Goal: Task Accomplishment & Management: Manage account settings

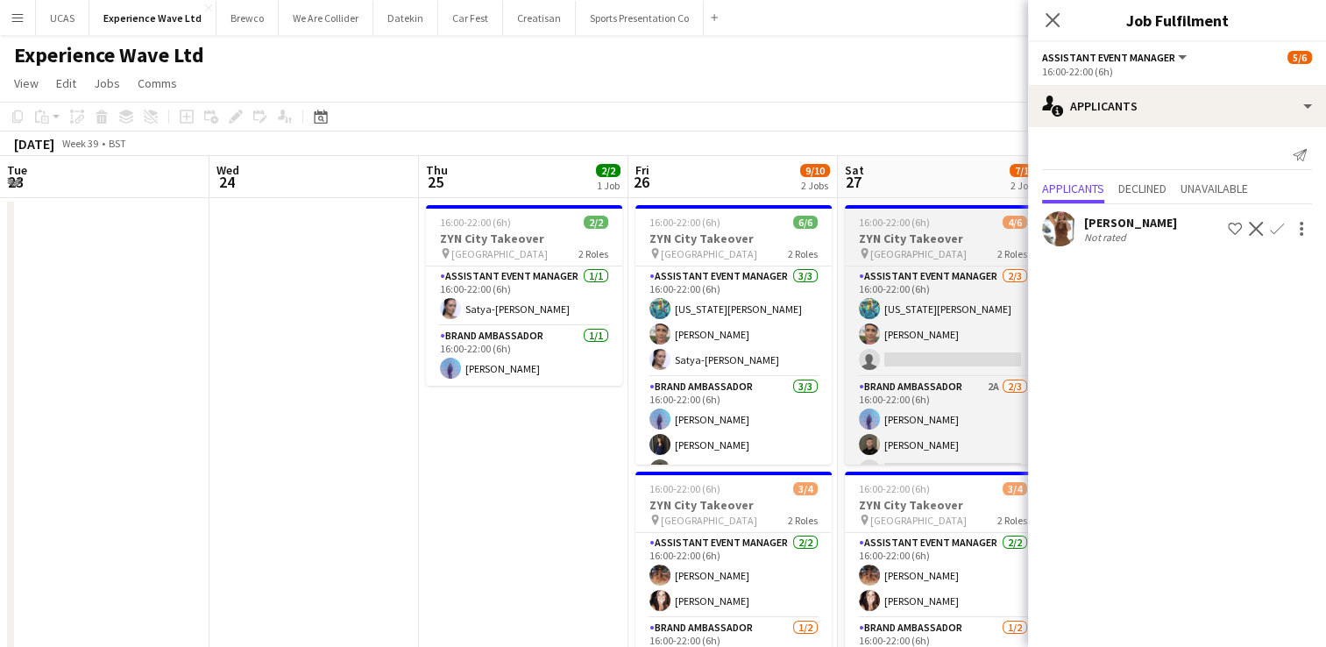
scroll to position [0, 394]
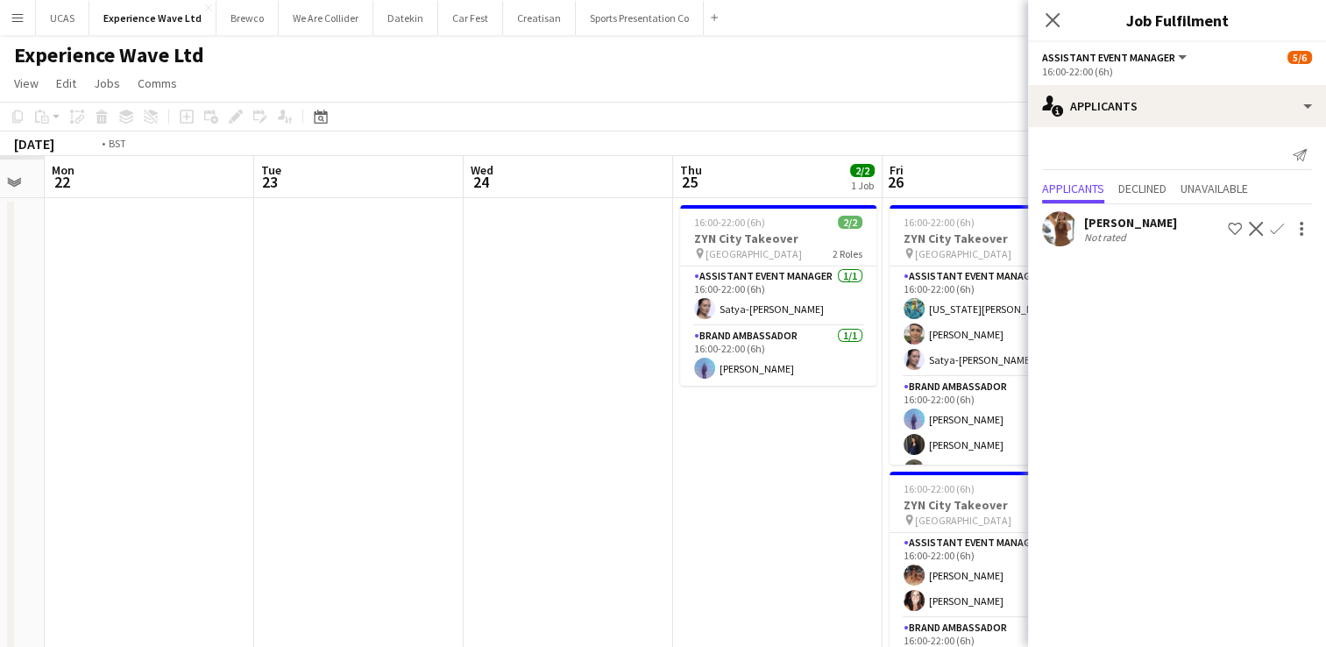
drag, startPoint x: 336, startPoint y: 461, endPoint x: 733, endPoint y: 463, distance: 397.0
click at [757, 465] on app-calendar-viewport "Sat 20 Sun 21 Mon 22 Tue 23 Wed 24 Thu 25 2/2 1 Job Fri 26 9/10 2 Jobs Sat 27 7…" at bounding box center [663, 515] width 1326 height 719
drag, startPoint x: 218, startPoint y: 486, endPoint x: 315, endPoint y: 486, distance: 96.4
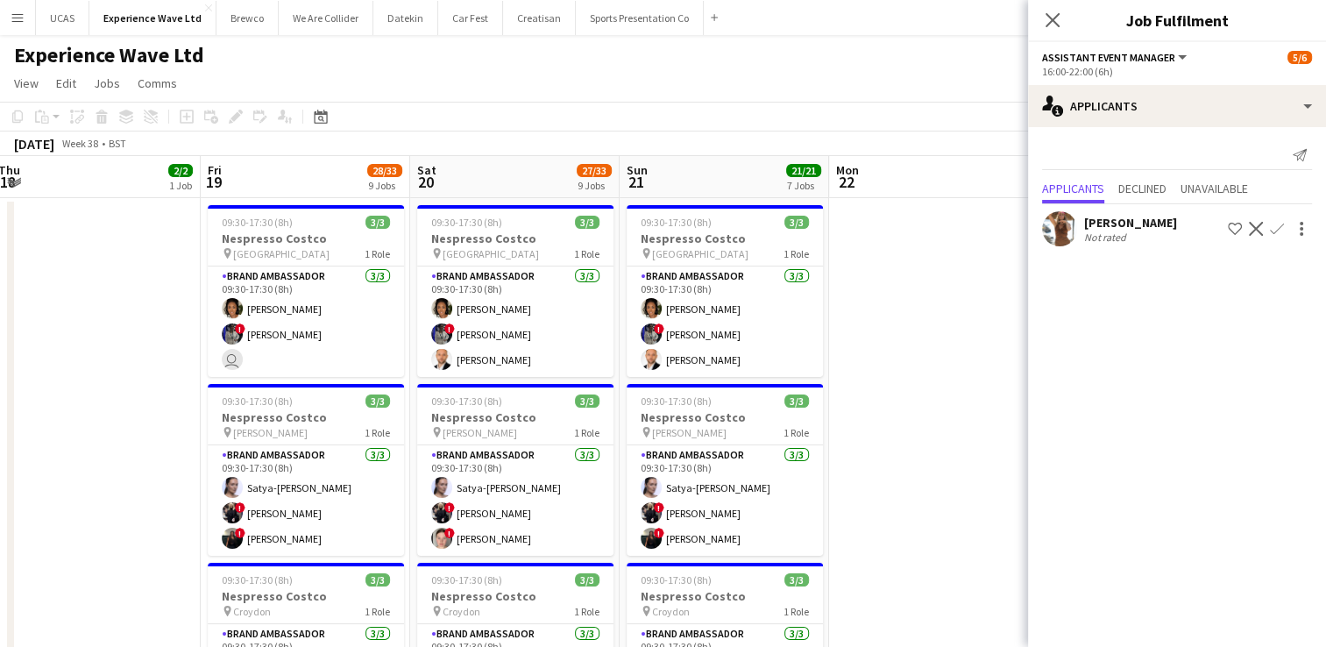
drag, startPoint x: 207, startPoint y: 429, endPoint x: 453, endPoint y: 418, distance: 246.5
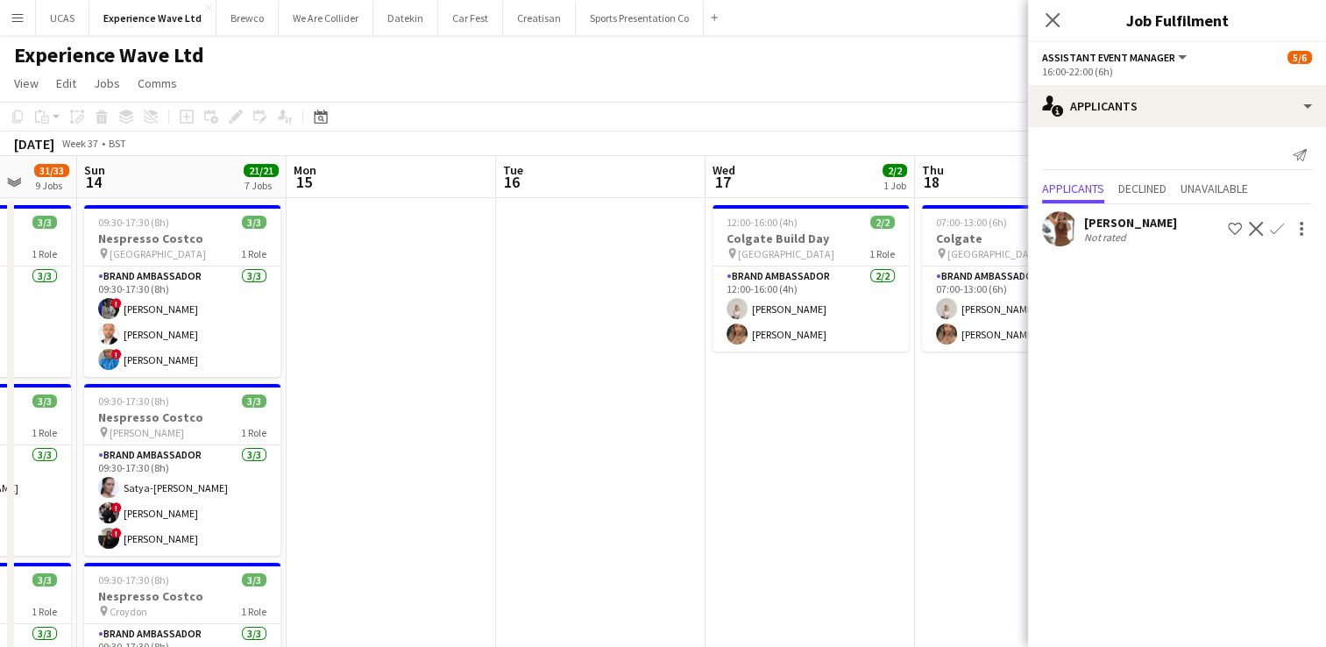
drag, startPoint x: 211, startPoint y: 399, endPoint x: 587, endPoint y: 401, distance: 376.0
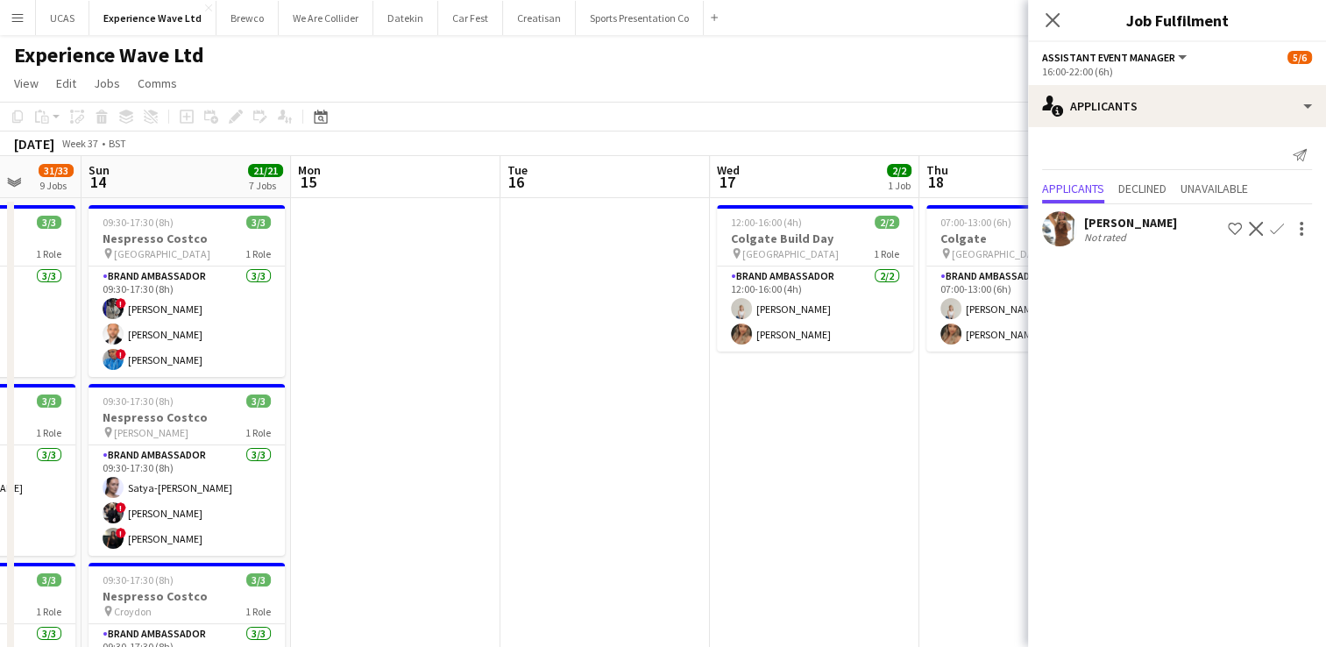
drag, startPoint x: 272, startPoint y: 412, endPoint x: 671, endPoint y: 415, distance: 398.8
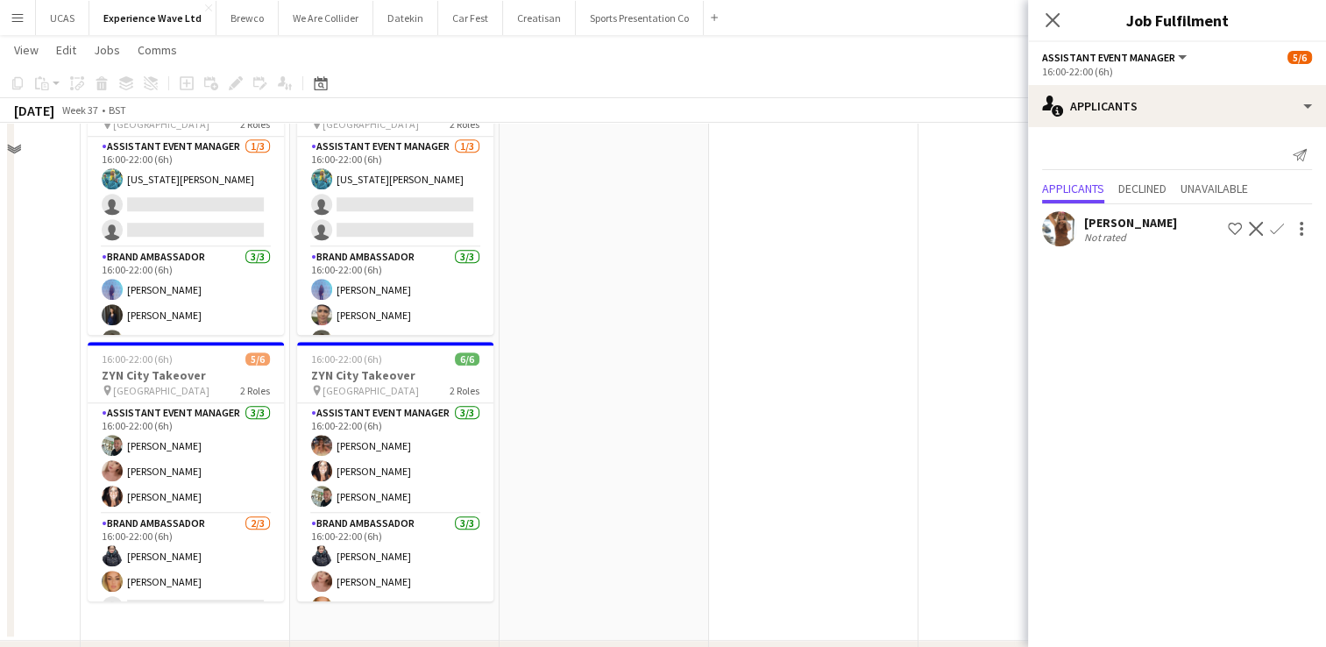
scroll to position [1253, 0]
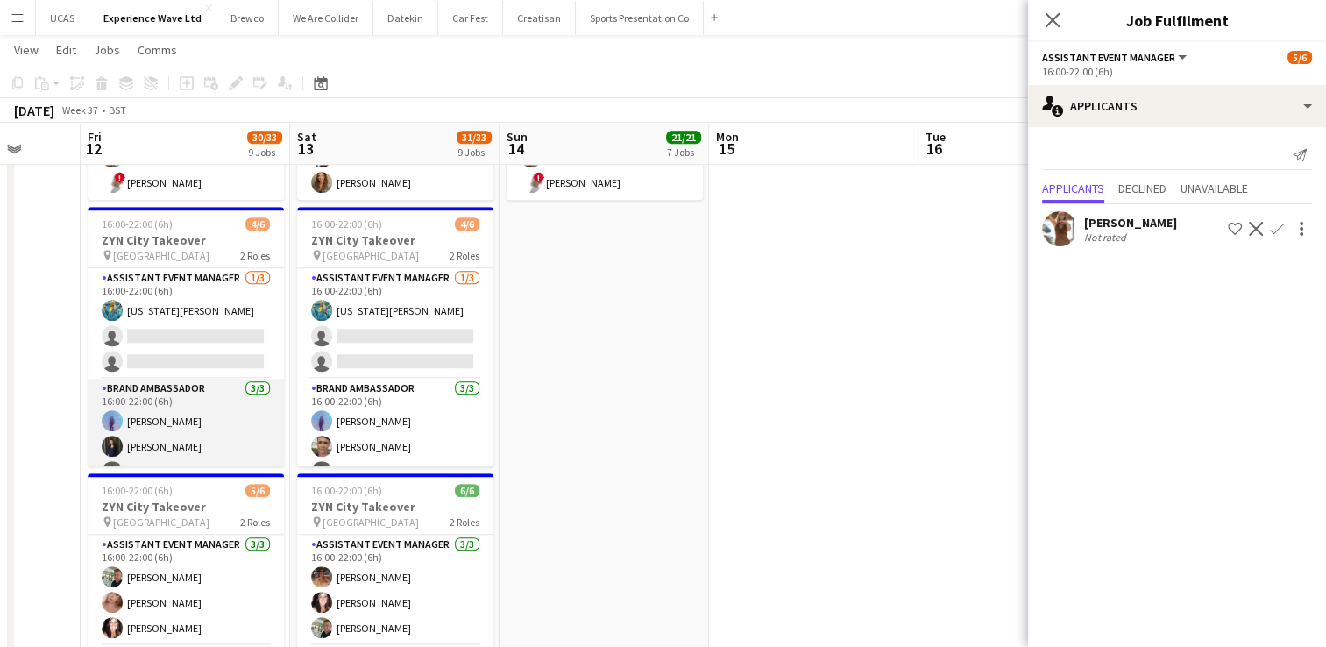
click at [168, 396] on app-card-role "Brand Ambassador [DATE] 16:00-22:00 (6h) [PERSON_NAME] [PERSON_NAME] [PERSON_NA…" at bounding box center [186, 434] width 196 height 110
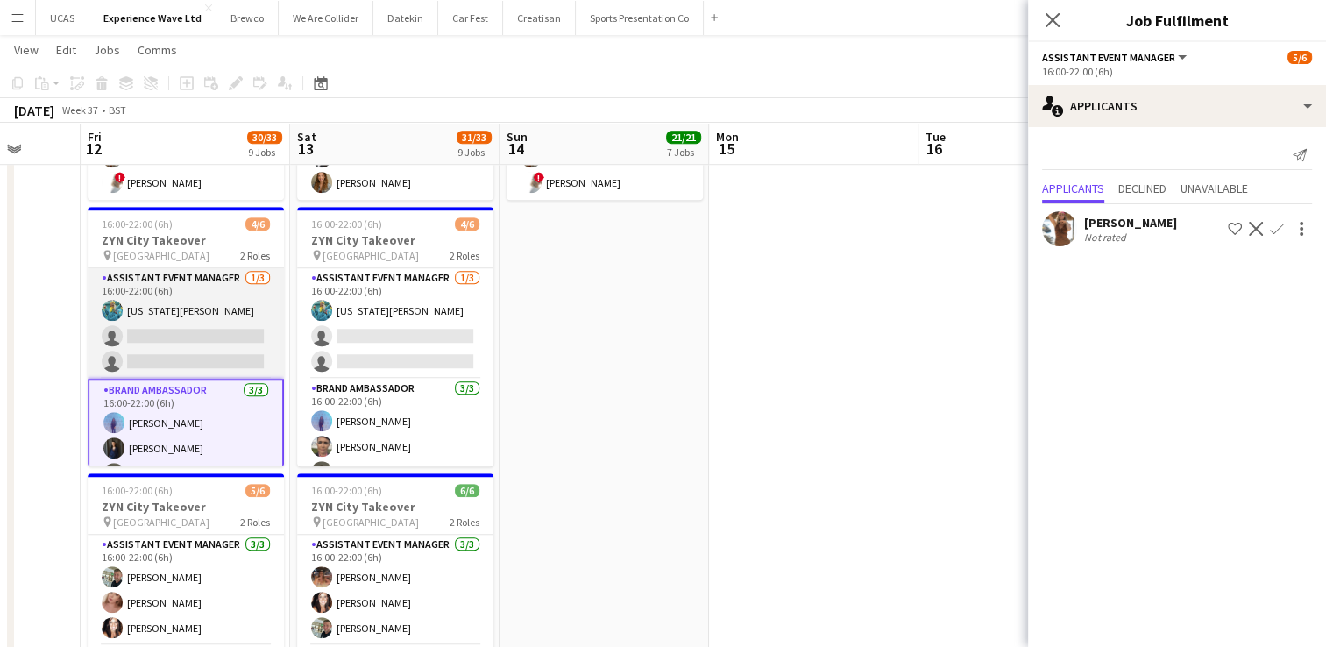
click at [174, 358] on app-card-role "Assistant Event Manager [DATE] 16:00-22:00 (6h) [US_STATE][PERSON_NAME] single-…" at bounding box center [186, 323] width 196 height 110
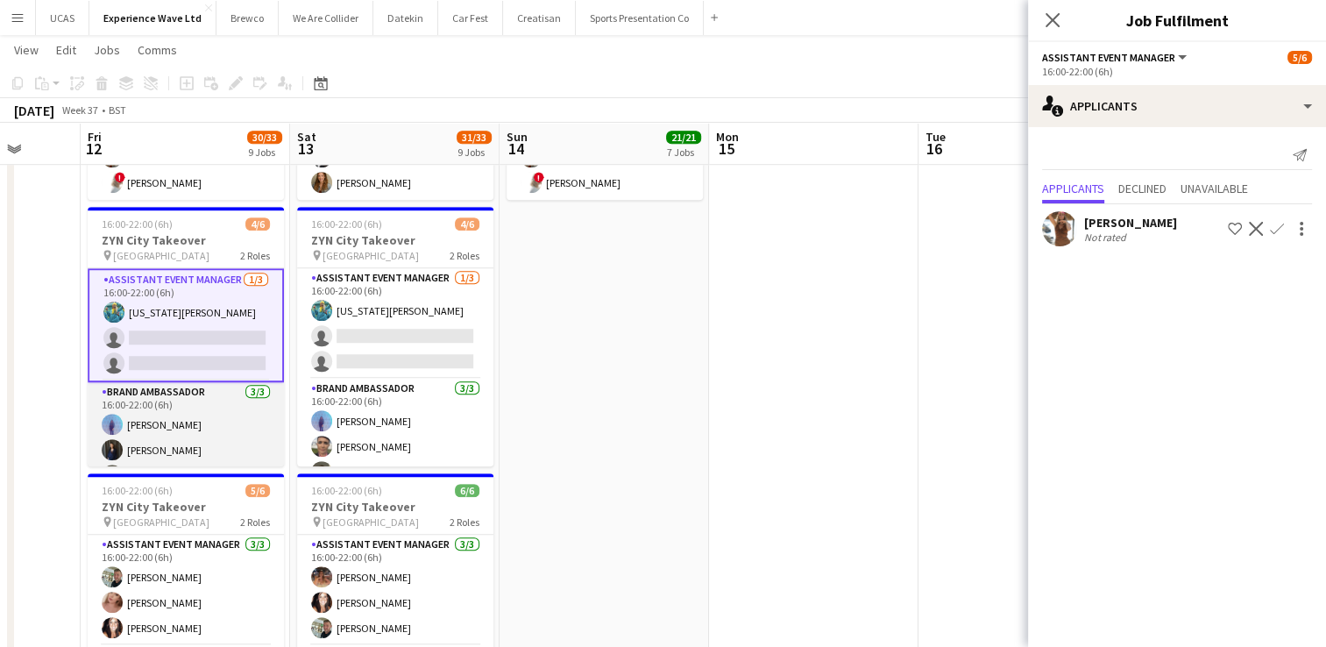
click at [189, 430] on app-card-role "Brand Ambassador [DATE] 16:00-22:00 (6h) [PERSON_NAME] [PERSON_NAME] [PERSON_NA…" at bounding box center [186, 437] width 196 height 110
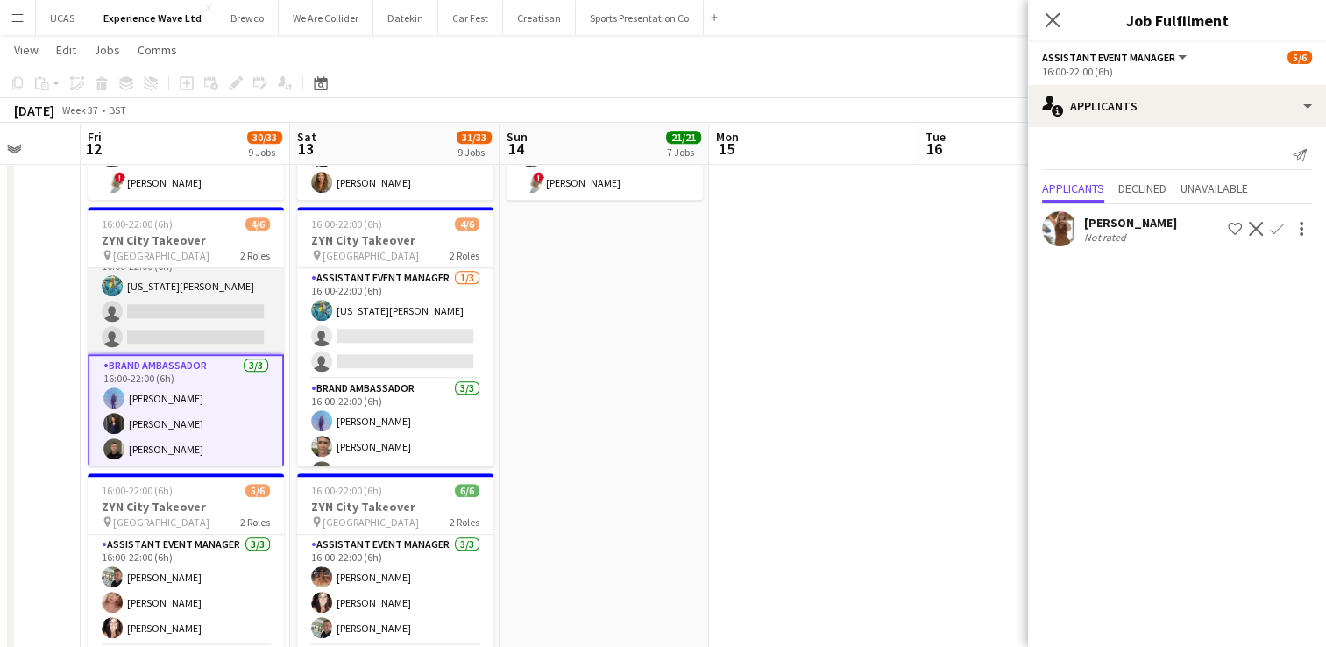
click at [183, 312] on app-card-role "Assistant Event Manager [DATE] 16:00-22:00 (6h) [US_STATE][PERSON_NAME] single-…" at bounding box center [186, 299] width 196 height 110
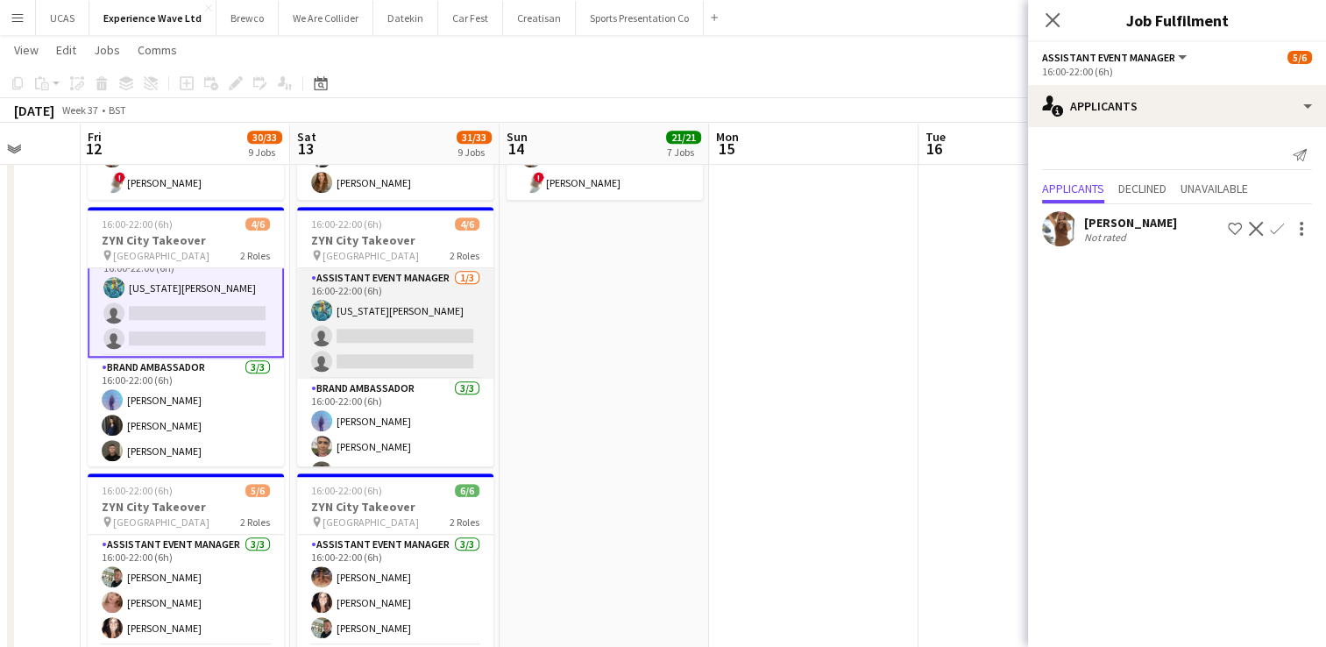
click at [386, 322] on app-card-role "Assistant Event Manager [DATE] 16:00-22:00 (6h) [US_STATE][PERSON_NAME] single-…" at bounding box center [395, 323] width 196 height 110
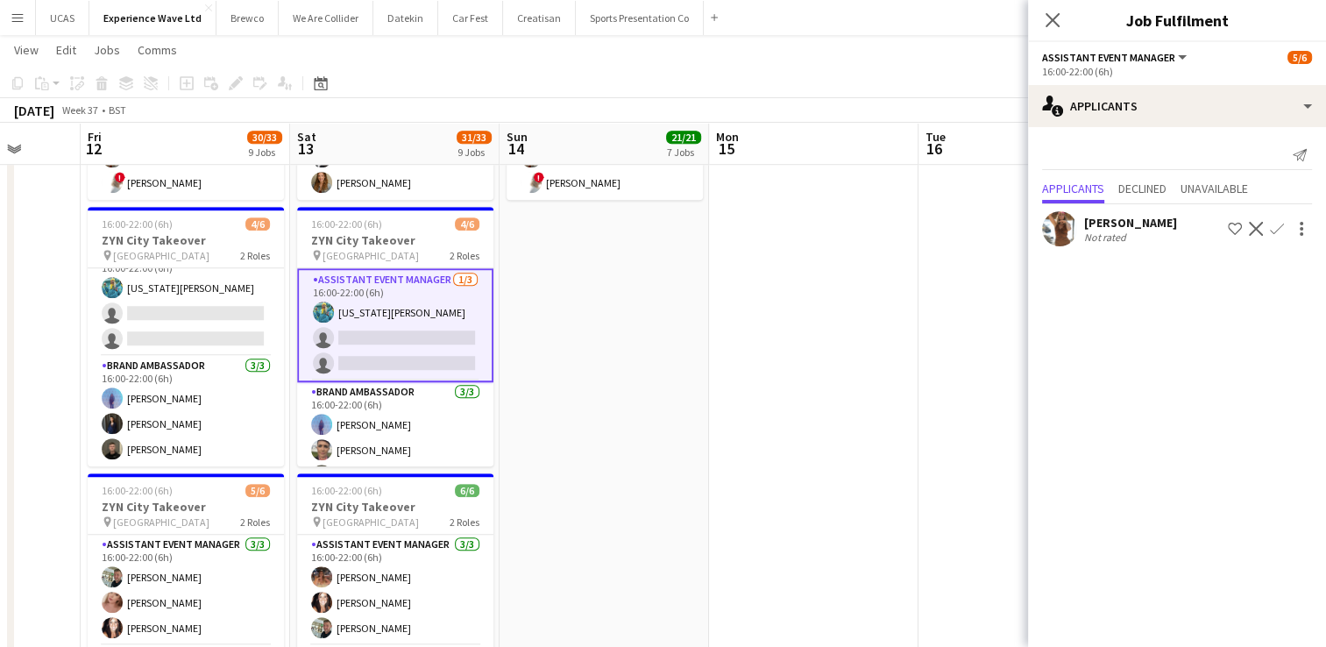
scroll to position [22, 0]
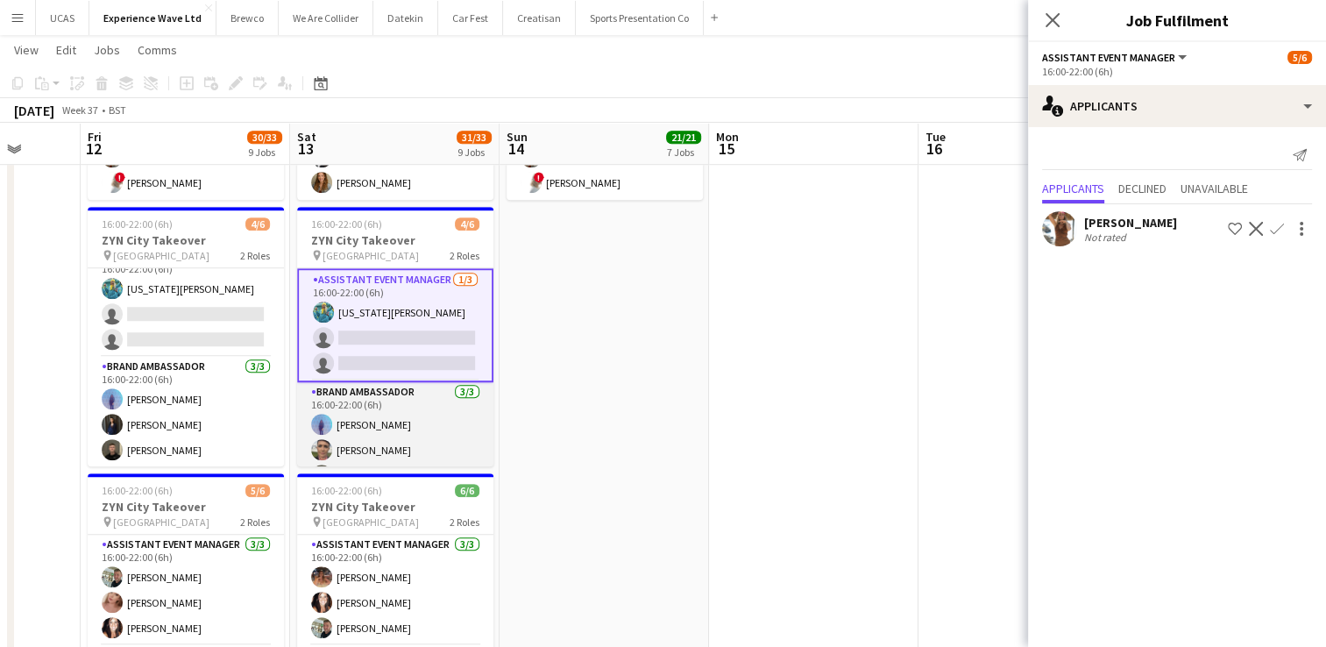
click at [400, 401] on app-card-role "Brand Ambassador [DATE] 16:00-22:00 (6h) [PERSON_NAME] [PERSON_NAME] [PERSON_NA…" at bounding box center [395, 437] width 196 height 110
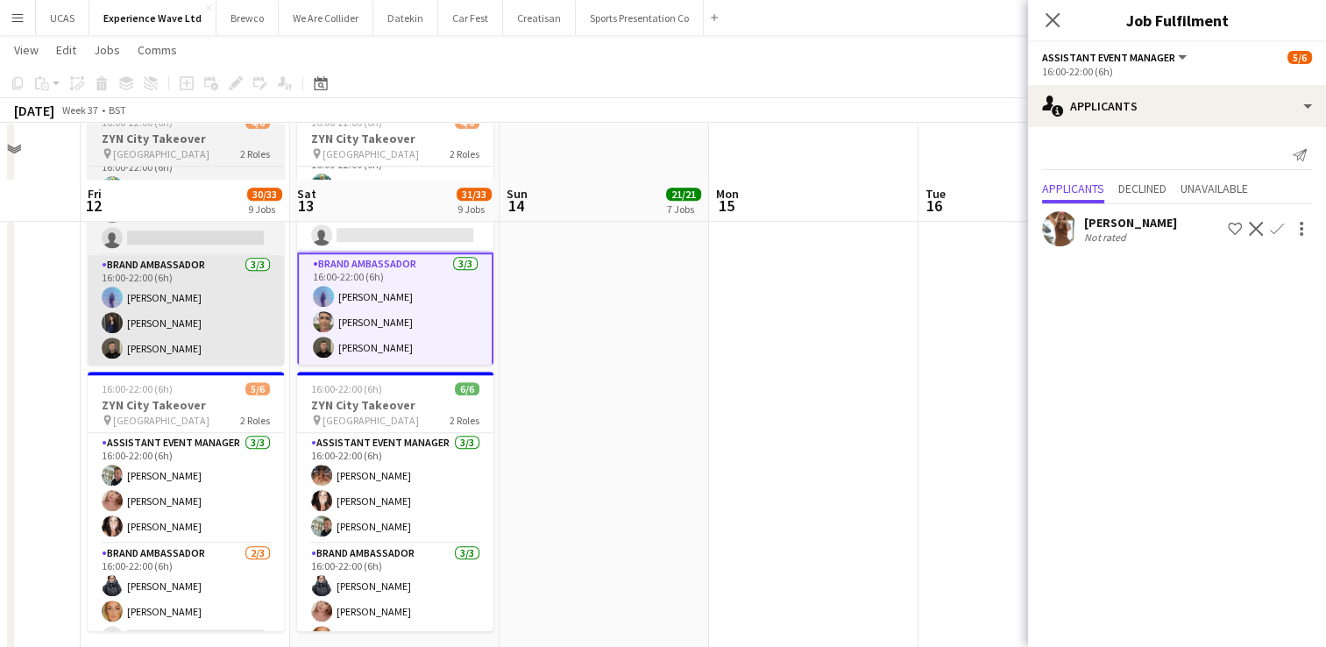
scroll to position [1429, 0]
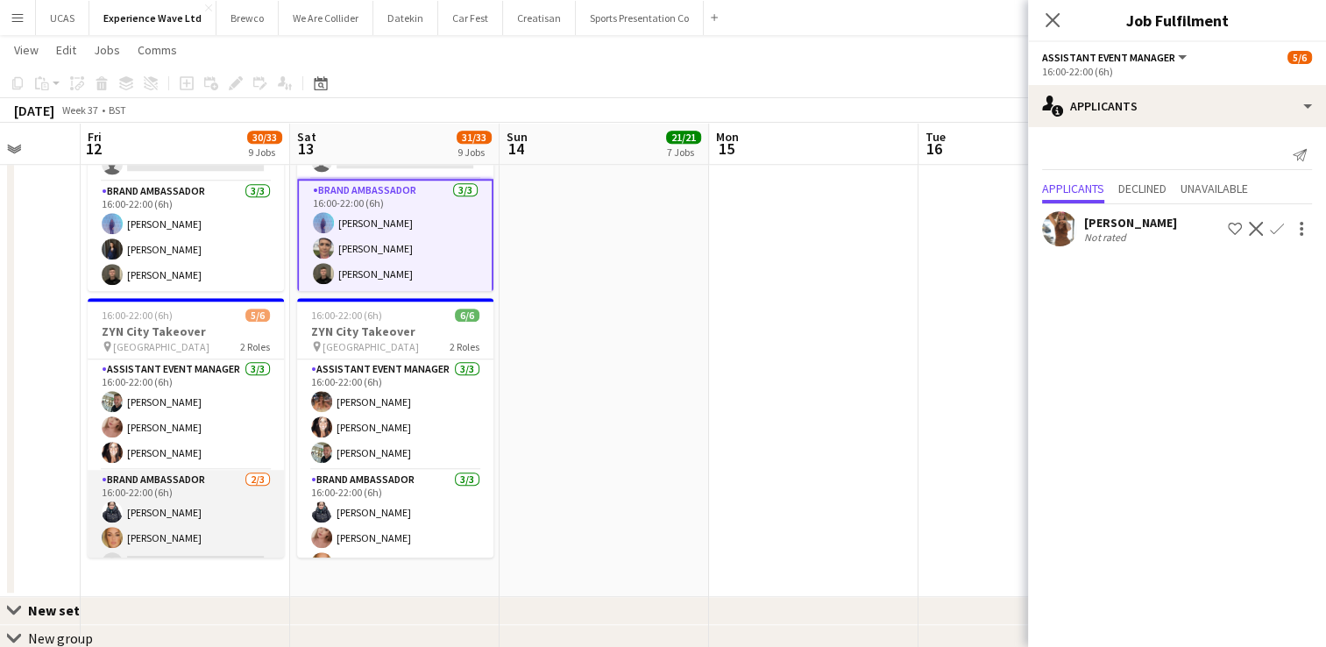
click at [188, 541] on app-card-role "Brand Ambassador [DATE] 16:00-22:00 (6h) [PERSON_NAME] [PERSON_NAME] single-neu…" at bounding box center [186, 525] width 196 height 110
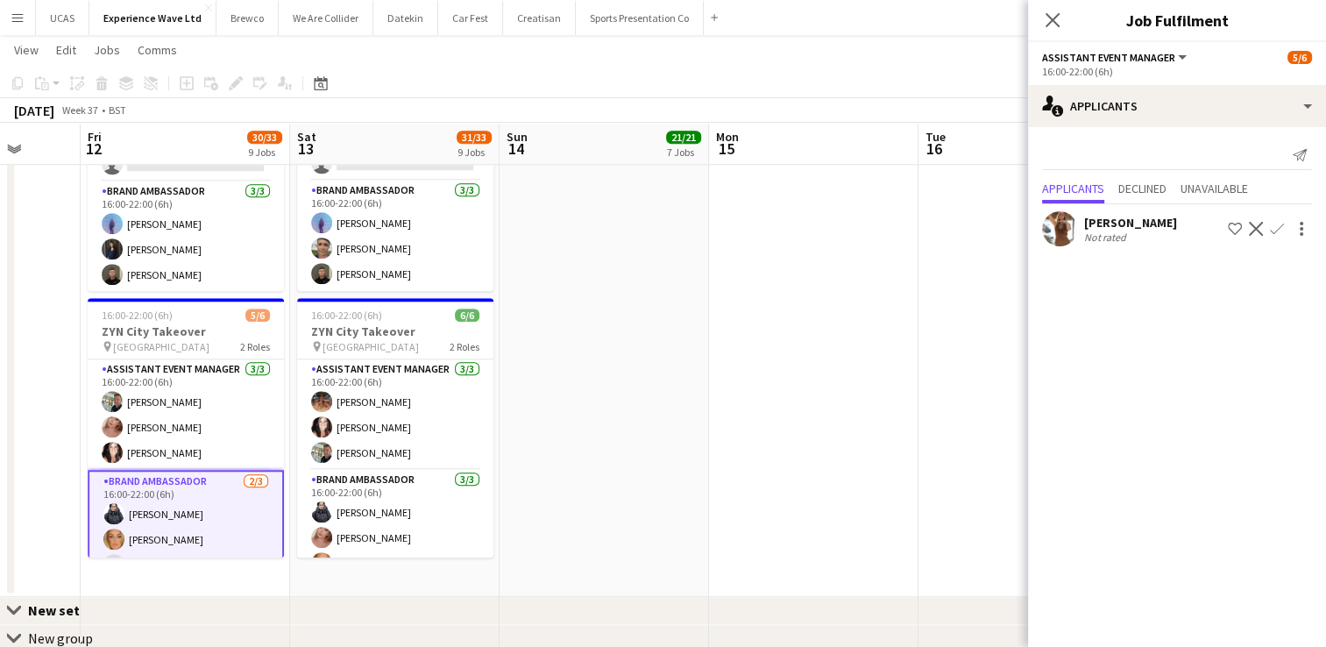
scroll to position [22, 0]
click at [380, 507] on app-card-role "Brand Ambassador [DATE] 16:00-22:00 (6h) [PERSON_NAME] [PERSON_NAME] [PERSON_NA…" at bounding box center [395, 525] width 196 height 110
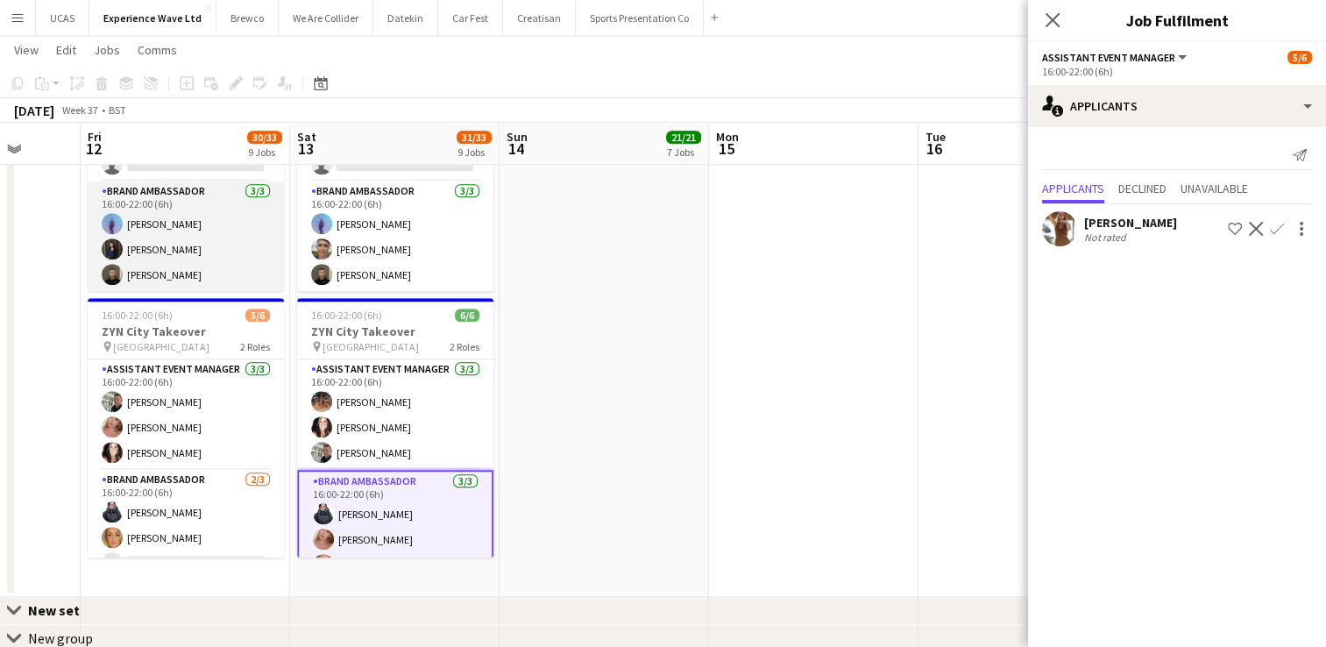
click at [202, 273] on app-card-role "Brand Ambassador [DATE] 16:00-22:00 (6h) [PERSON_NAME] [PERSON_NAME] [PERSON_NA…" at bounding box center [186, 236] width 196 height 110
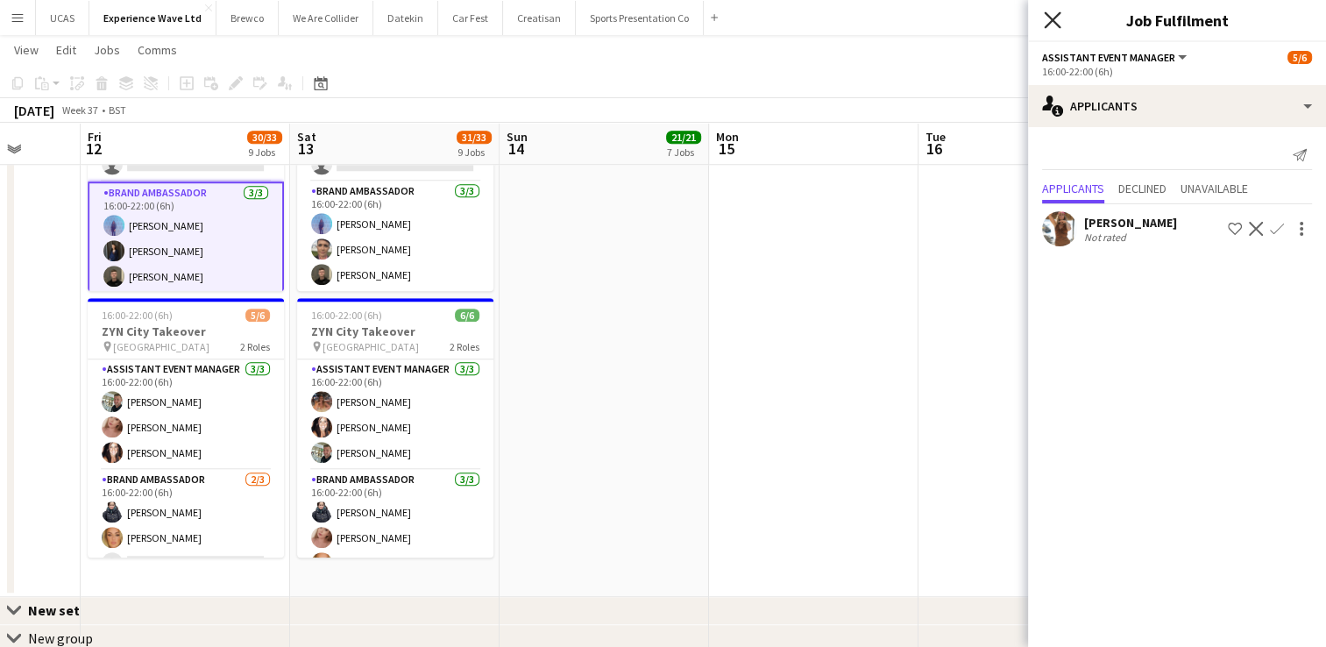
click at [1045, 18] on icon "Close pop-in" at bounding box center [1052, 19] width 17 height 17
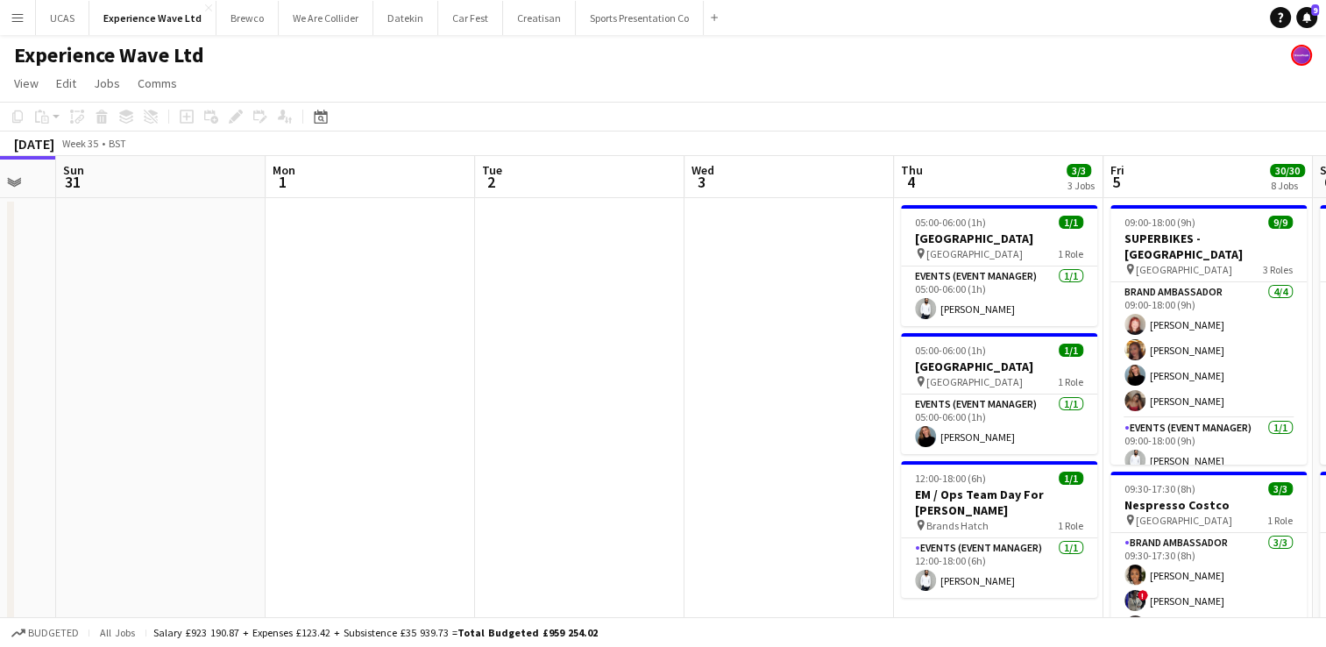
drag, startPoint x: 771, startPoint y: 398, endPoint x: 498, endPoint y: 418, distance: 274.2
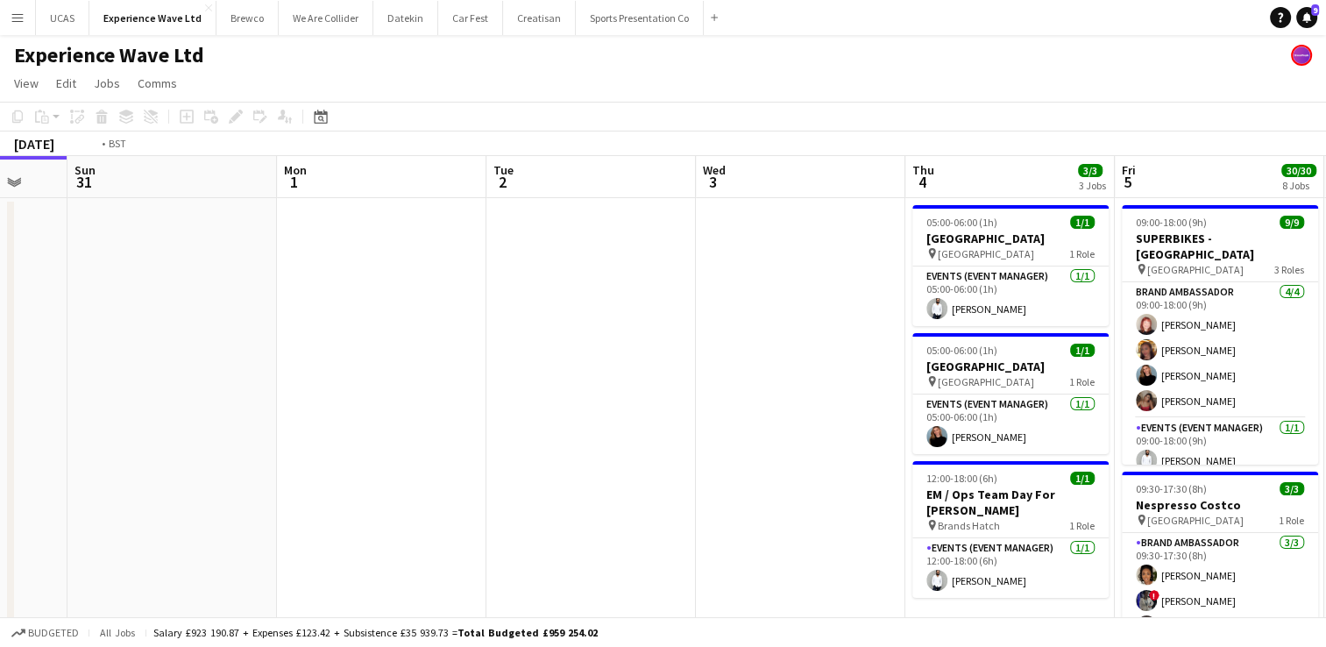
drag, startPoint x: 630, startPoint y: 412, endPoint x: 81, endPoint y: 403, distance: 549.6
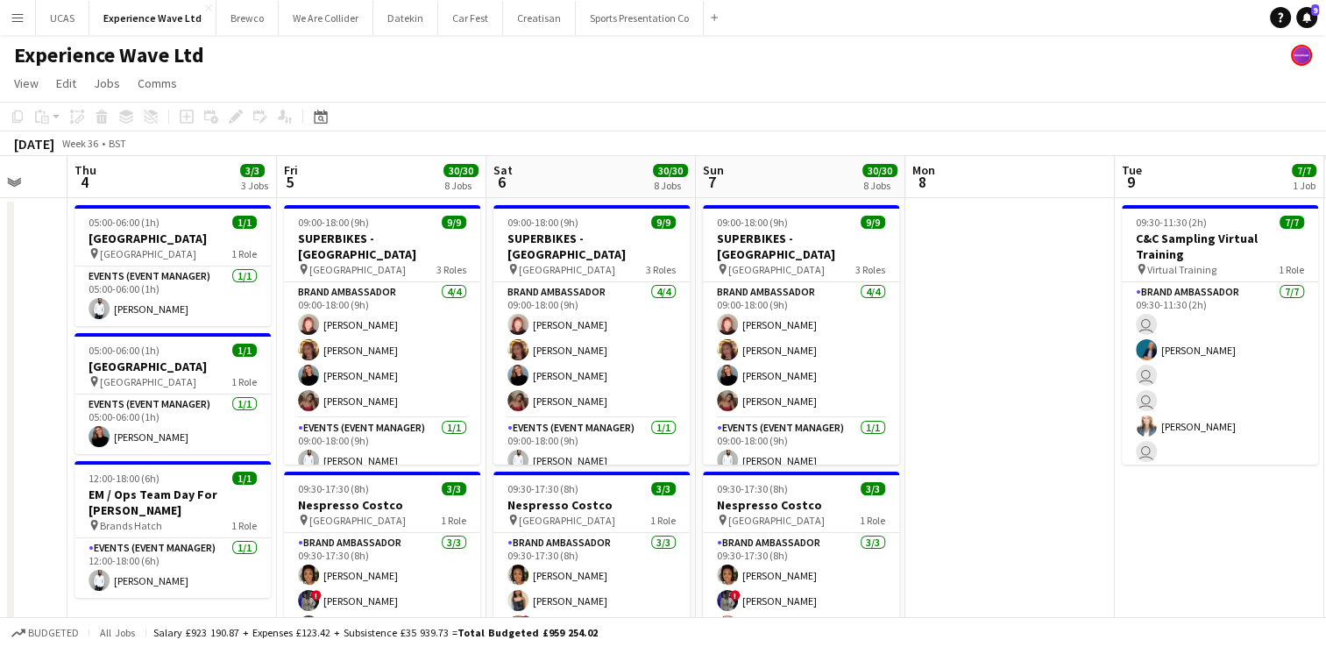
scroll to position [0, 522]
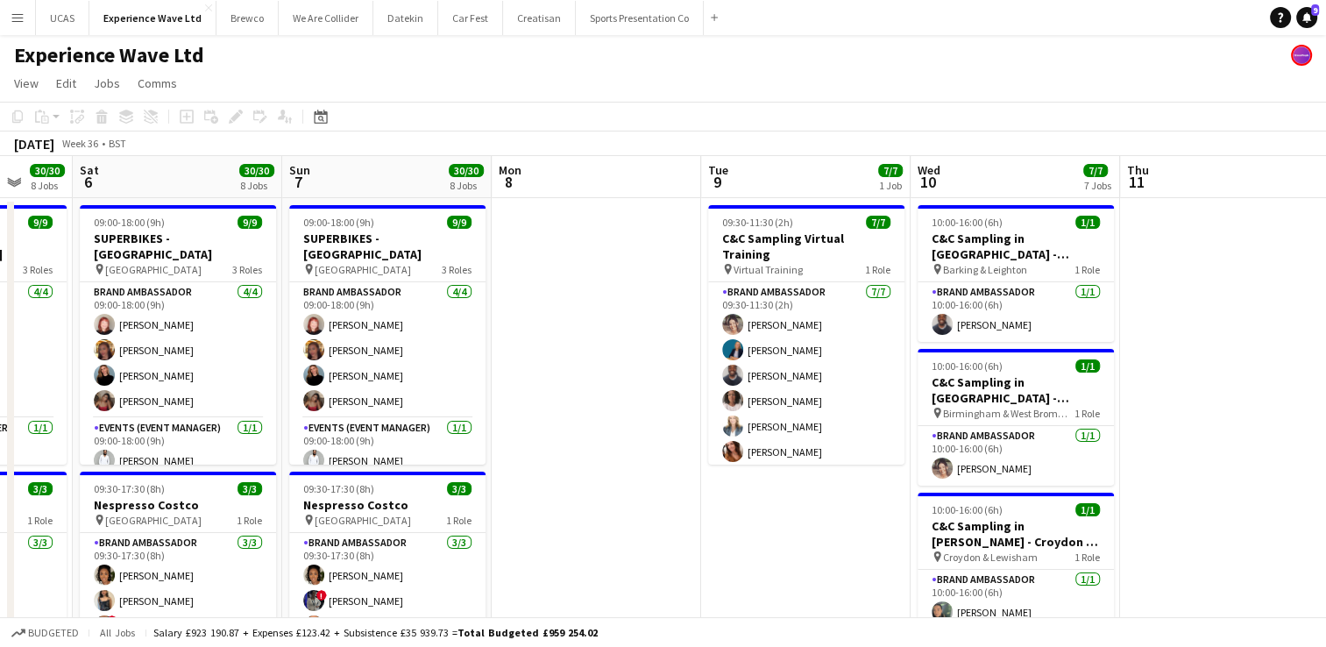
drag, startPoint x: 1210, startPoint y: 318, endPoint x: 503, endPoint y: 365, distance: 708.8
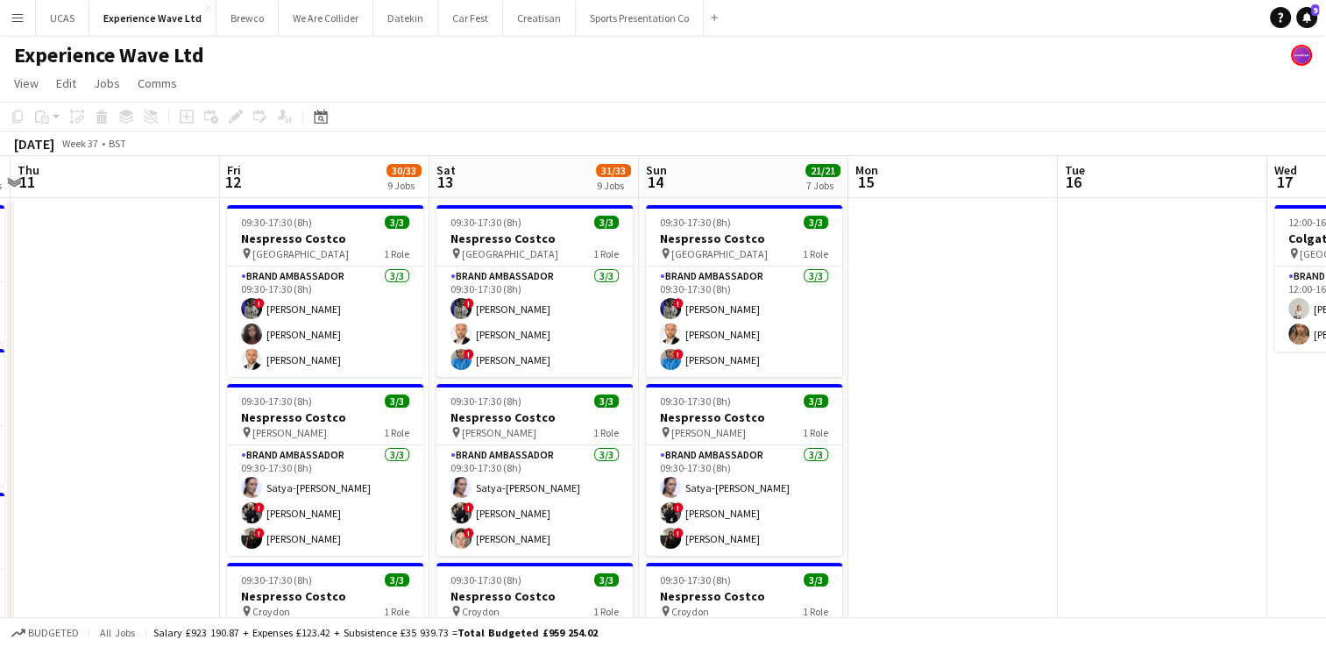
scroll to position [0, 645]
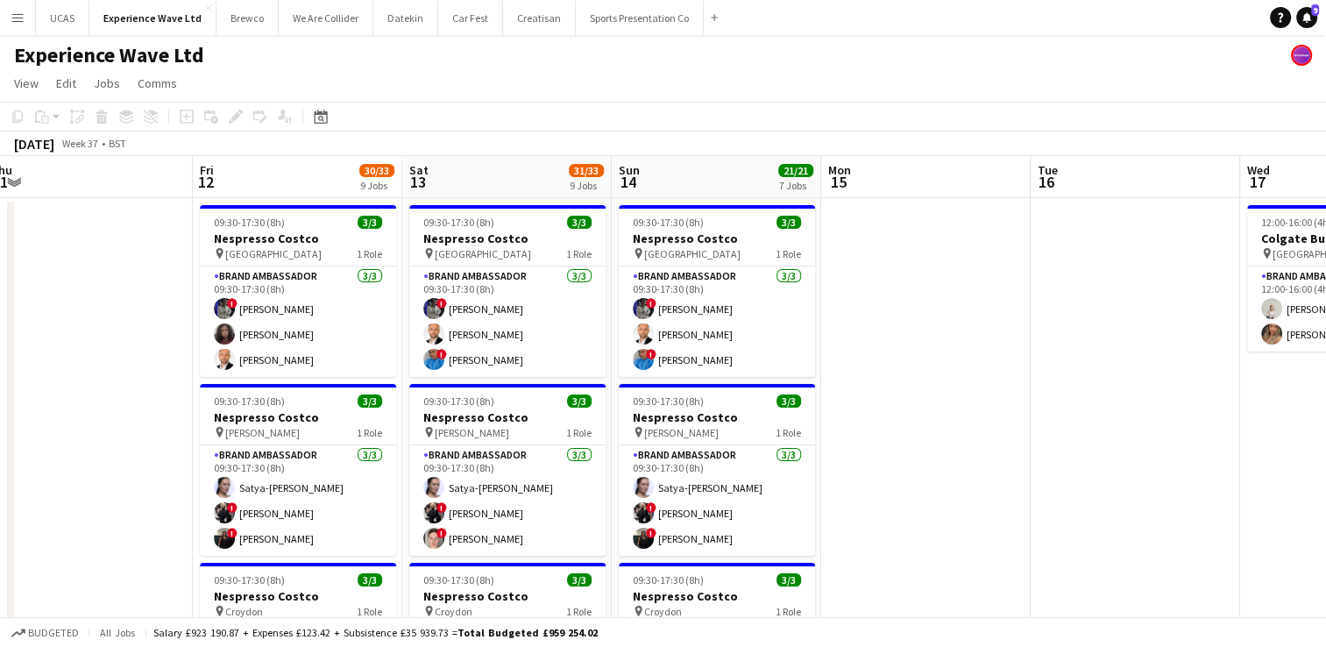
drag, startPoint x: 1109, startPoint y: 373, endPoint x: 9, endPoint y: 330, distance: 1100.8
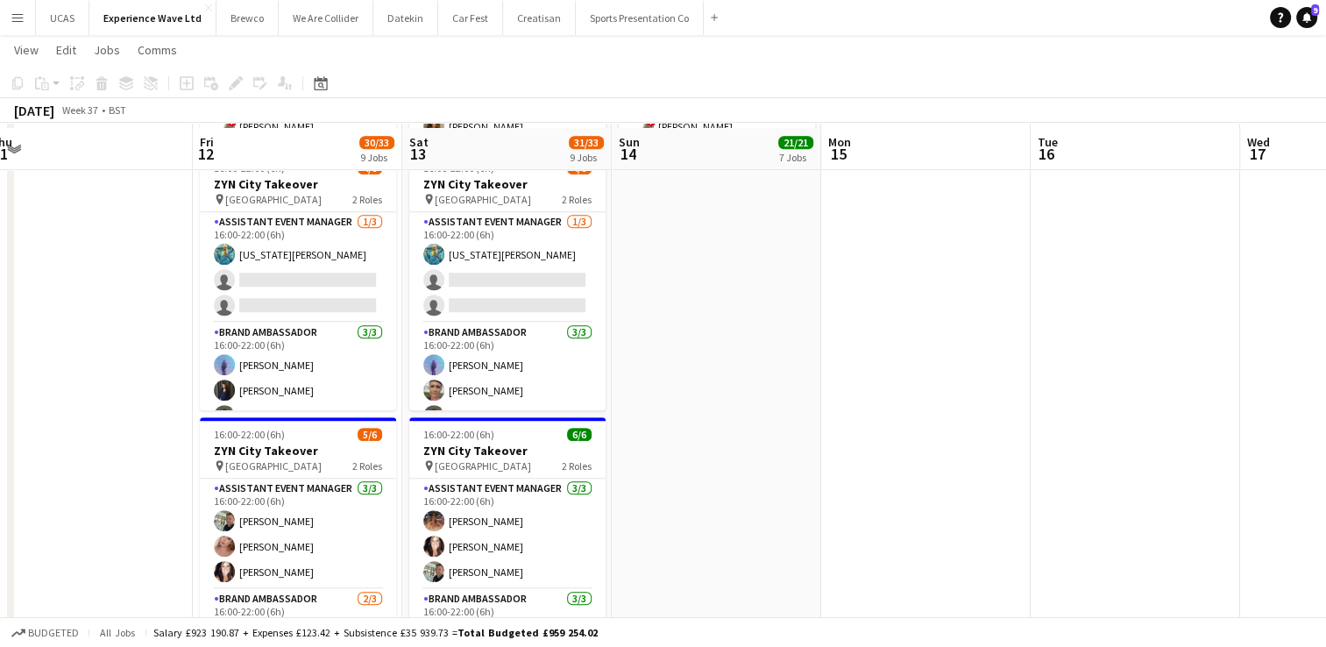
scroll to position [1315, 0]
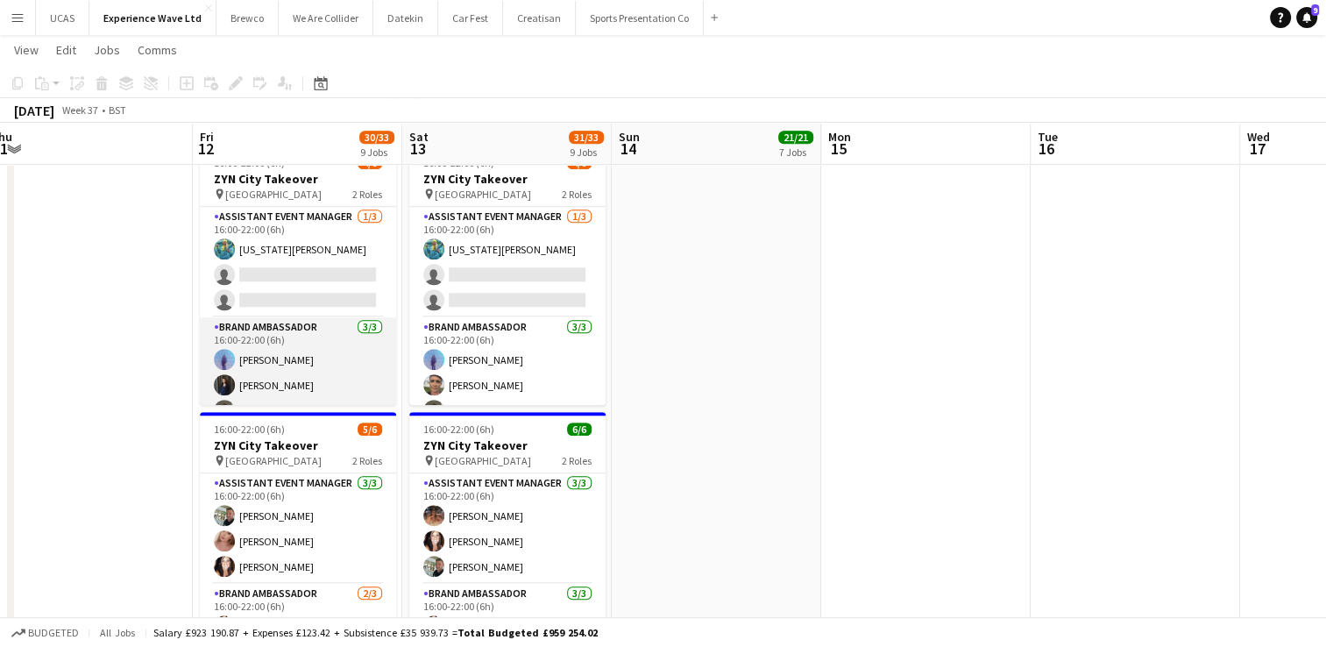
click at [316, 373] on app-card-role "Brand Ambassador [DATE] 16:00-22:00 (6h) [PERSON_NAME] [PERSON_NAME] [PERSON_NA…" at bounding box center [298, 372] width 196 height 110
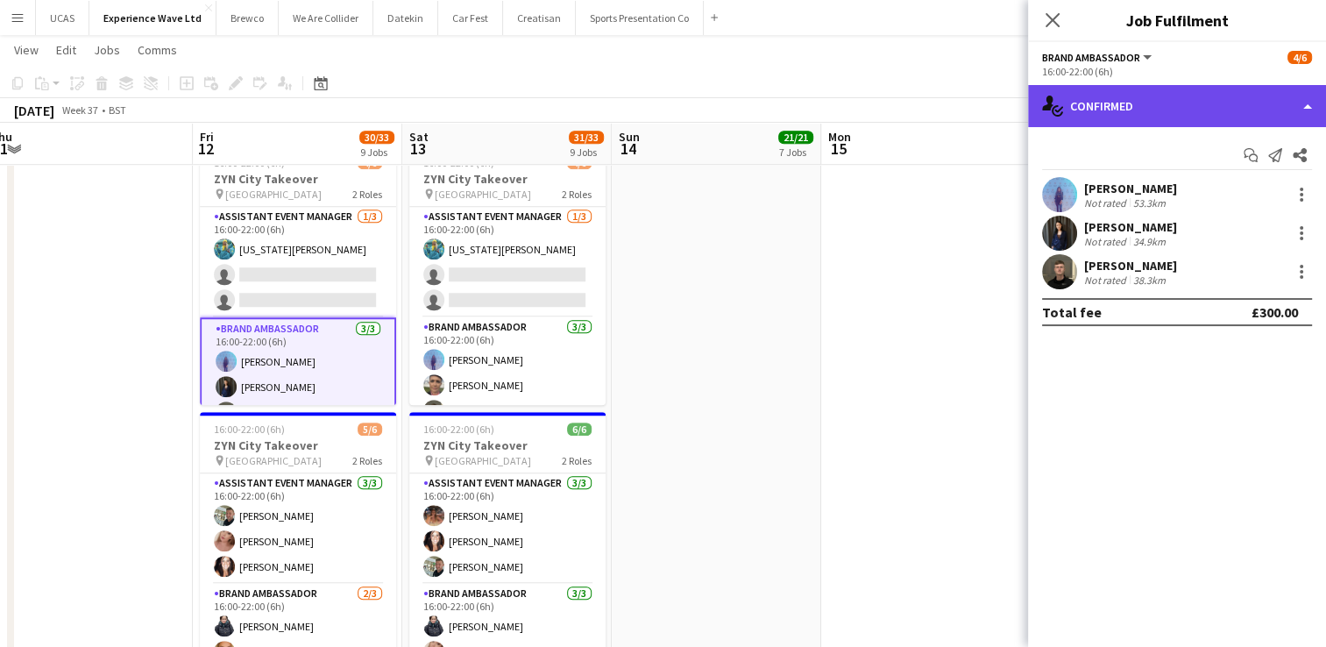
click at [1136, 111] on div "single-neutral-actions-check-2 Confirmed" at bounding box center [1177, 106] width 298 height 42
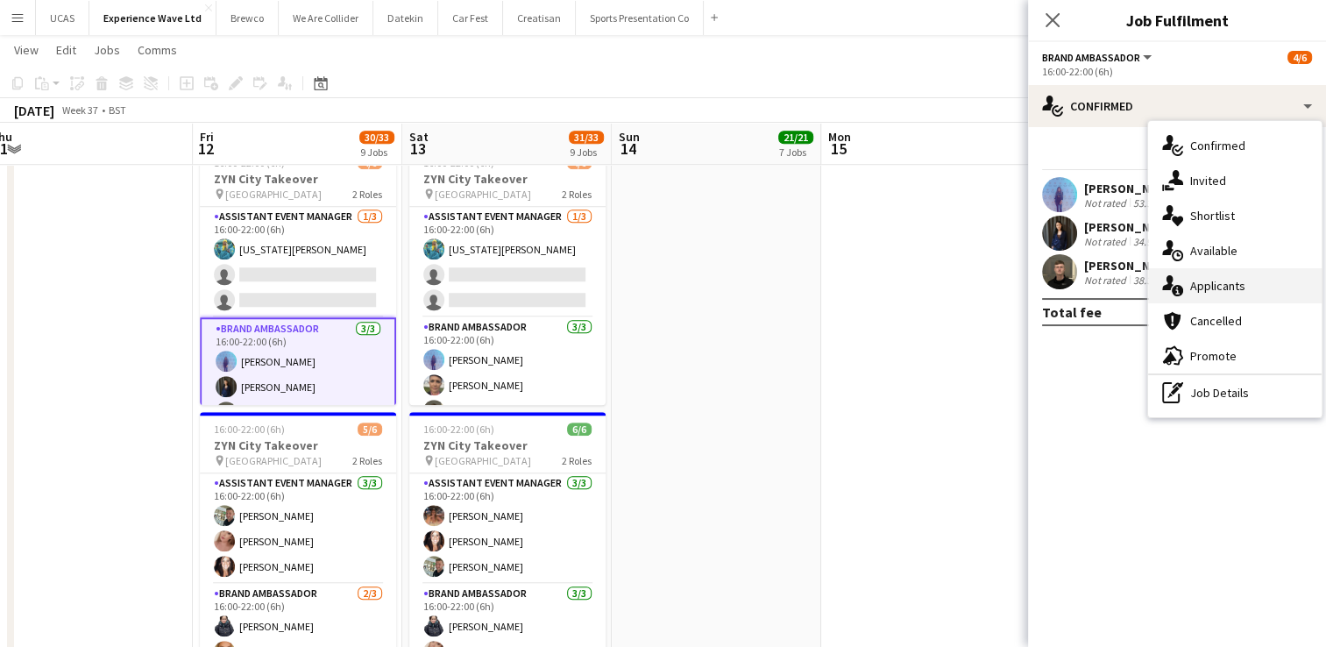
click at [1209, 287] on div "single-neutral-actions-information Applicants" at bounding box center [1235, 285] width 174 height 35
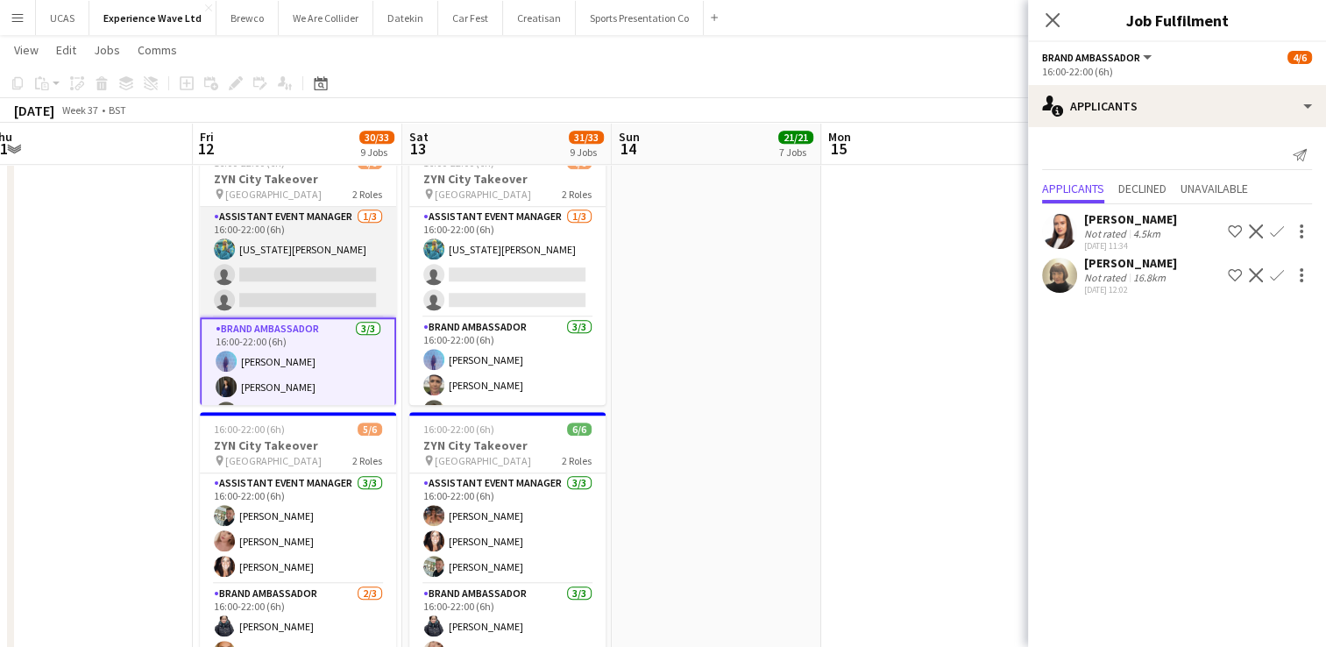
click at [256, 280] on app-card-role "Assistant Event Manager [DATE] 16:00-22:00 (6h) [US_STATE][PERSON_NAME] single-…" at bounding box center [298, 262] width 196 height 110
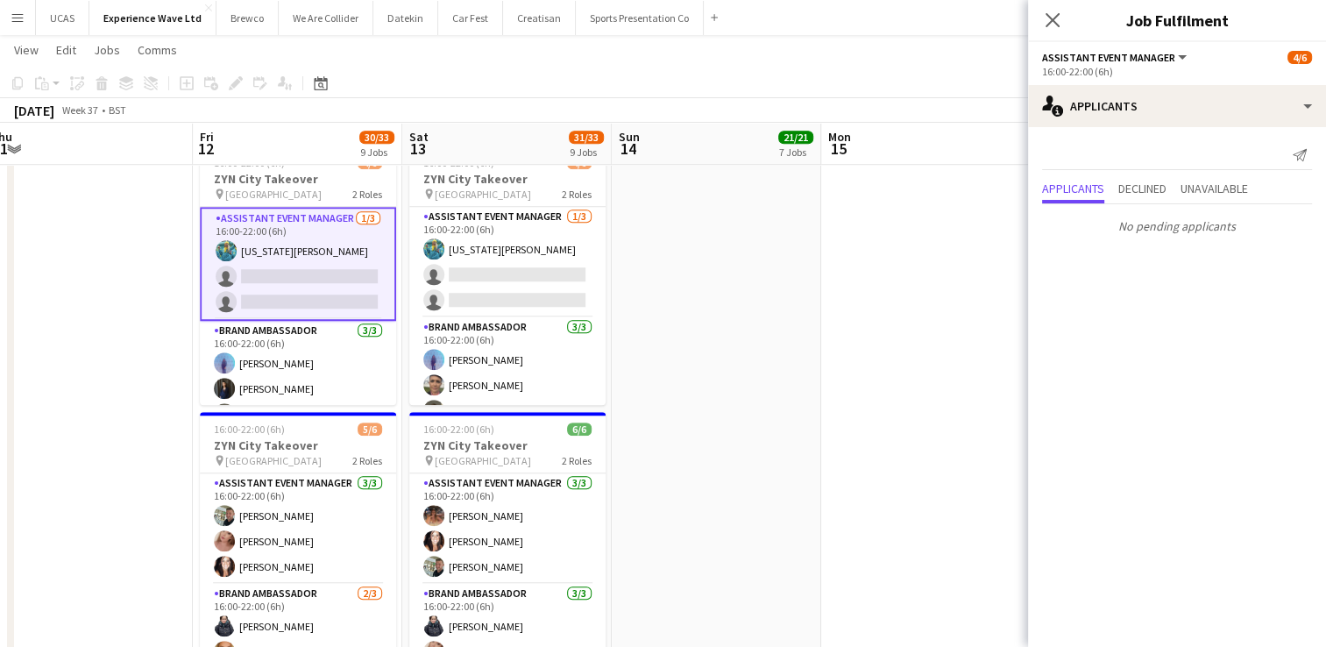
click at [273, 249] on app-card-role "Assistant Event Manager [DATE] 16:00-22:00 (6h) [US_STATE][PERSON_NAME] single-…" at bounding box center [298, 264] width 196 height 114
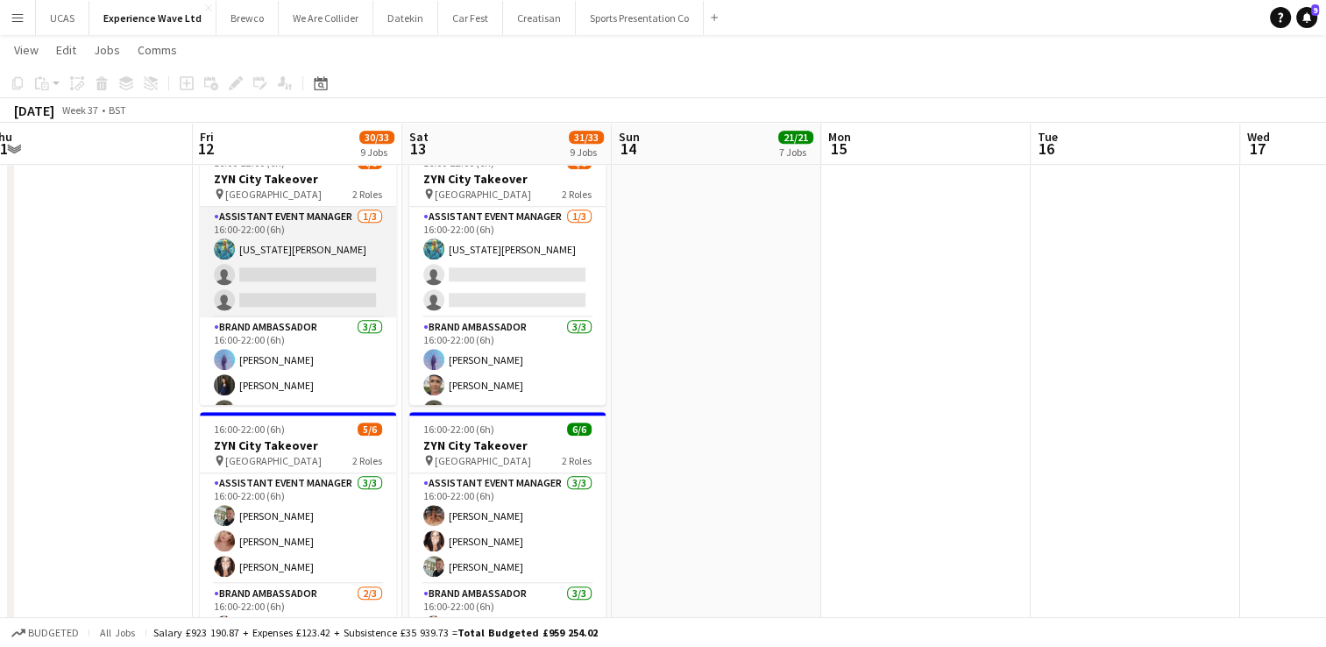
click at [299, 269] on app-card-role "Assistant Event Manager [DATE] 16:00-22:00 (6h) [US_STATE][PERSON_NAME] single-…" at bounding box center [298, 262] width 196 height 110
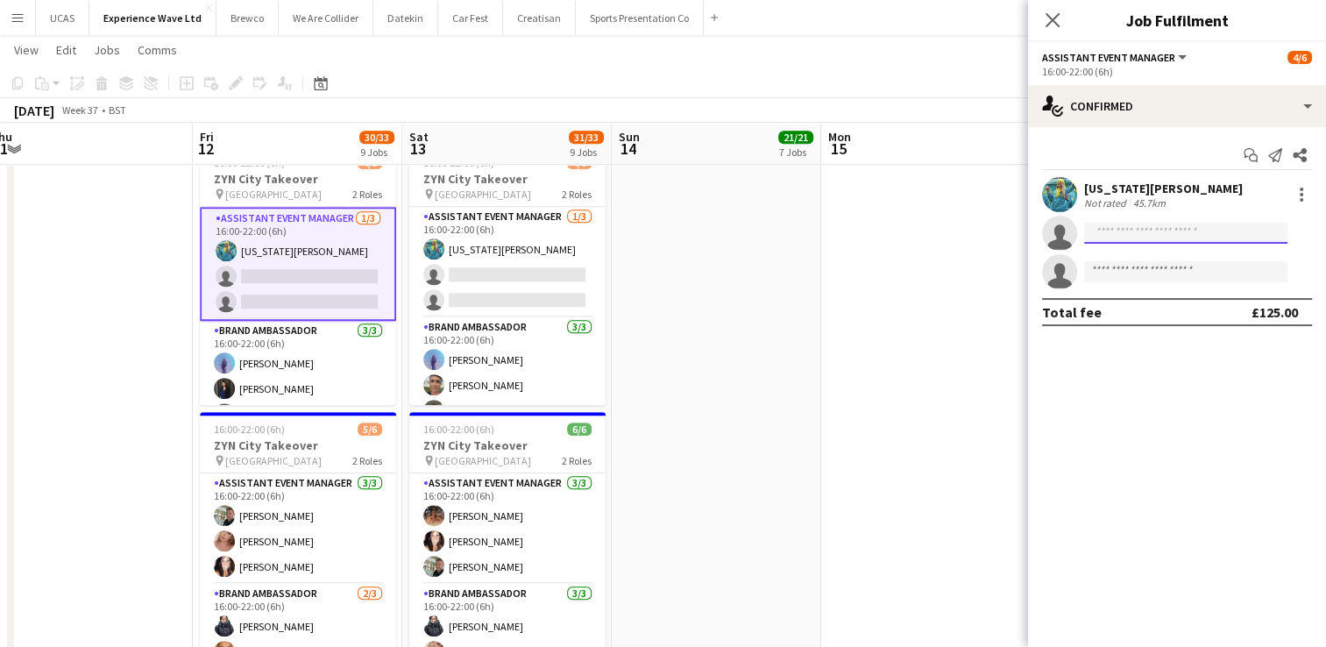
click at [1129, 231] on input at bounding box center [1185, 233] width 203 height 21
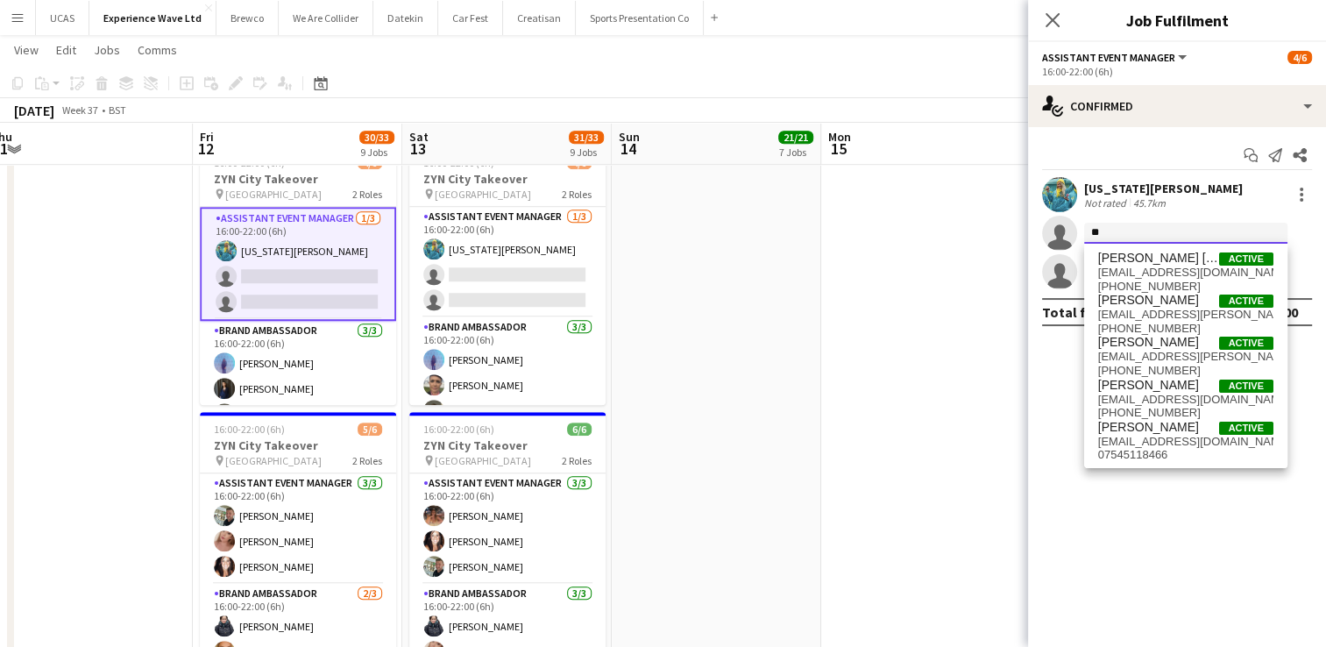
type input "*"
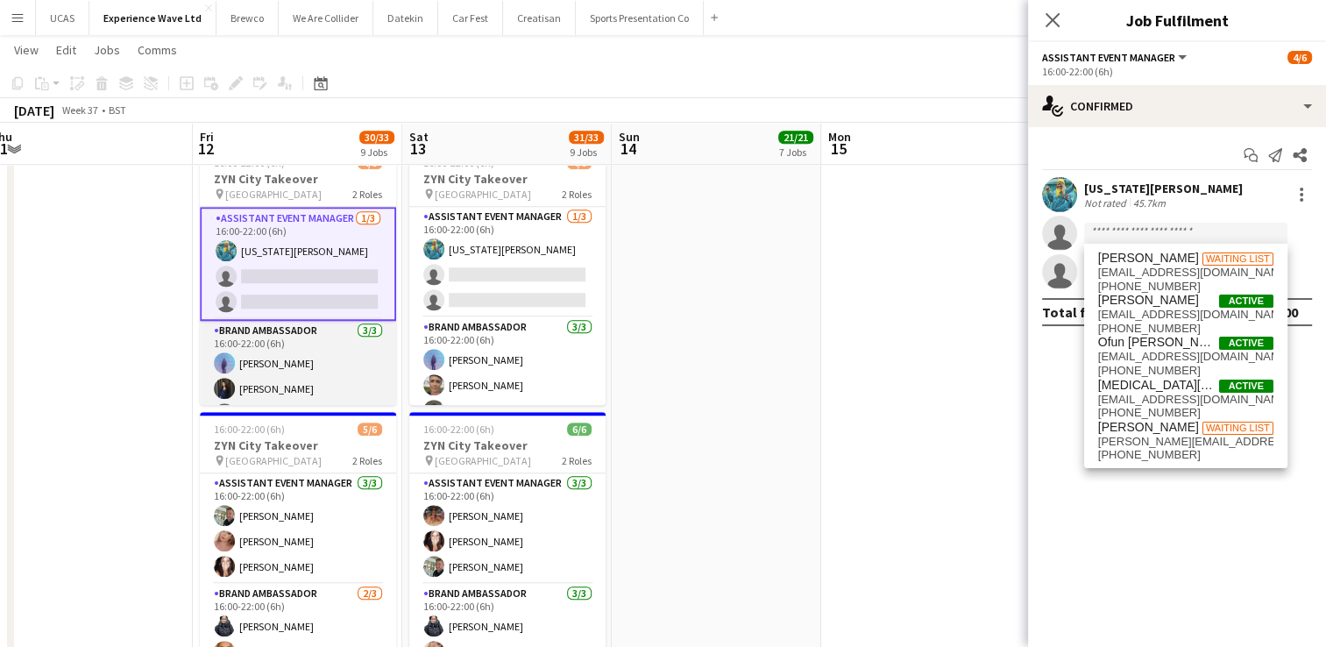
click at [304, 340] on app-card-role "Brand Ambassador [DATE] 16:00-22:00 (6h) [PERSON_NAME] [PERSON_NAME] [PERSON_NA…" at bounding box center [298, 376] width 196 height 110
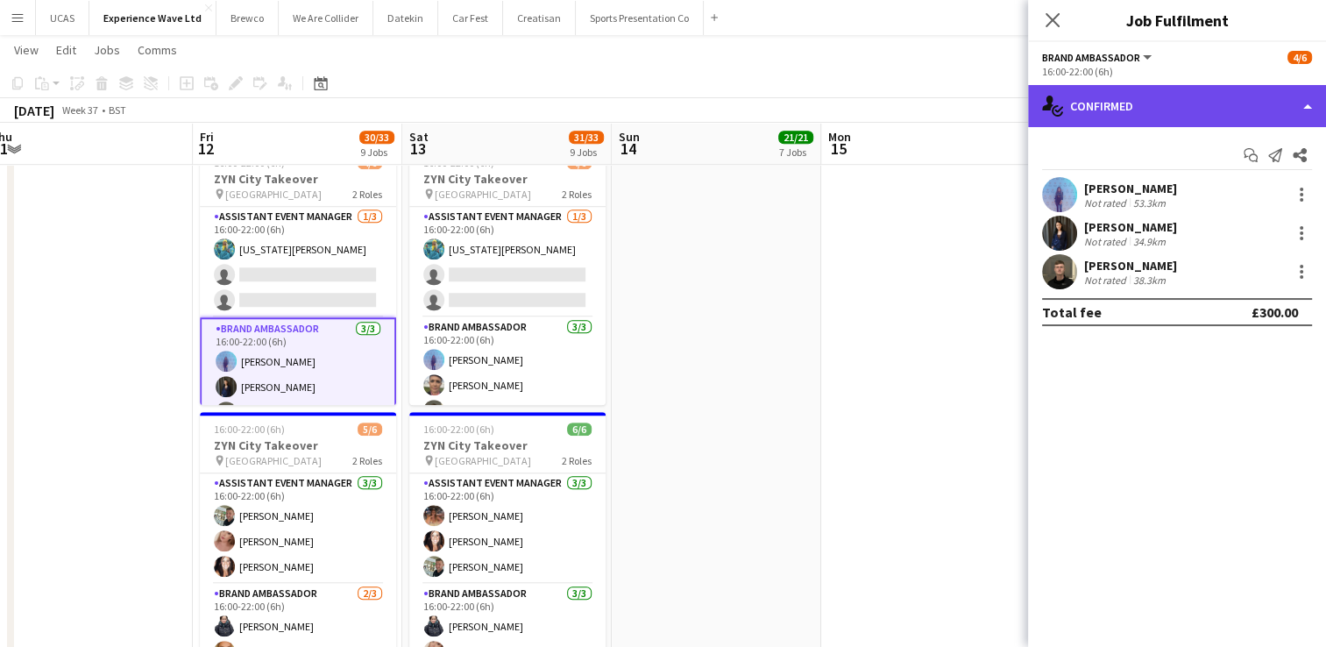
click at [1178, 121] on div "single-neutral-actions-check-2 Confirmed" at bounding box center [1177, 106] width 298 height 42
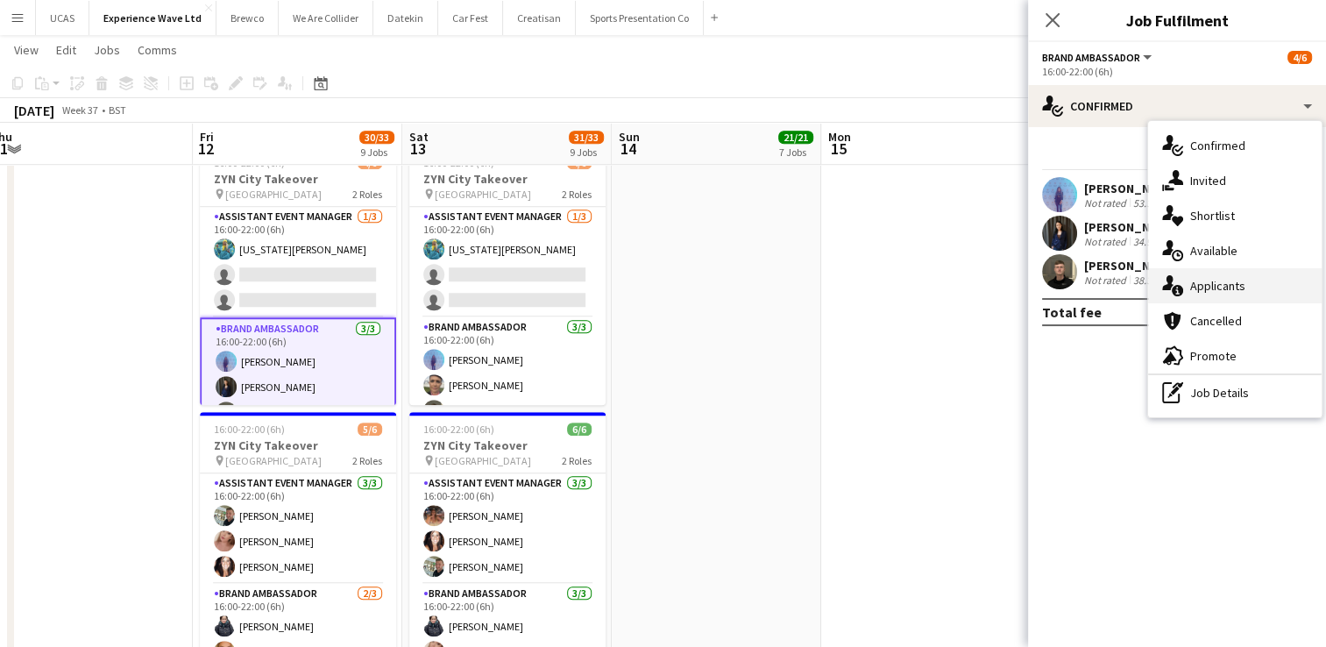
click at [1238, 290] on div "single-neutral-actions-information Applicants" at bounding box center [1235, 285] width 174 height 35
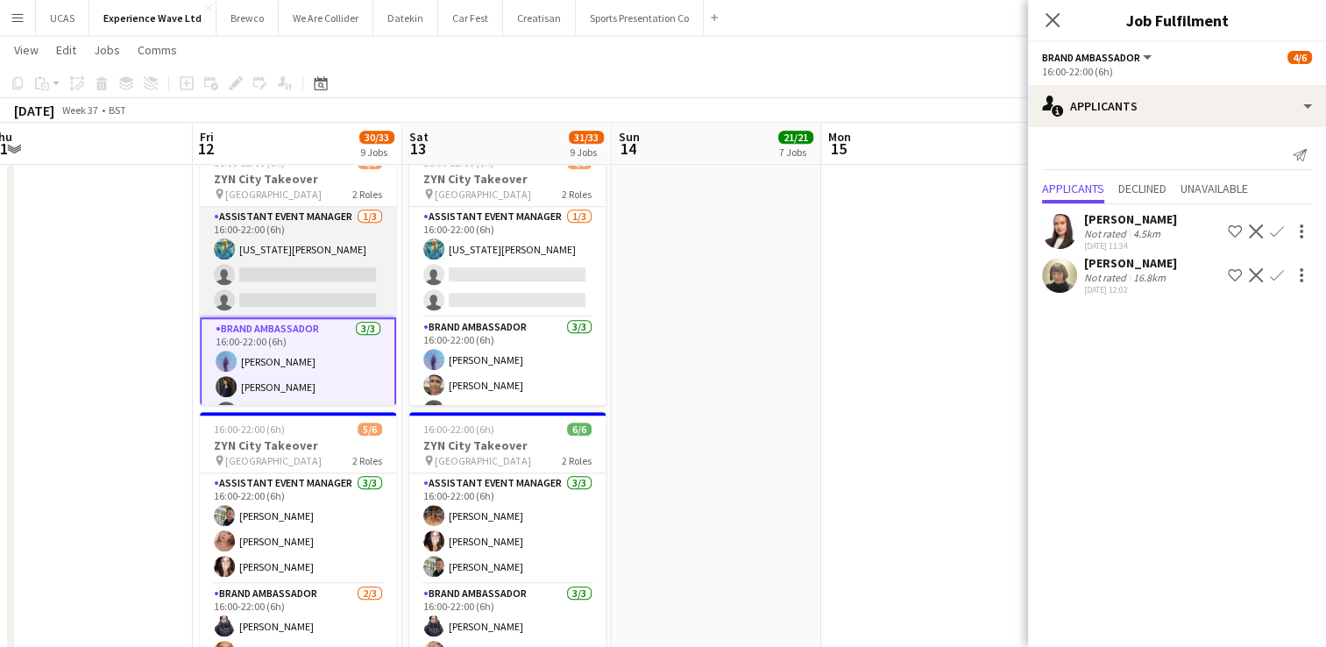
click at [274, 265] on app-card-role "Assistant Event Manager [DATE] 16:00-22:00 (6h) [US_STATE][PERSON_NAME] single-…" at bounding box center [298, 262] width 196 height 110
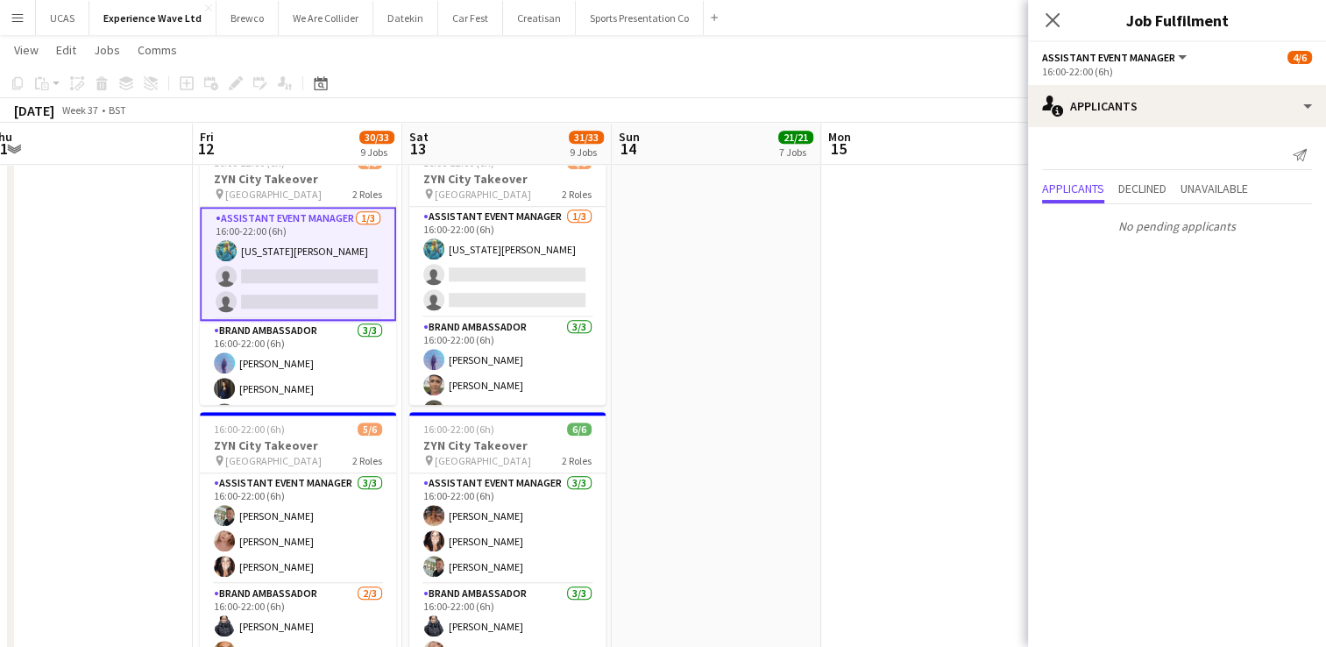
click at [320, 254] on app-card-role "Assistant Event Manager [DATE] 16:00-22:00 (6h) [US_STATE][PERSON_NAME] single-…" at bounding box center [298, 264] width 196 height 114
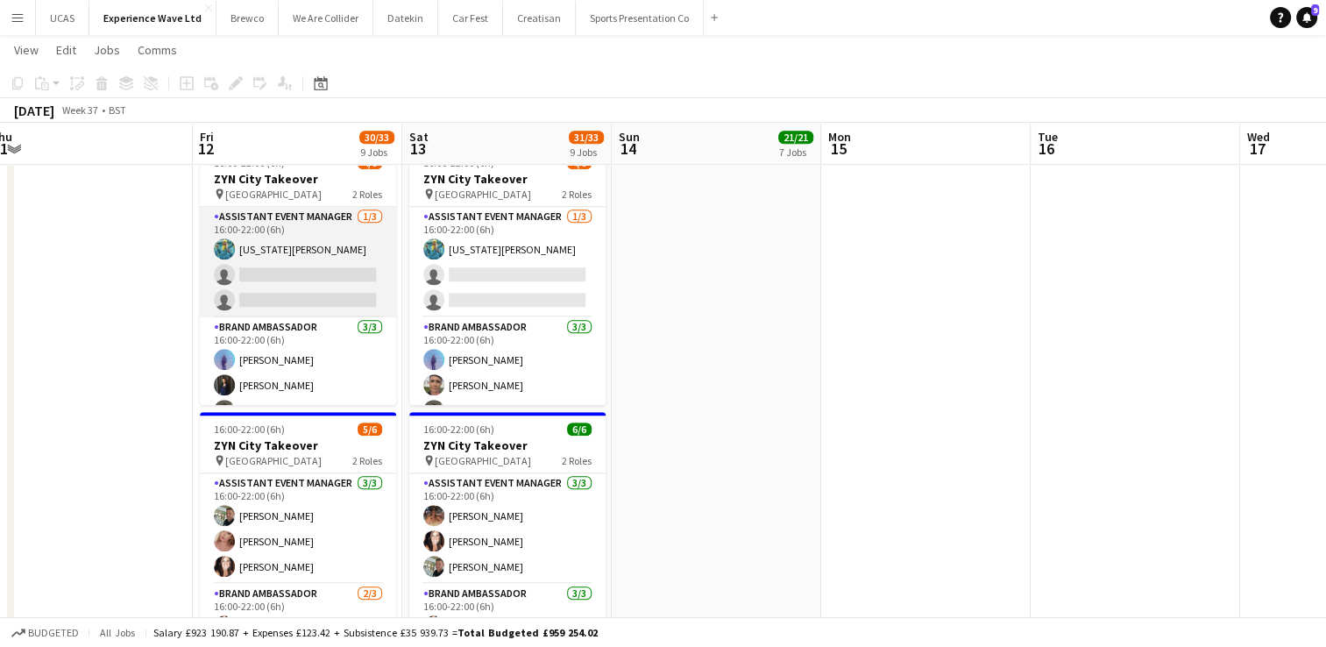
click at [320, 254] on app-card-role "Assistant Event Manager [DATE] 16:00-22:00 (6h) [US_STATE][PERSON_NAME] single-…" at bounding box center [298, 262] width 196 height 110
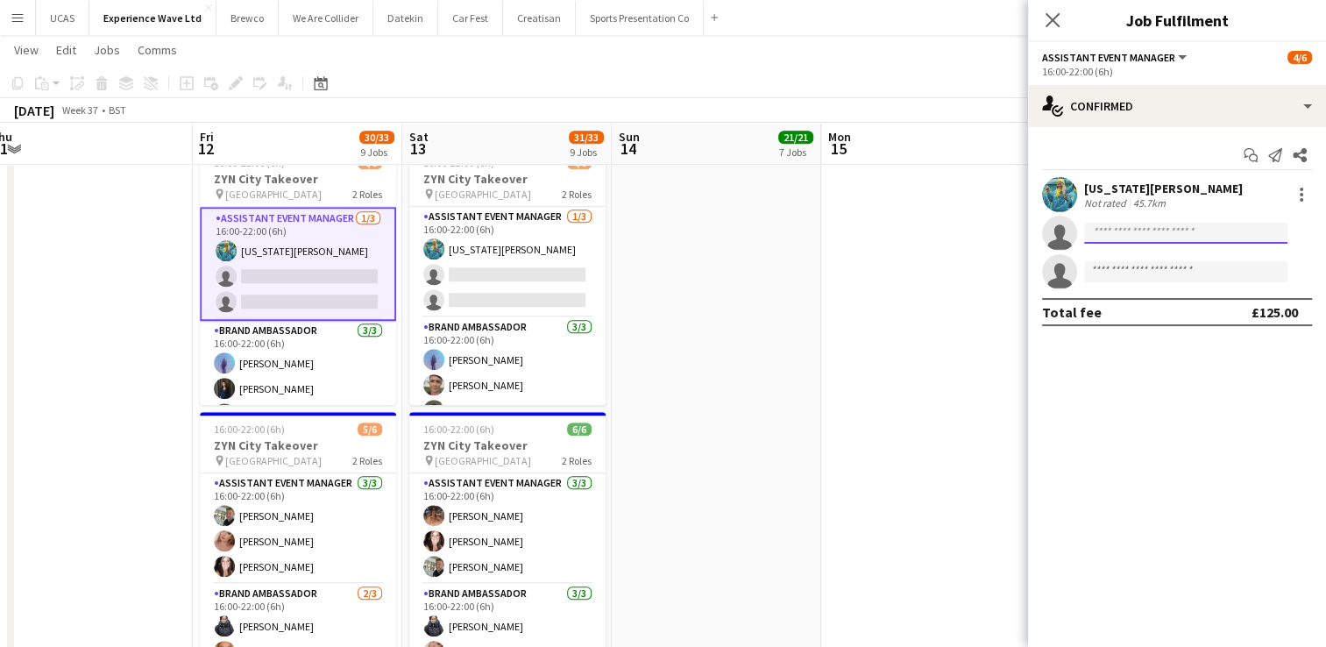
click at [1148, 235] on input at bounding box center [1185, 233] width 203 height 21
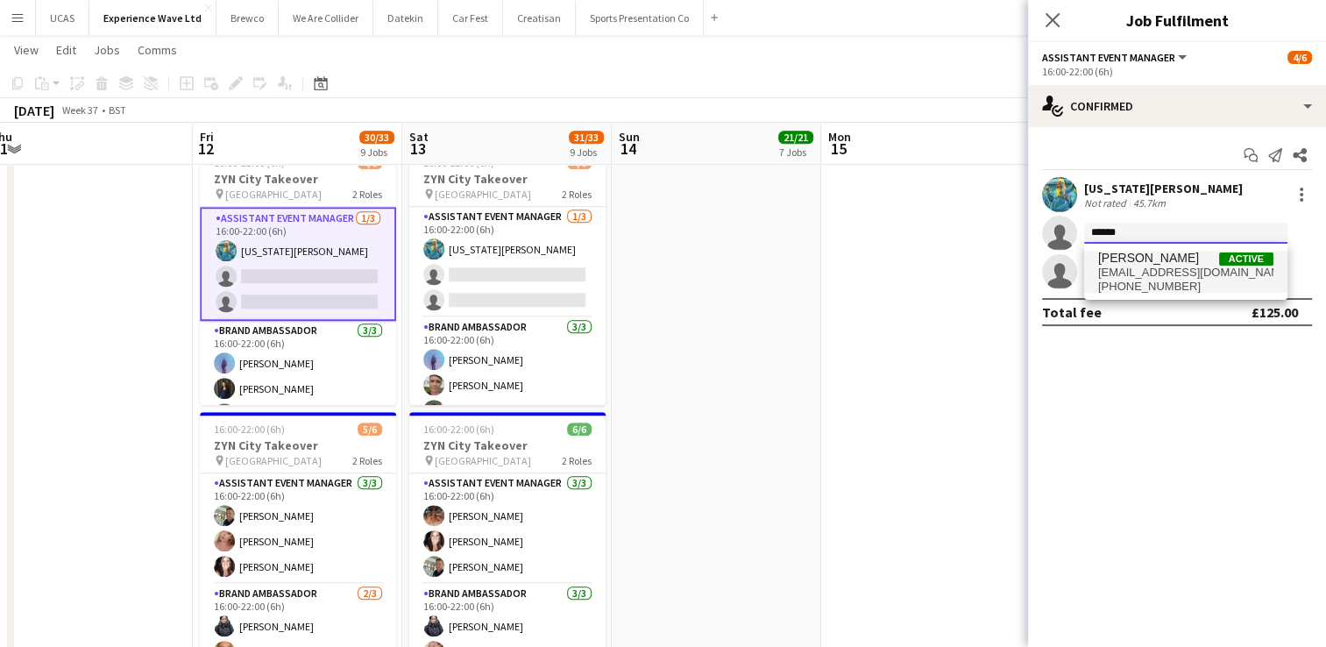
type input "******"
click at [1173, 281] on span "[PHONE_NUMBER]" at bounding box center [1185, 287] width 175 height 14
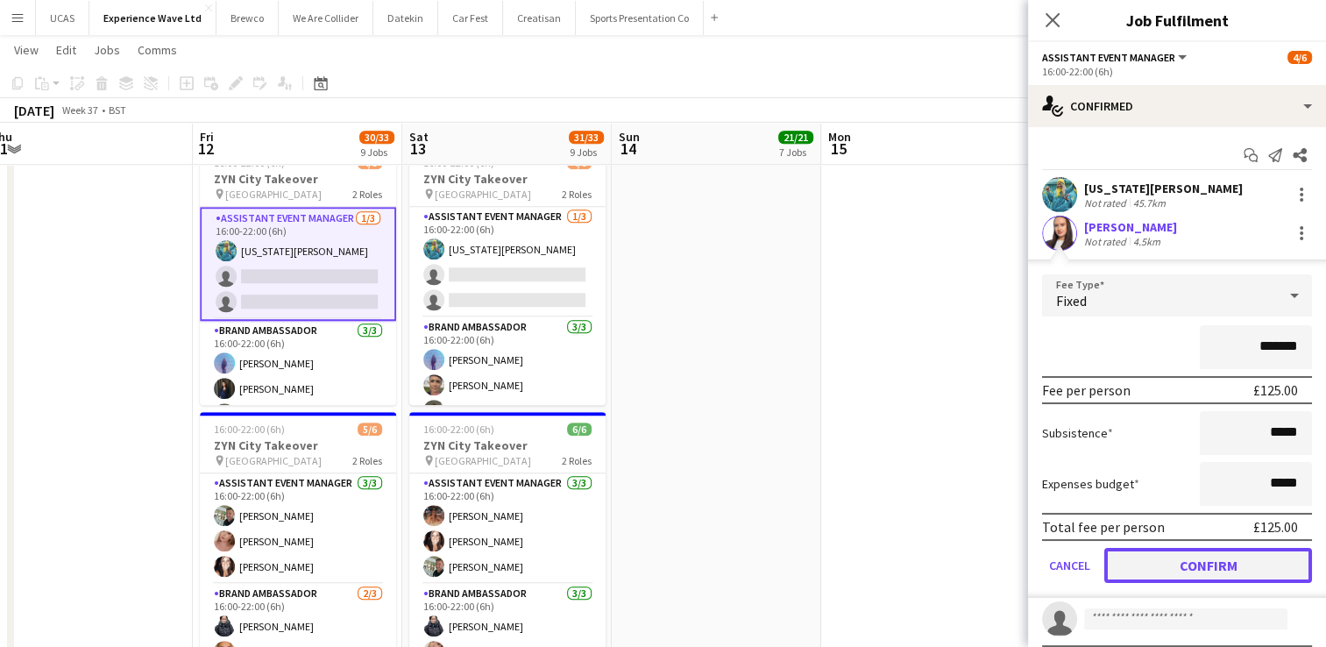
click at [1196, 554] on button "Confirm" at bounding box center [1208, 565] width 208 height 35
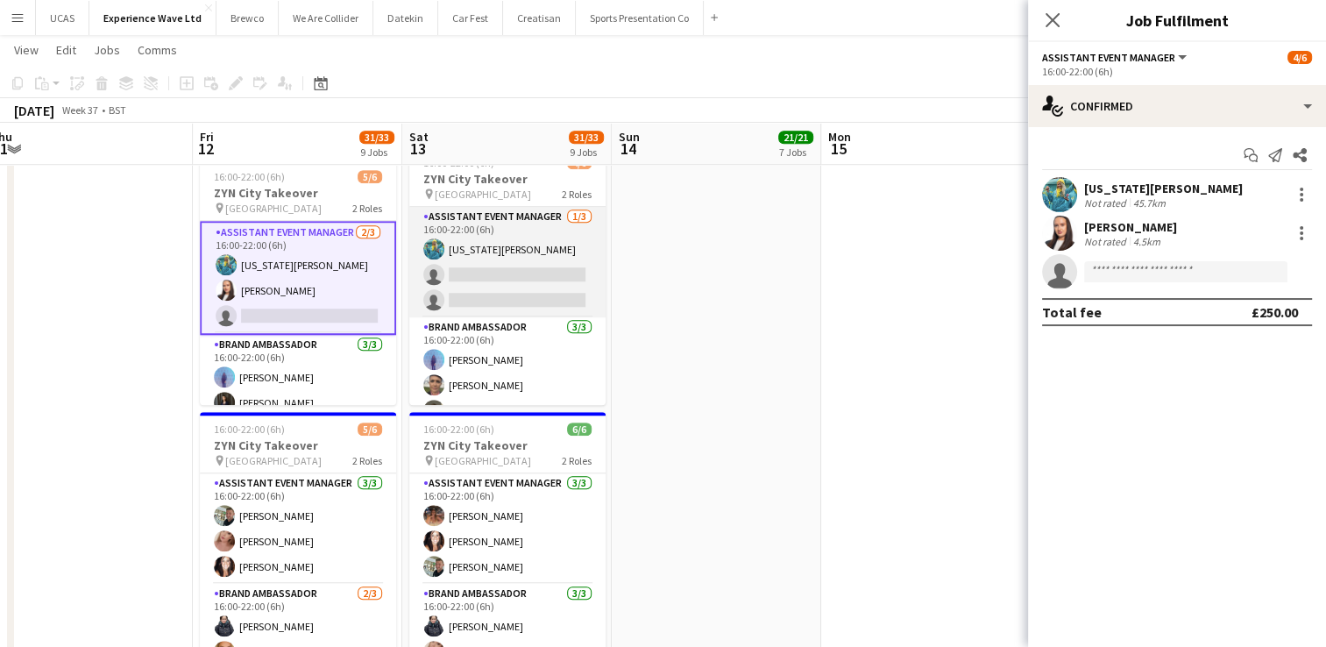
click at [514, 248] on app-card-role "Assistant Event Manager [DATE] 16:00-22:00 (6h) [US_STATE][PERSON_NAME] single-…" at bounding box center [507, 262] width 196 height 110
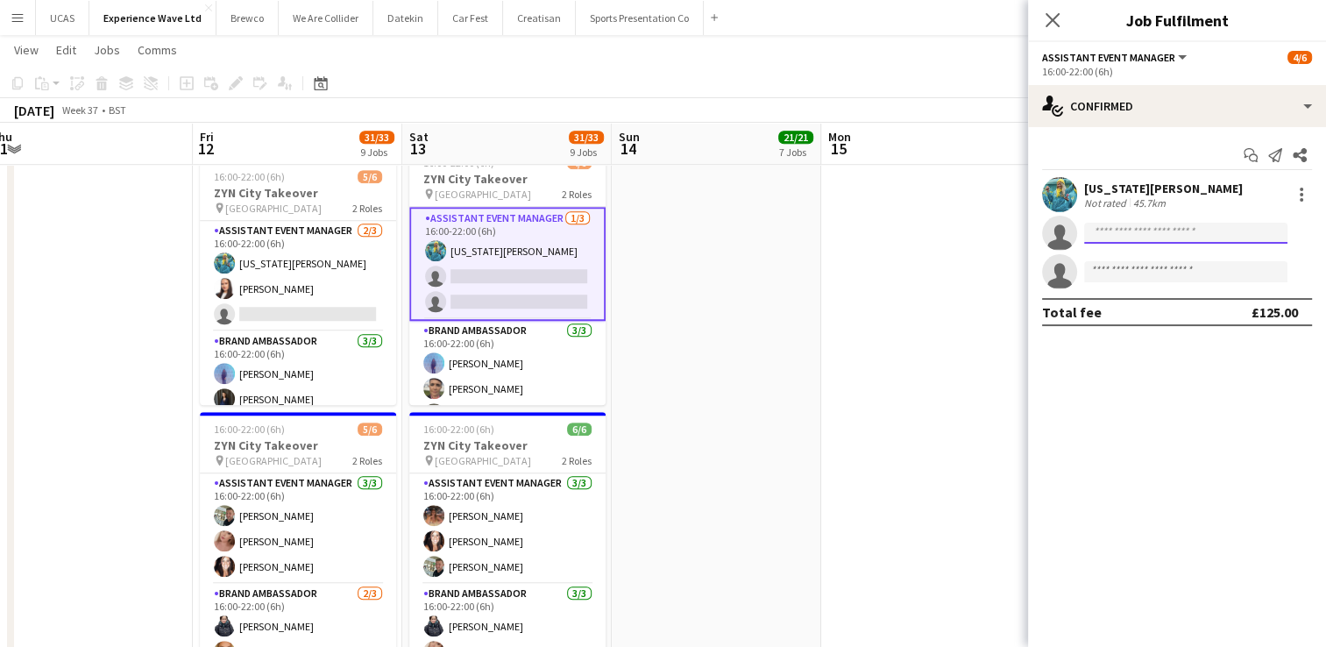
click at [1151, 231] on input at bounding box center [1185, 233] width 203 height 21
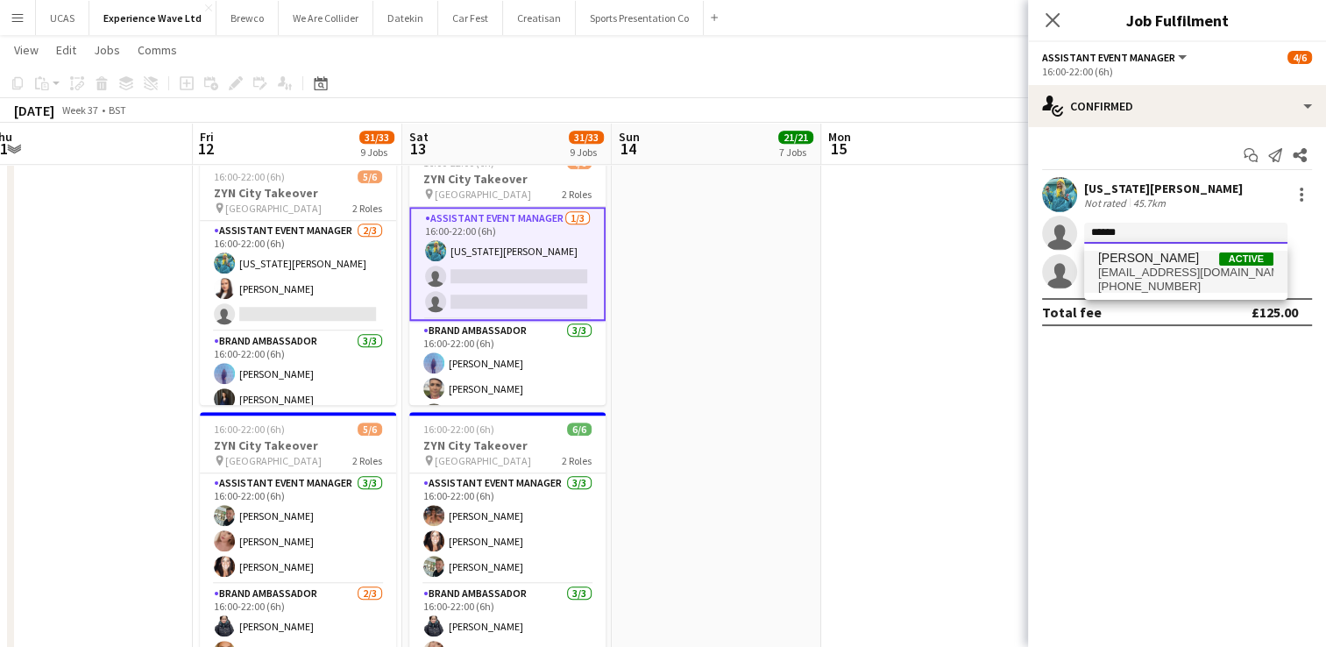
type input "******"
click at [1165, 271] on span "[EMAIL_ADDRESS][DOMAIN_NAME]" at bounding box center [1185, 273] width 175 height 14
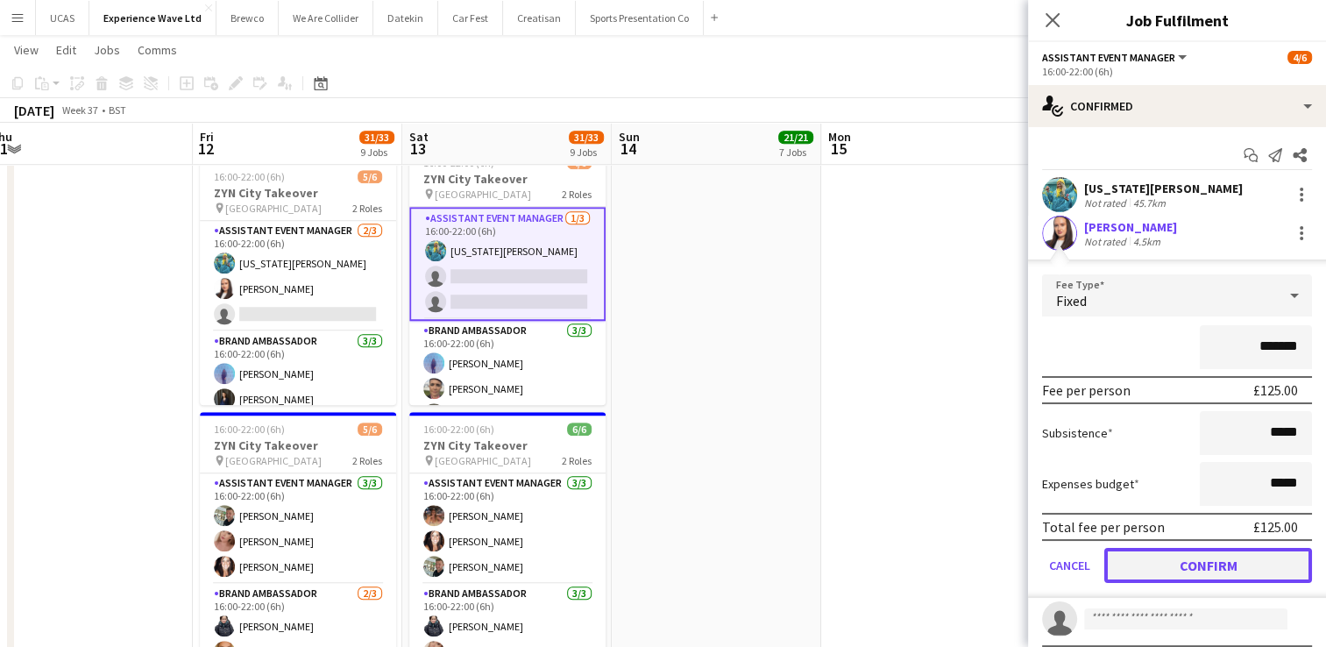
click at [1231, 567] on button "Confirm" at bounding box center [1208, 565] width 208 height 35
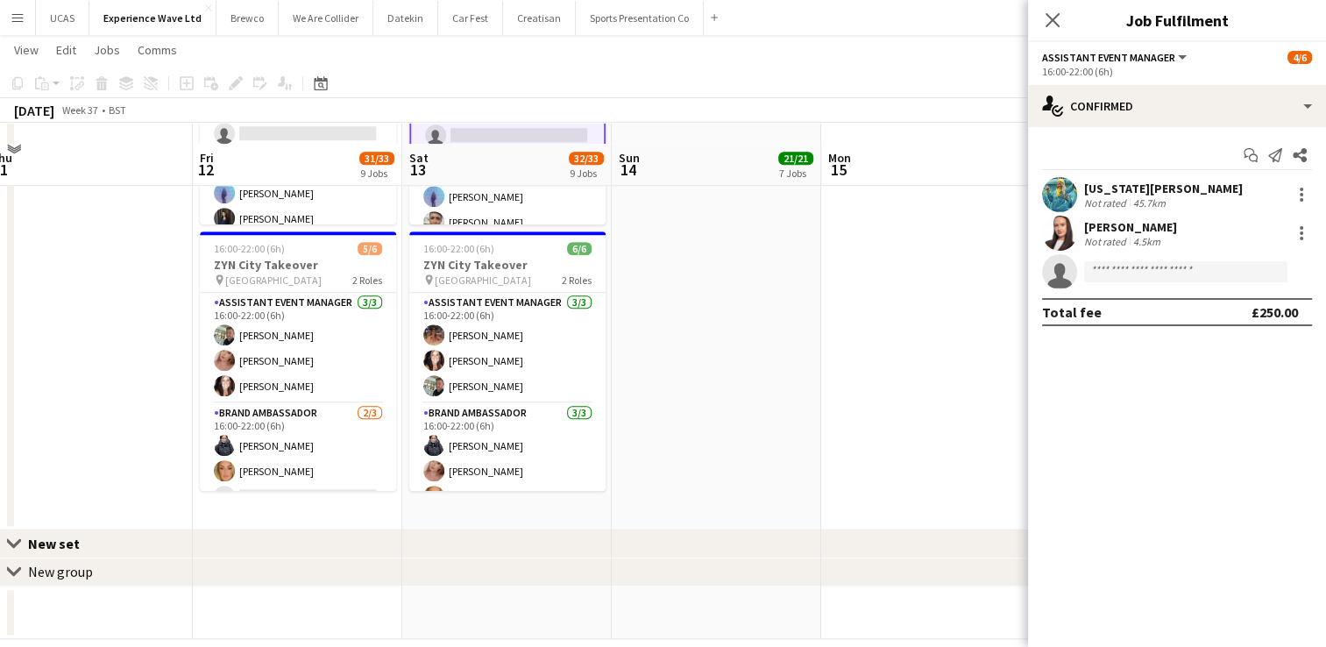
scroll to position [1516, 0]
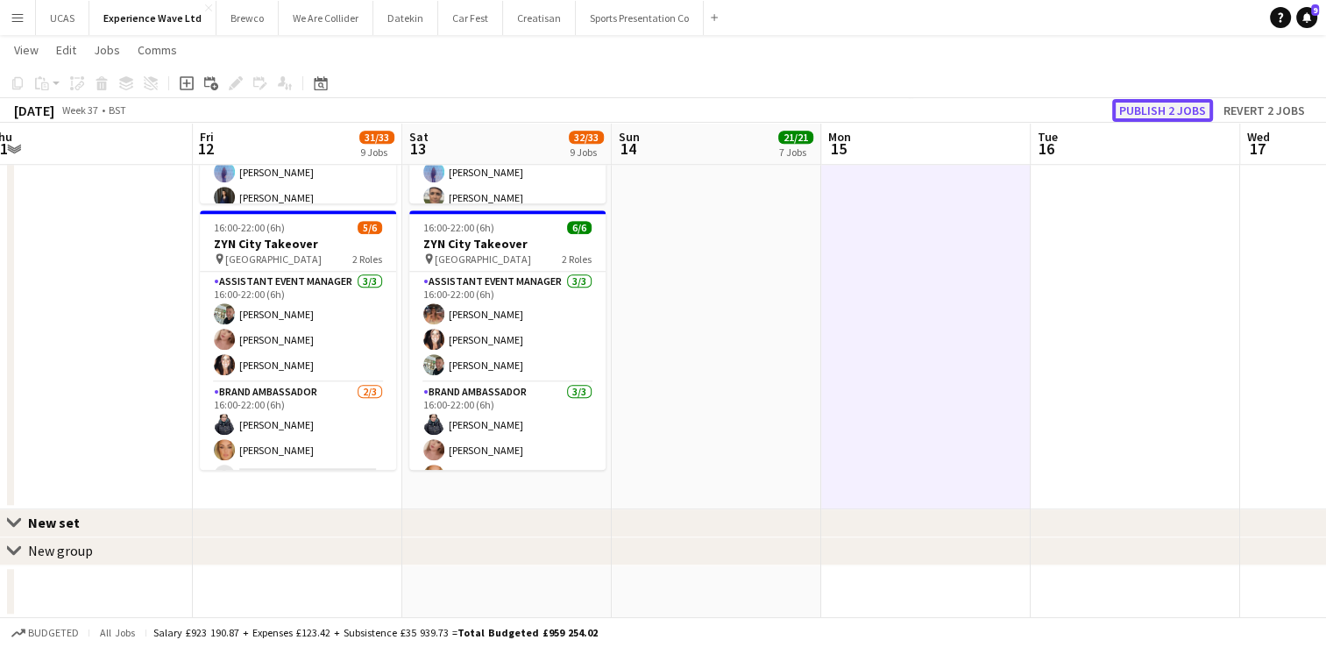
click at [1178, 103] on button "Publish 2 jobs" at bounding box center [1162, 110] width 101 height 23
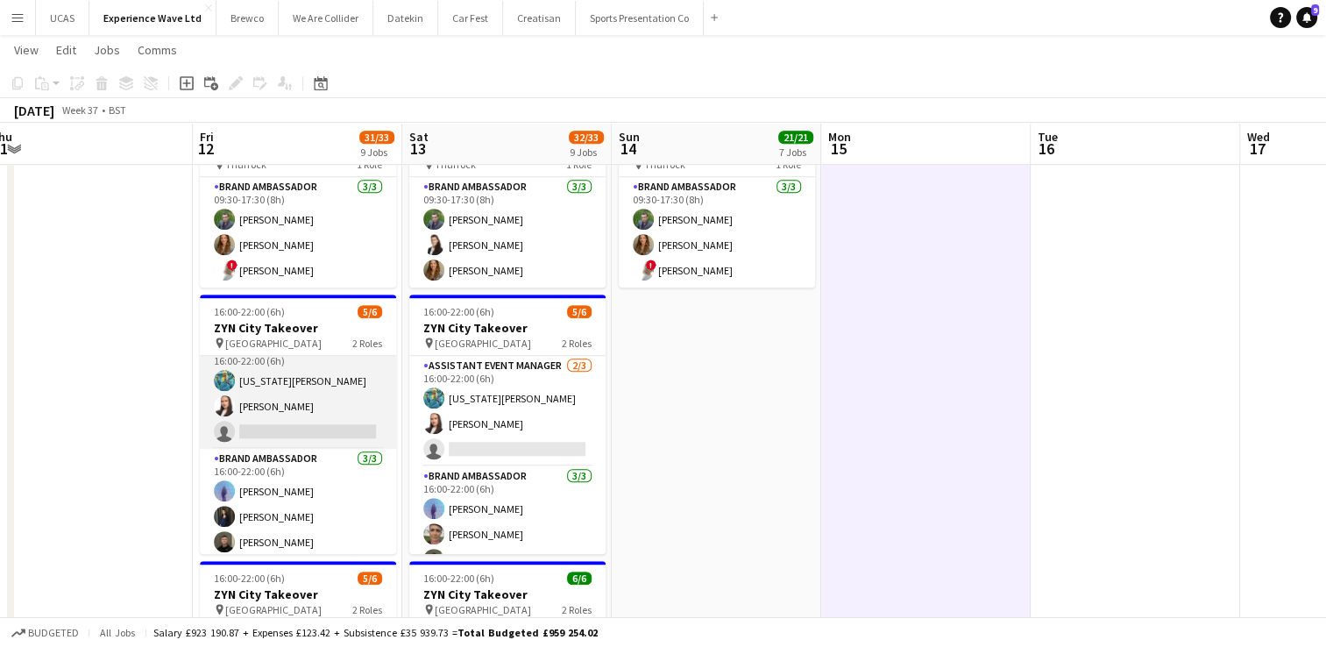
scroll to position [22, 0]
click at [291, 403] on app-card-role "Assistant Event Manager [DATE] 16:00-22:00 (6h) [US_STATE][PERSON_NAME] [PERSON…" at bounding box center [298, 389] width 196 height 110
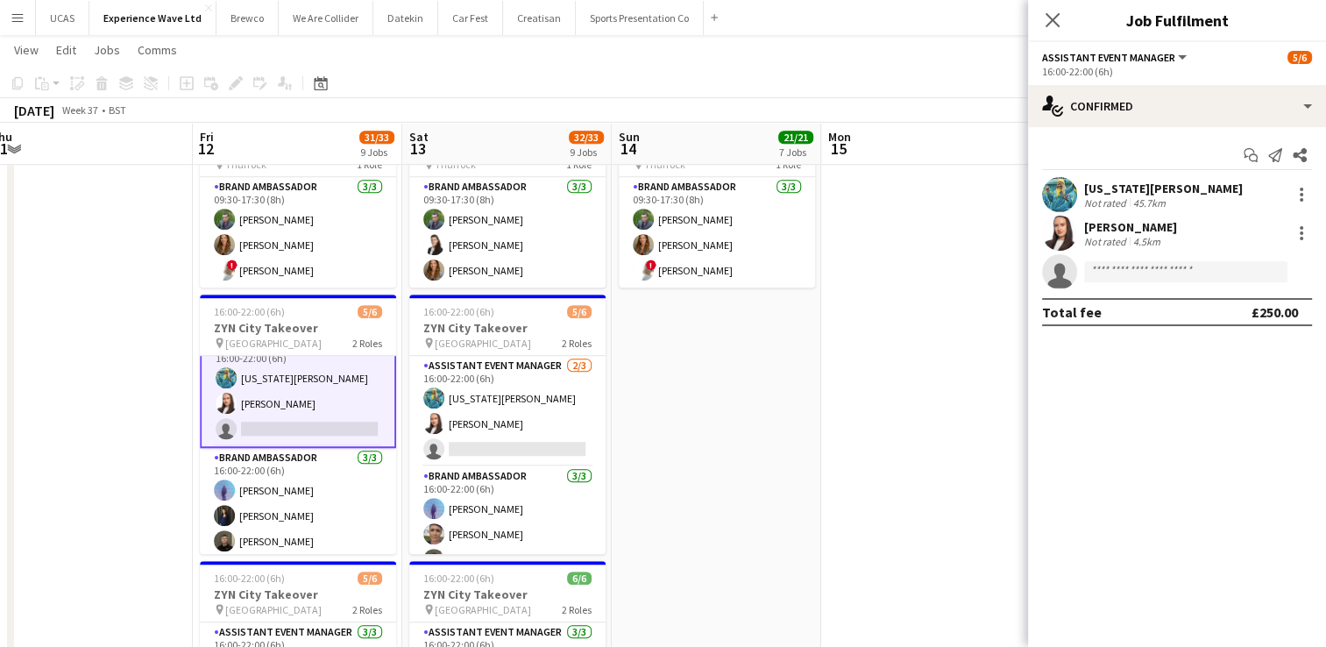
scroll to position [24, 0]
click at [1089, 224] on div "[PERSON_NAME]" at bounding box center [1130, 227] width 93 height 16
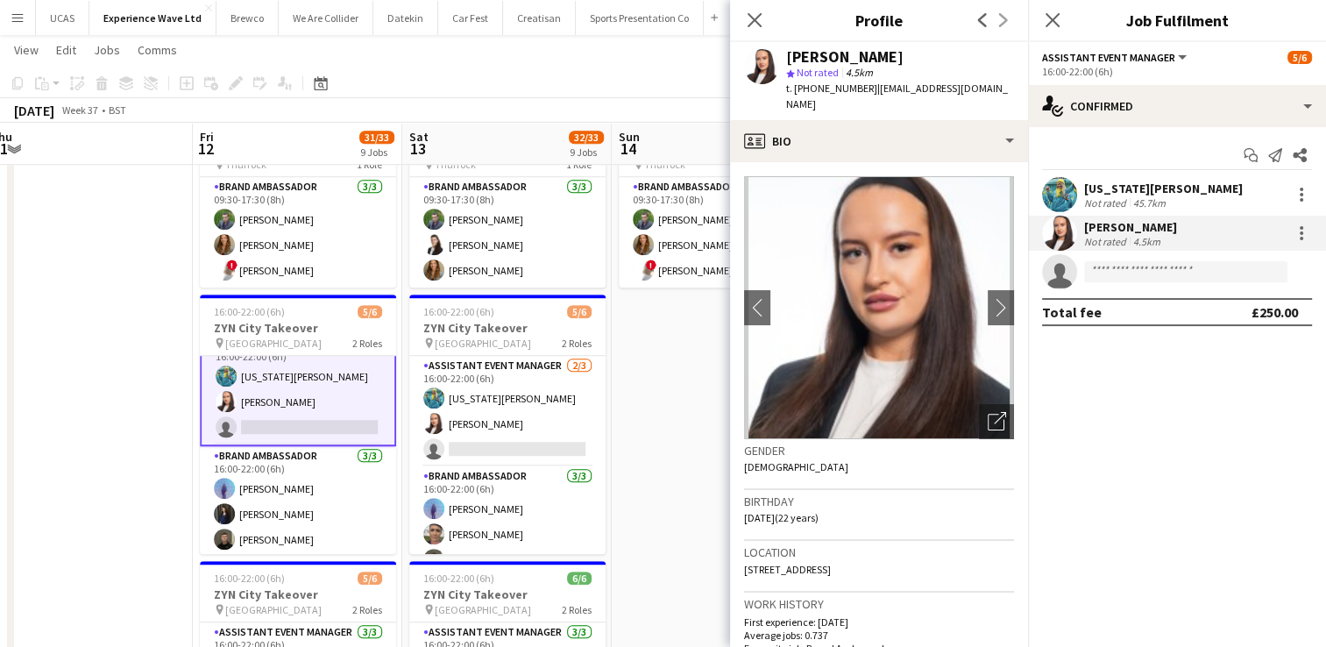
drag, startPoint x: 869, startPoint y: 93, endPoint x: 796, endPoint y: 82, distance: 73.5
click at [796, 82] on span "t. [PHONE_NUMBER]" at bounding box center [831, 88] width 91 height 13
copy span "[PHONE_NUMBER]"
click at [751, 15] on icon "Close pop-in" at bounding box center [754, 19] width 17 height 17
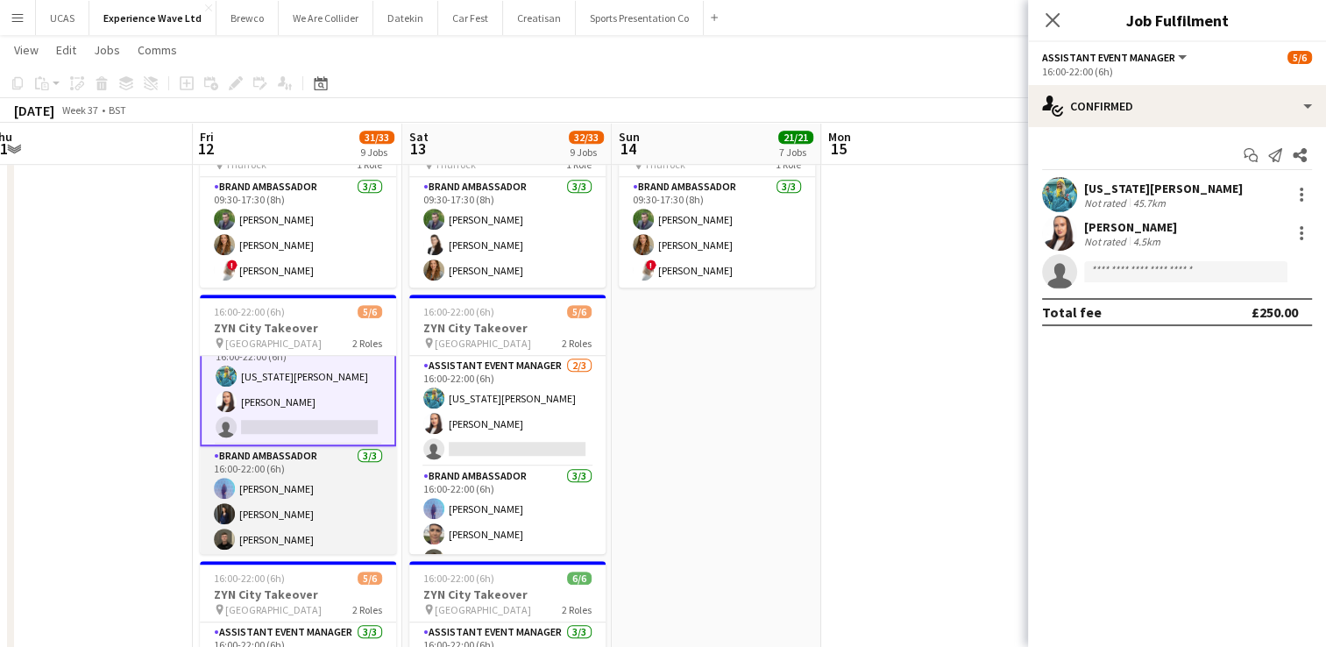
click at [291, 478] on app-card-role "Brand Ambassador [DATE] 16:00-22:00 (6h) [PERSON_NAME] [PERSON_NAME] [PERSON_NA…" at bounding box center [298, 501] width 196 height 110
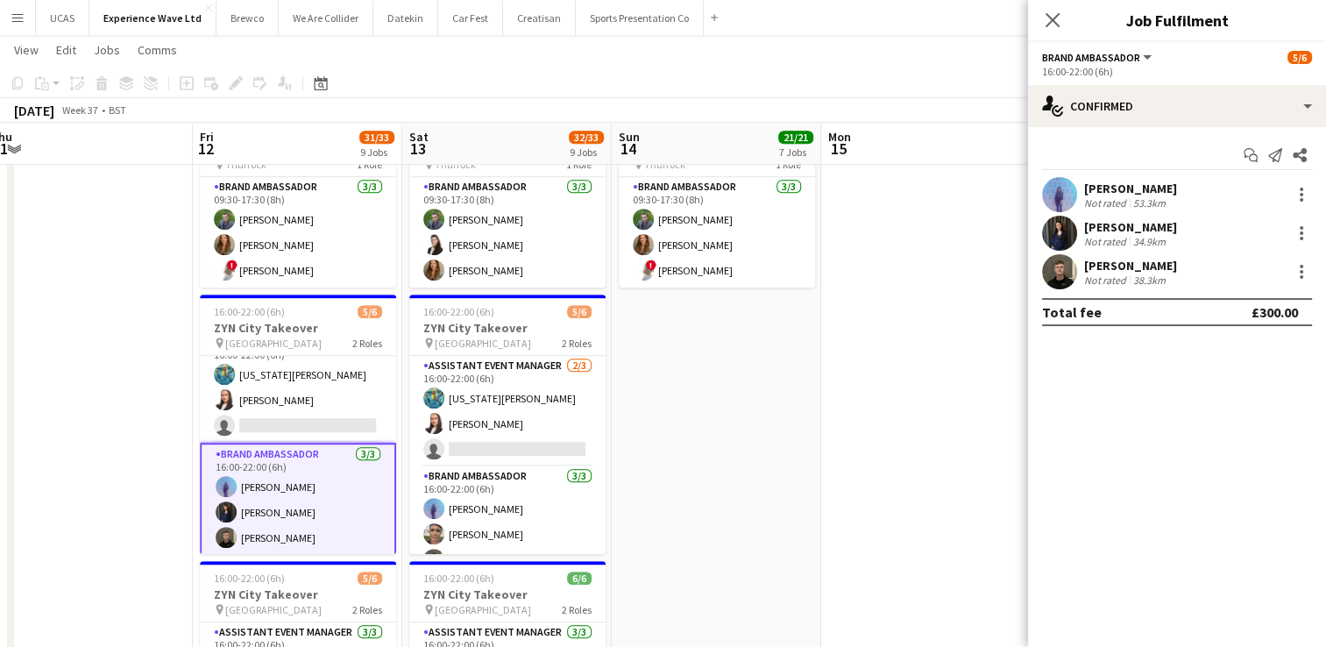
scroll to position [22, 0]
click at [1146, 192] on div "[PERSON_NAME]" at bounding box center [1130, 189] width 93 height 16
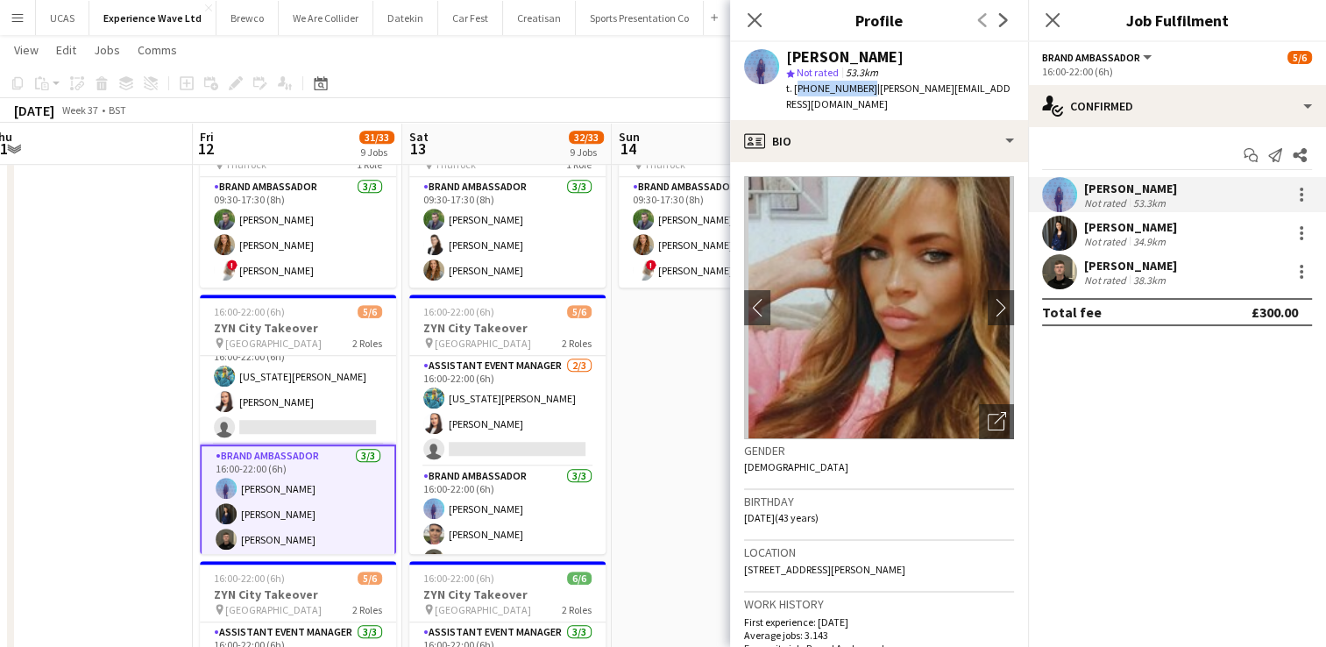
drag, startPoint x: 862, startPoint y: 93, endPoint x: 796, endPoint y: 84, distance: 66.3
click at [796, 84] on span "t. [PHONE_NUMBER]" at bounding box center [831, 88] width 91 height 13
copy span "[PHONE_NUMBER]"
click at [758, 25] on icon at bounding box center [754, 19] width 17 height 17
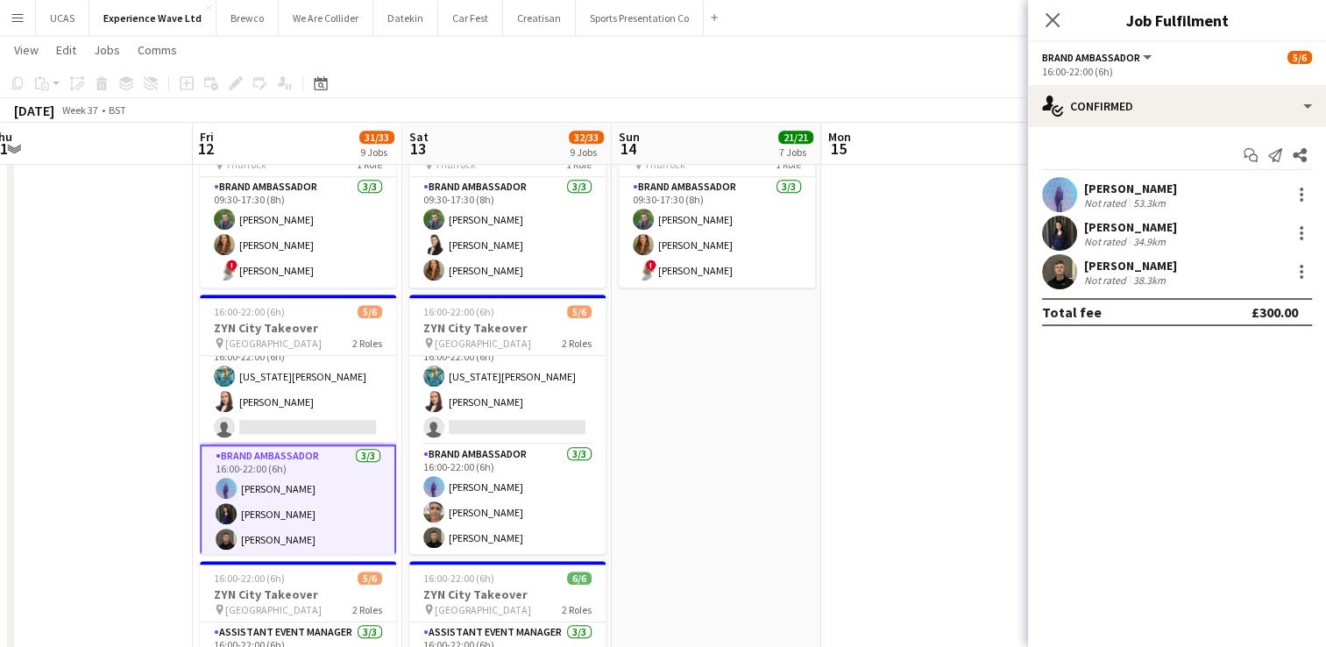
click at [1136, 279] on div "38.3km" at bounding box center [1149, 279] width 39 height 13
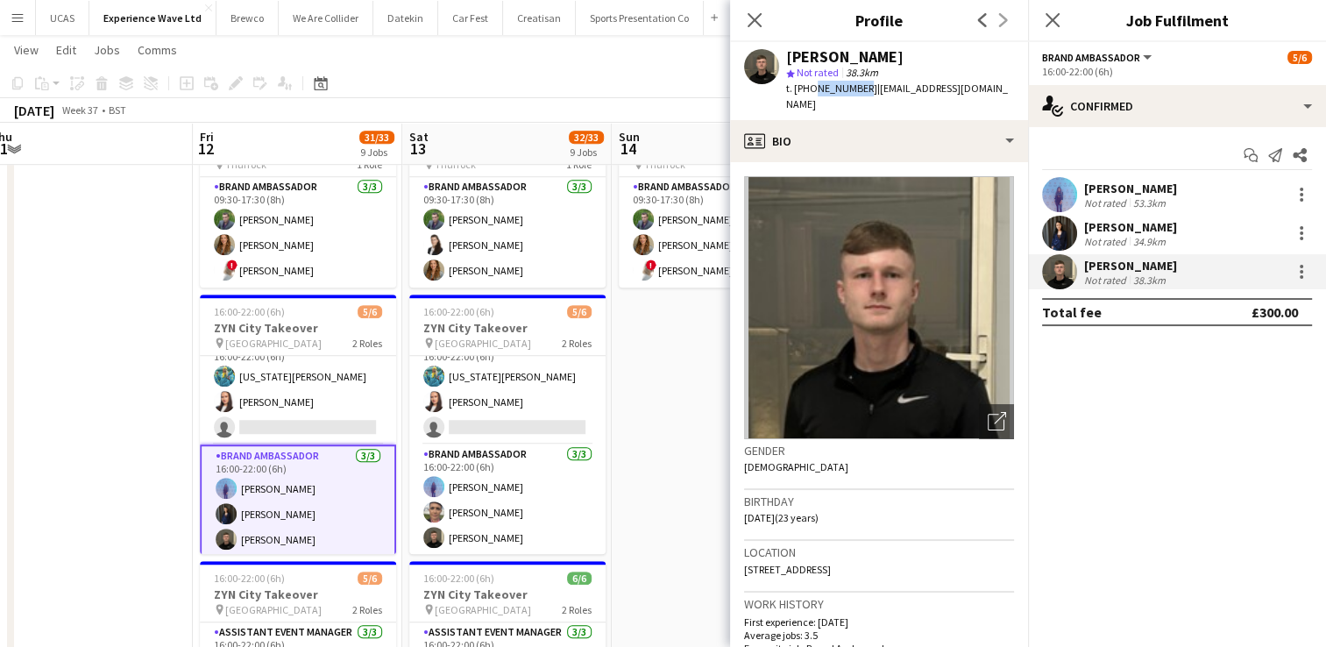
drag, startPoint x: 859, startPoint y: 88, endPoint x: 808, endPoint y: 84, distance: 51.0
click at [808, 84] on span "t. [PHONE_NUMBER]" at bounding box center [831, 88] width 91 height 13
copy span "774559904"
drag, startPoint x: 862, startPoint y: 86, endPoint x: 795, endPoint y: 85, distance: 66.6
click at [795, 85] on span "t. [PHONE_NUMBER]" at bounding box center [831, 88] width 91 height 13
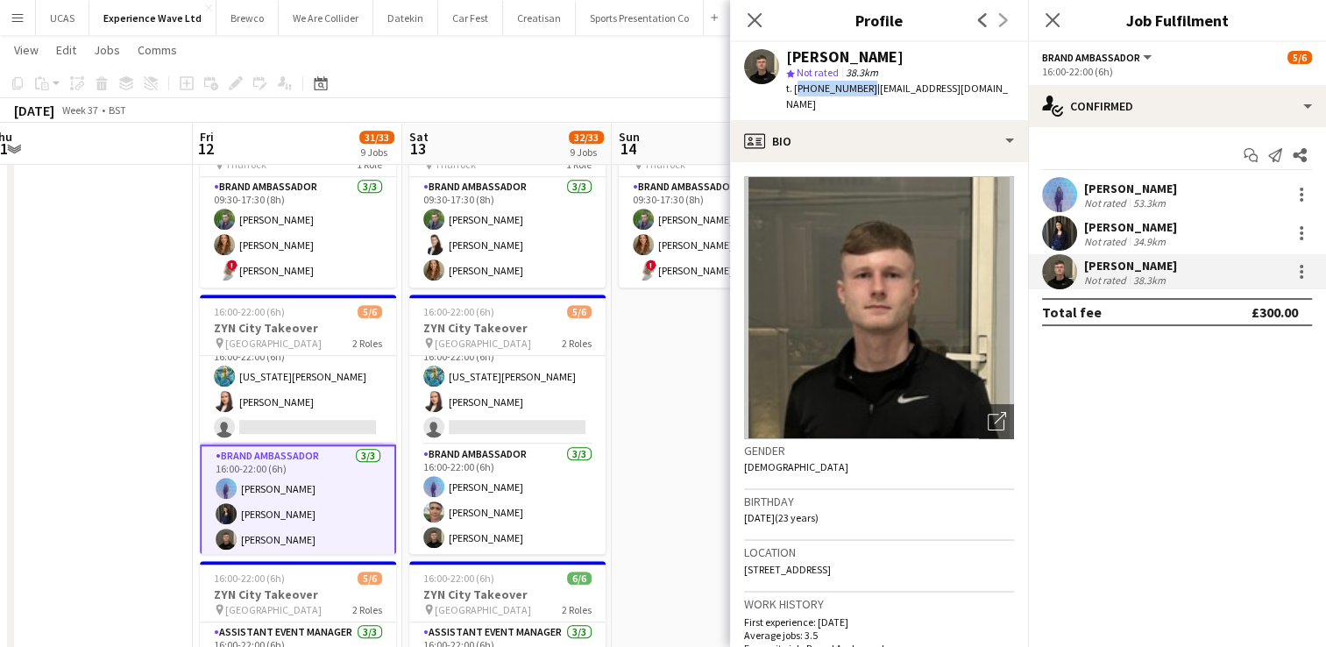
copy span "[PHONE_NUMBER]"
click at [760, 28] on icon "Close pop-in" at bounding box center [754, 19] width 17 height 17
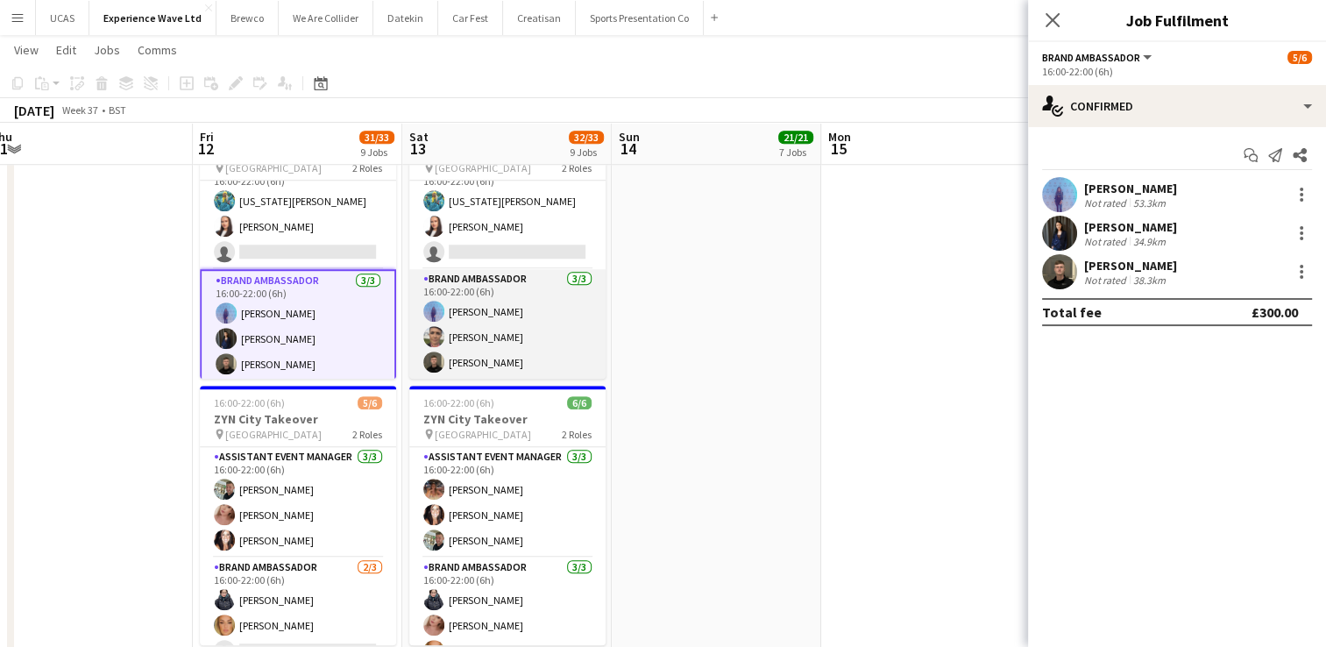
click at [520, 314] on app-card-role "Brand Ambassador [DATE] 16:00-22:00 (6h) [PERSON_NAME] [PERSON_NAME] [PERSON_NA…" at bounding box center [507, 324] width 196 height 110
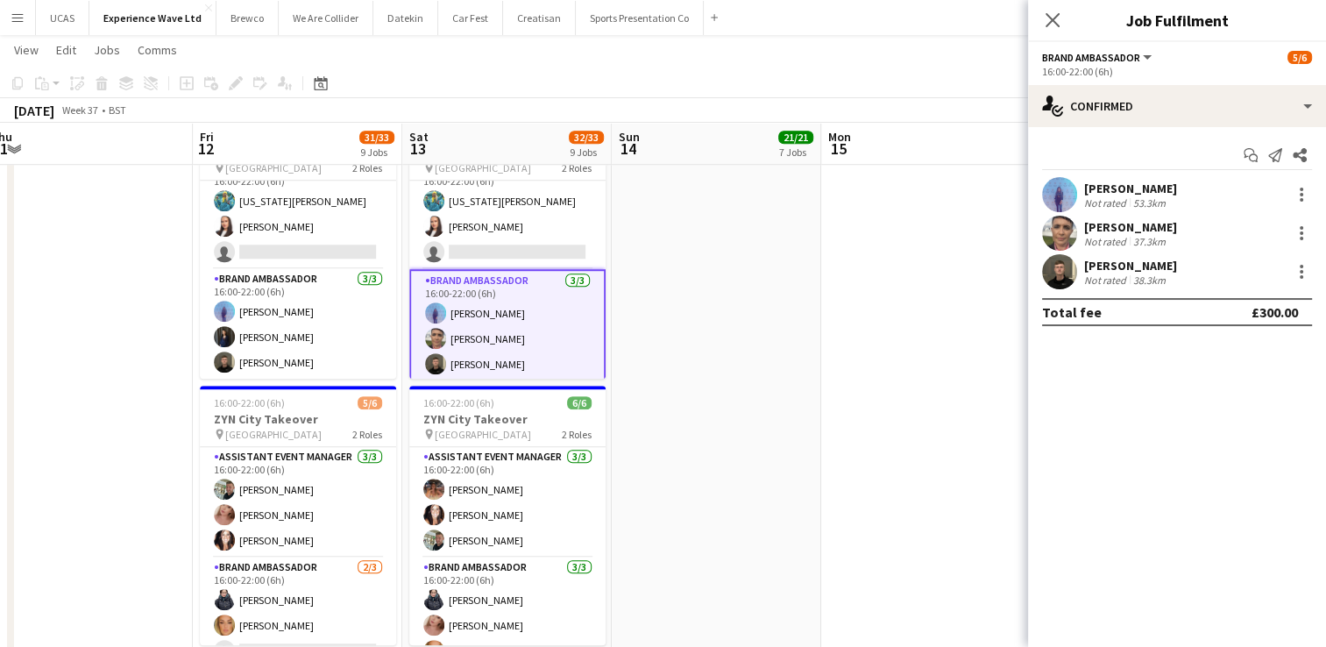
click at [1104, 244] on div "Not rated" at bounding box center [1107, 241] width 46 height 13
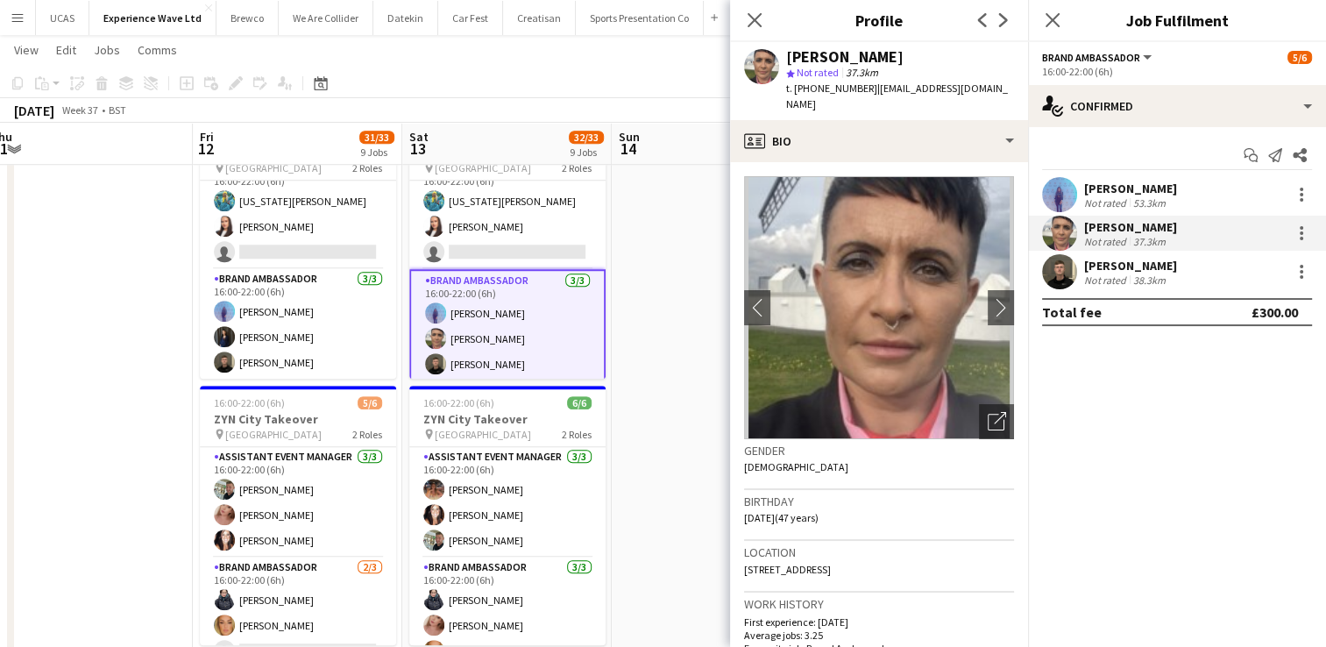
drag, startPoint x: 867, startPoint y: 93, endPoint x: 794, endPoint y: 86, distance: 73.1
click at [794, 86] on span "t. [PHONE_NUMBER]" at bounding box center [831, 88] width 91 height 13
copy span "[PHONE_NUMBER]"
click at [750, 26] on icon "Close pop-in" at bounding box center [754, 19] width 17 height 17
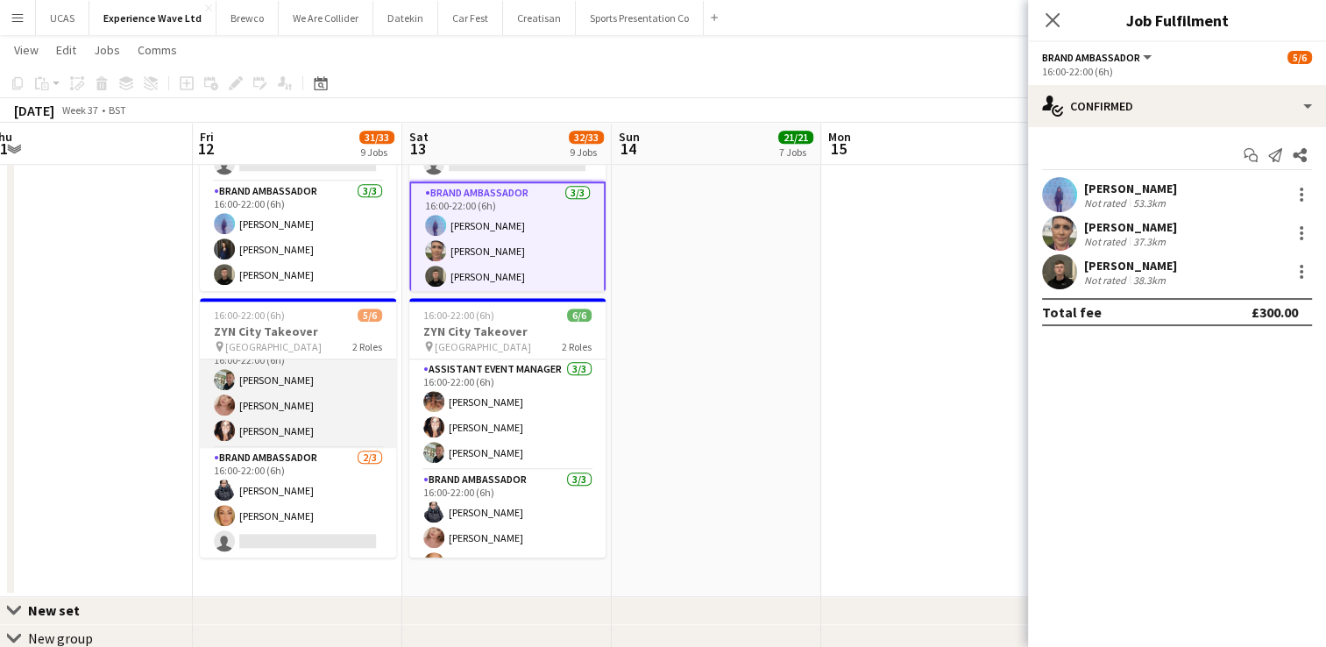
scroll to position [0, 644]
click at [293, 415] on app-card-role "Assistant Event Manager [DATE] 16:00-22:00 (6h) [PERSON_NAME] [PERSON_NAME] [PE…" at bounding box center [299, 392] width 196 height 110
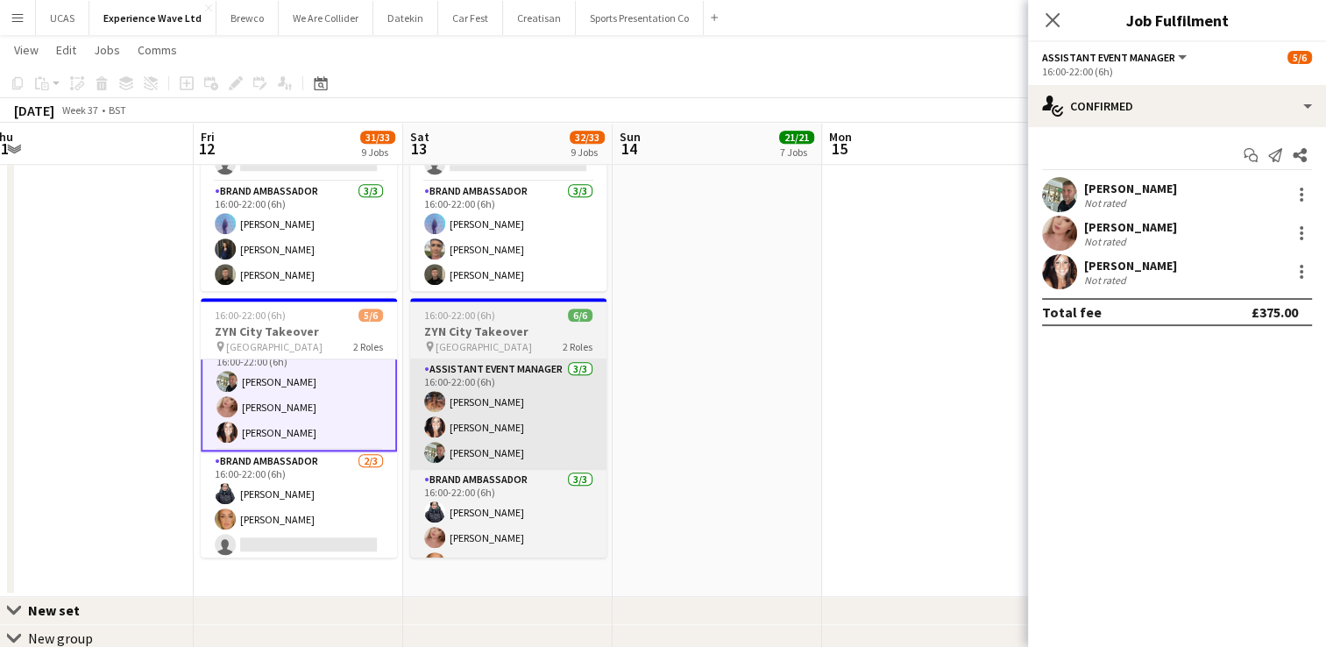
scroll to position [24, 0]
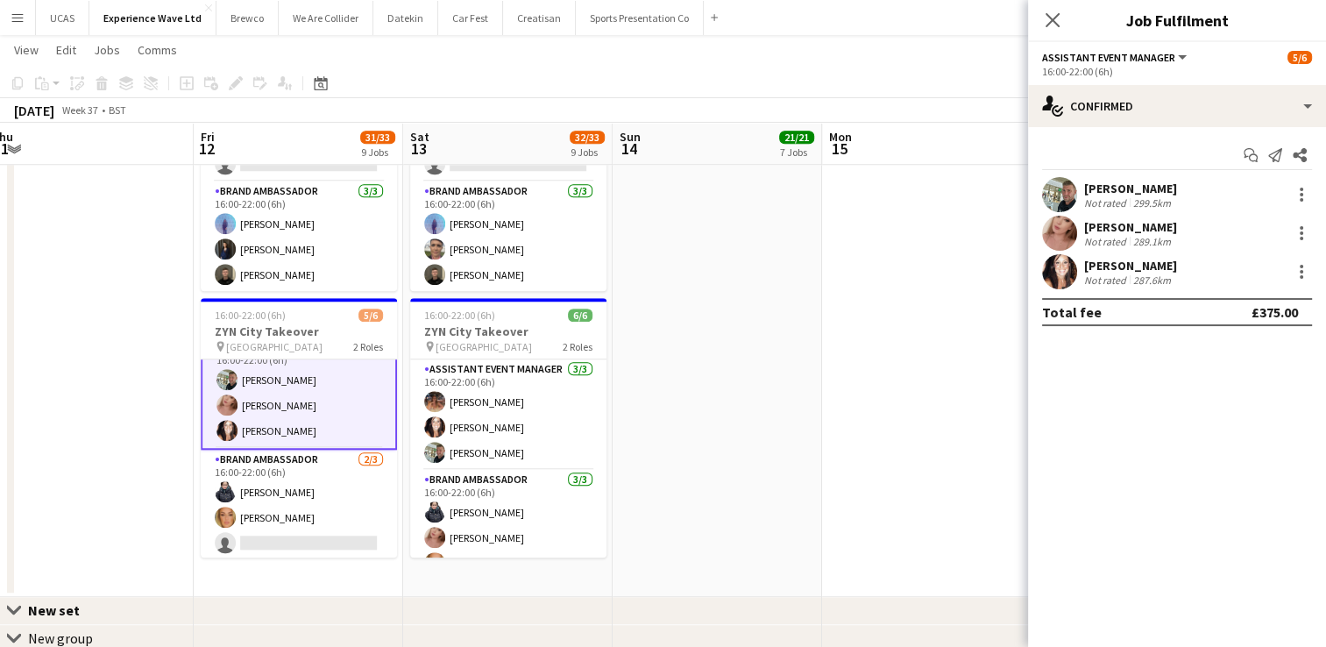
click at [1125, 235] on div "Not rated" at bounding box center [1107, 241] width 46 height 13
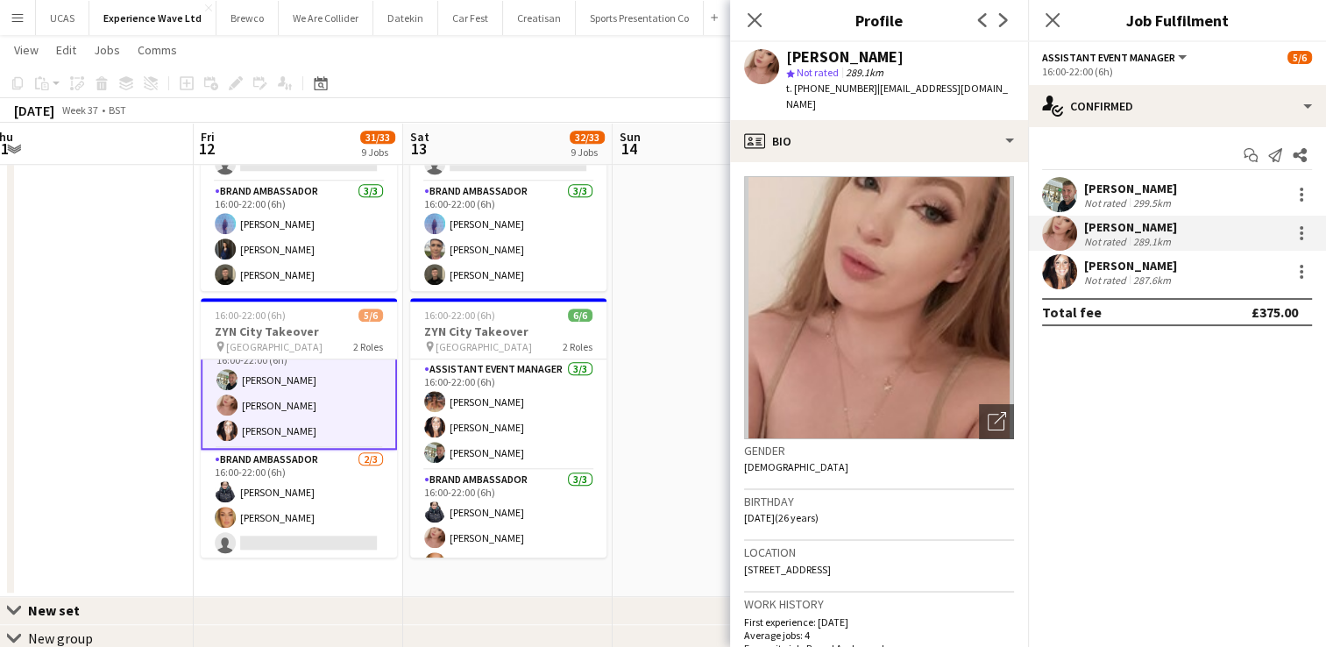
drag, startPoint x: 869, startPoint y: 88, endPoint x: 794, endPoint y: 92, distance: 74.6
click at [794, 92] on span "t. [PHONE_NUMBER]" at bounding box center [831, 88] width 91 height 13
copy span "[PHONE_NUMBER]"
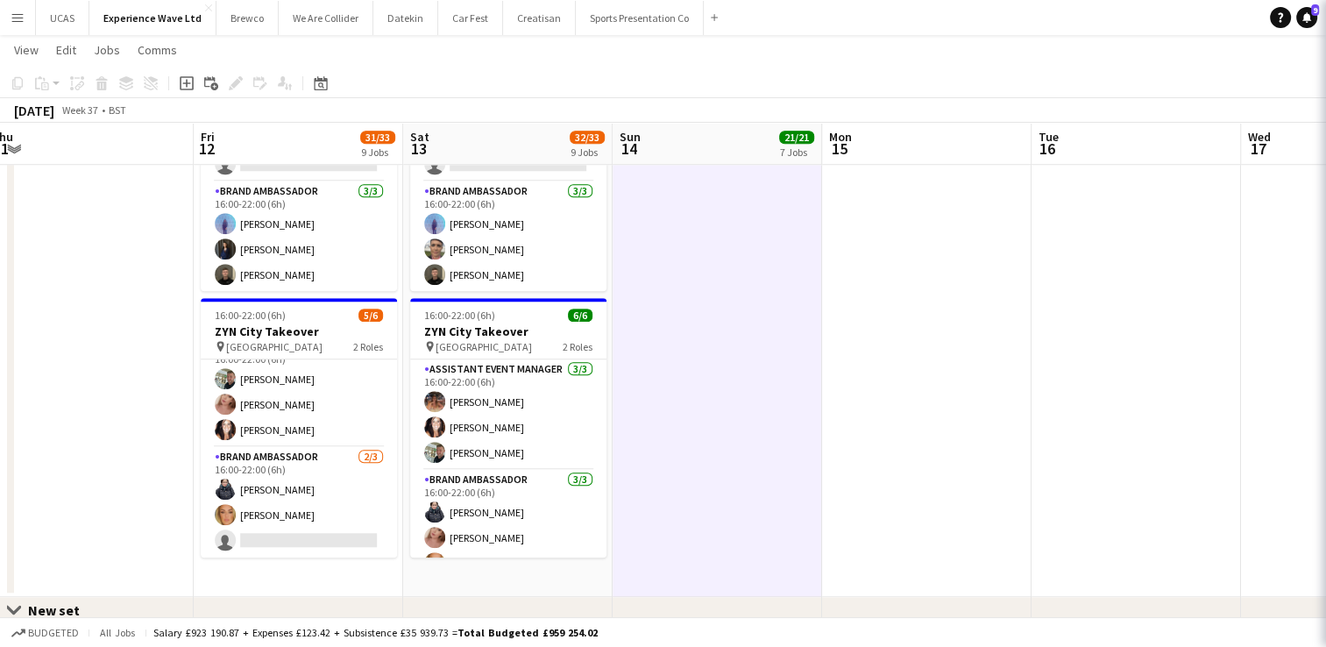
scroll to position [22, 0]
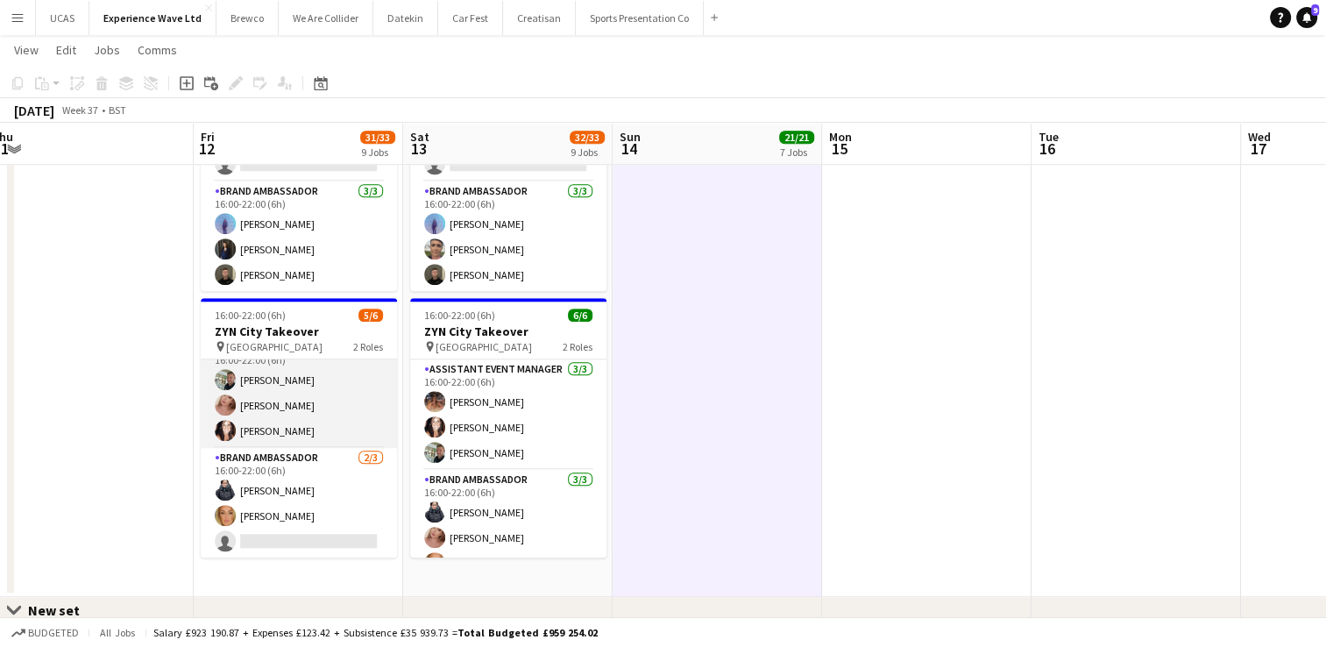
click at [330, 413] on app-card-role "Assistant Event Manager [DATE] 16:00-22:00 (6h) [PERSON_NAME] [PERSON_NAME] [PE…" at bounding box center [299, 392] width 196 height 110
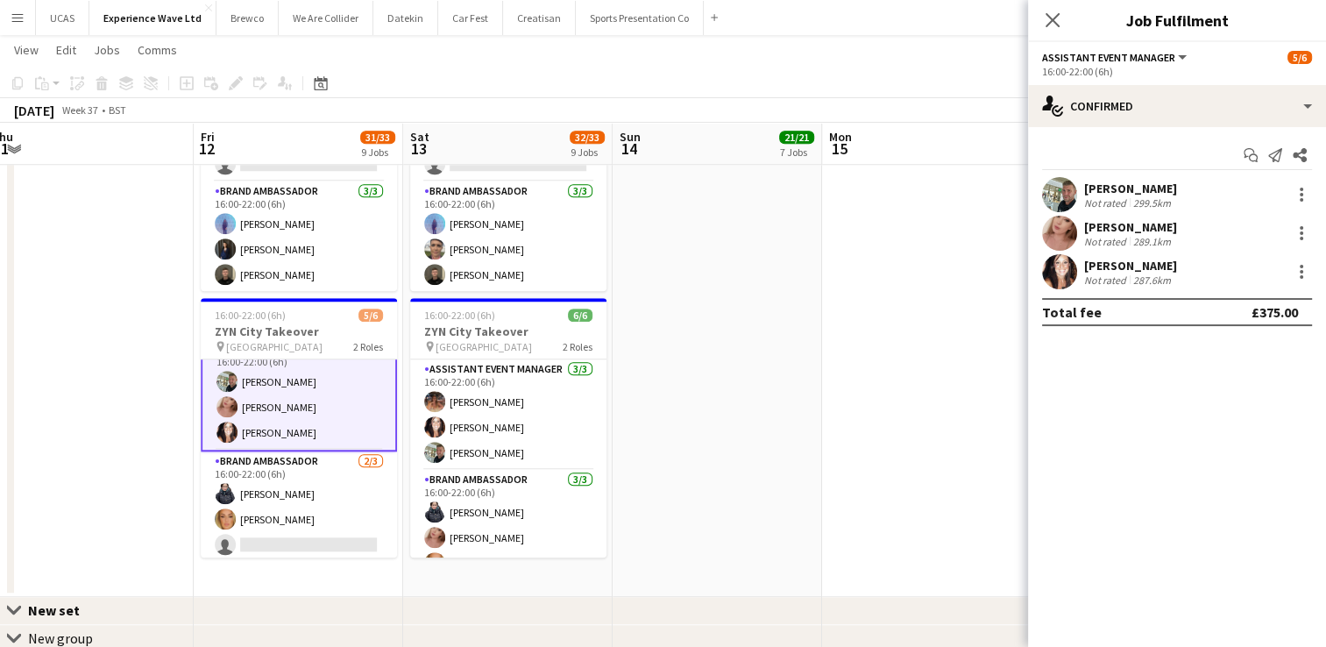
scroll to position [24, 0]
click at [1123, 241] on div "Not rated" at bounding box center [1107, 241] width 46 height 13
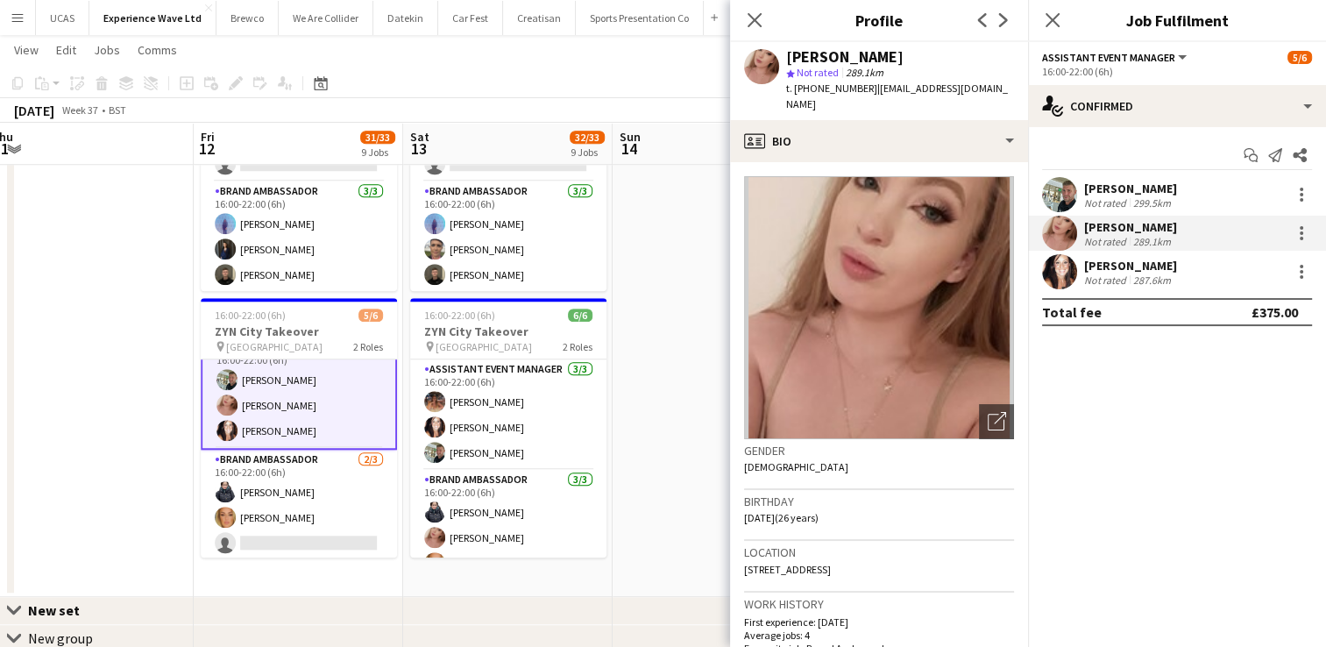
drag, startPoint x: 865, startPoint y: 86, endPoint x: 796, endPoint y: 96, distance: 69.9
click at [796, 96] on div "t. [PHONE_NUMBER] | [EMAIL_ADDRESS][DOMAIN_NAME]" at bounding box center [900, 97] width 228 height 32
copy span "[PHONE_NUMBER]"
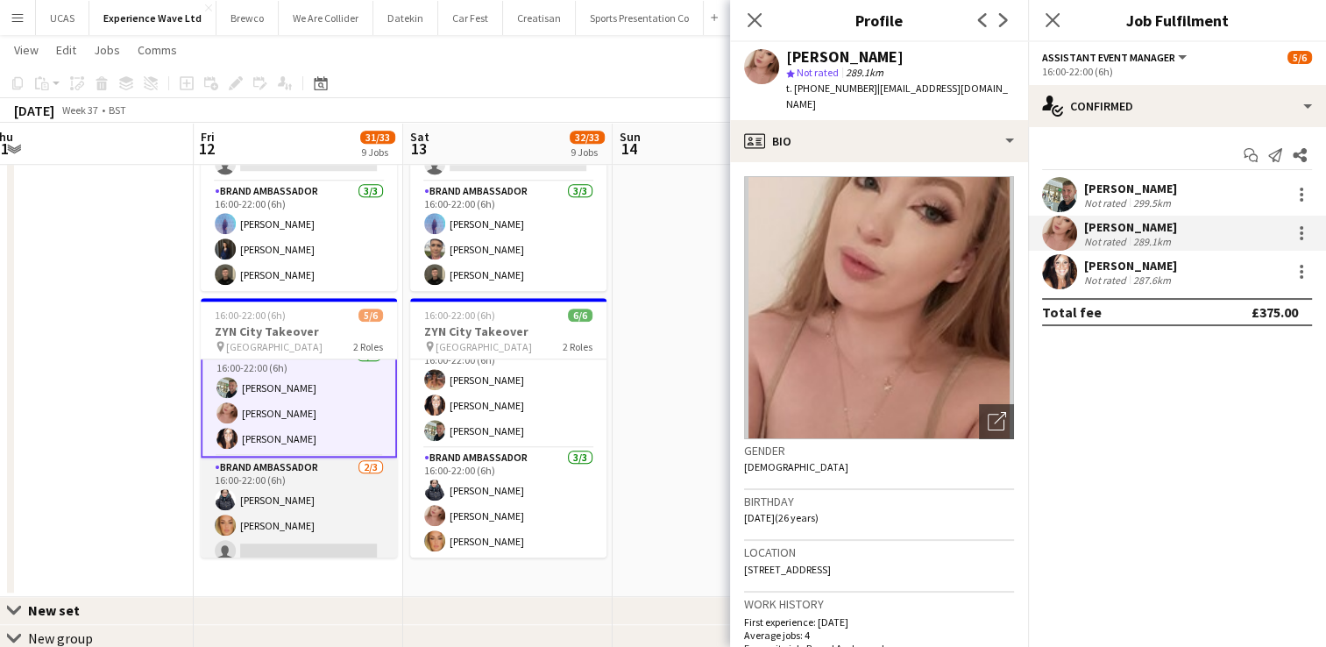
scroll to position [25, 0]
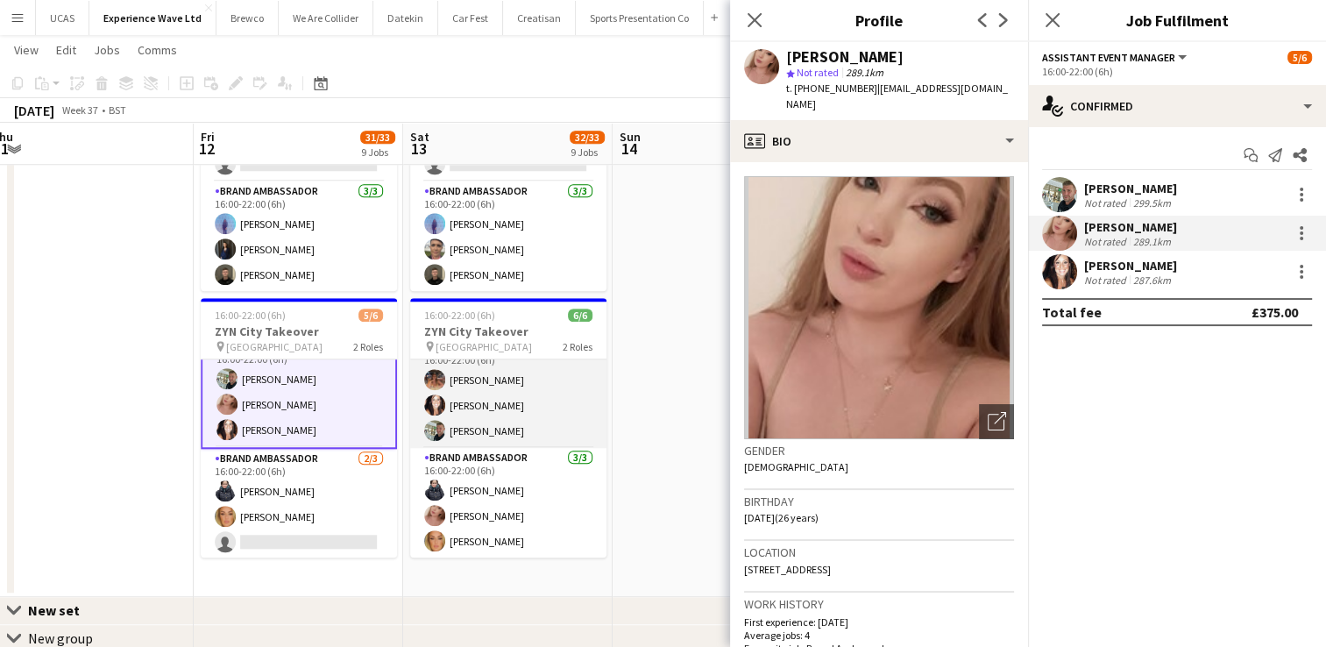
click at [538, 397] on app-card-role "Assistant Event Manager [DATE] 16:00-22:00 (6h) [PERSON_NAME] [PERSON_NAME] [PE…" at bounding box center [508, 392] width 196 height 110
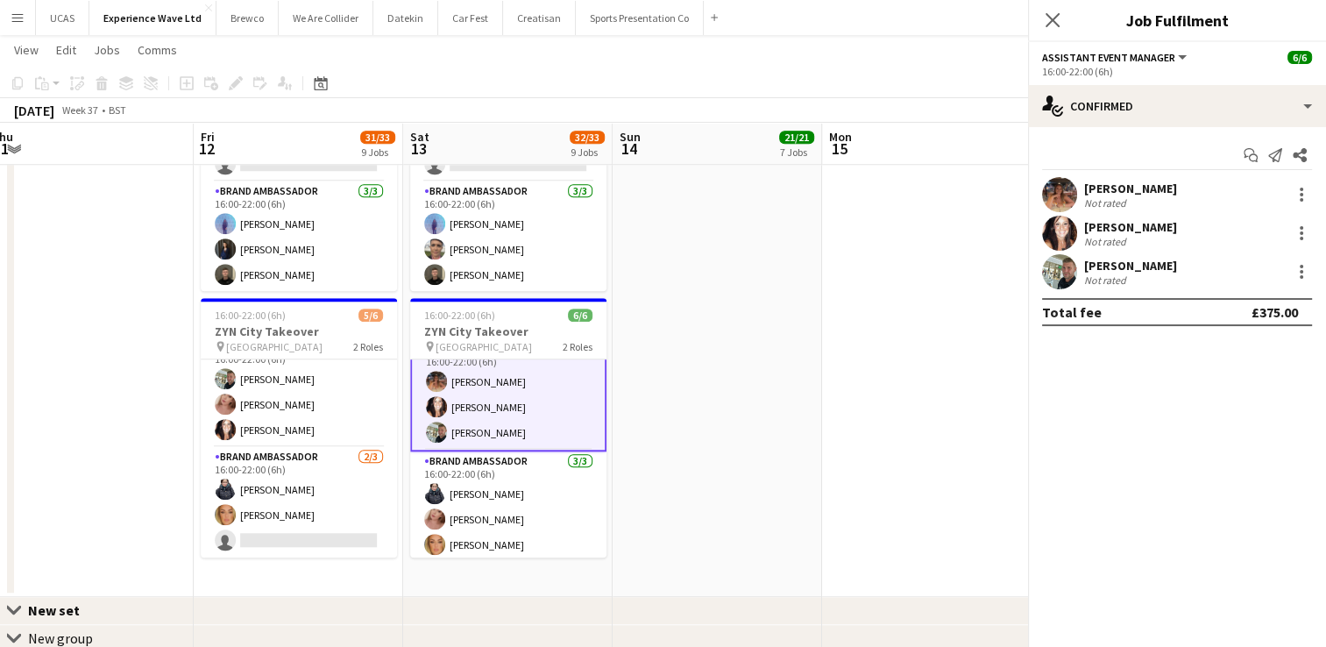
scroll to position [24, 0]
click at [1144, 248] on div "[PERSON_NAME] Not rated" at bounding box center [1177, 233] width 298 height 35
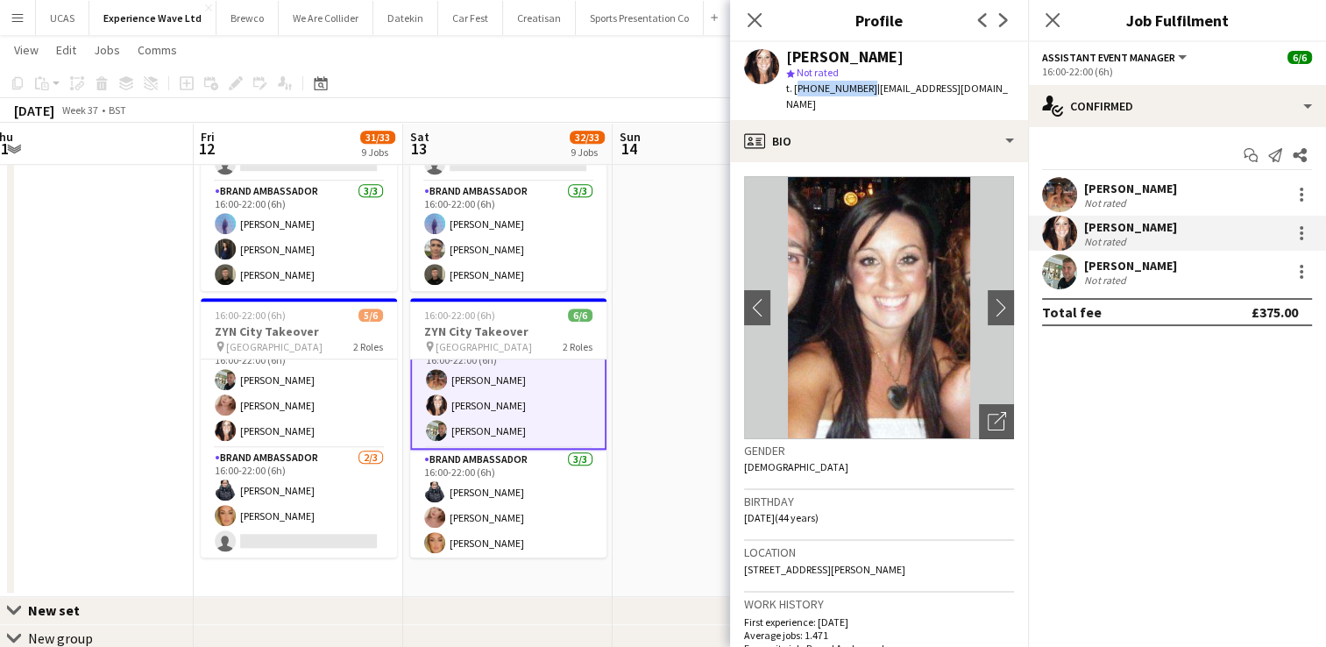
drag, startPoint x: 861, startPoint y: 89, endPoint x: 794, endPoint y: 90, distance: 66.6
click at [794, 90] on span "t. [PHONE_NUMBER]" at bounding box center [831, 88] width 91 height 13
copy span "[PHONE_NUMBER]"
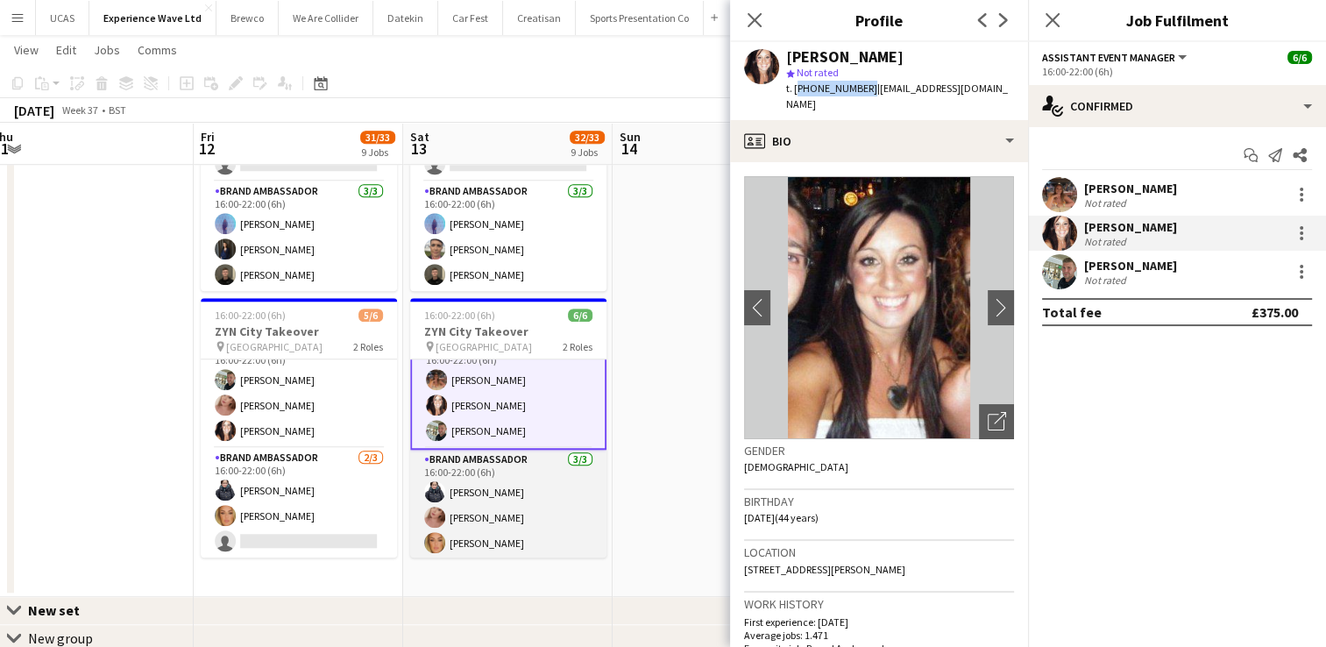
click at [512, 531] on app-card-role "Brand Ambassador [DATE] 16:00-22:00 (6h) [PERSON_NAME] [PERSON_NAME] [PERSON_NA…" at bounding box center [508, 505] width 196 height 110
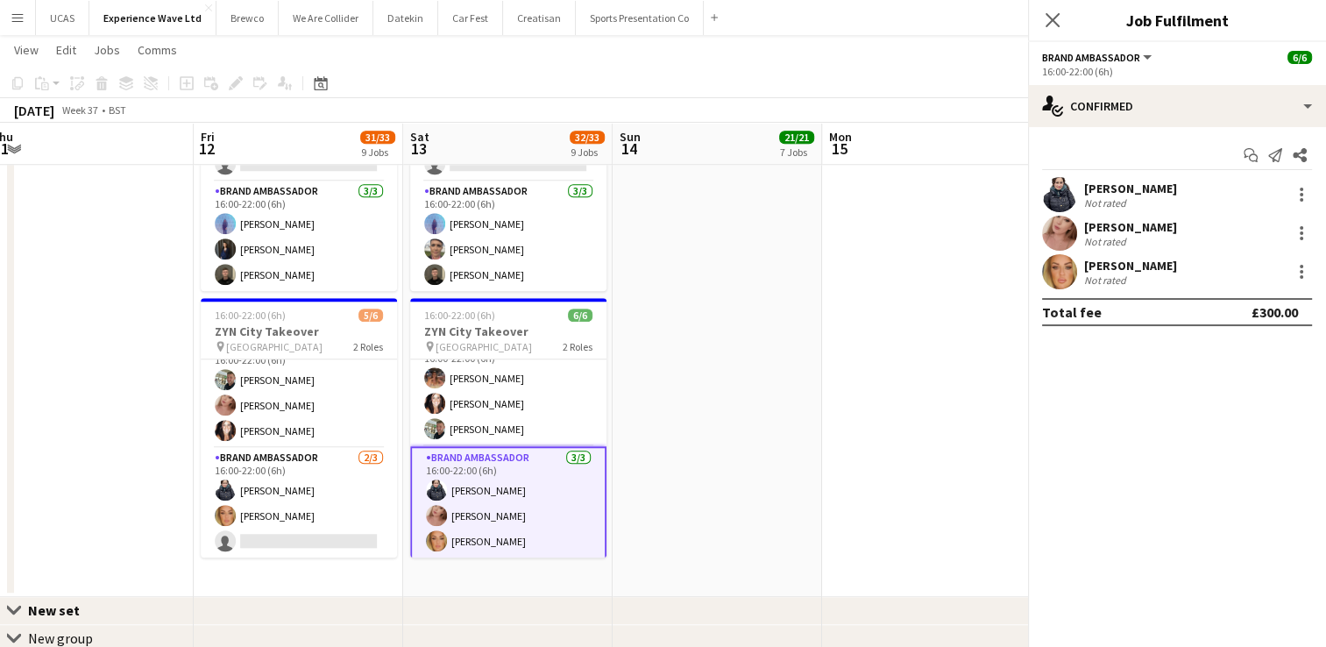
scroll to position [22, 0]
click at [1157, 276] on div "Not rated" at bounding box center [1130, 279] width 93 height 13
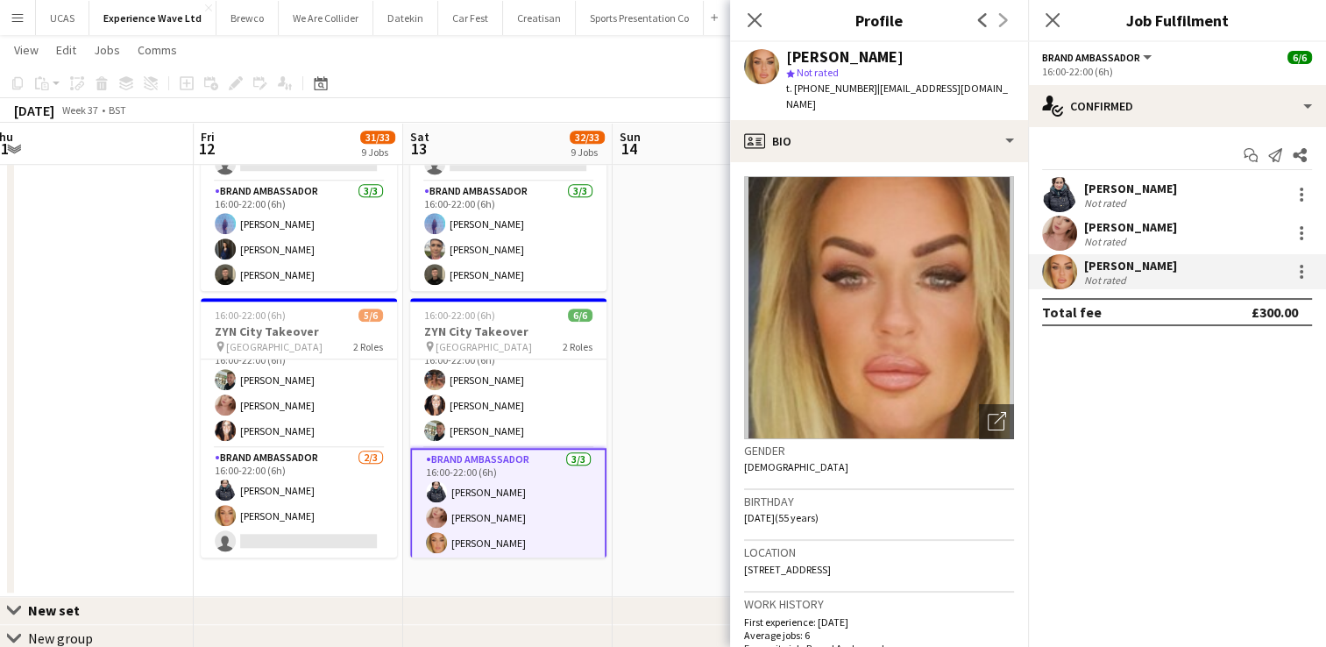
drag, startPoint x: 867, startPoint y: 89, endPoint x: 796, endPoint y: 82, distance: 71.3
click at [796, 82] on span "t. [PHONE_NUMBER]" at bounding box center [831, 88] width 91 height 13
copy span "[PHONE_NUMBER]"
click at [581, 25] on button "Sports Presentation Co Close" at bounding box center [640, 18] width 128 height 34
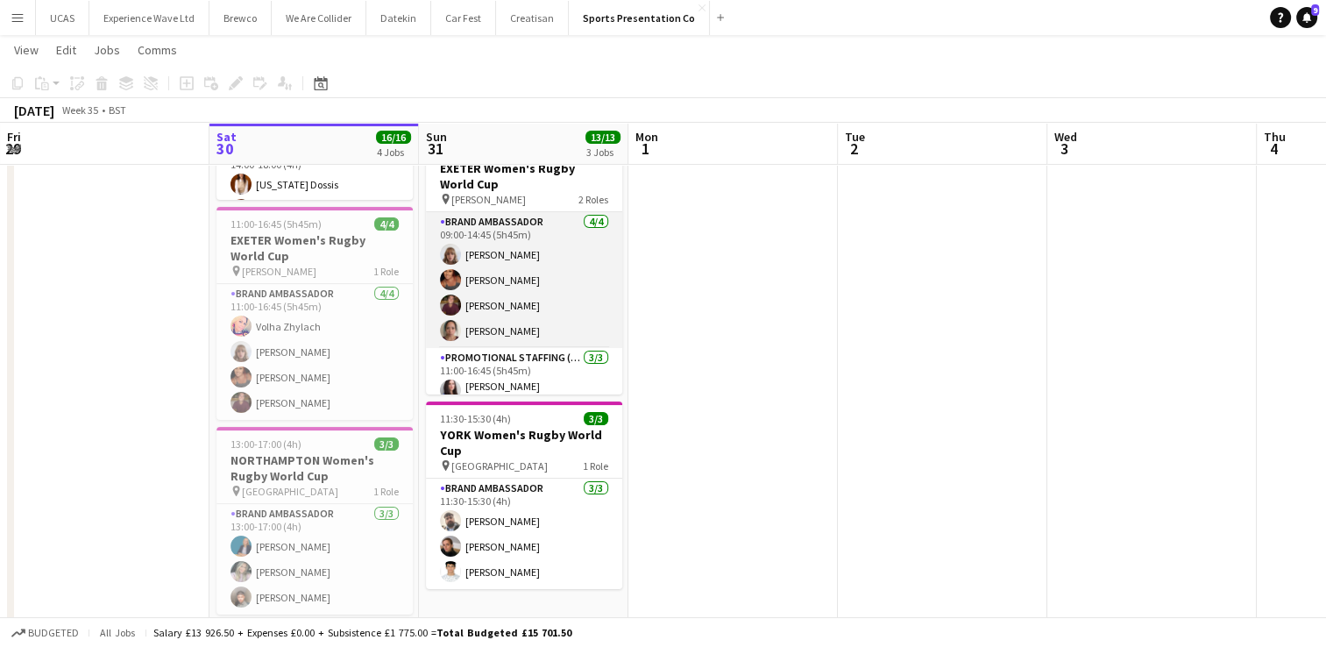
click at [557, 380] on app-card-role "Promotional Staffing (Brand Ambassadors) [DATE] 11:00-16:45 (5h45m) [PERSON_NAM…" at bounding box center [524, 408] width 196 height 121
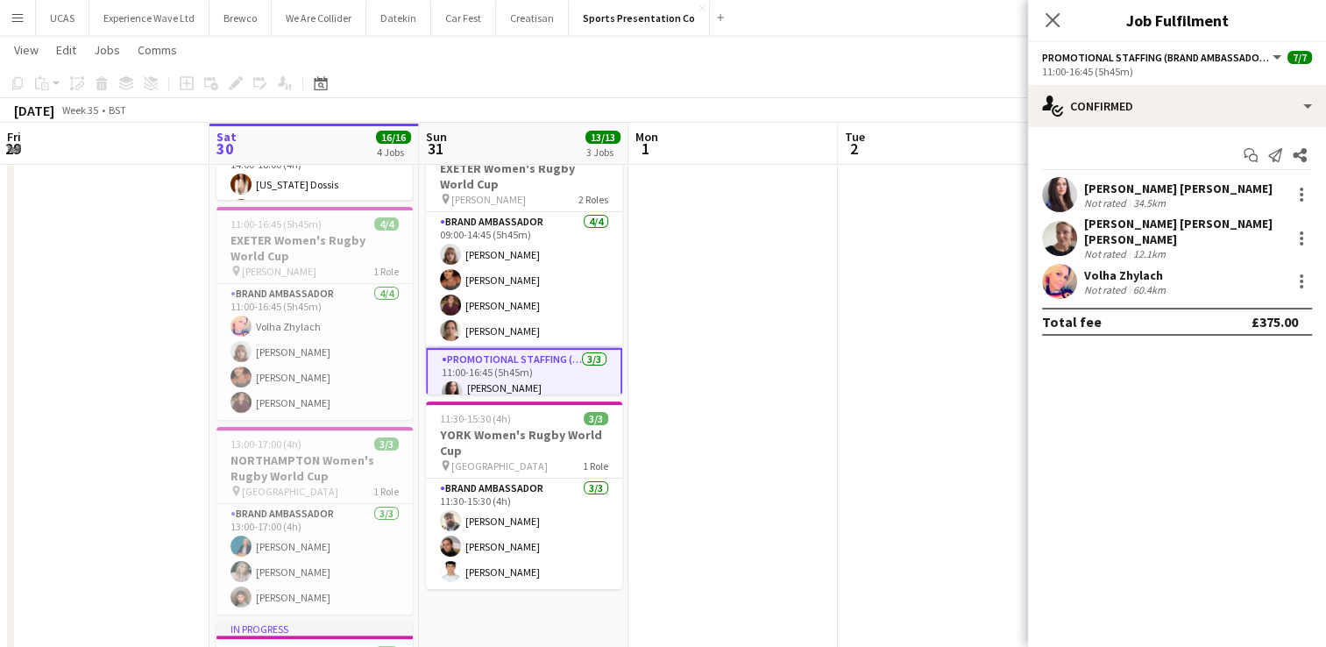
click at [1224, 61] on span "Promotional Staffing (Brand Ambassadors)" at bounding box center [1156, 57] width 228 height 13
click at [1273, 58] on button "Promotional Staffing (Brand Ambassadors)" at bounding box center [1163, 57] width 242 height 13
click at [1301, 195] on div at bounding box center [1302, 195] width 4 height 4
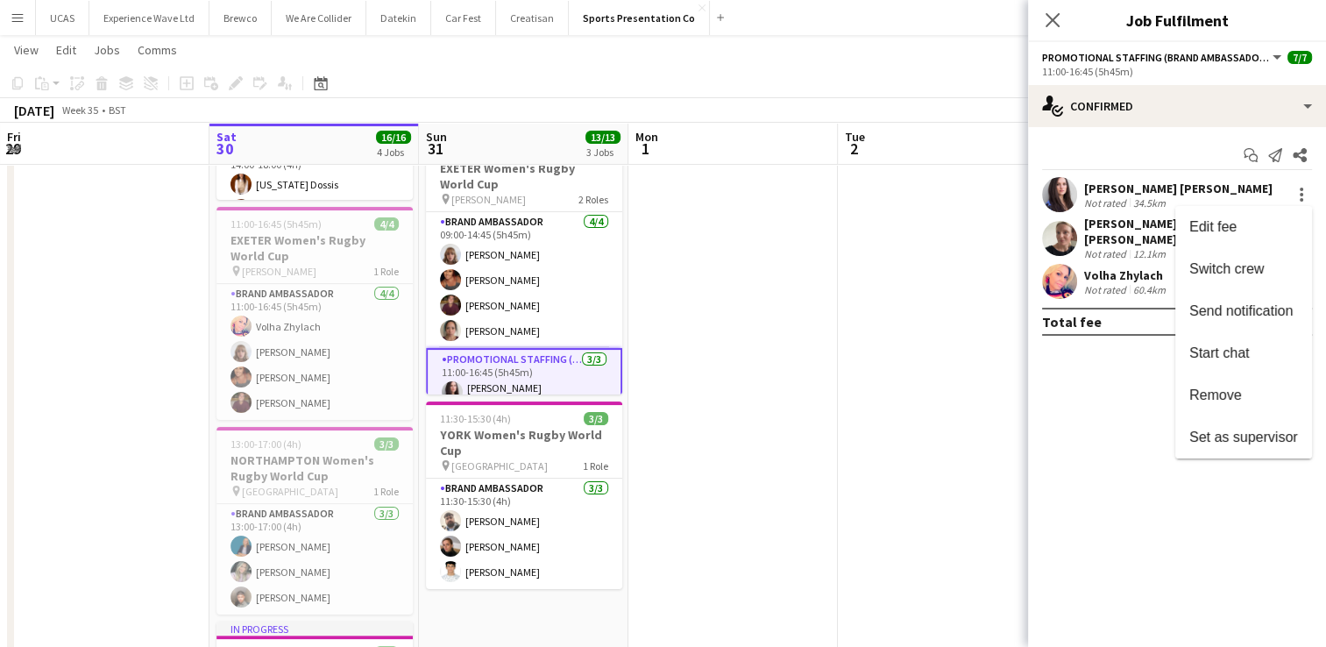
click at [1163, 100] on div at bounding box center [663, 323] width 1326 height 647
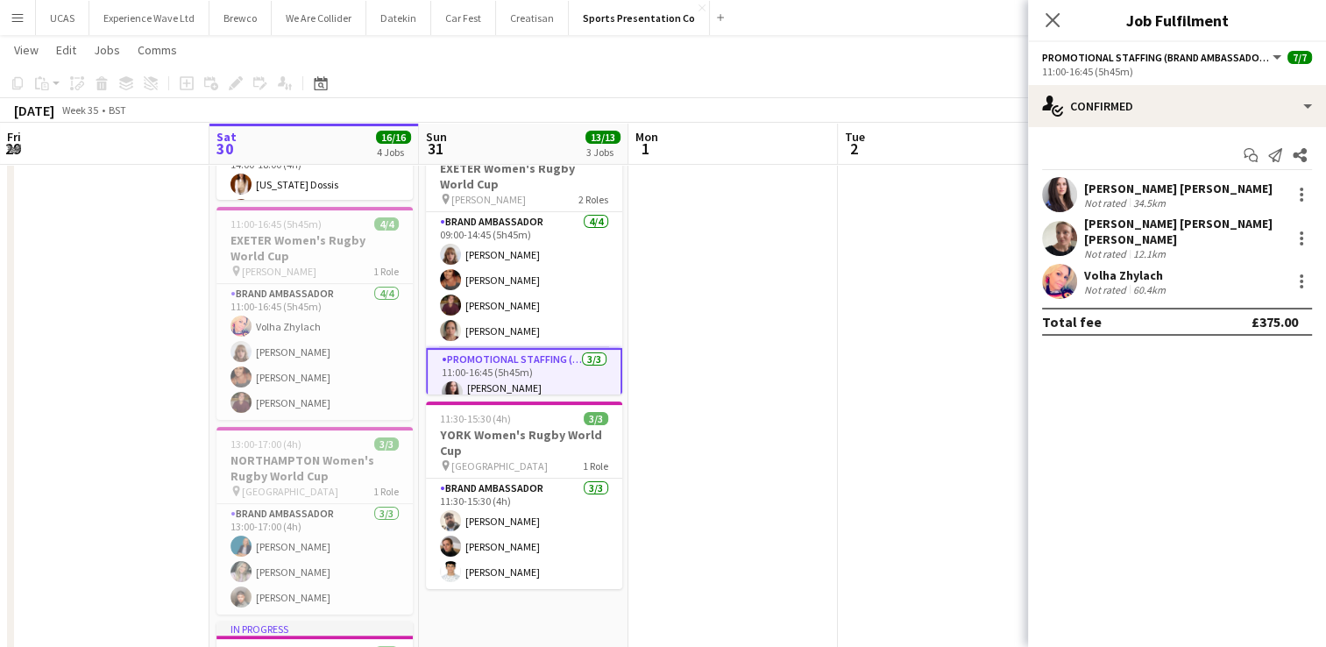
click at [1182, 69] on div "11:00-16:45 (5h45m)" at bounding box center [1177, 71] width 270 height 13
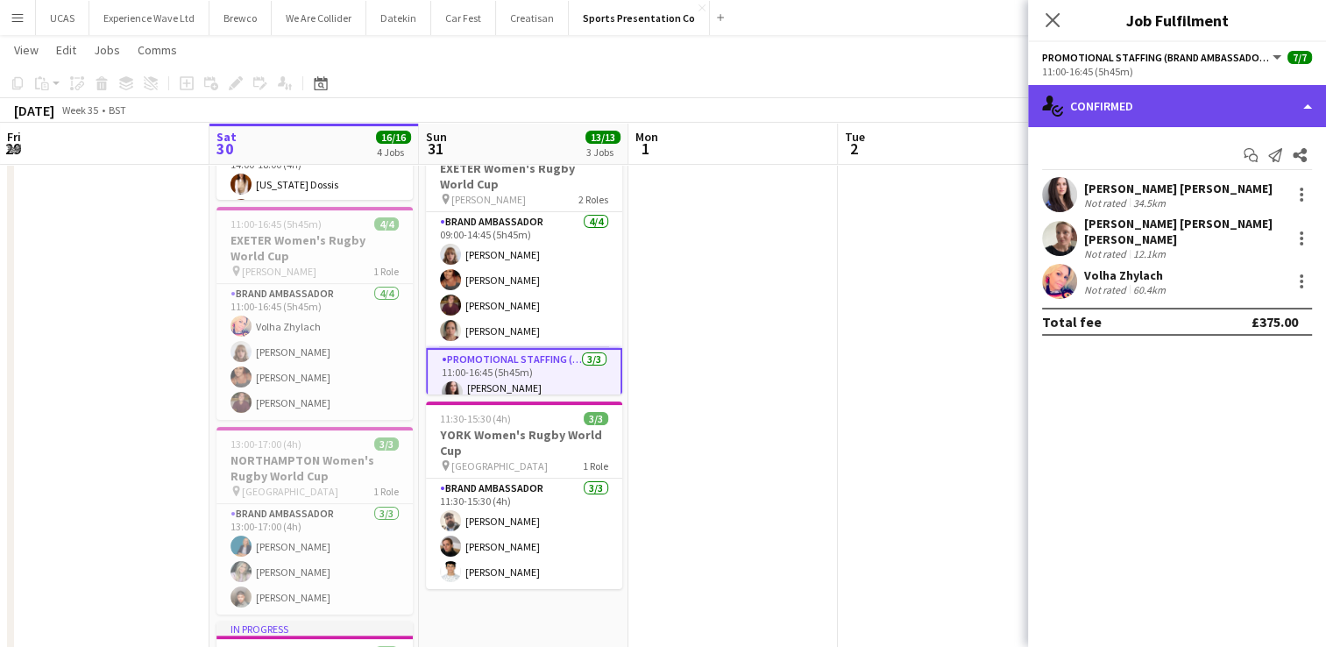
click at [1315, 107] on div "single-neutral-actions-check-2 Confirmed" at bounding box center [1177, 106] width 298 height 42
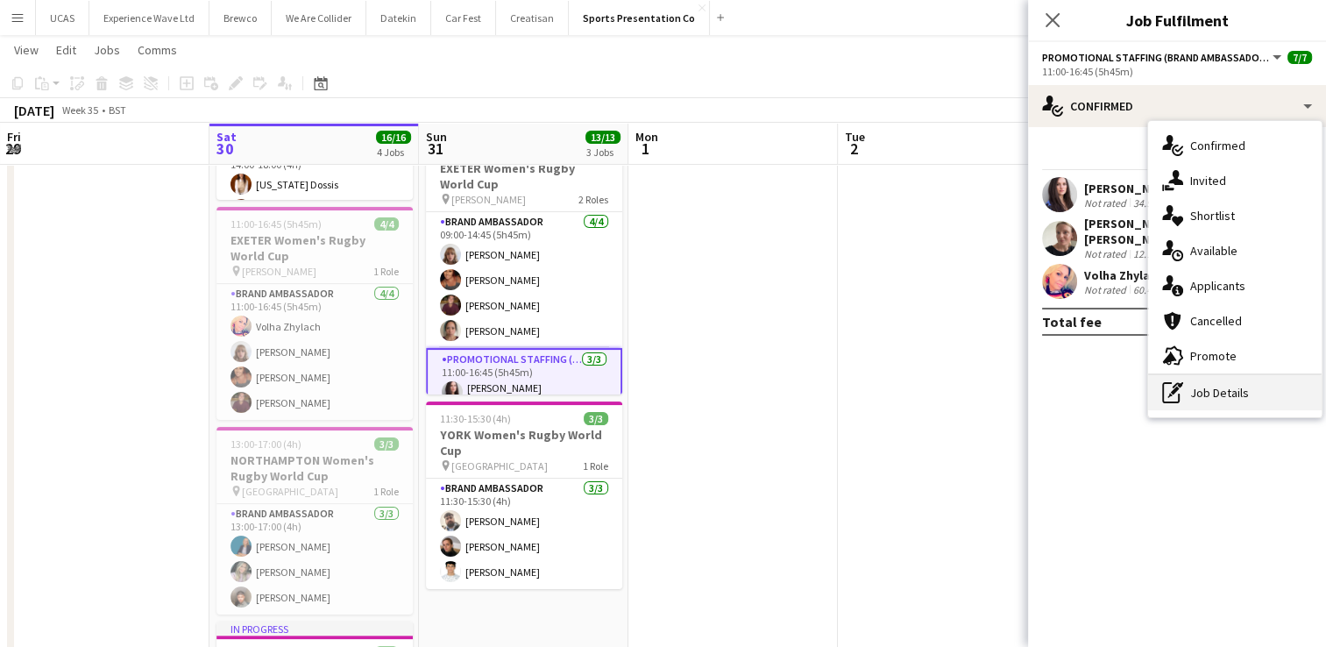
click at [1240, 388] on div "pen-write Job Details" at bounding box center [1235, 392] width 174 height 35
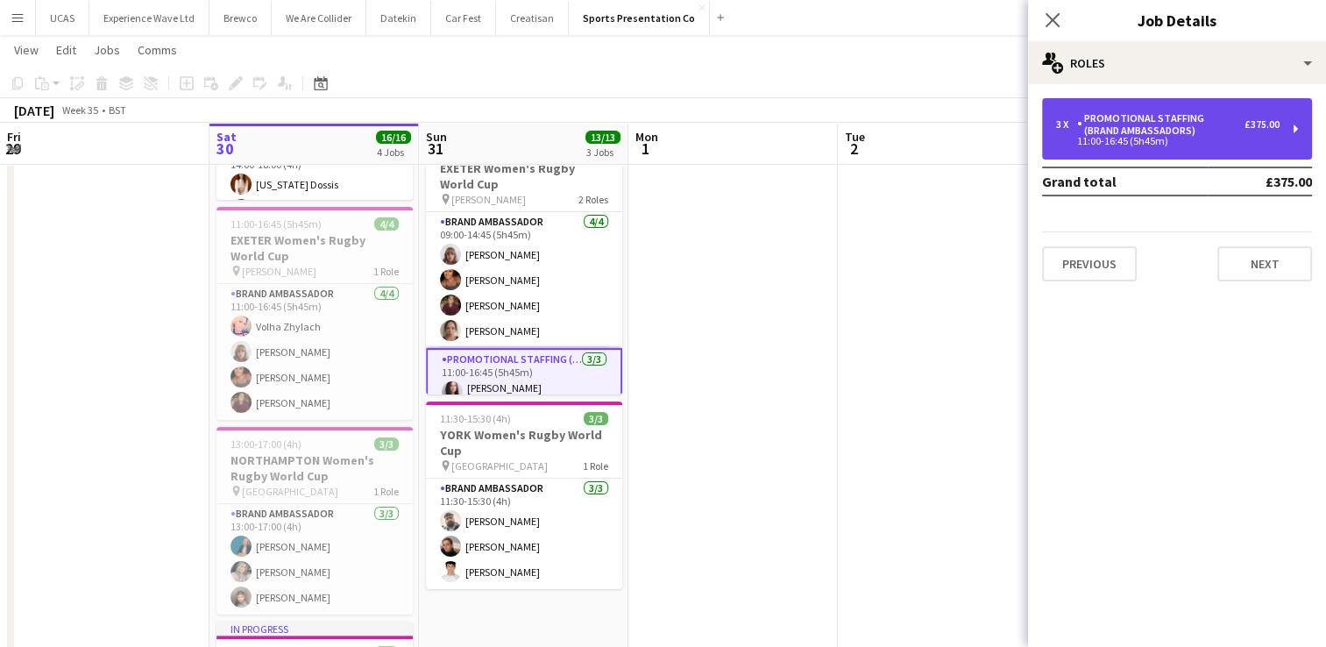
click at [1266, 134] on div "3 x Promotional Staffing (Brand Ambassadors) £375.00" at bounding box center [1168, 124] width 224 height 25
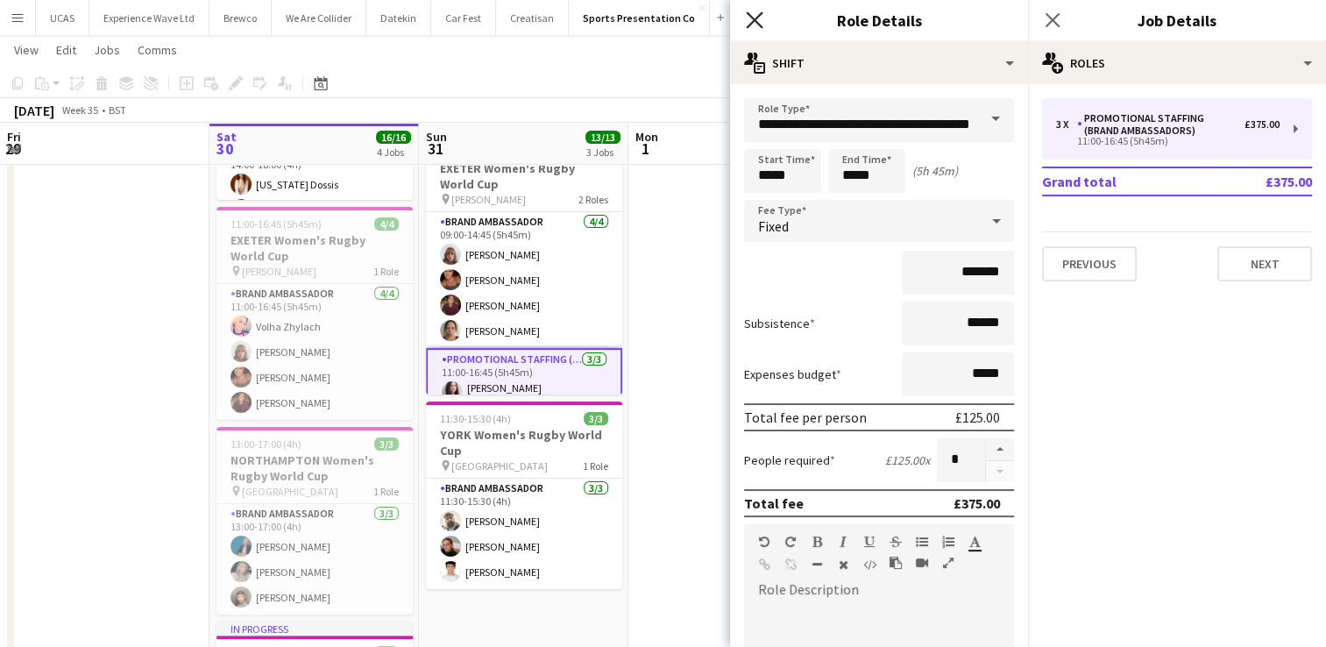
click at [757, 19] on icon "Close pop-in" at bounding box center [754, 19] width 17 height 17
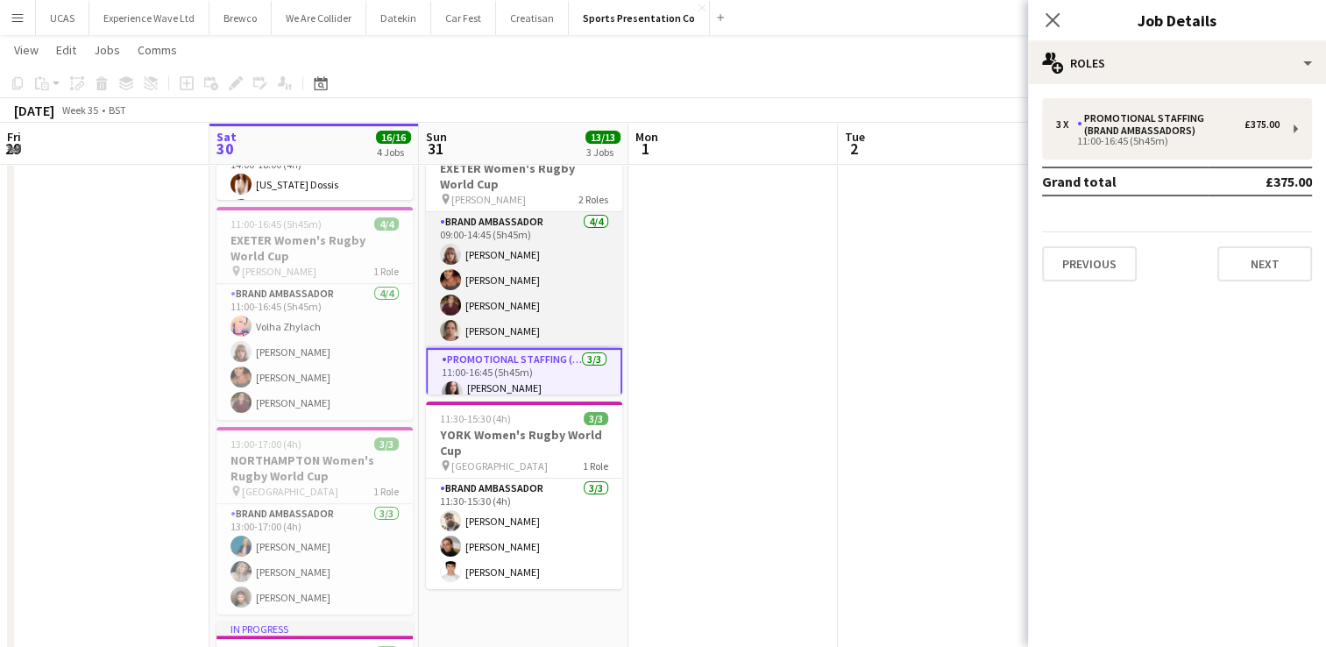
click at [533, 287] on app-card-role "Brand Ambassador [DATE] 09:00-14:45 (5h45m) [PERSON_NAME] [PERSON_NAME] [PERSON…" at bounding box center [524, 280] width 196 height 136
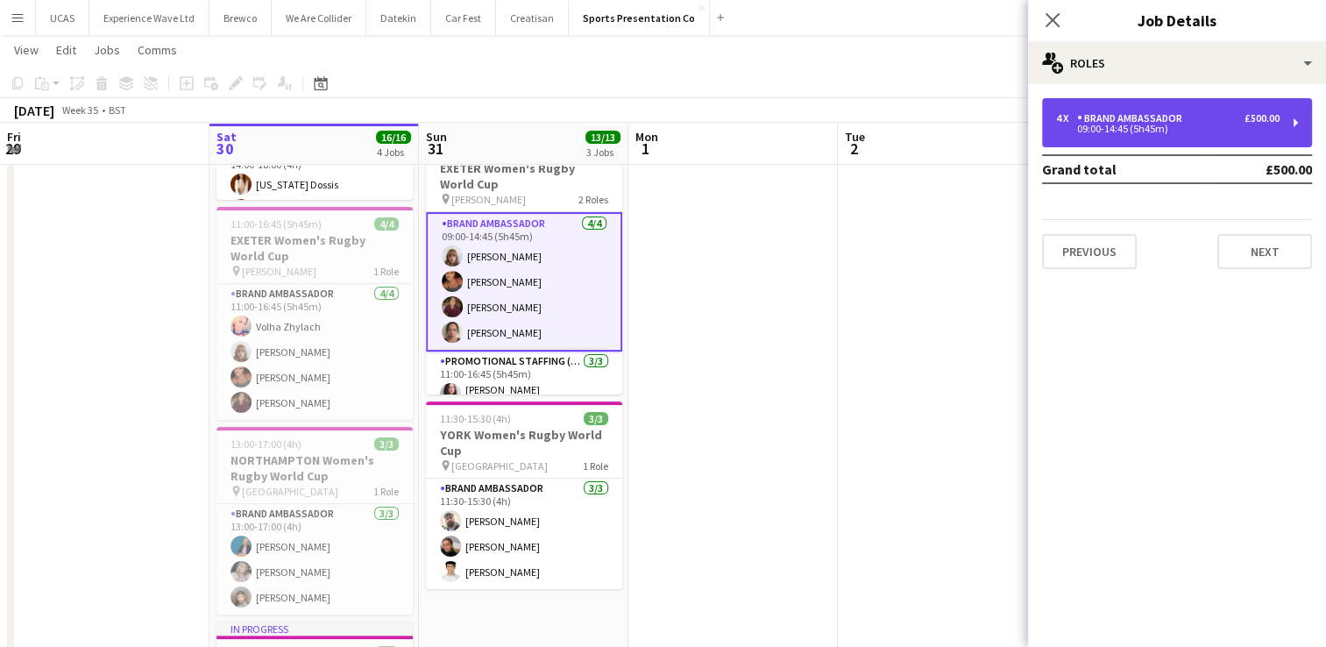
click at [1279, 134] on div "4 x Brand Ambassador £500.00 09:00-14:45 (5h45m)" at bounding box center [1177, 122] width 270 height 49
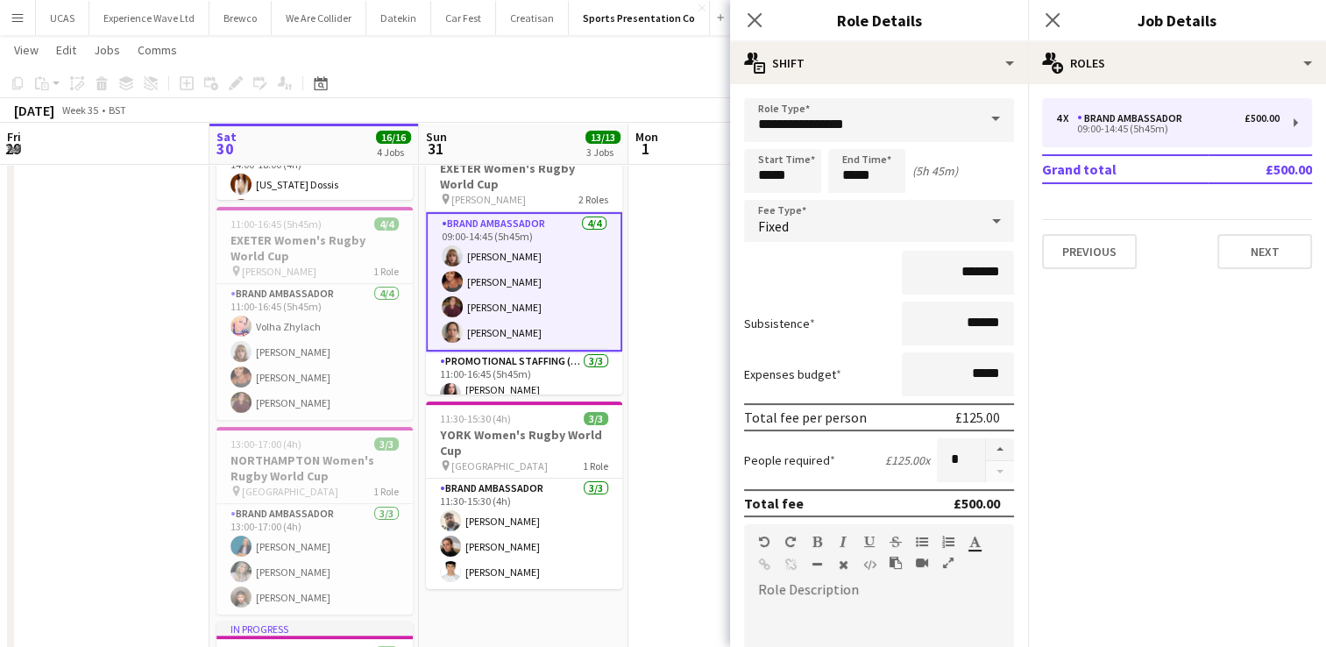
click at [115, 333] on app-date-cell at bounding box center [104, 397] width 209 height 929
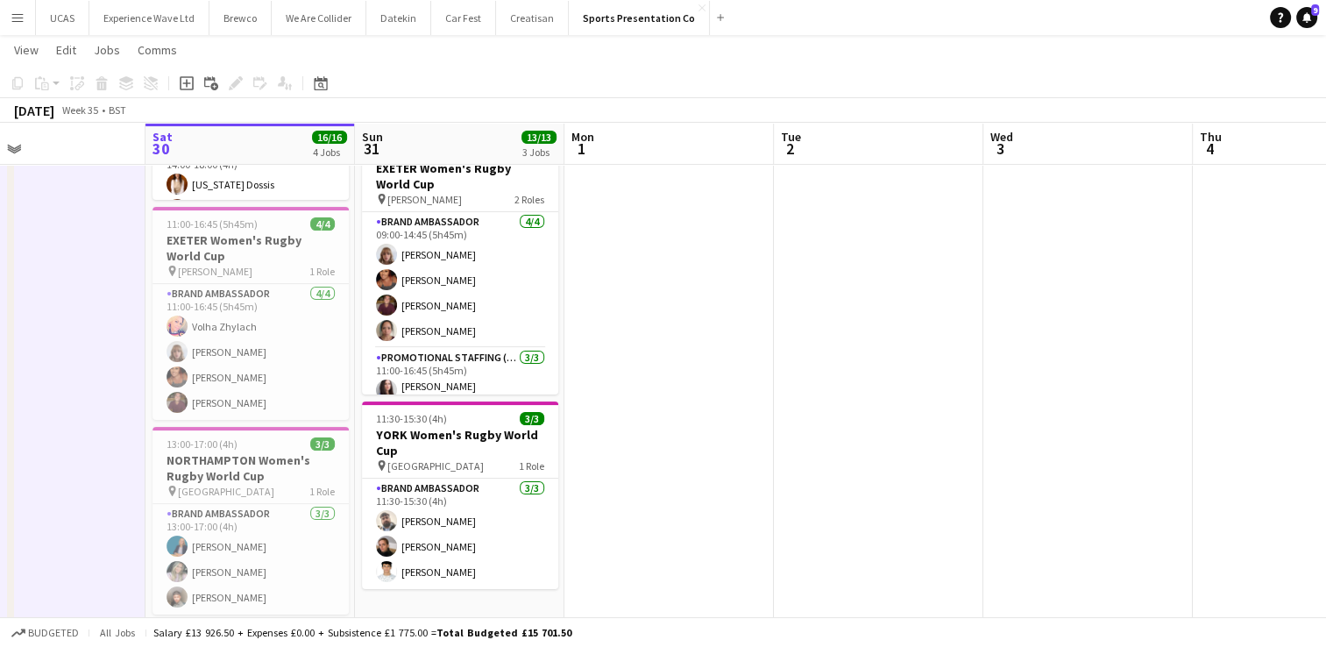
drag, startPoint x: 137, startPoint y: 353, endPoint x: 282, endPoint y: 362, distance: 145.8
click at [282, 362] on app-calendar-viewport "Wed 27 Thu 28 Fri 29 Sat 30 16/16 4 Jobs Sun 31 13/13 3 Jobs Mon 1 Tue 2 Wed 3 …" at bounding box center [663, 333] width 1326 height 1057
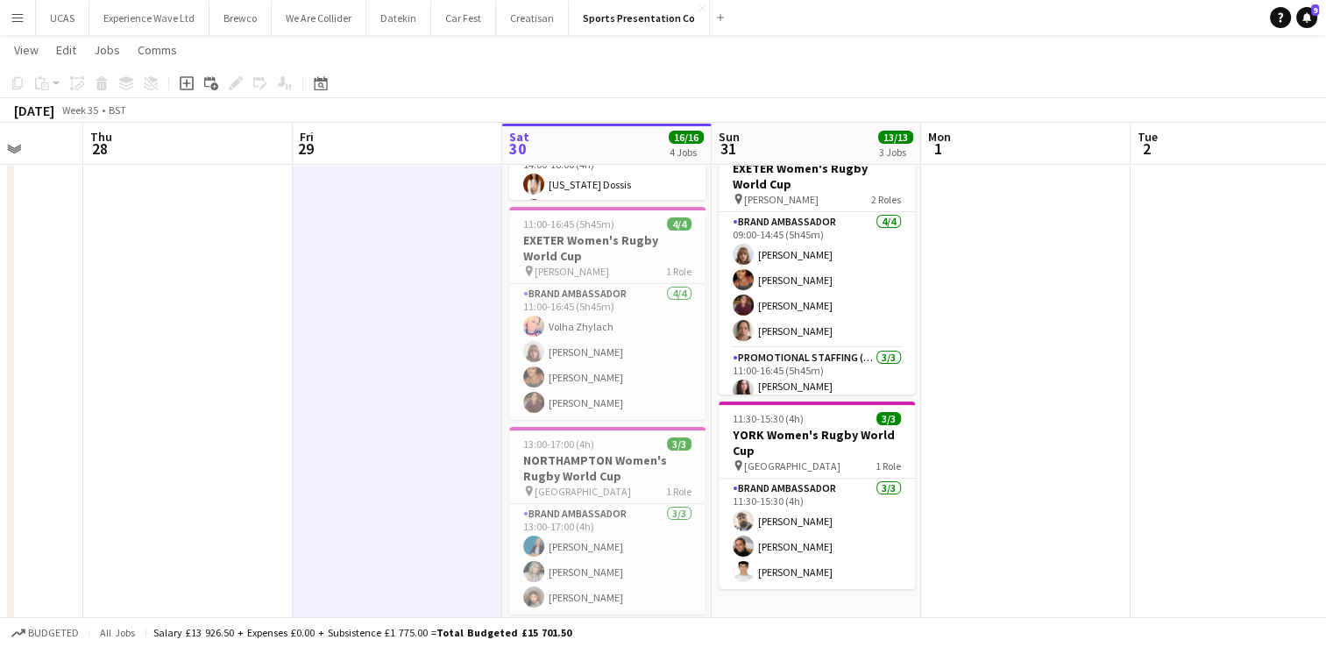
drag, startPoint x: 167, startPoint y: 368, endPoint x: 523, endPoint y: 394, distance: 357.7
click at [523, 394] on app-calendar-viewport "Mon 25 Tue 26 Wed 27 Thu 28 Fri 29 Sat 30 16/16 4 Jobs Sun 31 13/13 3 Jobs Mon …" at bounding box center [663, 333] width 1326 height 1057
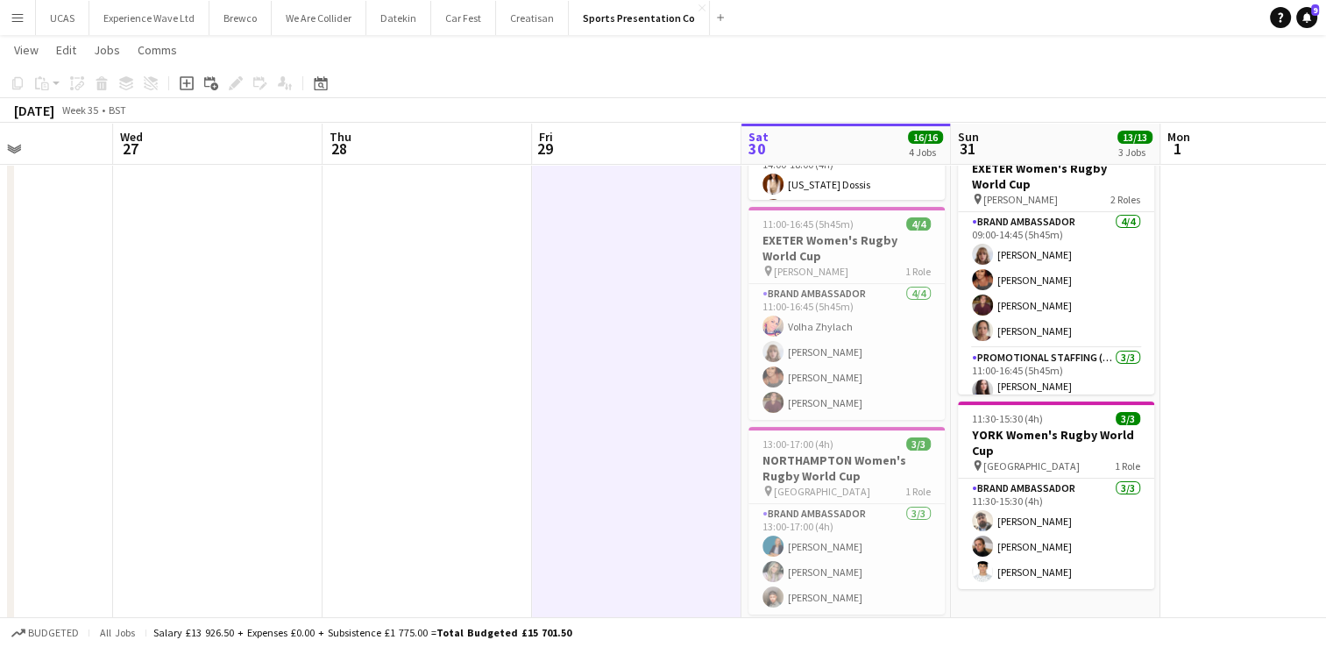
drag, startPoint x: 353, startPoint y: 394, endPoint x: 610, endPoint y: 408, distance: 257.1
click at [610, 408] on app-calendar-viewport "Sun 24 8/8 2 Jobs Mon 25 Tue 26 Wed 27 Thu 28 Fri 29 Sat 30 16/16 4 Jobs Sun 31…" at bounding box center [663, 333] width 1326 height 1057
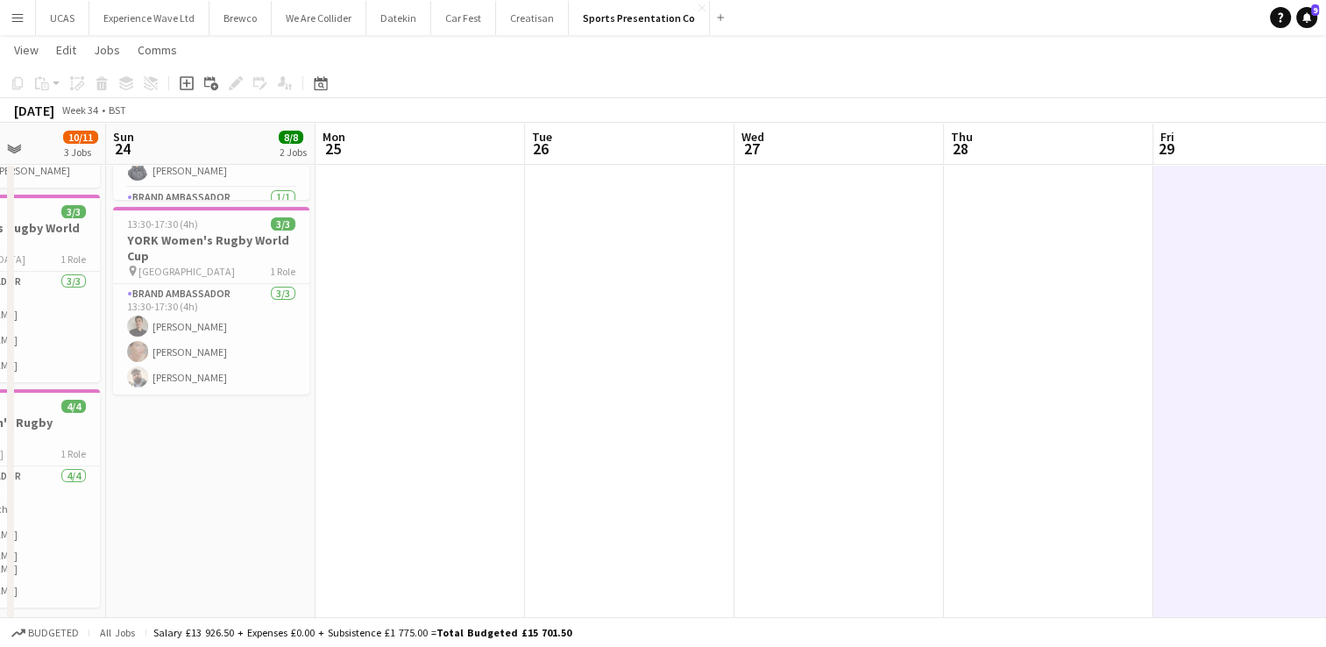
drag, startPoint x: 578, startPoint y: 422, endPoint x: 449, endPoint y: 436, distance: 130.4
click at [711, 430] on app-calendar-viewport "Fri 22 Sat 23 10/11 3 Jobs Sun 24 8/8 2 Jobs Mon 25 Tue 26 Wed 27 Thu 28 Fri 29…" at bounding box center [663, 333] width 1326 height 1057
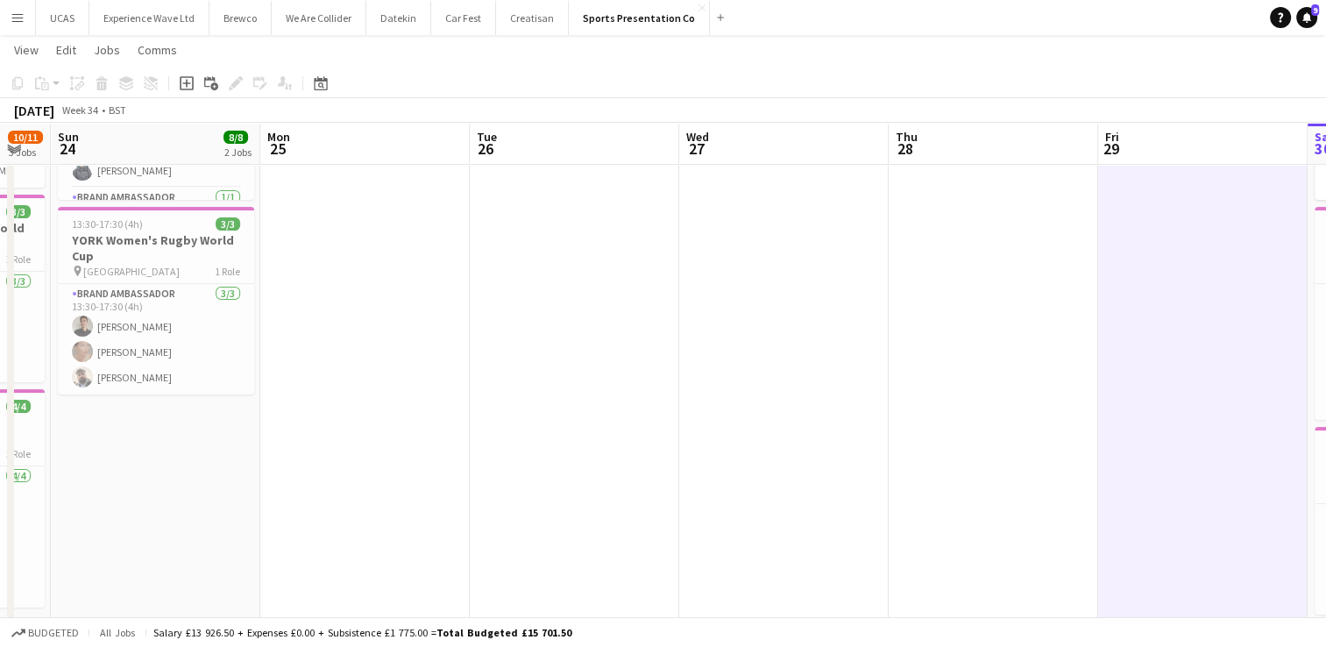
drag, startPoint x: 401, startPoint y: 440, endPoint x: 770, endPoint y: 436, distance: 369.9
click at [770, 436] on app-calendar-viewport "Thu 21 Fri 22 7/8 1 Job Sat 23 10/11 3 Jobs Sun 24 8/8 2 Jobs Mon 25 Tue 26 Wed…" at bounding box center [663, 333] width 1326 height 1057
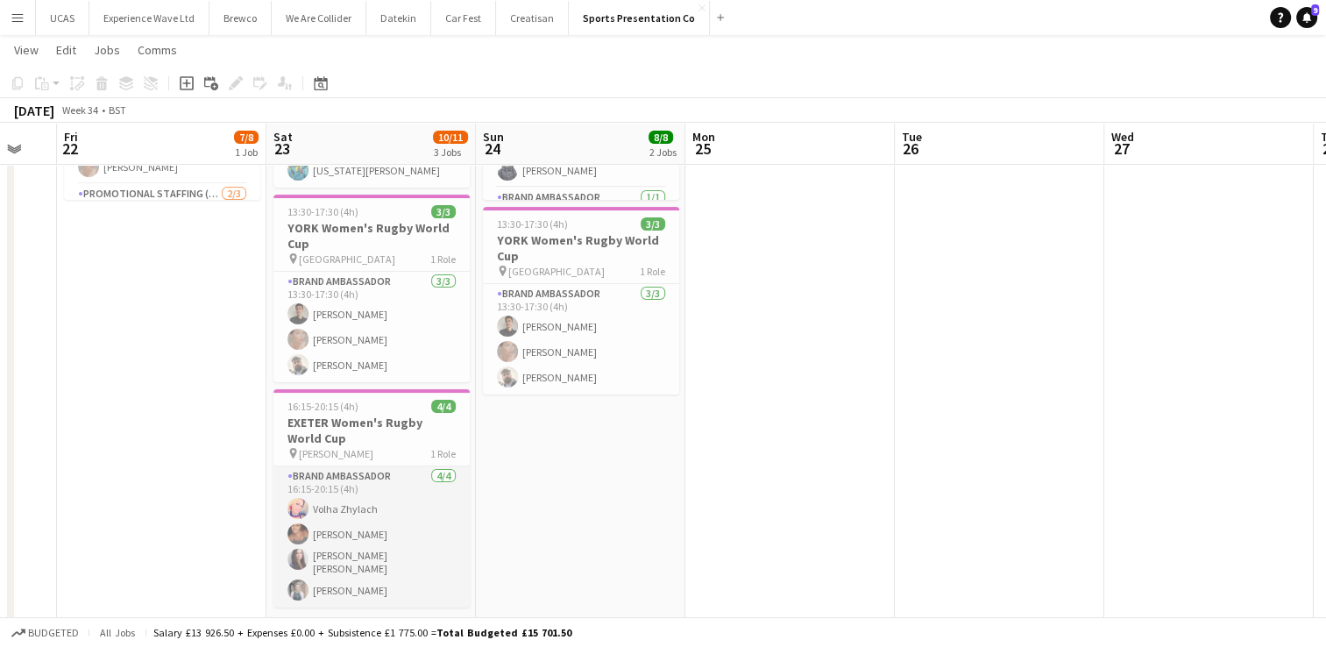
click at [356, 492] on app-card-role "Brand Ambassador [DATE] 16:15-20:15 (4h) [PERSON_NAME] Zhylach [PERSON_NAME] [P…" at bounding box center [371, 536] width 196 height 141
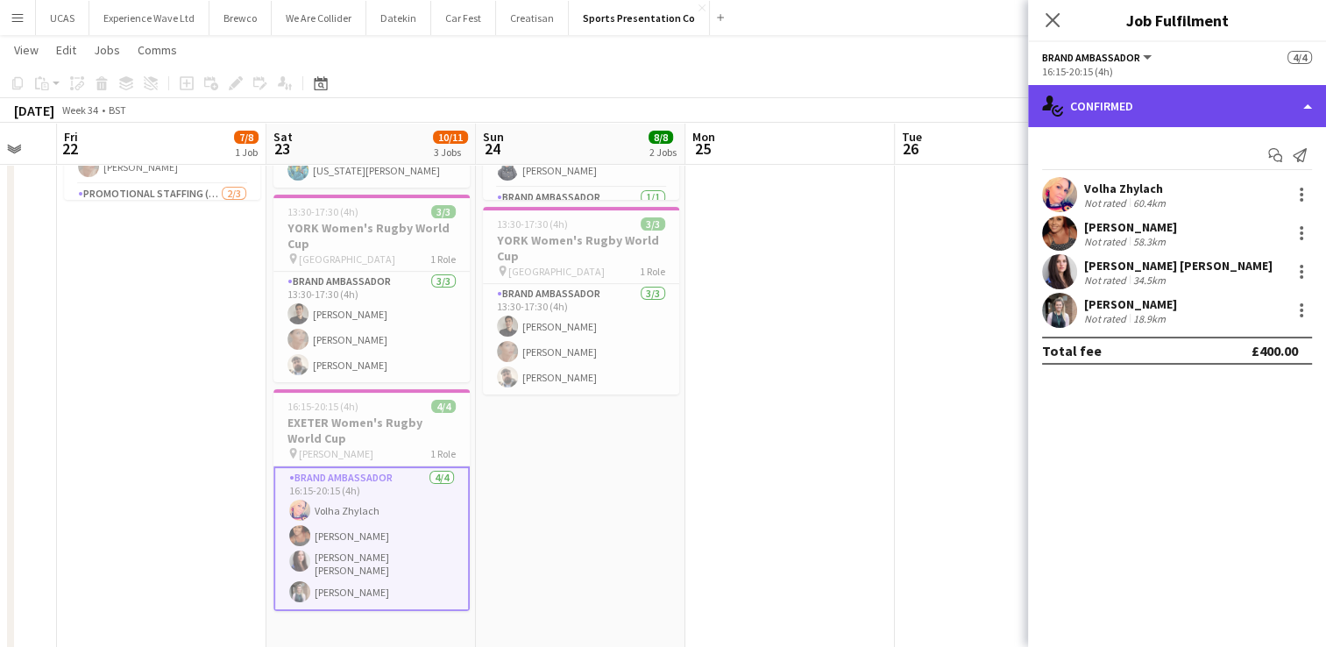
click at [1283, 122] on div "single-neutral-actions-check-2 Confirmed" at bounding box center [1177, 106] width 298 height 42
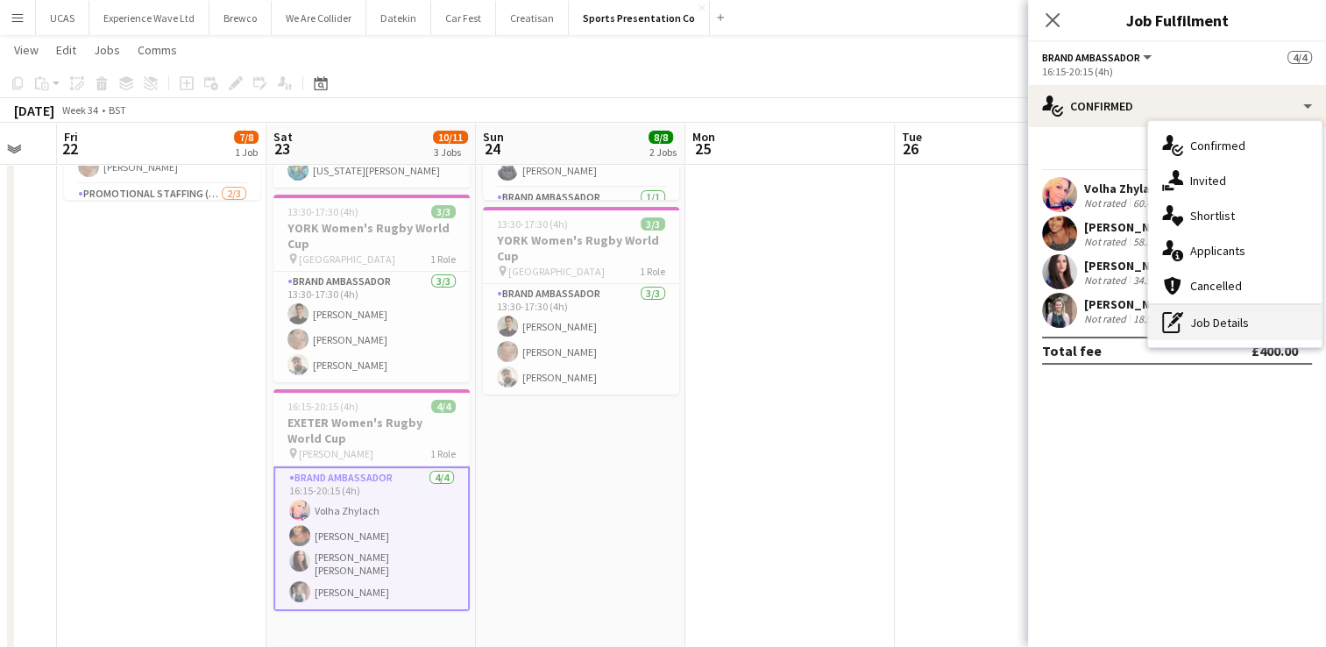
click at [1235, 325] on div "pen-write Job Details" at bounding box center [1235, 322] width 174 height 35
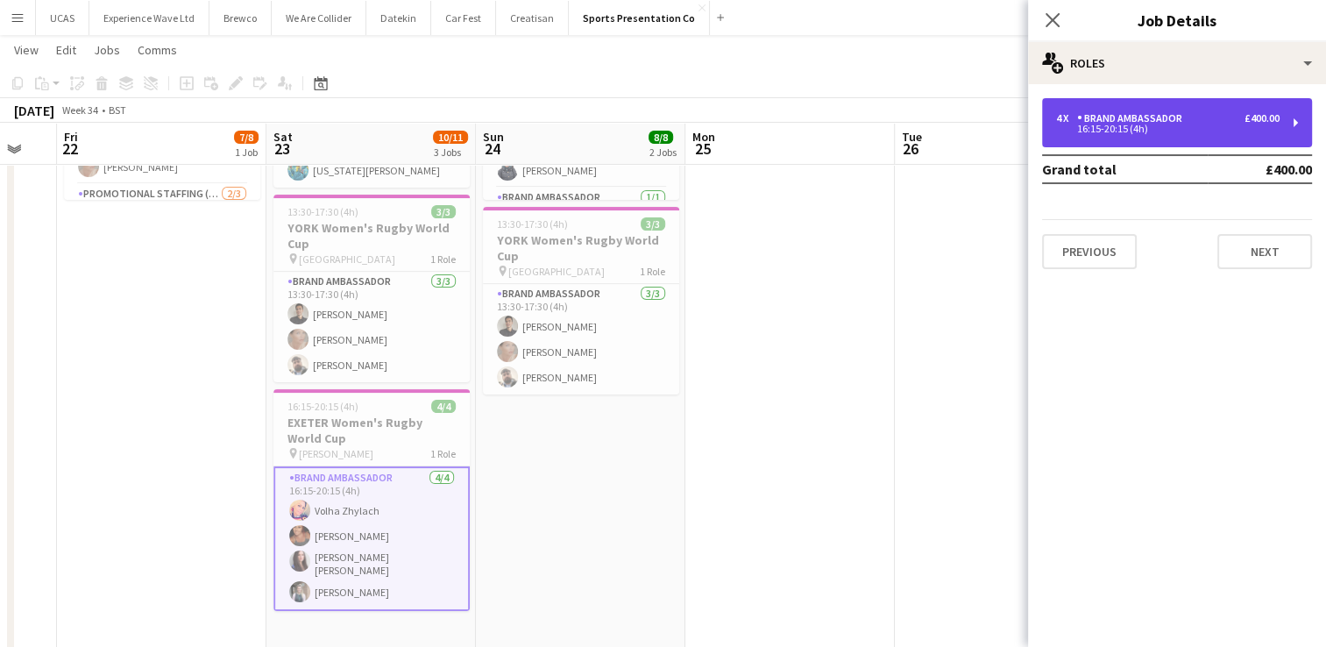
click at [1252, 131] on div "16:15-20:15 (4h)" at bounding box center [1168, 128] width 224 height 9
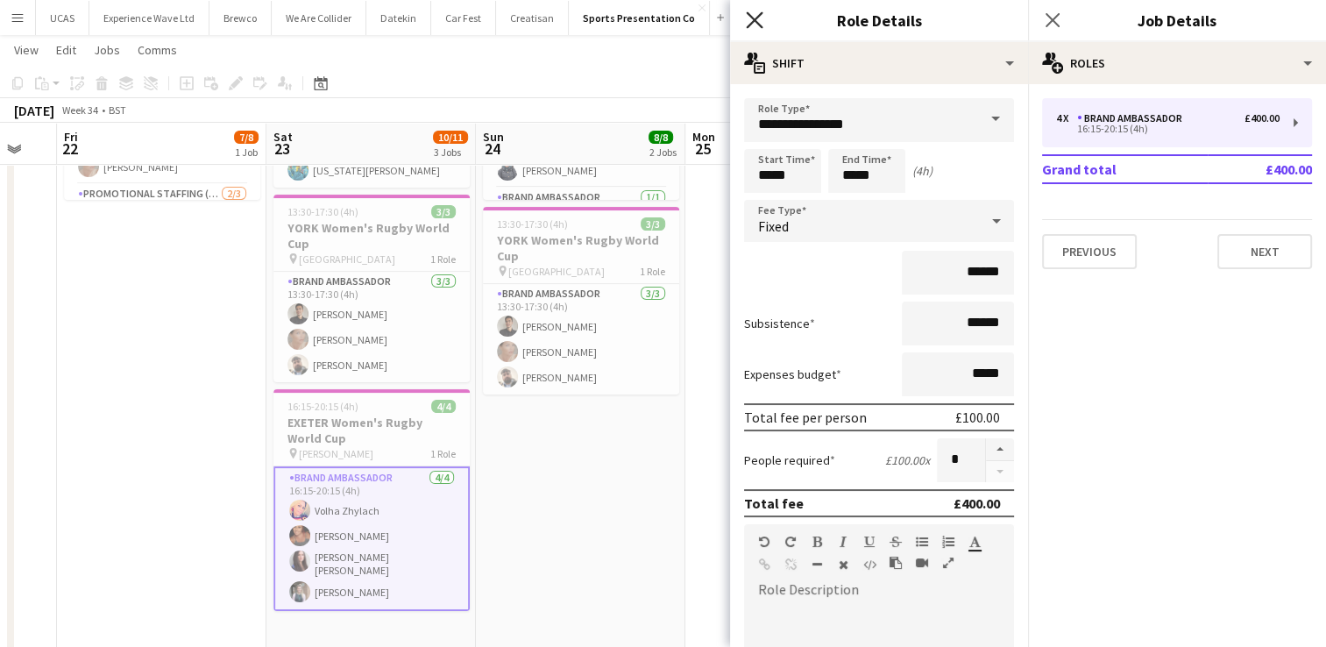
click at [761, 22] on icon "Close pop-in" at bounding box center [754, 19] width 17 height 17
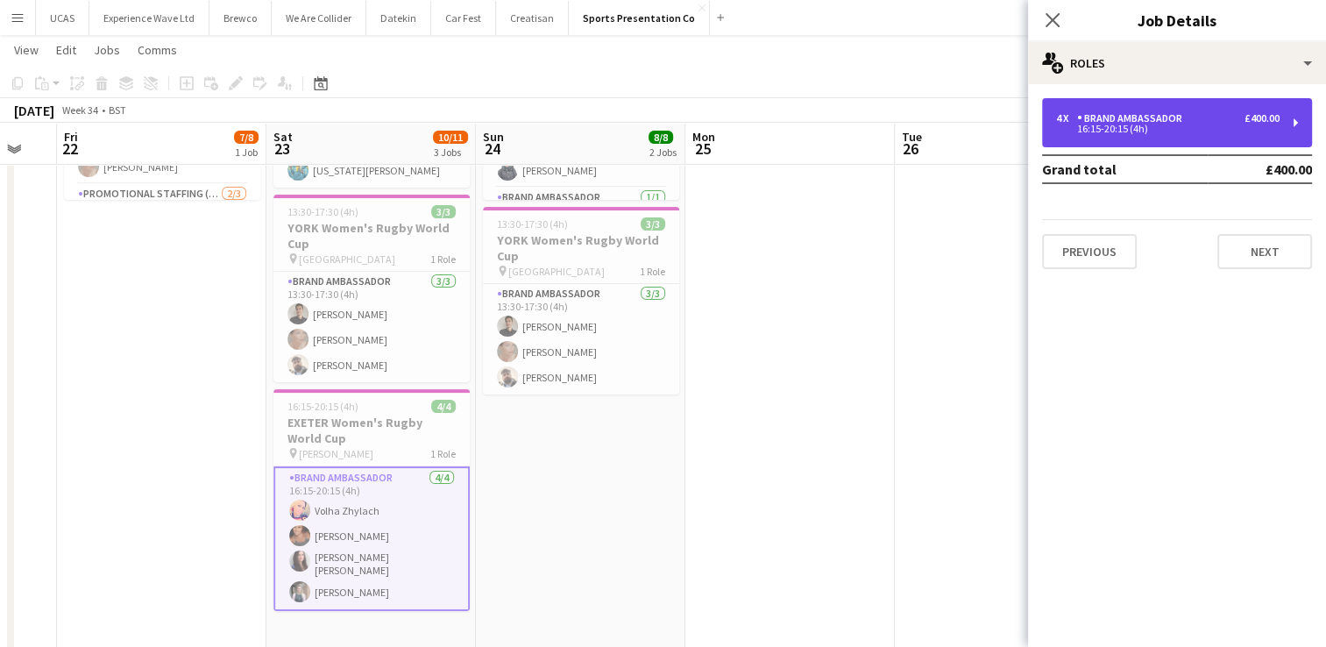
click at [1150, 117] on div "Brand Ambassador" at bounding box center [1133, 118] width 112 height 12
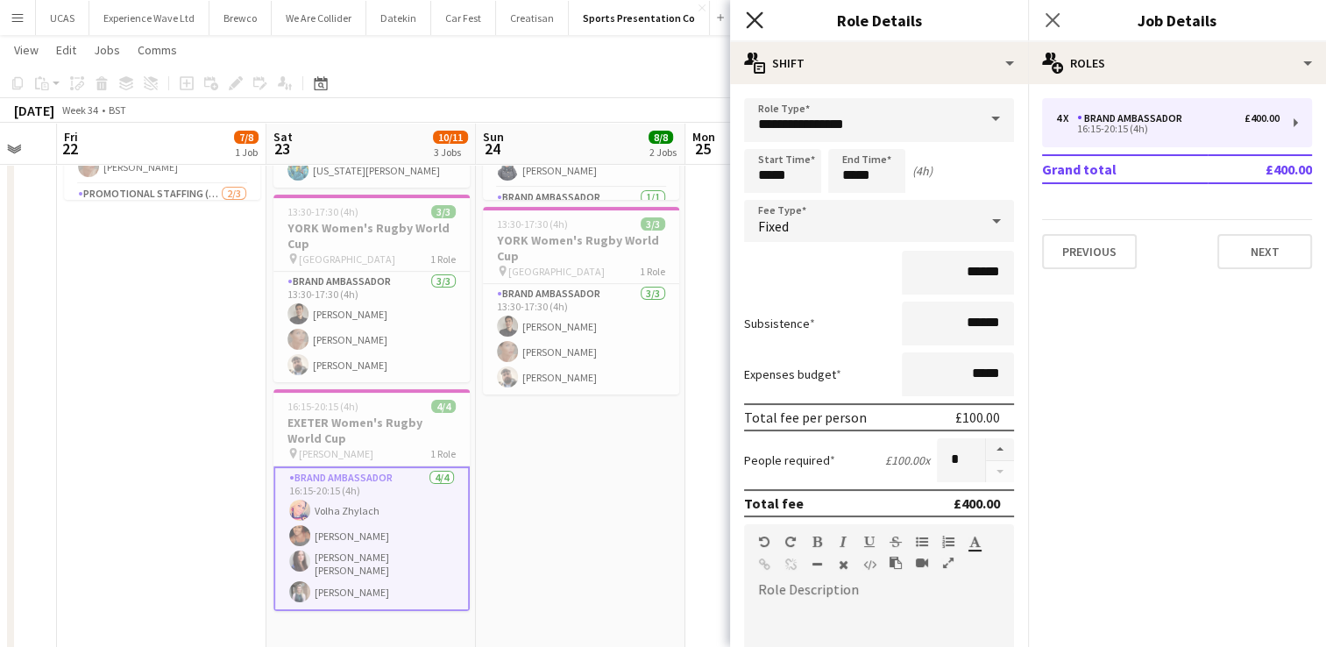
click at [756, 18] on icon at bounding box center [754, 19] width 17 height 17
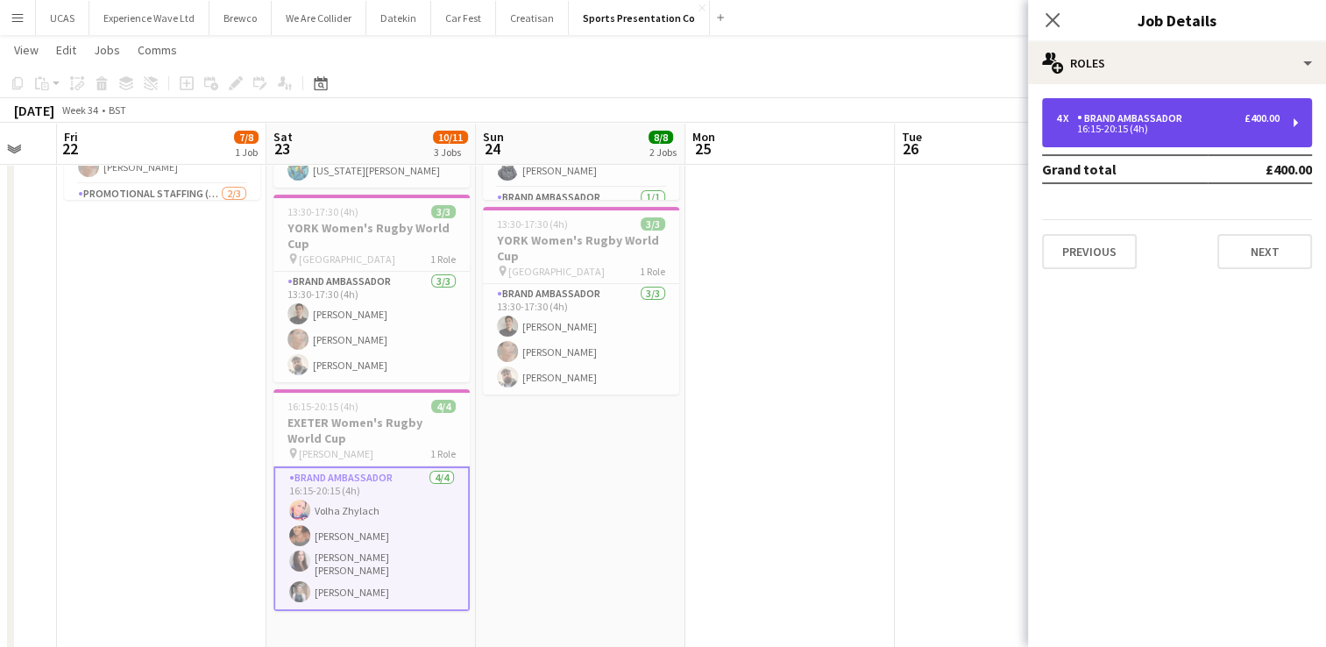
click at [1196, 137] on div "4 x Brand Ambassador £400.00 16:15-20:15 (4h)" at bounding box center [1177, 122] width 270 height 49
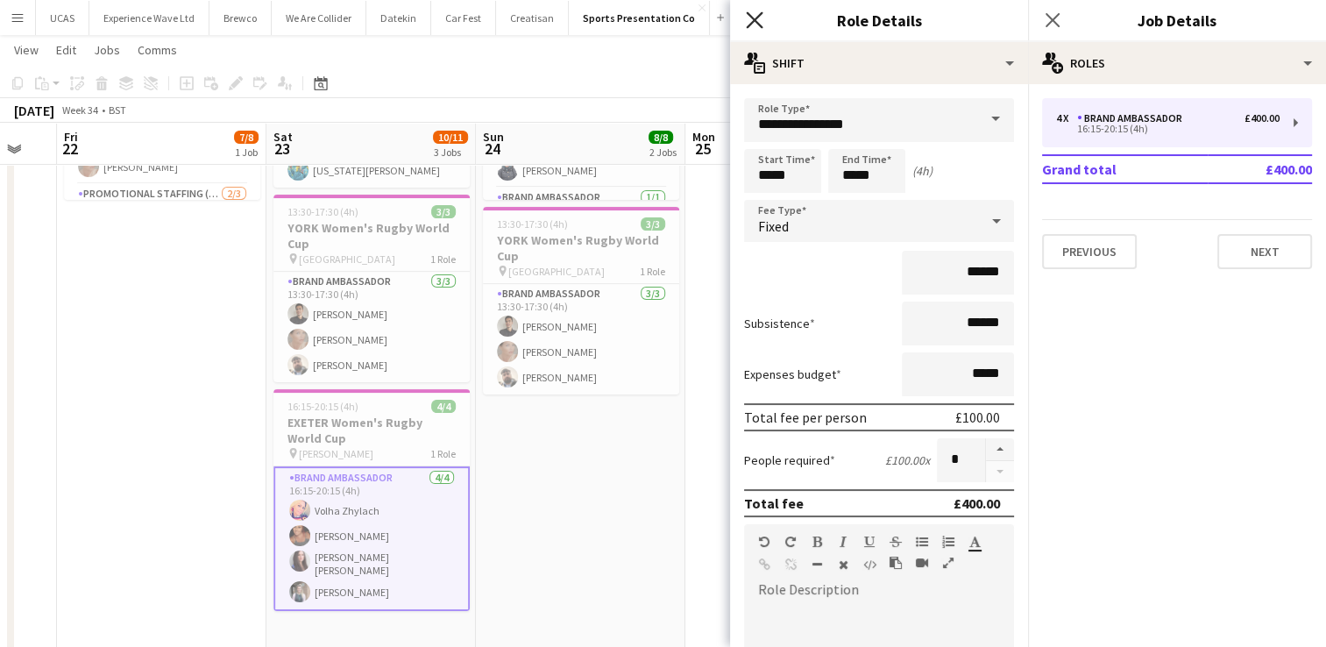
click at [760, 19] on icon "Close pop-in" at bounding box center [754, 19] width 17 height 17
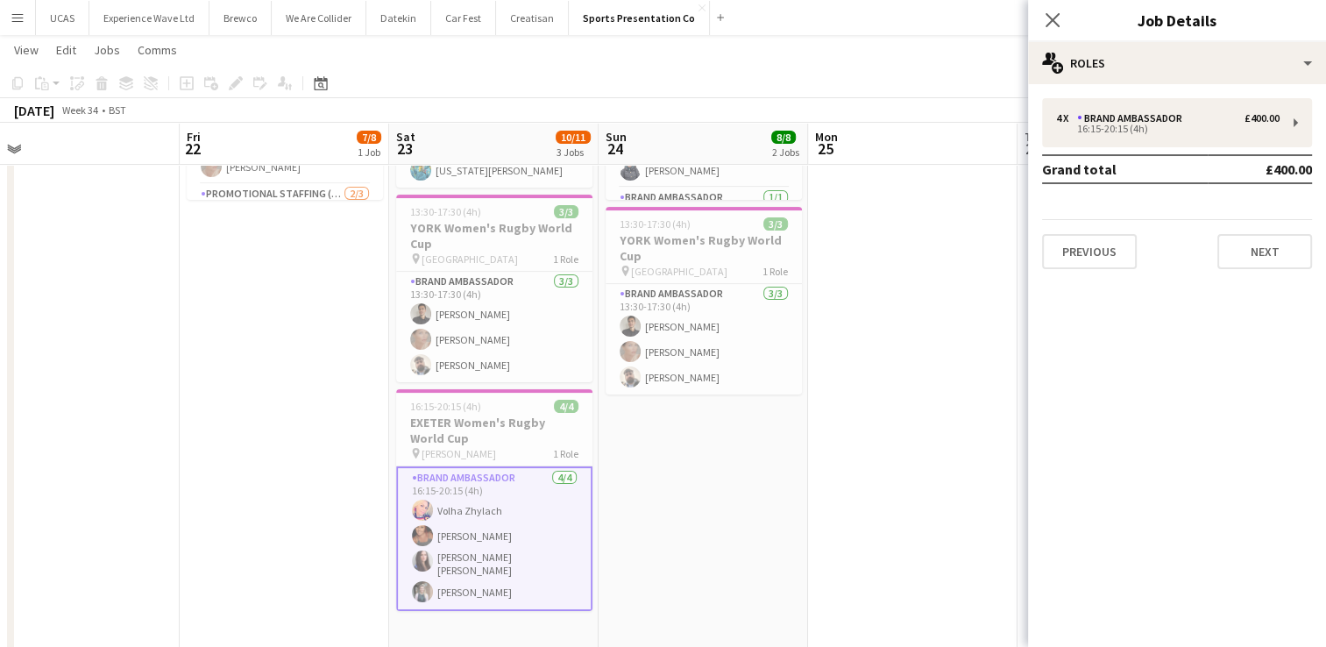
drag, startPoint x: 911, startPoint y: 400, endPoint x: 635, endPoint y: 370, distance: 276.8
click at [612, 374] on app-calendar-viewport "Tue 19 Wed 20 Thu 21 Fri 22 7/8 1 Job Sat 23 10/11 3 Jobs Sun 24 8/8 2 Jobs Mon…" at bounding box center [663, 333] width 1326 height 1057
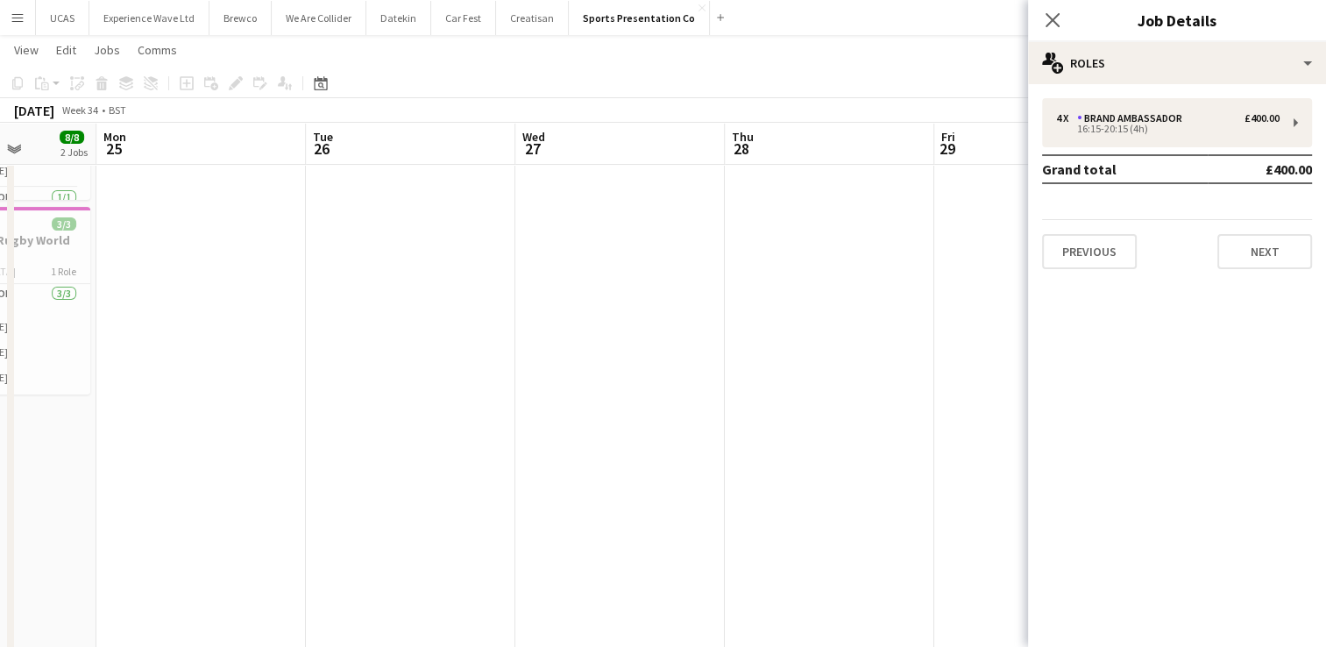
drag, startPoint x: 719, startPoint y: 377, endPoint x: 791, endPoint y: 351, distance: 77.4
click at [423, 356] on app-calendar-viewport "Thu 21 Fri 22 7/8 1 Job Sat 23 10/11 3 Jobs Sun 24 8/8 2 Jobs Mon 25 Tue 26 Wed…" at bounding box center [663, 333] width 1326 height 1057
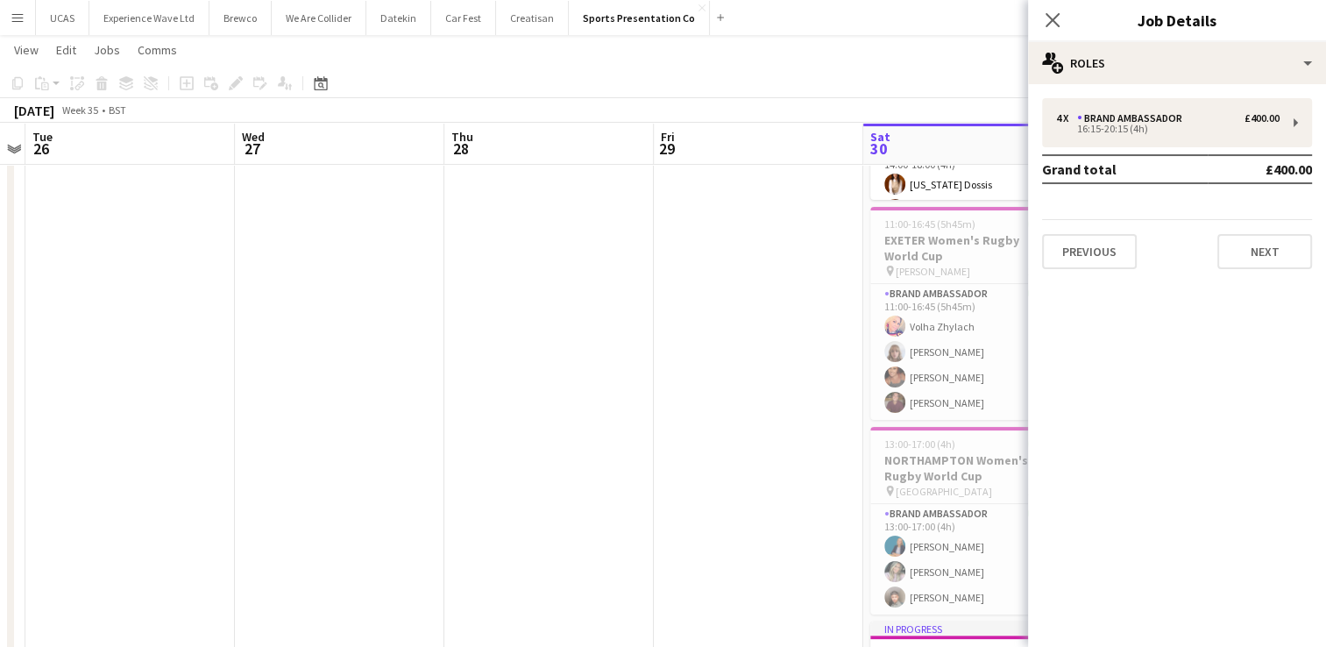
click at [540, 329] on app-calendar-viewport "Sat 23 10/11 3 Jobs Sun 24 8/8 2 Jobs Mon 25 Tue 26 Wed 27 Thu 28 Fri 29 Sat 30…" at bounding box center [663, 333] width 1326 height 1057
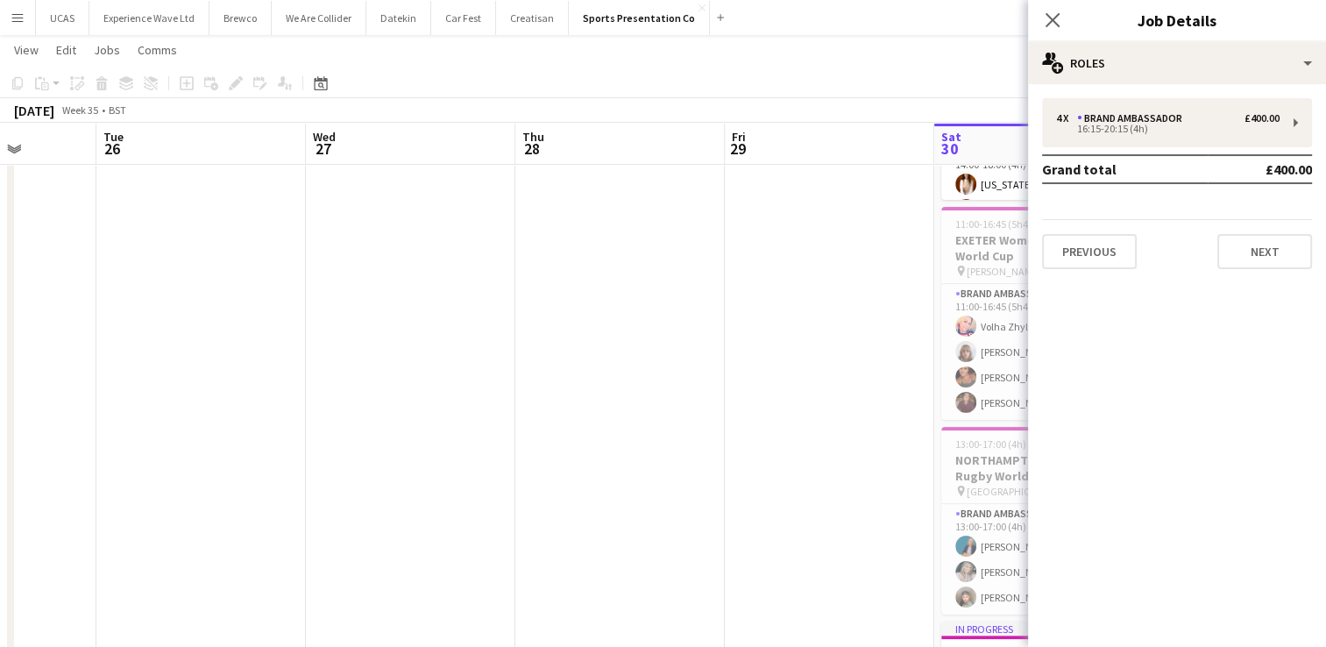
drag, startPoint x: 761, startPoint y: 348, endPoint x: 383, endPoint y: 330, distance: 378.2
click at [383, 330] on app-calendar-viewport "Sat 23 10/11 3 Jobs Sun 24 8/8 2 Jobs Mon 25 Tue 26 Wed 27 Thu 28 Fri 29 Sat 30…" at bounding box center [663, 333] width 1326 height 1057
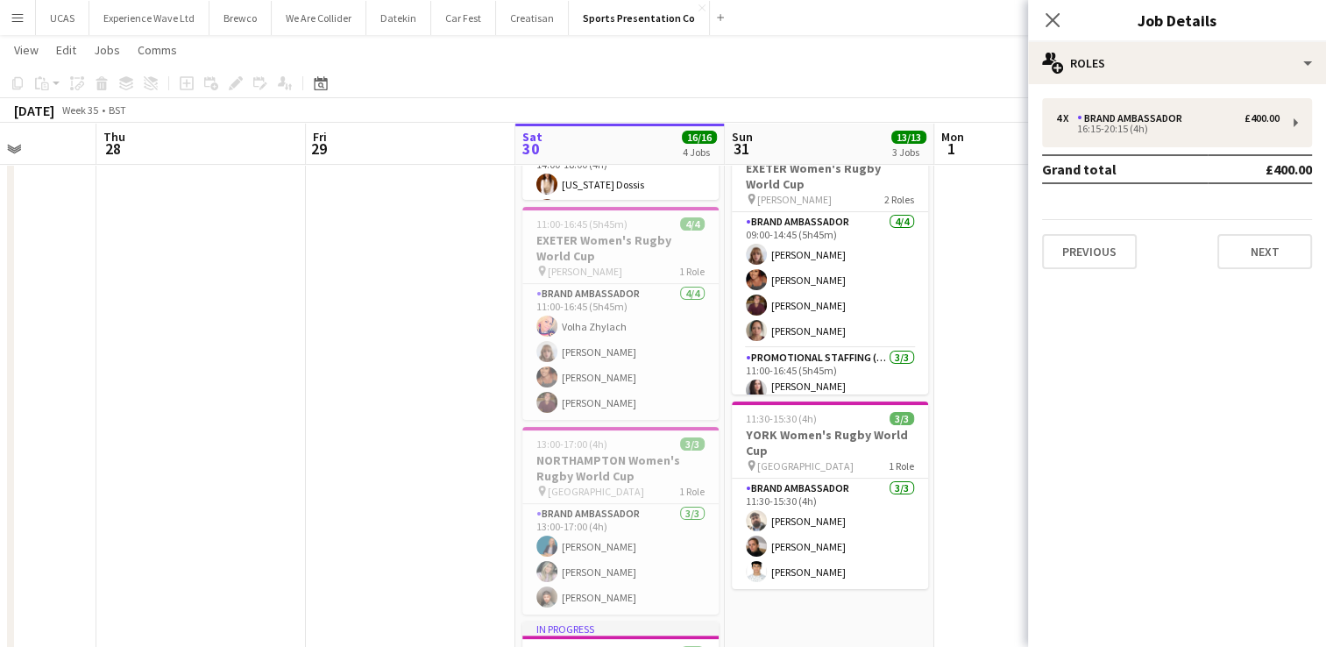
scroll to position [0, 560]
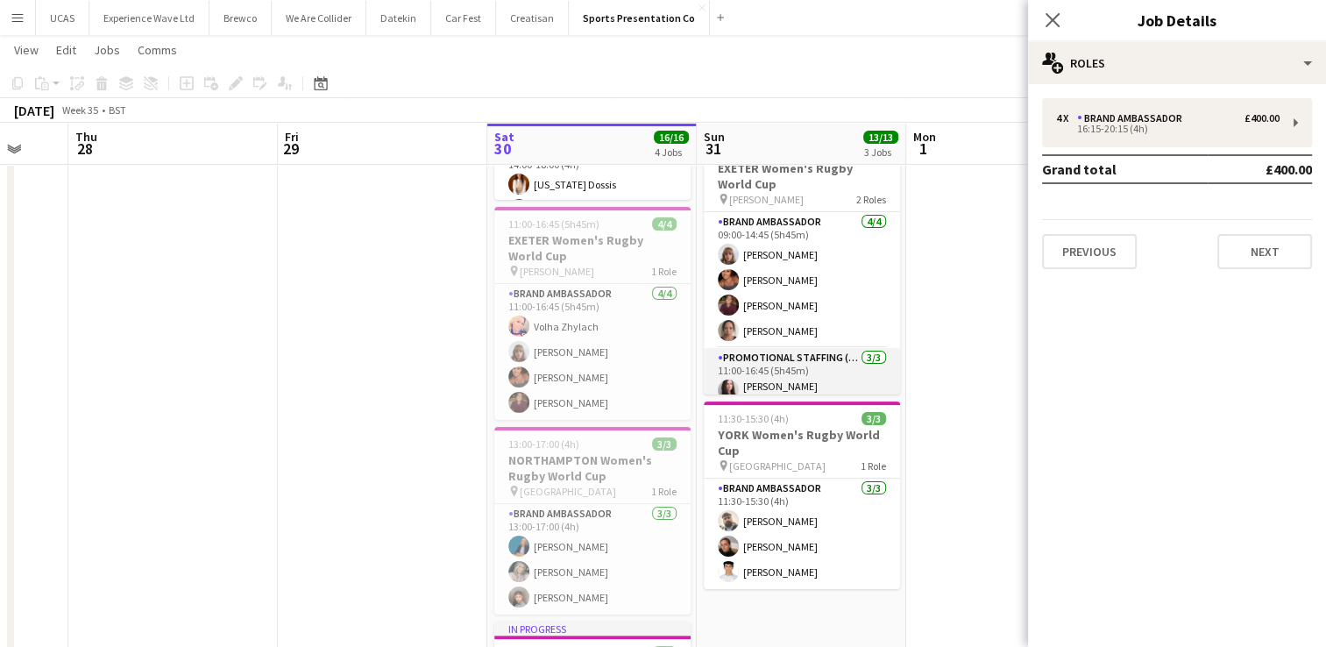
click at [810, 368] on app-card-role "Promotional Staffing (Brand Ambassadors) [DATE] 11:00-16:45 (5h45m) [PERSON_NAM…" at bounding box center [802, 408] width 196 height 121
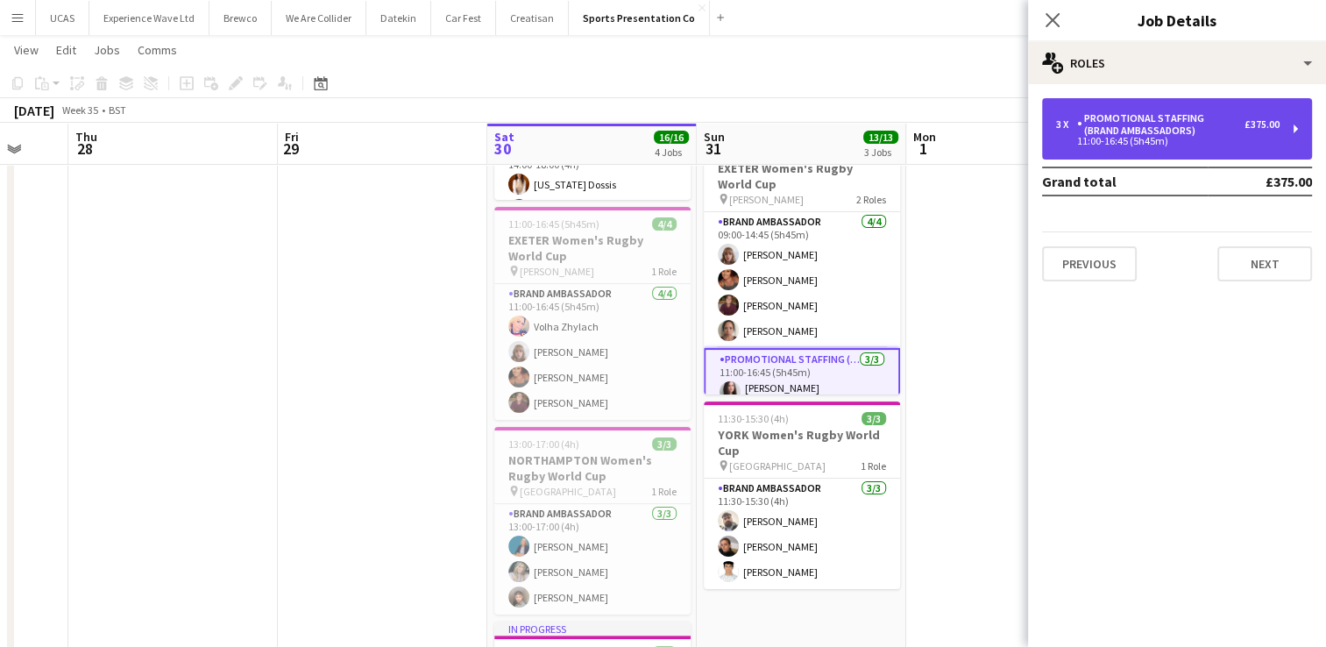
click at [1248, 138] on div "11:00-16:45 (5h45m)" at bounding box center [1168, 141] width 224 height 9
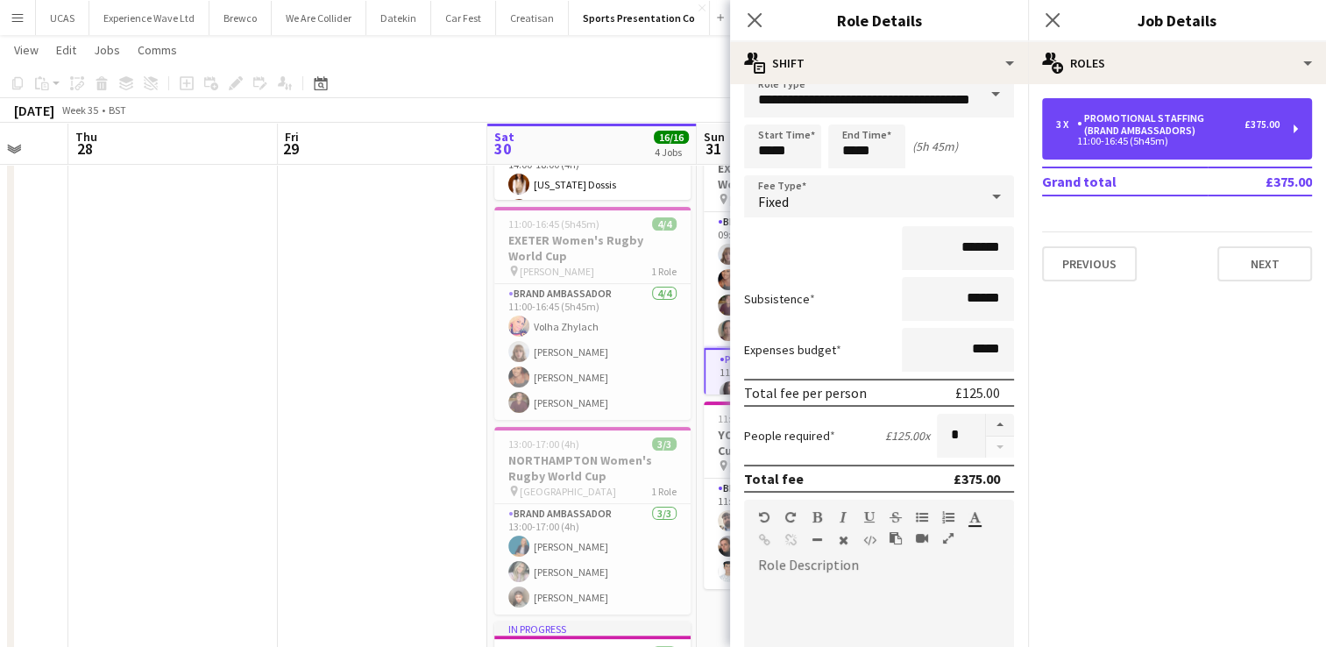
scroll to position [0, 0]
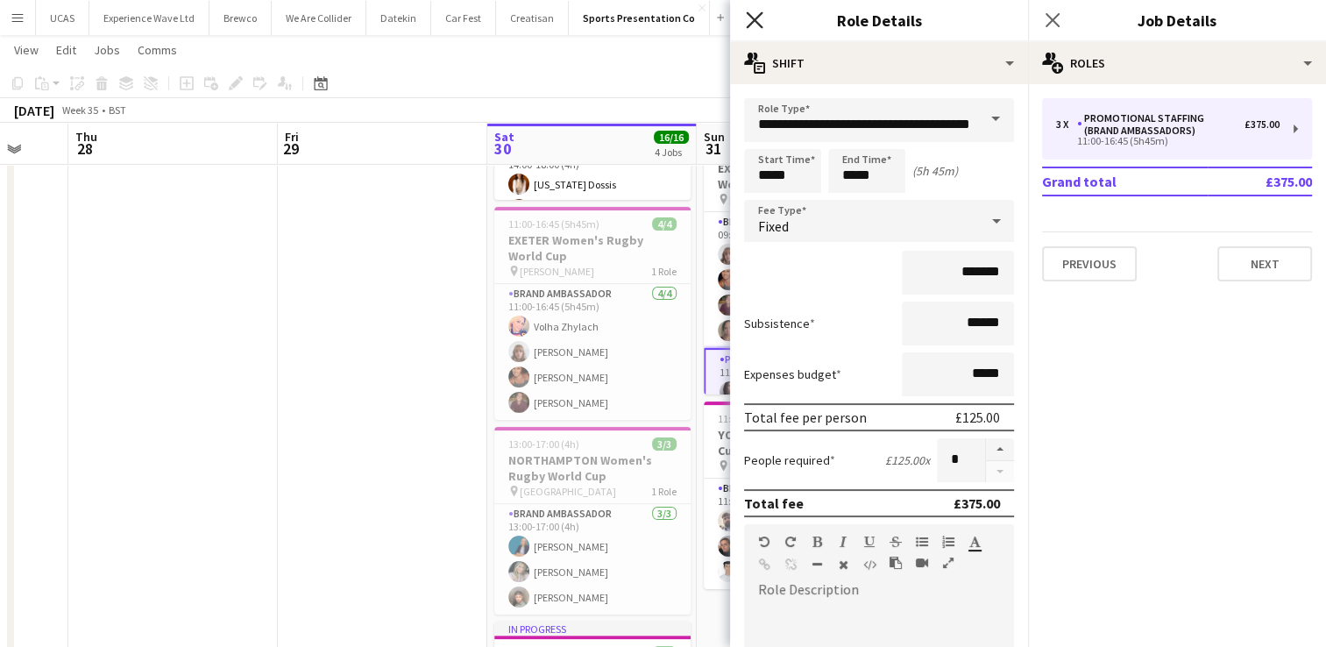
click at [747, 16] on icon "Close pop-in" at bounding box center [754, 19] width 17 height 17
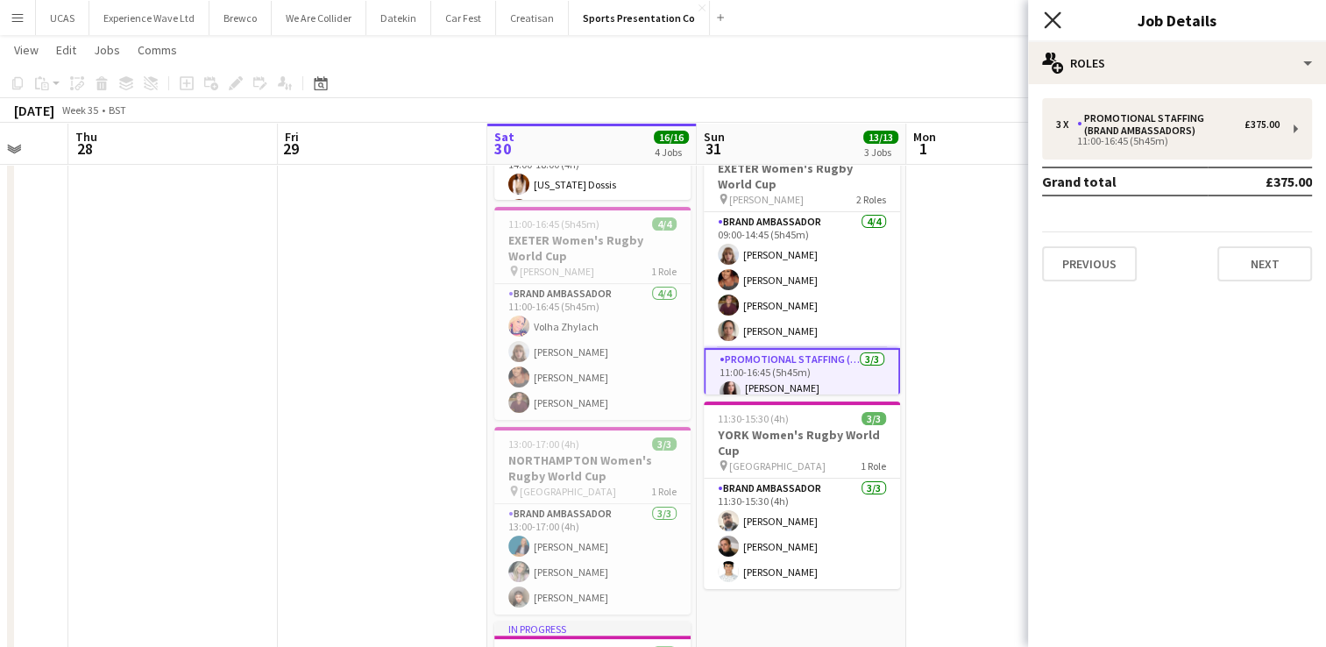
click at [1052, 18] on icon "Close pop-in" at bounding box center [1052, 19] width 17 height 17
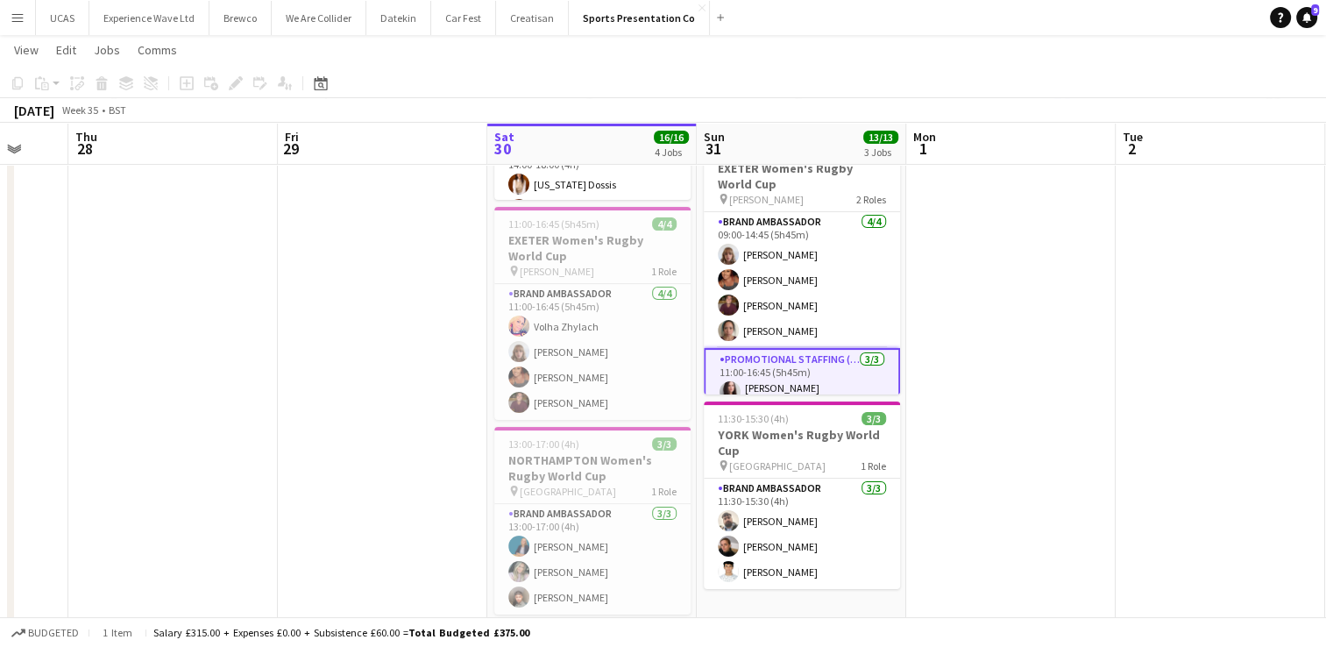
click at [1113, 448] on app-date-cell at bounding box center [1010, 397] width 209 height 929
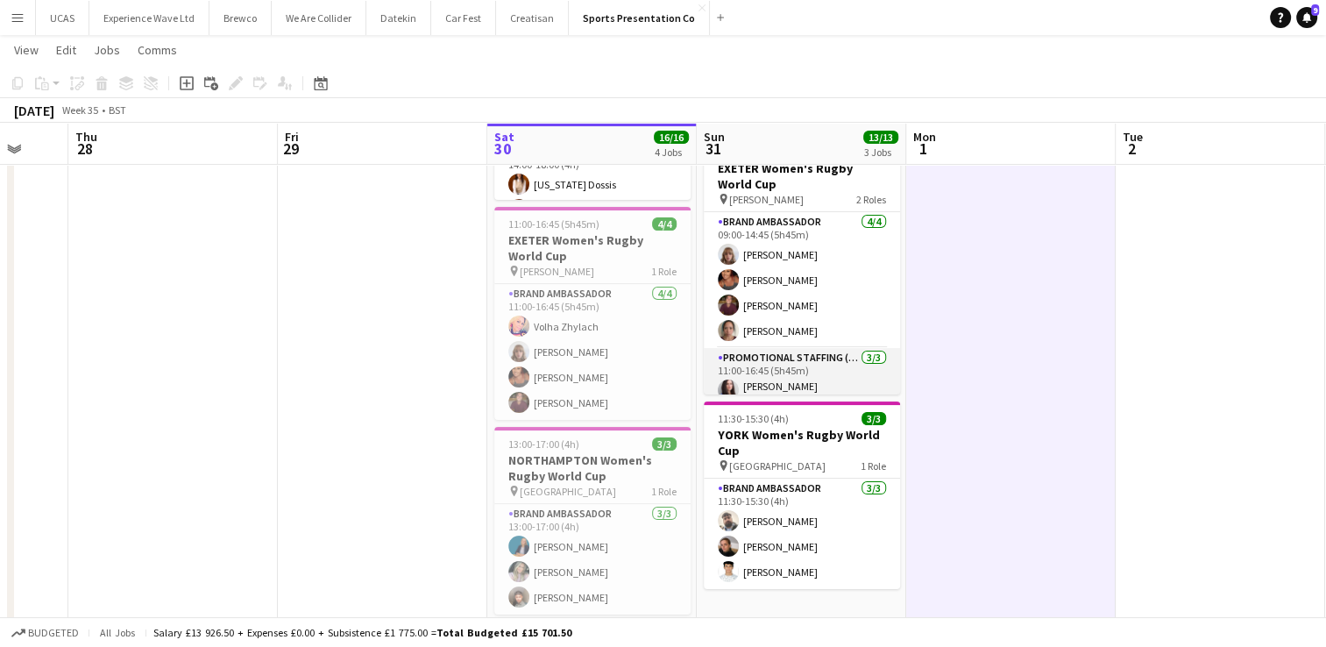
click at [762, 387] on app-card-role "Promotional Staffing (Brand Ambassadors) [DATE] 11:00-16:45 (5h45m) [PERSON_NAM…" at bounding box center [802, 408] width 196 height 121
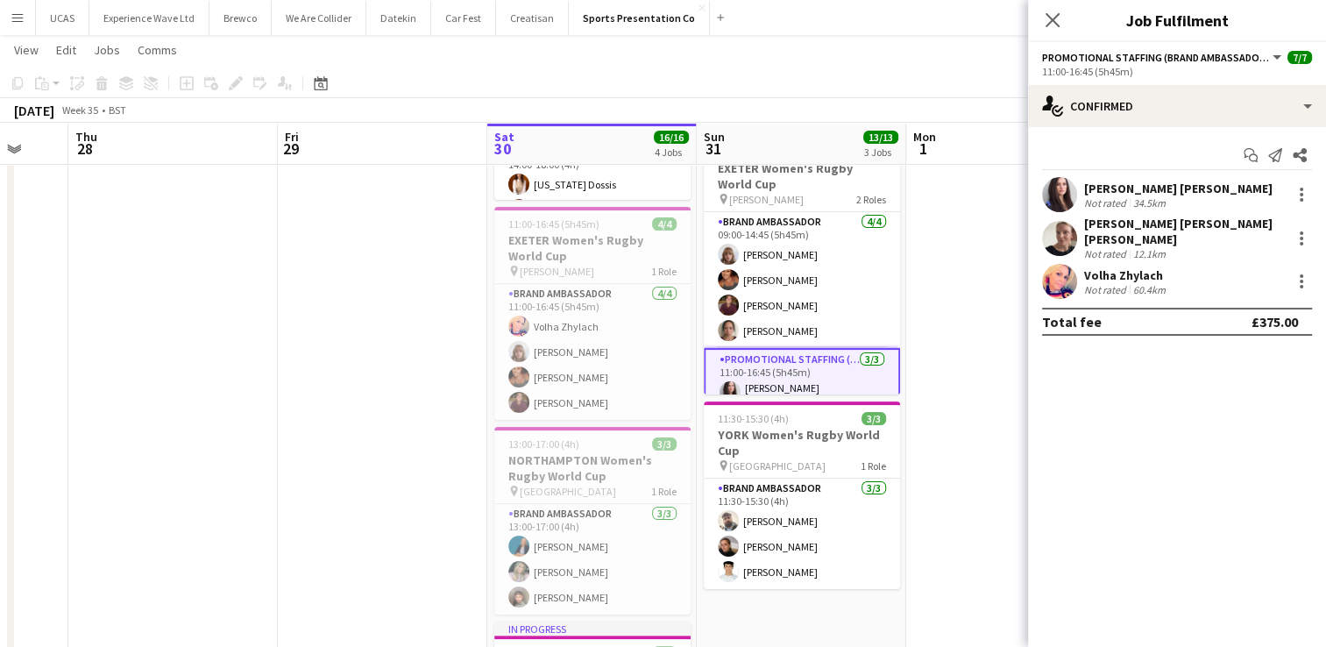
click at [1062, 198] on app-user-avatar at bounding box center [1059, 194] width 35 height 35
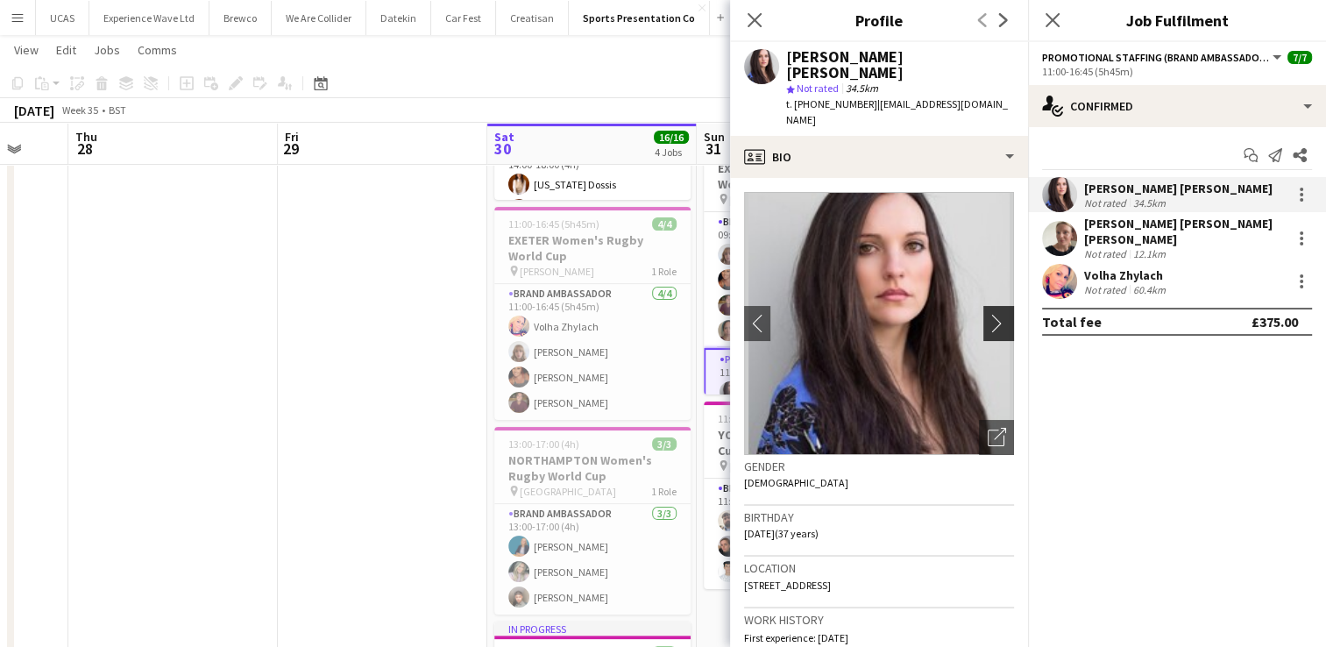
click at [993, 314] on app-icon "chevron-right" at bounding box center [1001, 323] width 27 height 18
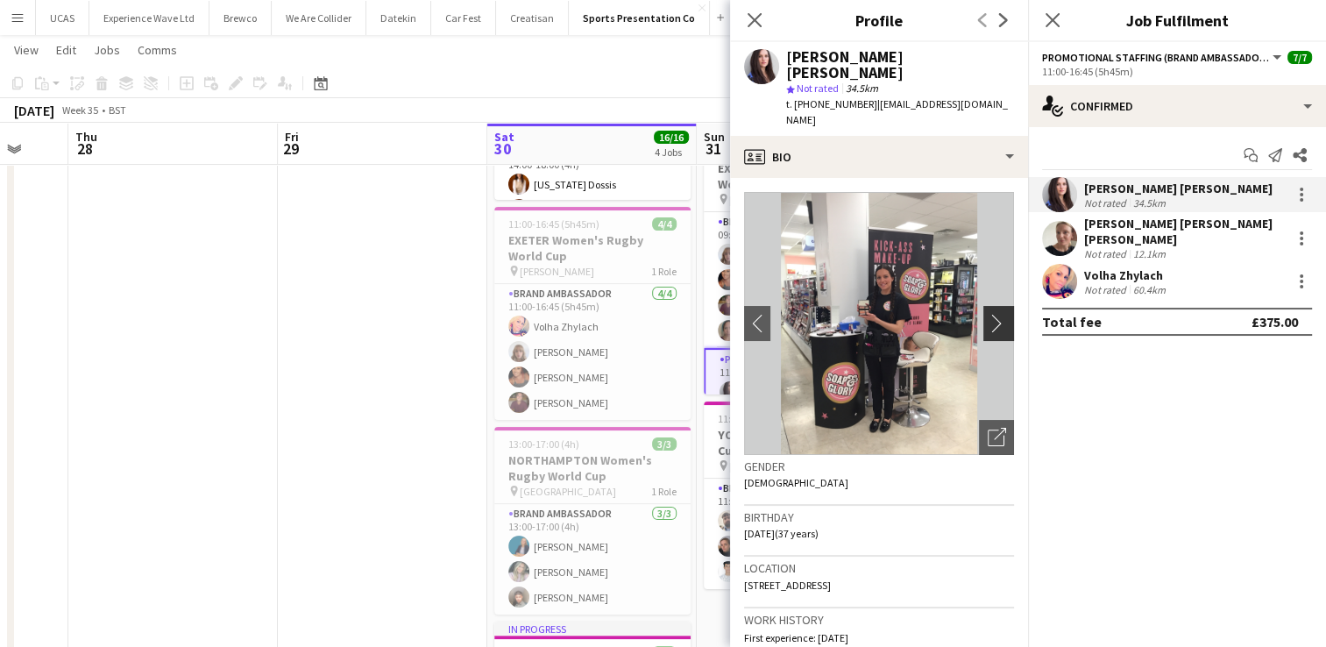
click at [988, 314] on app-icon "chevron-right" at bounding box center [1001, 323] width 27 height 18
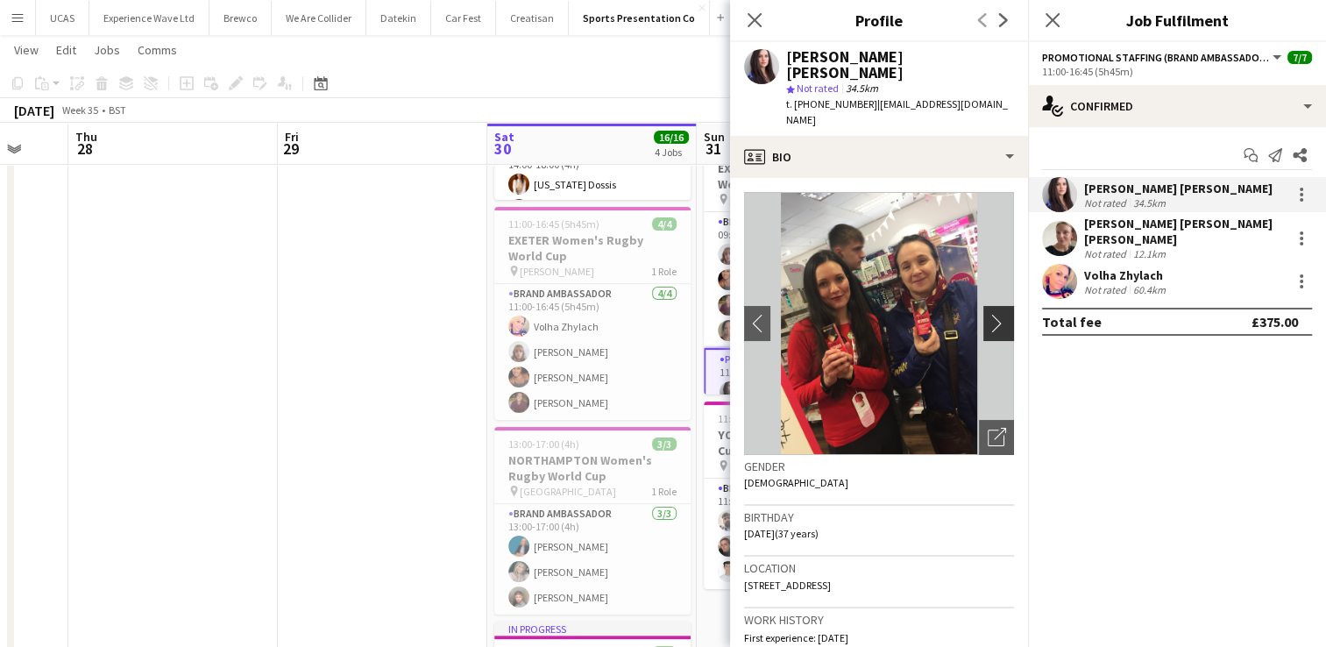
click at [988, 314] on app-icon "chevron-right" at bounding box center [1001, 323] width 27 height 18
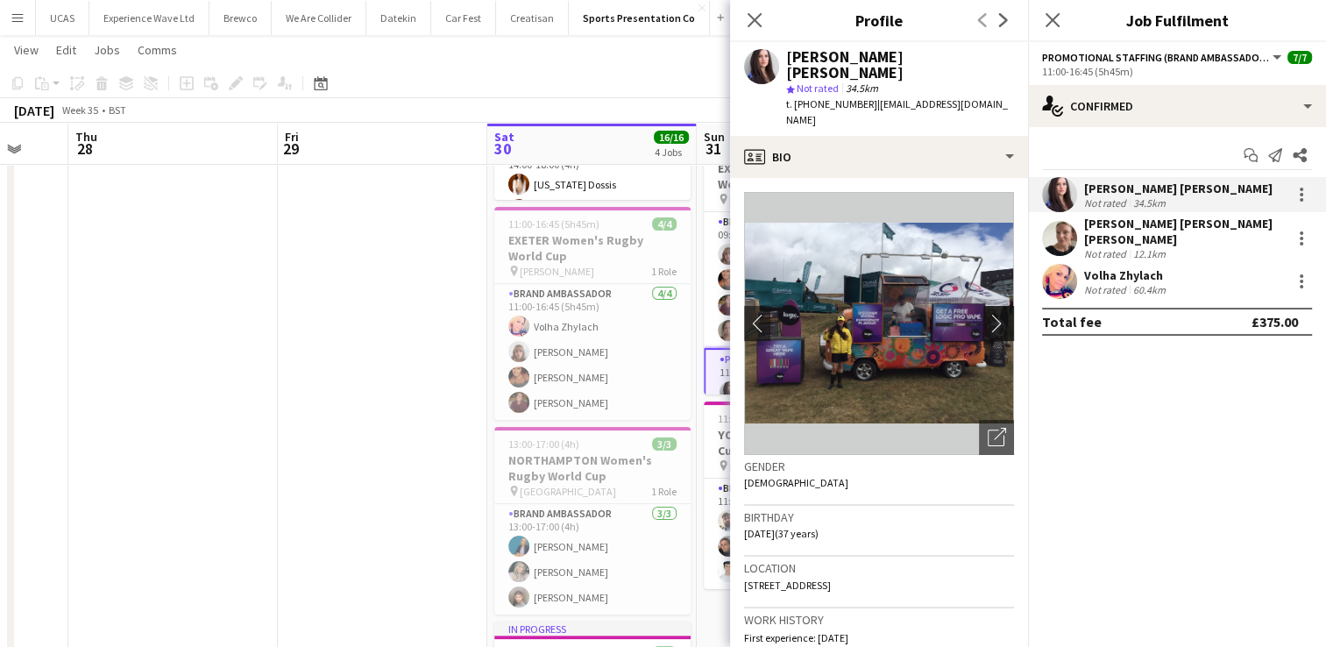
click at [988, 314] on app-icon "chevron-right" at bounding box center [1001, 323] width 27 height 18
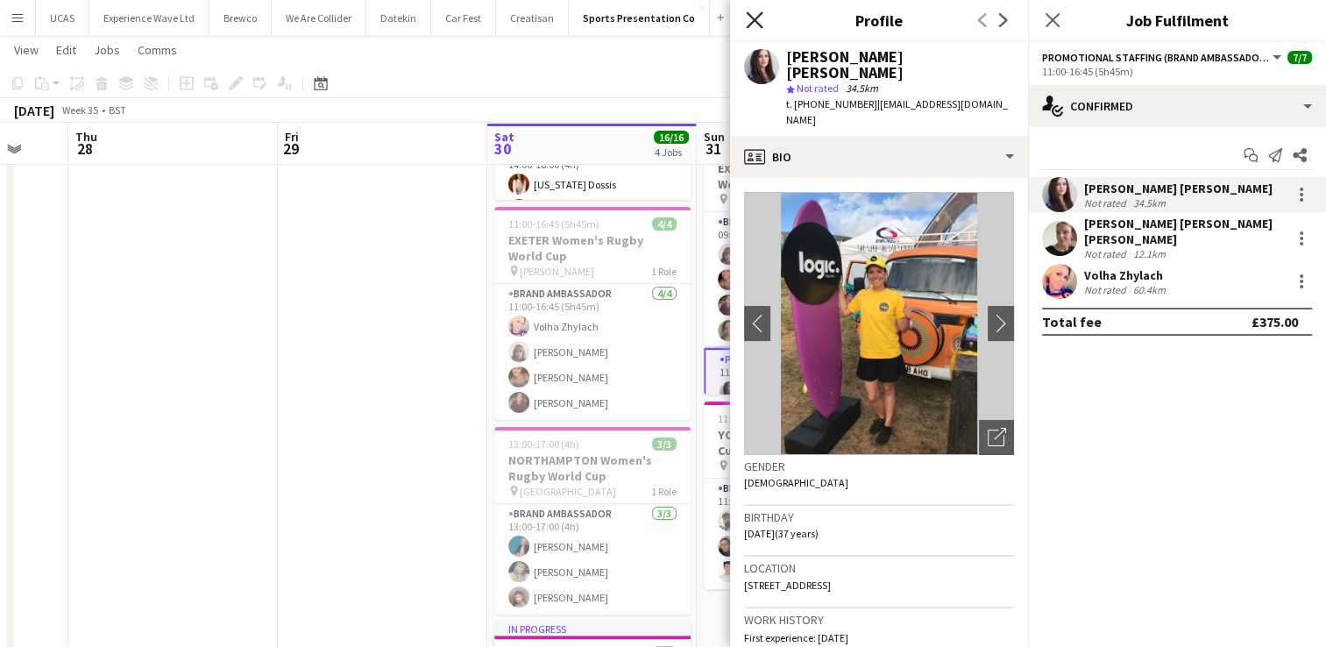
click at [748, 23] on icon "Close pop-in" at bounding box center [754, 19] width 17 height 17
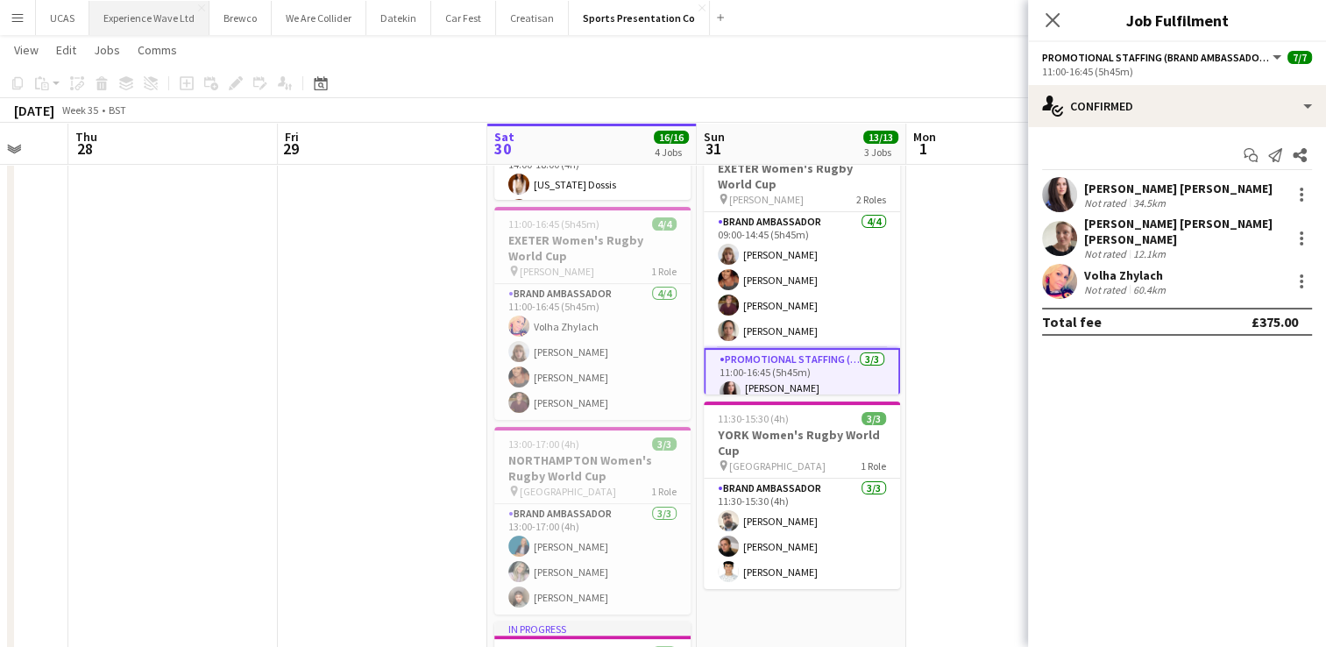
click at [160, 17] on button "Experience Wave Ltd Close" at bounding box center [149, 18] width 120 height 34
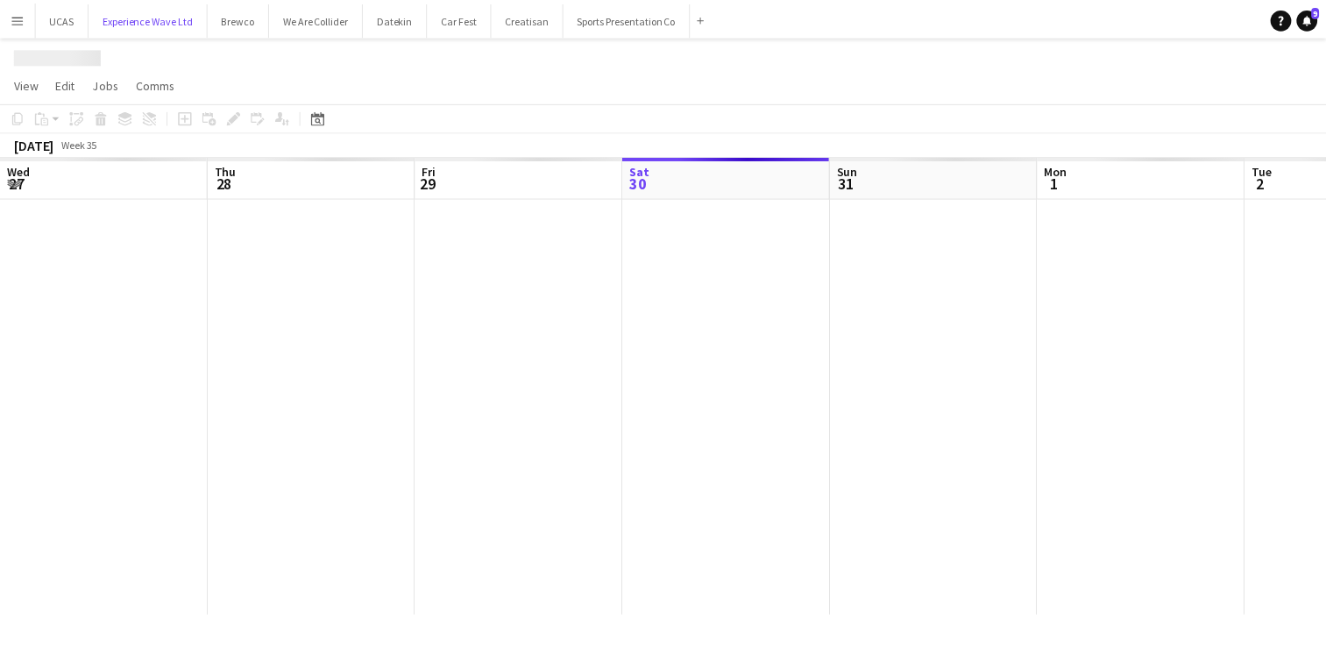
scroll to position [0, 419]
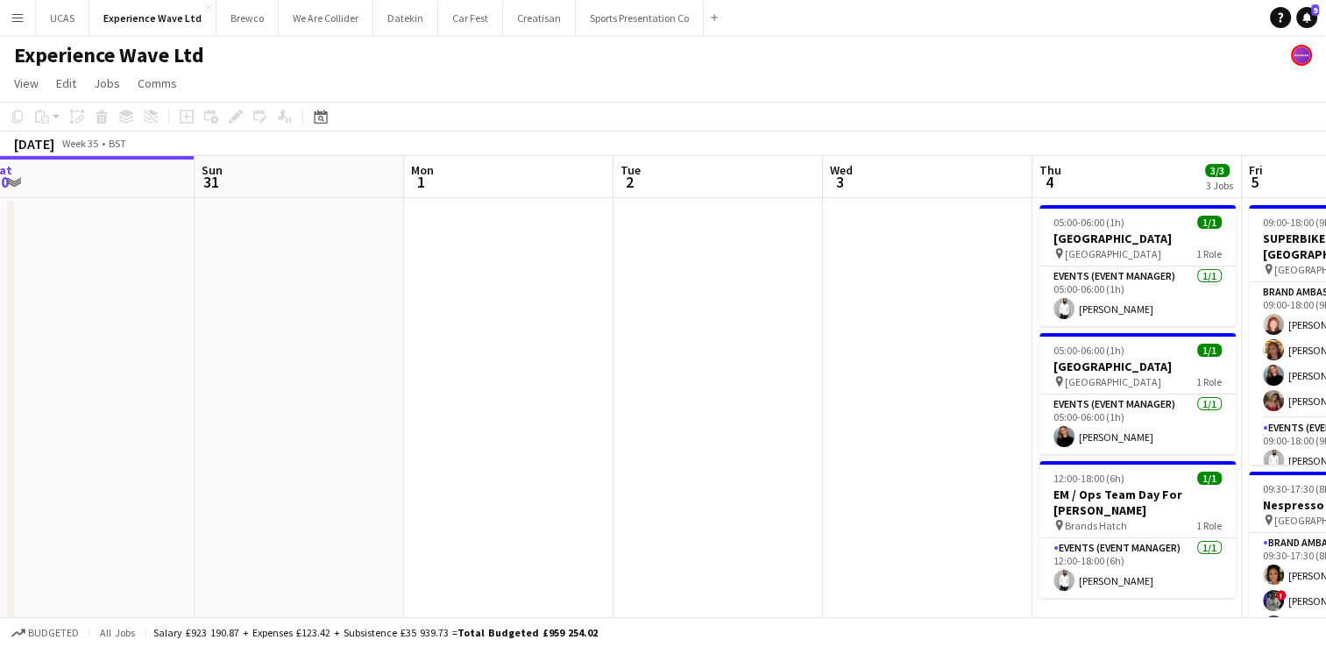
drag, startPoint x: 1062, startPoint y: 359, endPoint x: 585, endPoint y: 410, distance: 480.4
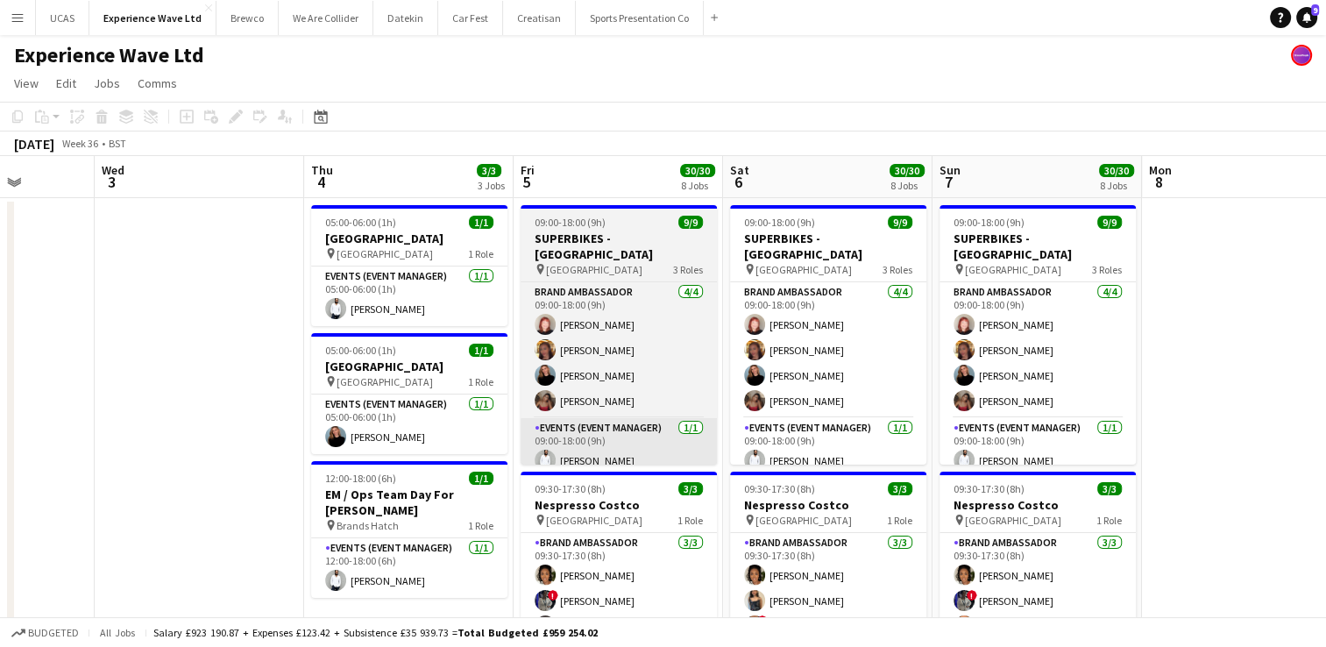
drag, startPoint x: 985, startPoint y: 407, endPoint x: 617, endPoint y: 433, distance: 369.1
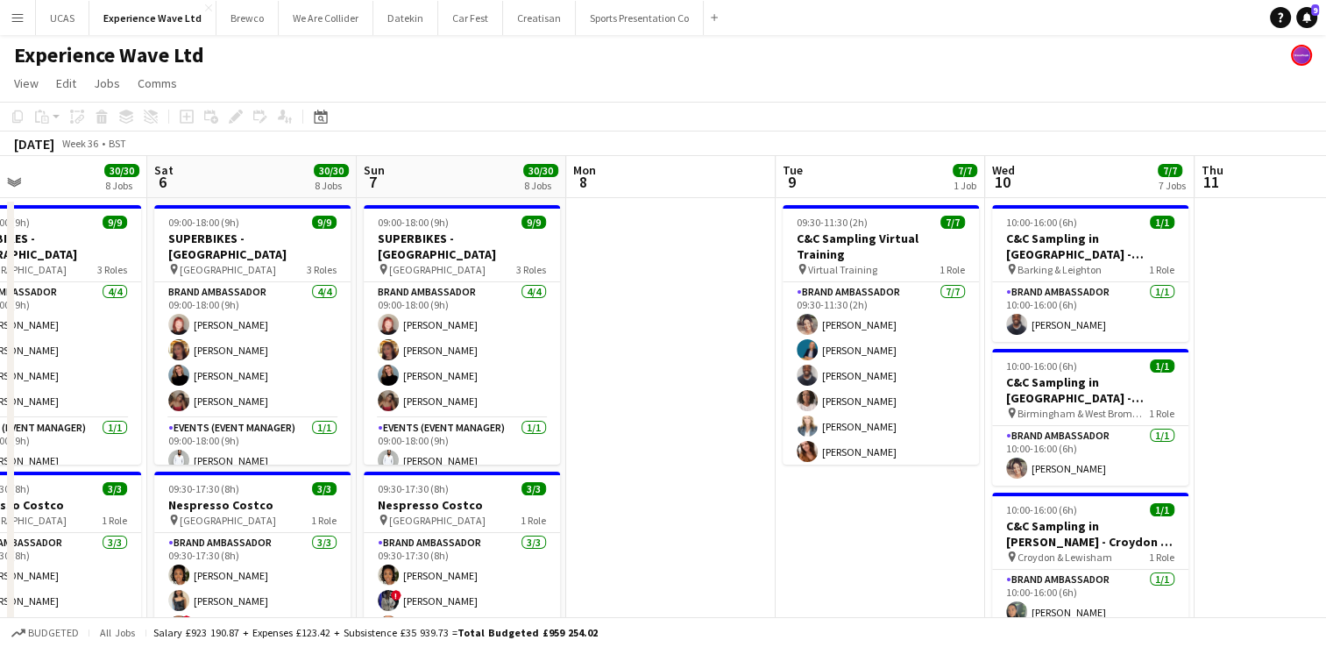
drag, startPoint x: 1027, startPoint y: 412, endPoint x: 624, endPoint y: 445, distance: 404.6
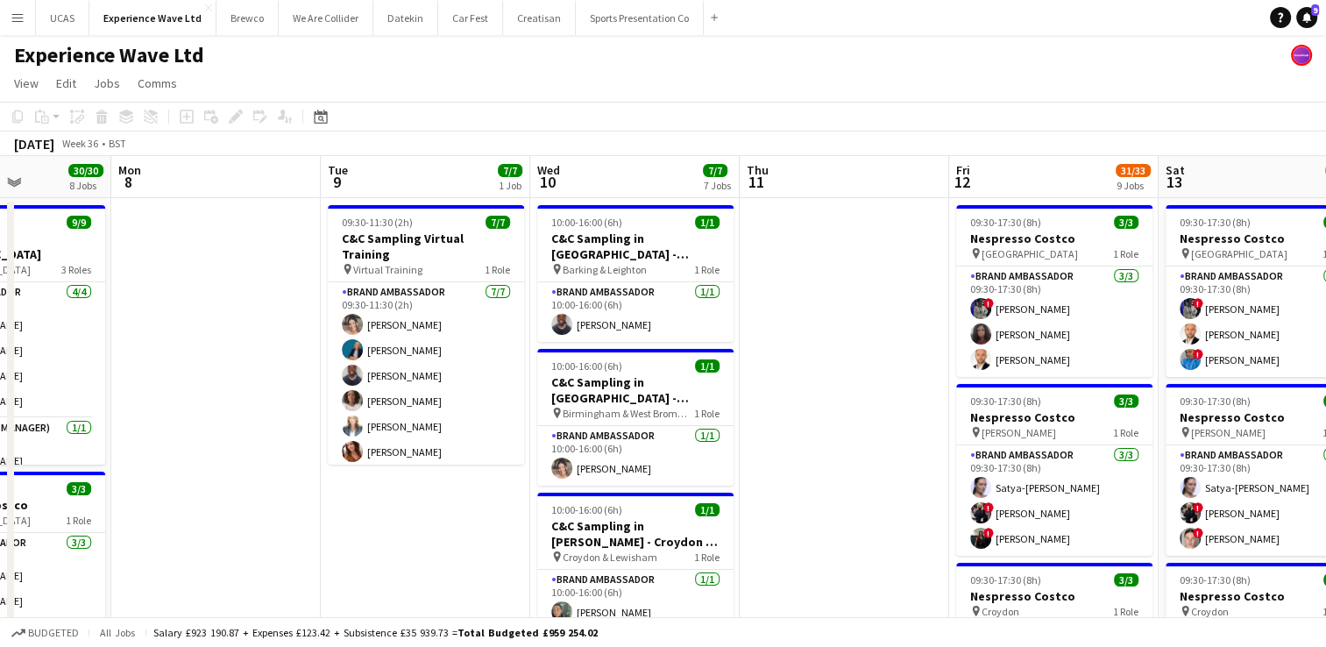
scroll to position [0, 747]
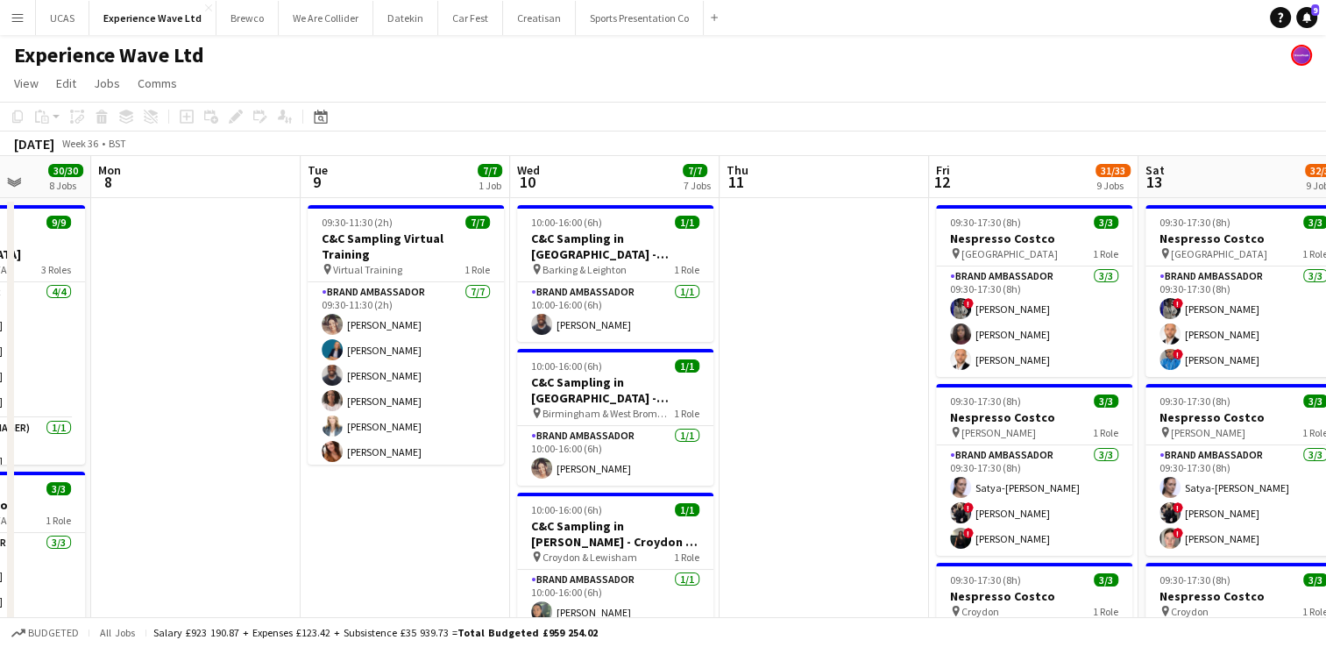
drag, startPoint x: 1061, startPoint y: 452, endPoint x: 612, endPoint y: 460, distance: 449.7
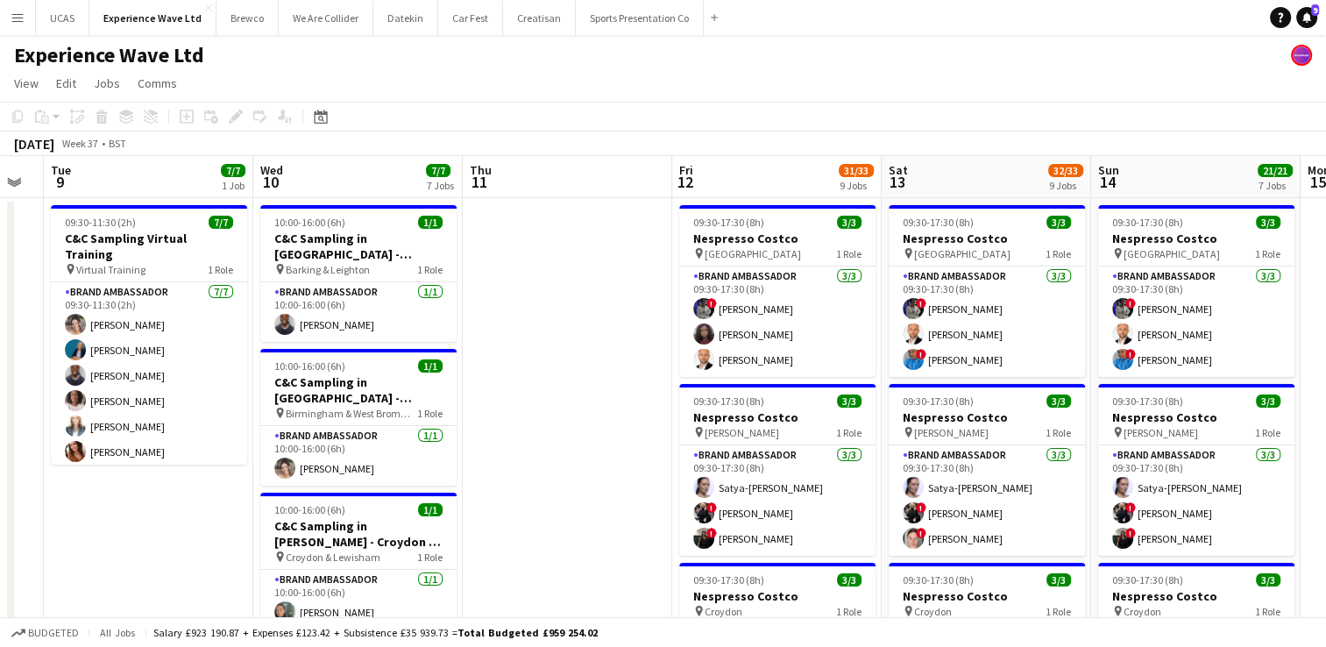
scroll to position [0, 812]
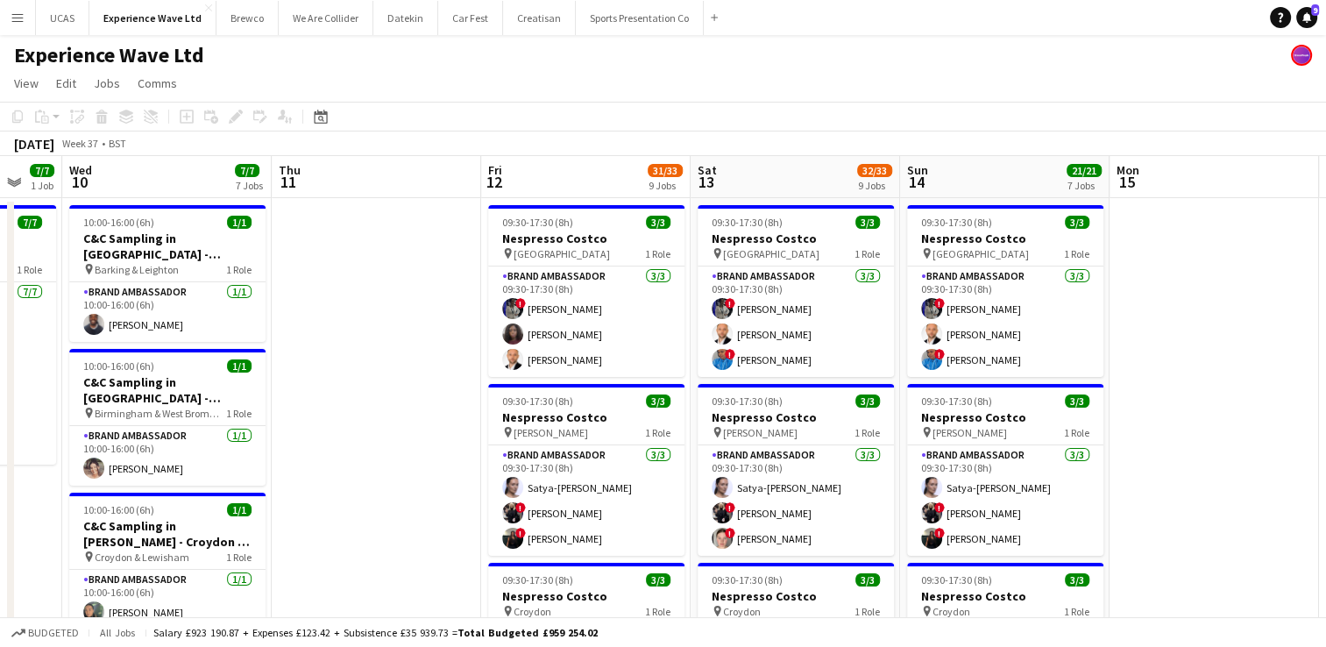
drag, startPoint x: 829, startPoint y: 465, endPoint x: 344, endPoint y: 437, distance: 485.5
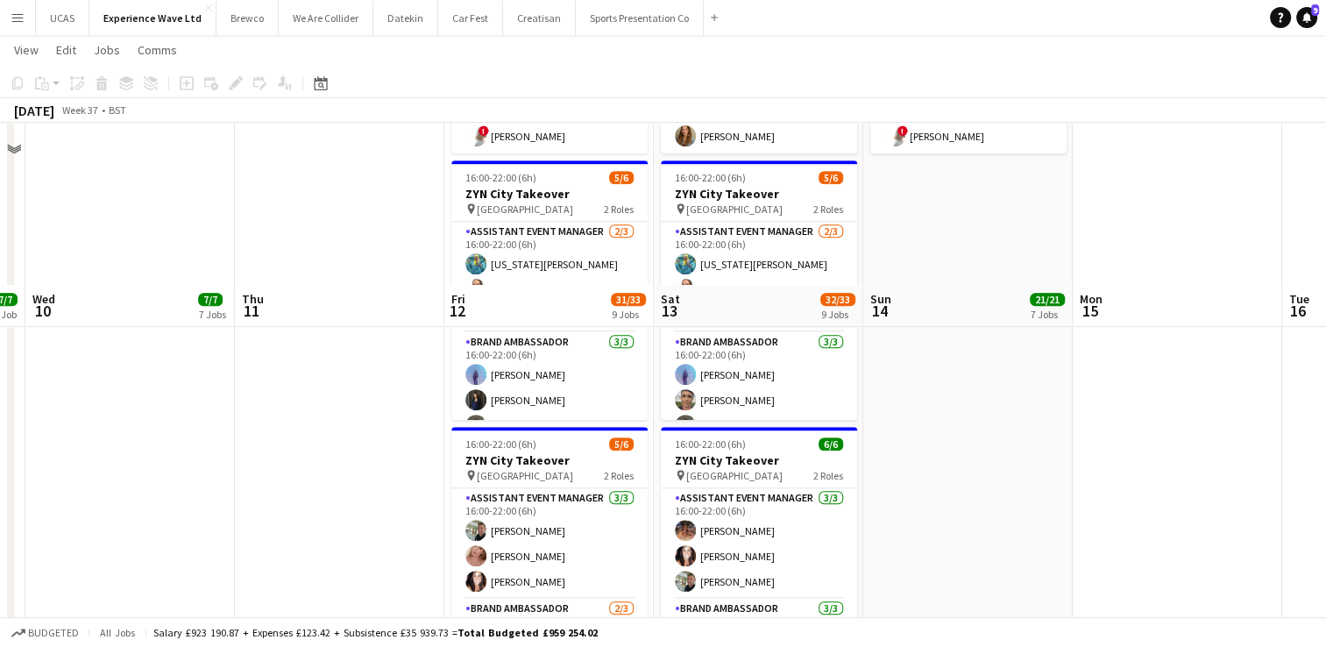
scroll to position [1490, 0]
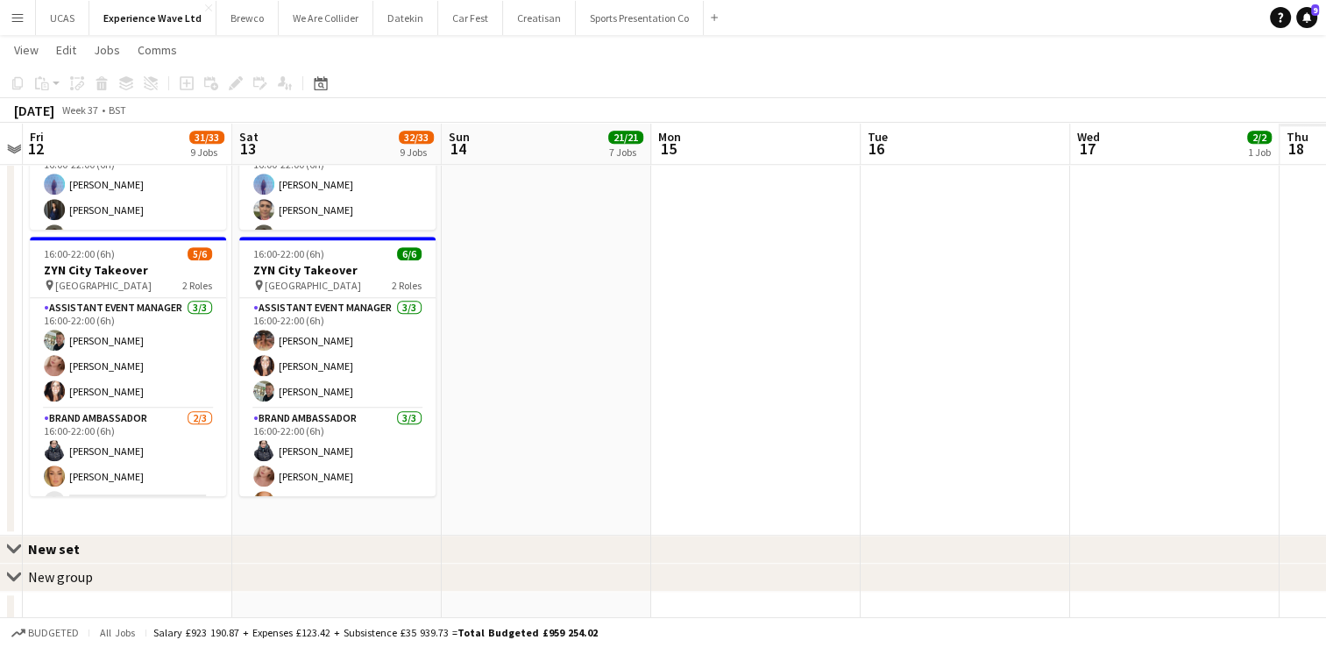
drag, startPoint x: 1135, startPoint y: 342, endPoint x: 410, endPoint y: 410, distance: 728.1
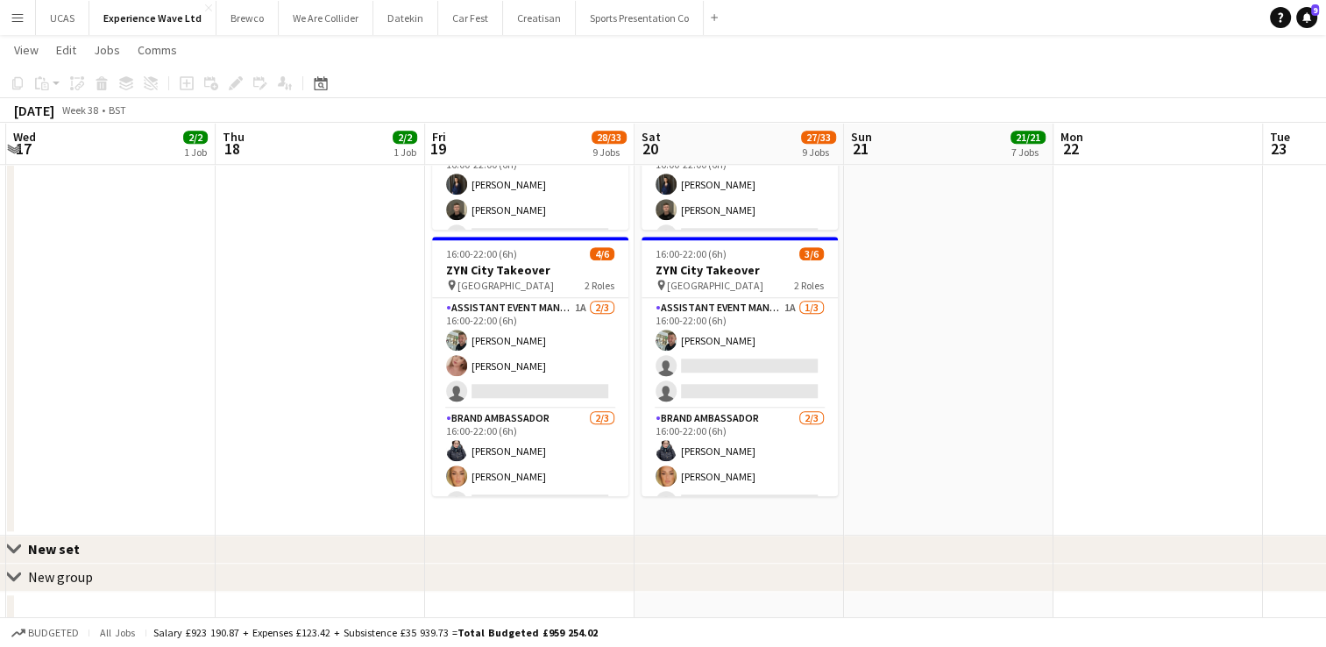
drag, startPoint x: 663, startPoint y: 386, endPoint x: 200, endPoint y: 398, distance: 462.9
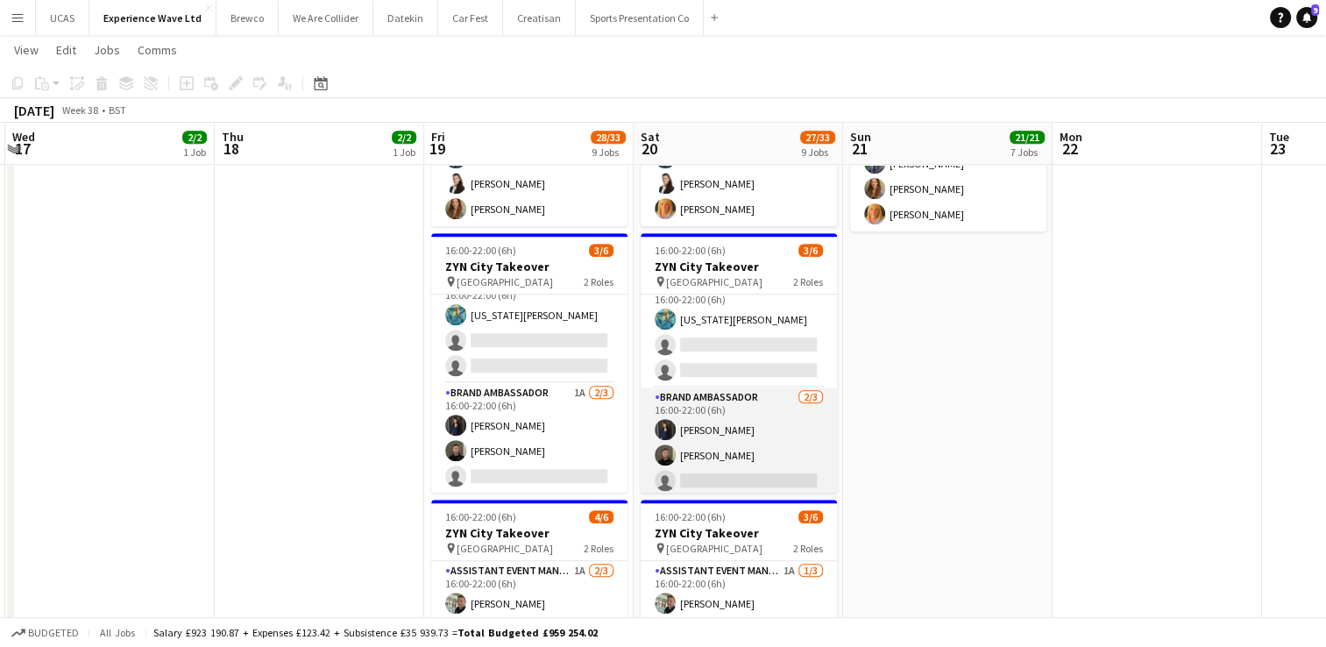
scroll to position [22, 0]
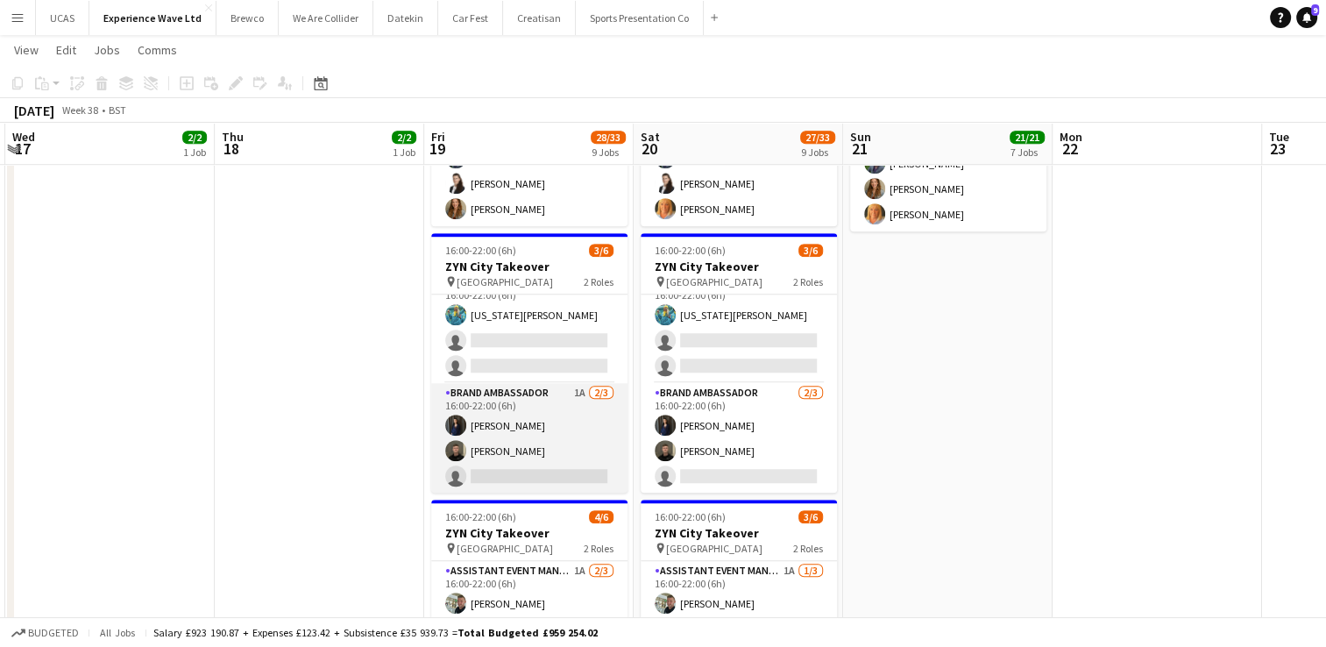
click at [533, 433] on app-card-role "Brand Ambassador 1A [DATE] 16:00-22:00 (6h) [PERSON_NAME] [PERSON_NAME] single-…" at bounding box center [529, 438] width 196 height 110
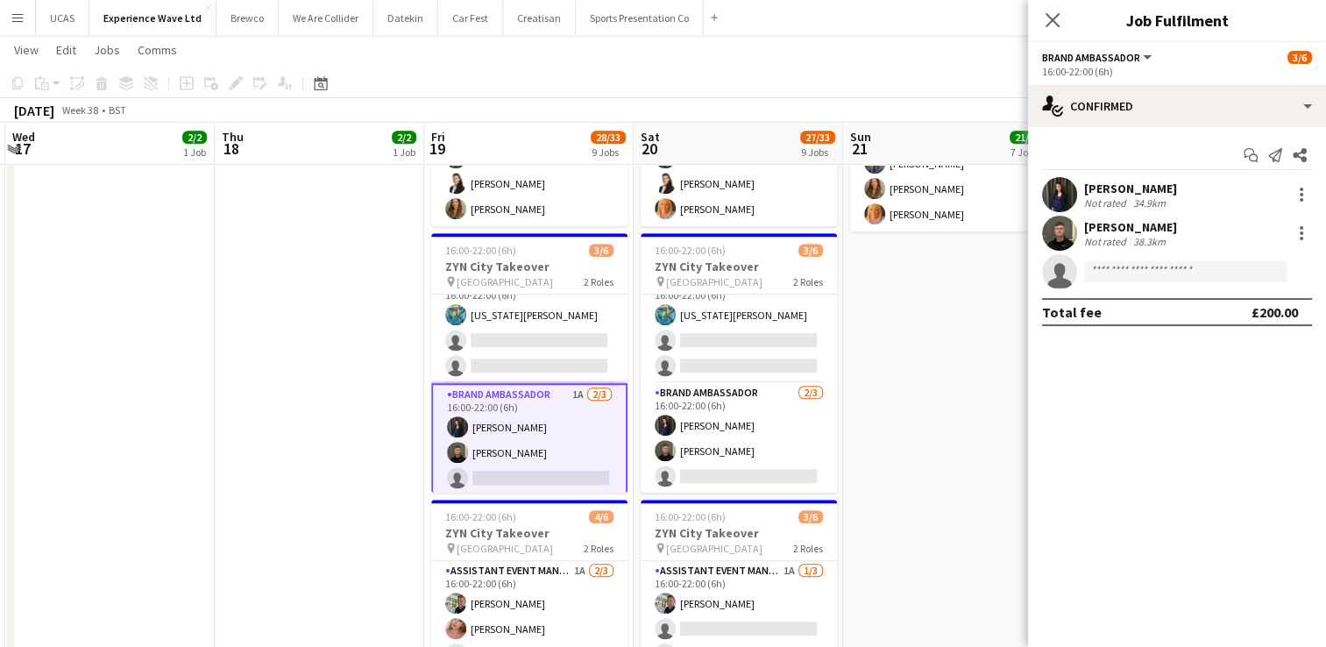
click at [1139, 245] on div "38.3km" at bounding box center [1149, 241] width 39 height 13
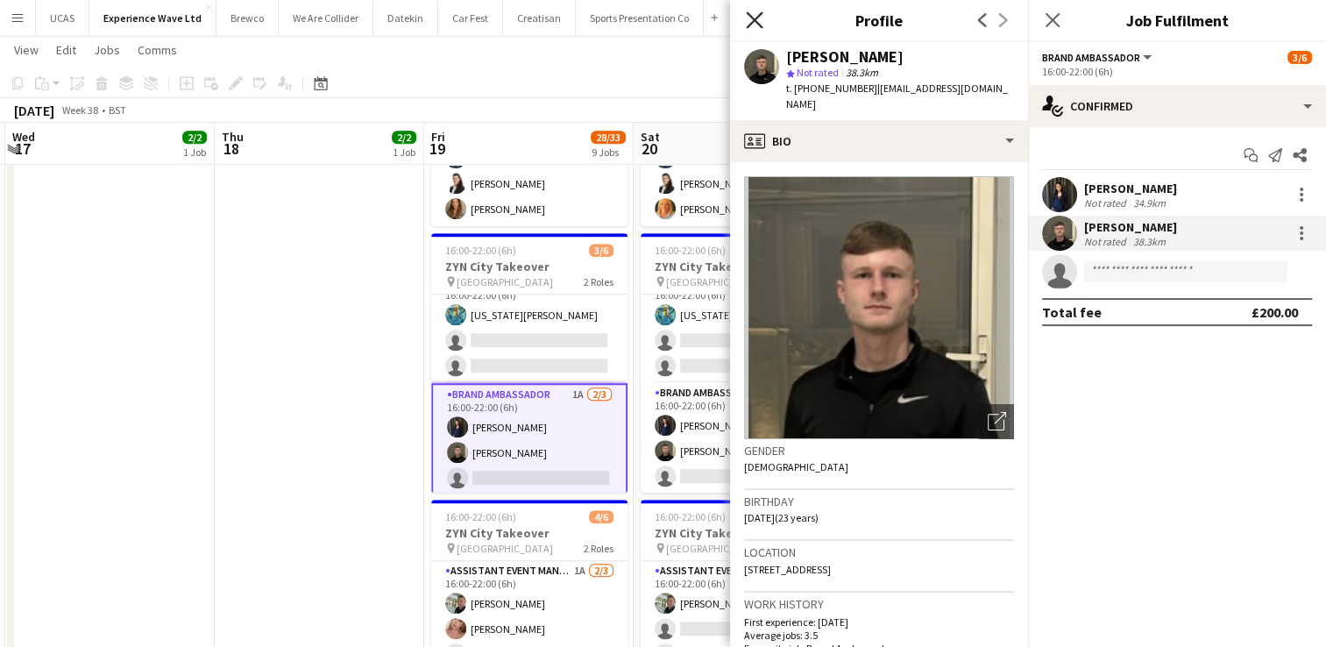
click at [759, 19] on icon "Close pop-in" at bounding box center [754, 19] width 17 height 17
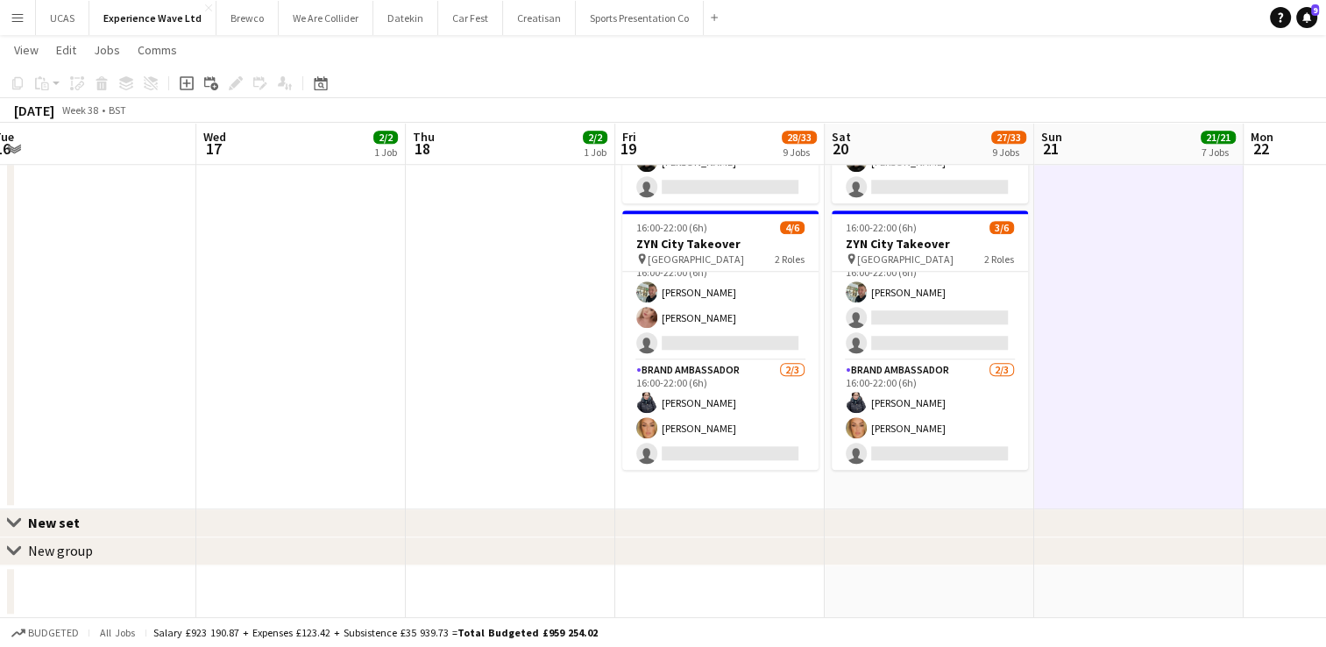
drag, startPoint x: 795, startPoint y: 400, endPoint x: 382, endPoint y: 423, distance: 413.5
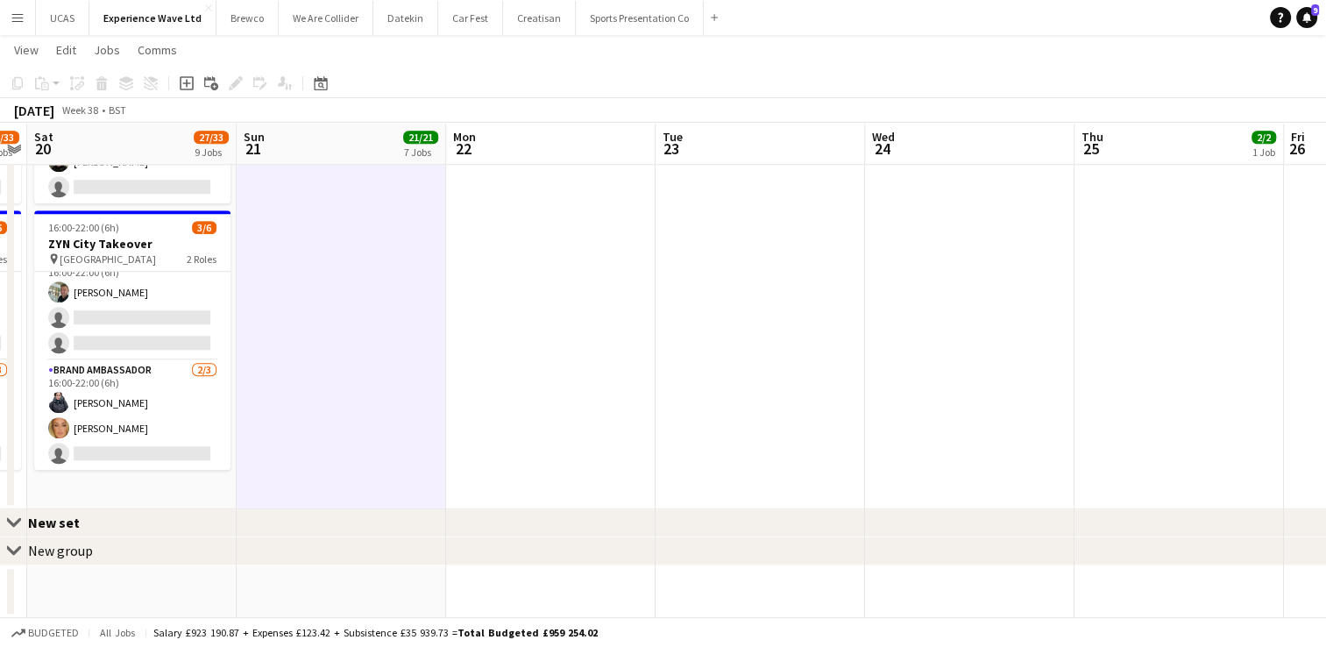
drag, startPoint x: 802, startPoint y: 384, endPoint x: 466, endPoint y: 408, distance: 336.6
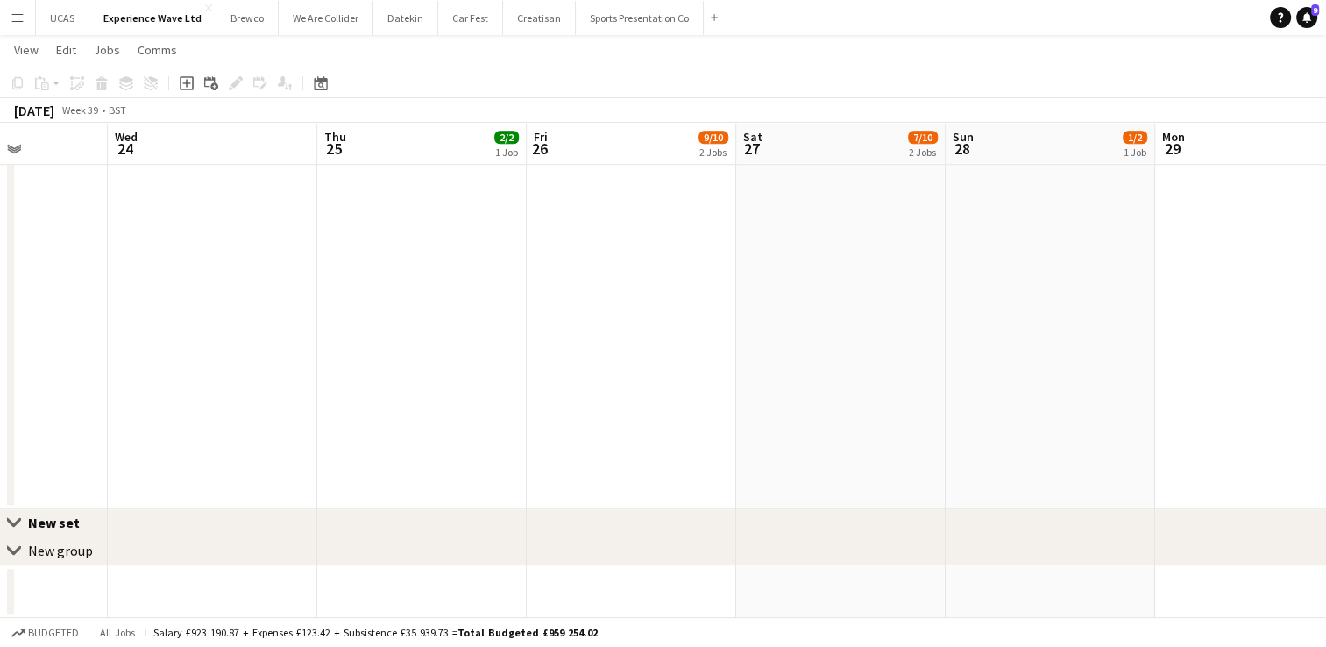
scroll to position [0, 557]
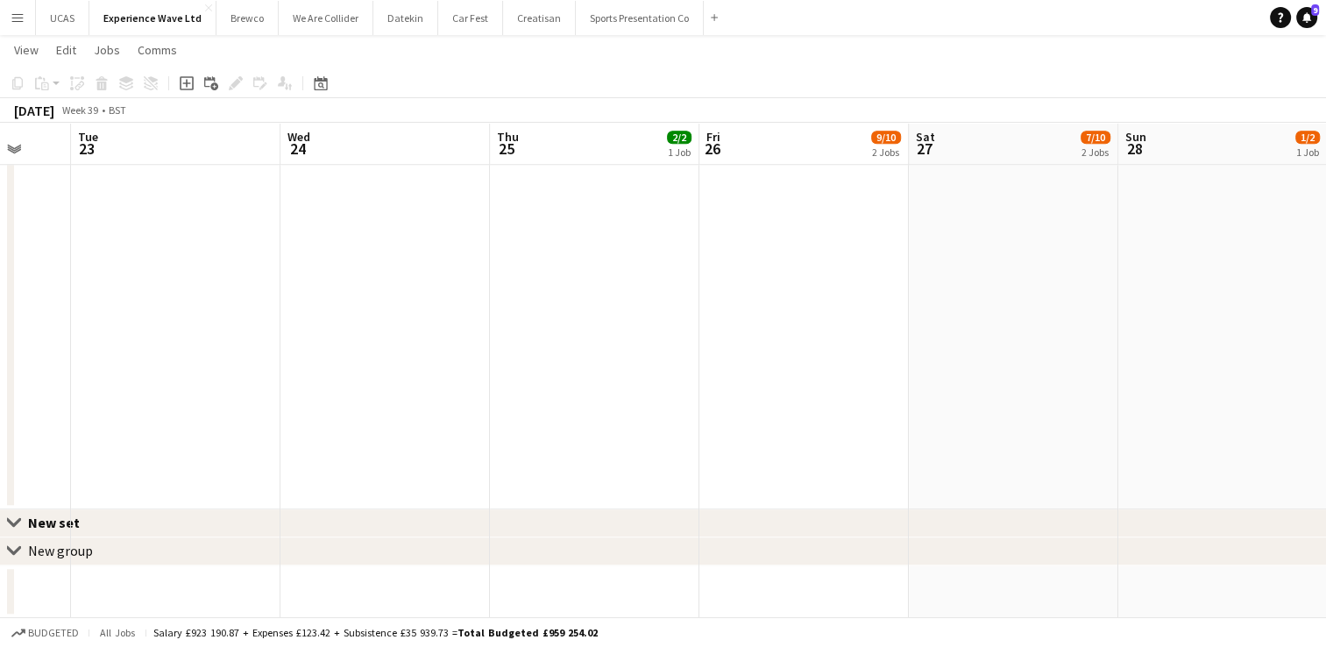
drag, startPoint x: 891, startPoint y: 365, endPoint x: 644, endPoint y: 388, distance: 247.3
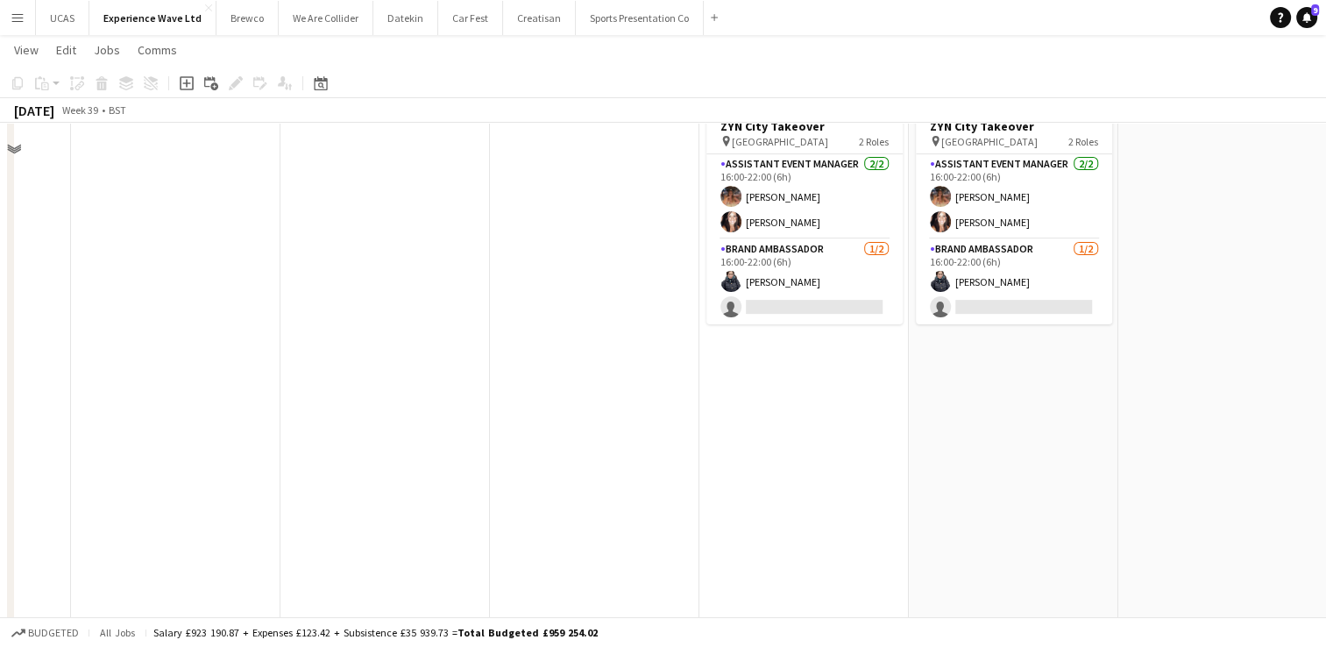
scroll to position [0, 0]
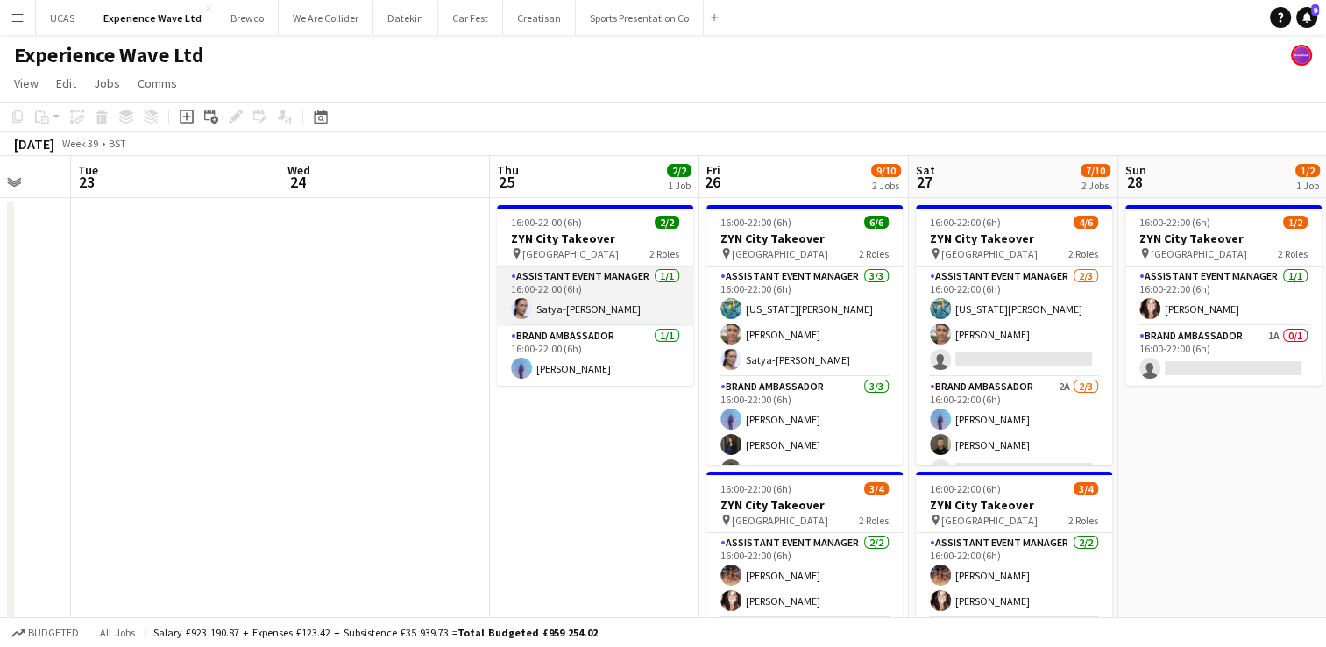
click at [629, 291] on app-card-role "Assistant Event Manager [DATE] 16:00-22:00 (6h) Satya-[PERSON_NAME]" at bounding box center [595, 296] width 196 height 60
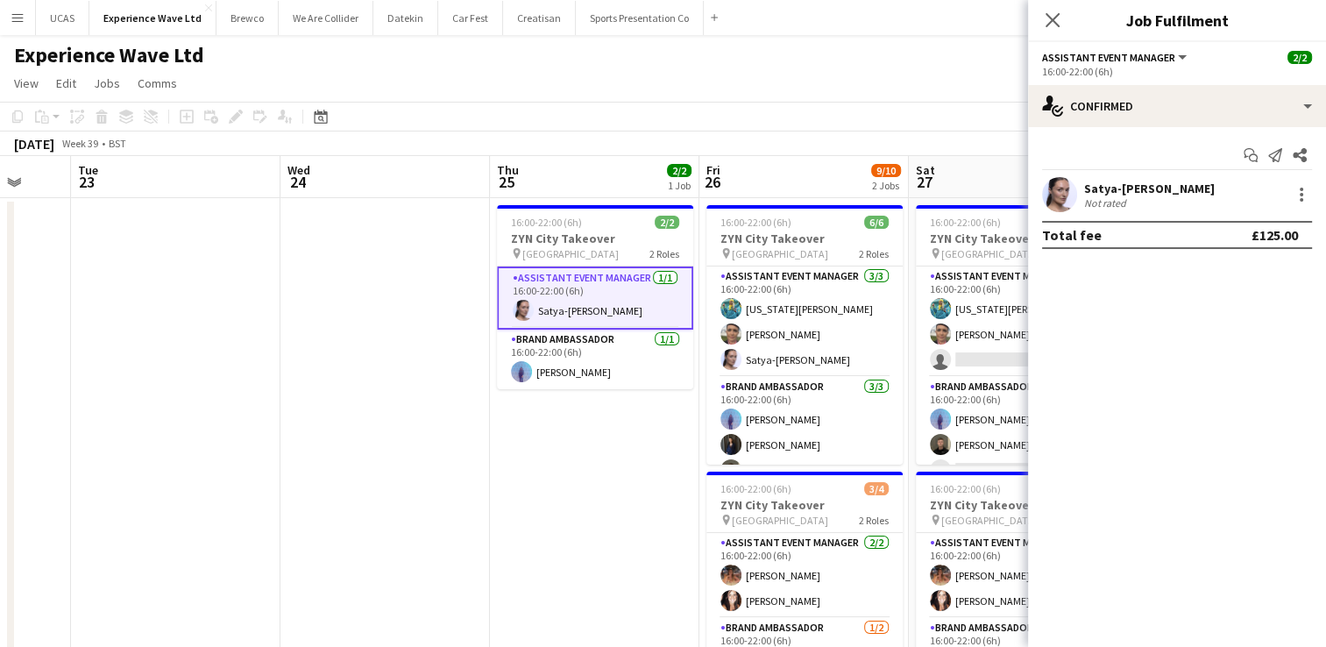
click at [1114, 191] on div "Satya-[PERSON_NAME]" at bounding box center [1149, 189] width 131 height 16
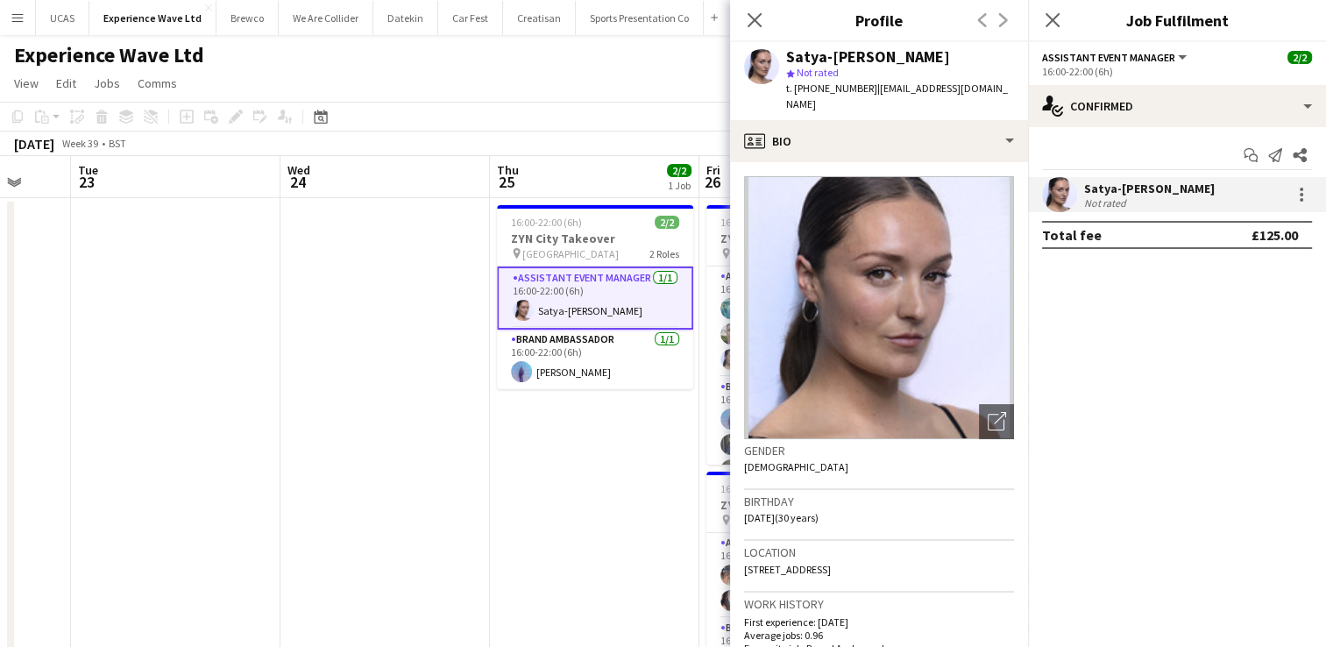
drag, startPoint x: 869, startPoint y: 86, endPoint x: 793, endPoint y: 86, distance: 76.3
click at [793, 86] on div "t. [PHONE_NUMBER] | [EMAIL_ADDRESS][DOMAIN_NAME]" at bounding box center [900, 97] width 228 height 32
copy span "[PHONE_NUMBER]"
click at [763, 18] on app-icon "Close pop-in" at bounding box center [754, 20] width 25 height 25
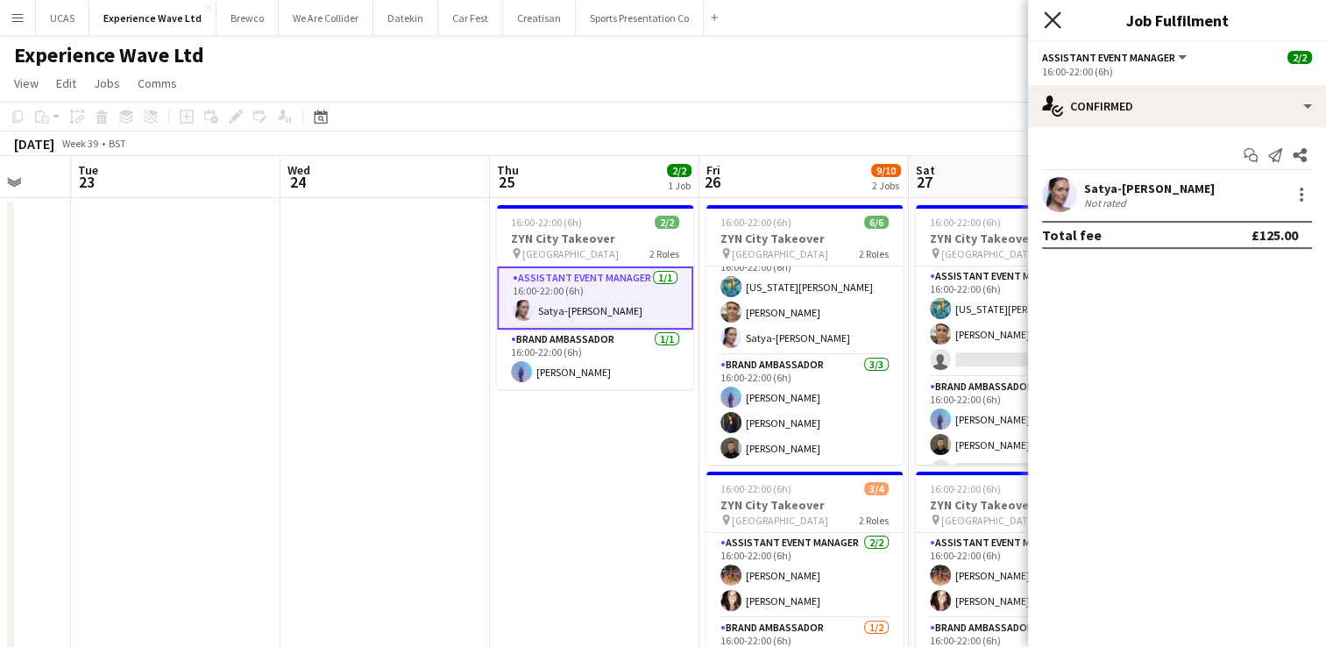
click at [1045, 25] on icon "Close pop-in" at bounding box center [1052, 19] width 17 height 17
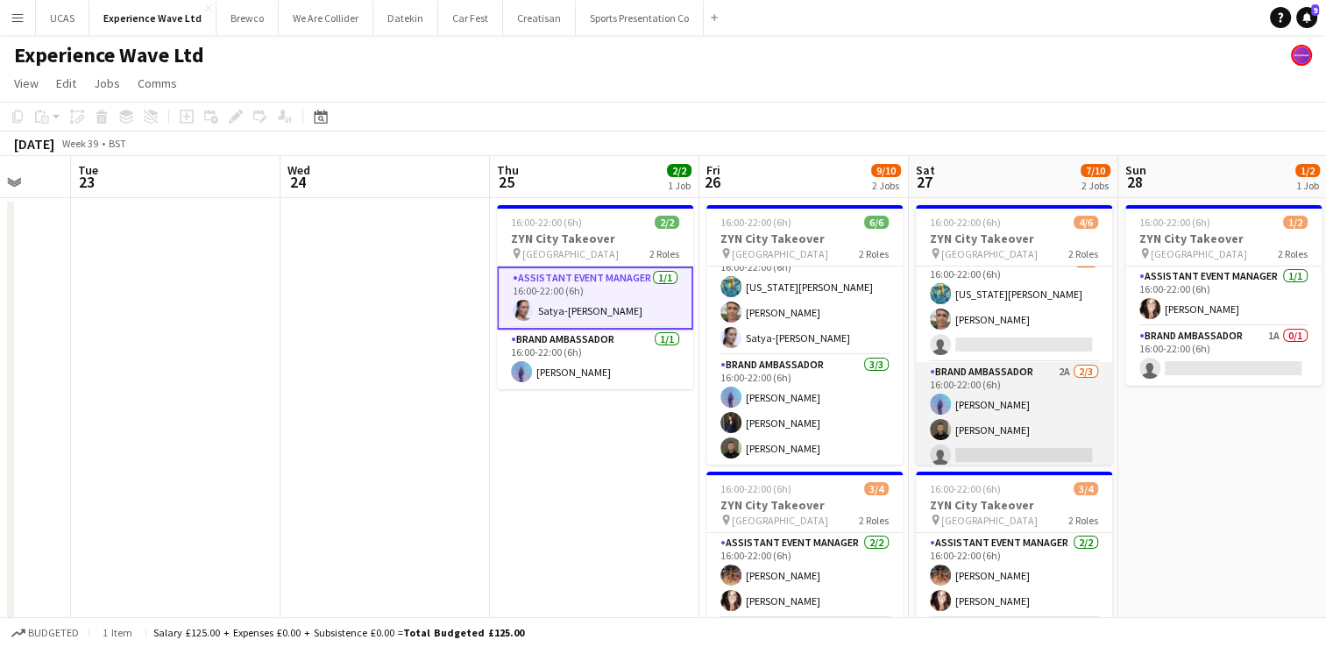
scroll to position [22, 0]
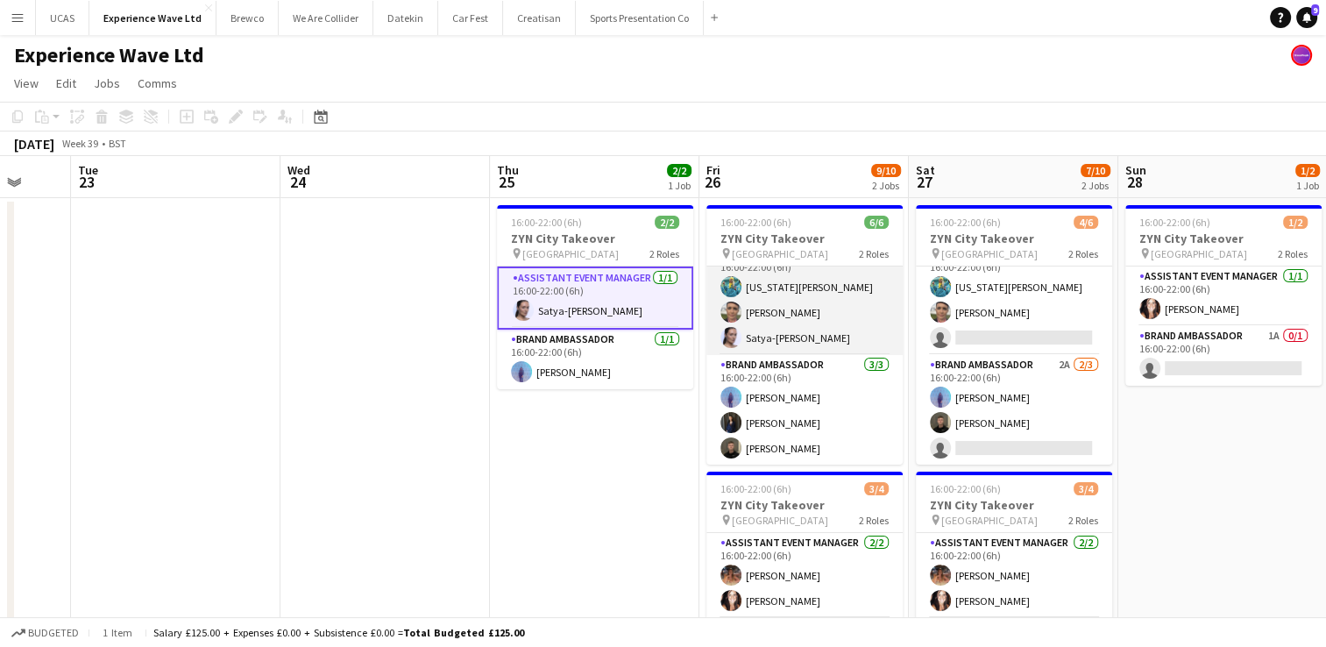
click at [789, 328] on app-card-role "Assistant Event Manager [DATE] 16:00-22:00 (6h) [US_STATE][PERSON_NAME] [PERSON…" at bounding box center [804, 300] width 196 height 110
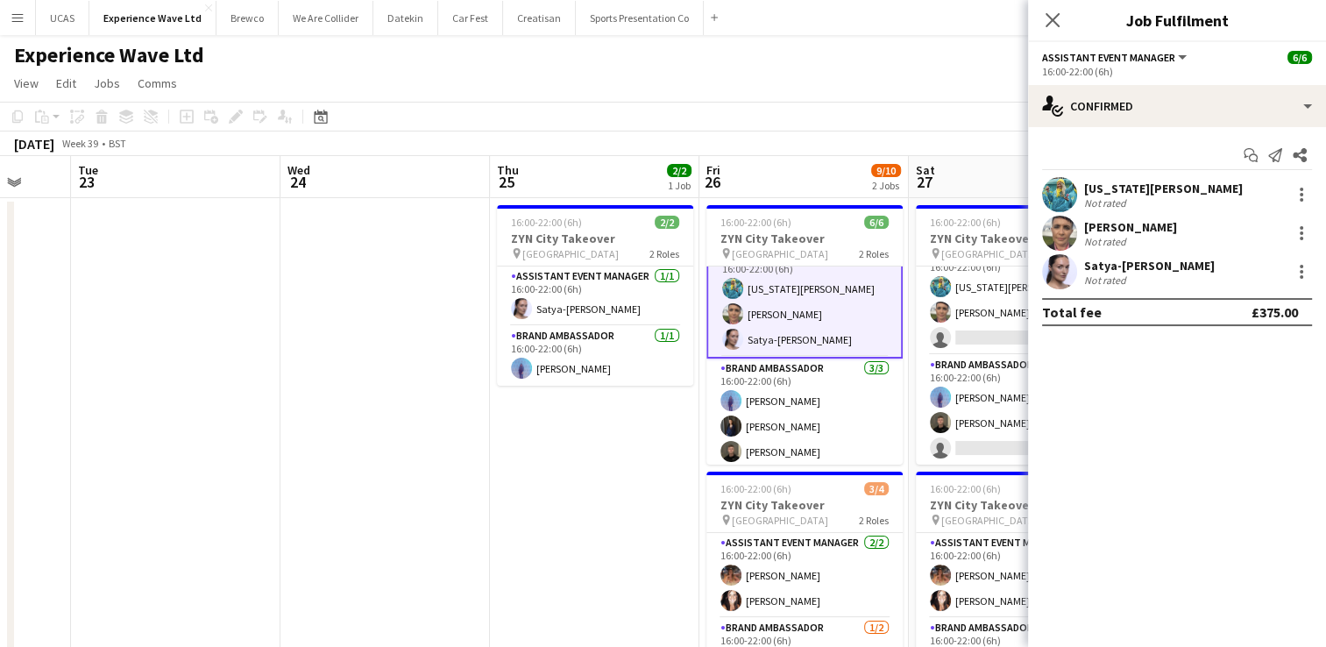
scroll to position [24, 0]
click at [1134, 233] on div "[PERSON_NAME]" at bounding box center [1130, 227] width 93 height 16
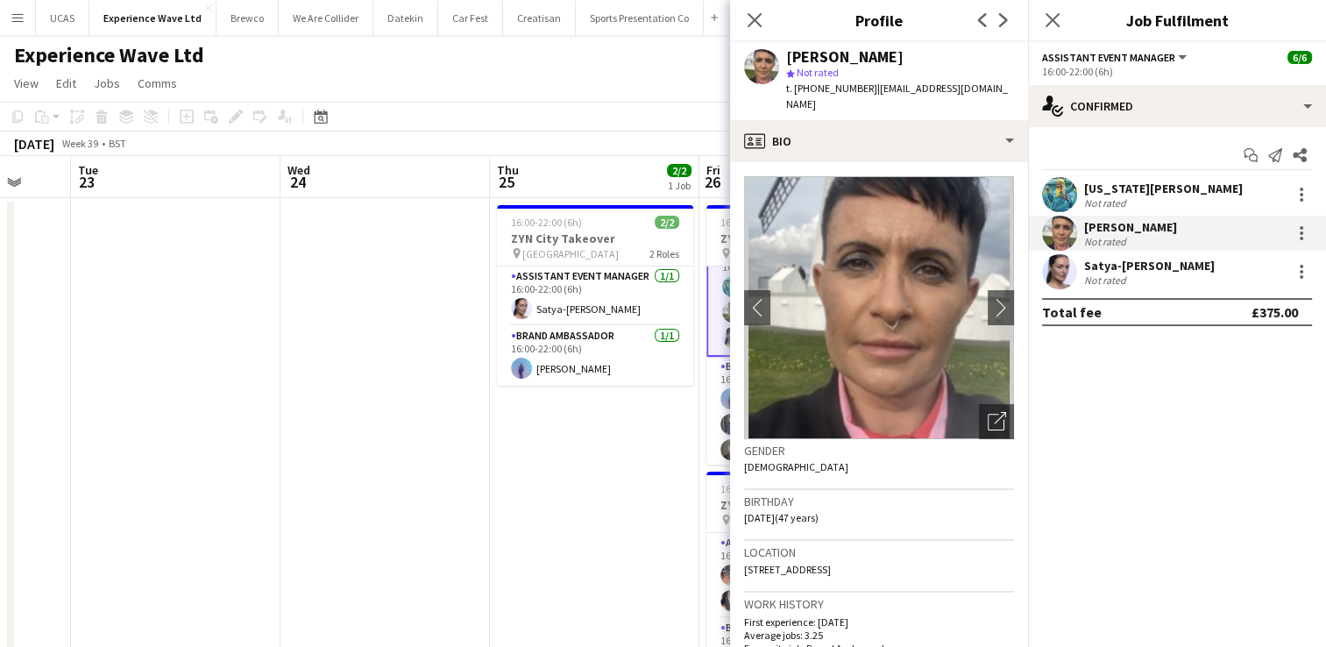
drag, startPoint x: 866, startPoint y: 93, endPoint x: 794, endPoint y: 92, distance: 71.9
click at [794, 92] on span "t. [PHONE_NUMBER]" at bounding box center [831, 88] width 91 height 13
click at [760, 19] on icon "Close pop-in" at bounding box center [754, 19] width 17 height 17
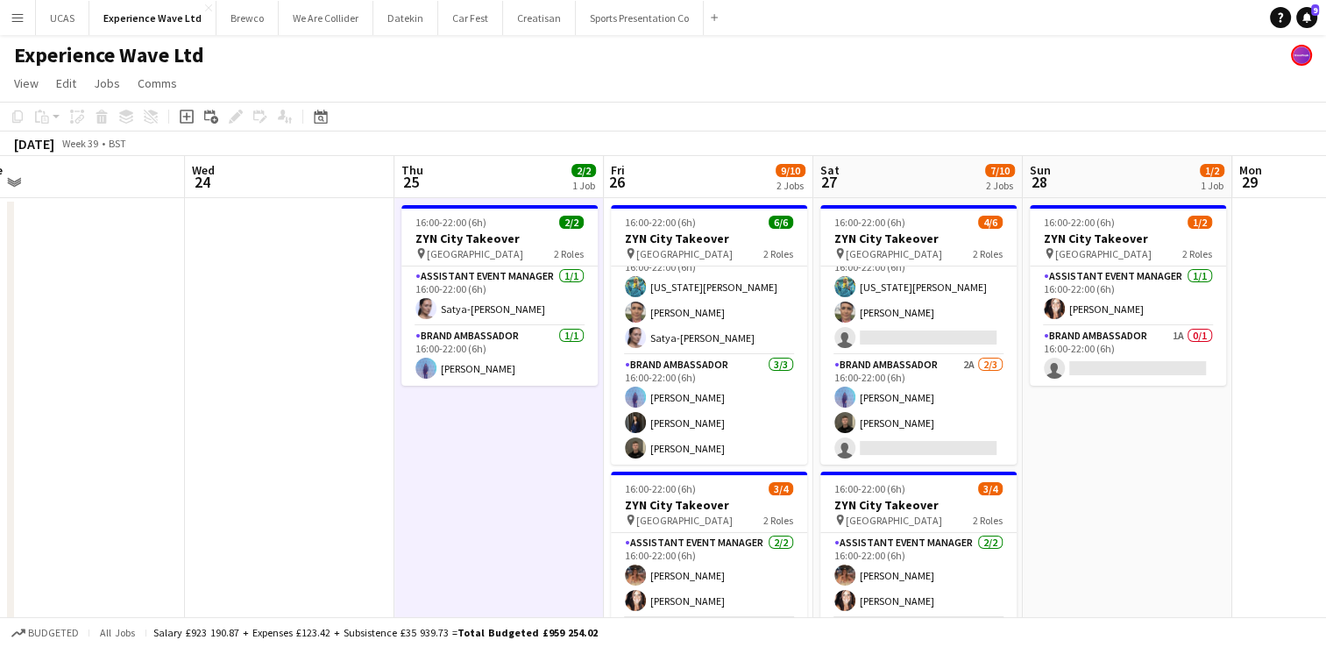
scroll to position [0, 705]
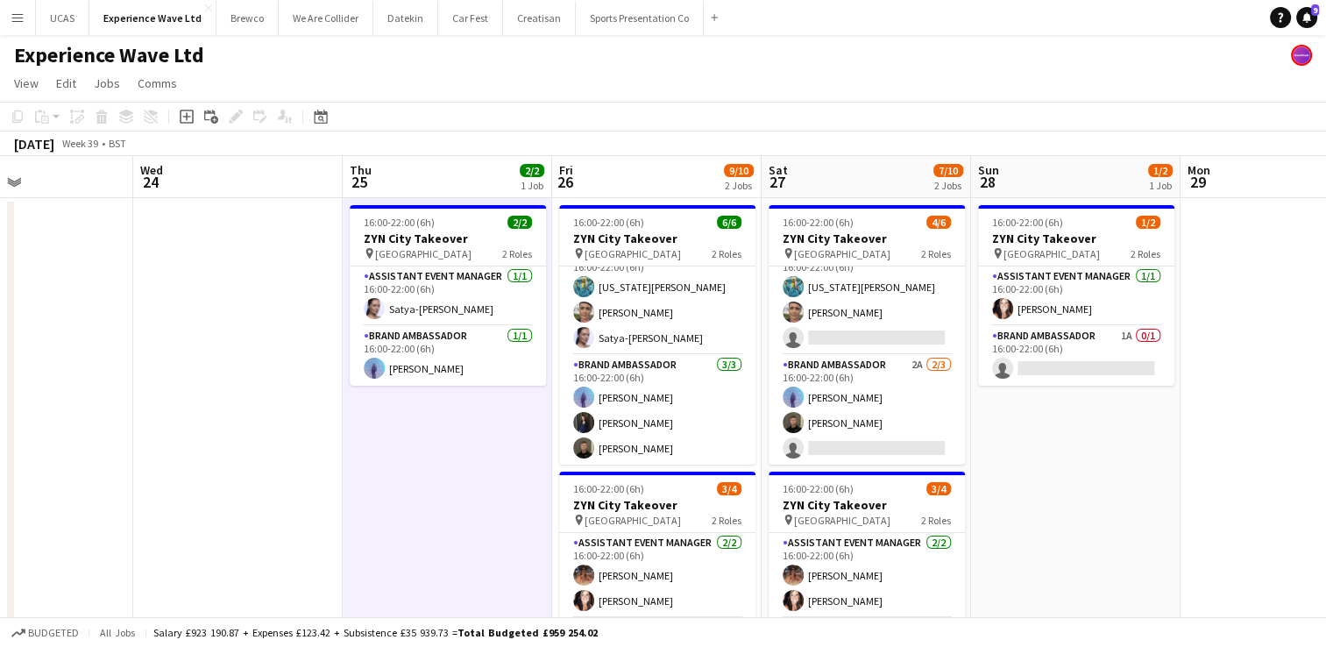
drag, startPoint x: 541, startPoint y: 473, endPoint x: 394, endPoint y: 458, distance: 148.1
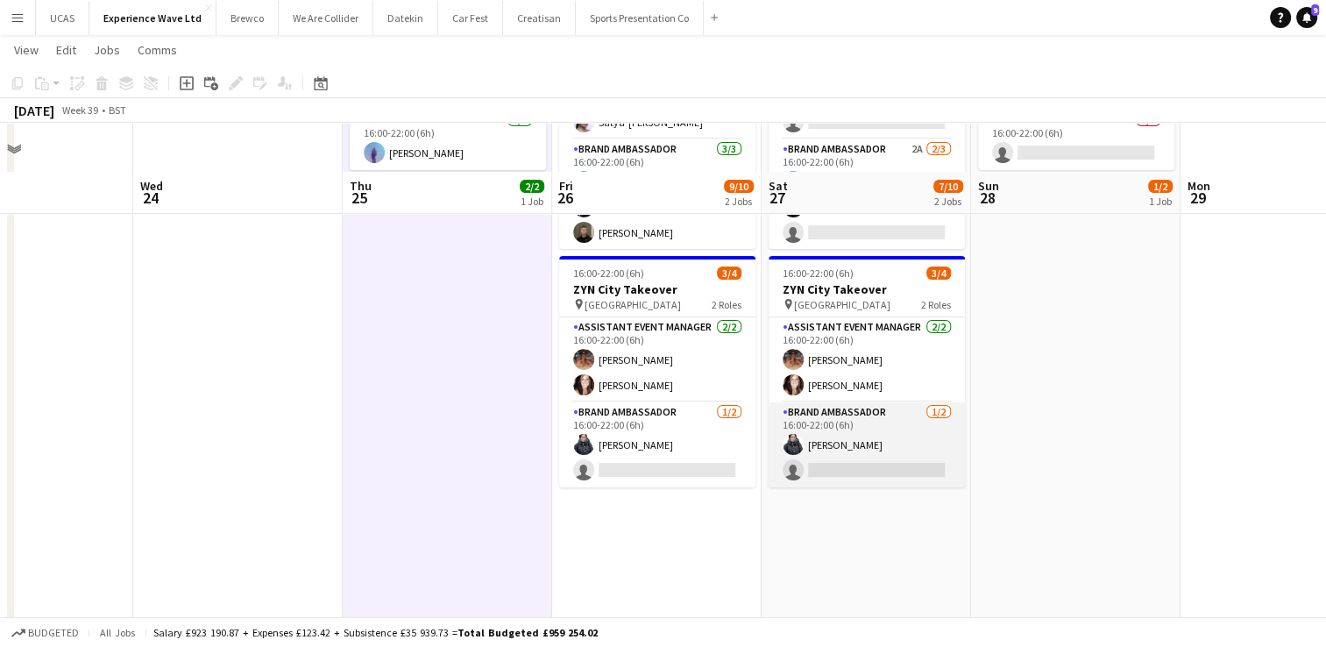
scroll to position [175, 0]
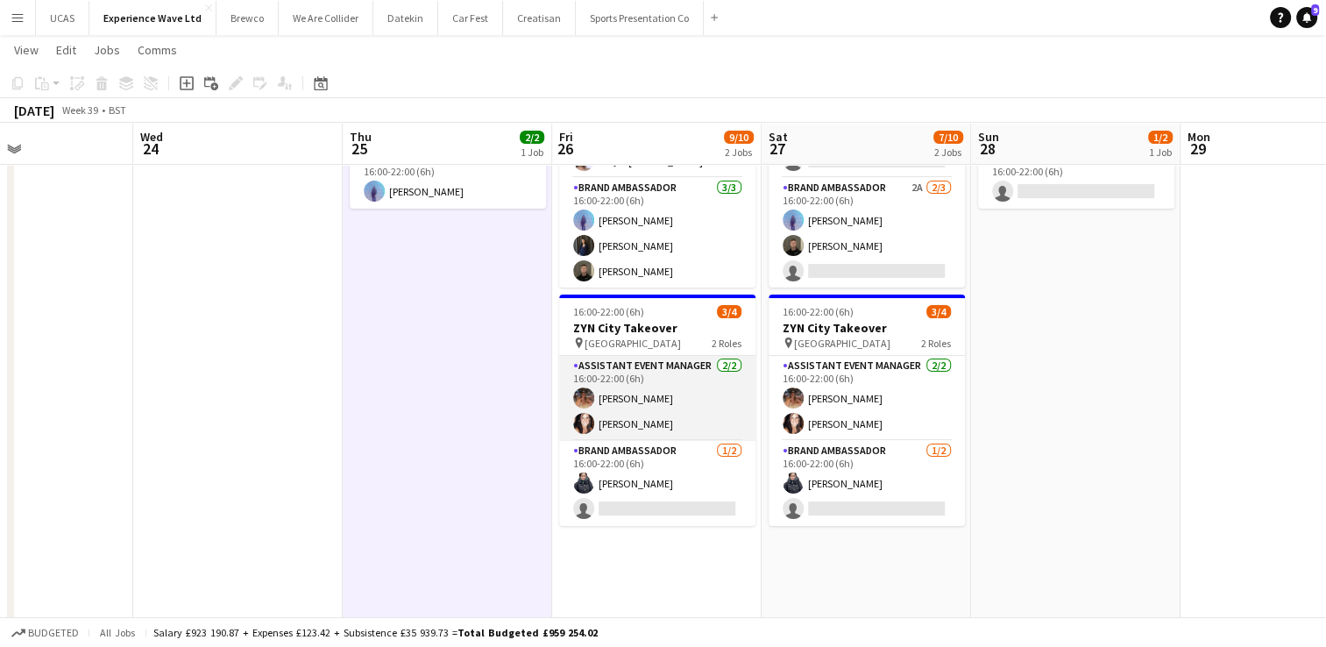
click at [694, 408] on app-card-role "Assistant Event Manager [DATE] 16:00-22:00 (6h) [PERSON_NAME] [PERSON_NAME]" at bounding box center [657, 398] width 196 height 85
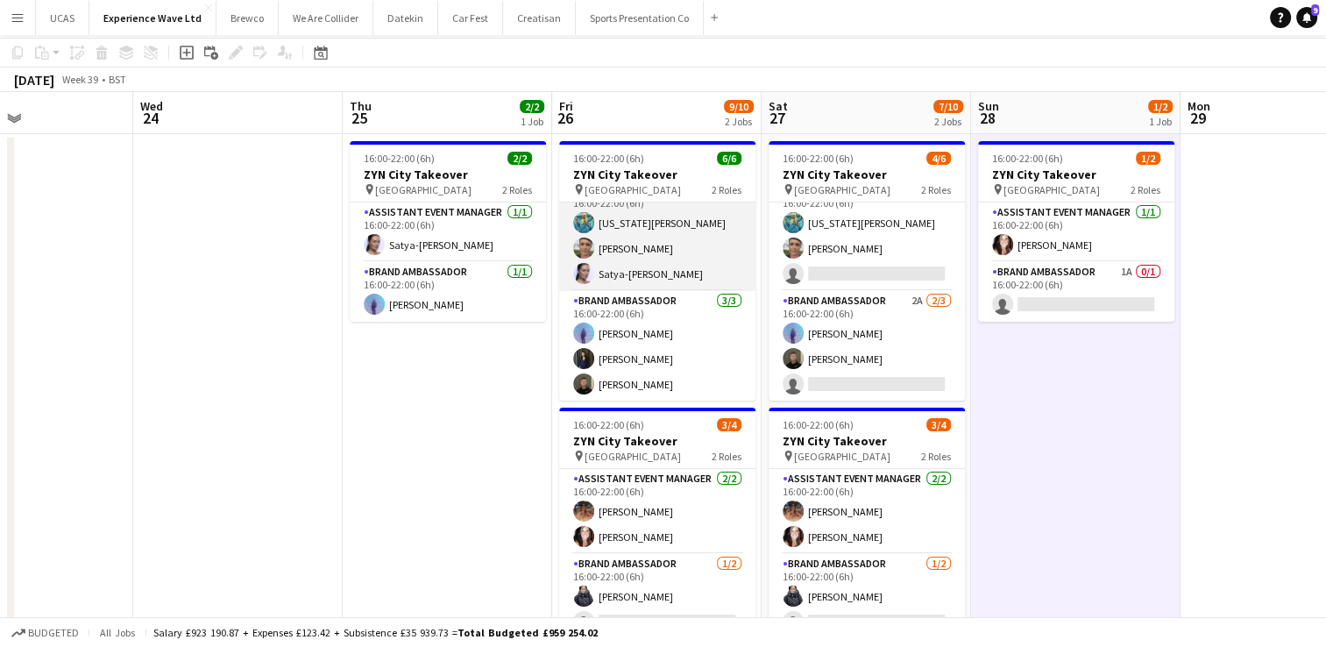
scroll to position [88, 0]
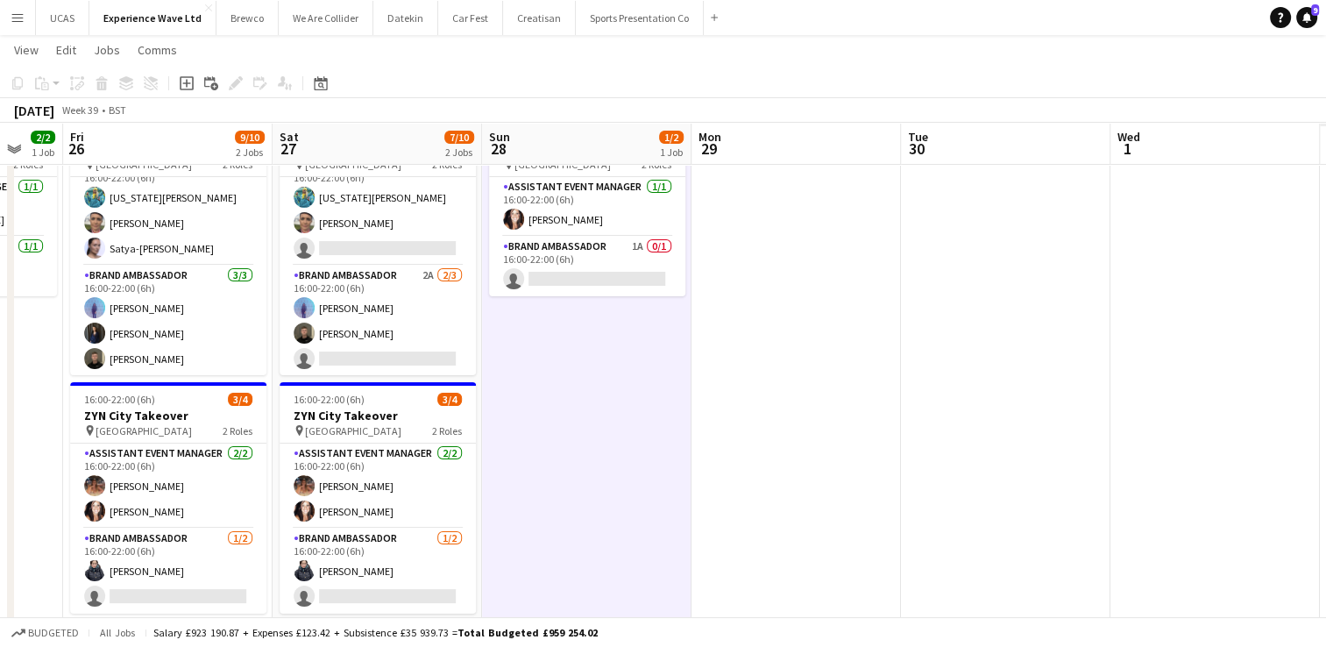
drag, startPoint x: 1208, startPoint y: 422, endPoint x: 715, endPoint y: 458, distance: 493.8
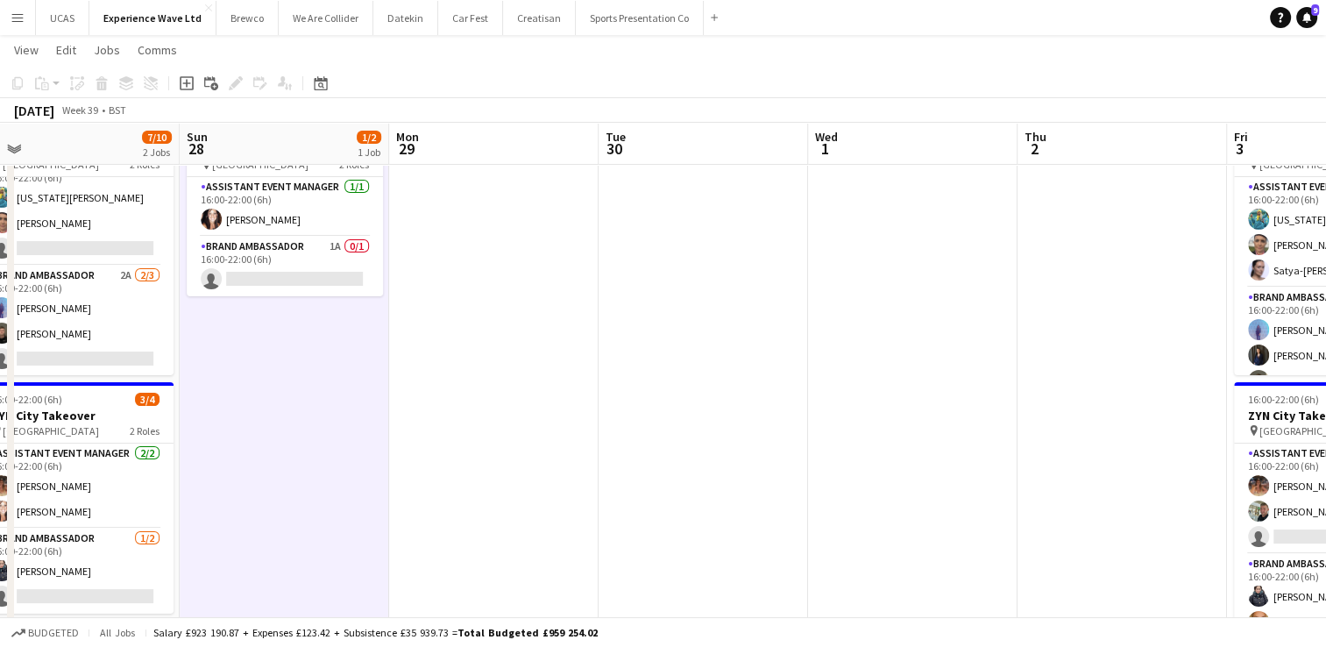
drag, startPoint x: 855, startPoint y: 422, endPoint x: 697, endPoint y: 438, distance: 159.4
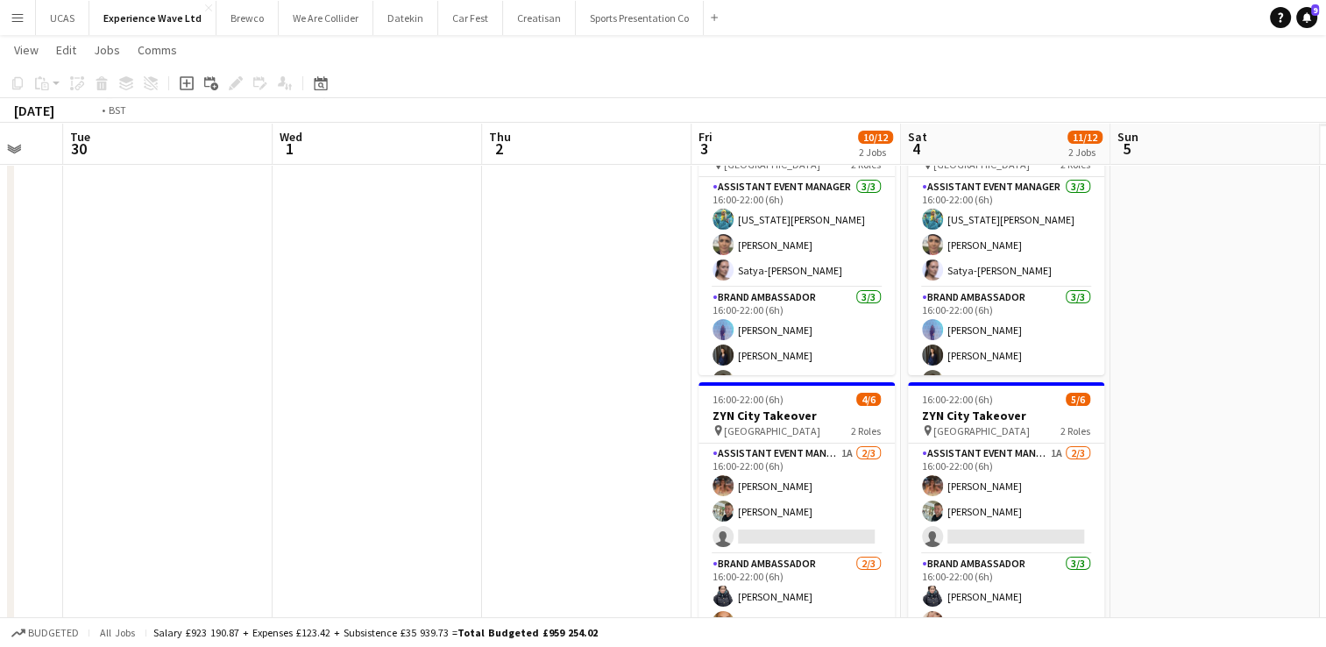
drag, startPoint x: 663, startPoint y: 429, endPoint x: 398, endPoint y: 444, distance: 266.0
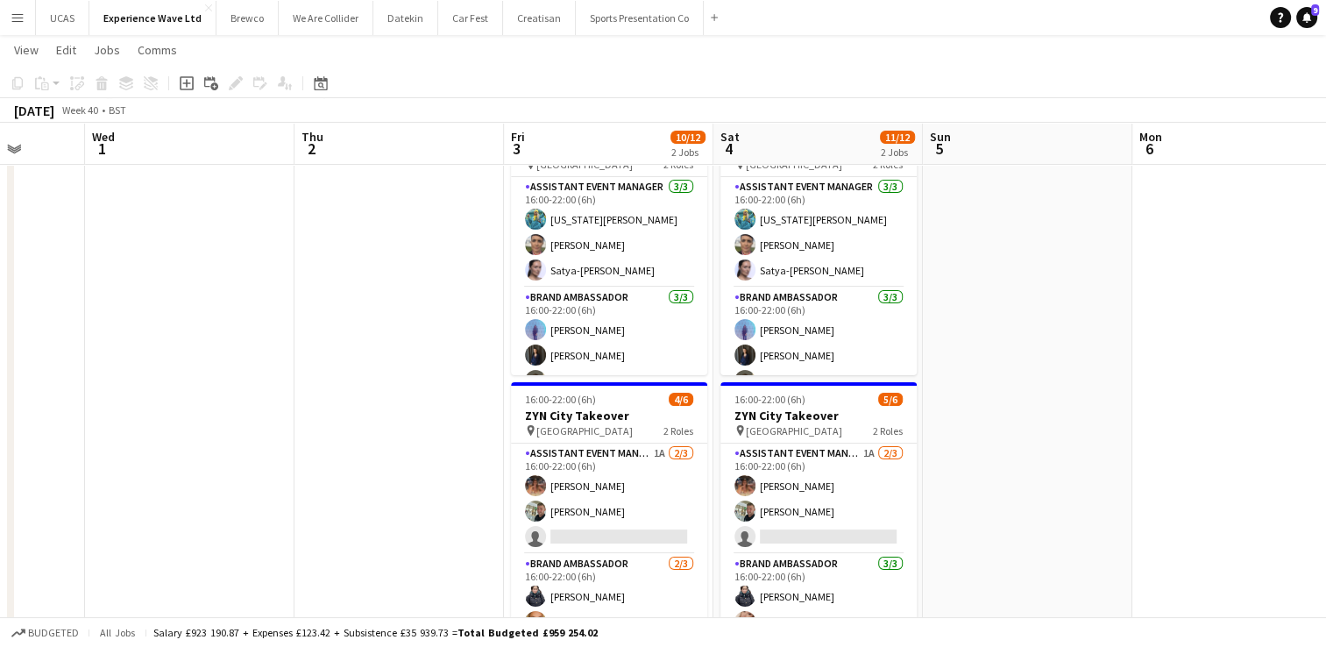
drag, startPoint x: 417, startPoint y: 435, endPoint x: 274, endPoint y: 396, distance: 148.0
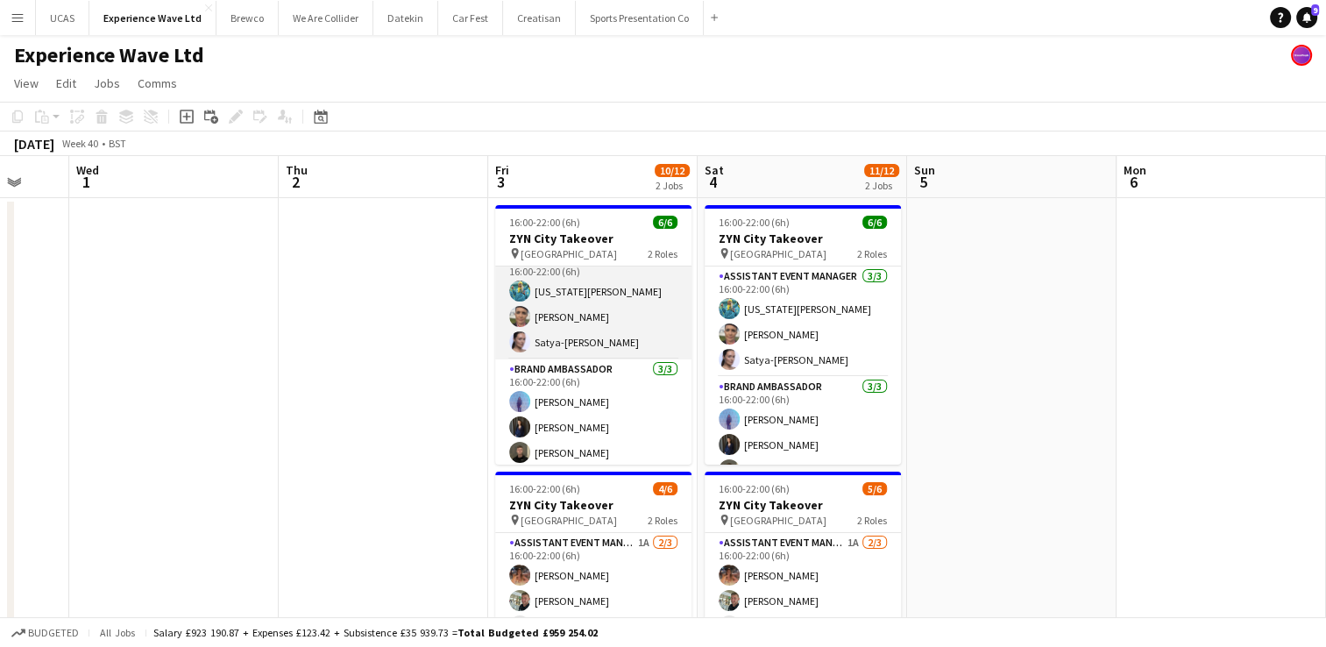
scroll to position [22, 0]
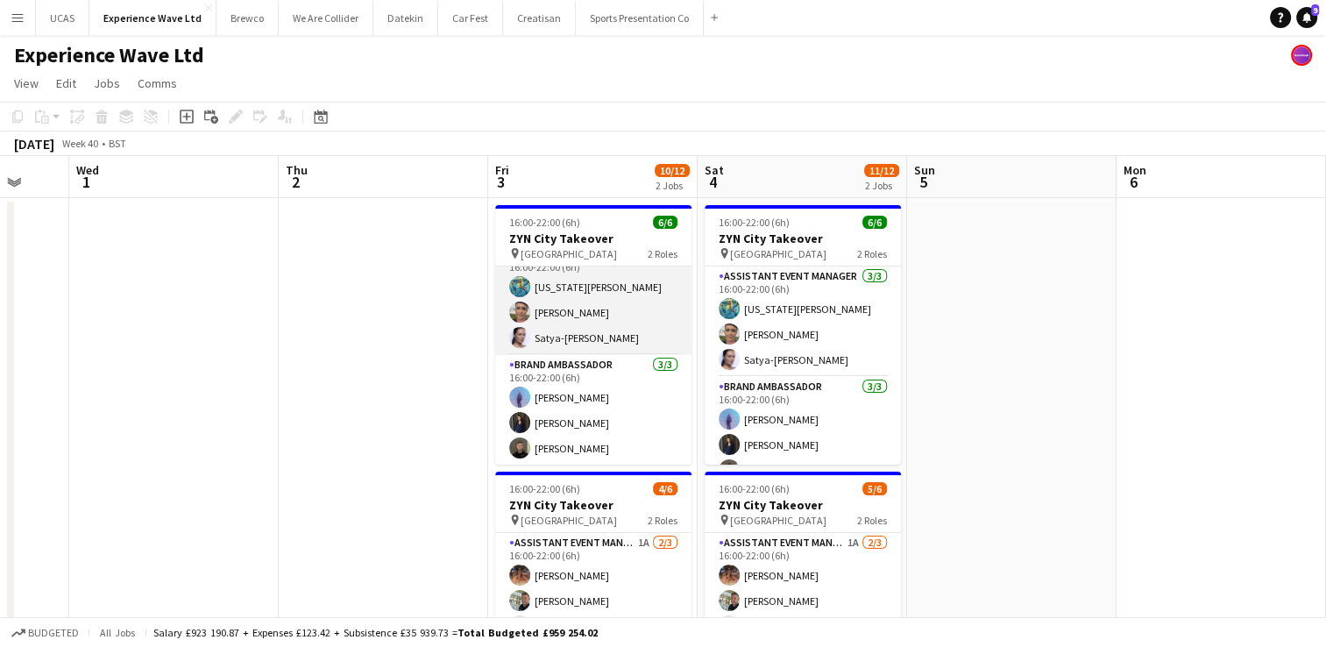
click at [586, 335] on app-card-role "Assistant Event Manager [DATE] 16:00-22:00 (6h) [US_STATE][PERSON_NAME] [PERSON…" at bounding box center [593, 300] width 196 height 110
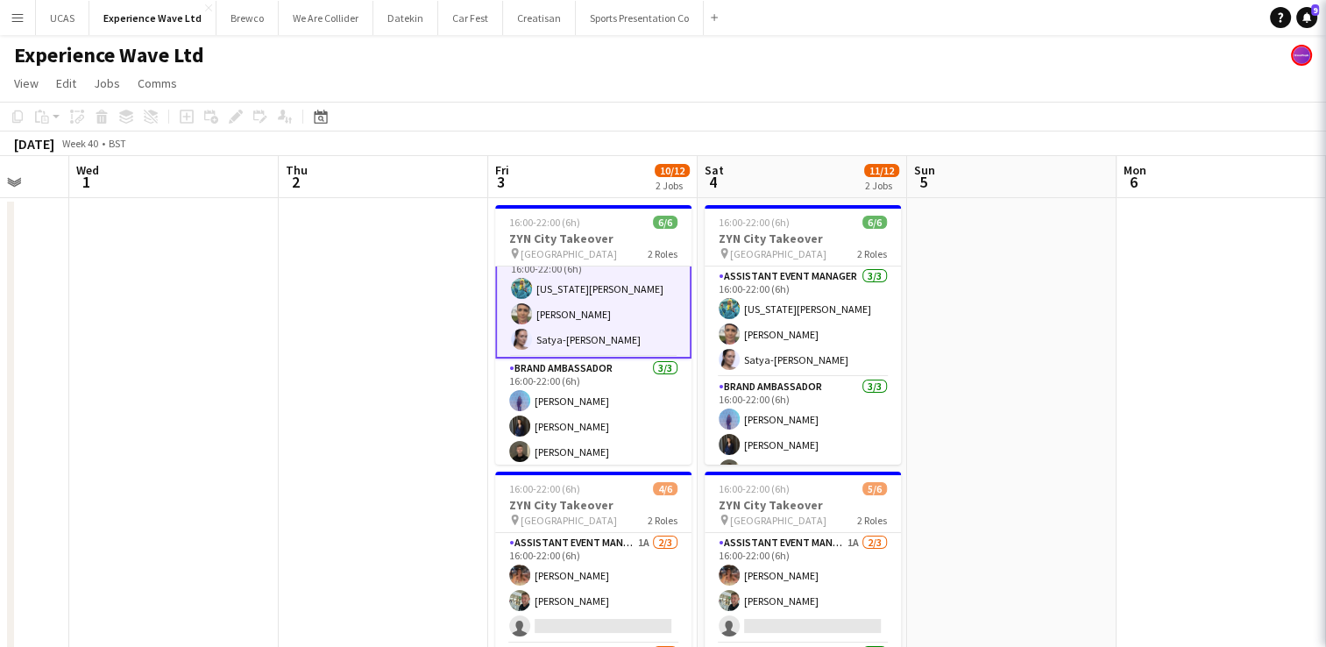
scroll to position [24, 0]
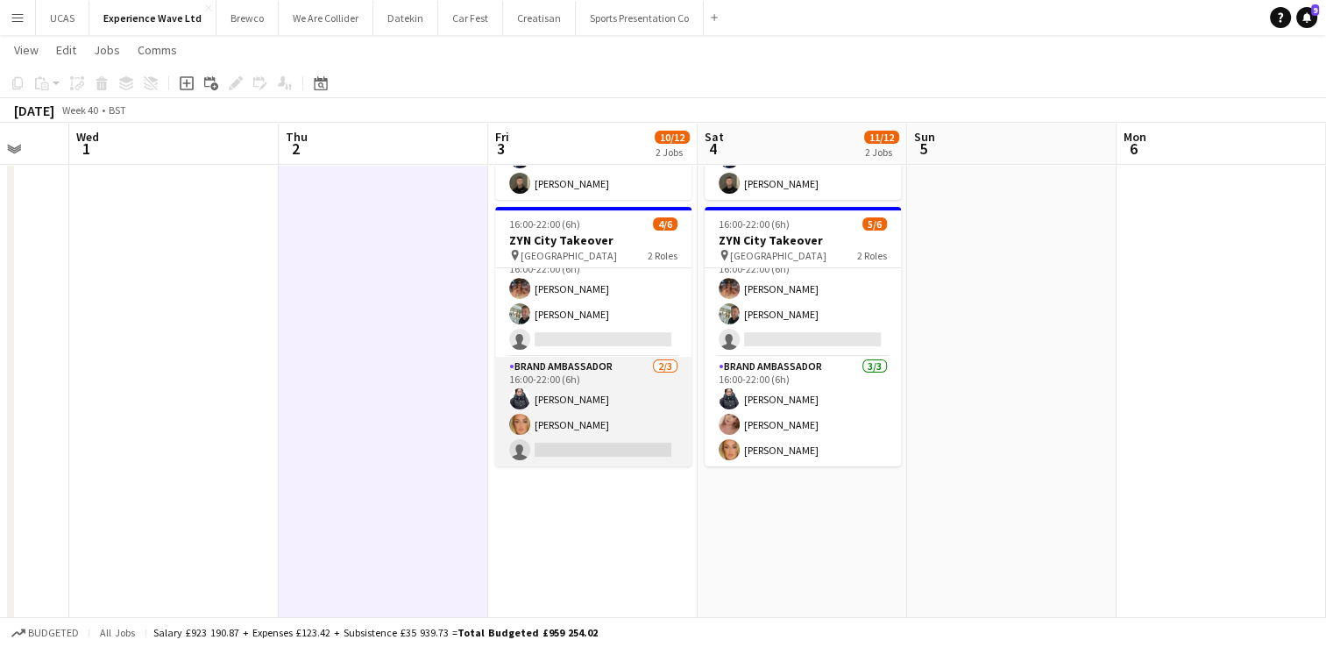
scroll to position [0, 0]
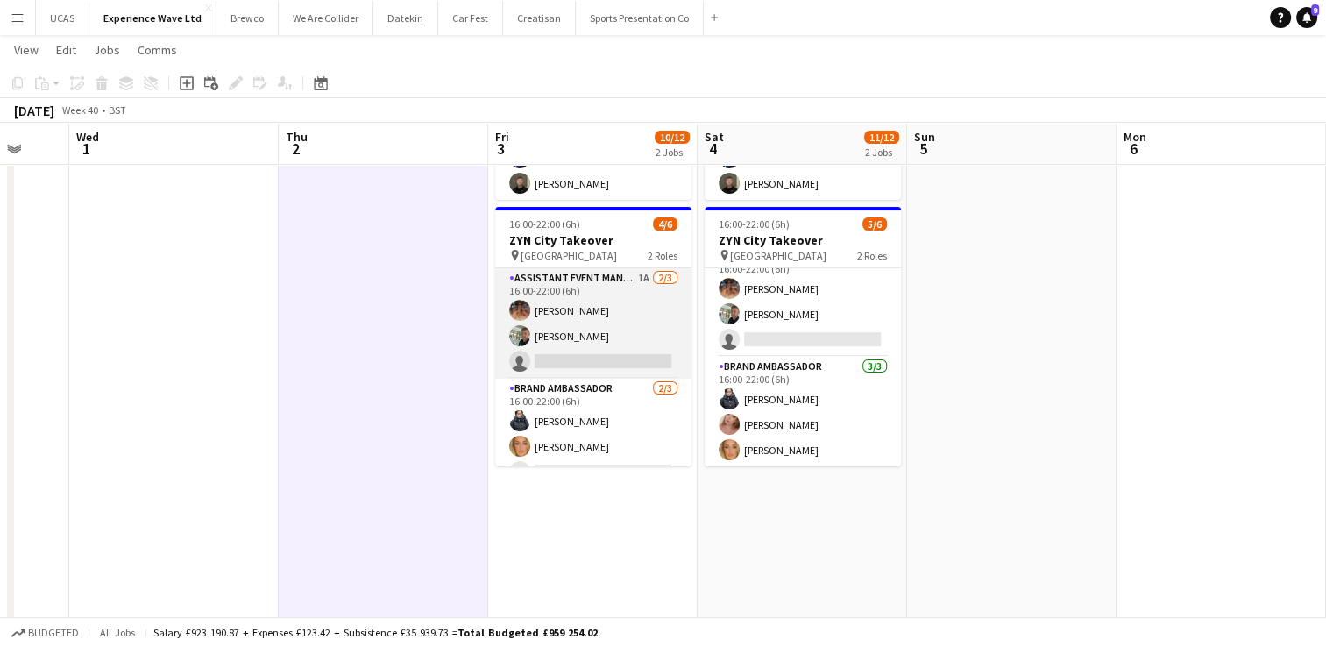
click at [575, 331] on app-card-role "Assistant Event Manager 1A [DATE] 16:00-22:00 (6h) [PERSON_NAME] [PERSON_NAME] …" at bounding box center [593, 323] width 196 height 110
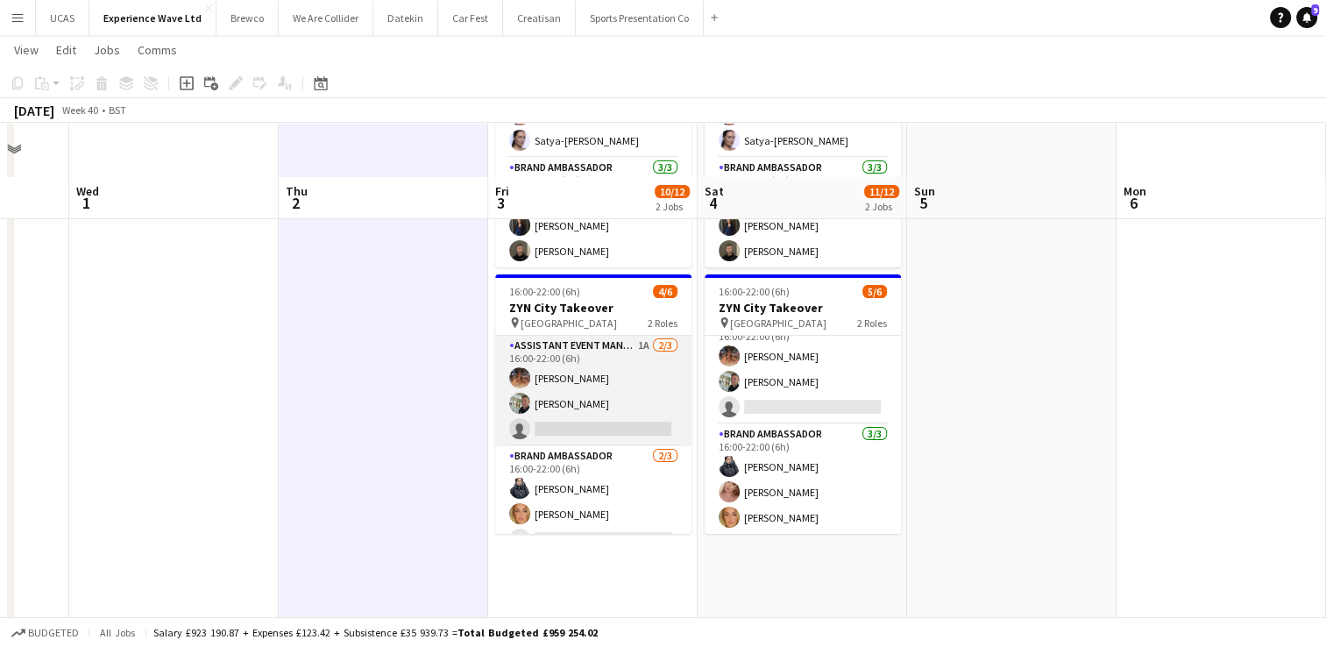
scroll to position [263, 0]
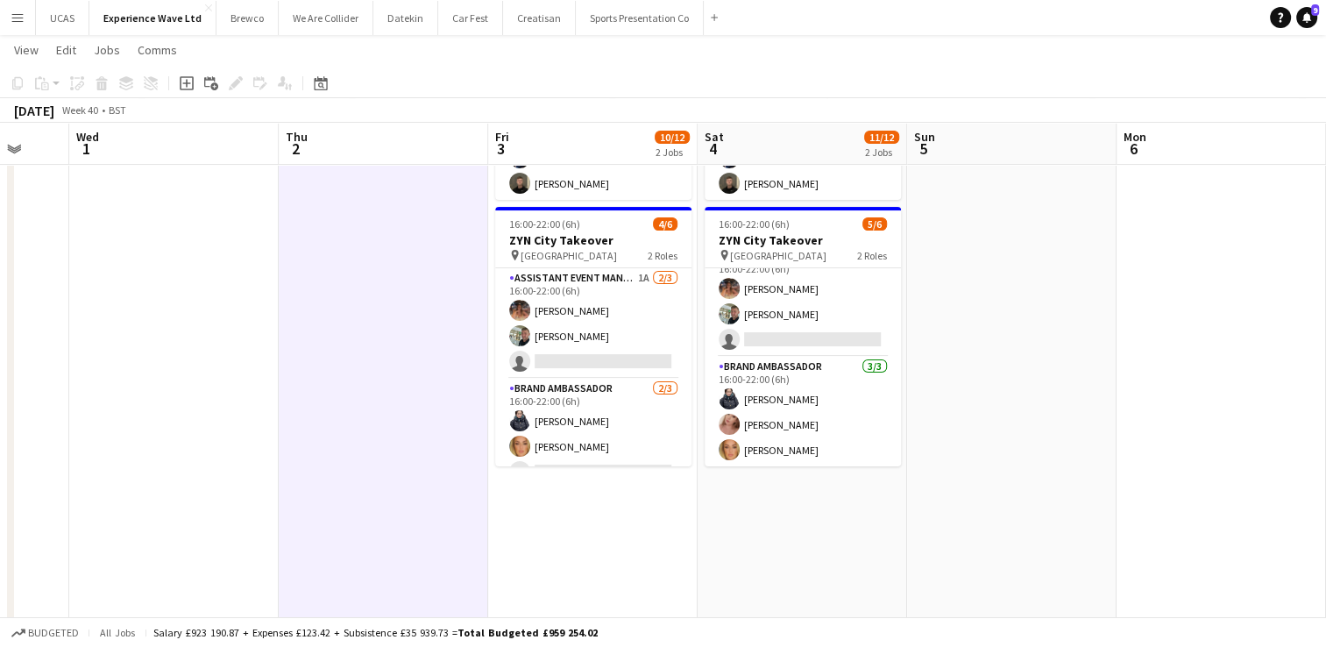
click at [19, 24] on app-icon "Menu" at bounding box center [18, 18] width 14 height 14
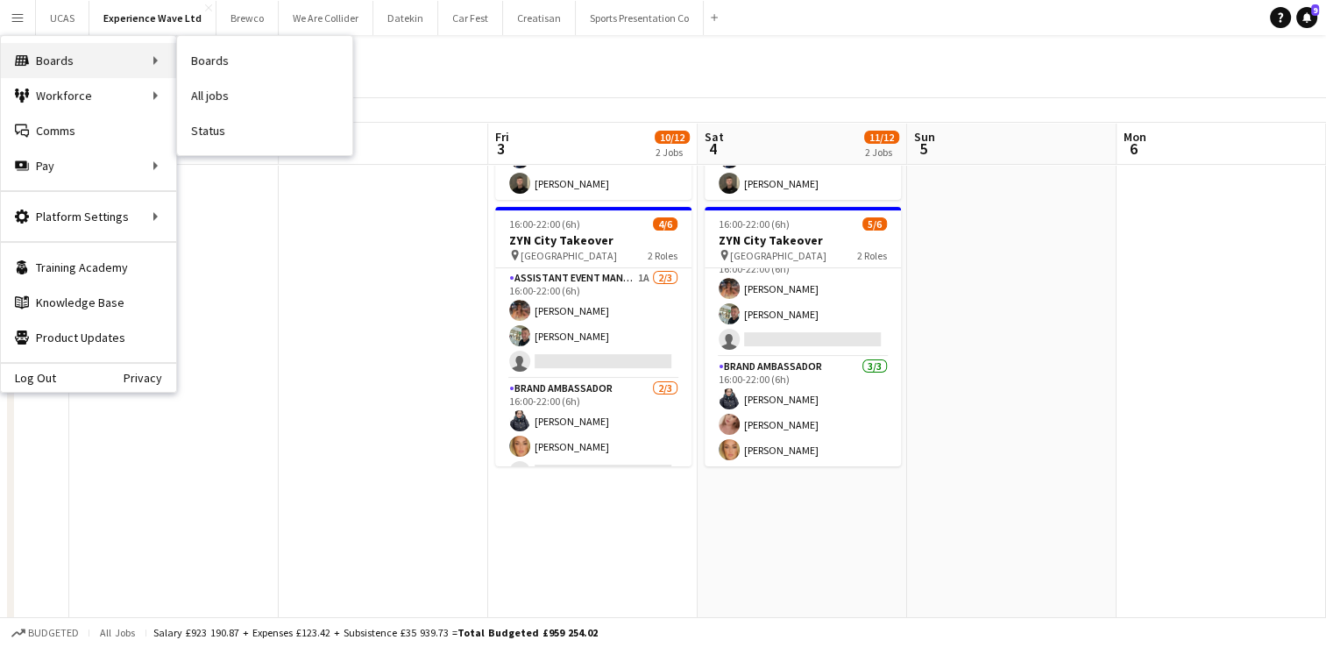
click at [117, 65] on div "Boards Boards" at bounding box center [88, 60] width 175 height 35
click at [199, 66] on link "Boards" at bounding box center [264, 60] width 175 height 35
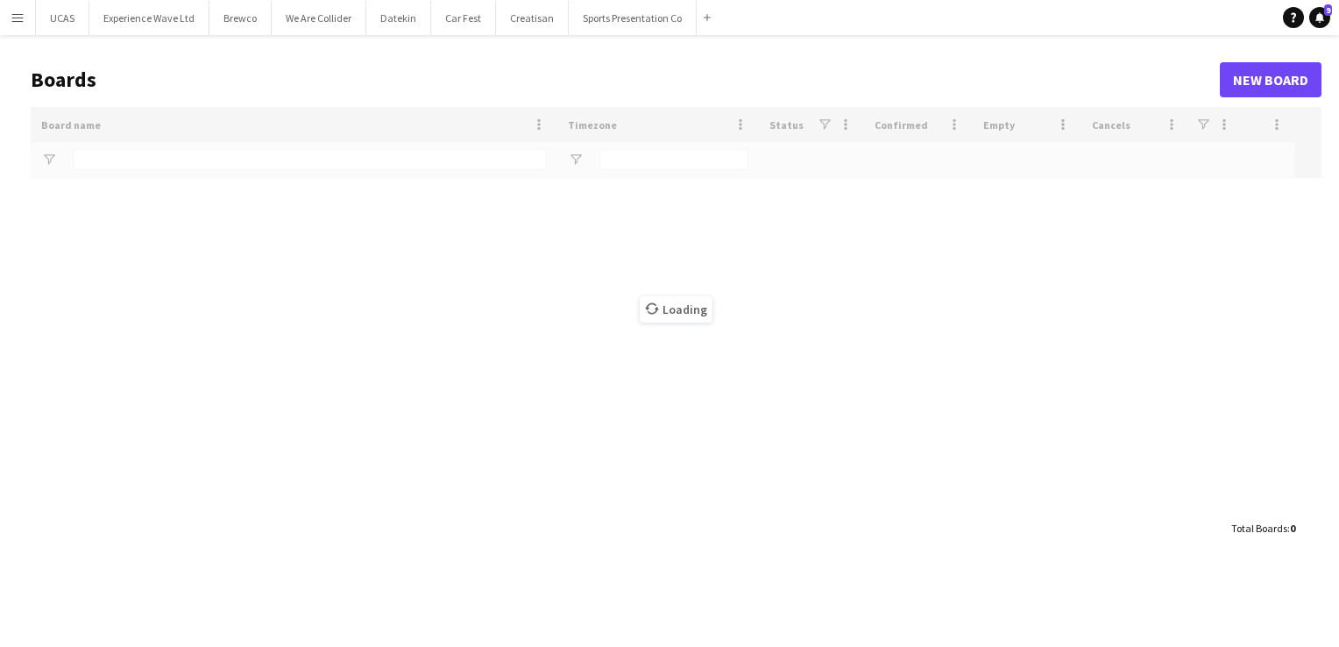
type input "**"
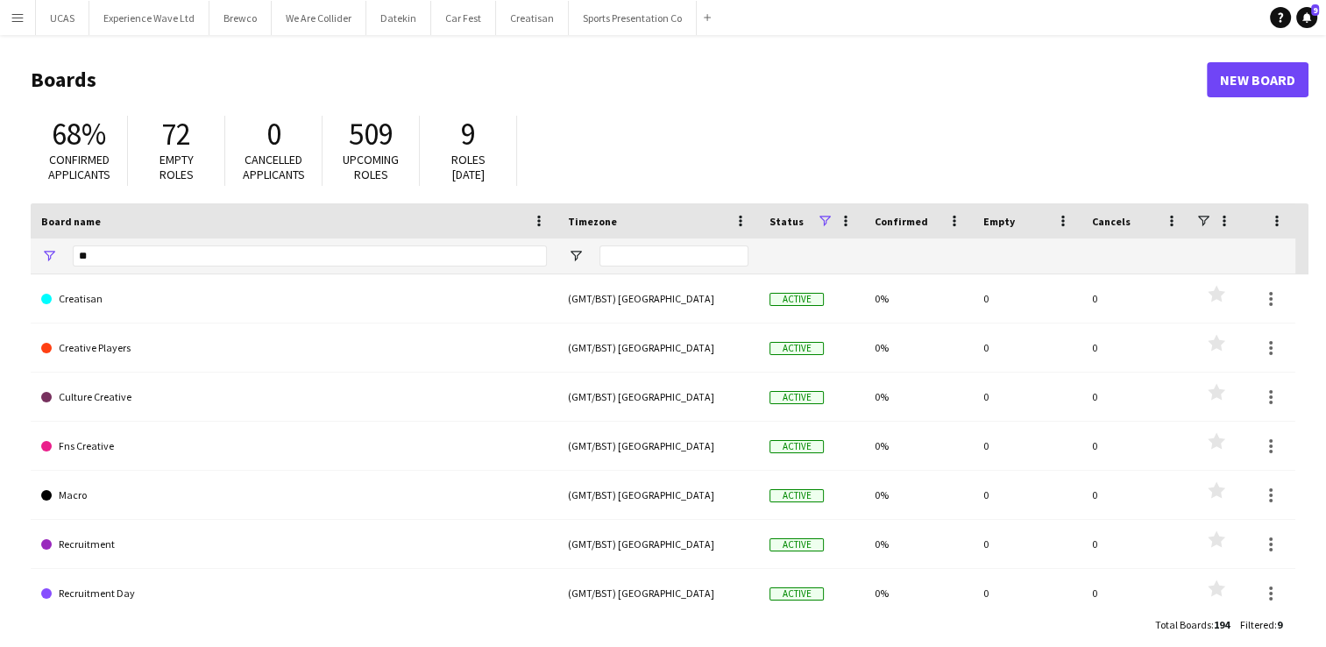
click at [13, 14] on app-icon "Menu" at bounding box center [18, 18] width 14 height 14
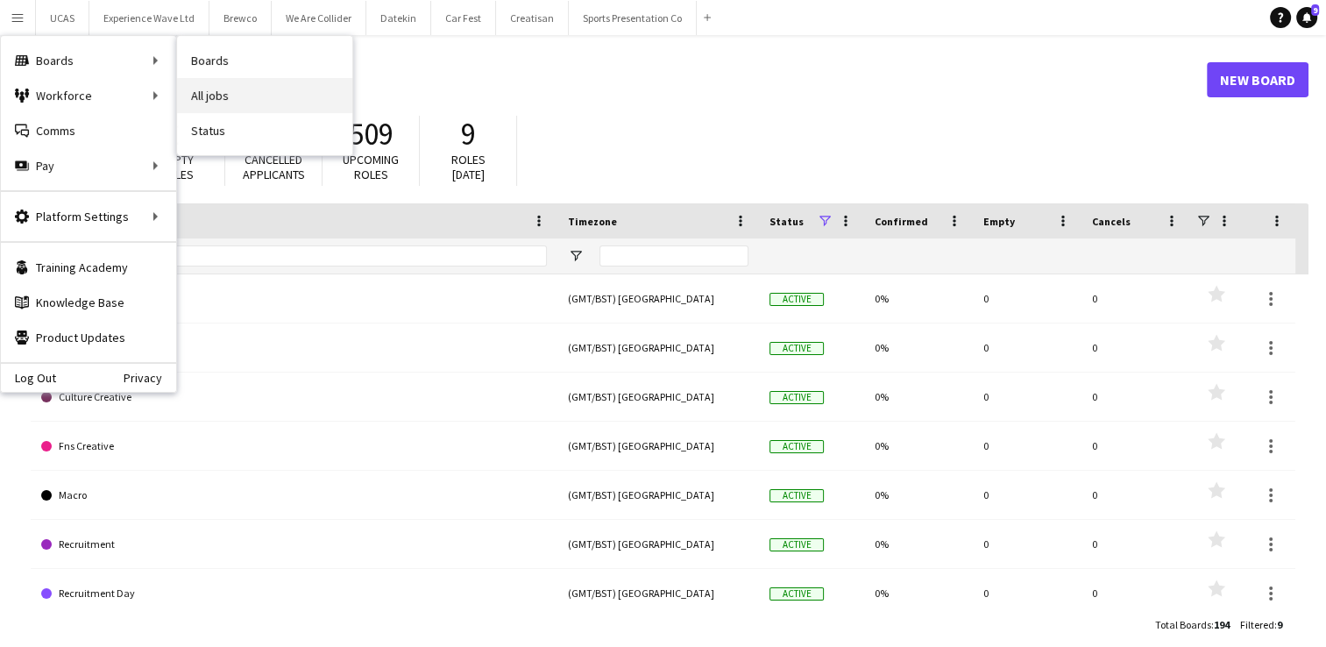
click at [209, 91] on link "All jobs" at bounding box center [264, 95] width 175 height 35
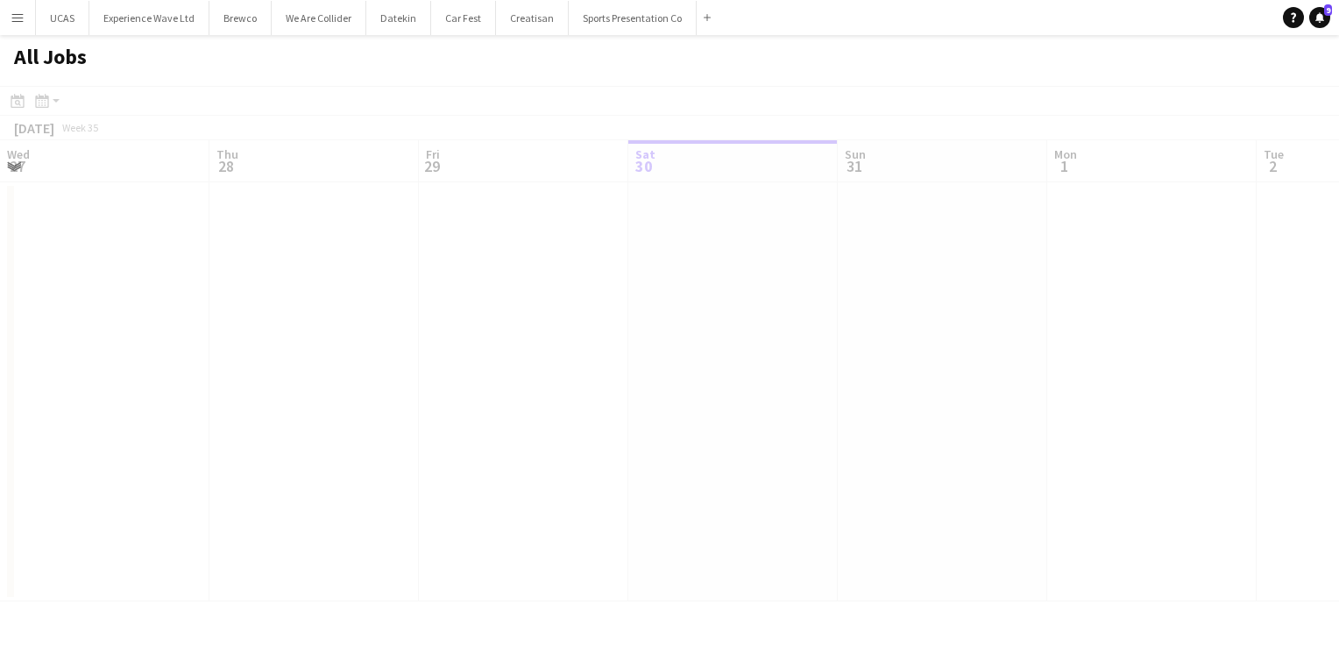
scroll to position [0, 419]
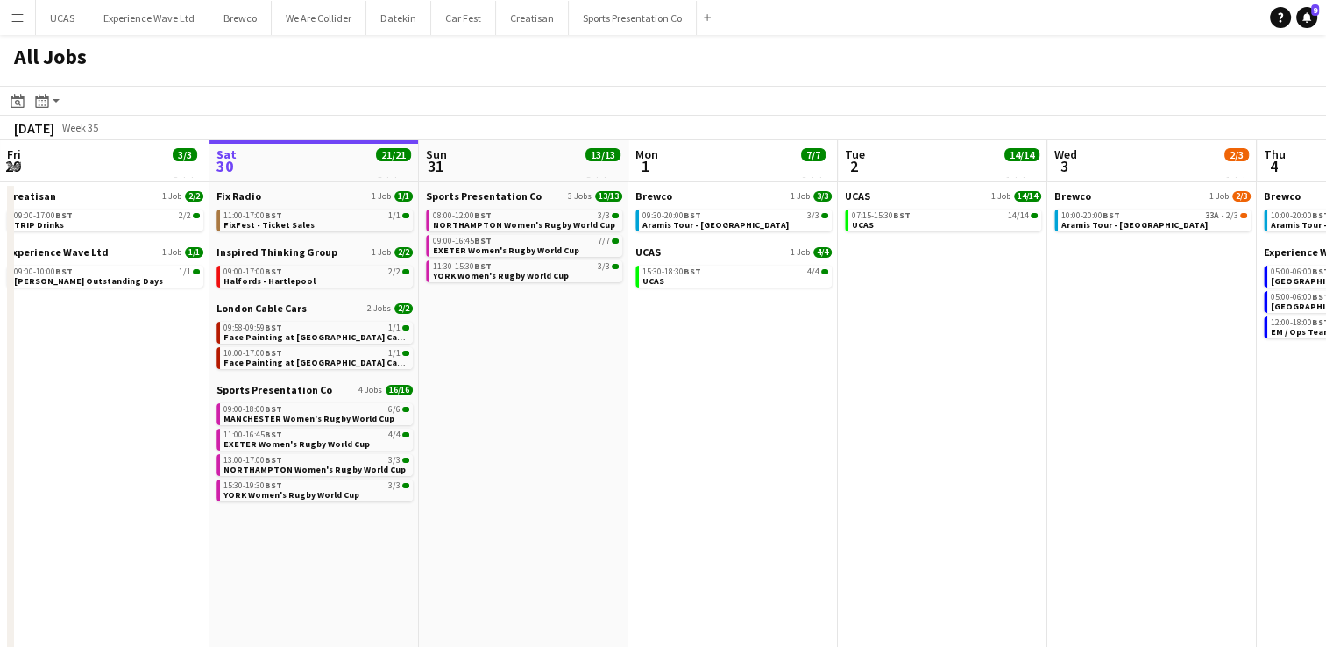
click at [18, 22] on app-icon "Menu" at bounding box center [18, 18] width 14 height 14
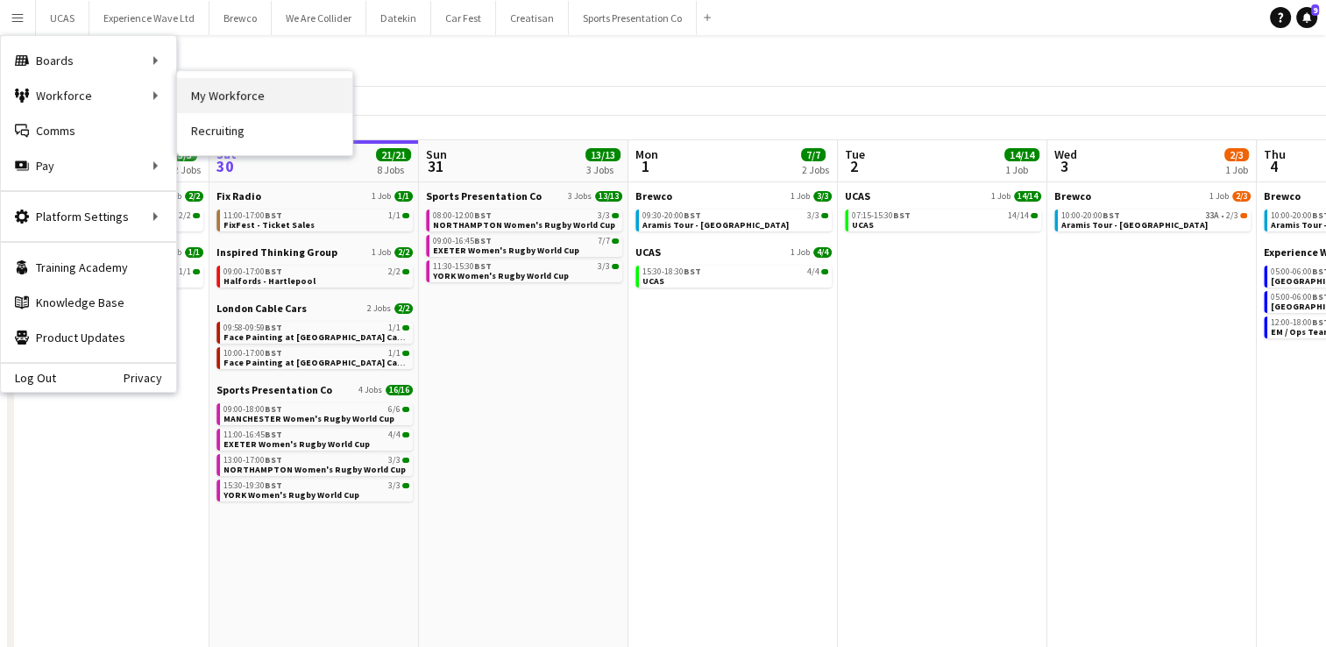
click at [206, 101] on link "My Workforce" at bounding box center [264, 95] width 175 height 35
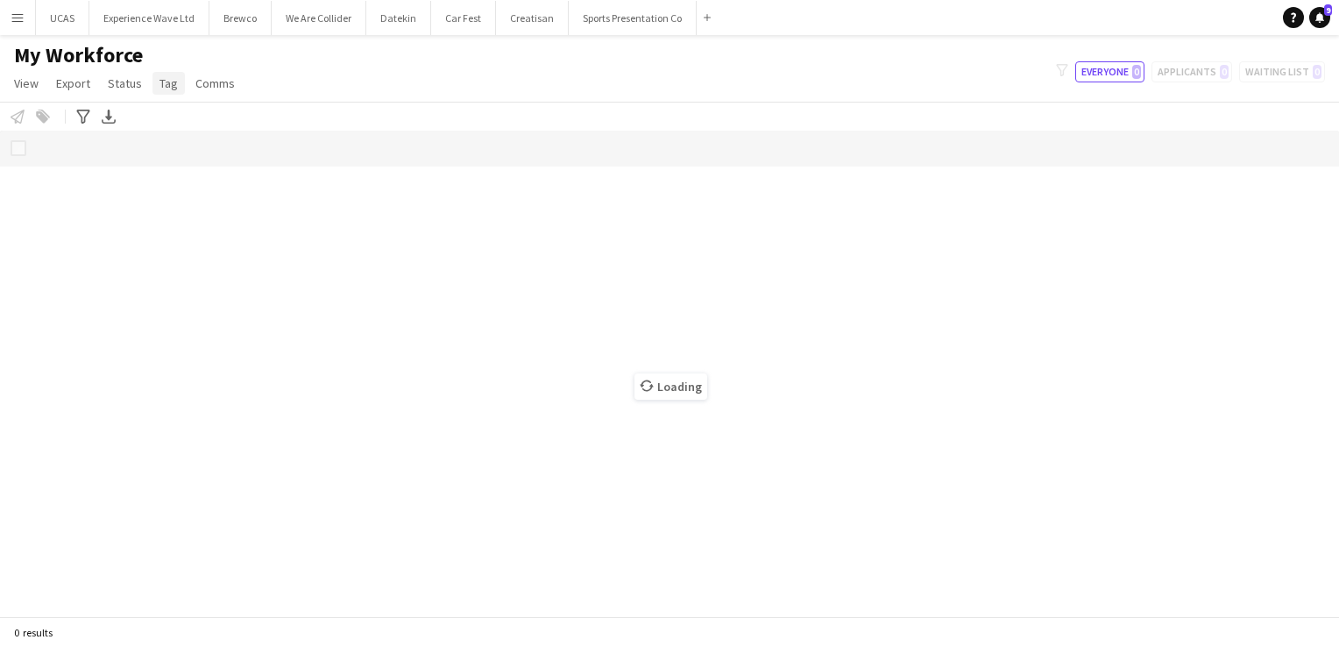
click at [168, 84] on span "Tag" at bounding box center [169, 83] width 18 height 16
click at [191, 126] on span "New tag" at bounding box center [186, 121] width 43 height 16
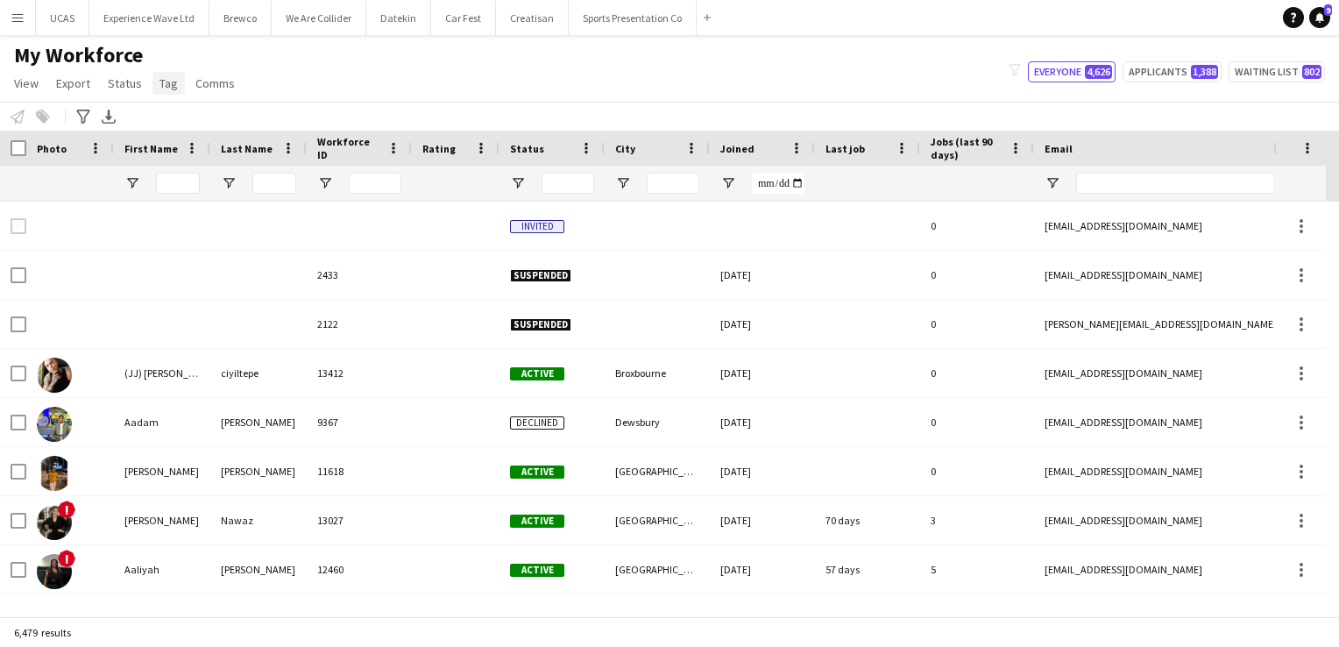
click at [163, 87] on span "Tag" at bounding box center [169, 83] width 18 height 16
click at [179, 108] on link "New tag" at bounding box center [212, 121] width 123 height 37
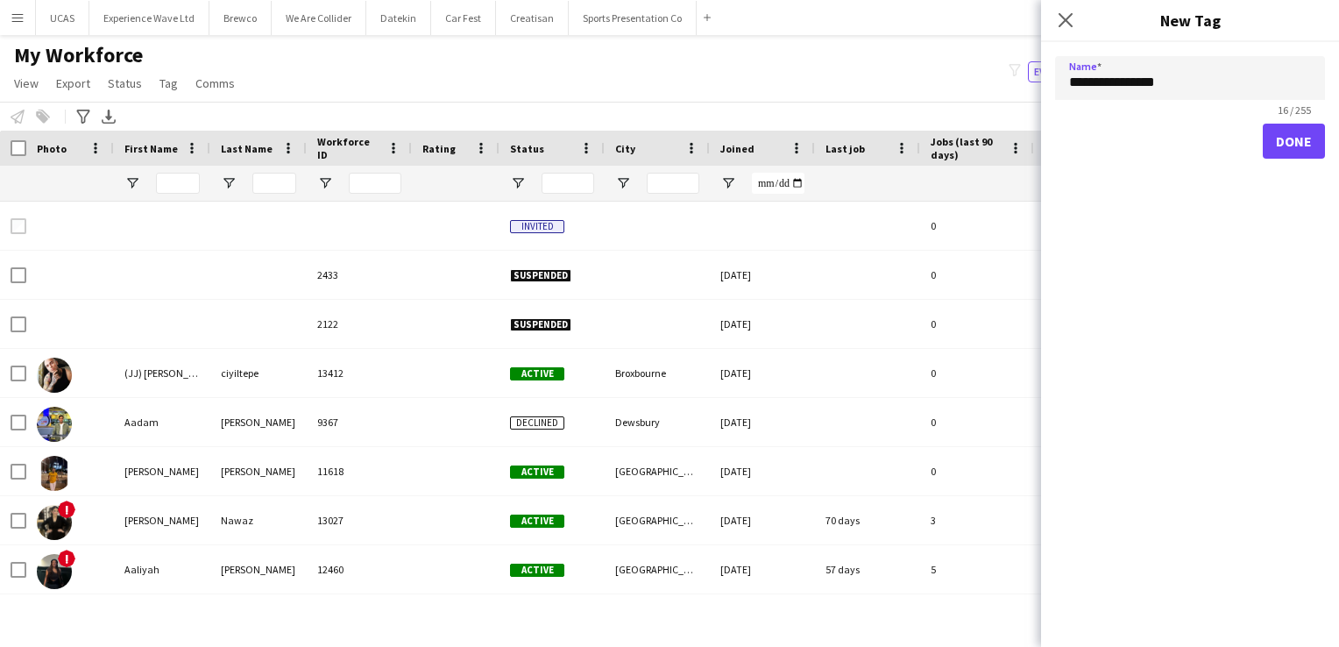
type input "**********"
click at [1289, 145] on button "Done" at bounding box center [1294, 141] width 62 height 35
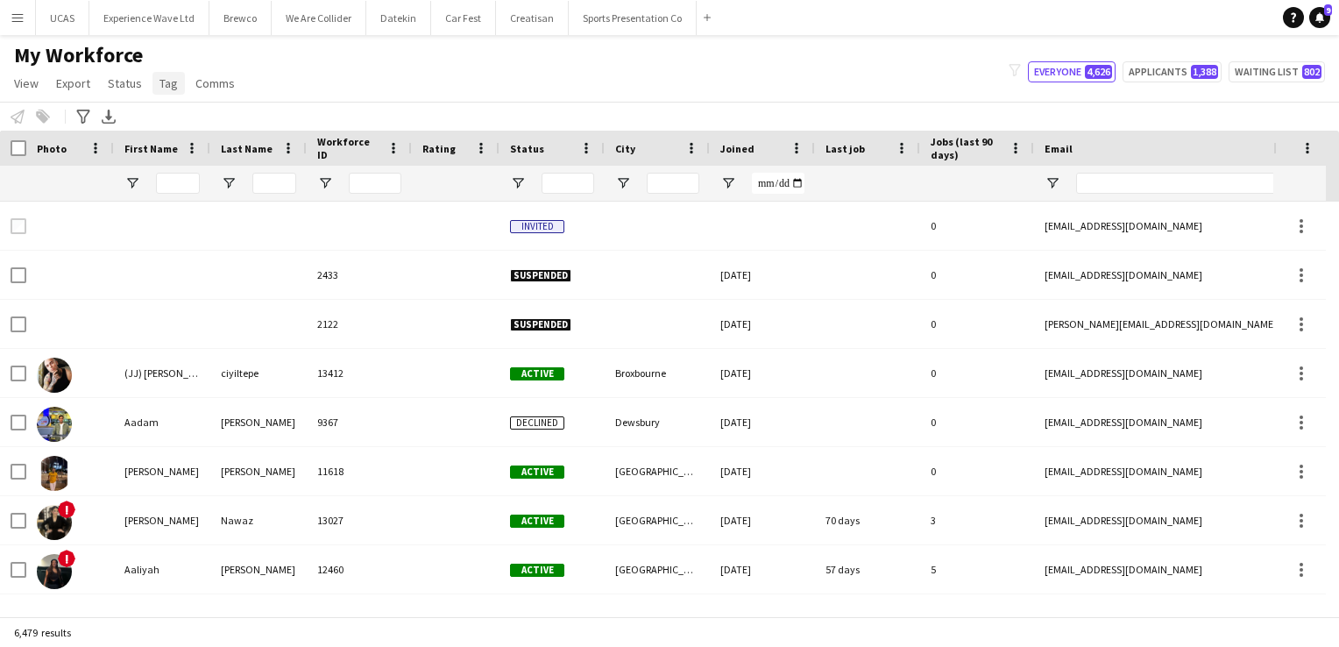
click at [170, 84] on span "Tag" at bounding box center [169, 83] width 18 height 16
click at [196, 115] on span "New tag" at bounding box center [186, 121] width 43 height 16
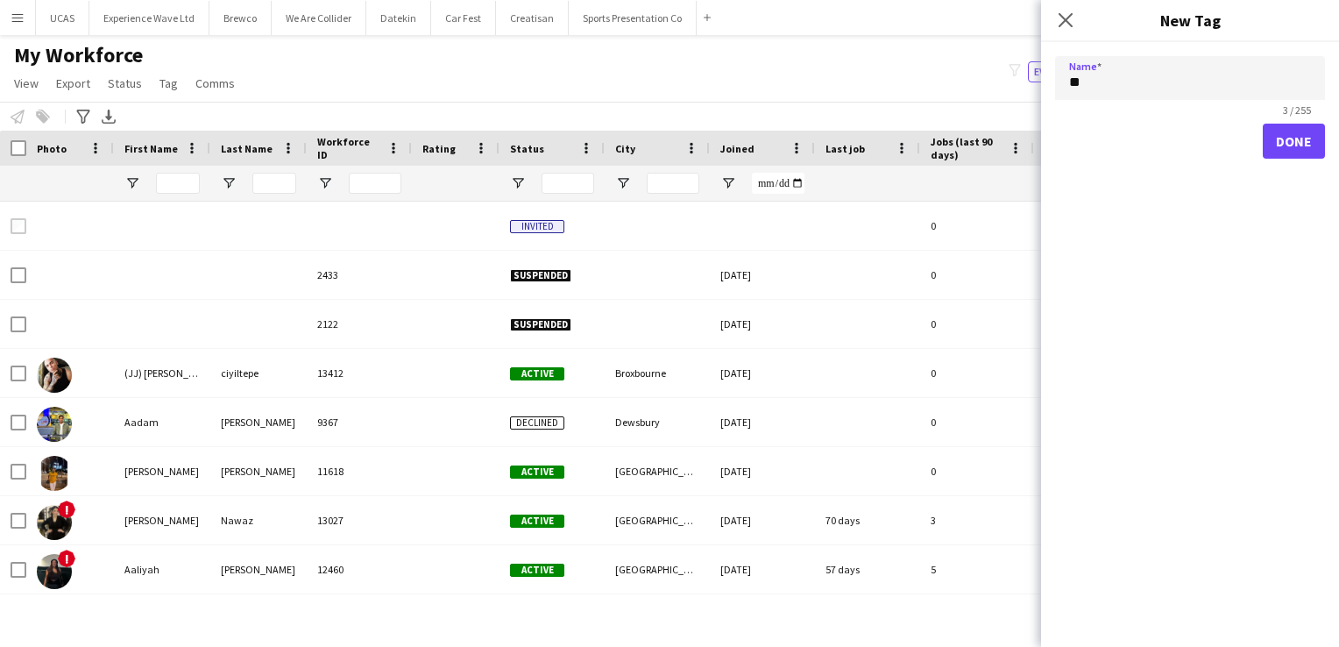
type input "*"
click at [1061, 25] on icon at bounding box center [1065, 19] width 17 height 17
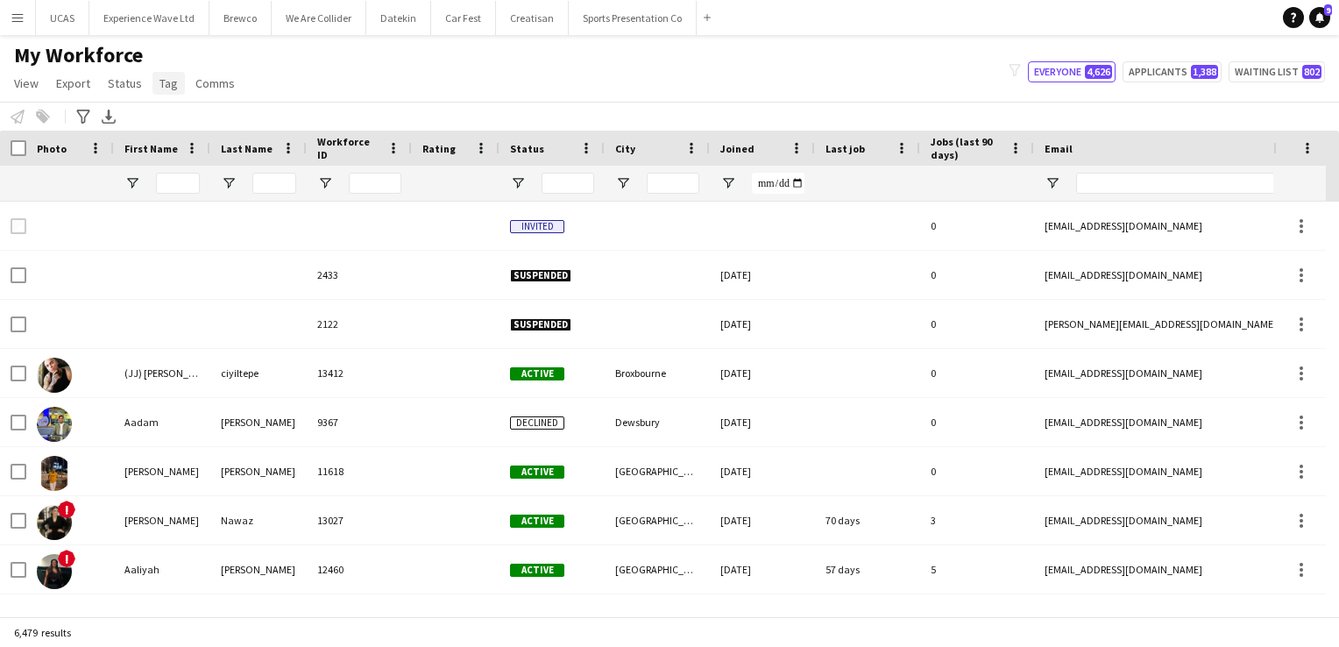
click at [170, 86] on span "Tag" at bounding box center [169, 83] width 18 height 16
click at [168, 127] on span "New tag" at bounding box center [186, 121] width 43 height 16
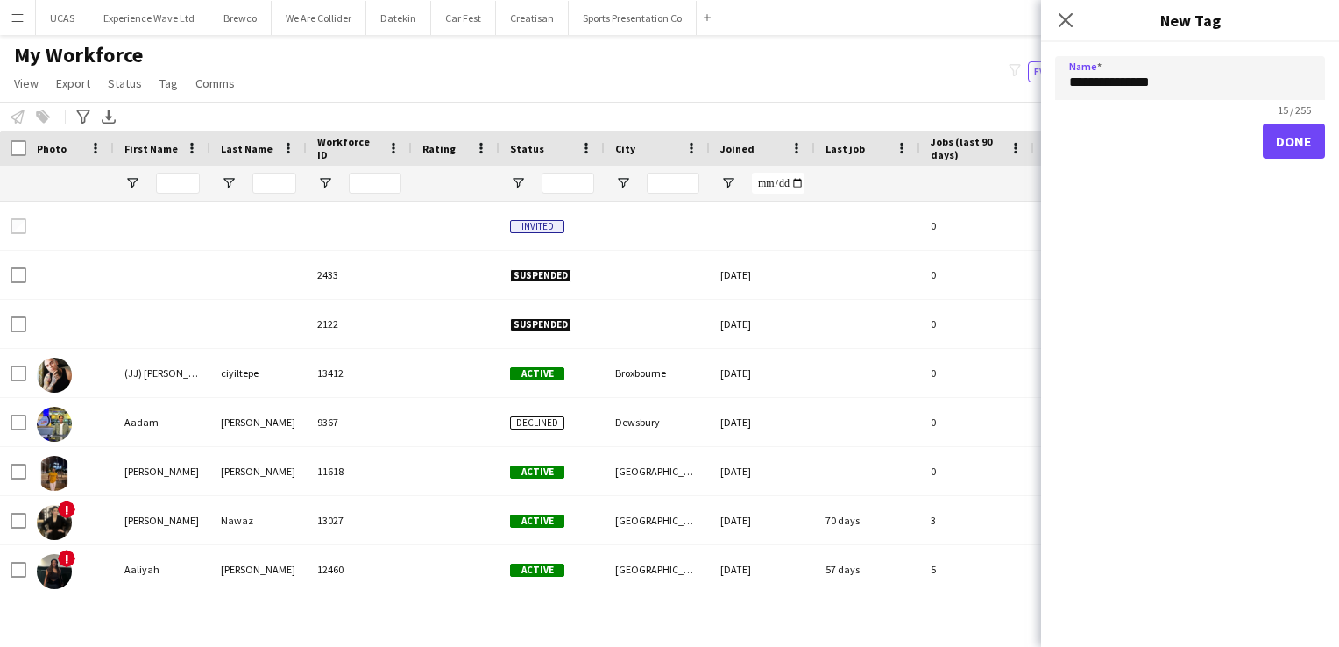
type input "**********"
click at [1294, 149] on button "Done" at bounding box center [1294, 141] width 62 height 35
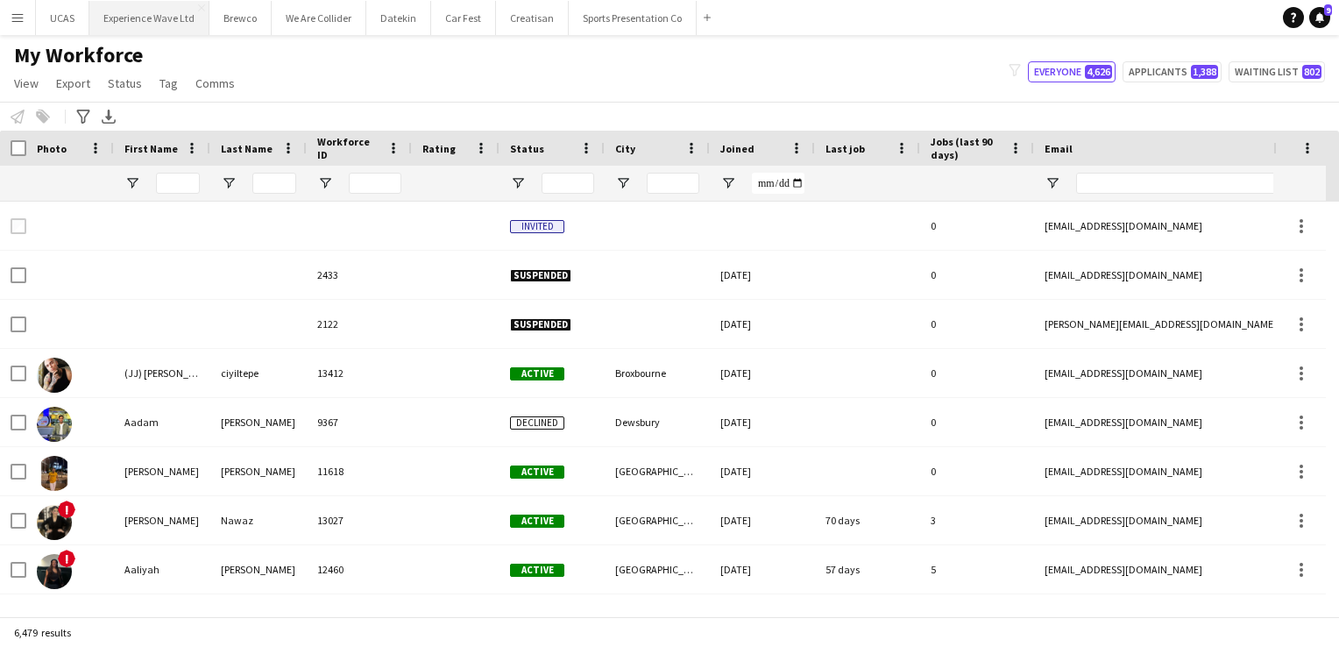
click at [165, 18] on button "Experience Wave Ltd Close" at bounding box center [149, 18] width 120 height 34
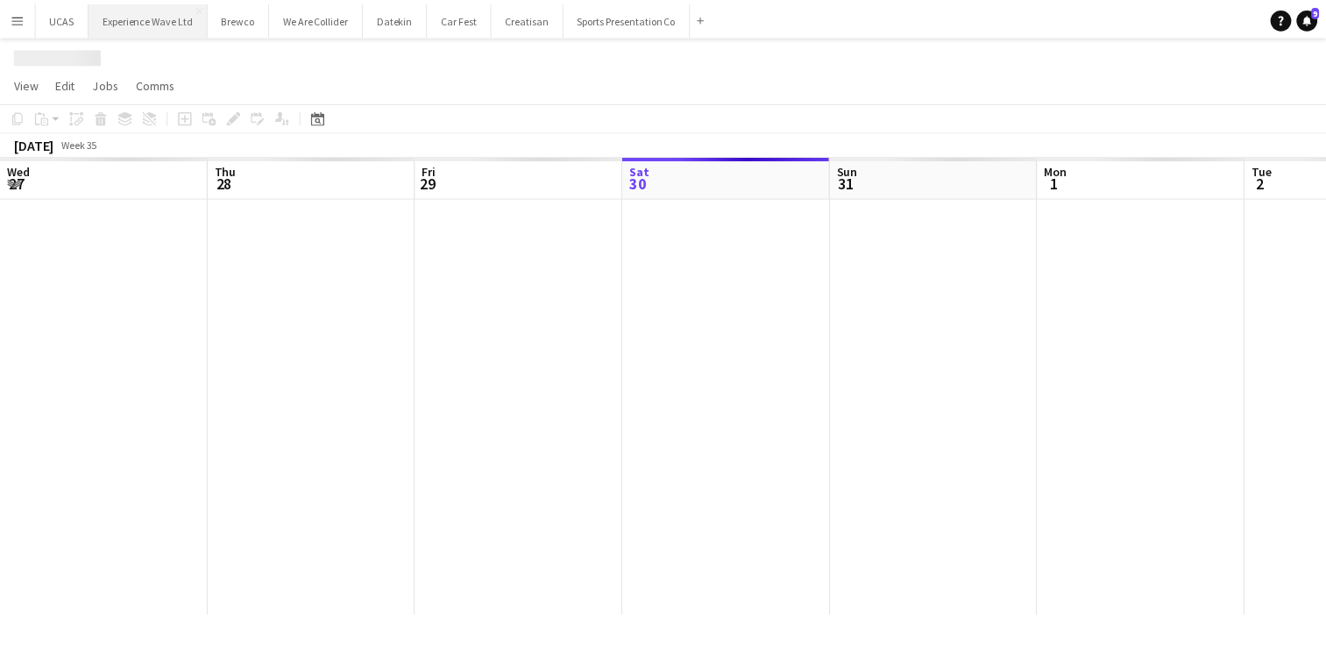
scroll to position [0, 419]
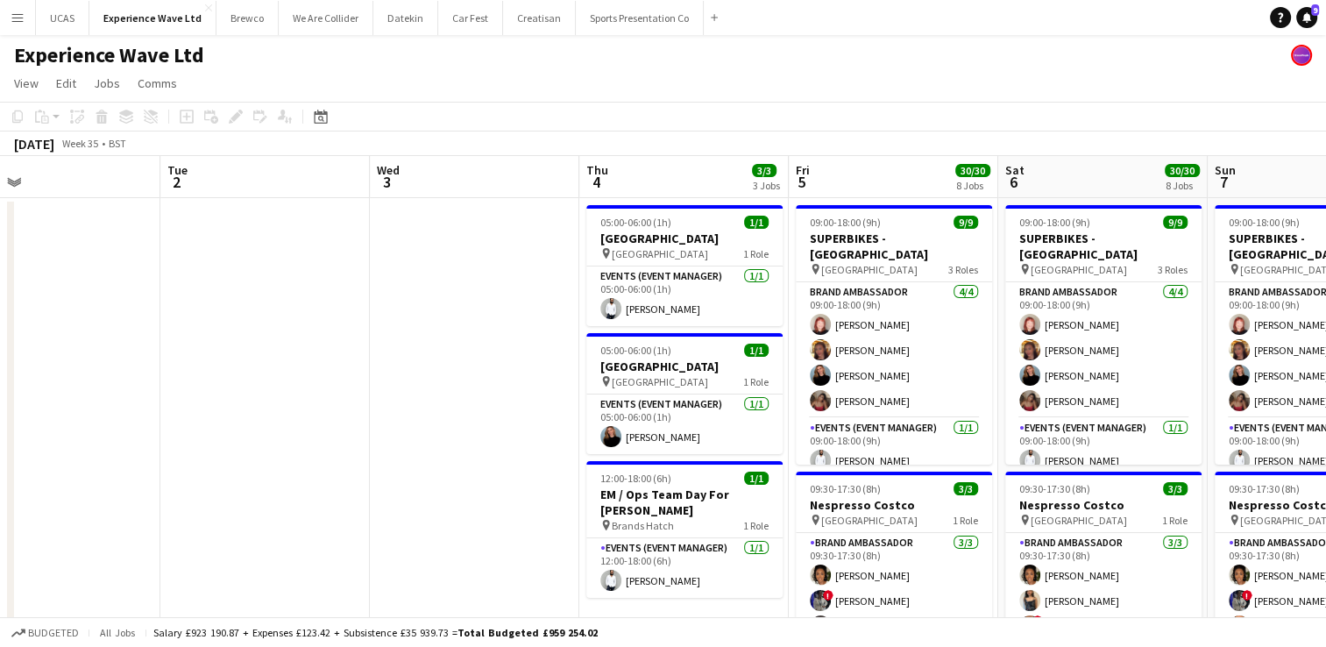
drag, startPoint x: 824, startPoint y: 430, endPoint x: 512, endPoint y: 430, distance: 312.0
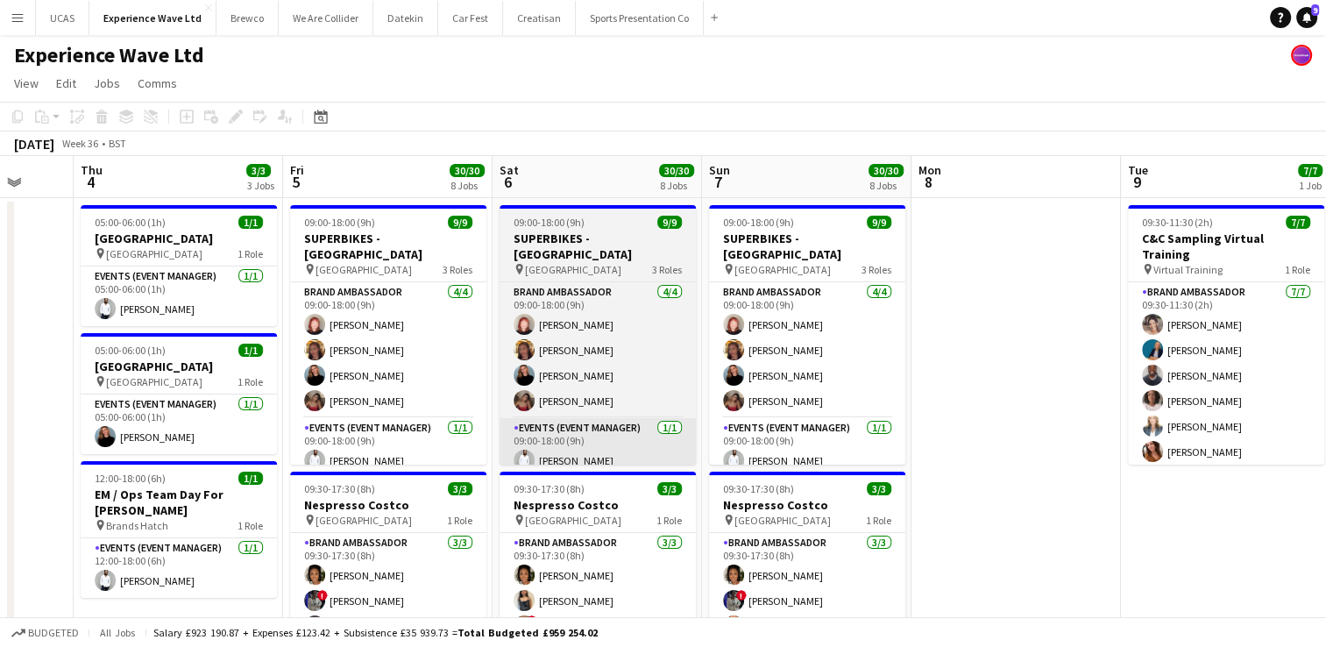
drag, startPoint x: 845, startPoint y: 419, endPoint x: 868, endPoint y: 422, distance: 23.1
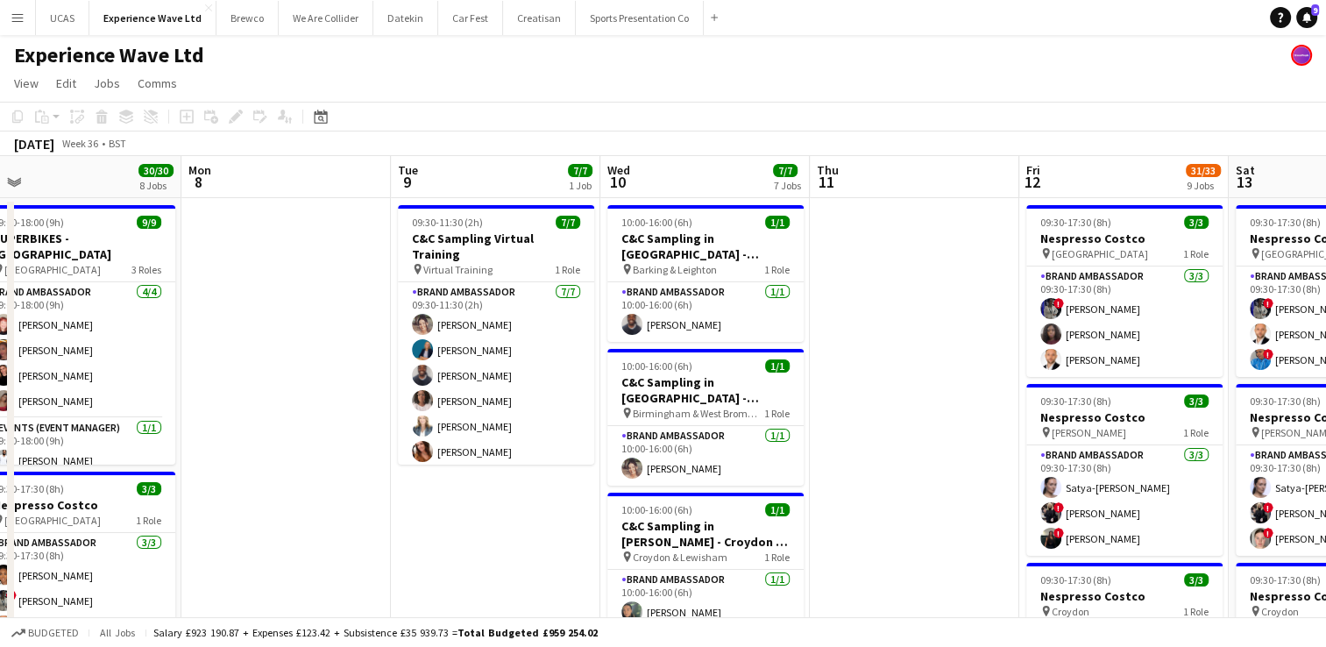
scroll to position [0, 543]
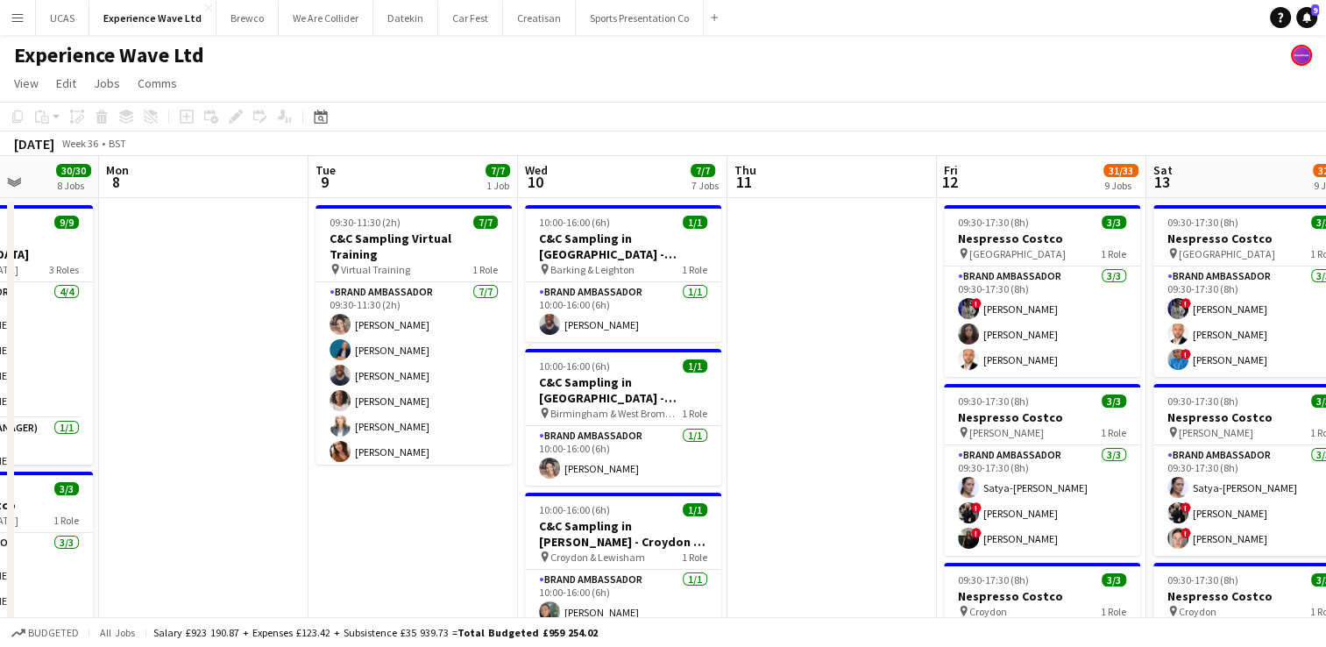
scroll to position [0, 829]
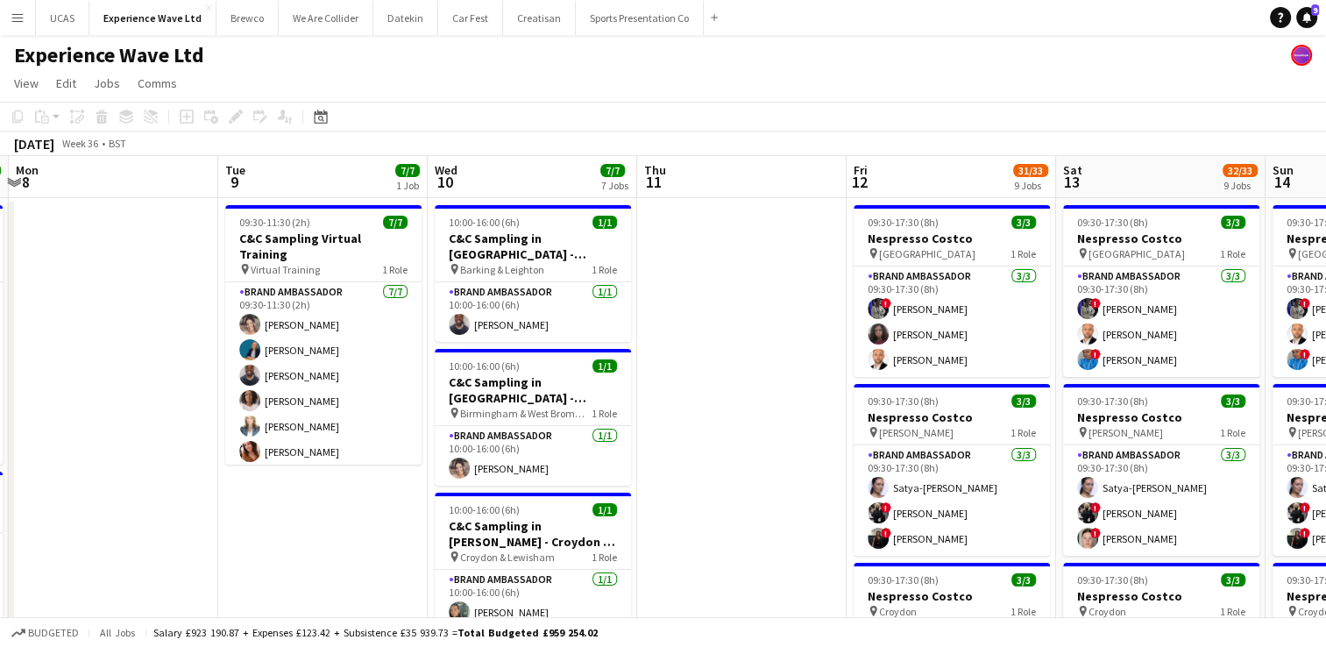
drag, startPoint x: 1024, startPoint y: 404, endPoint x: 738, endPoint y: 407, distance: 285.7
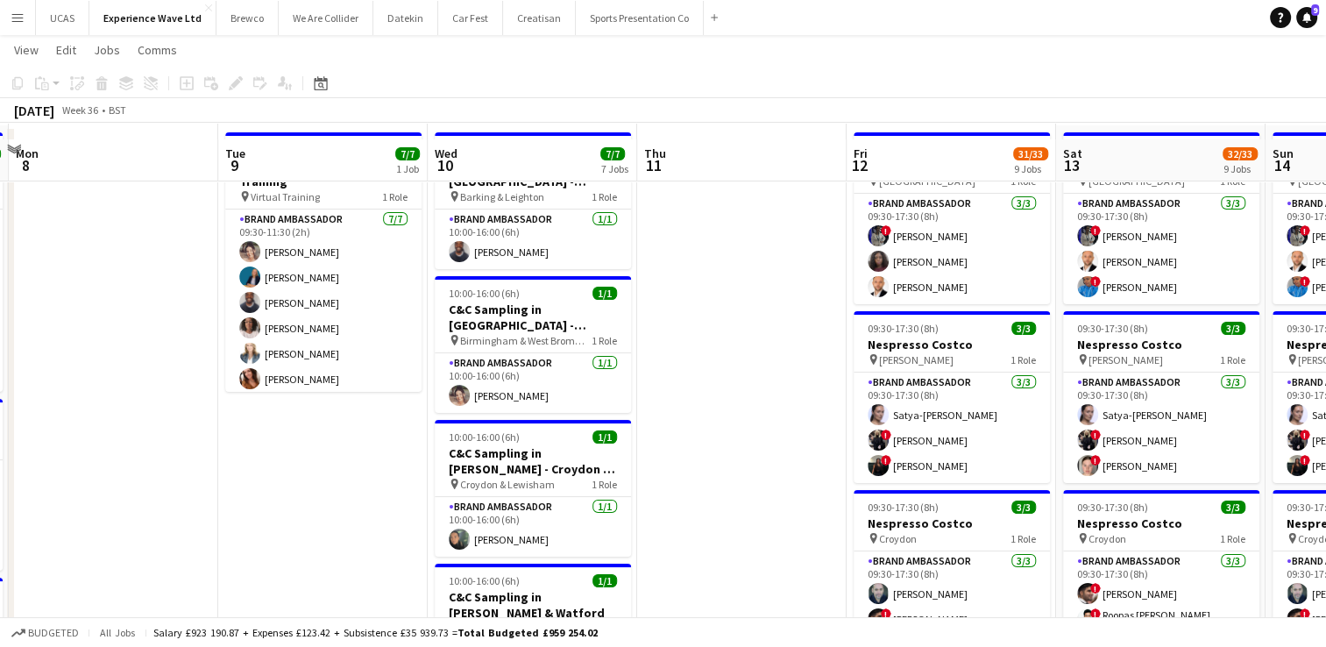
scroll to position [88, 0]
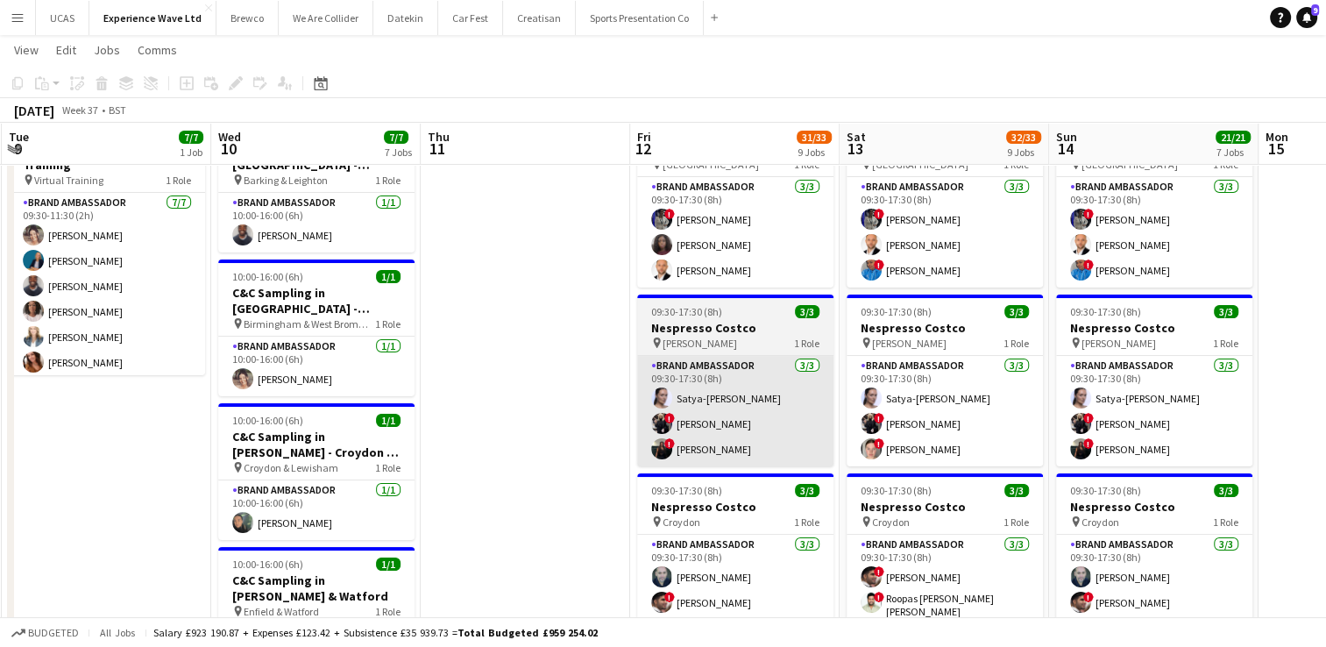
drag, startPoint x: 891, startPoint y: 406, endPoint x: 582, endPoint y: 411, distance: 308.6
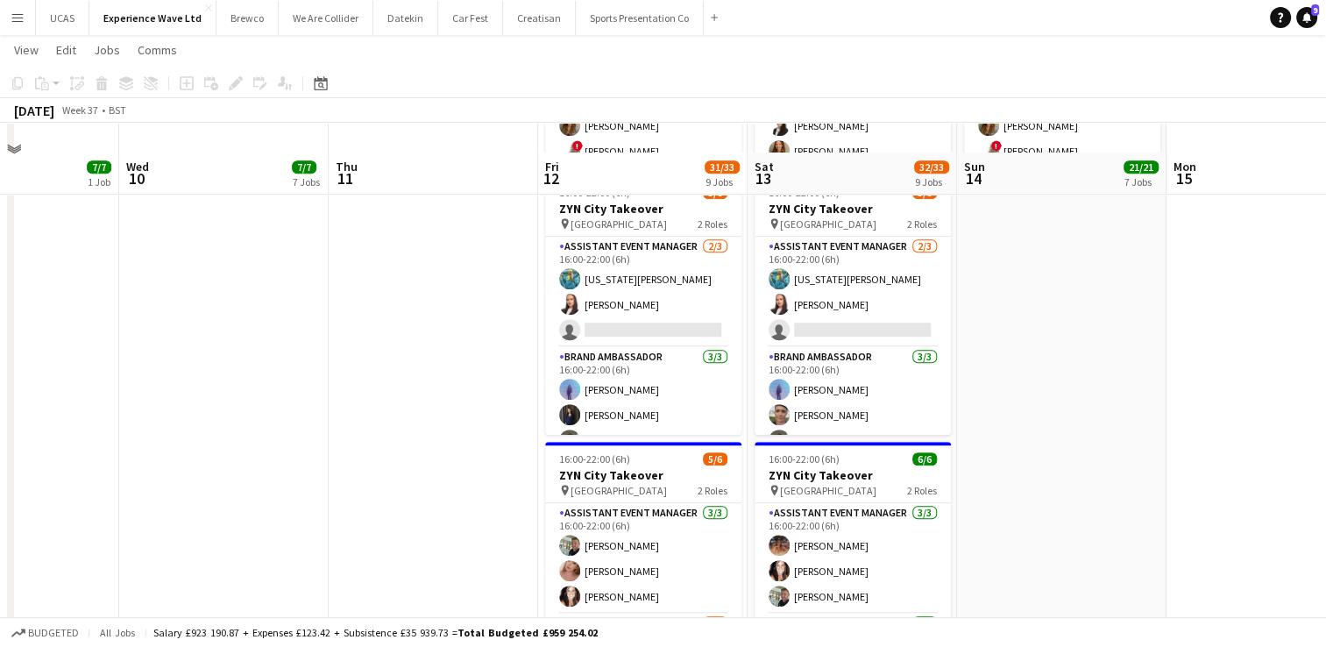
scroll to position [1315, 0]
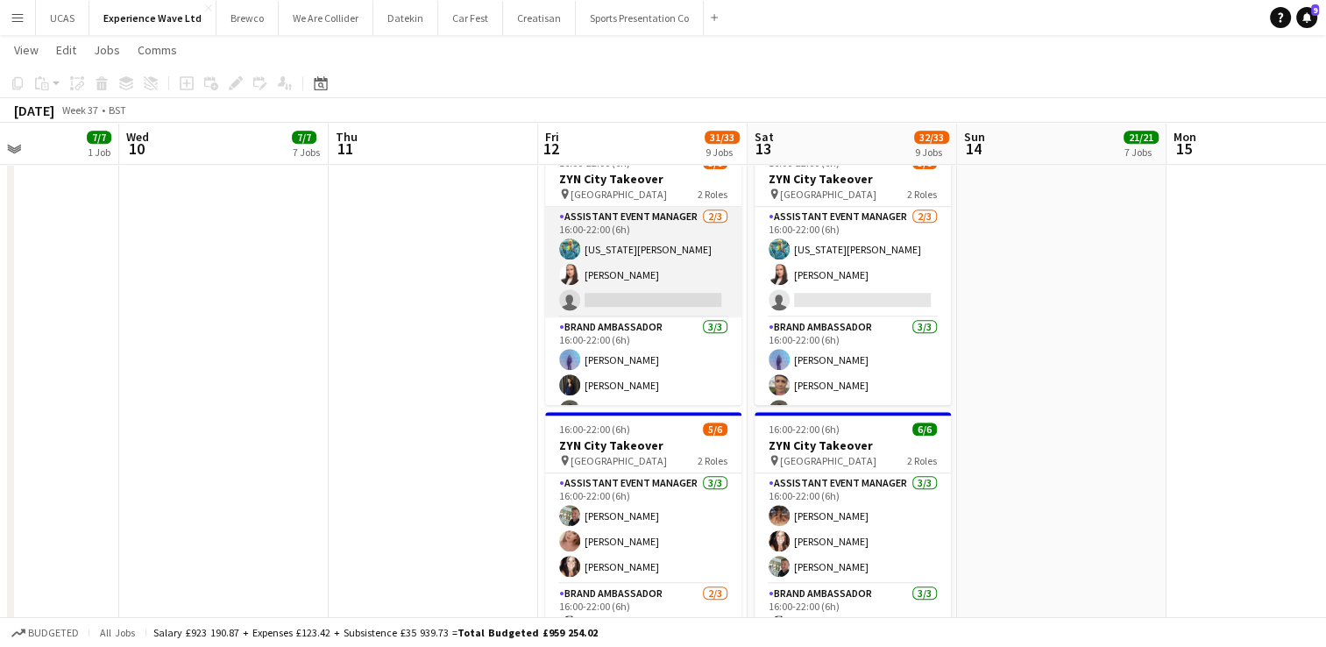
click at [678, 279] on app-card-role "Assistant Event Manager [DATE] 16:00-22:00 (6h) [US_STATE][PERSON_NAME] [PERSON…" at bounding box center [643, 262] width 196 height 110
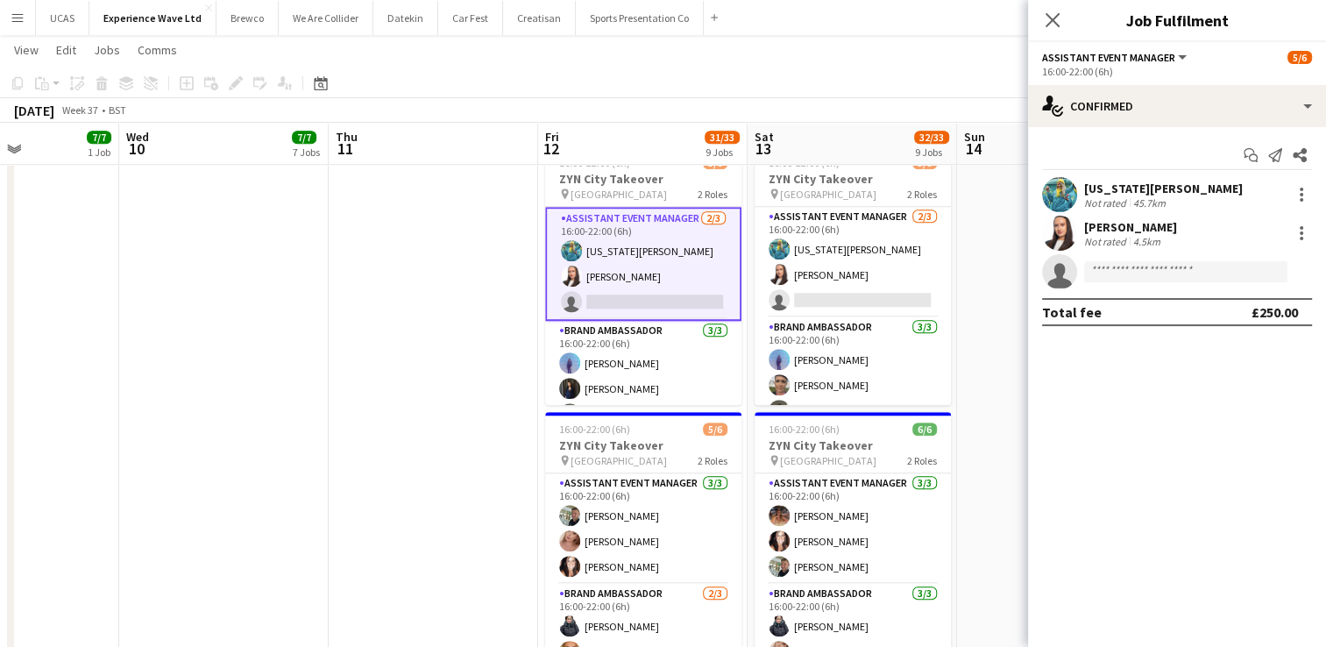
click at [1245, 231] on div "[PERSON_NAME] Not rated 4.5km" at bounding box center [1177, 233] width 298 height 35
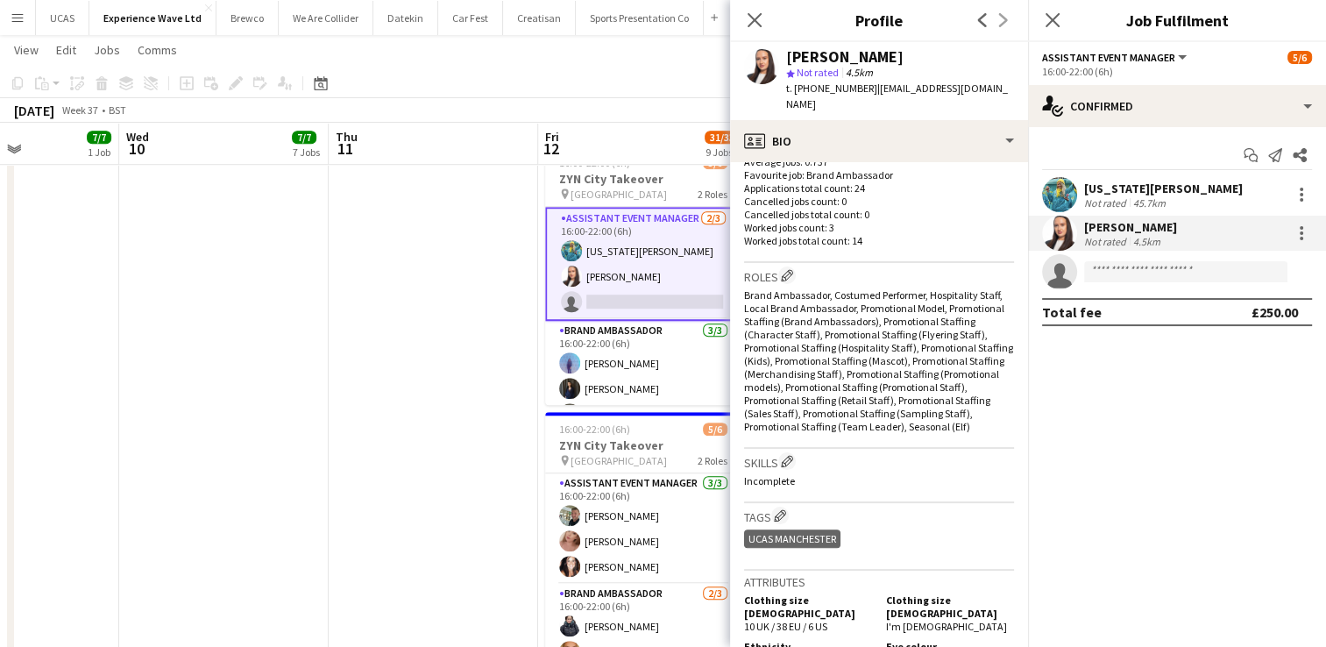
scroll to position [526, 0]
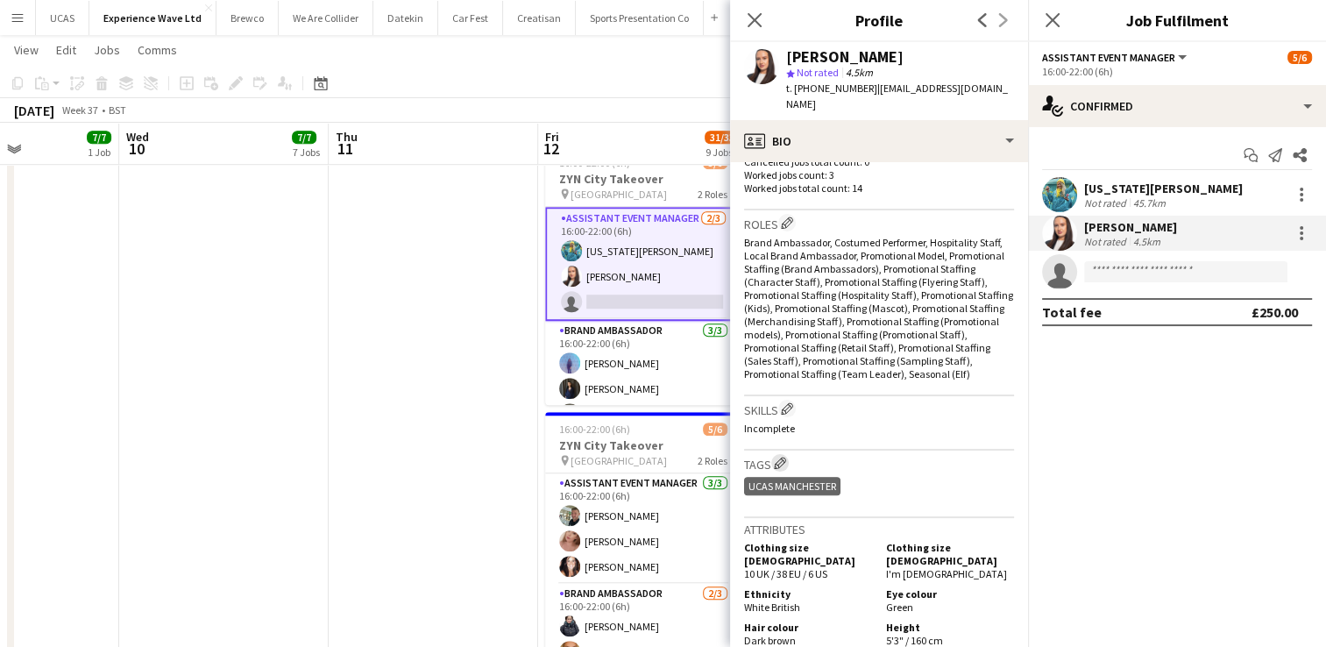
click at [785, 457] on app-icon "Edit crew company tags" at bounding box center [780, 463] width 12 height 12
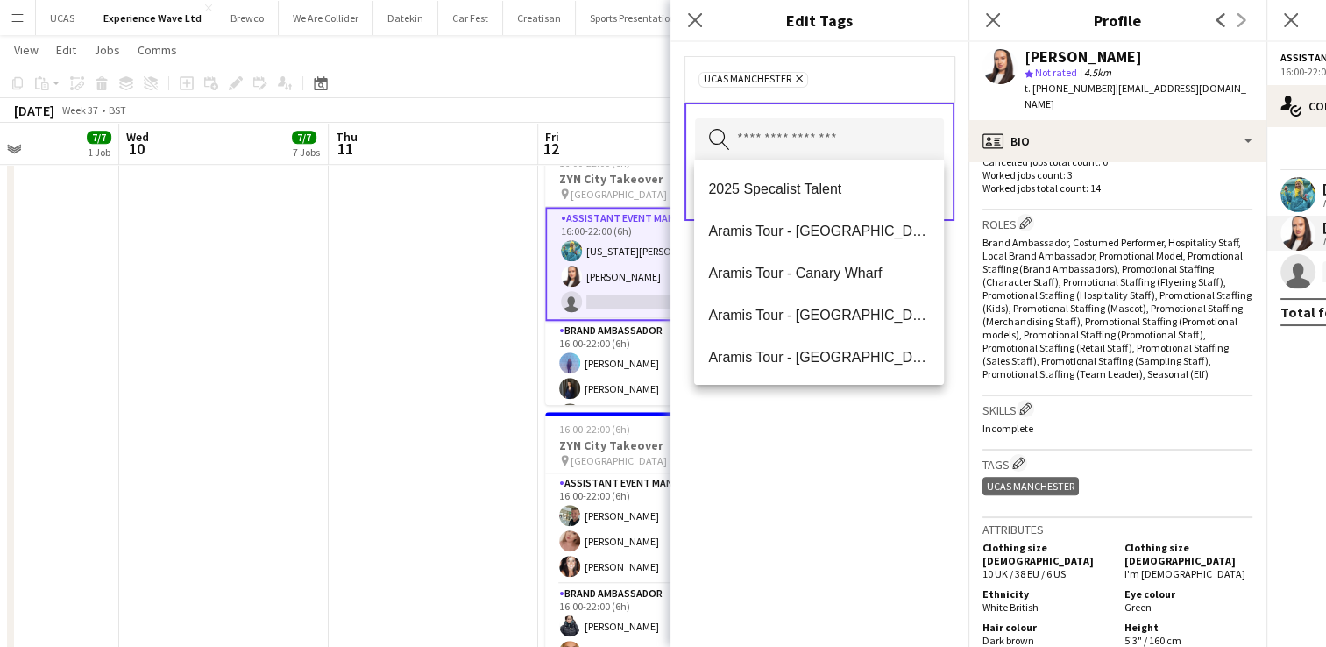
click at [775, 145] on input "text" at bounding box center [819, 140] width 249 height 44
type input "***"
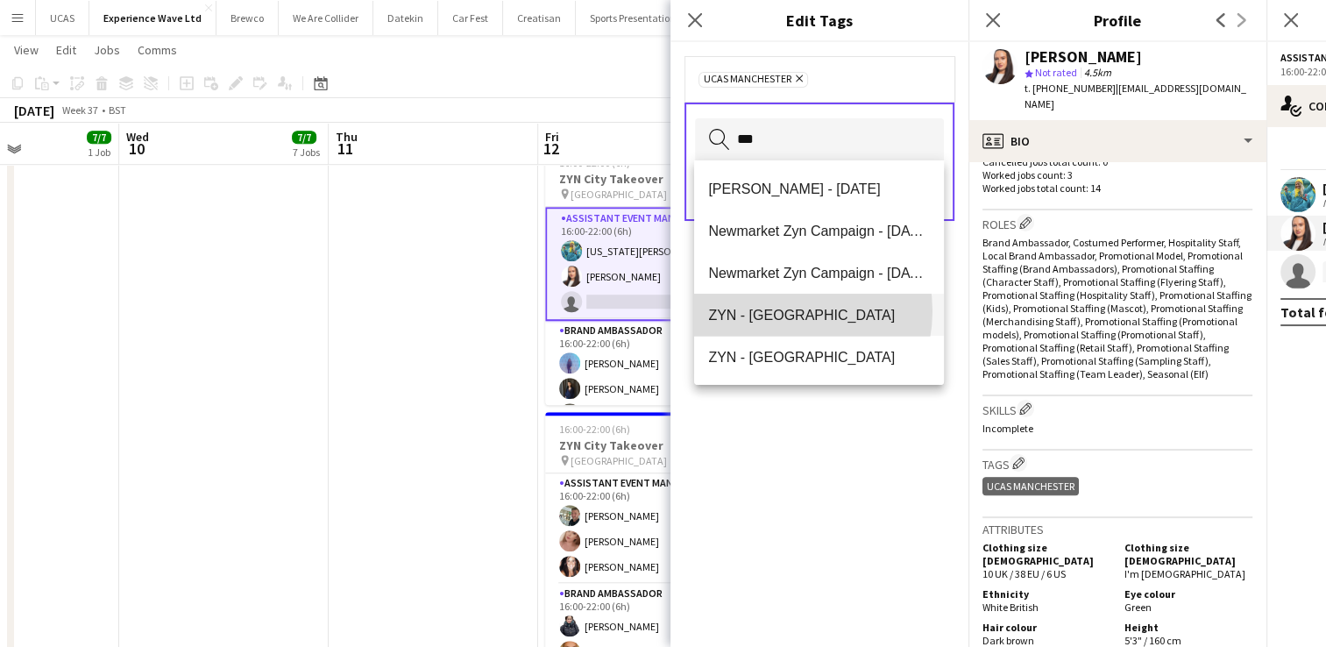
click at [778, 311] on span "ZYN - [GEOGRAPHIC_DATA]" at bounding box center [819, 315] width 222 height 17
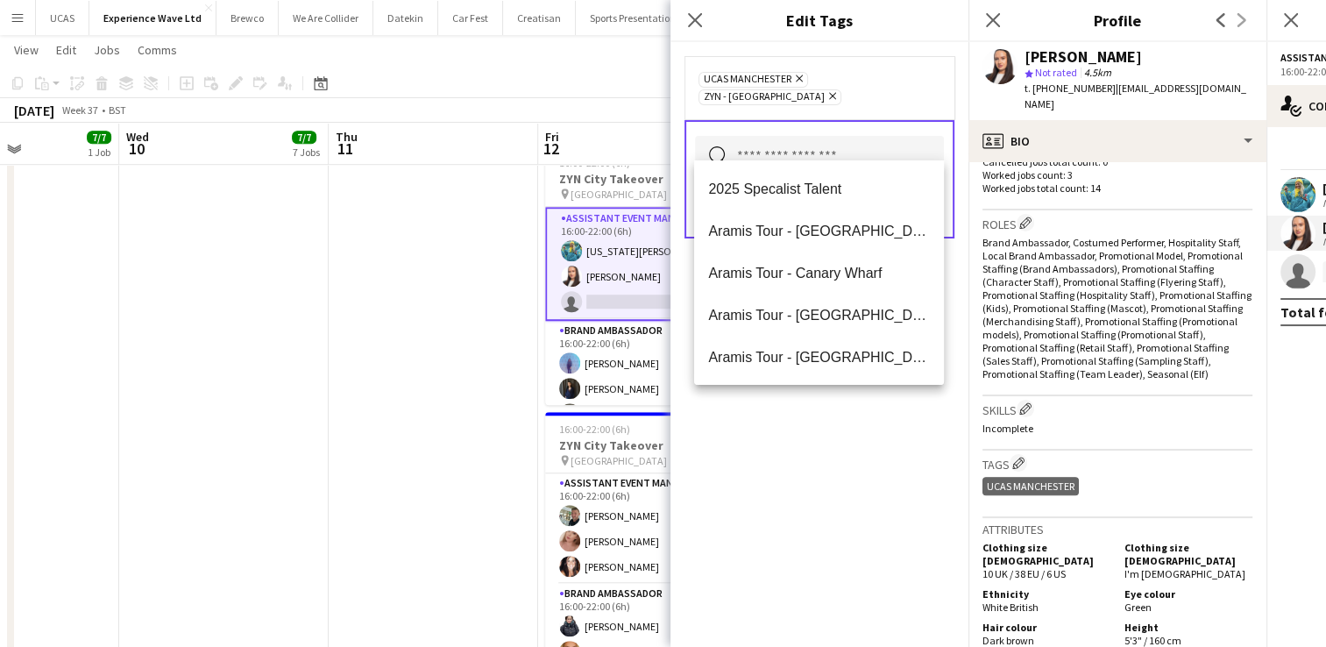
click at [883, 415] on div "UCAS Manchester Remove ZYN - [GEOGRAPHIC_DATA] Remove Search by tag name Save" at bounding box center [820, 344] width 298 height 605
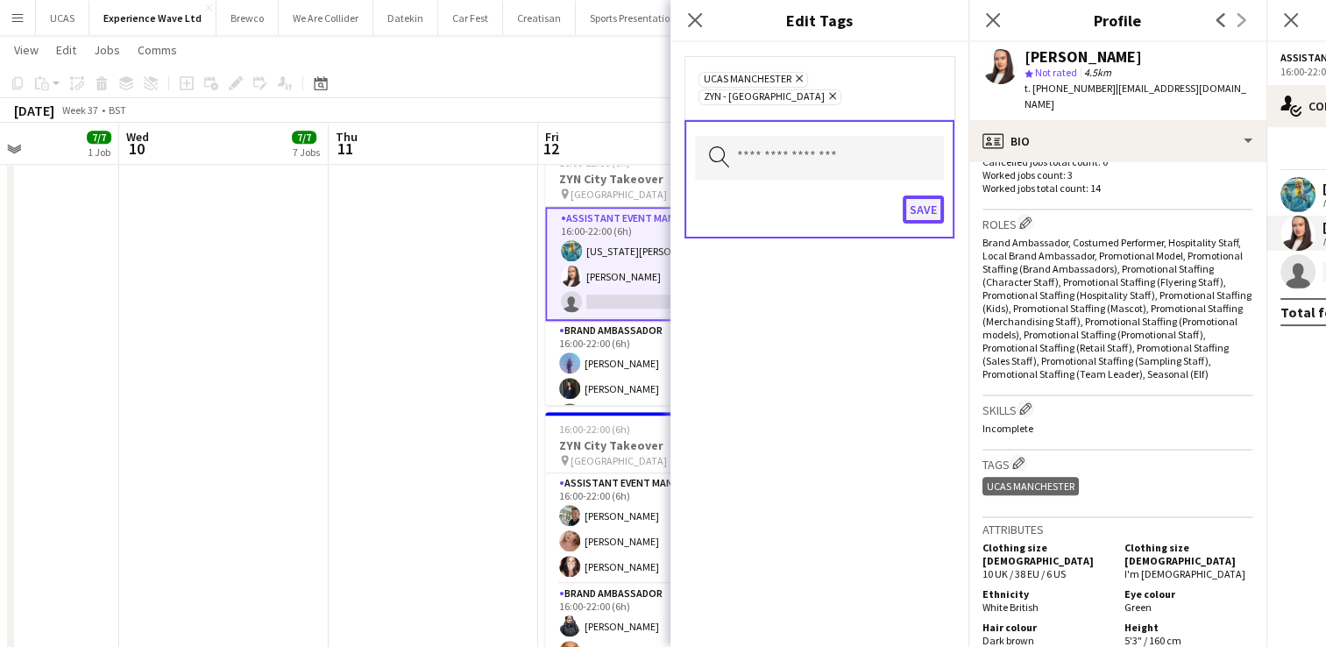
click at [926, 195] on button "Save" at bounding box center [923, 209] width 41 height 28
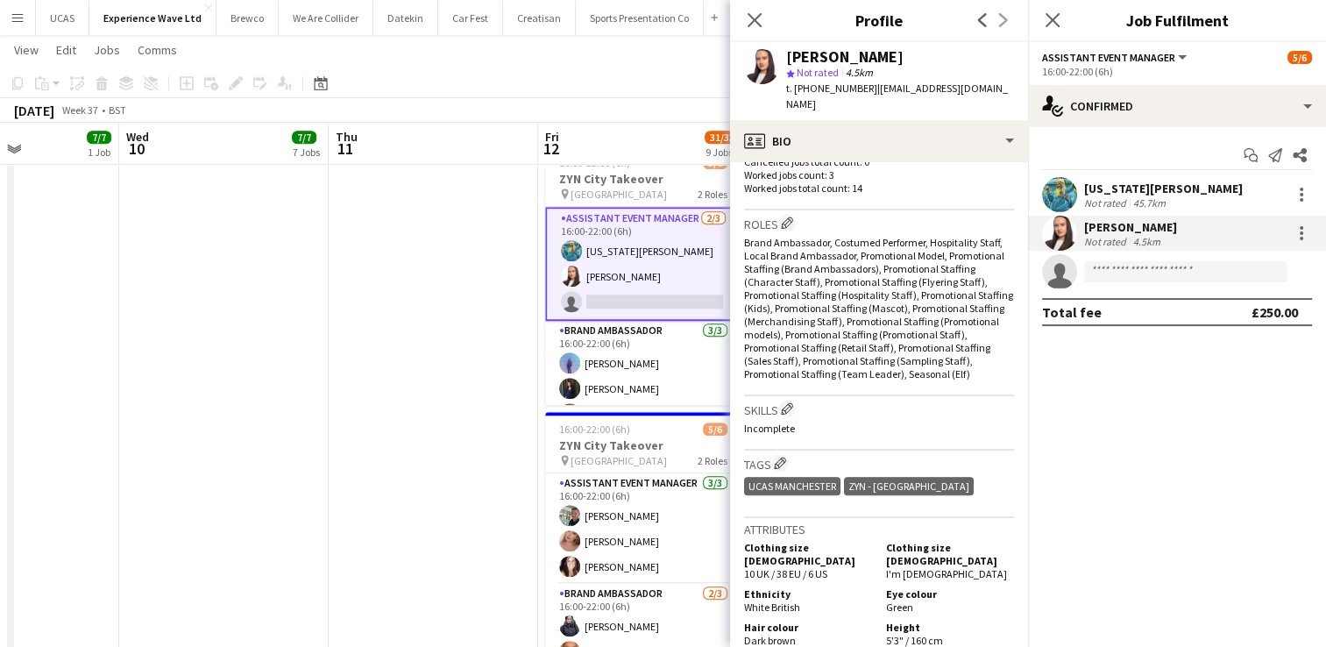
click at [1124, 202] on div "Not rated" at bounding box center [1107, 202] width 46 height 13
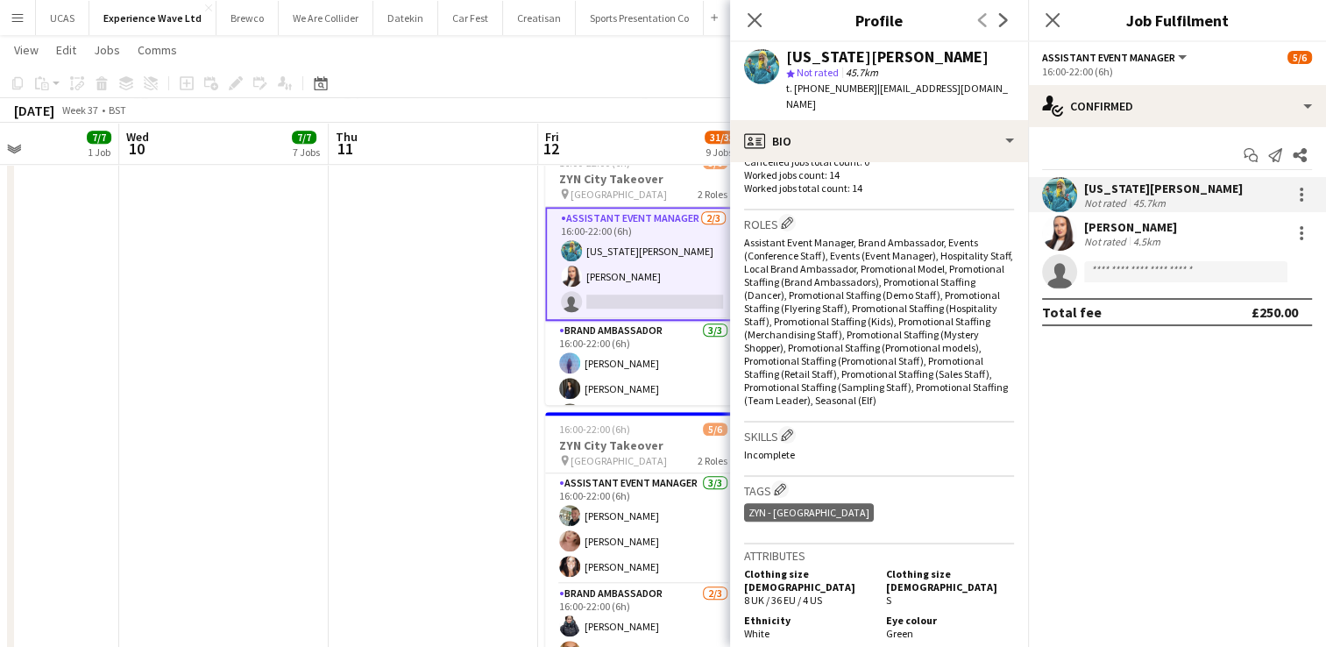
scroll to position [614, 0]
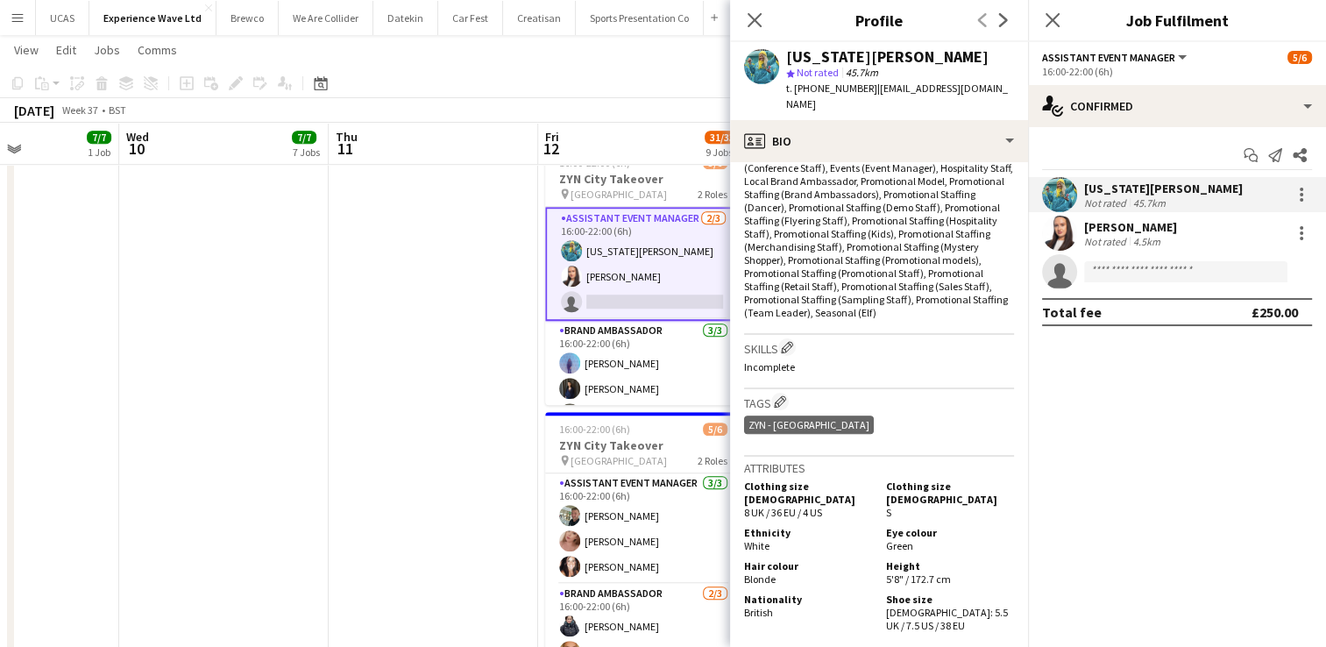
click at [805, 426] on div "ZYN - [GEOGRAPHIC_DATA]" at bounding box center [809, 424] width 130 height 18
click at [628, 359] on app-card-role "Brand Ambassador [DATE] 16:00-22:00 (6h) [PERSON_NAME] [PERSON_NAME] [PERSON_NA…" at bounding box center [643, 376] width 196 height 110
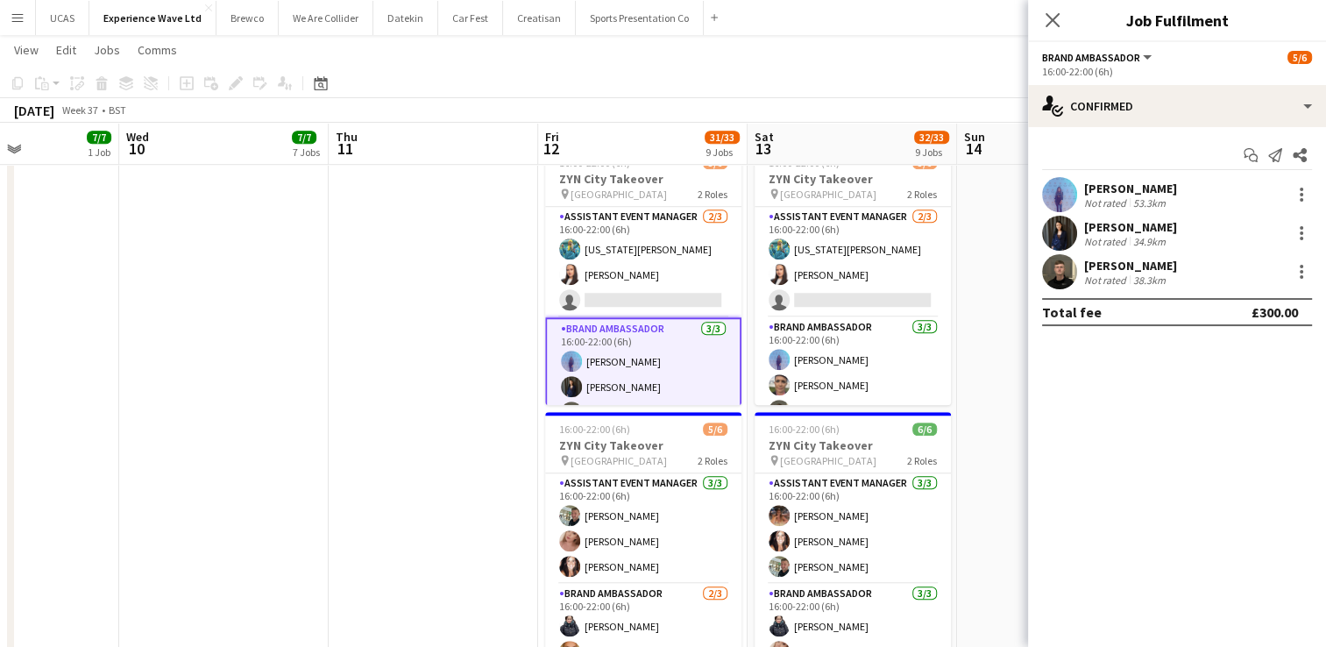
click at [1204, 202] on div "[PERSON_NAME] Not rated 53.3km" at bounding box center [1177, 194] width 298 height 35
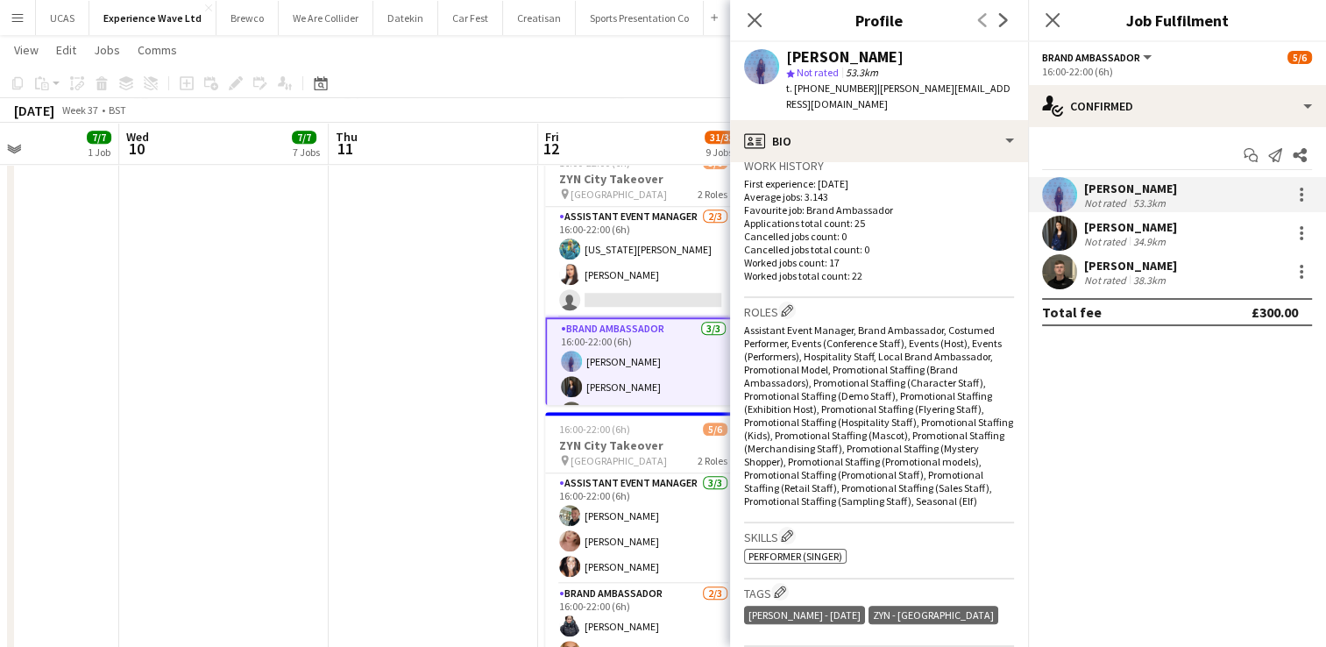
scroll to position [526, 0]
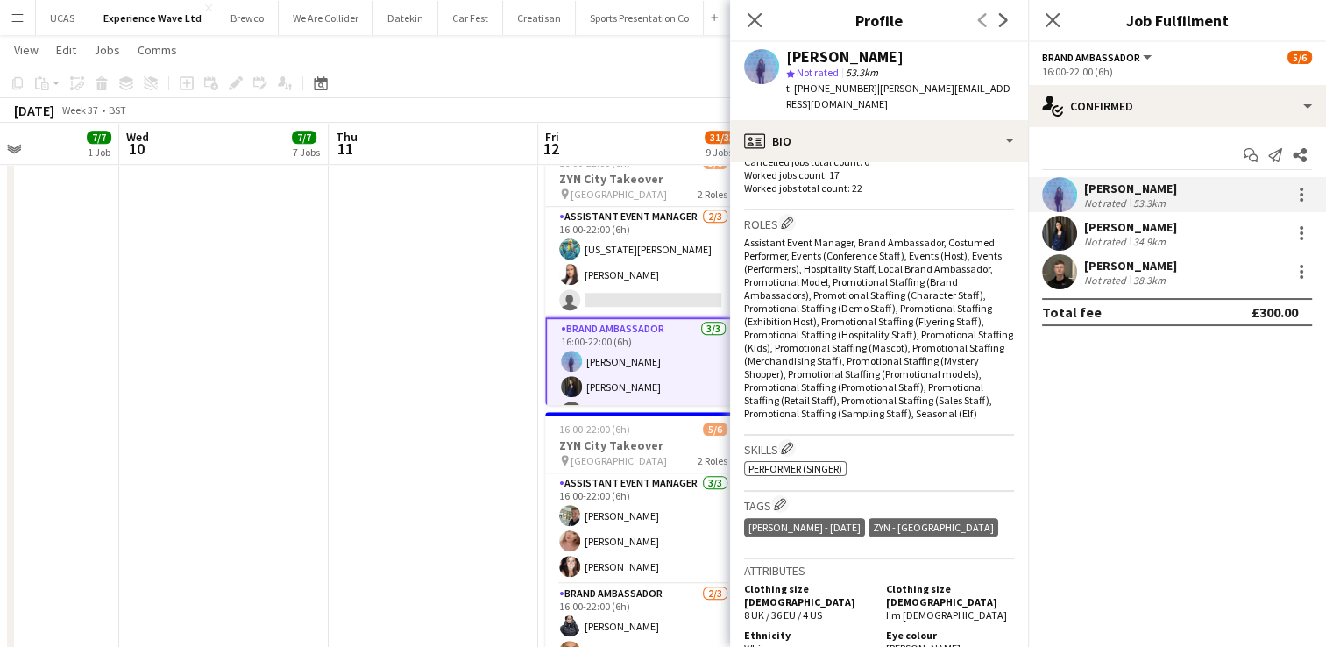
click at [1160, 235] on div "34.9km" at bounding box center [1149, 241] width 39 height 13
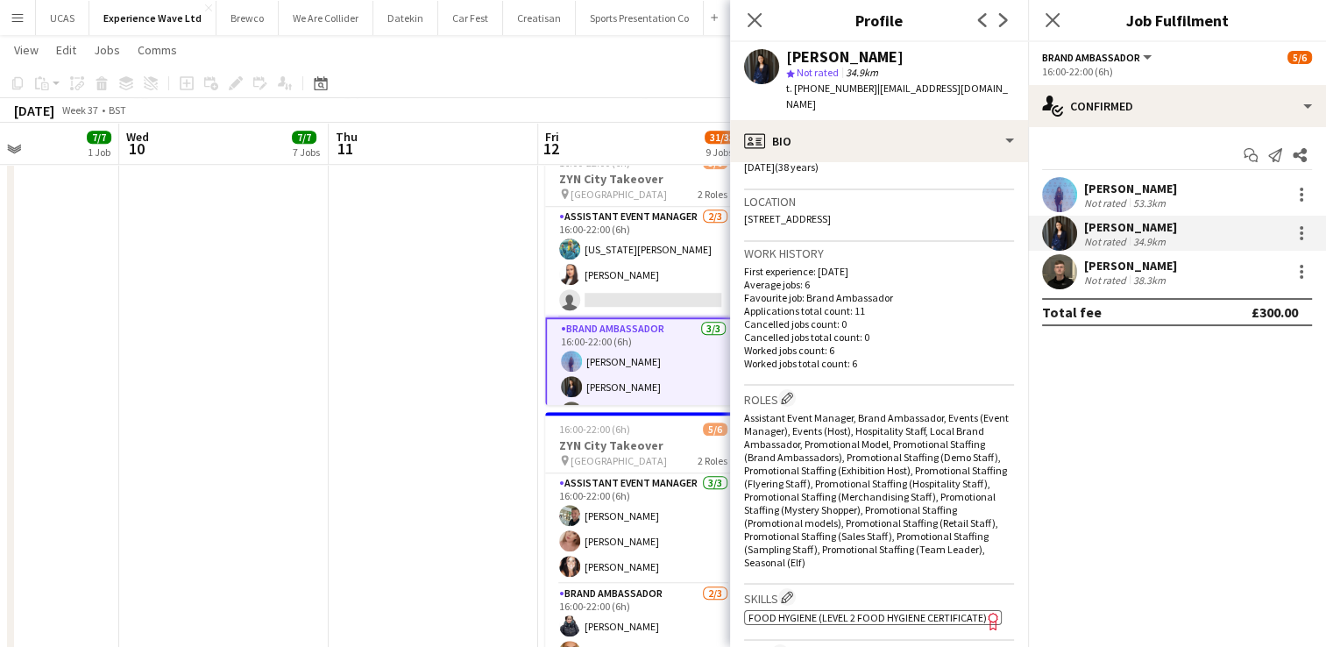
scroll to position [614, 0]
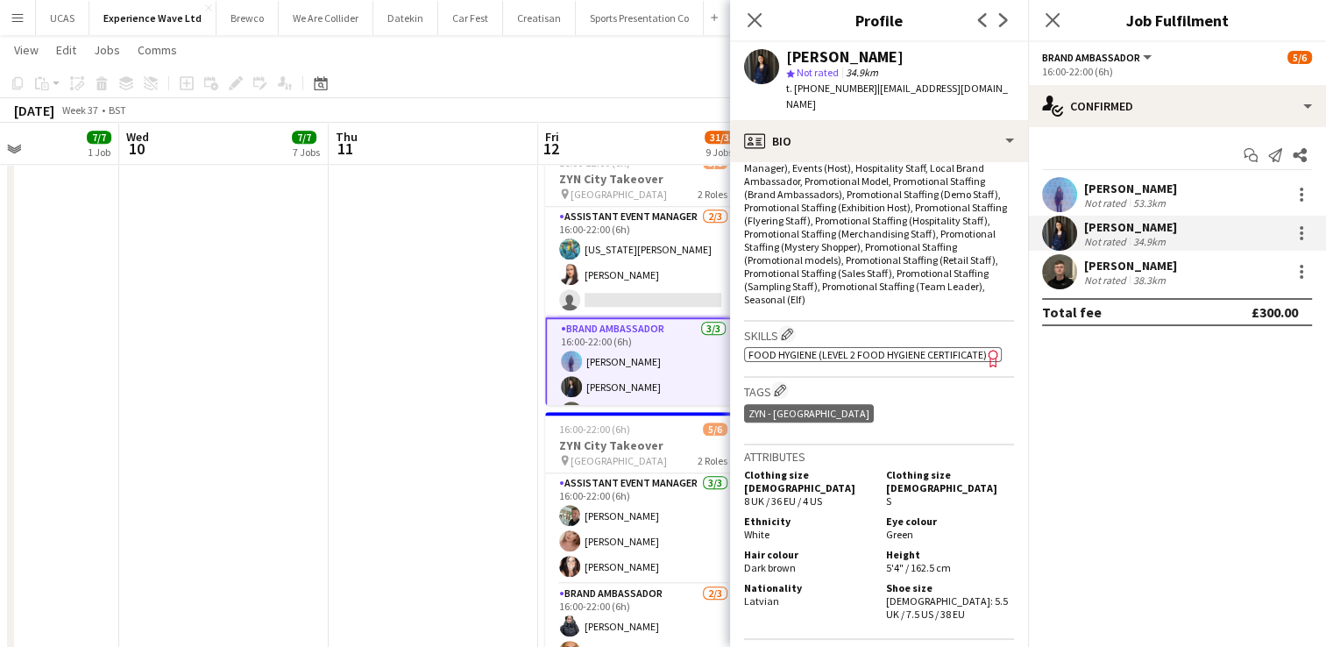
click at [1139, 275] on div "38.3km" at bounding box center [1149, 279] width 39 height 13
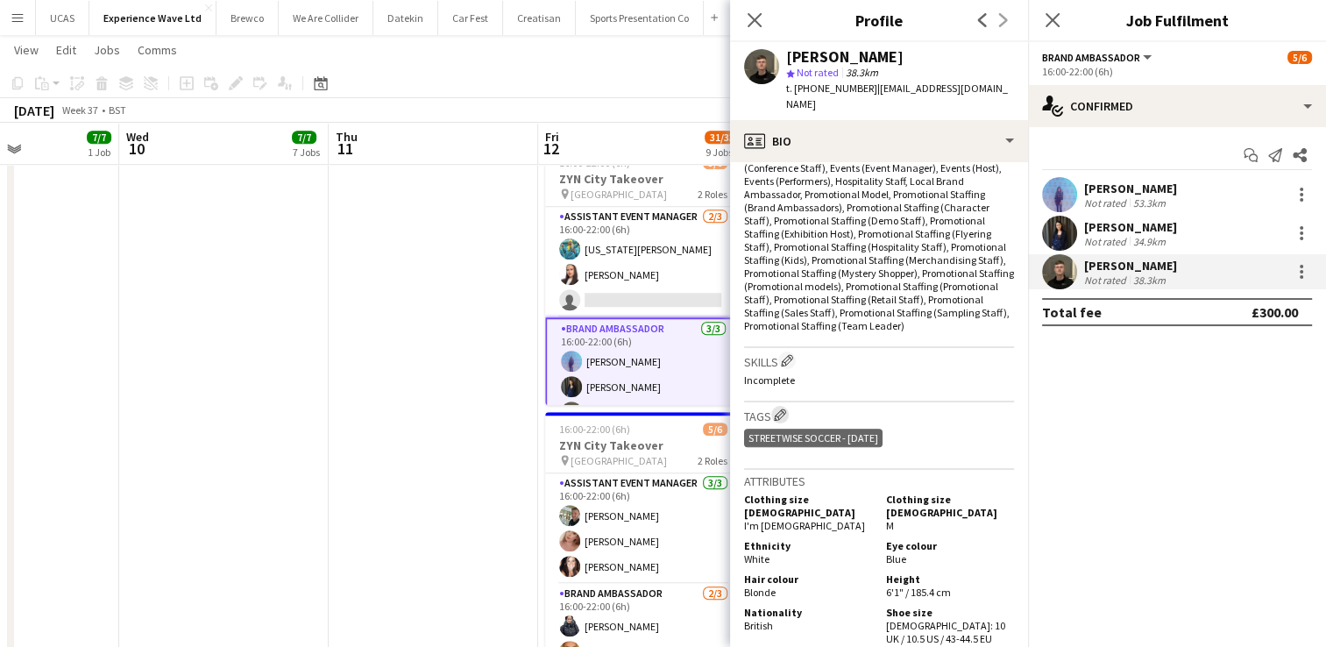
click at [780, 410] on app-icon "Edit crew company tags" at bounding box center [780, 414] width 12 height 12
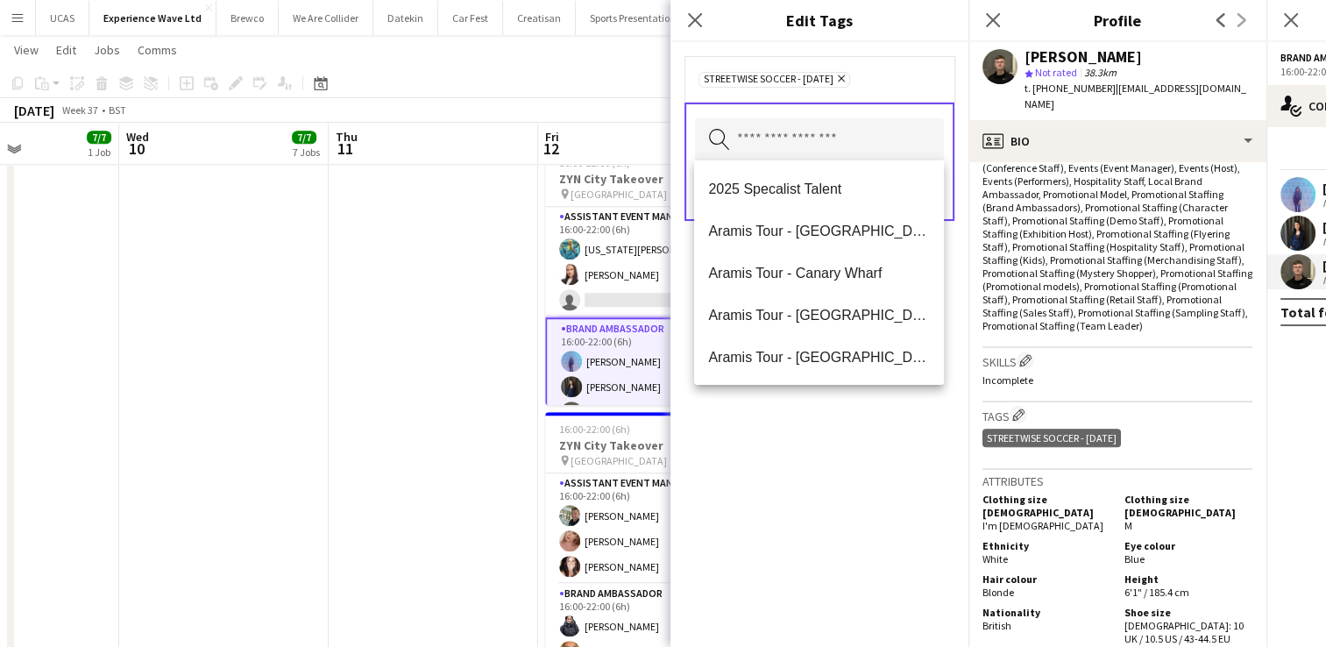
click at [761, 118] on input "text" at bounding box center [819, 140] width 249 height 44
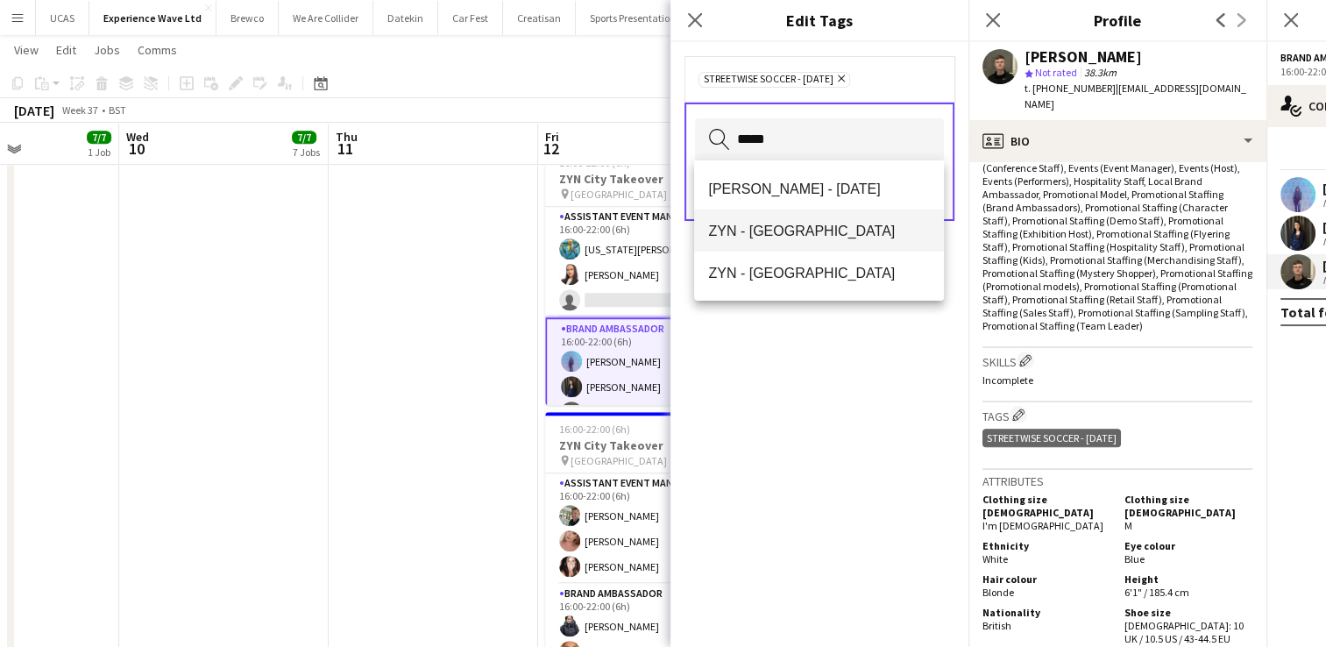
type input "*****"
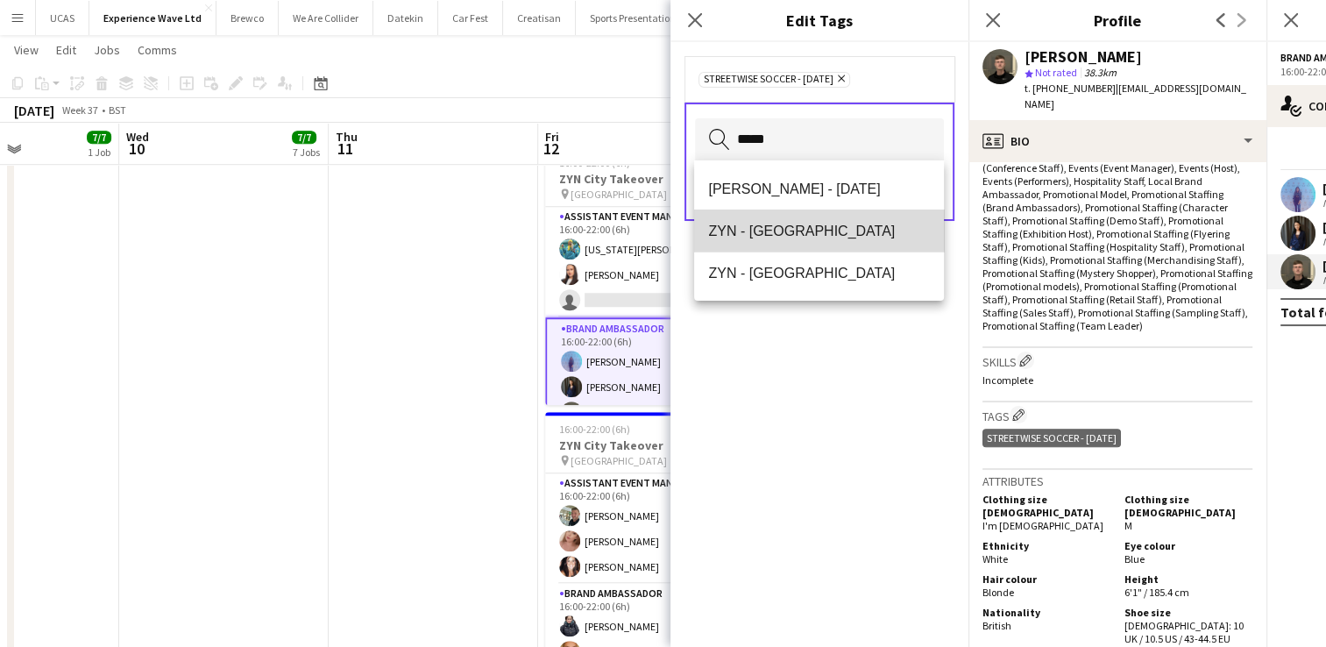
click at [791, 223] on span "ZYN - [GEOGRAPHIC_DATA]" at bounding box center [819, 231] width 222 height 17
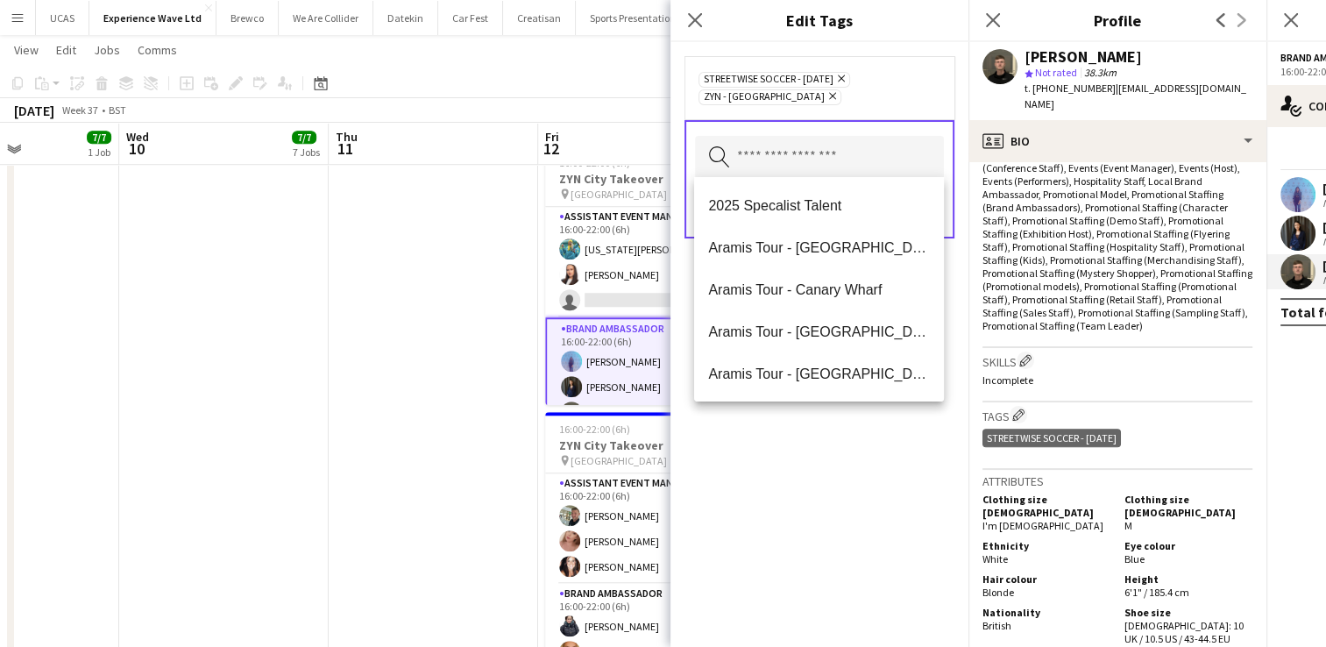
click at [840, 480] on div "Streetwise Soccer - [DATE] Remove ZYN - [GEOGRAPHIC_DATA] Remove Search by tag …" at bounding box center [820, 344] width 298 height 605
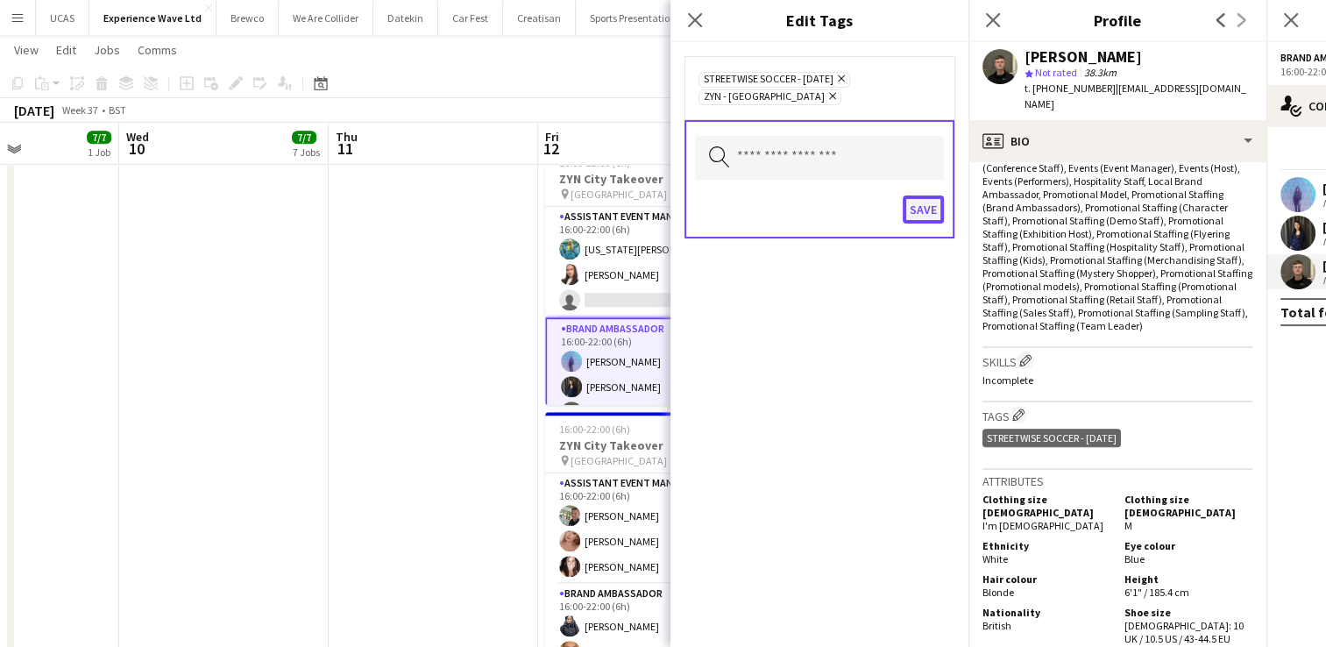
click at [927, 212] on button "Save" at bounding box center [923, 209] width 41 height 28
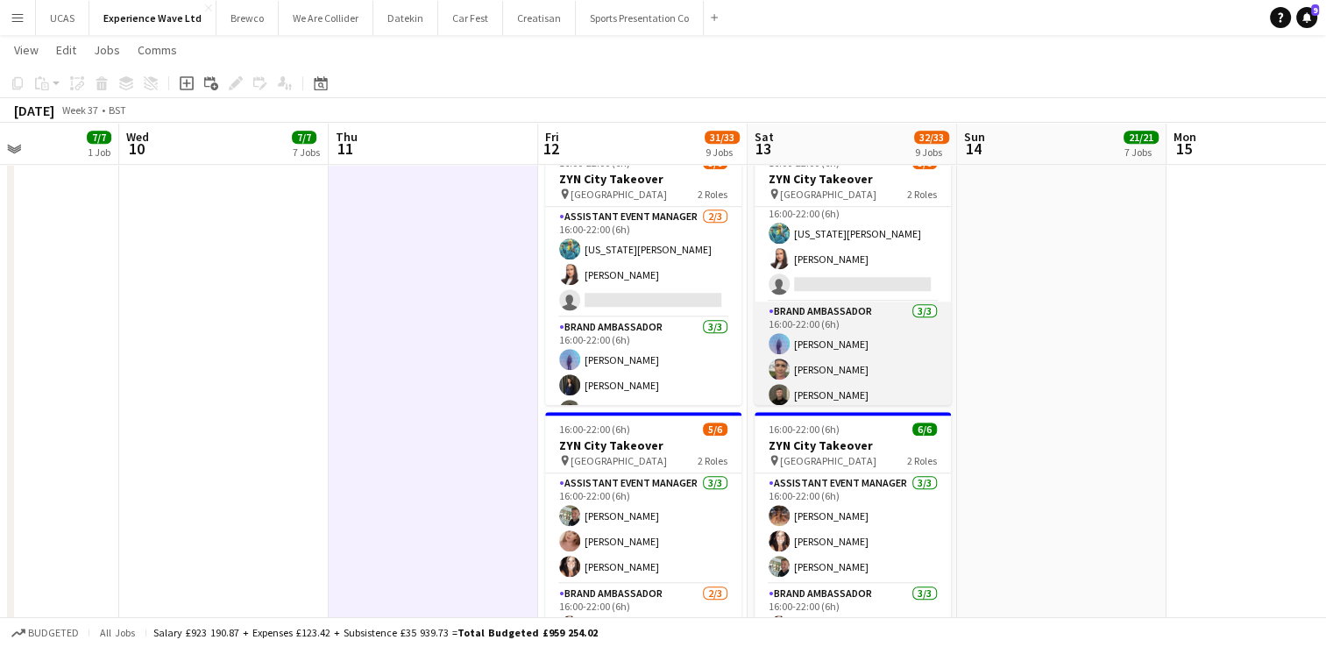
scroll to position [22, 0]
click at [859, 342] on app-card-role "Brand Ambassador [DATE] 16:00-22:00 (6h) [PERSON_NAME] [PERSON_NAME] [PERSON_NA…" at bounding box center [853, 350] width 196 height 110
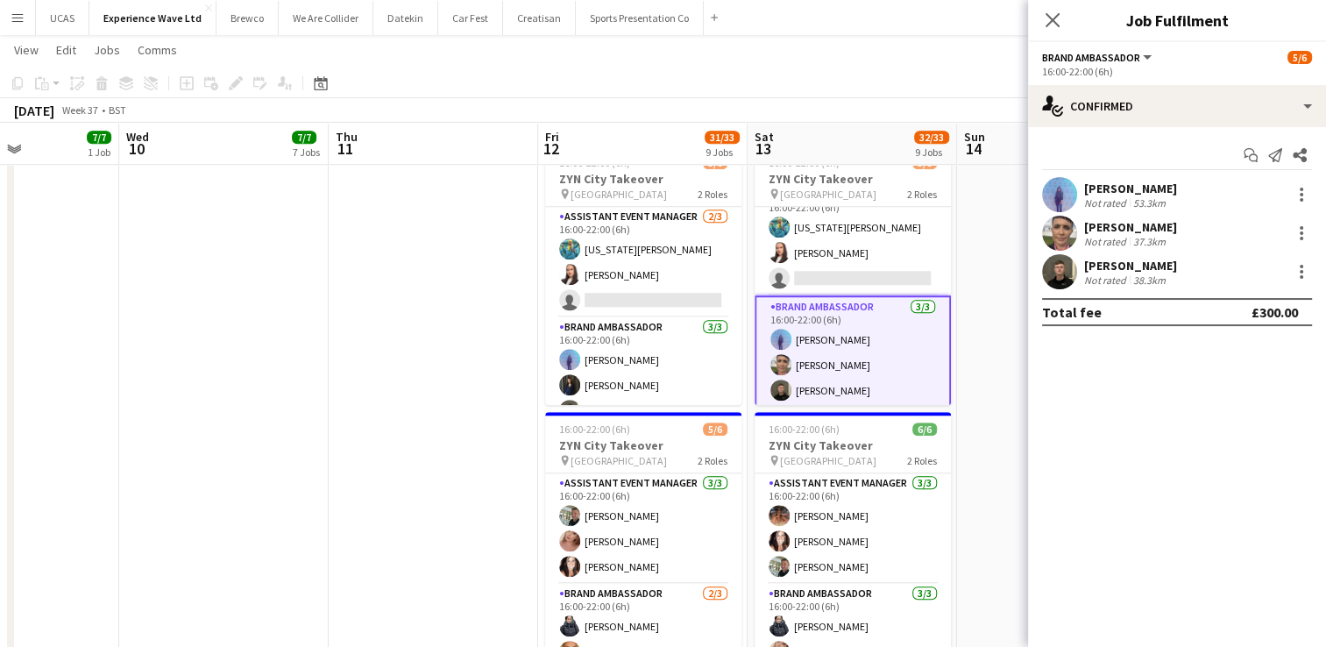
click at [1101, 231] on div "[PERSON_NAME]" at bounding box center [1130, 227] width 93 height 16
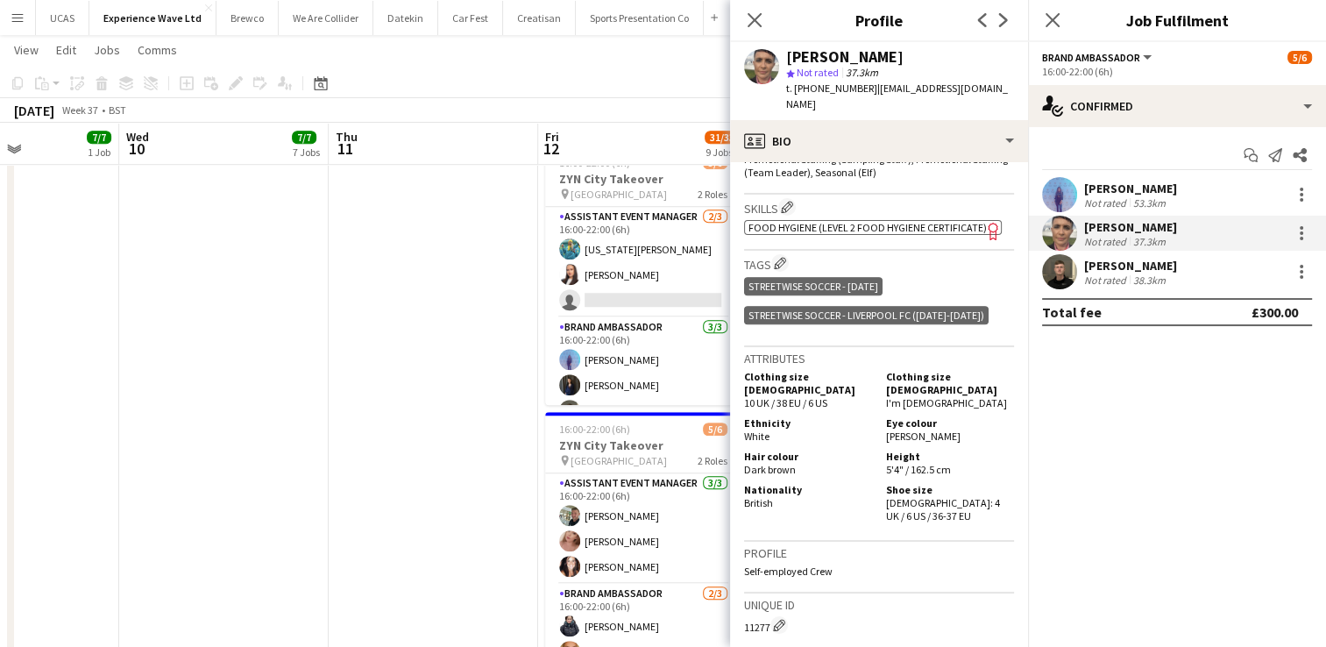
scroll to position [789, 0]
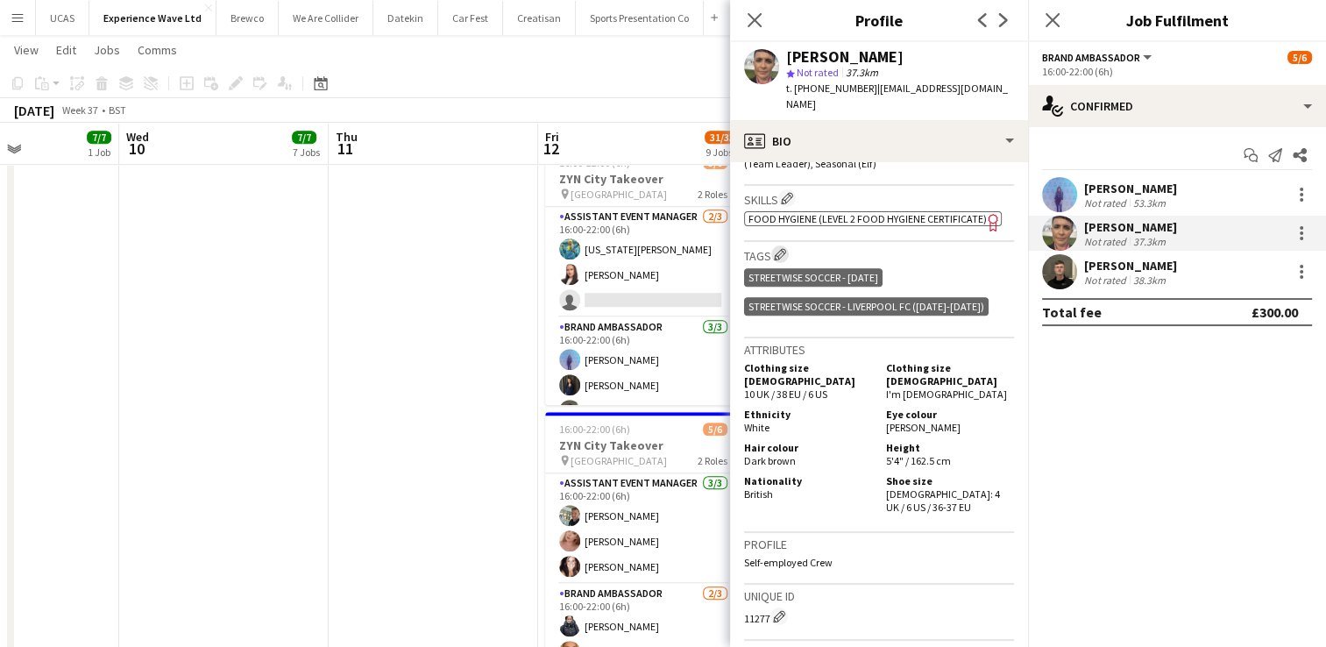
click at [781, 248] on app-icon "Edit crew company tags" at bounding box center [780, 254] width 12 height 12
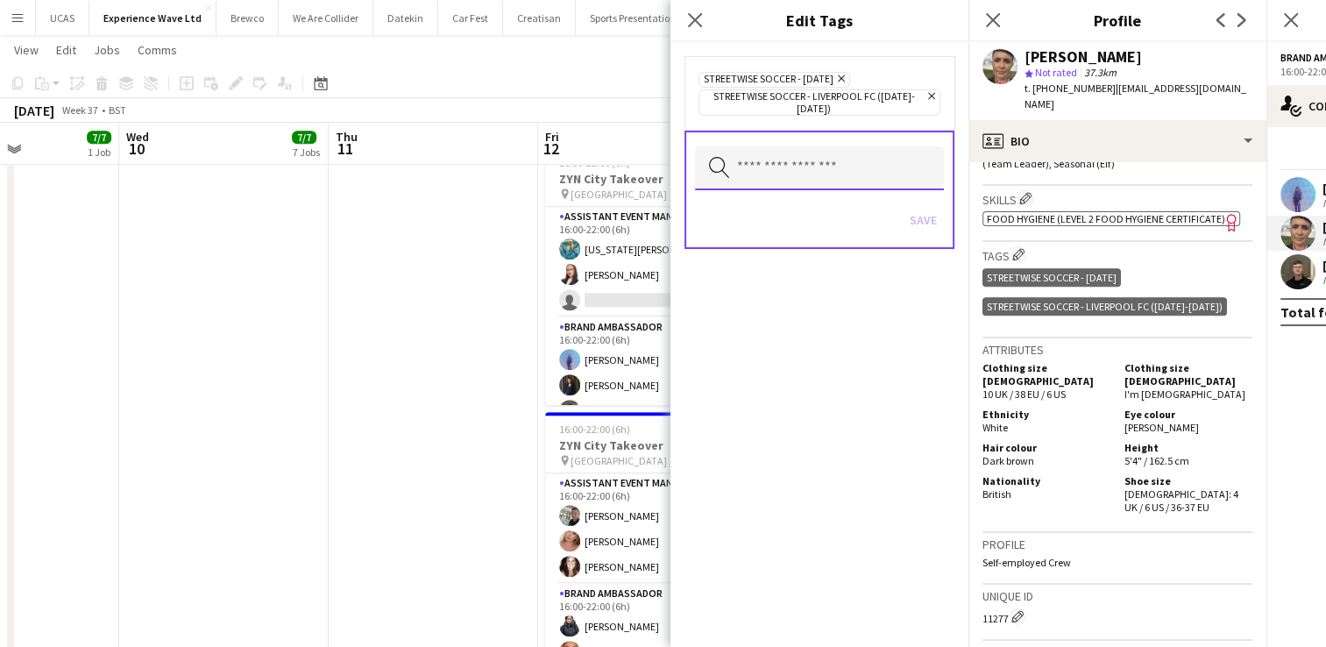
click at [828, 163] on input "text" at bounding box center [819, 168] width 249 height 44
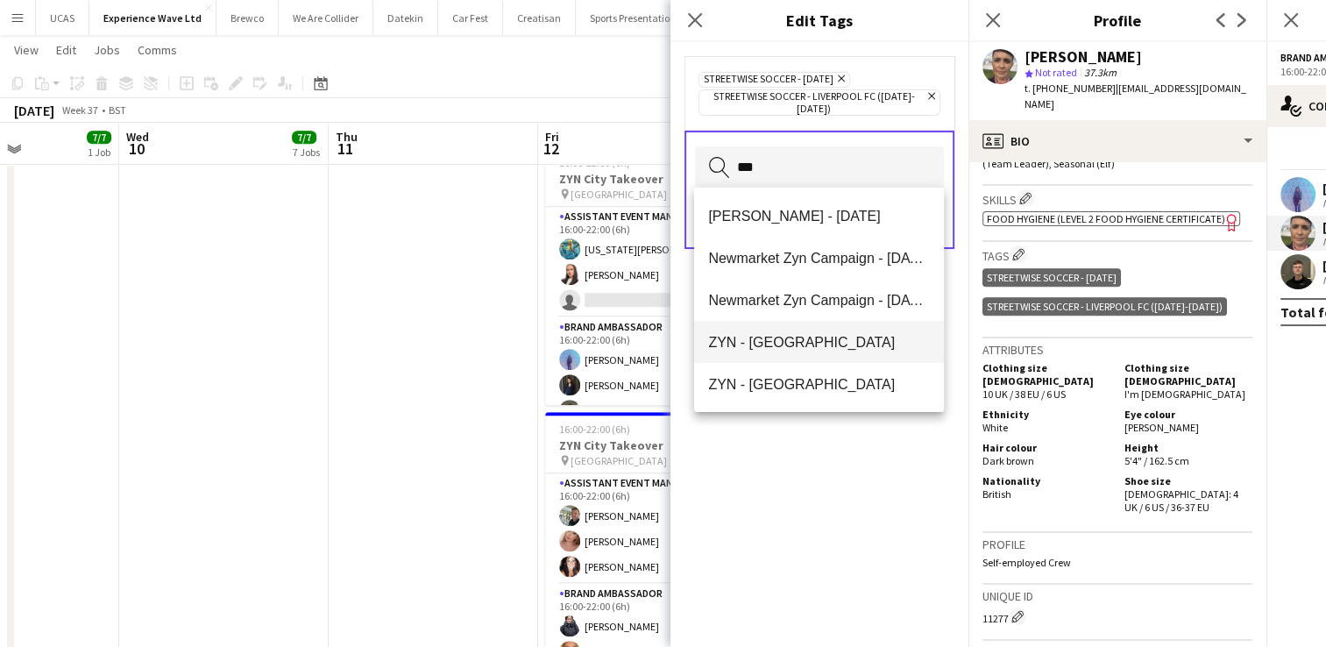
type input "***"
click at [872, 342] on span "ZYN - [GEOGRAPHIC_DATA]" at bounding box center [819, 342] width 222 height 17
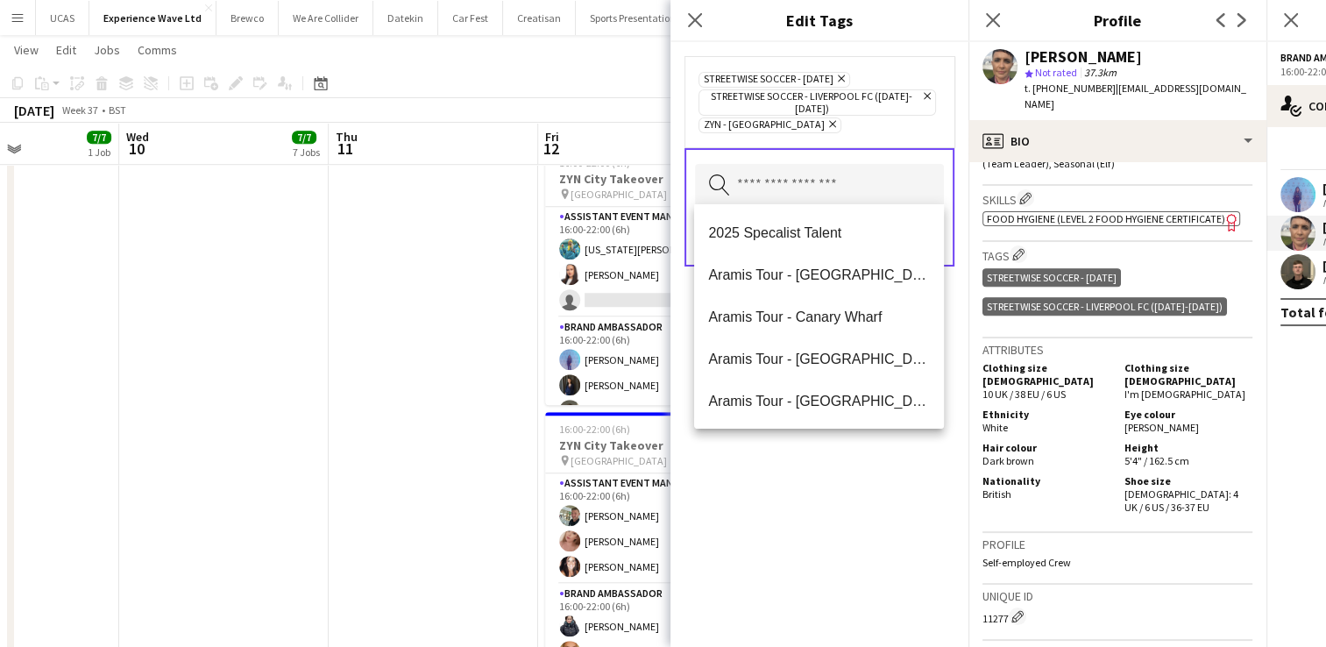
drag, startPoint x: 845, startPoint y: 466, endPoint x: 848, endPoint y: 443, distance: 22.9
click at [845, 453] on div "Streetwise Soccer - [DATE] Remove Streetwise Soccer - Liverpool FC ([DATE]-[DAT…" at bounding box center [820, 344] width 298 height 605
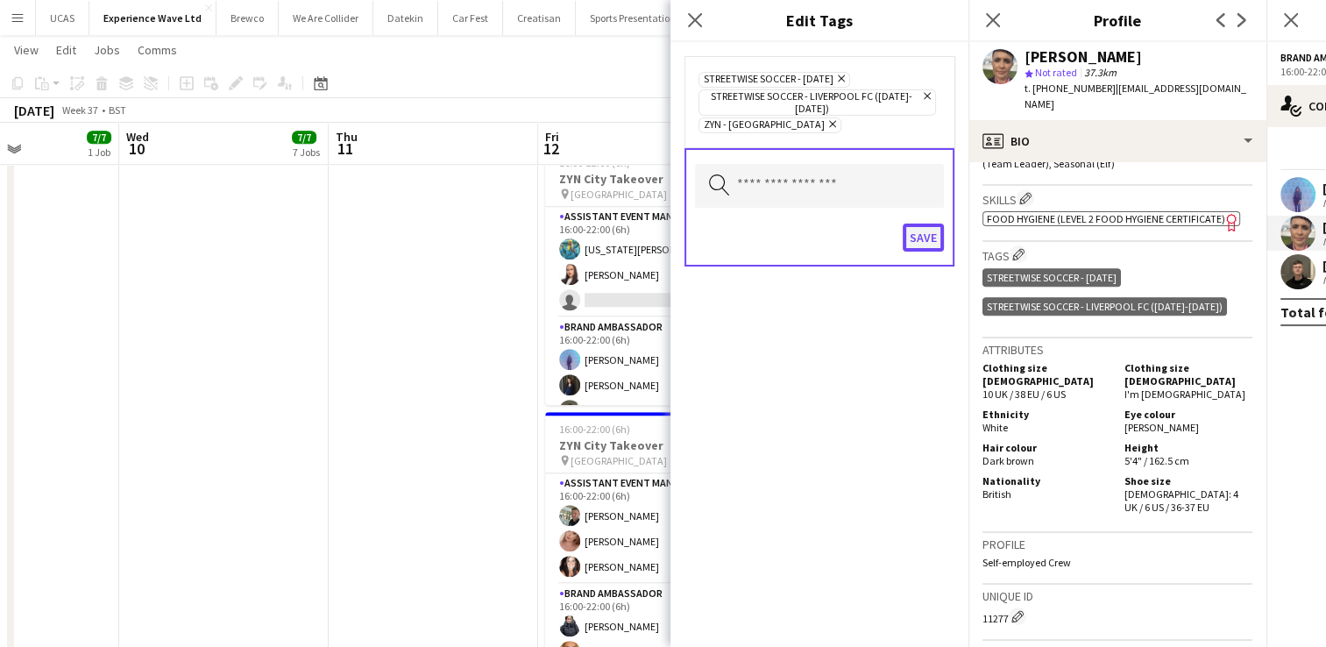
click at [924, 237] on button "Save" at bounding box center [923, 238] width 41 height 28
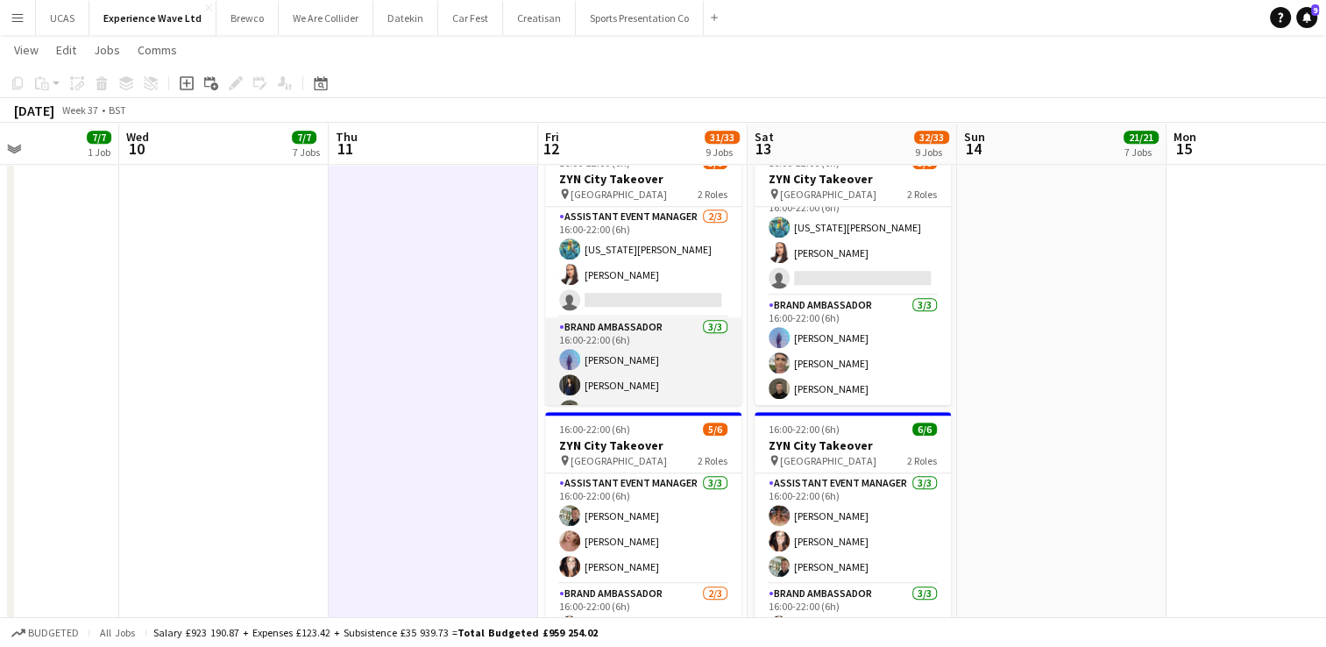
scroll to position [22, 0]
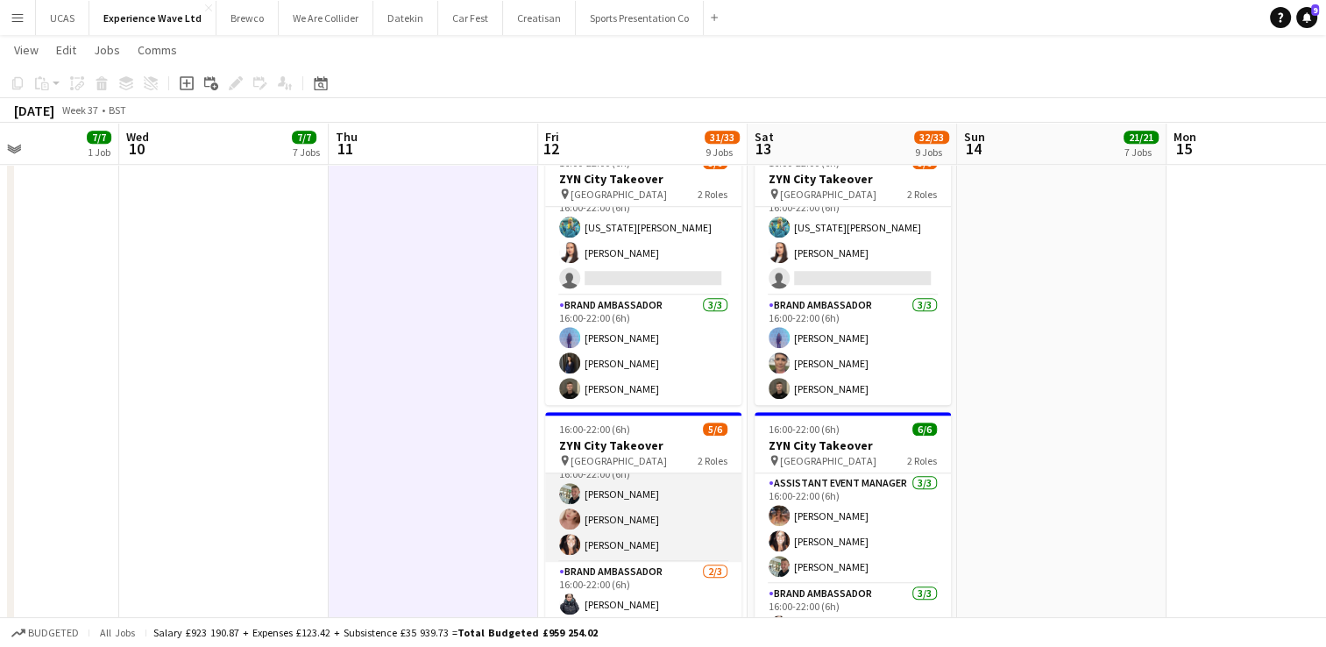
click at [638, 527] on app-card-role "Assistant Event Manager [DATE] 16:00-22:00 (6h) [PERSON_NAME] [PERSON_NAME] [PE…" at bounding box center [643, 506] width 196 height 110
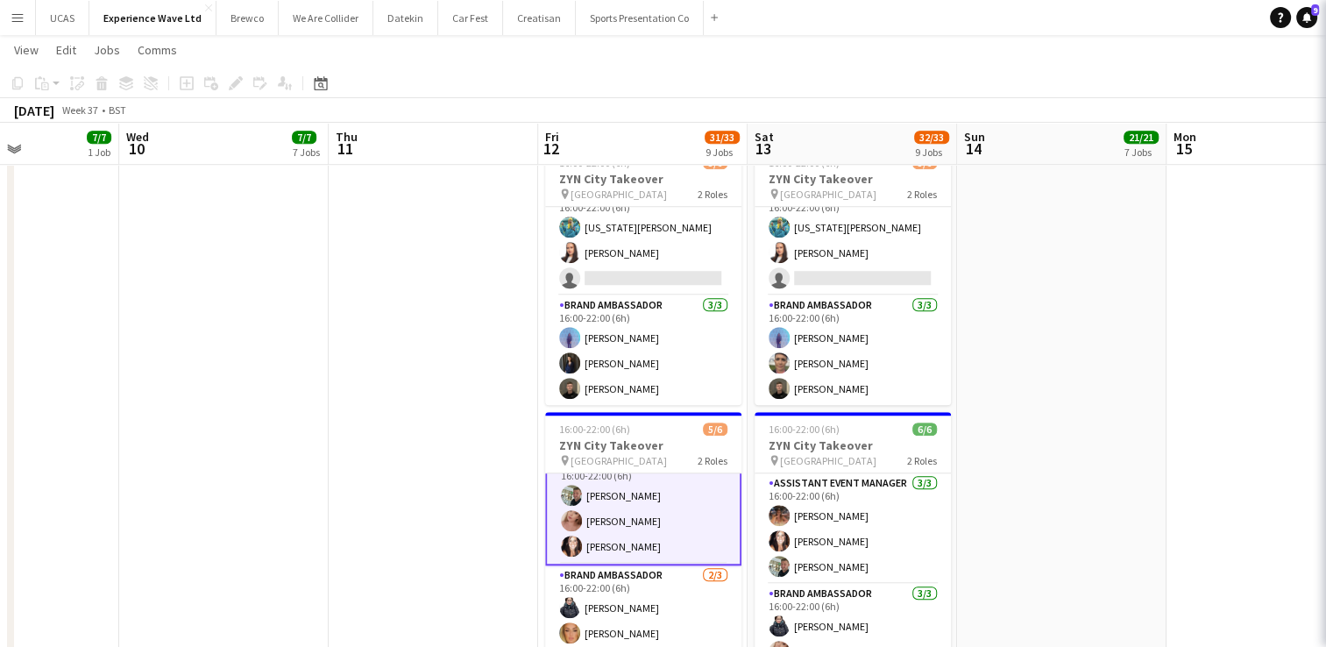
scroll to position [24, 0]
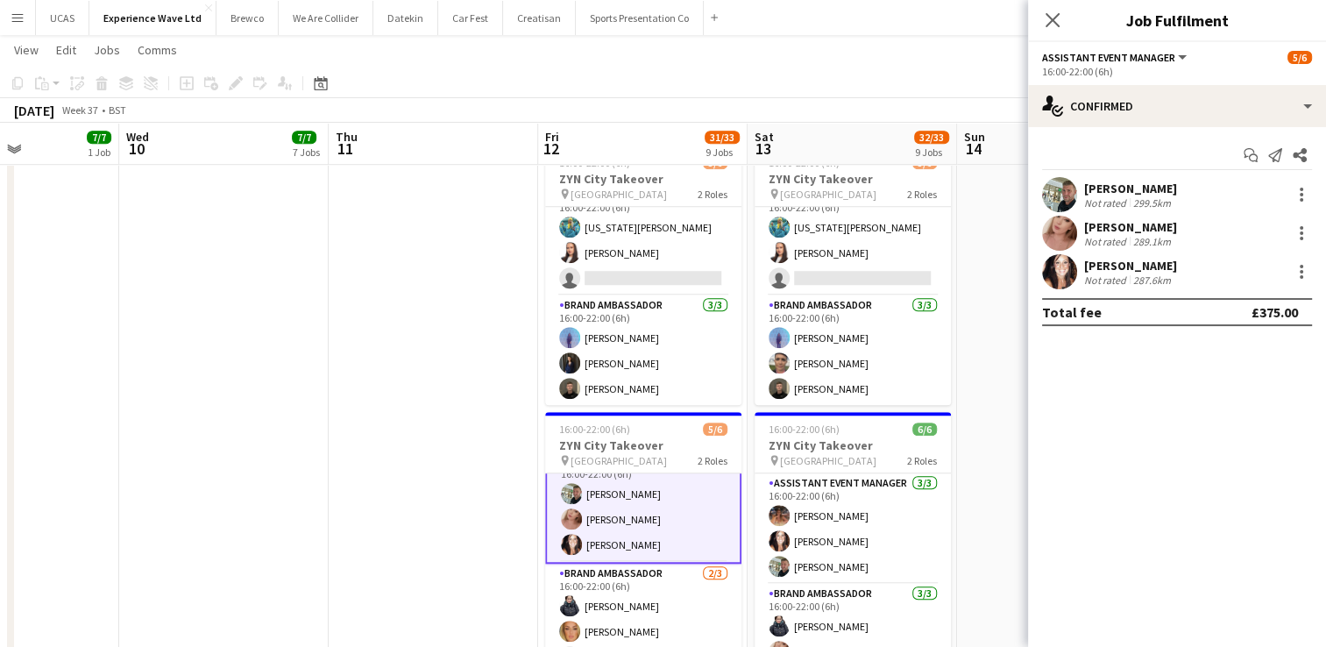
click at [1200, 202] on div "[PERSON_NAME] Not rated 299.5km" at bounding box center [1177, 194] width 298 height 35
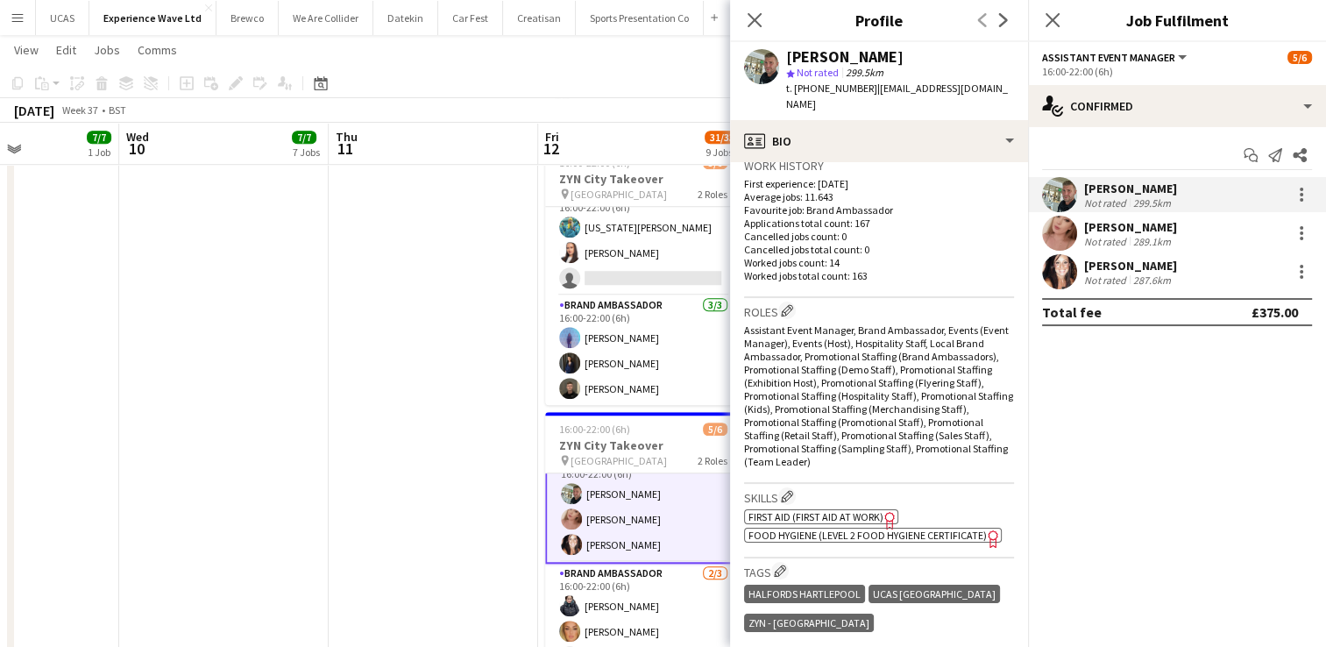
scroll to position [526, 0]
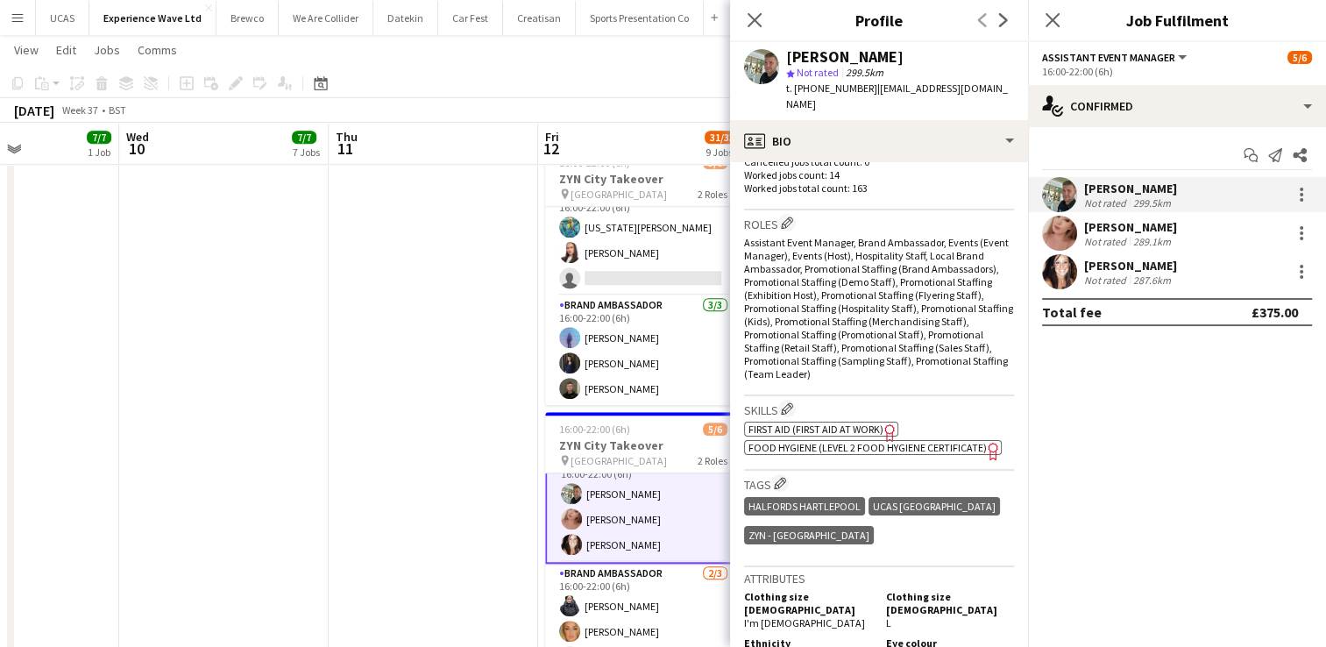
click at [1183, 229] on div "[PERSON_NAME] Not rated 289.1km" at bounding box center [1177, 233] width 298 height 35
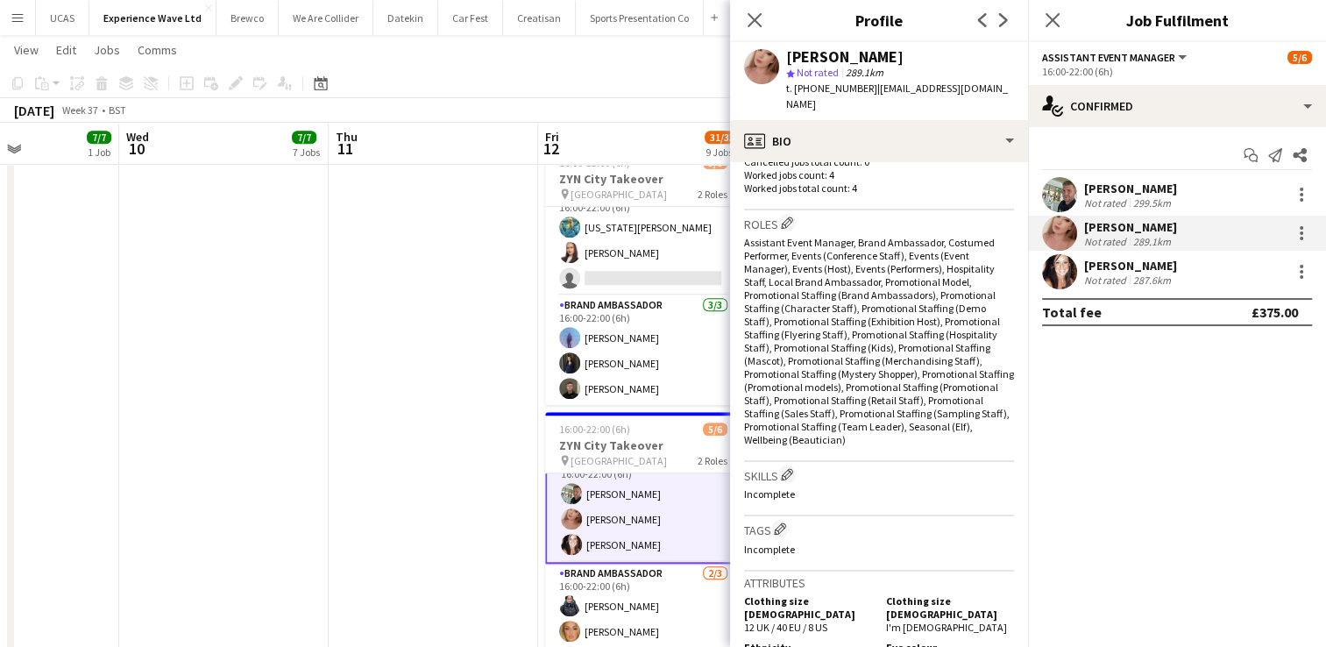
scroll to position [614, 0]
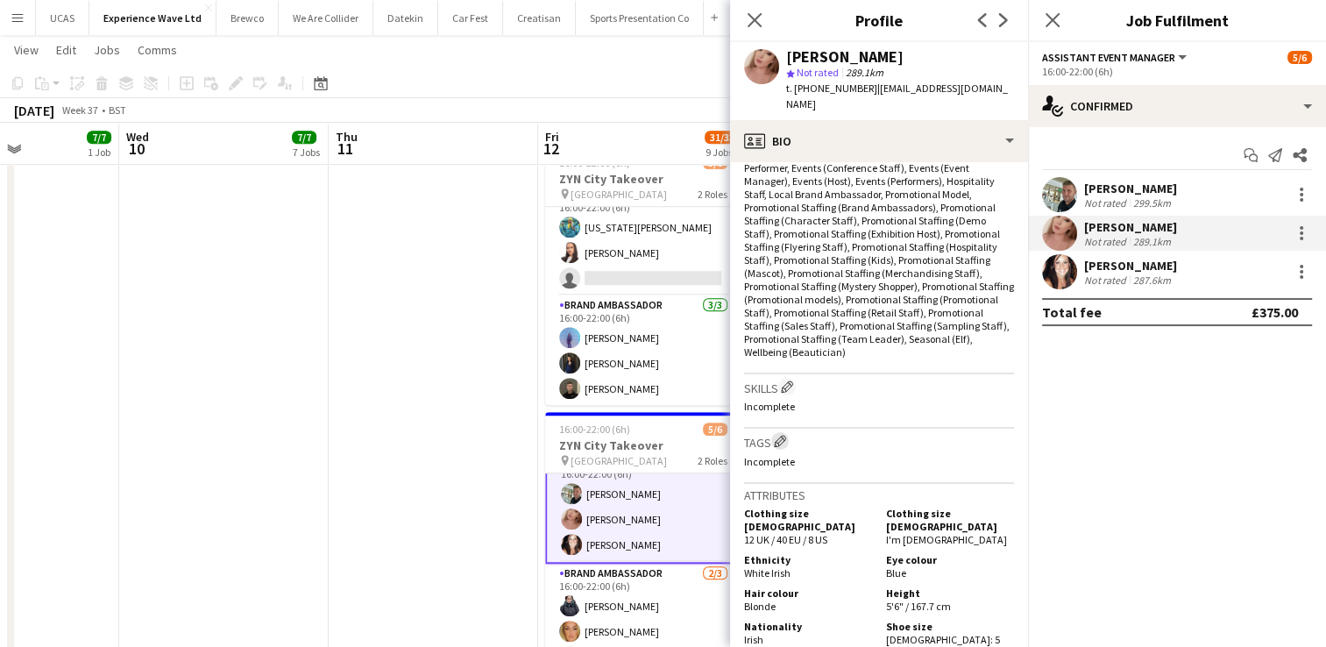
click at [784, 435] on app-icon "Edit crew company tags" at bounding box center [780, 441] width 12 height 12
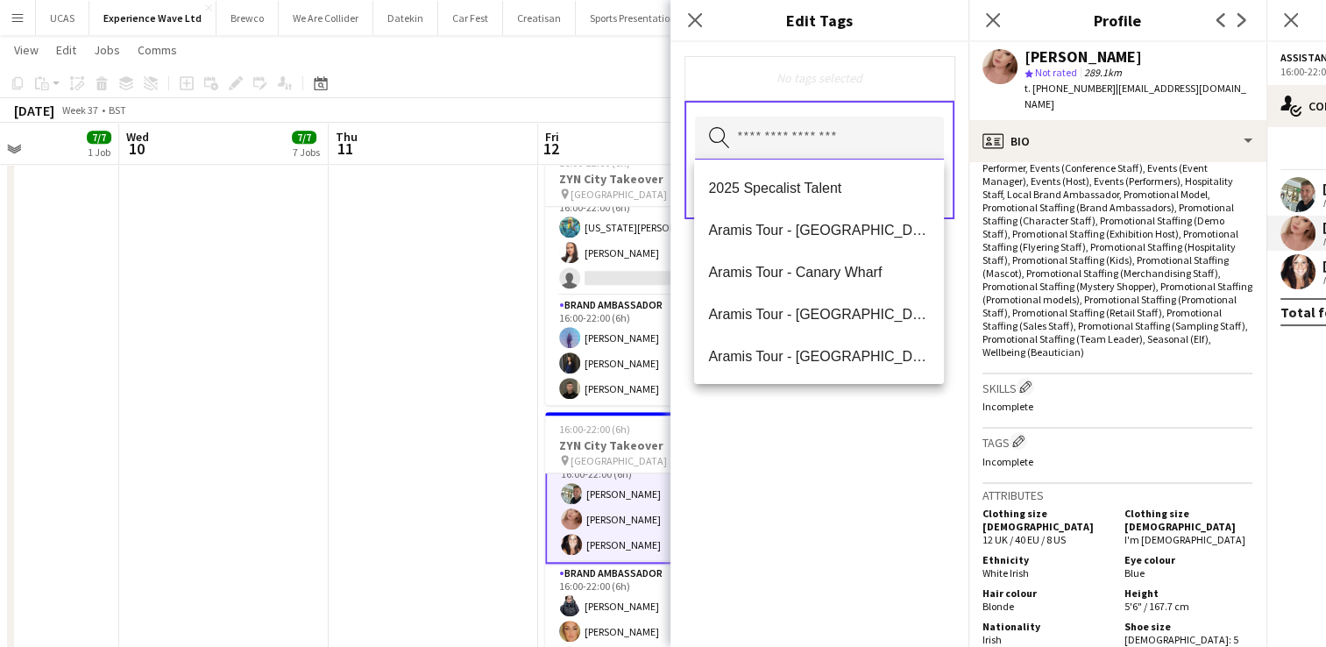
click at [775, 144] on input "text" at bounding box center [819, 139] width 249 height 44
type input "***"
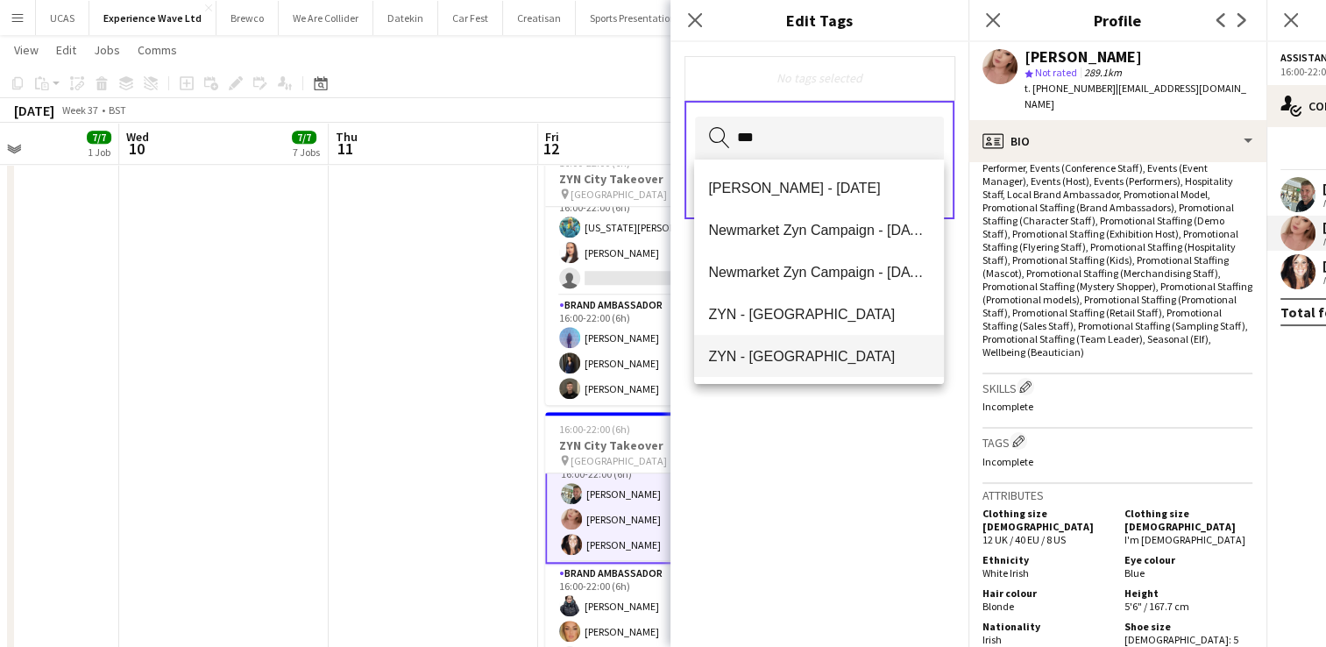
click at [807, 349] on span "ZYN - [GEOGRAPHIC_DATA]" at bounding box center [819, 356] width 222 height 17
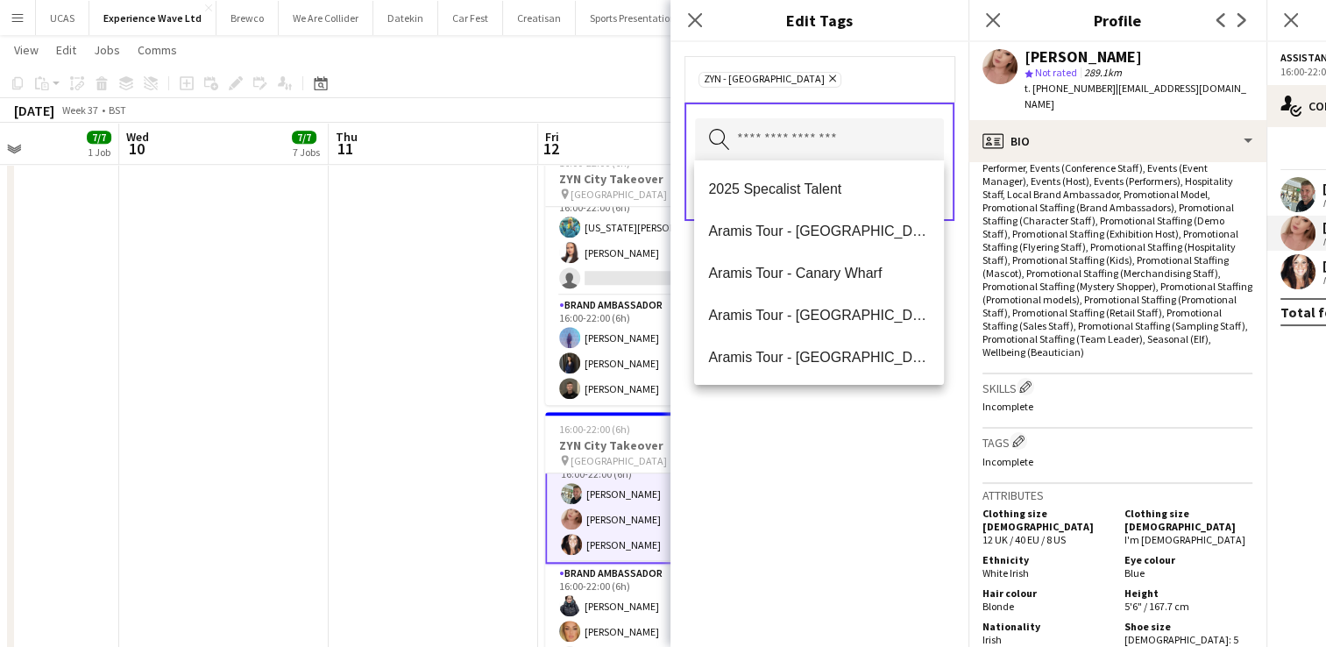
click at [835, 418] on div "ZYN - [GEOGRAPHIC_DATA] Remove Search by tag name Save" at bounding box center [820, 344] width 298 height 605
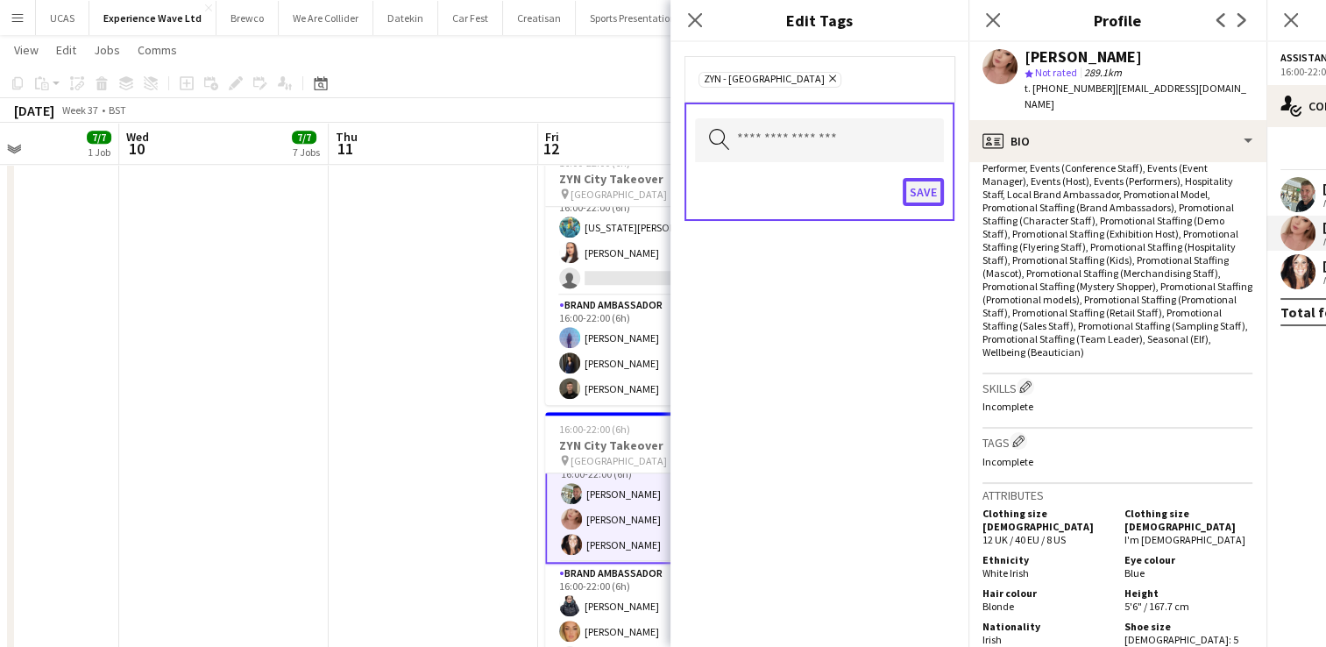
click at [922, 191] on button "Save" at bounding box center [923, 192] width 41 height 28
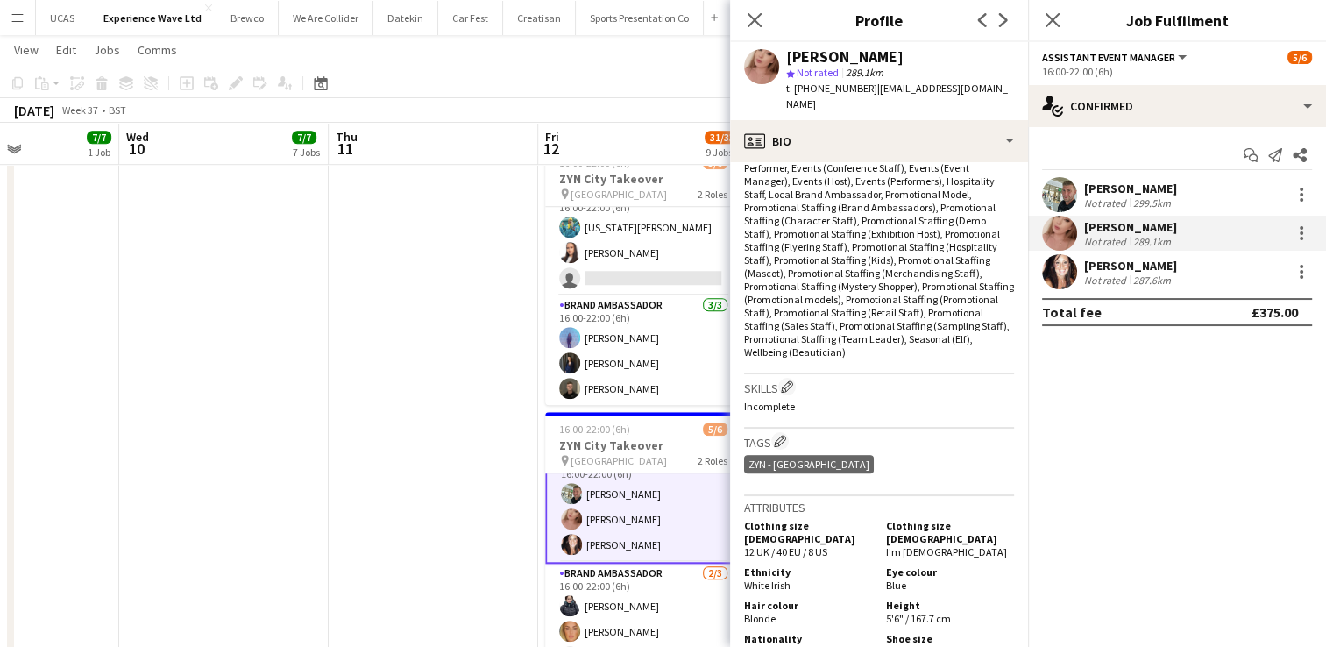
click at [1112, 279] on div "Not rated" at bounding box center [1107, 279] width 46 height 13
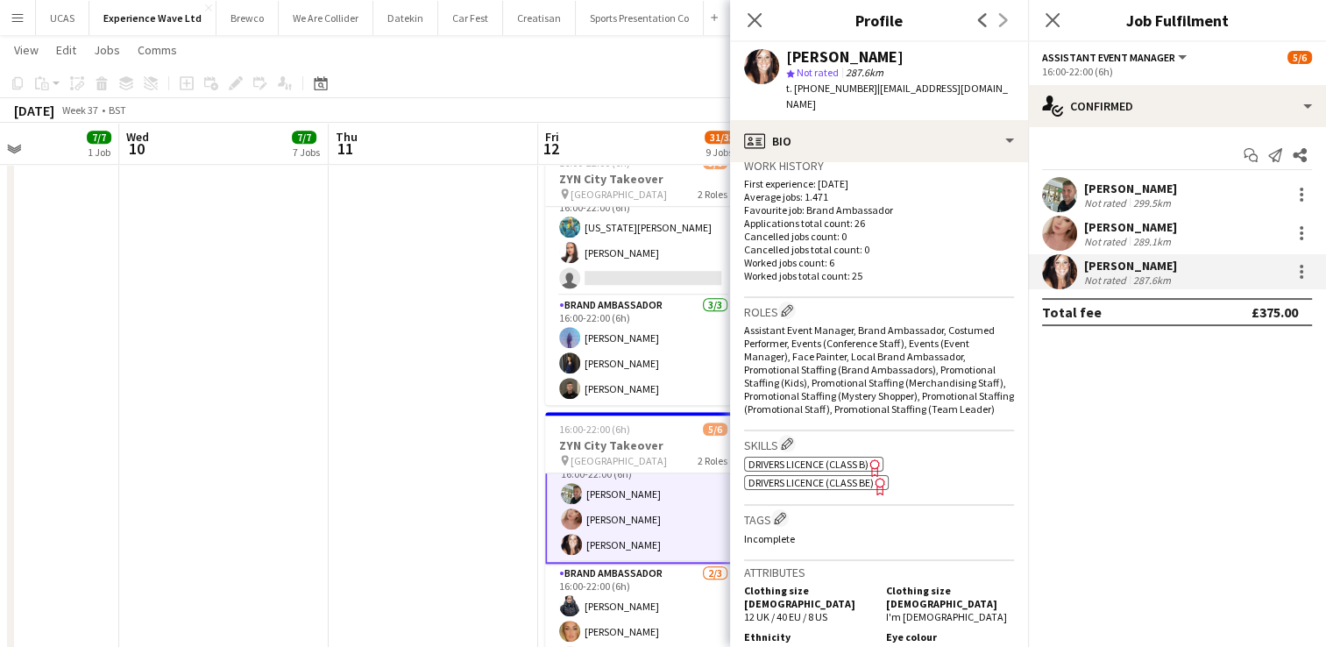
scroll to position [701, 0]
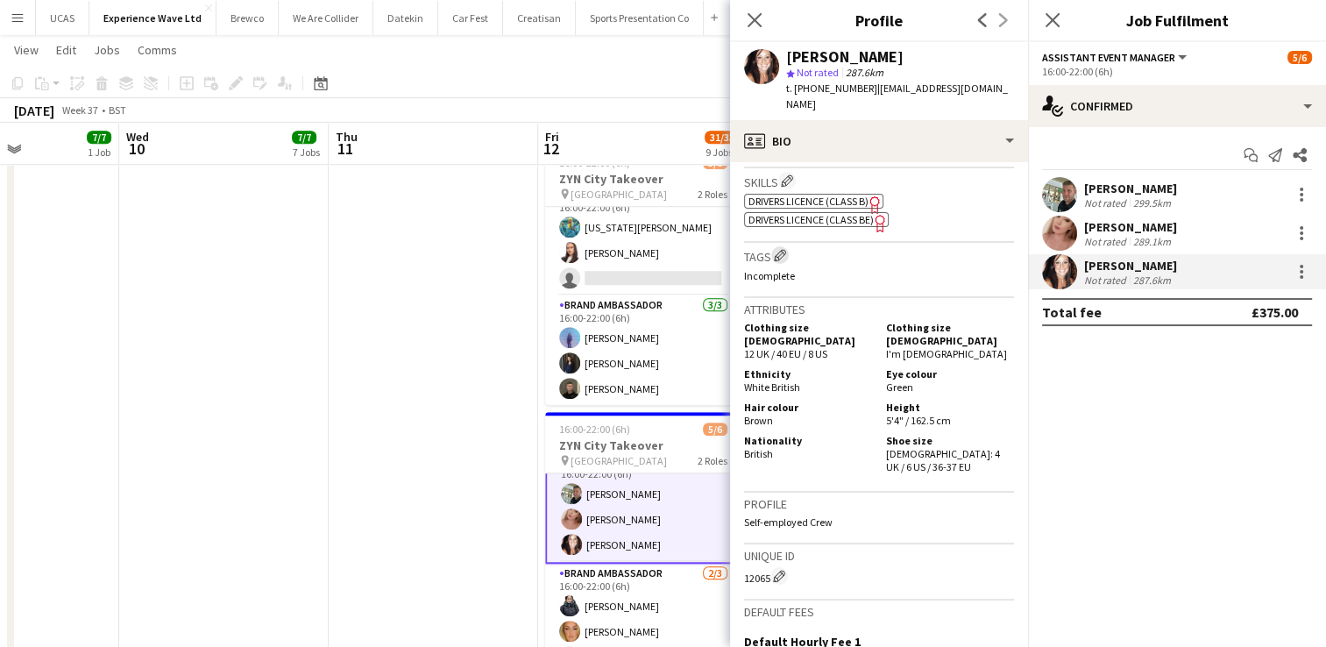
click at [779, 261] on app-icon "Edit crew company tags" at bounding box center [780, 255] width 12 height 12
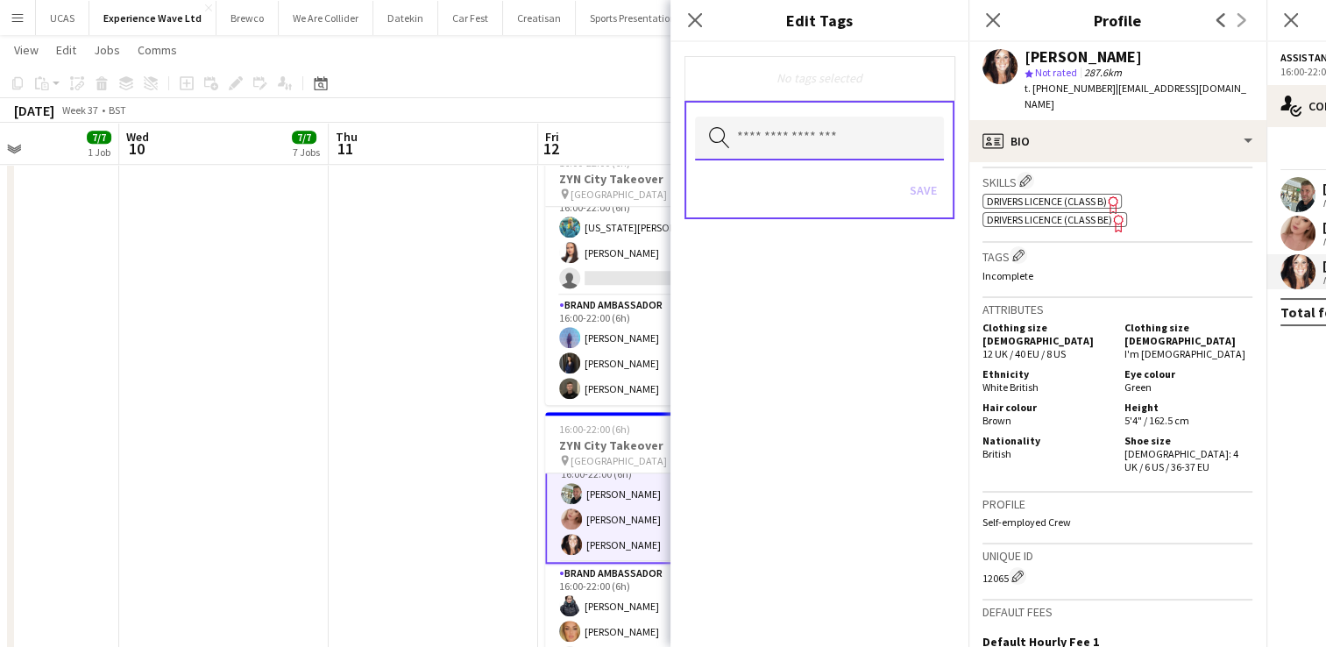
click at [782, 141] on input "text" at bounding box center [819, 139] width 249 height 44
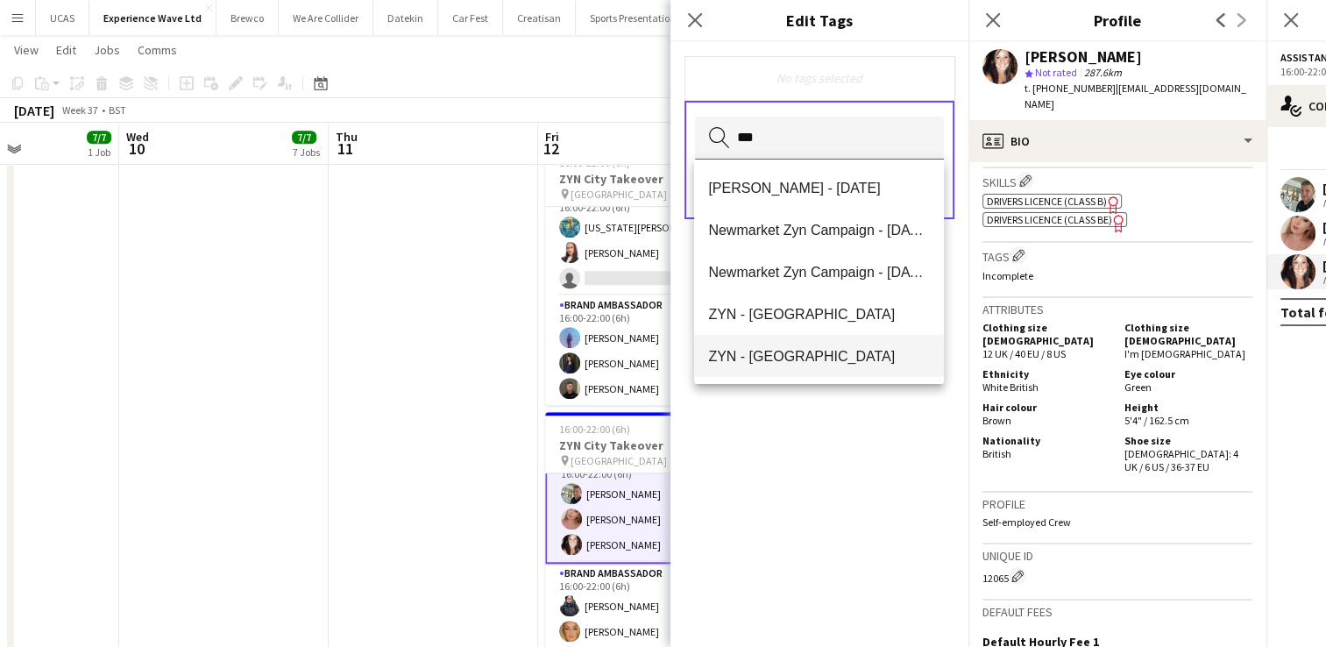
type input "***"
click at [799, 372] on mat-option "ZYN - [GEOGRAPHIC_DATA]" at bounding box center [819, 356] width 250 height 42
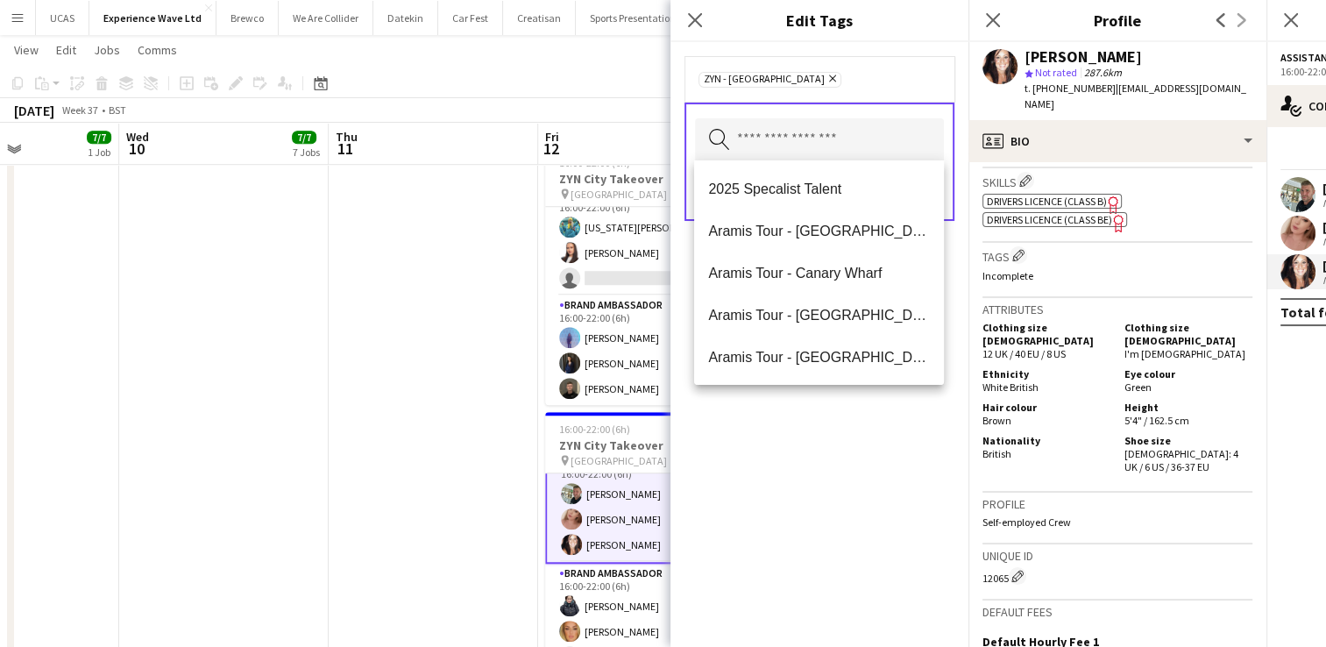
drag, startPoint x: 852, startPoint y: 447, endPoint x: 905, endPoint y: 268, distance: 186.4
click at [855, 434] on div "ZYN - [GEOGRAPHIC_DATA] Remove Search by tag name Save" at bounding box center [820, 344] width 298 height 605
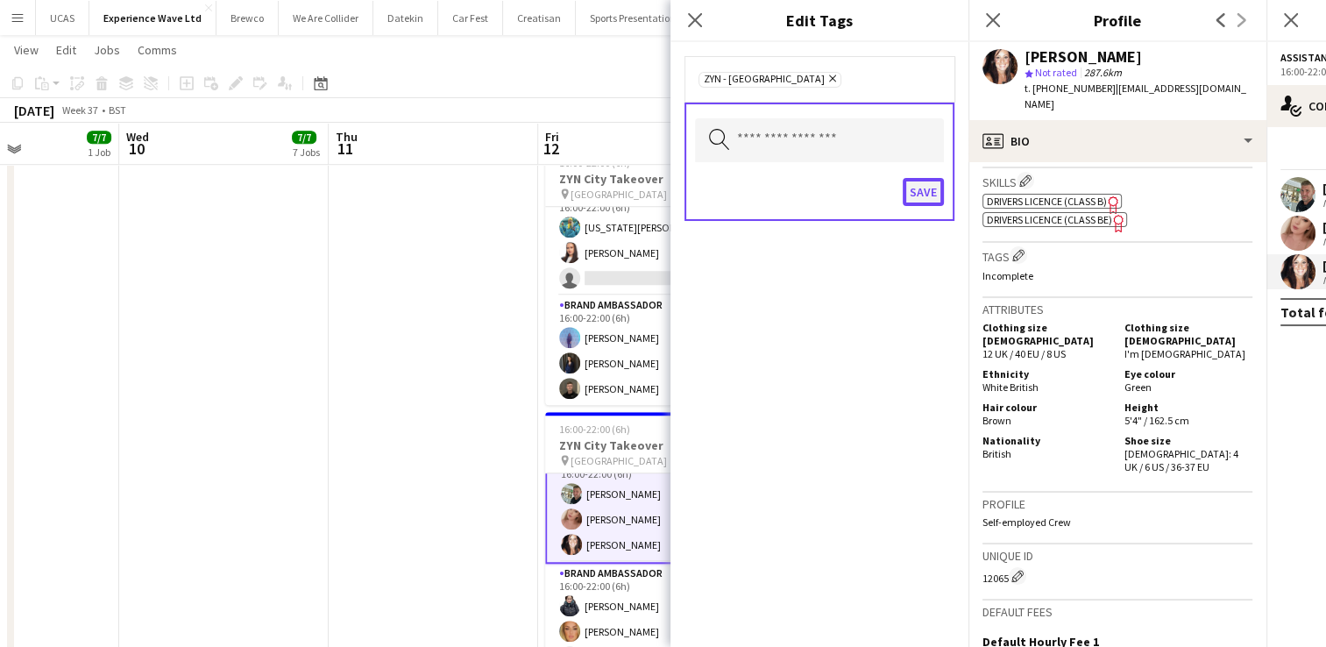
click at [928, 186] on button "Save" at bounding box center [923, 192] width 41 height 28
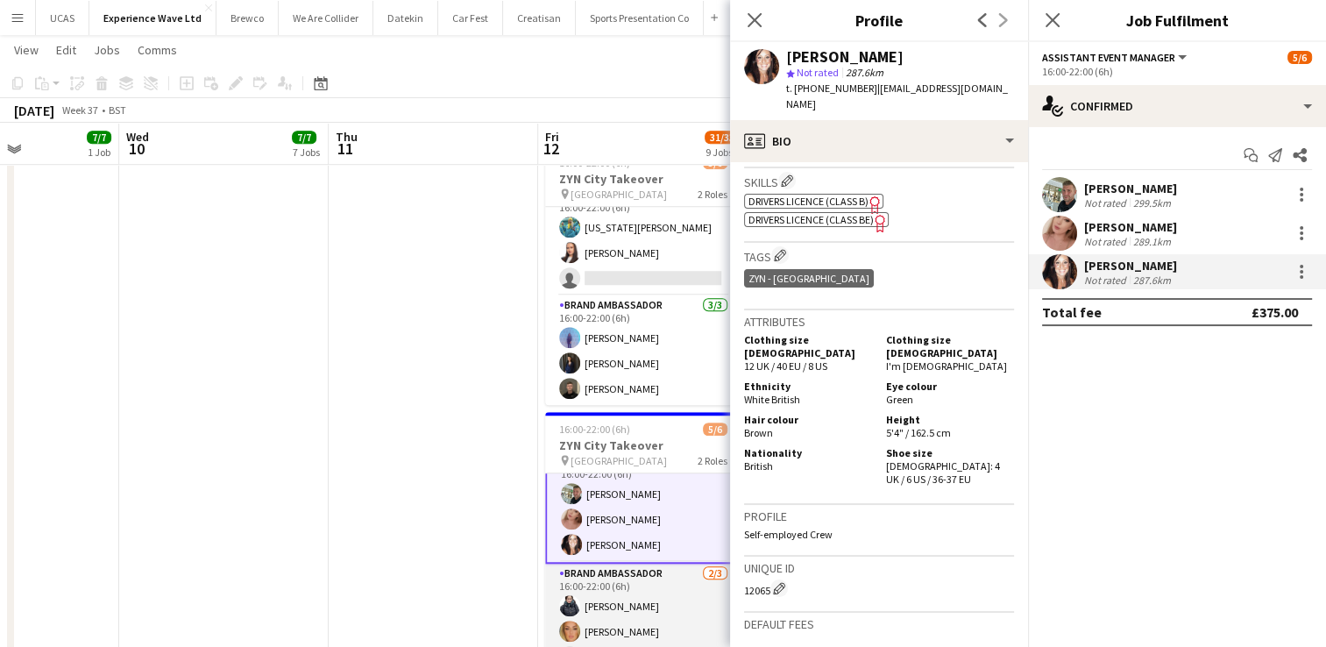
click at [609, 605] on app-card-role "Brand Ambassador [DATE] 16:00-22:00 (6h) [PERSON_NAME] [PERSON_NAME] single-neu…" at bounding box center [643, 619] width 196 height 110
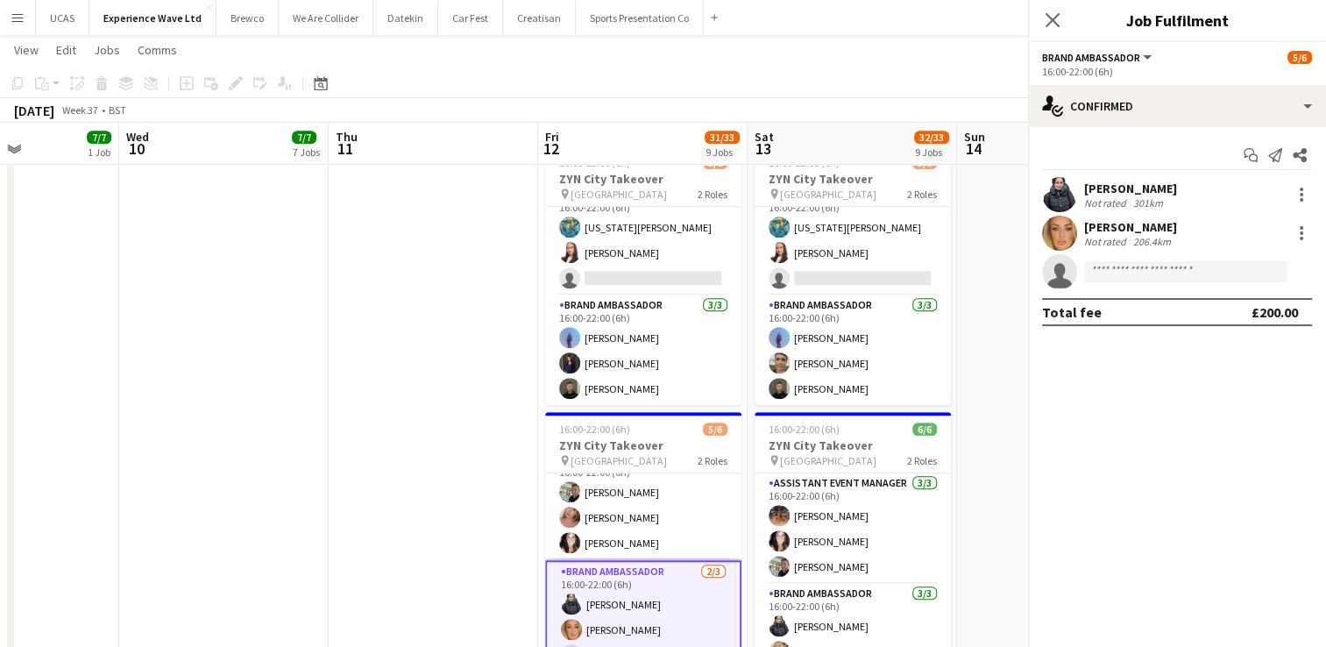
scroll to position [22, 0]
click at [1189, 205] on div "[PERSON_NAME] Not rated 301km" at bounding box center [1177, 194] width 298 height 35
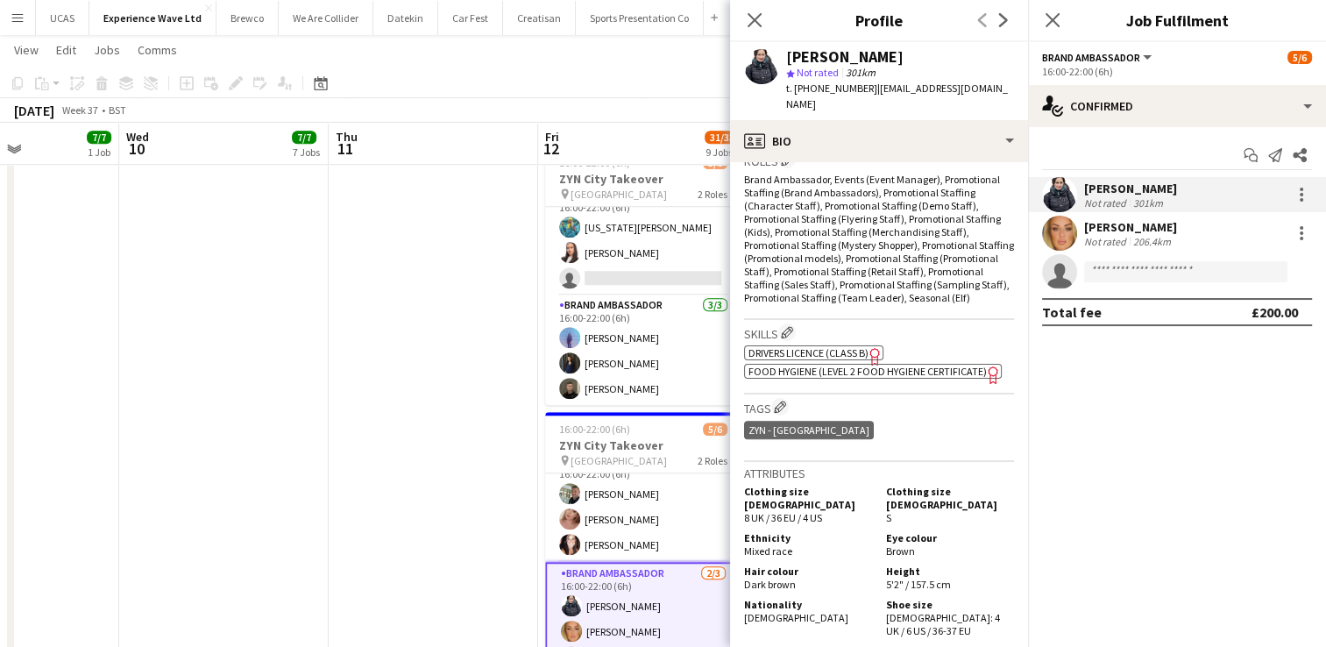
scroll to position [614, 0]
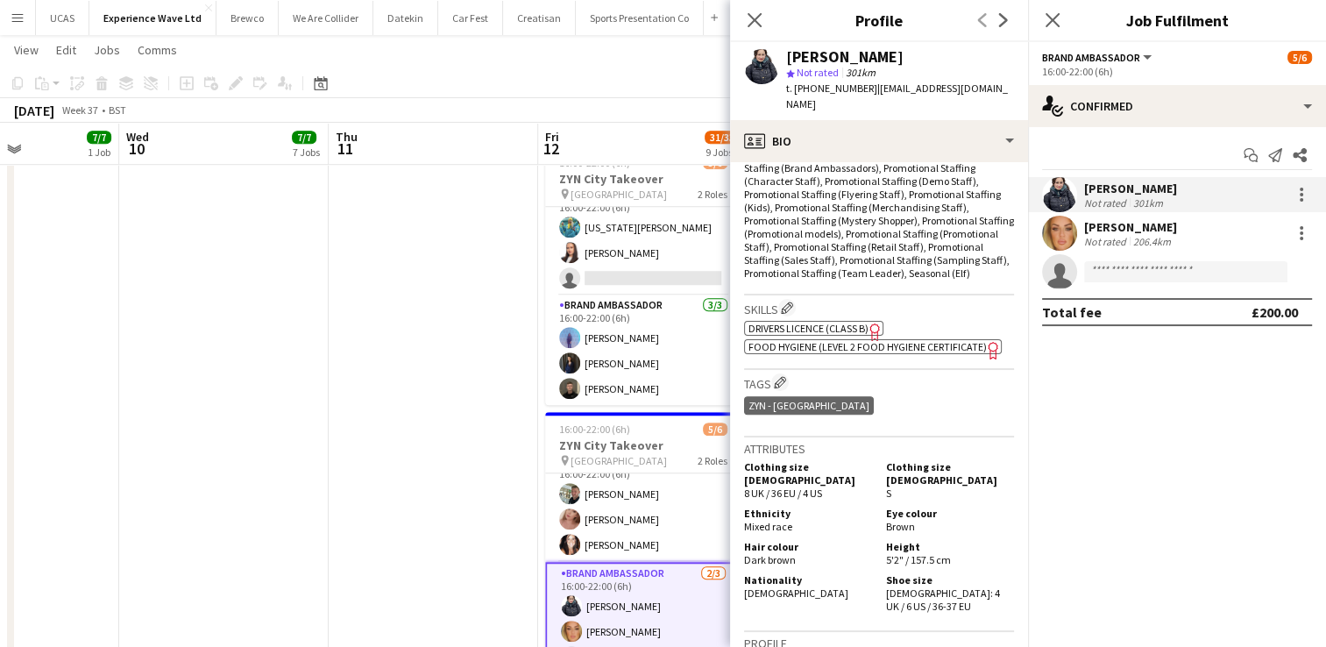
click at [1216, 236] on div "[PERSON_NAME] Not rated 206.4km" at bounding box center [1177, 233] width 298 height 35
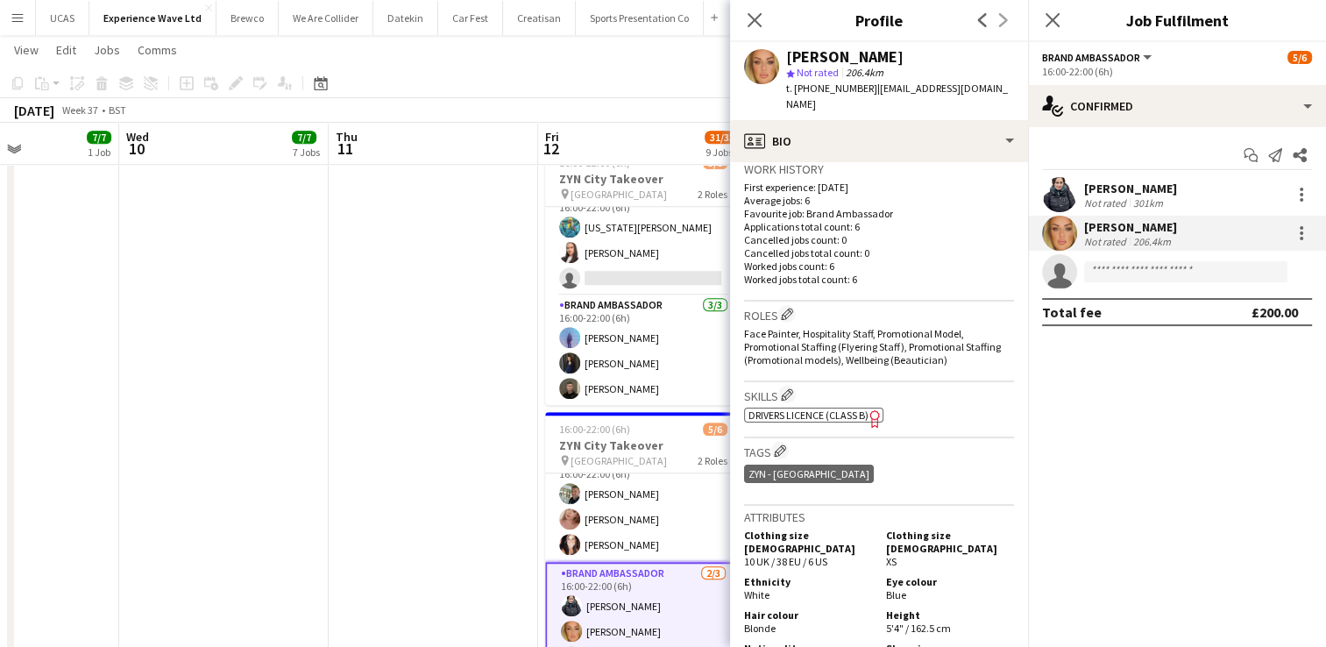
scroll to position [438, 0]
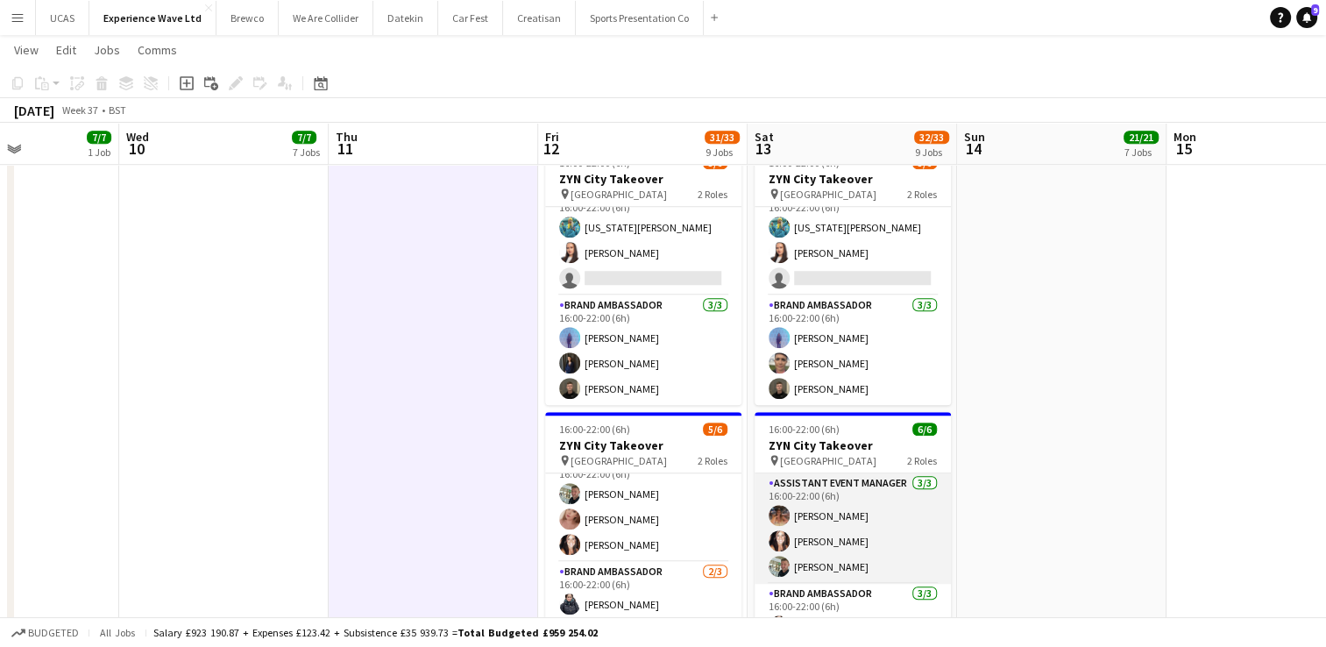
click at [842, 516] on app-card-role "Assistant Event Manager [DATE] 16:00-22:00 (6h) [PERSON_NAME] [PERSON_NAME] [PE…" at bounding box center [853, 528] width 196 height 110
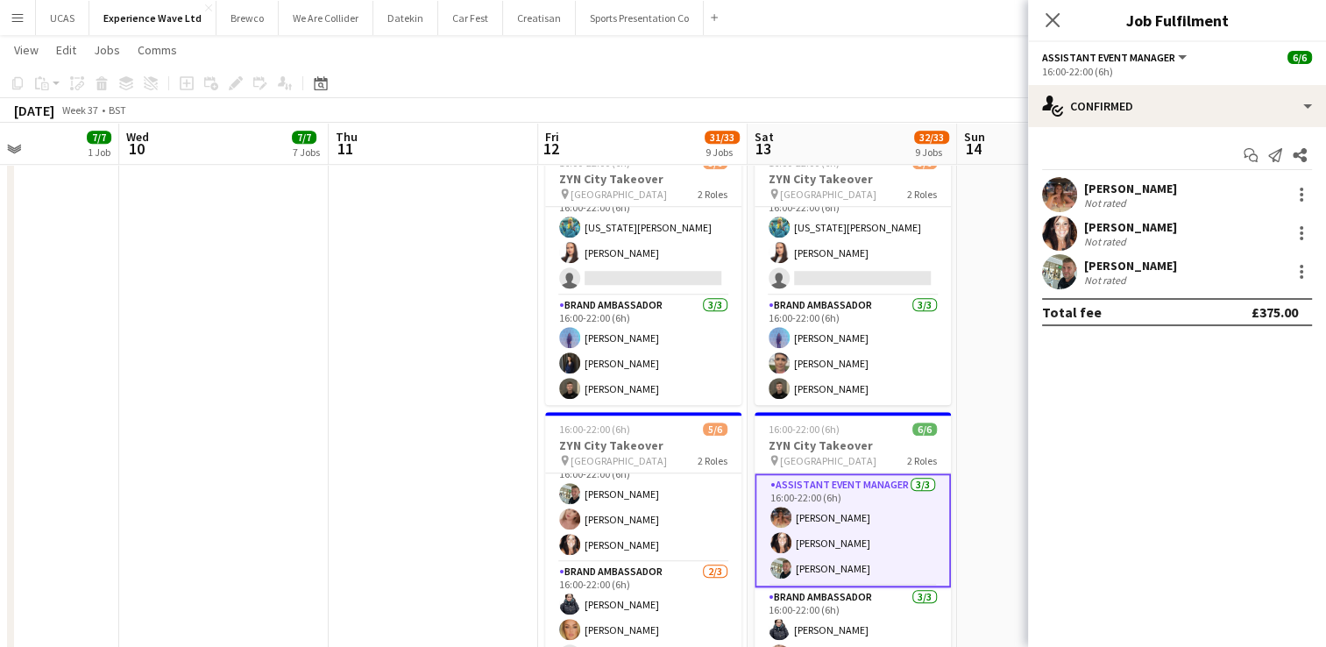
click at [1179, 187] on div "[PERSON_NAME] Not rated" at bounding box center [1177, 194] width 298 height 35
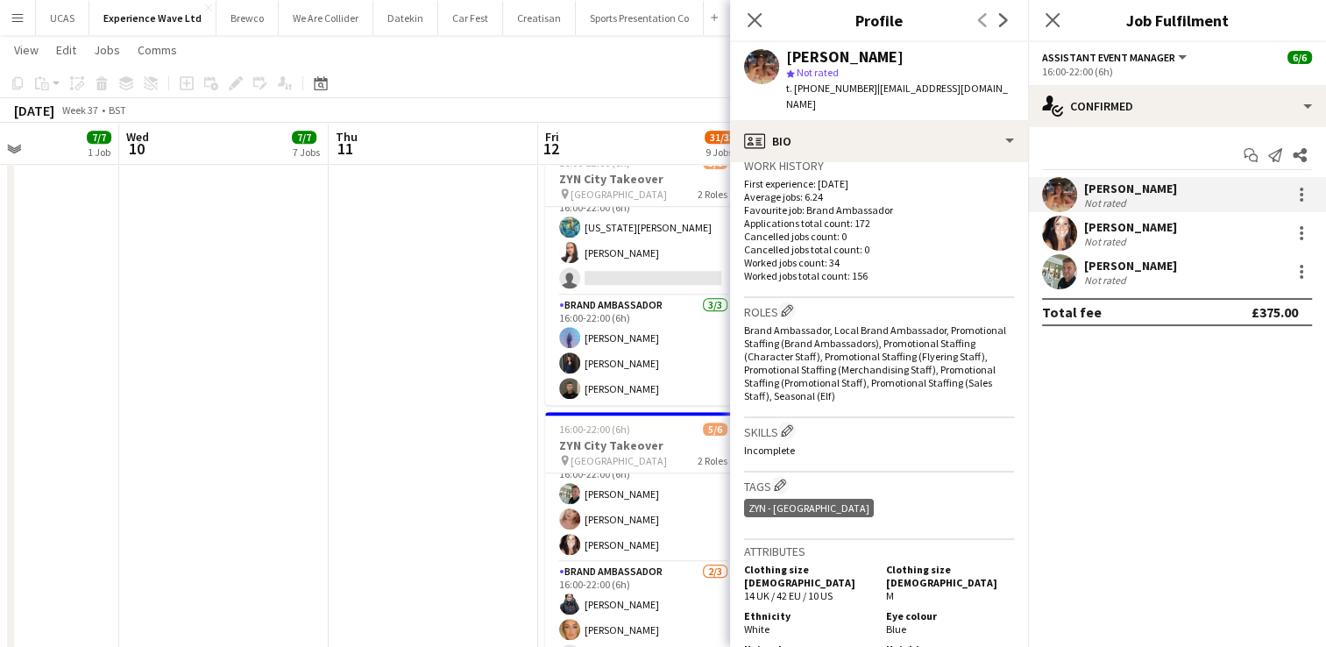
click at [802, 499] on div "ZYN - [GEOGRAPHIC_DATA]" at bounding box center [809, 508] width 130 height 18
click at [780, 479] on app-icon "Edit crew company tags" at bounding box center [780, 485] width 12 height 12
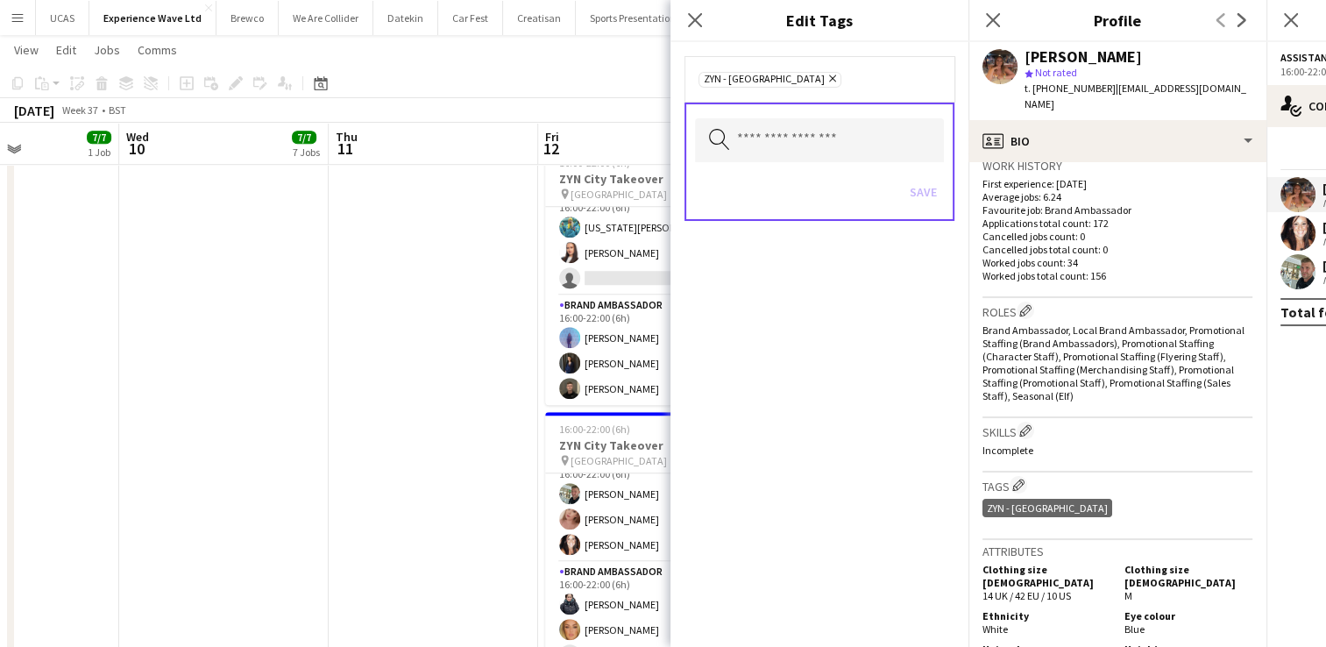
click at [825, 74] on icon "Remove" at bounding box center [830, 78] width 11 height 11
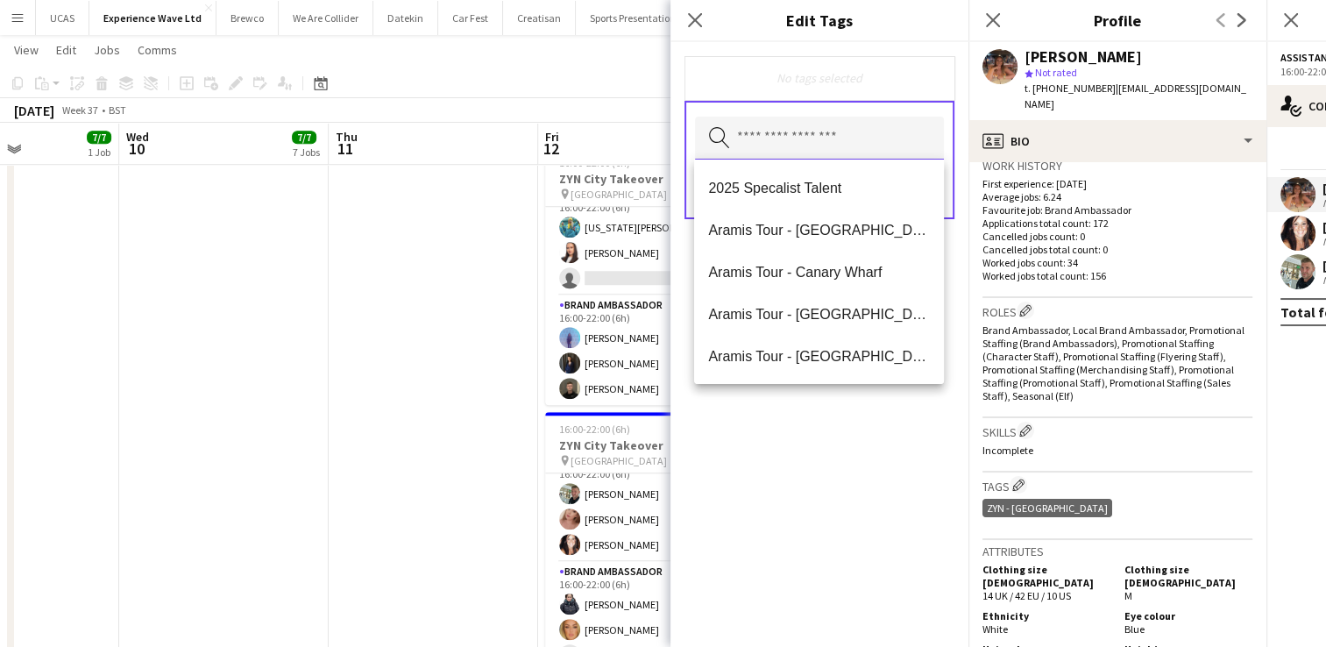
click at [795, 129] on input "text" at bounding box center [819, 139] width 249 height 44
type input "***"
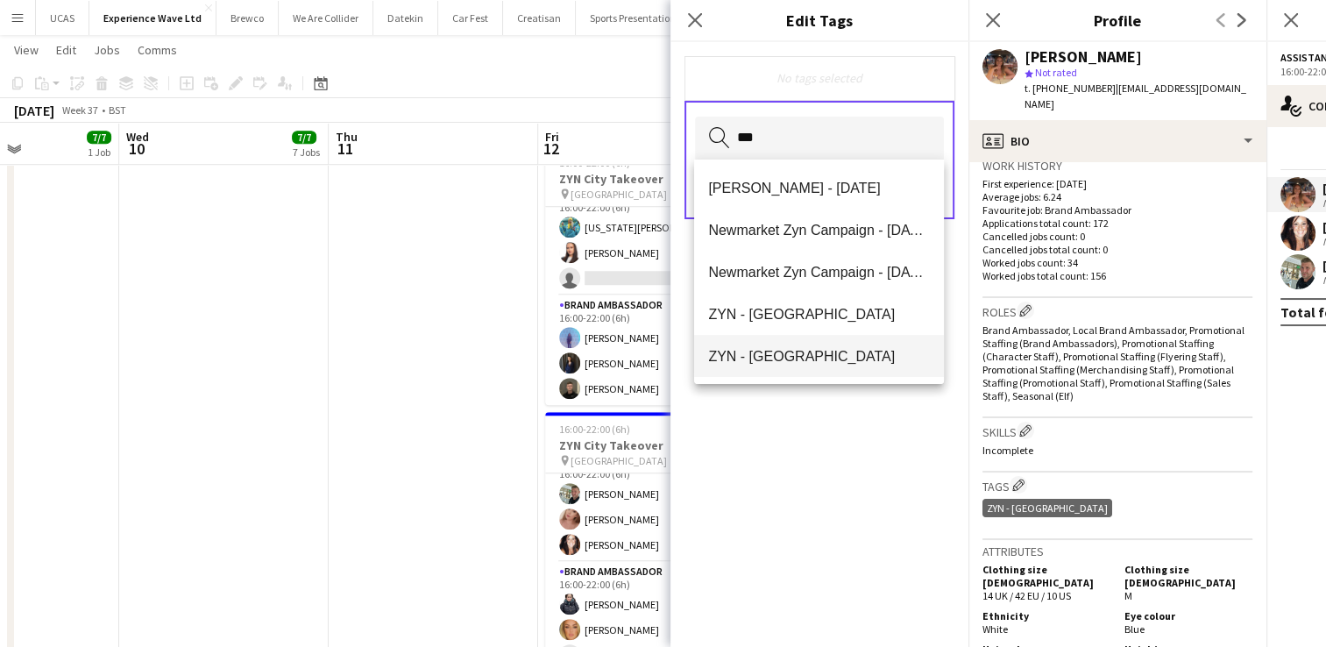
click at [811, 363] on span "ZYN - [GEOGRAPHIC_DATA]" at bounding box center [819, 356] width 222 height 17
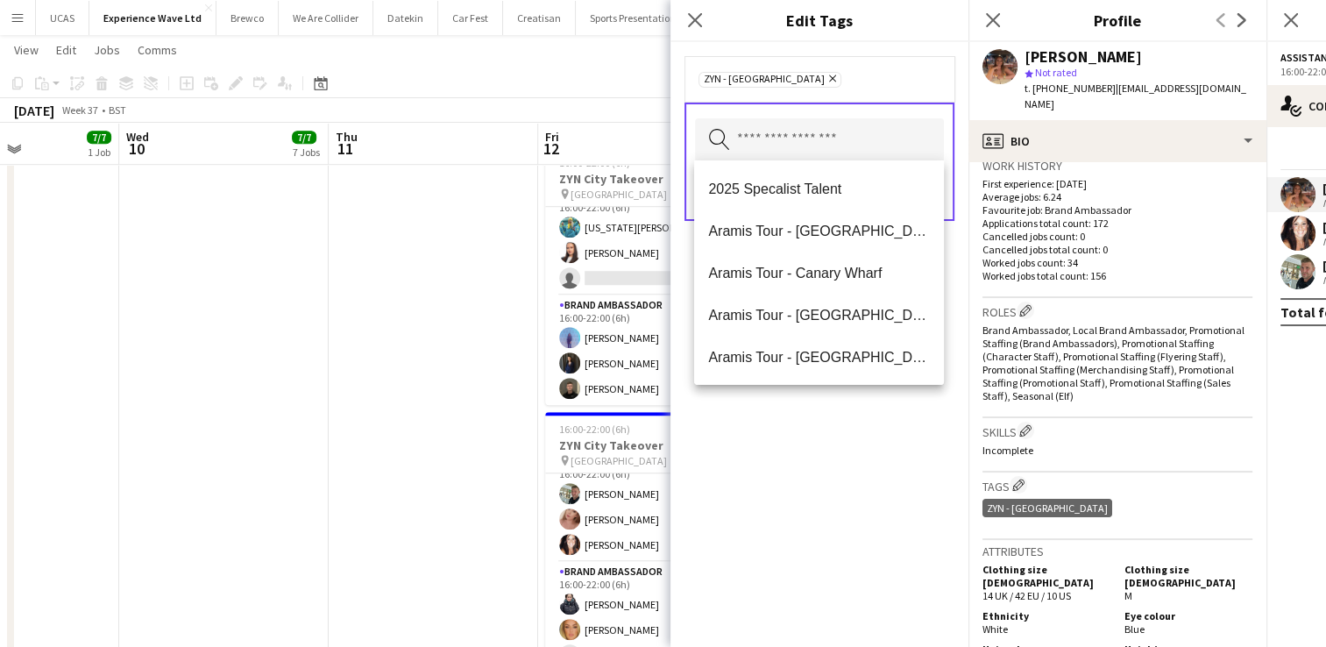
click at [856, 457] on div "ZYN - [GEOGRAPHIC_DATA] Remove Search by tag name Save" at bounding box center [820, 344] width 298 height 605
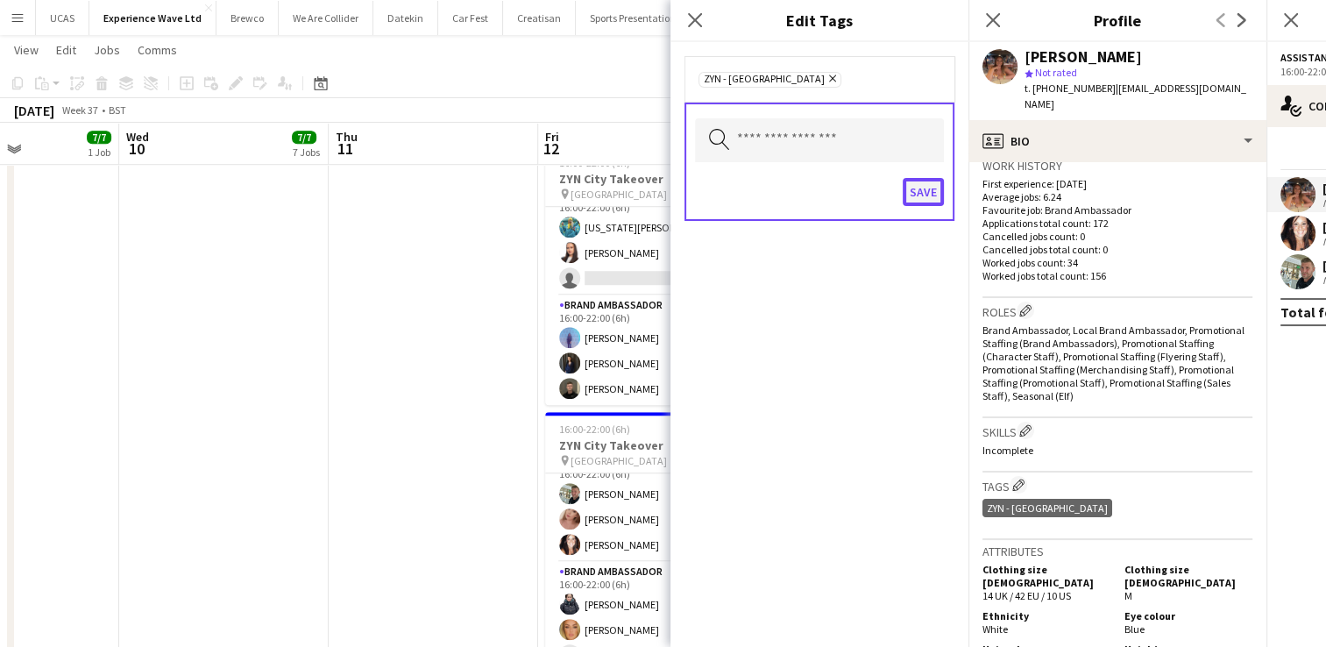
click at [929, 196] on button "Save" at bounding box center [923, 192] width 41 height 28
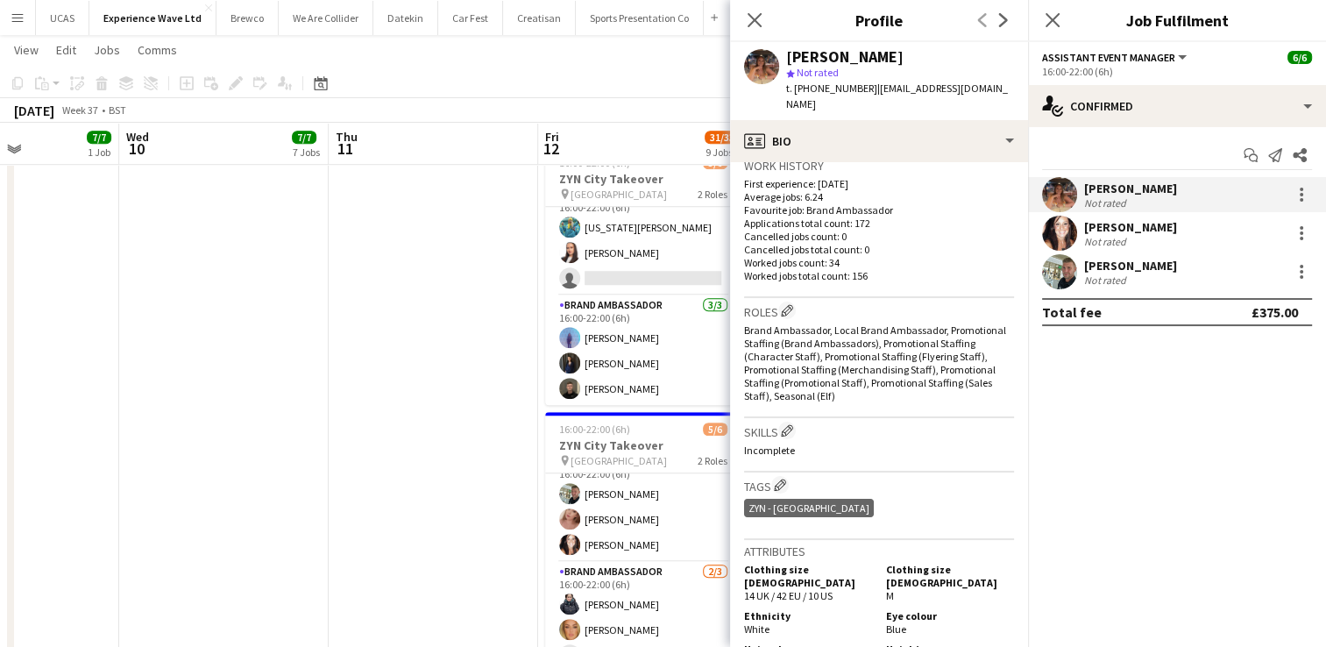
click at [1131, 231] on div "[PERSON_NAME]" at bounding box center [1130, 227] width 93 height 16
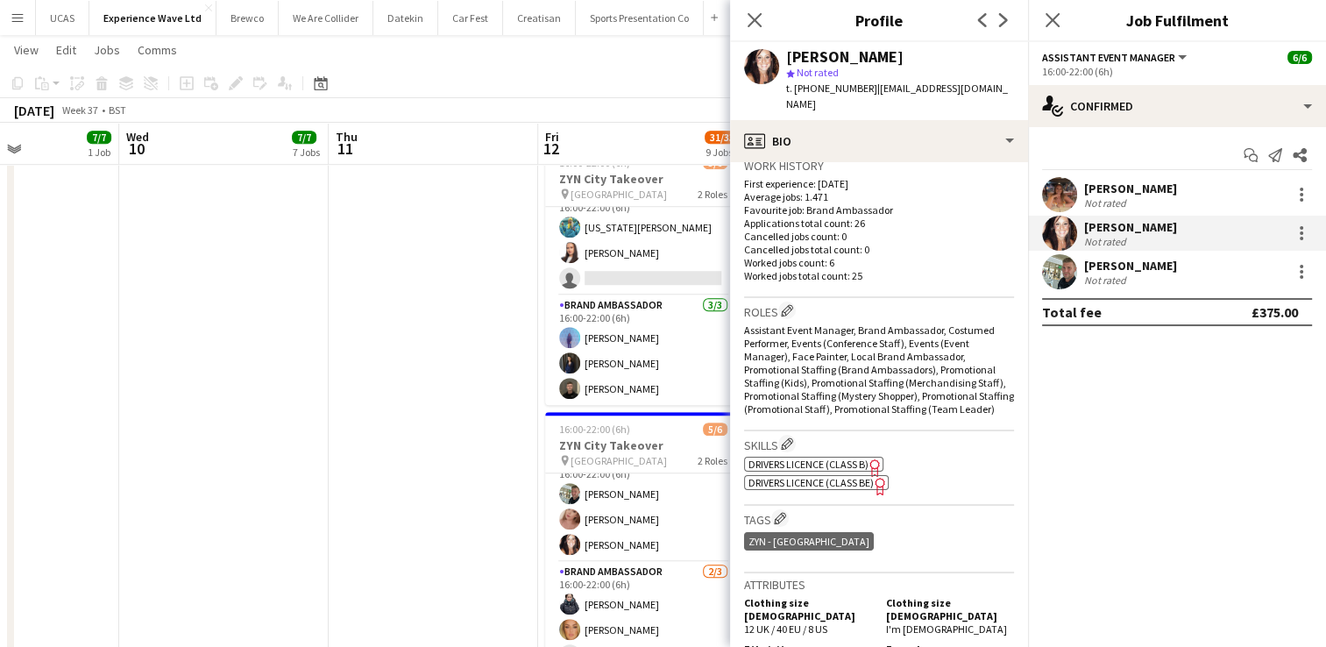
click at [1150, 282] on div "Not rated" at bounding box center [1130, 279] width 93 height 13
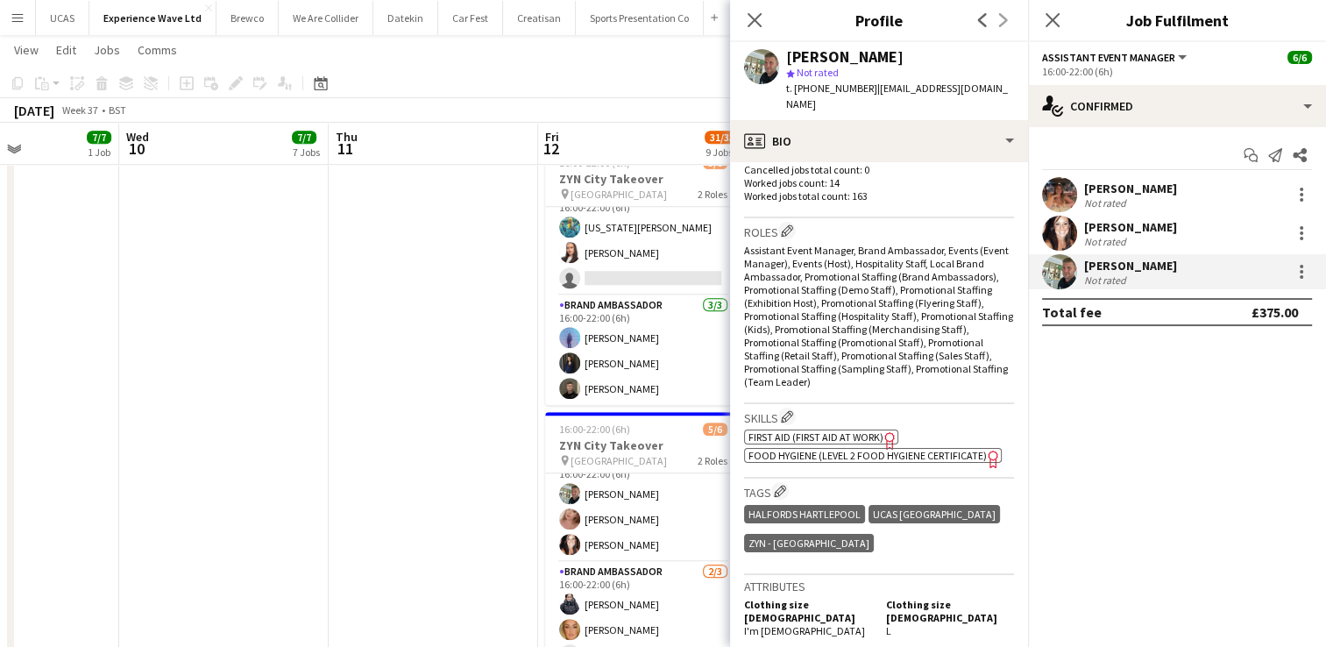
scroll to position [526, 0]
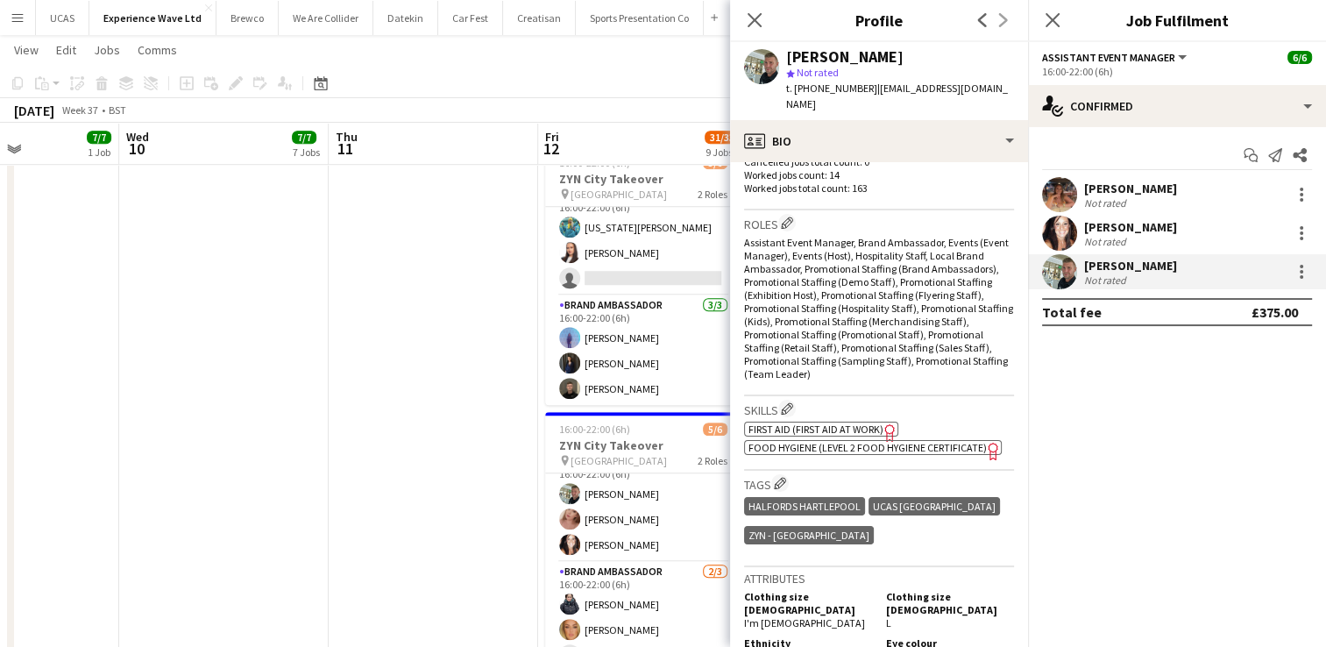
click at [742, 14] on div "Close pop-in" at bounding box center [754, 20] width 49 height 40
click at [763, 16] on icon "Close pop-in" at bounding box center [754, 19] width 17 height 17
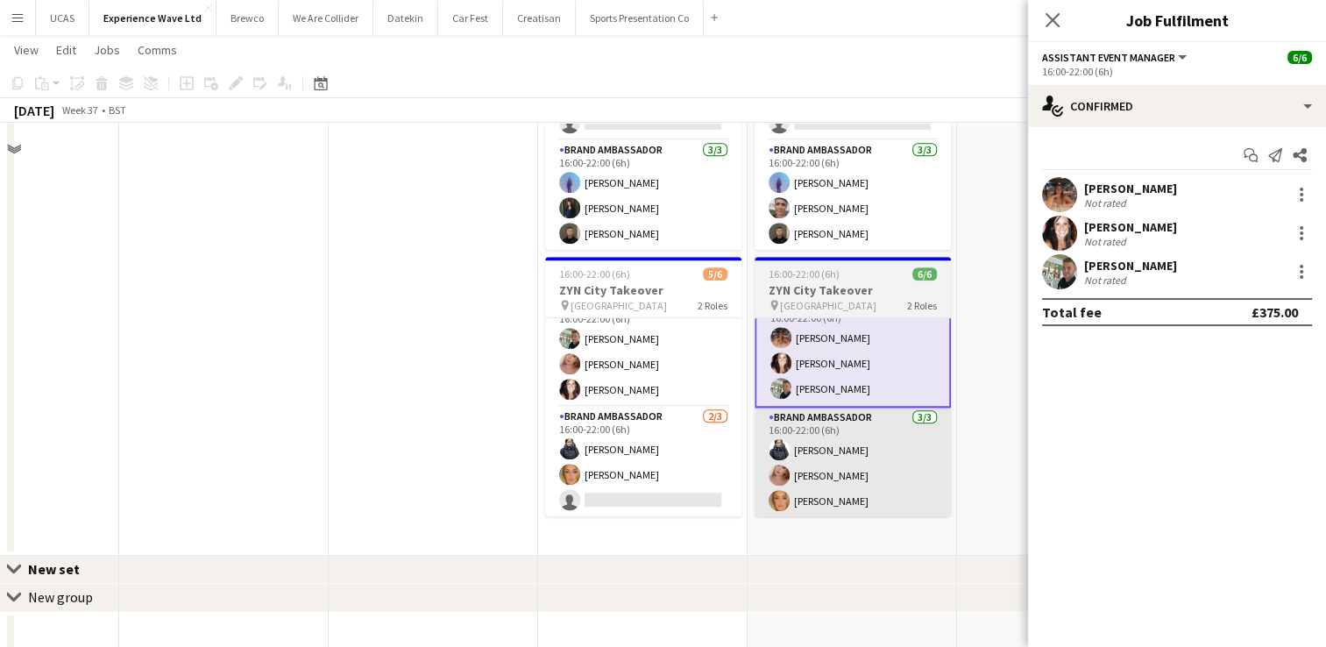
scroll to position [1490, 0]
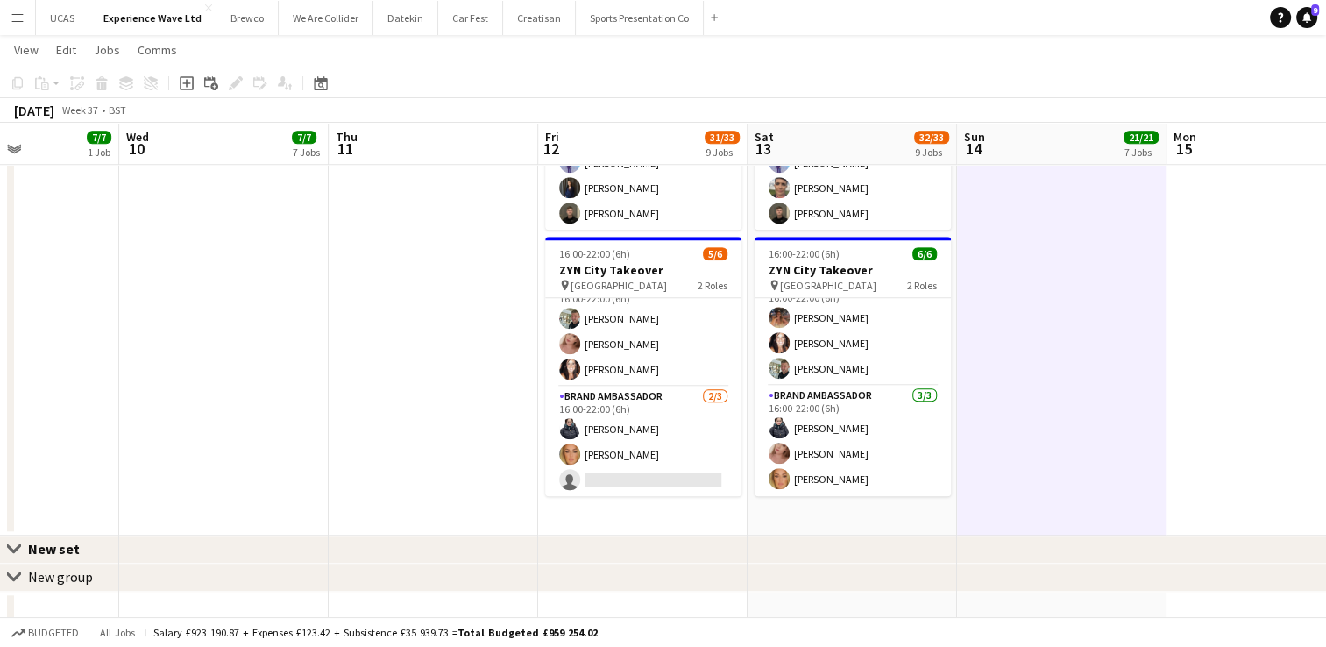
scroll to position [22, 0]
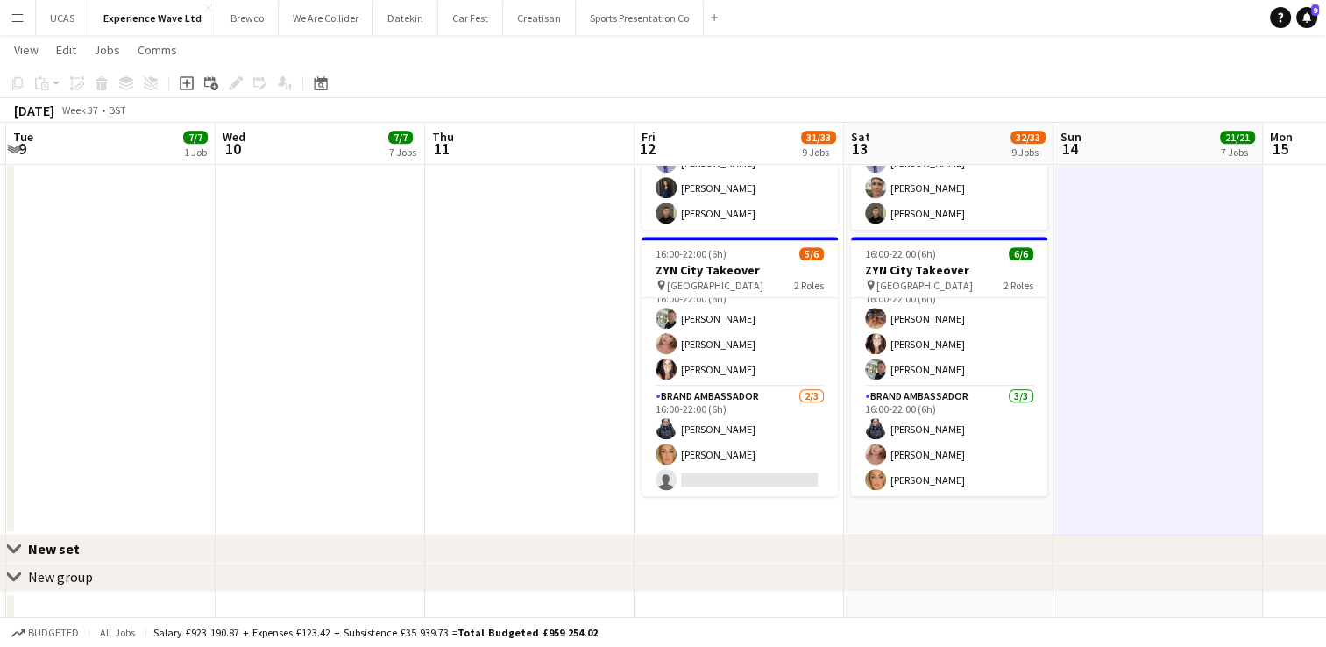
drag, startPoint x: 798, startPoint y: 415, endPoint x: 638, endPoint y: 417, distance: 159.5
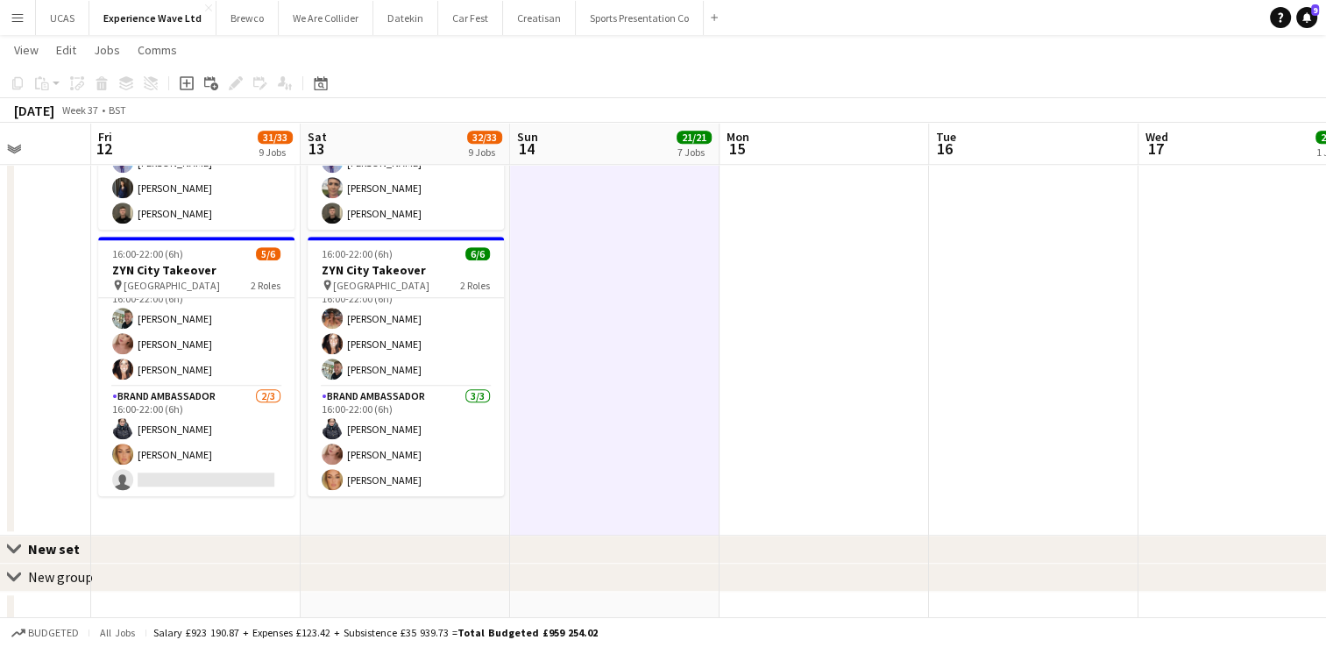
drag, startPoint x: 922, startPoint y: 399, endPoint x: 480, endPoint y: 411, distance: 441.9
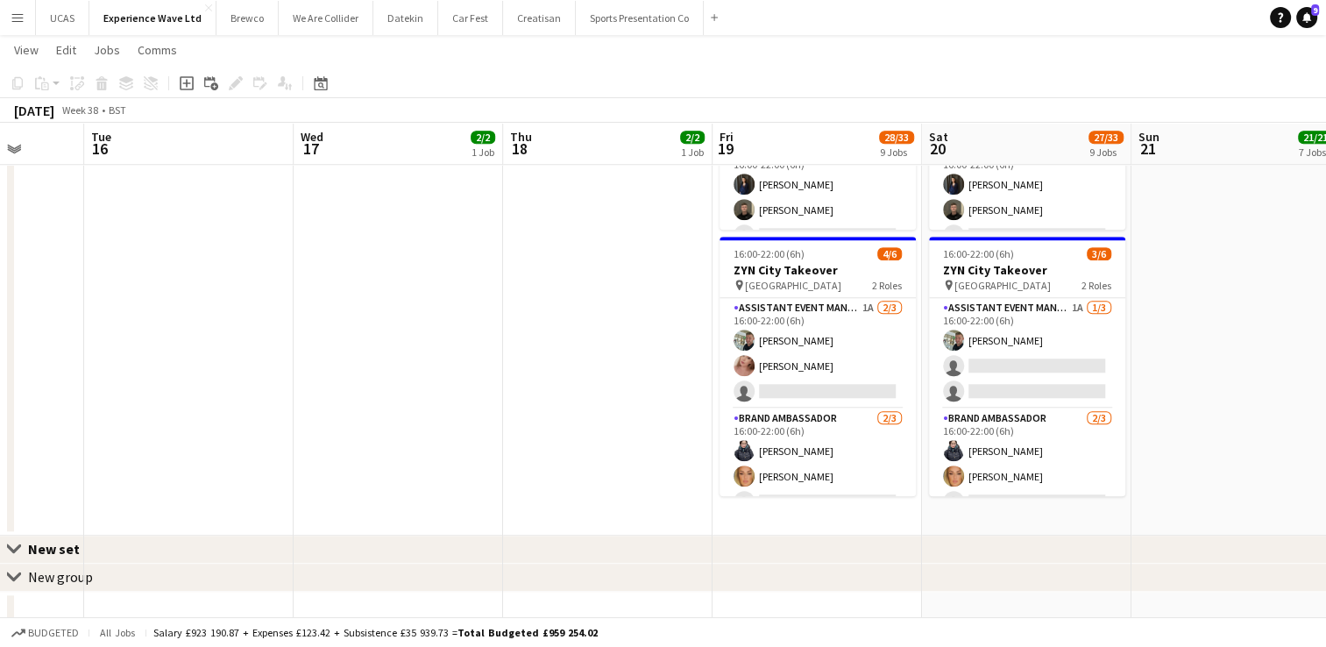
drag, startPoint x: 763, startPoint y: 398, endPoint x: 403, endPoint y: 411, distance: 359.6
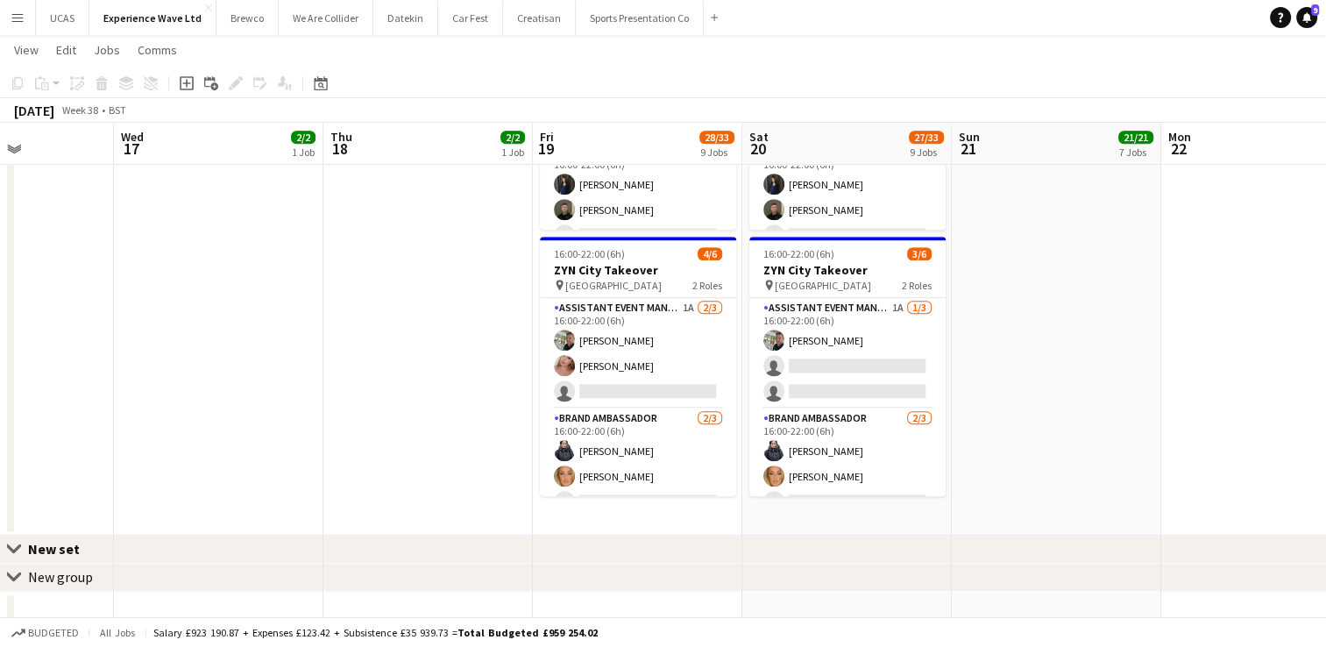
drag, startPoint x: 494, startPoint y: 403, endPoint x: 316, endPoint y: 405, distance: 178.8
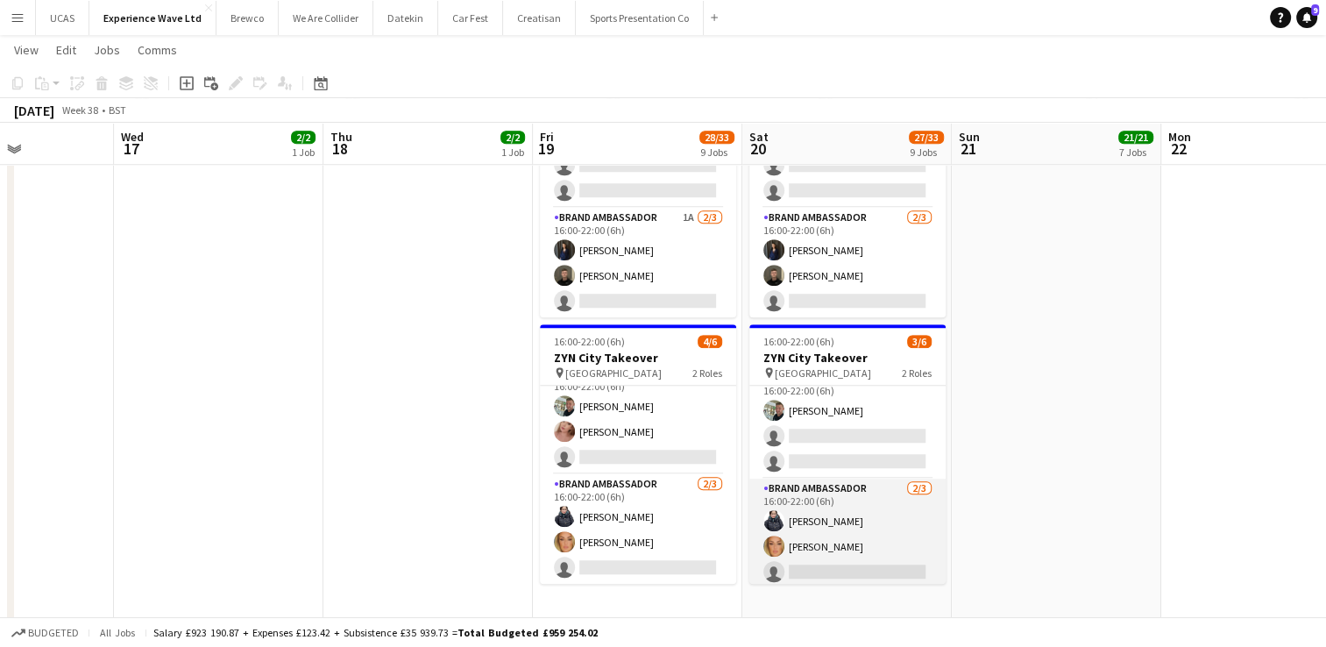
scroll to position [22, 0]
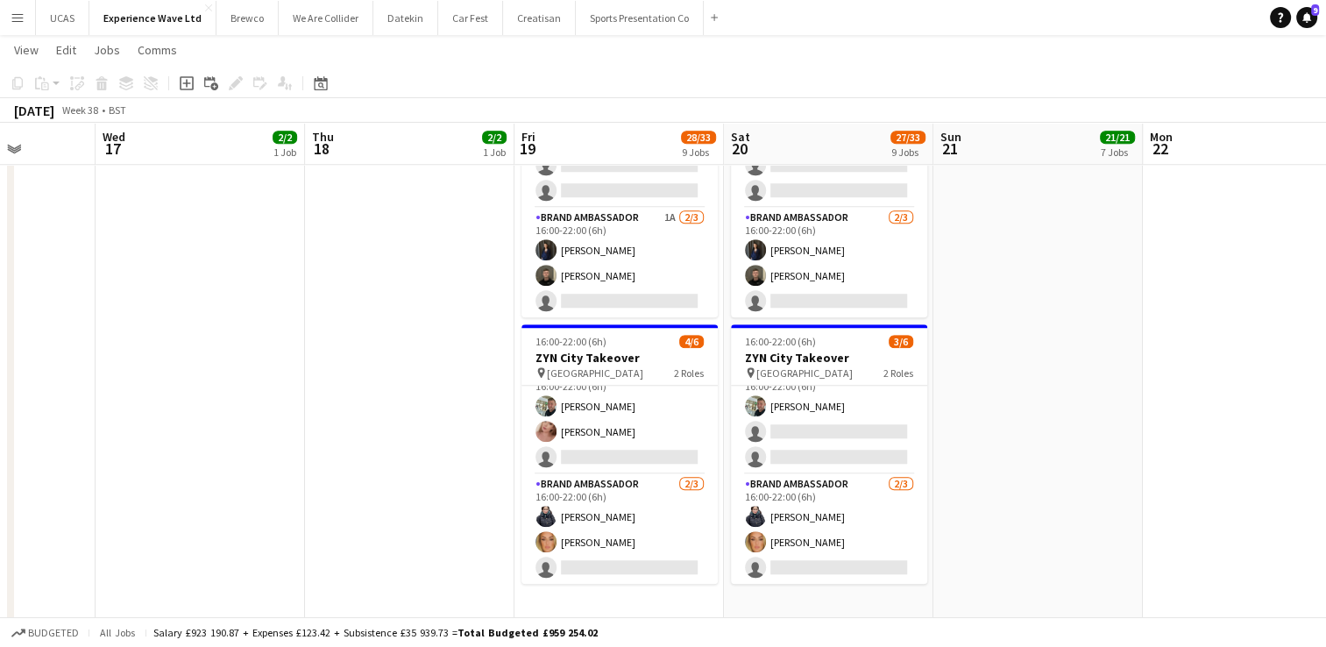
drag, startPoint x: 883, startPoint y: 422, endPoint x: 656, endPoint y: 428, distance: 228.0
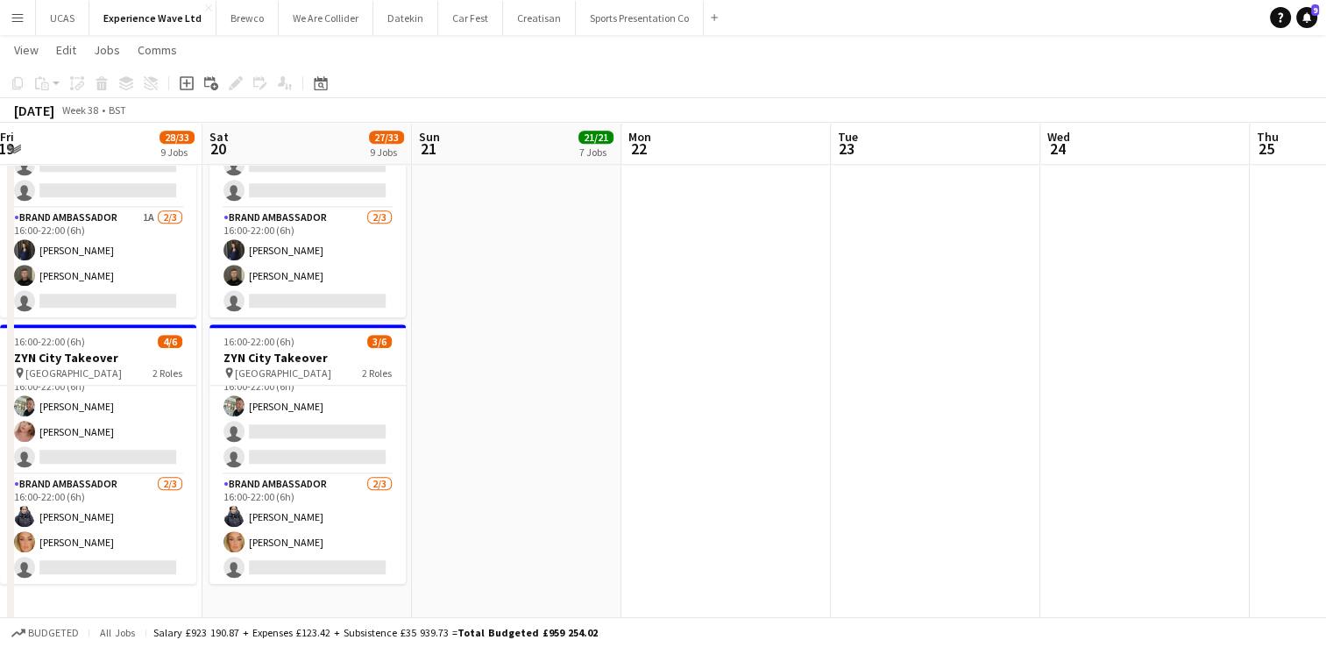
drag, startPoint x: 801, startPoint y: 407, endPoint x: 622, endPoint y: 415, distance: 179.0
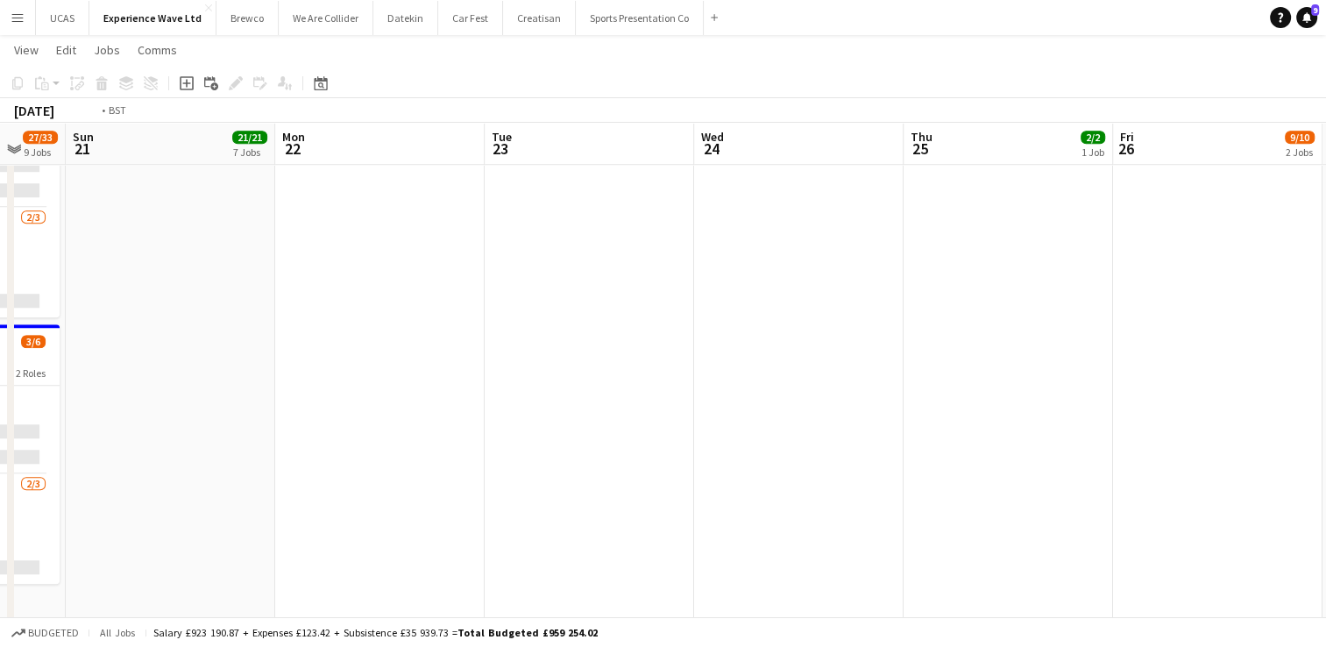
drag, startPoint x: 774, startPoint y: 399, endPoint x: 436, endPoint y: 409, distance: 338.5
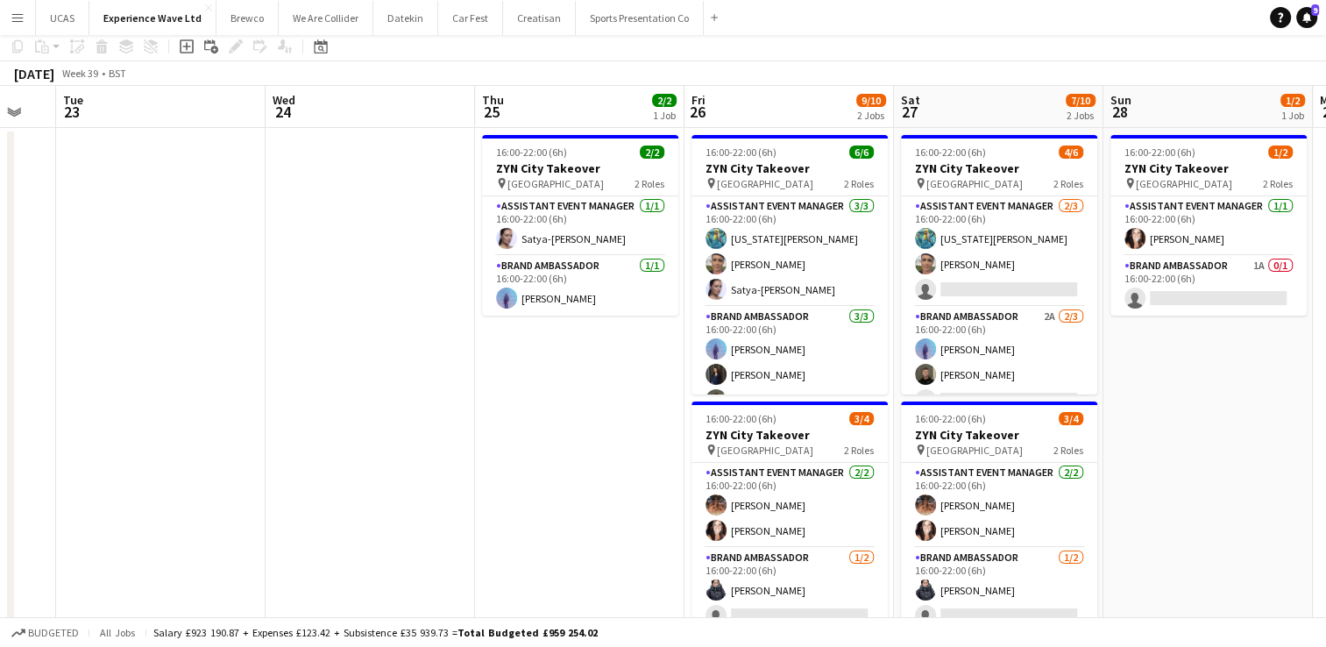
scroll to position [0, 0]
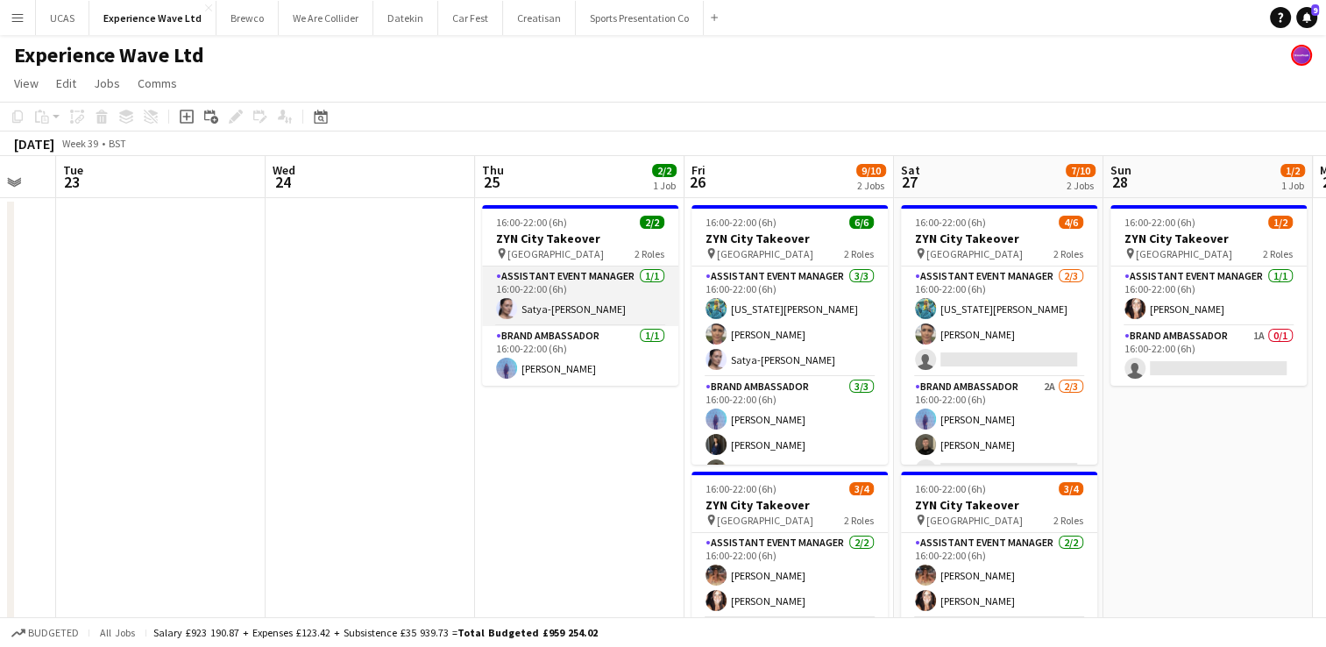
click at [588, 296] on app-card-role "Assistant Event Manager [DATE] 16:00-22:00 (6h) Satya-[PERSON_NAME]" at bounding box center [580, 296] width 196 height 60
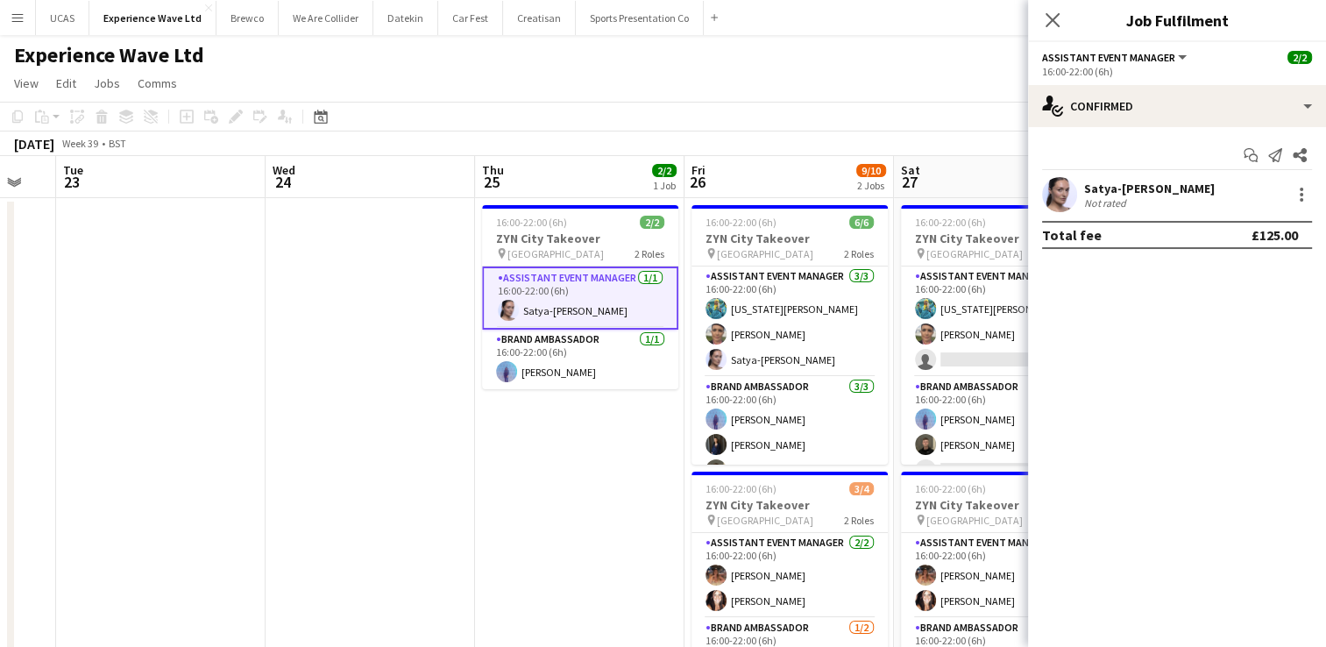
click at [1165, 195] on div "Satya-[PERSON_NAME]" at bounding box center [1149, 189] width 131 height 16
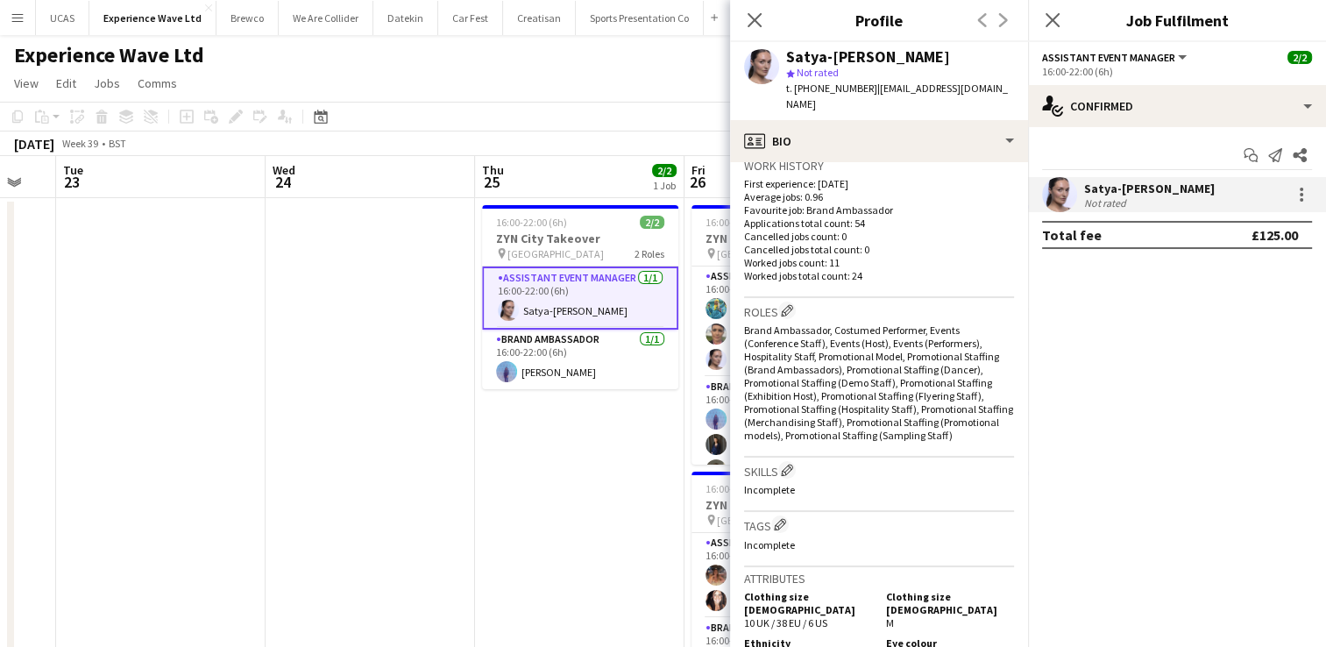
scroll to position [526, 0]
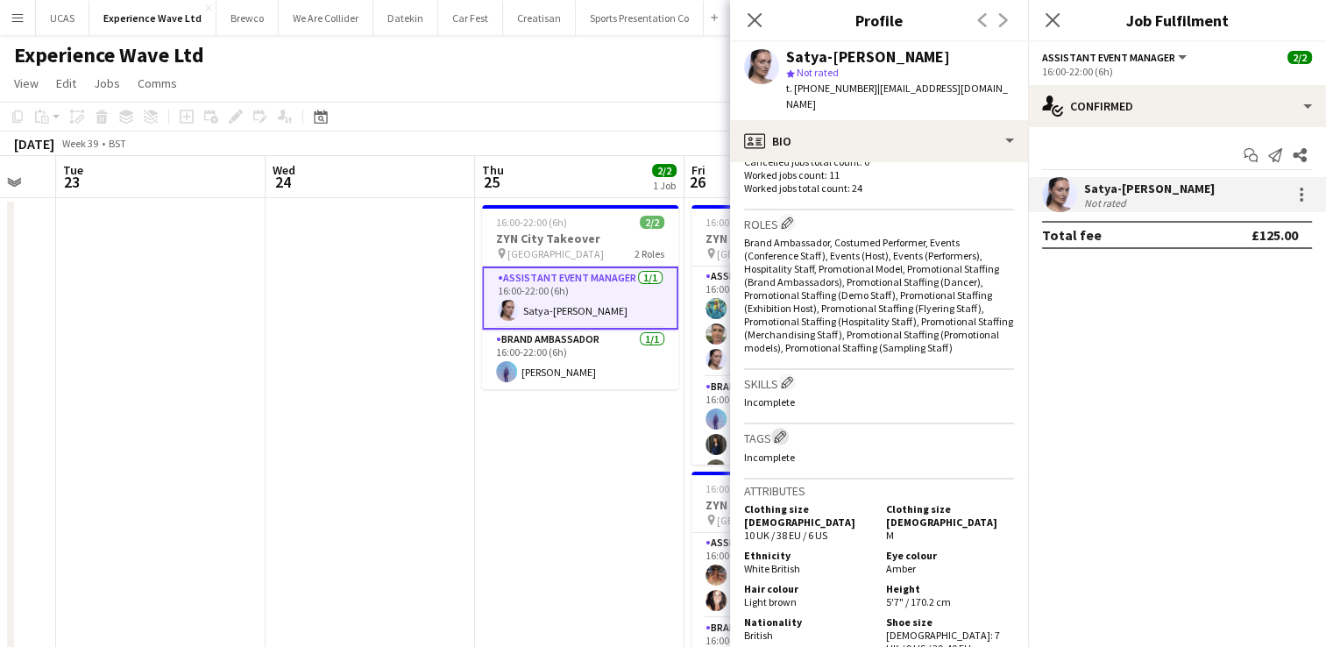
click at [785, 443] on app-icon "Edit crew company tags" at bounding box center [780, 436] width 12 height 12
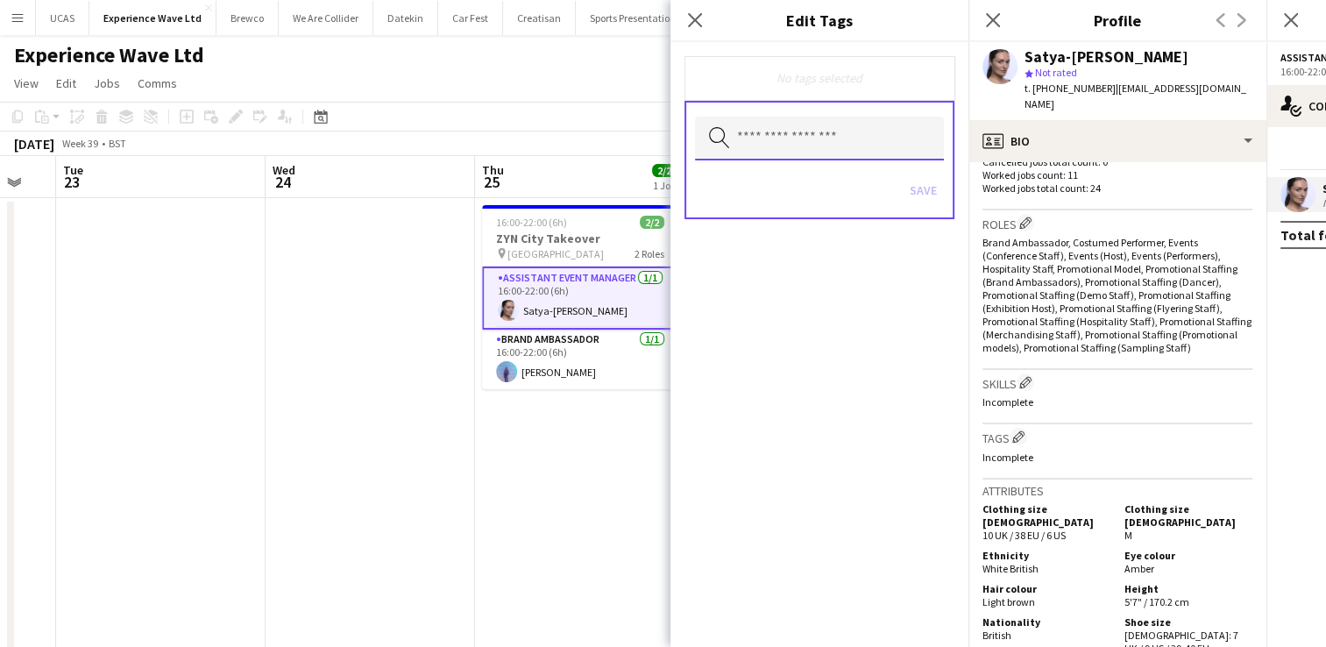
click at [770, 152] on input "text" at bounding box center [819, 139] width 249 height 44
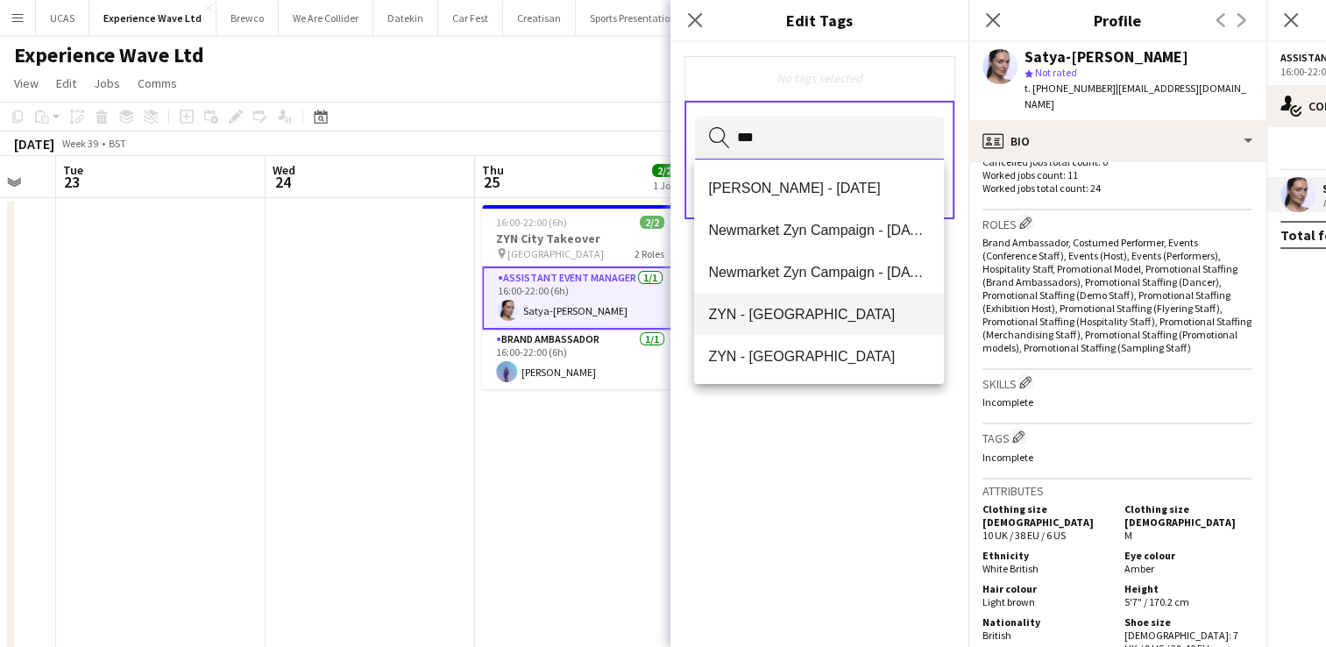
type input "***"
click at [809, 302] on mat-option "ZYN - [GEOGRAPHIC_DATA]" at bounding box center [819, 314] width 250 height 42
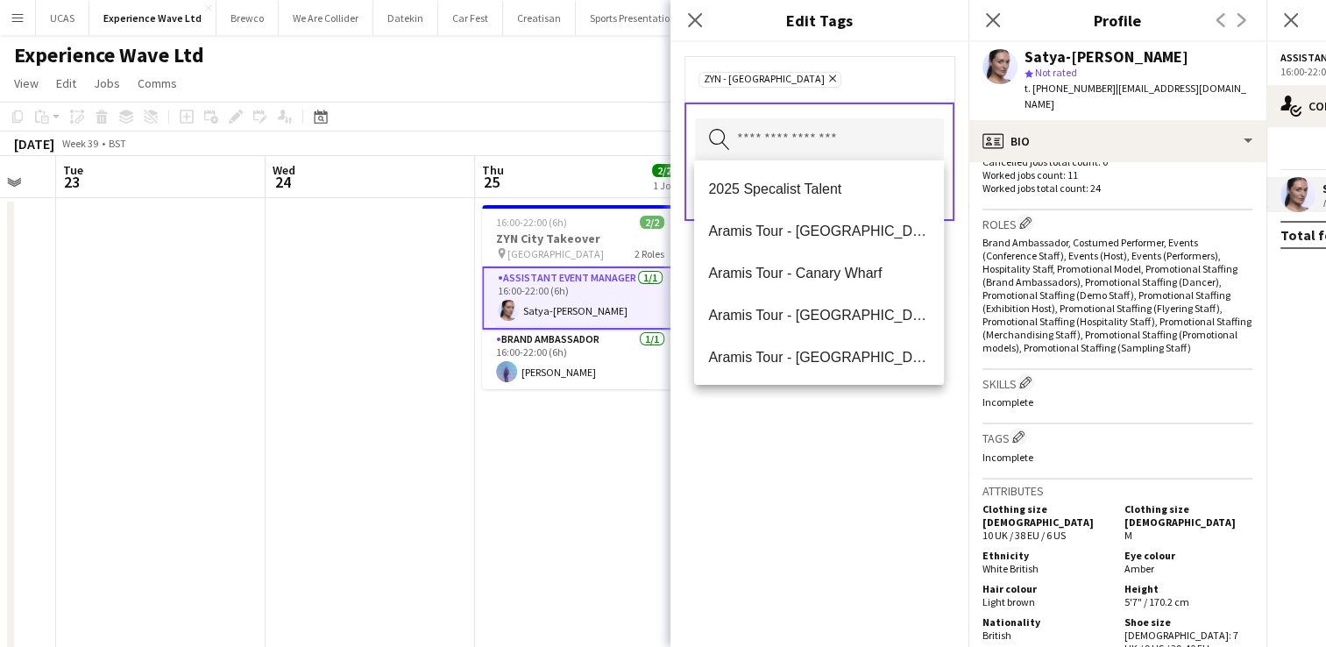
drag, startPoint x: 888, startPoint y: 471, endPoint x: 911, endPoint y: 325, distance: 147.3
click at [891, 454] on div "ZYN - [GEOGRAPHIC_DATA] Remove Search by tag name Save" at bounding box center [820, 344] width 298 height 605
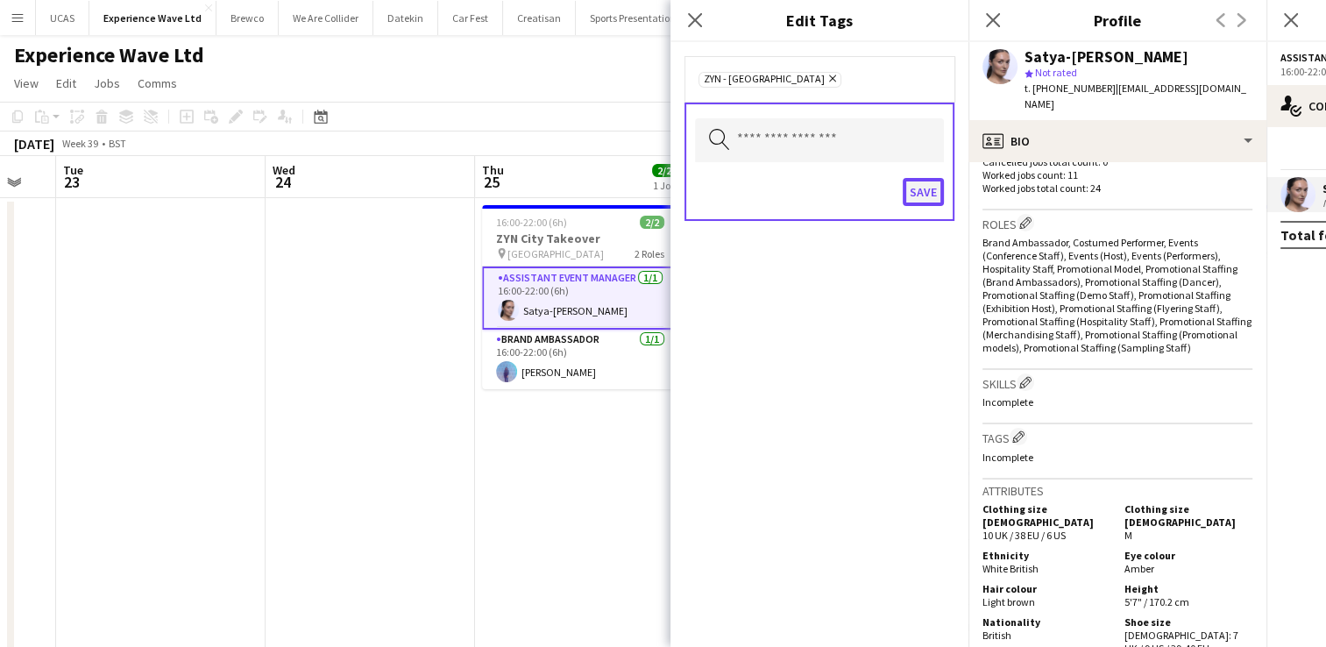
click at [918, 198] on button "Save" at bounding box center [923, 192] width 41 height 28
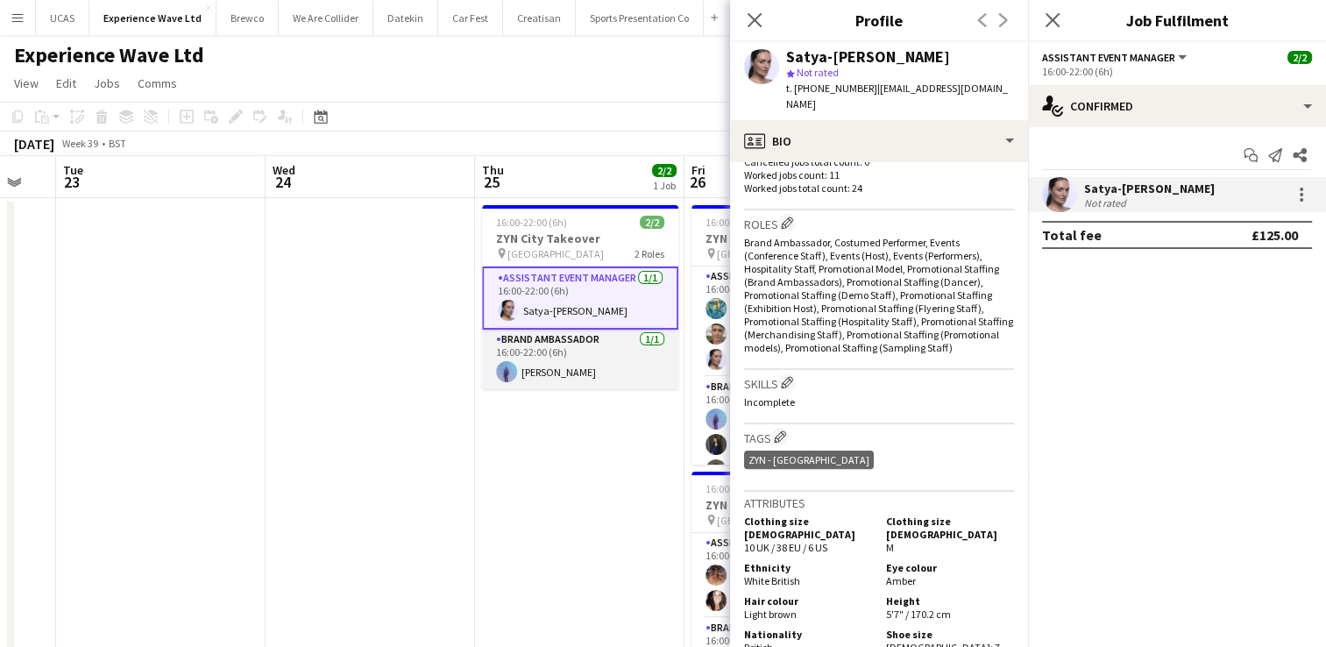
click at [560, 368] on app-card-role "Brand Ambassador [DATE] 16:00-22:00 (6h) [PERSON_NAME]" at bounding box center [580, 360] width 196 height 60
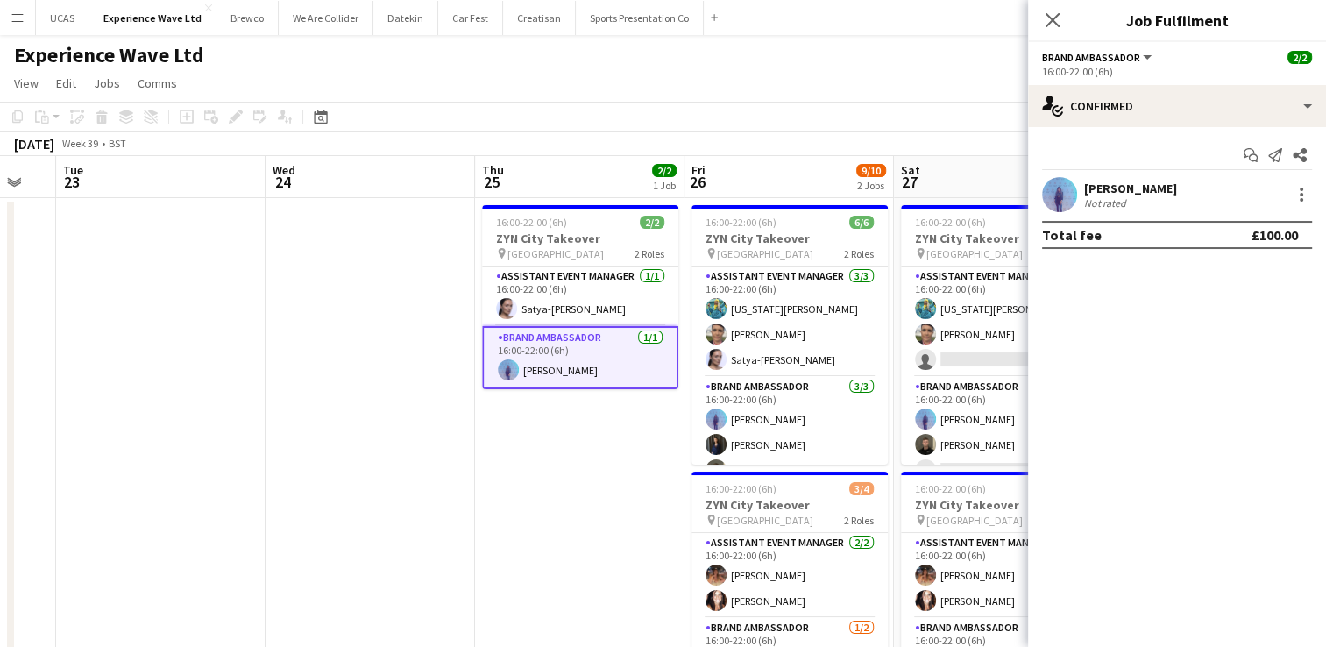
click at [1193, 202] on div "[PERSON_NAME] Not rated" at bounding box center [1177, 194] width 298 height 35
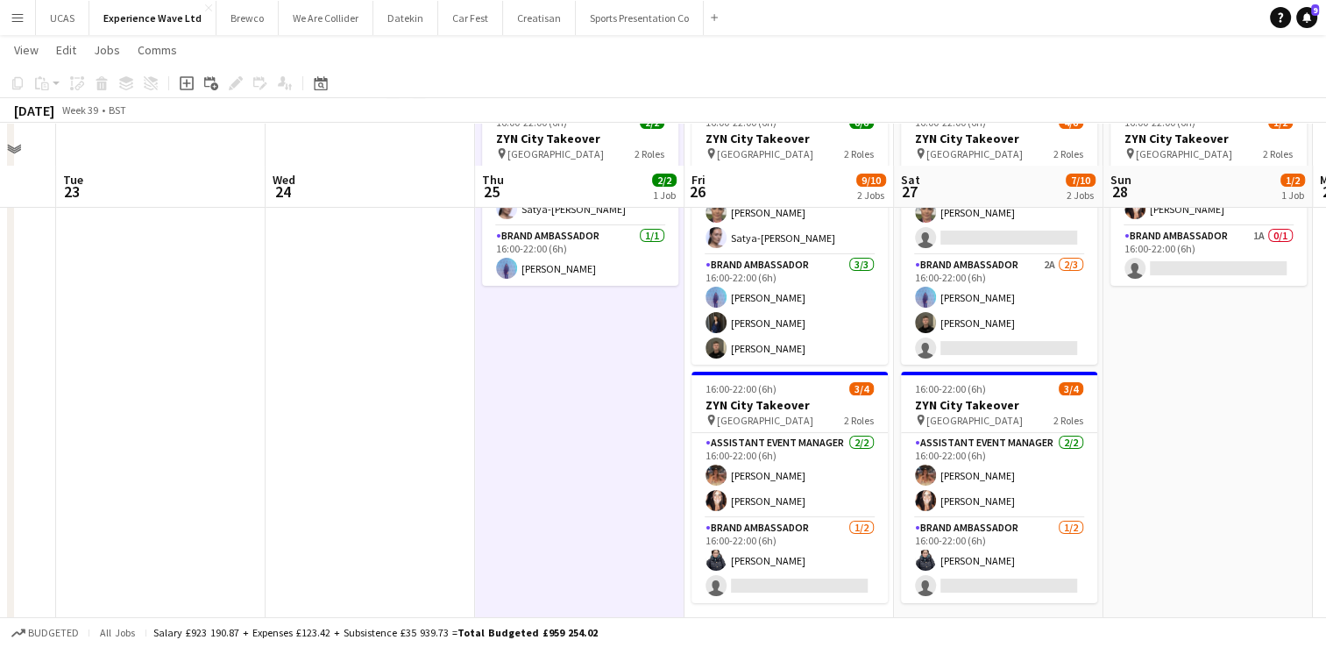
scroll to position [88, 0]
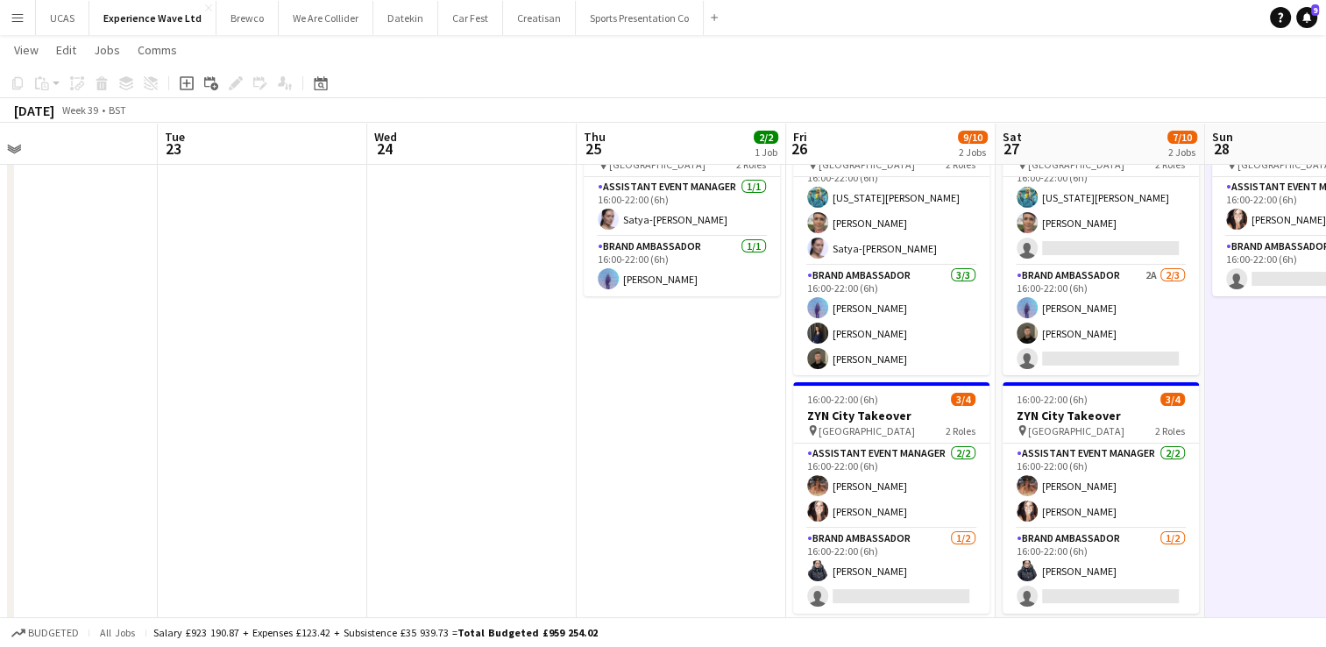
drag, startPoint x: 1239, startPoint y: 443, endPoint x: 869, endPoint y: 460, distance: 371.1
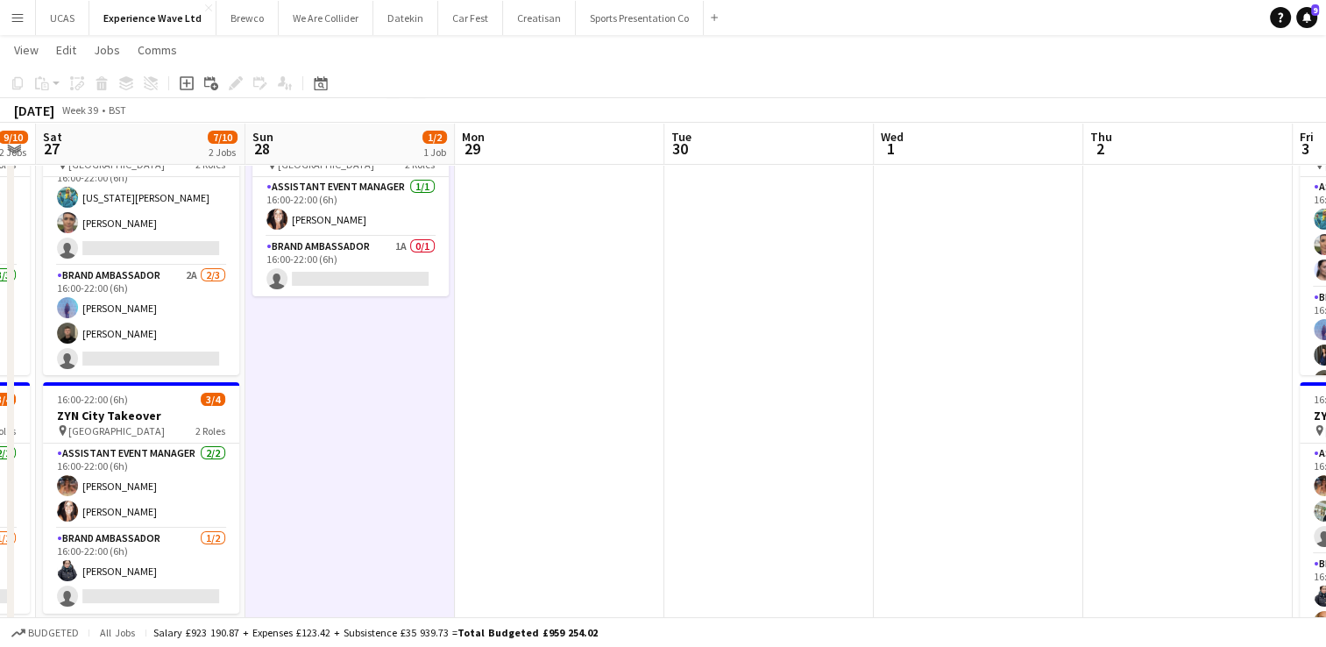
drag, startPoint x: 1269, startPoint y: 429, endPoint x: 743, endPoint y: 440, distance: 526.0
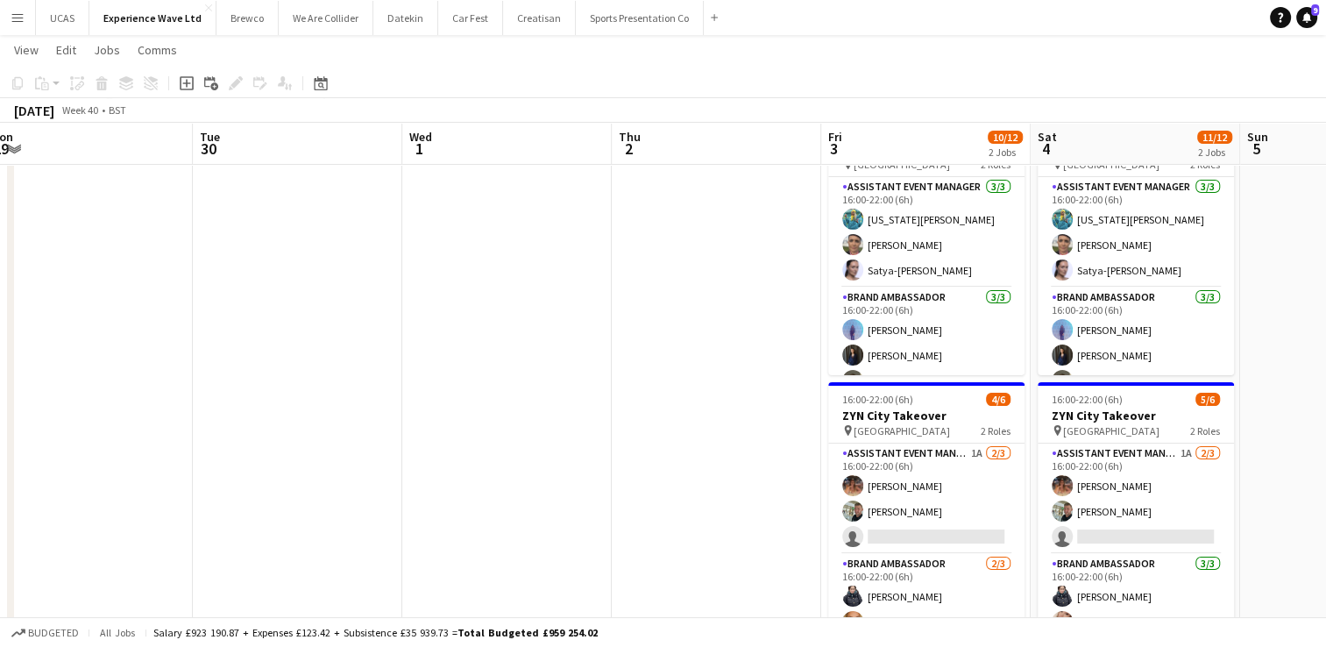
scroll to position [0, 731]
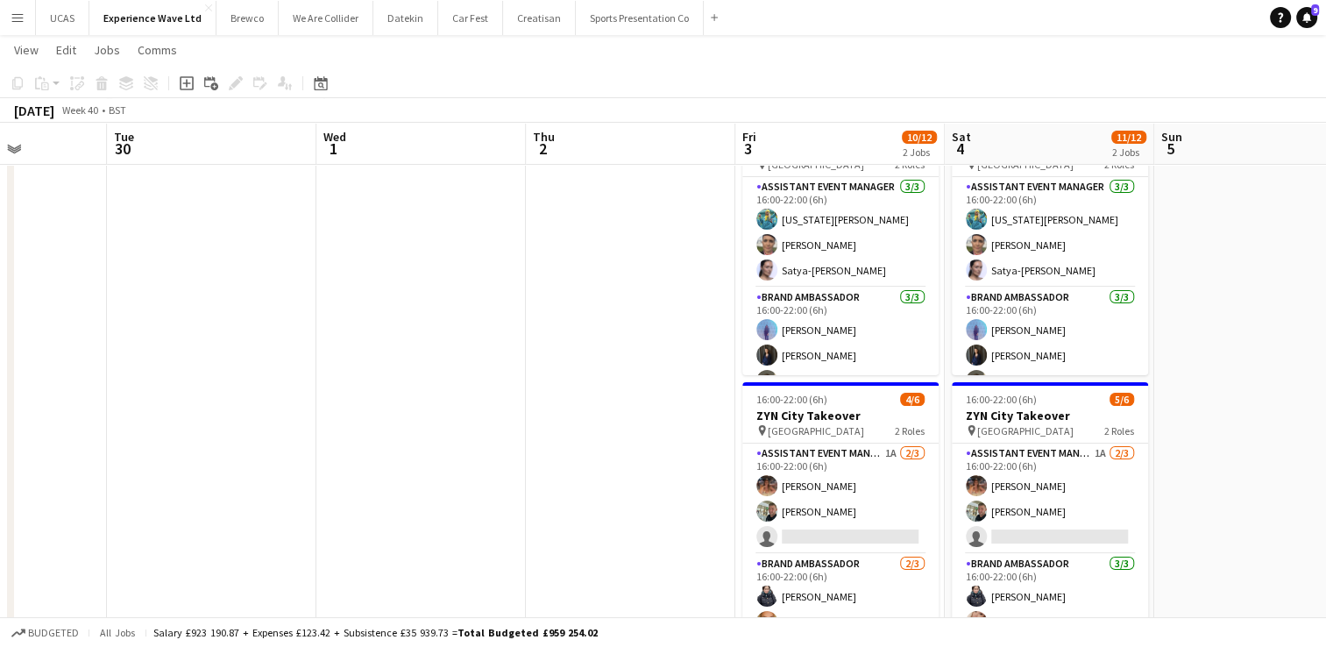
drag, startPoint x: 603, startPoint y: 435, endPoint x: 517, endPoint y: 436, distance: 85.9
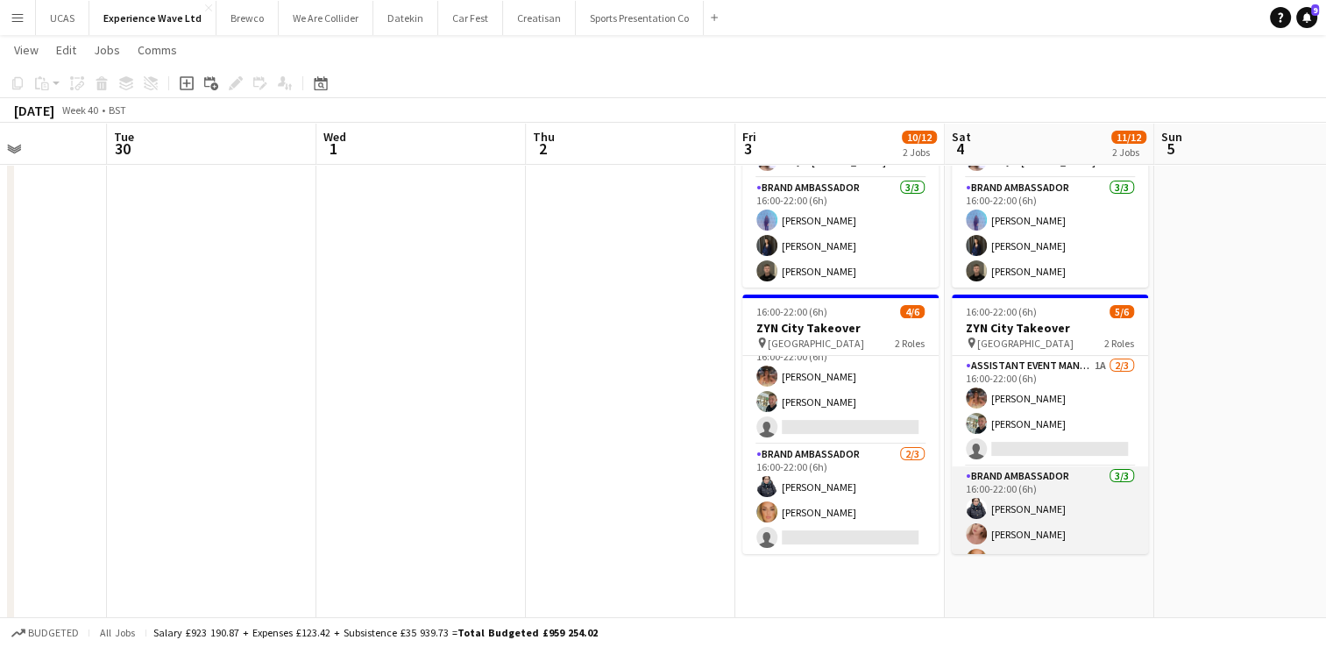
scroll to position [22, 0]
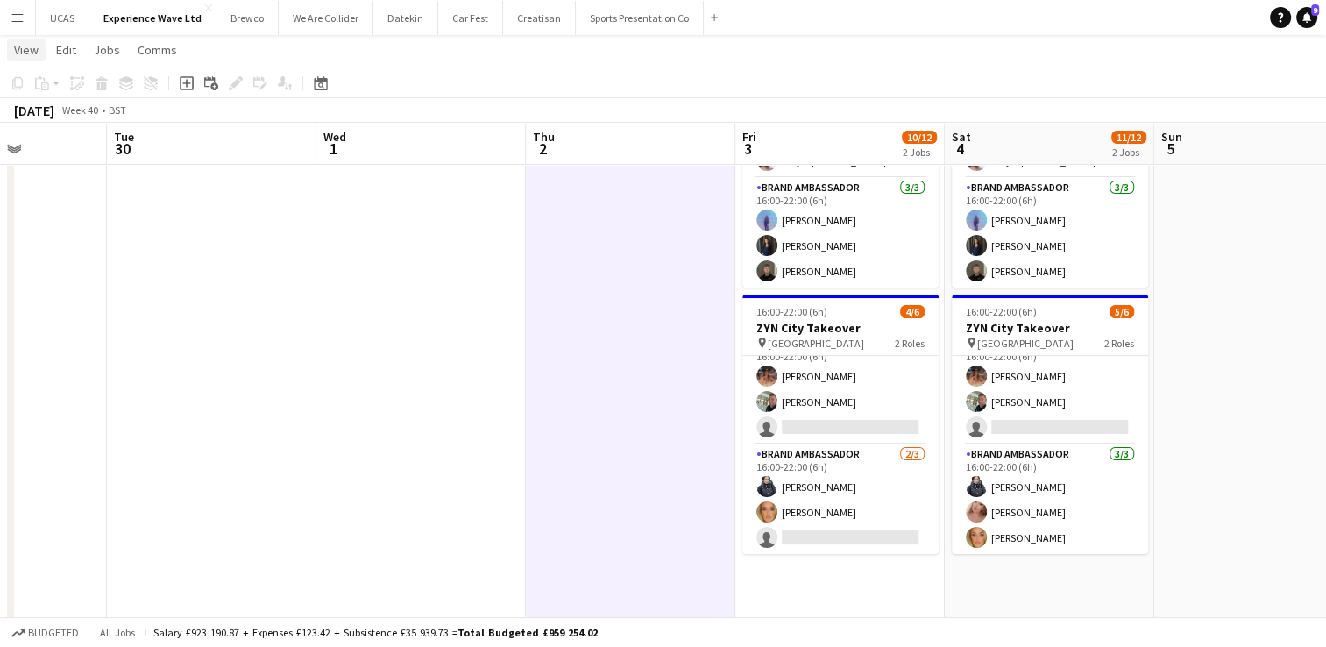
click at [20, 46] on span "View" at bounding box center [26, 50] width 25 height 16
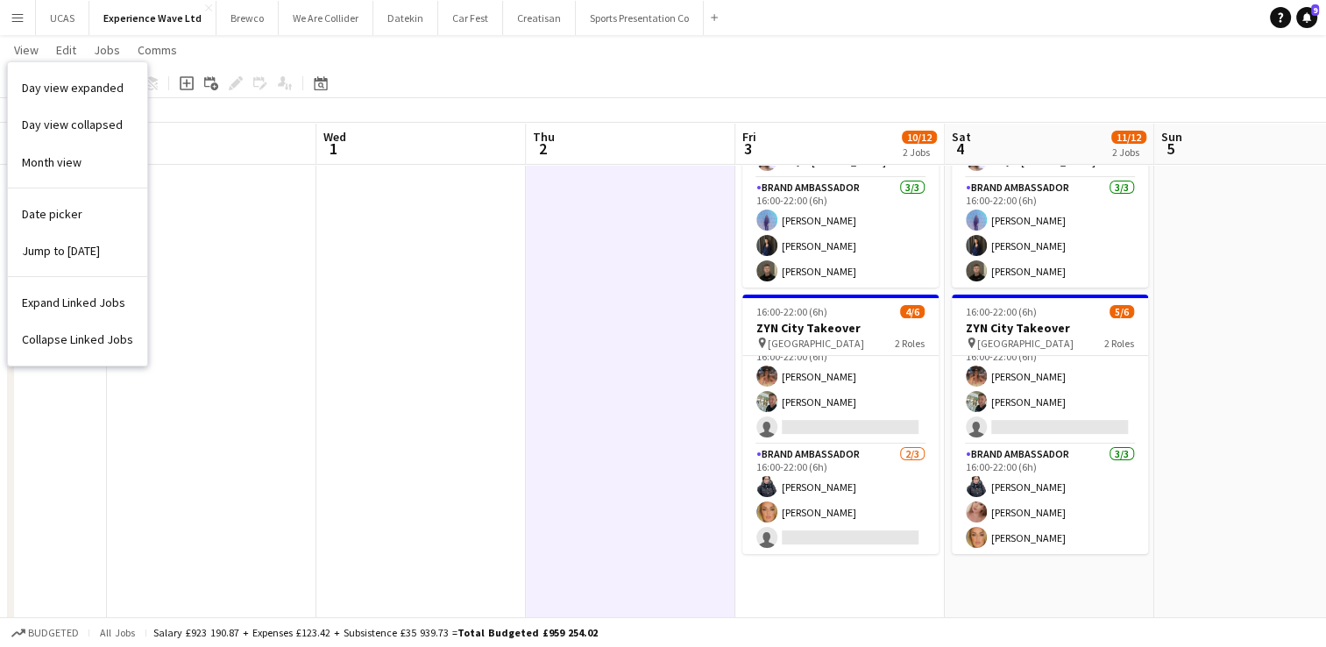
click at [11, 23] on app-icon "Menu" at bounding box center [18, 18] width 14 height 14
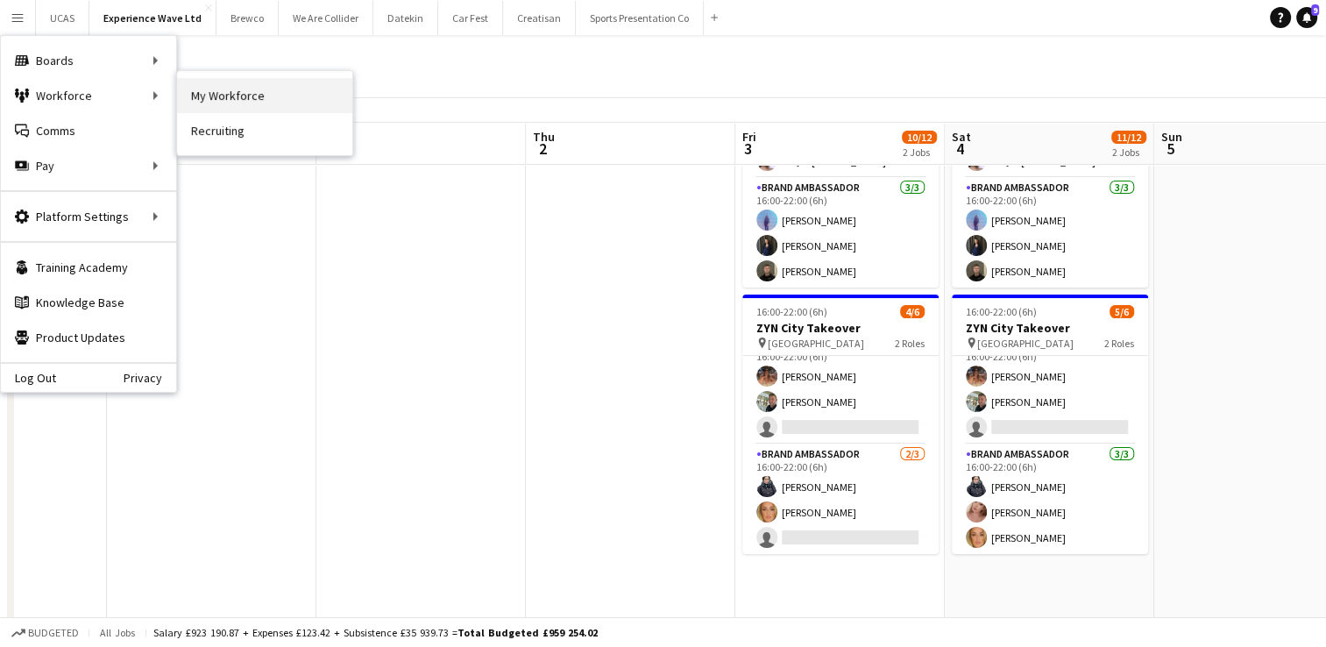
click at [222, 87] on link "My Workforce" at bounding box center [264, 95] width 175 height 35
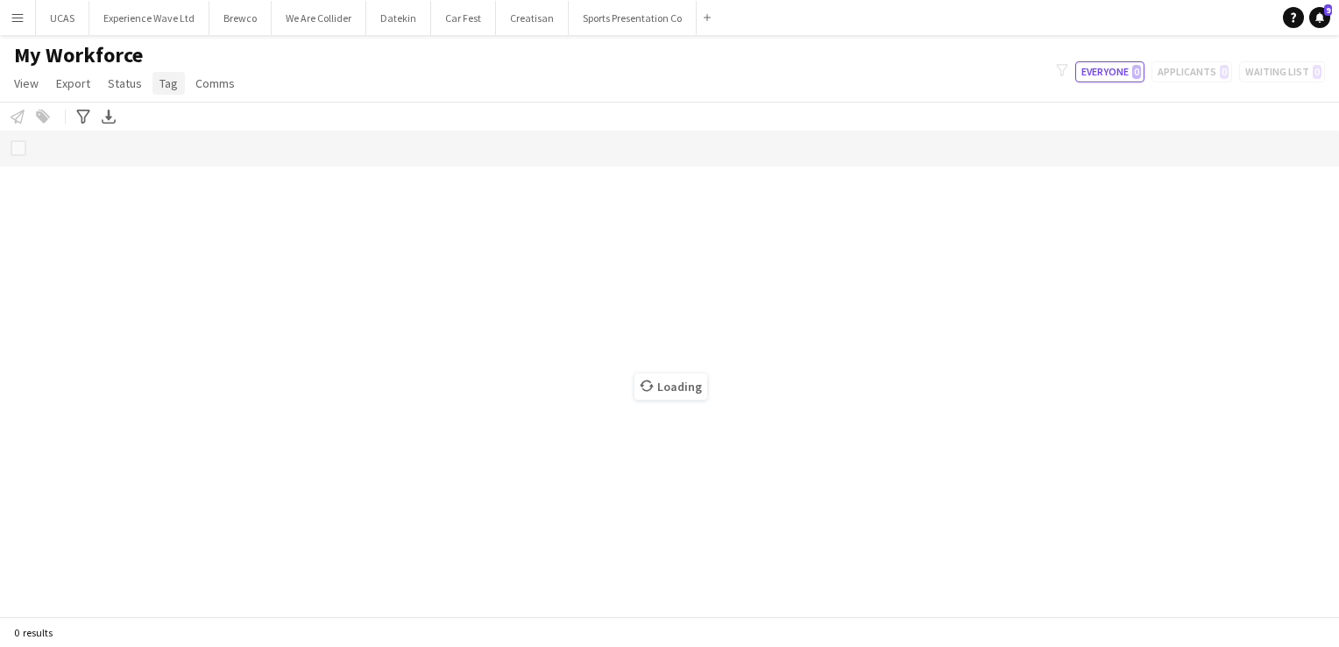
click at [174, 82] on span "Tag" at bounding box center [169, 83] width 18 height 16
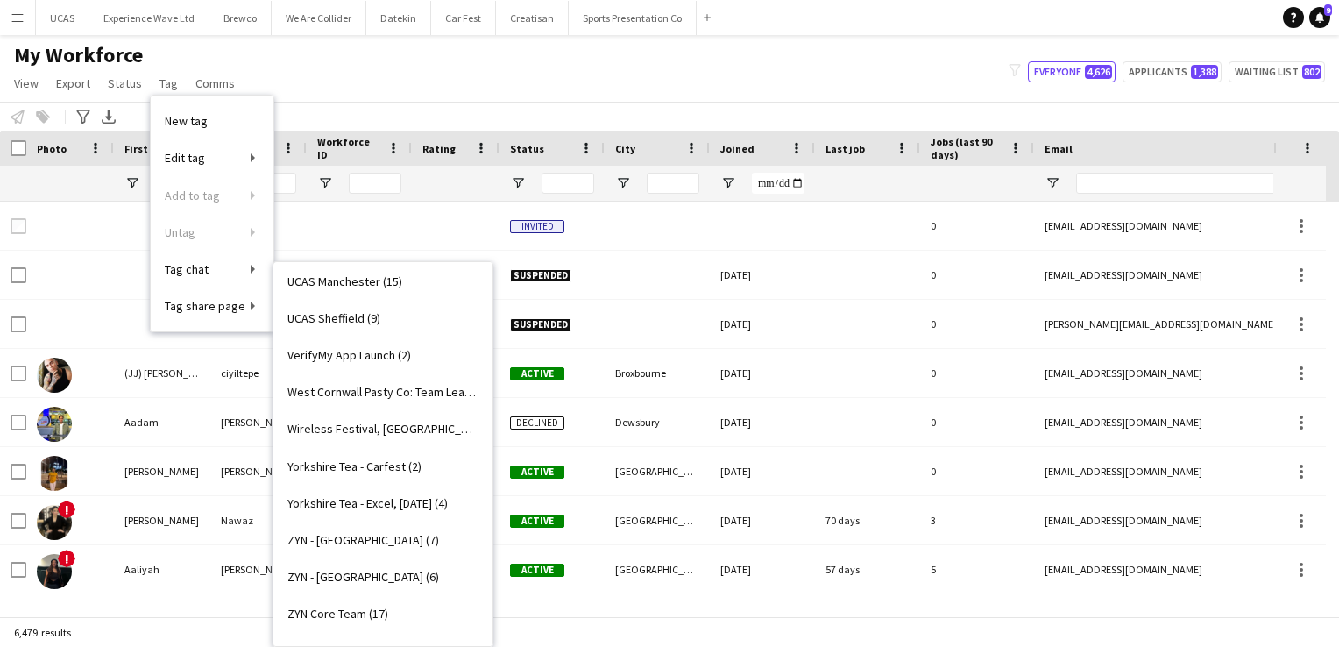
scroll to position [3033, 0]
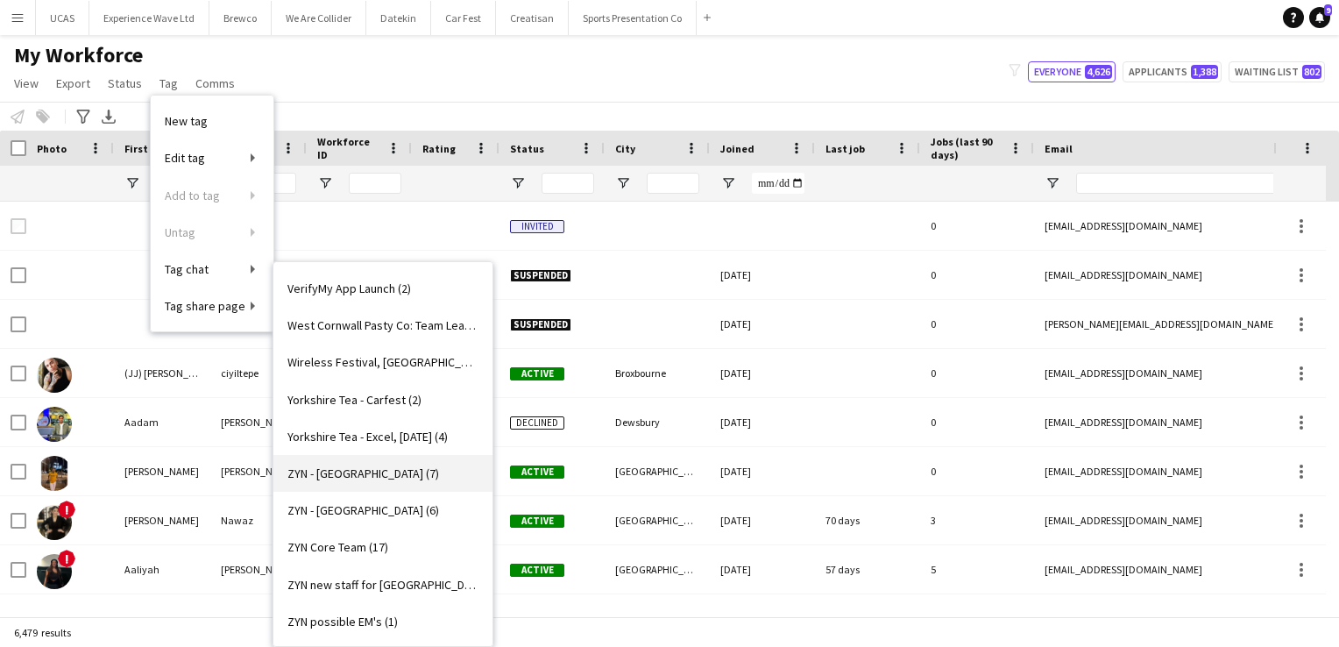
click at [365, 476] on span "ZYN - [GEOGRAPHIC_DATA] (7)" at bounding box center [363, 473] width 152 height 16
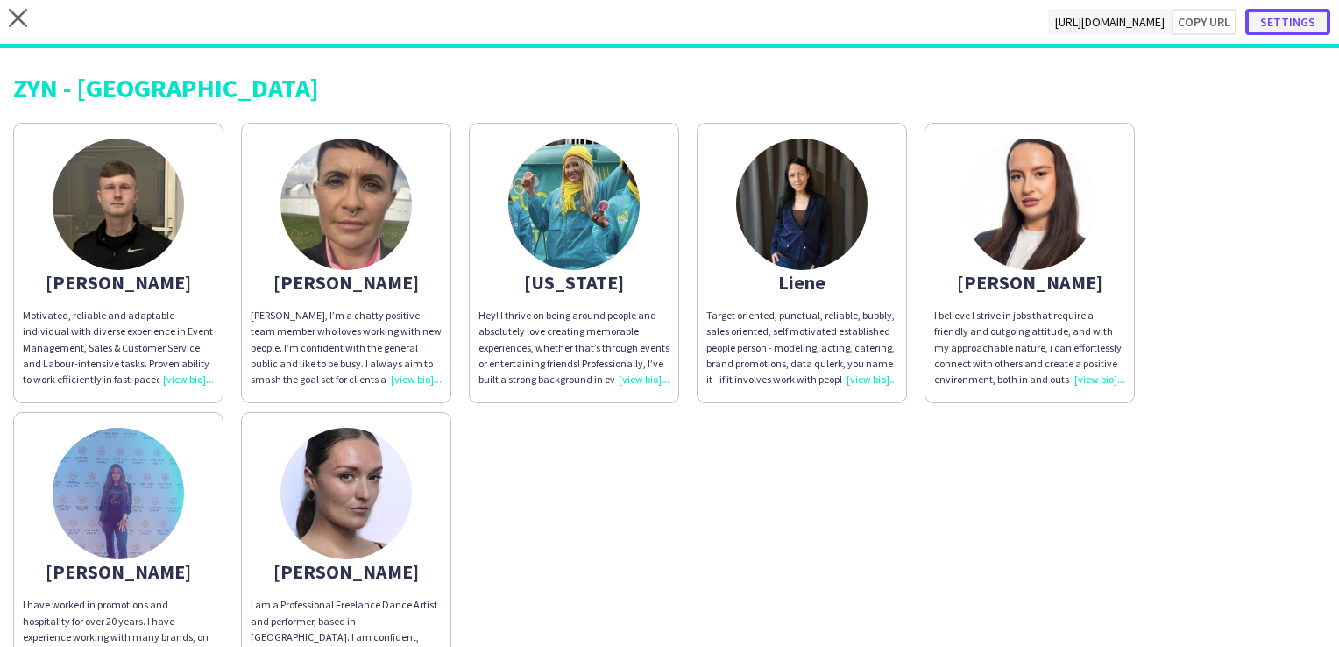
click at [1274, 19] on button "Settings" at bounding box center [1287, 22] width 85 height 26
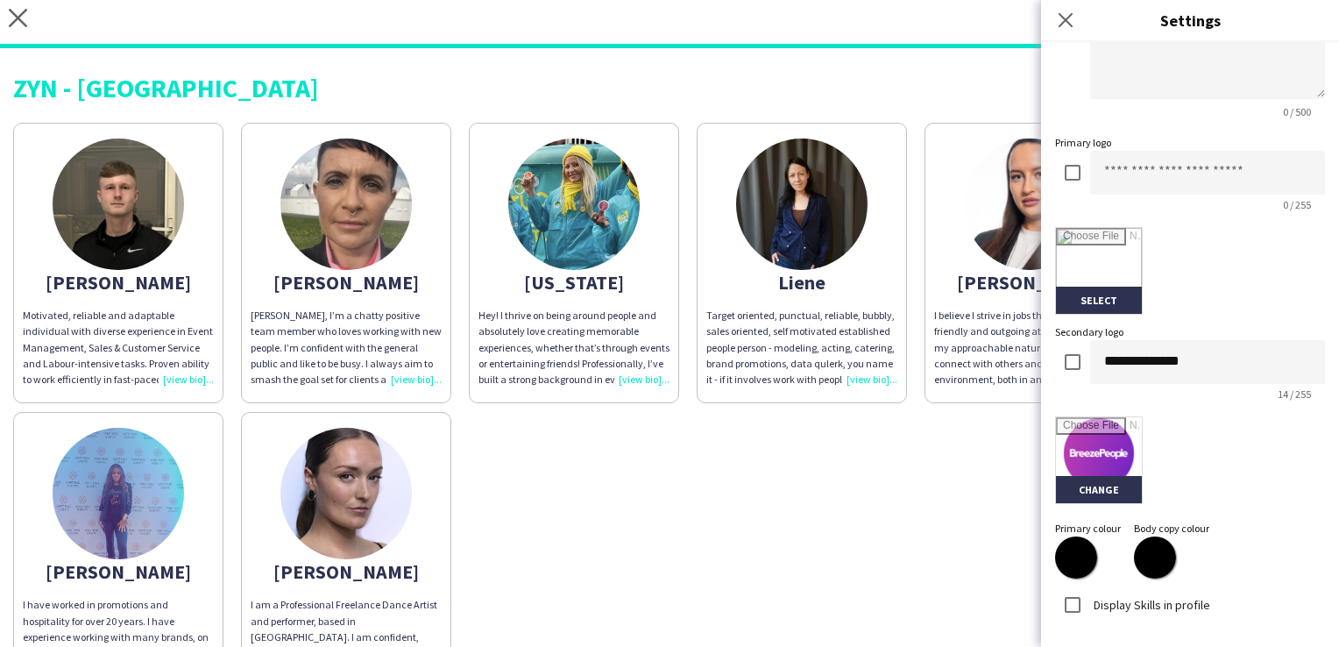
scroll to position [379, 0]
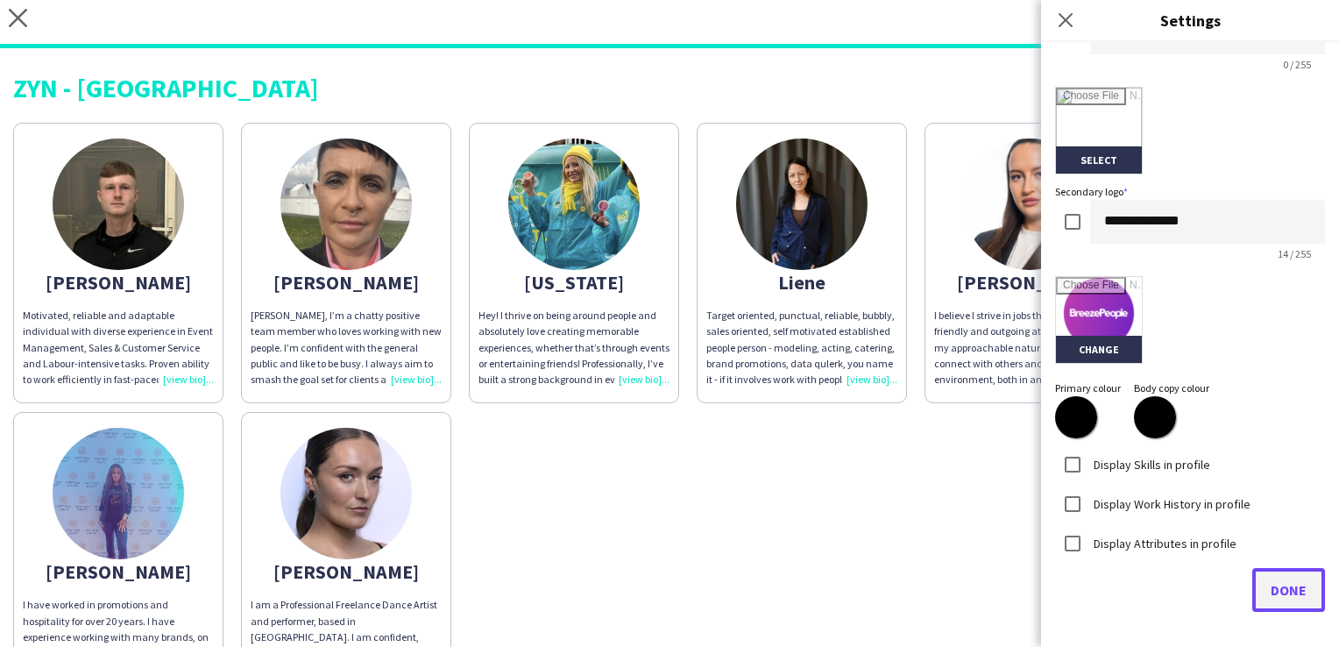
click at [1263, 577] on button "Done" at bounding box center [1288, 590] width 73 height 44
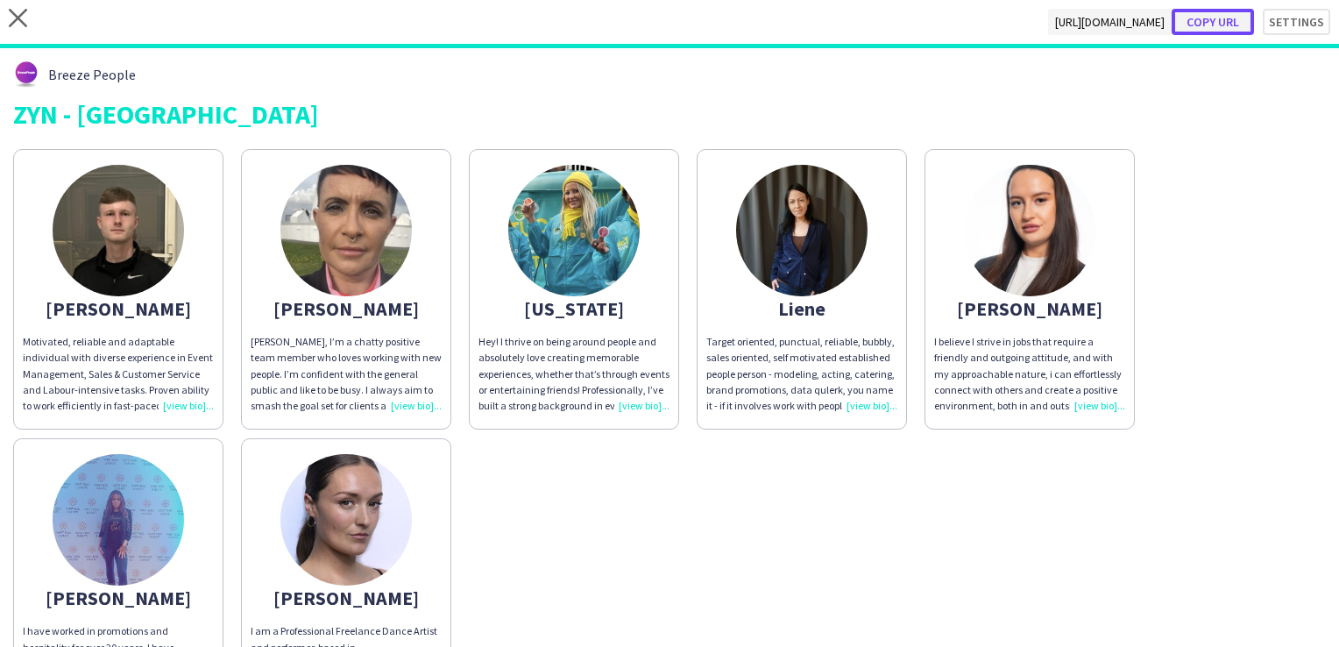
click at [1206, 23] on button "Copy url" at bounding box center [1213, 22] width 82 height 26
click at [25, 12] on icon "close" at bounding box center [18, 18] width 18 height 18
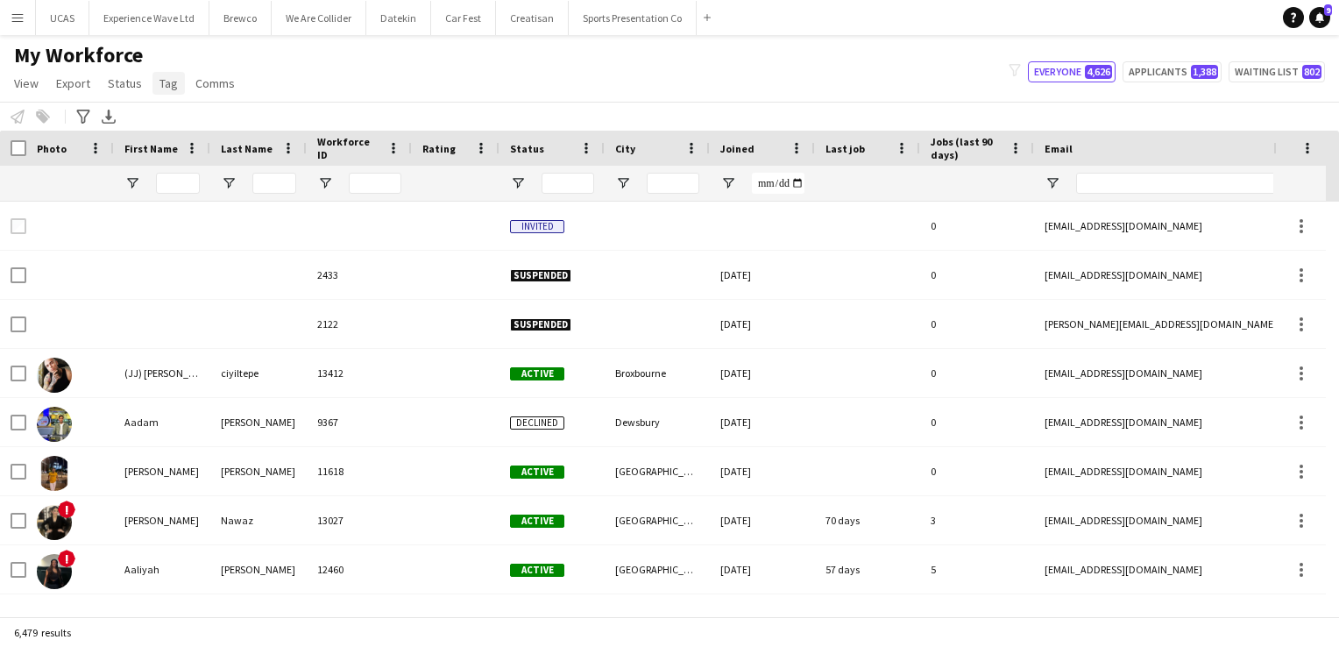
click at [160, 84] on span "Tag" at bounding box center [169, 83] width 18 height 16
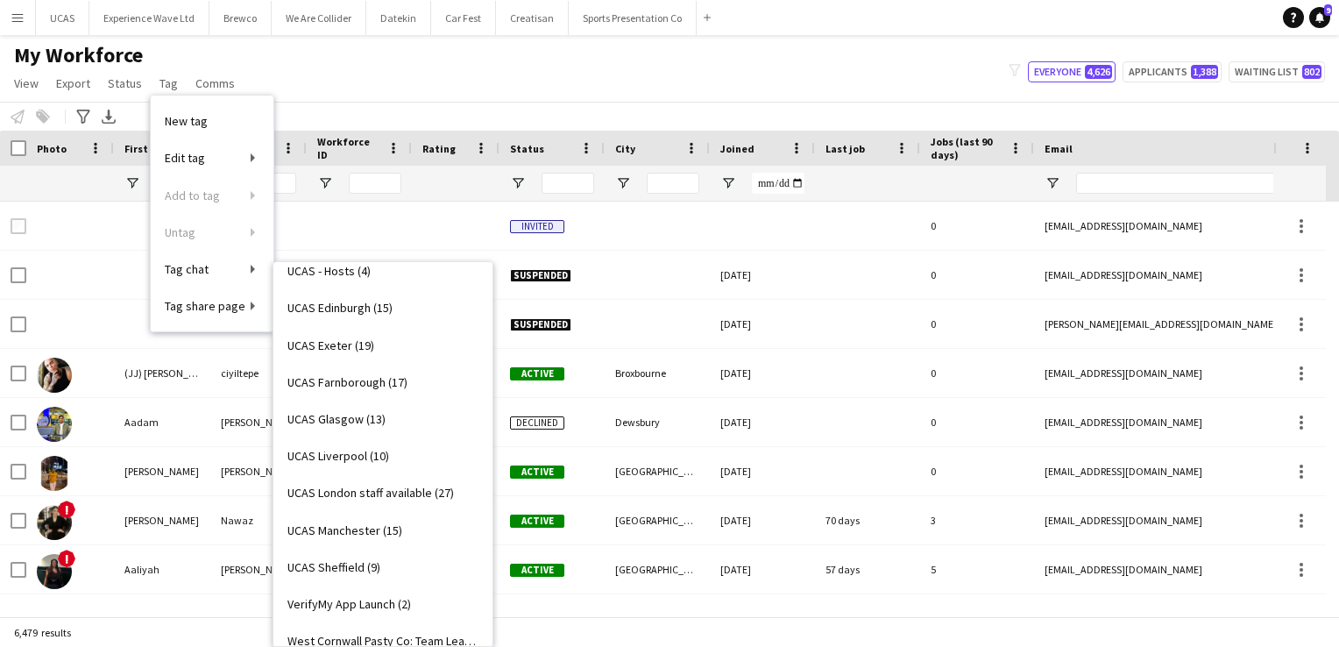
scroll to position [3033, 0]
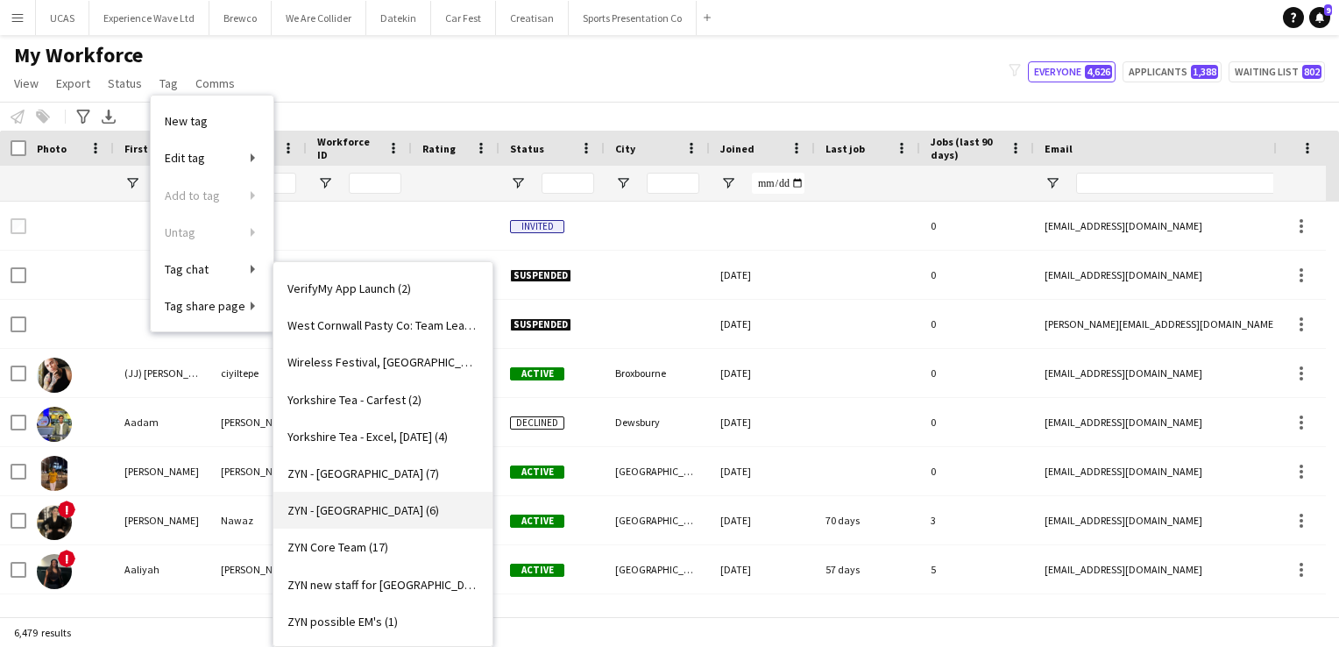
click at [368, 506] on span "ZYN - [GEOGRAPHIC_DATA] (6)" at bounding box center [363, 510] width 152 height 16
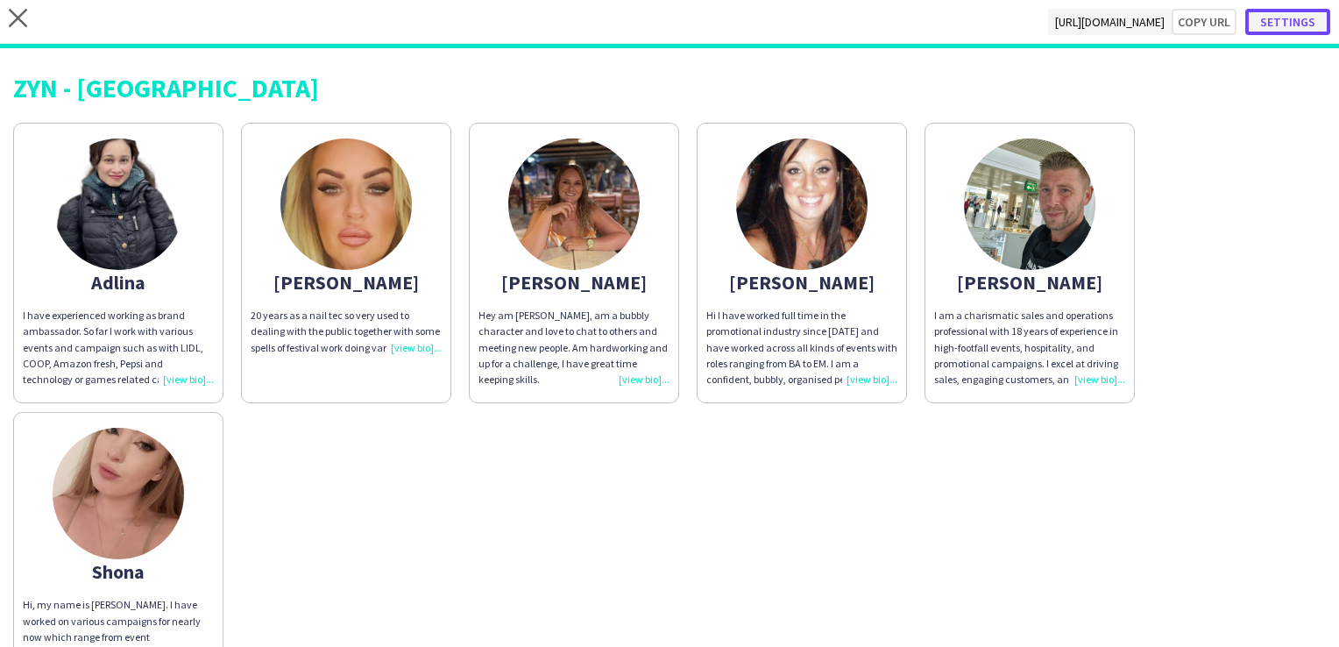
click at [1312, 18] on button "Settings" at bounding box center [1287, 22] width 85 height 26
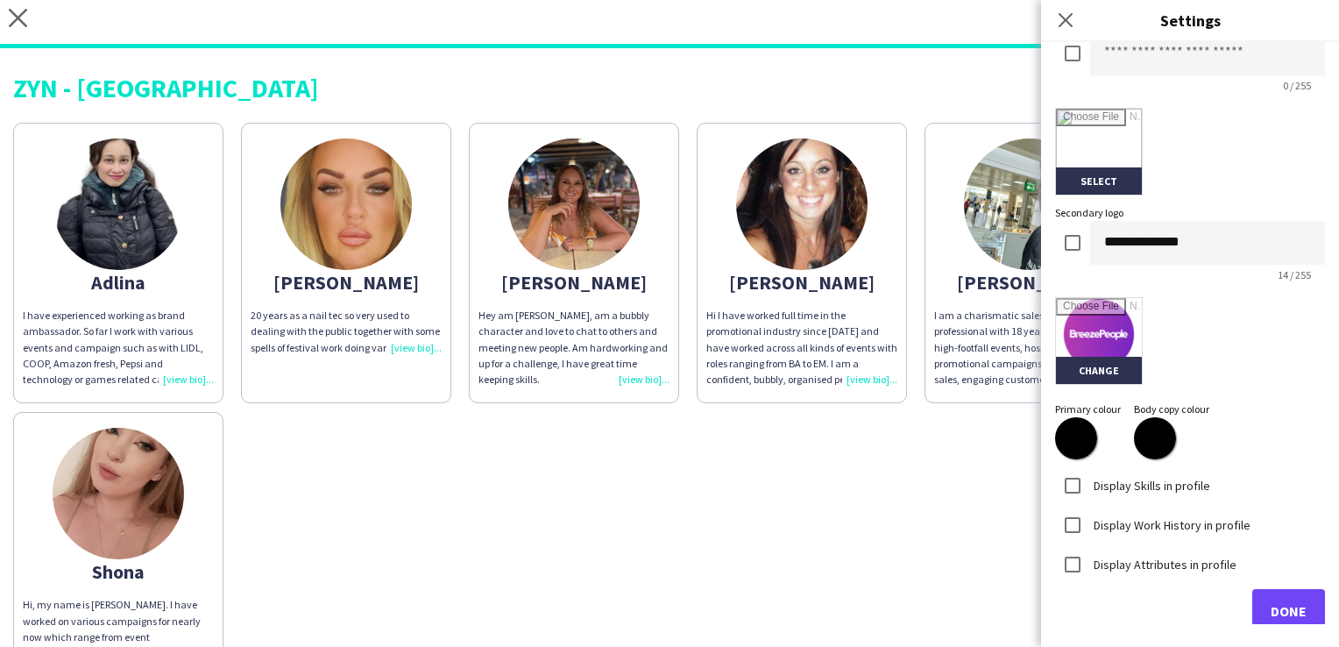
scroll to position [379, 0]
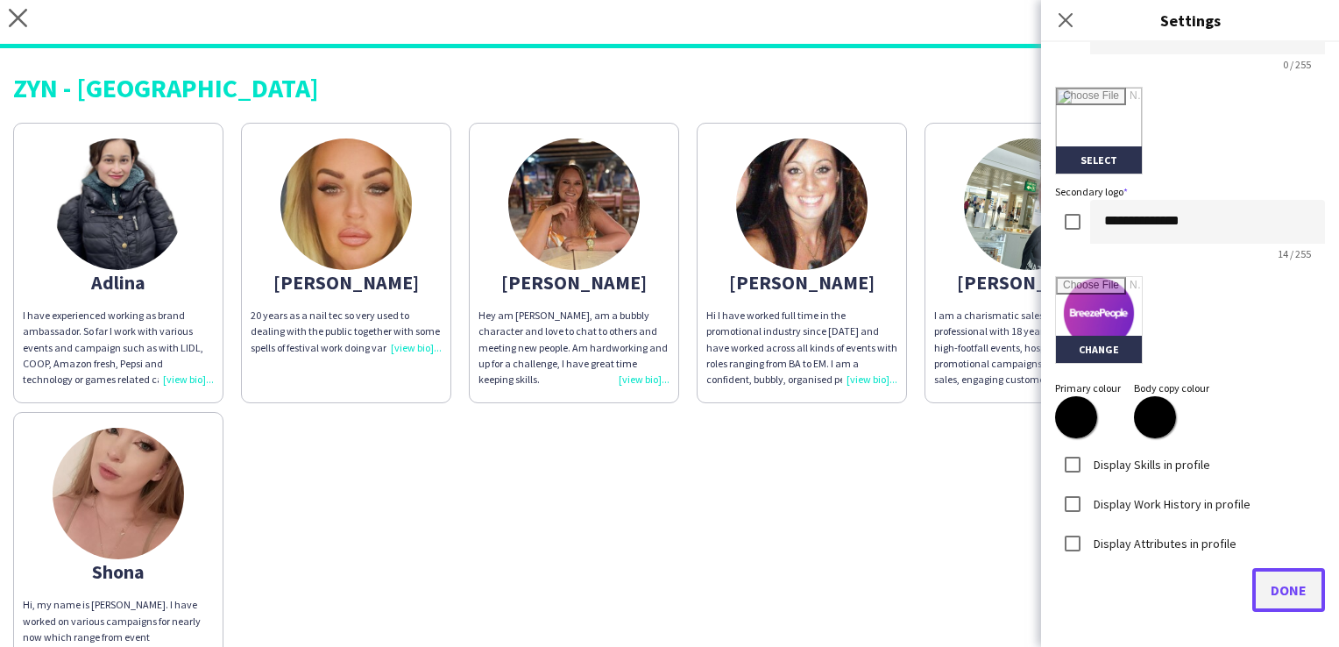
click at [1275, 581] on span "Done" at bounding box center [1289, 590] width 36 height 18
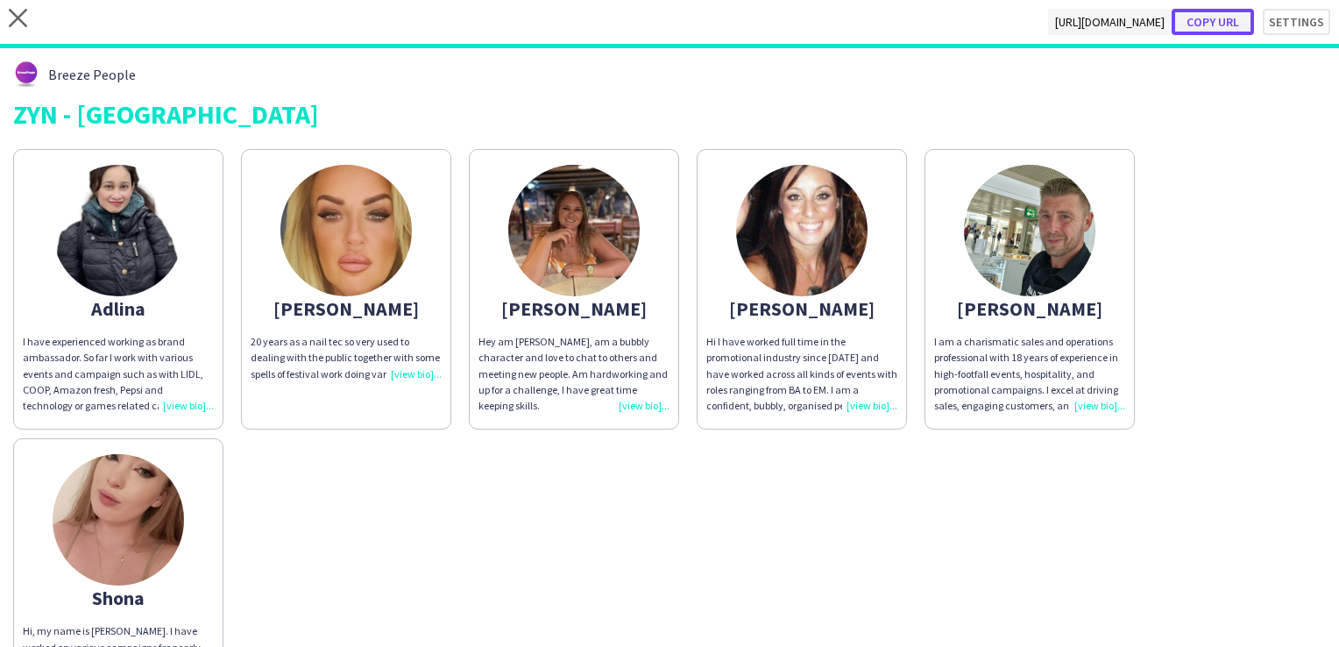
click at [1225, 25] on button "Copy url" at bounding box center [1213, 22] width 82 height 26
type textarea "**********"
click at [11, 25] on icon at bounding box center [18, 18] width 18 height 18
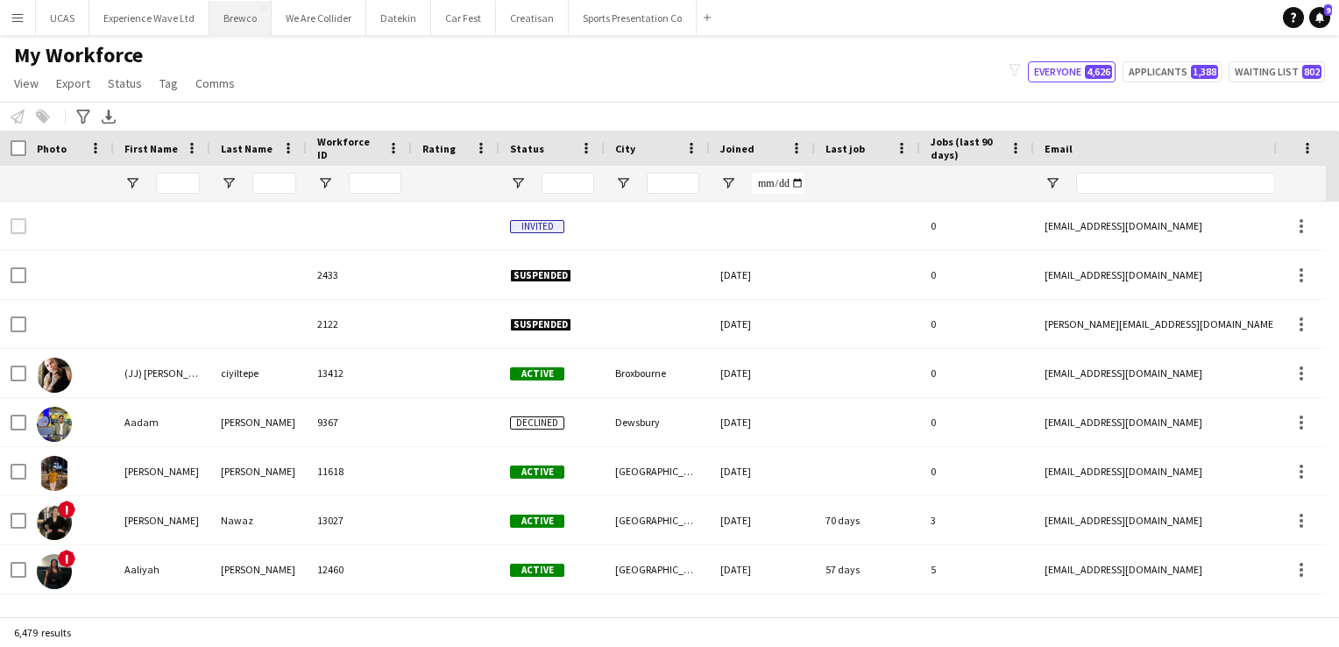
click at [227, 19] on button "Brewco Close" at bounding box center [240, 18] width 62 height 34
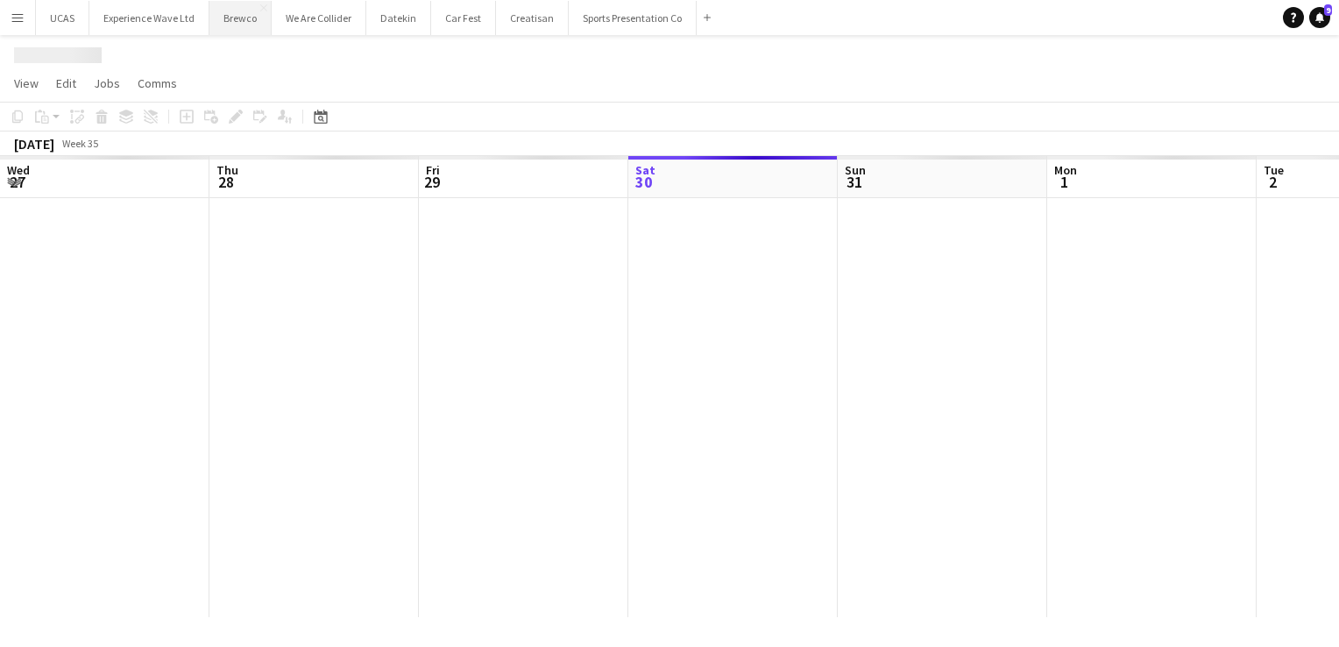
scroll to position [0, 419]
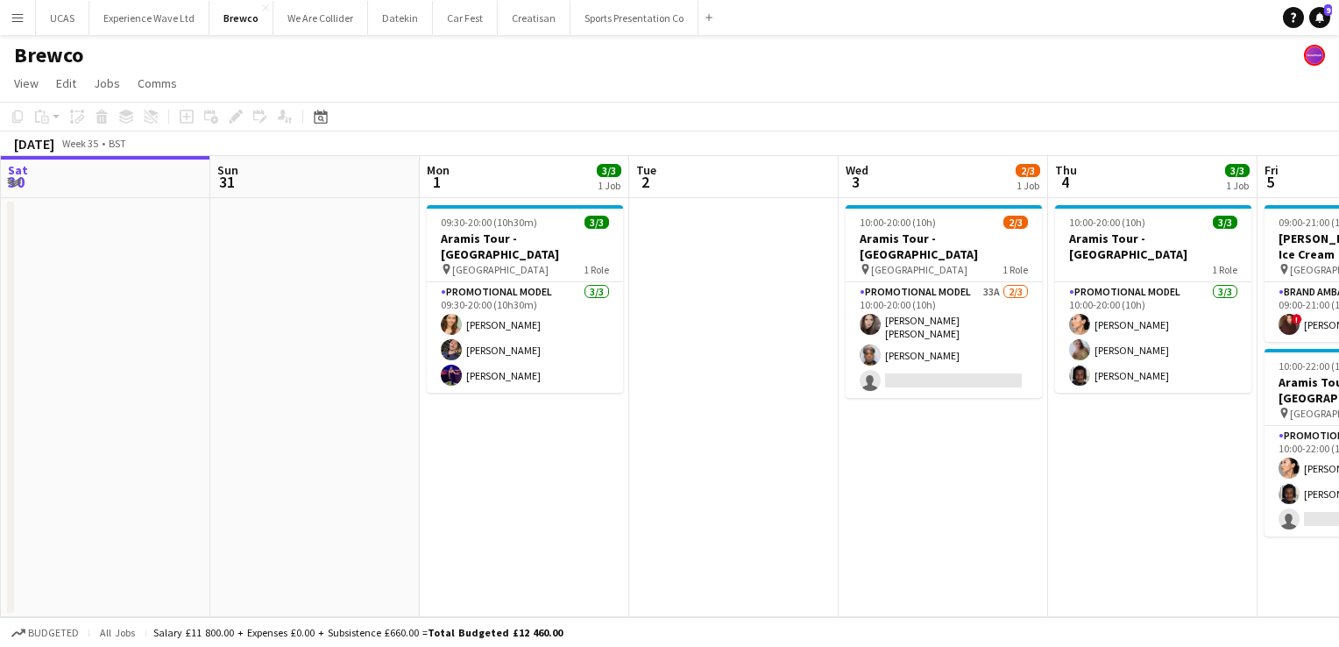
drag, startPoint x: 840, startPoint y: 433, endPoint x: 380, endPoint y: 451, distance: 460.5
click at [380, 451] on app-calendar-viewport "Wed 27 Thu 28 Fri 29 Sat 30 Sun 31 Mon 1 3/3 1 Job Tue 2 Wed 3 2/3 1 Job Thu 4 …" at bounding box center [669, 386] width 1339 height 461
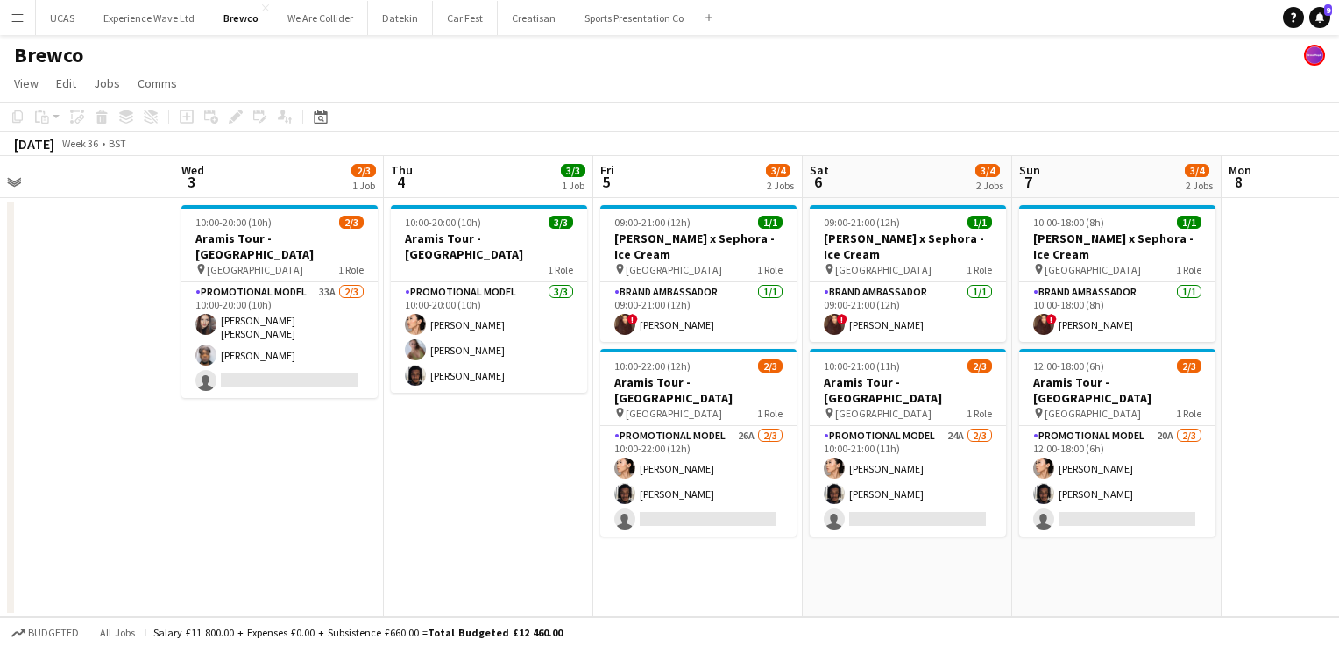
scroll to position [0, 671]
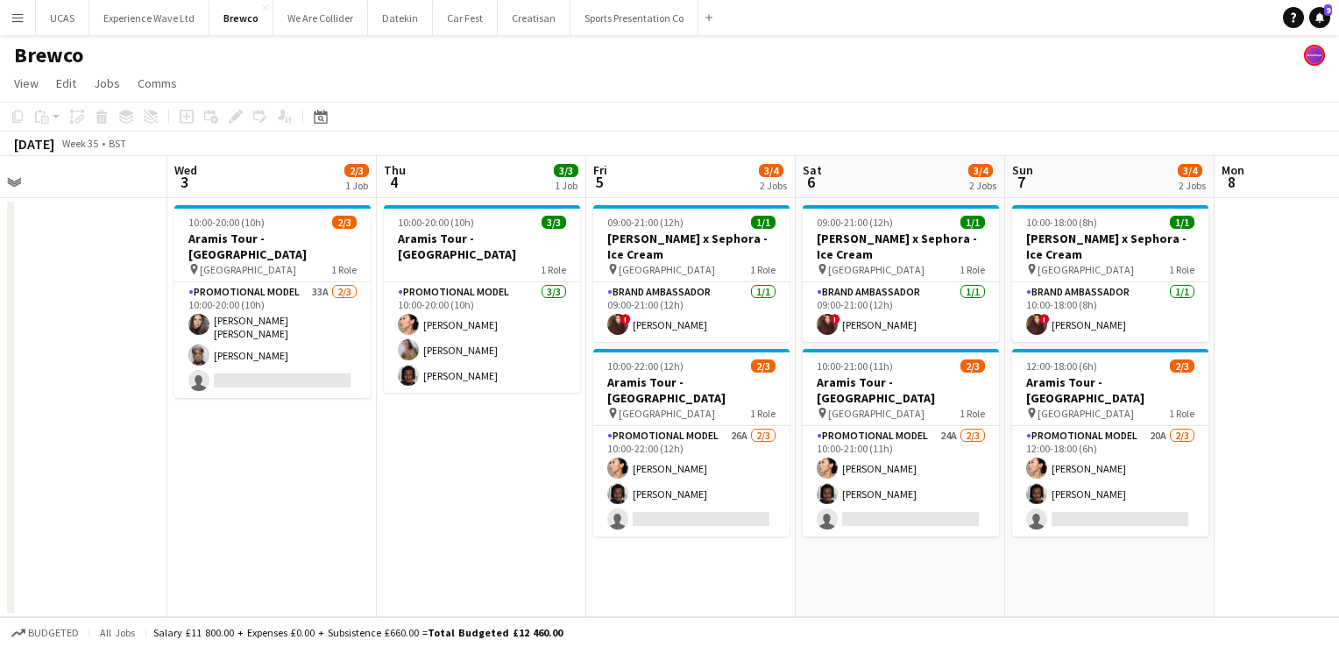
drag, startPoint x: 703, startPoint y: 482, endPoint x: 347, endPoint y: 485, distance: 355.9
click at [347, 485] on app-calendar-viewport "Sat 30 Sun 31 Mon 1 3/3 1 Job Tue 2 Wed 3 2/3 1 Job Thu 4 3/3 1 Job Fri 5 3/4 2…" at bounding box center [669, 386] width 1339 height 461
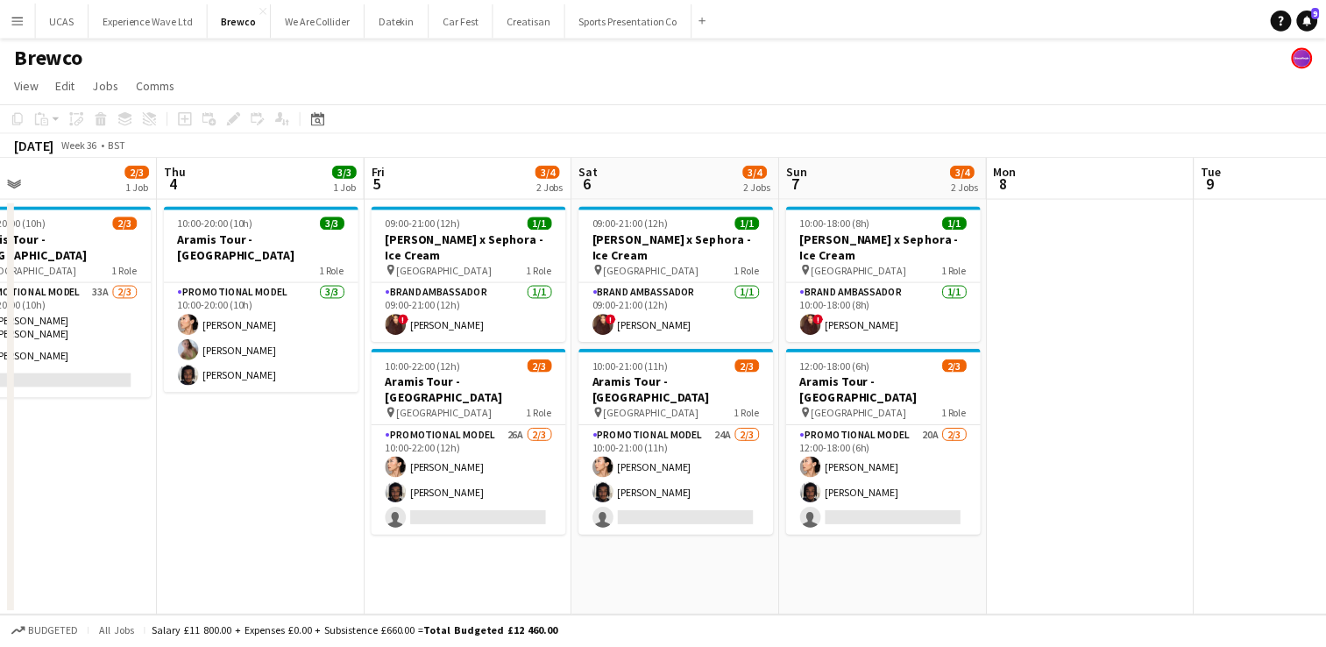
scroll to position [0, 494]
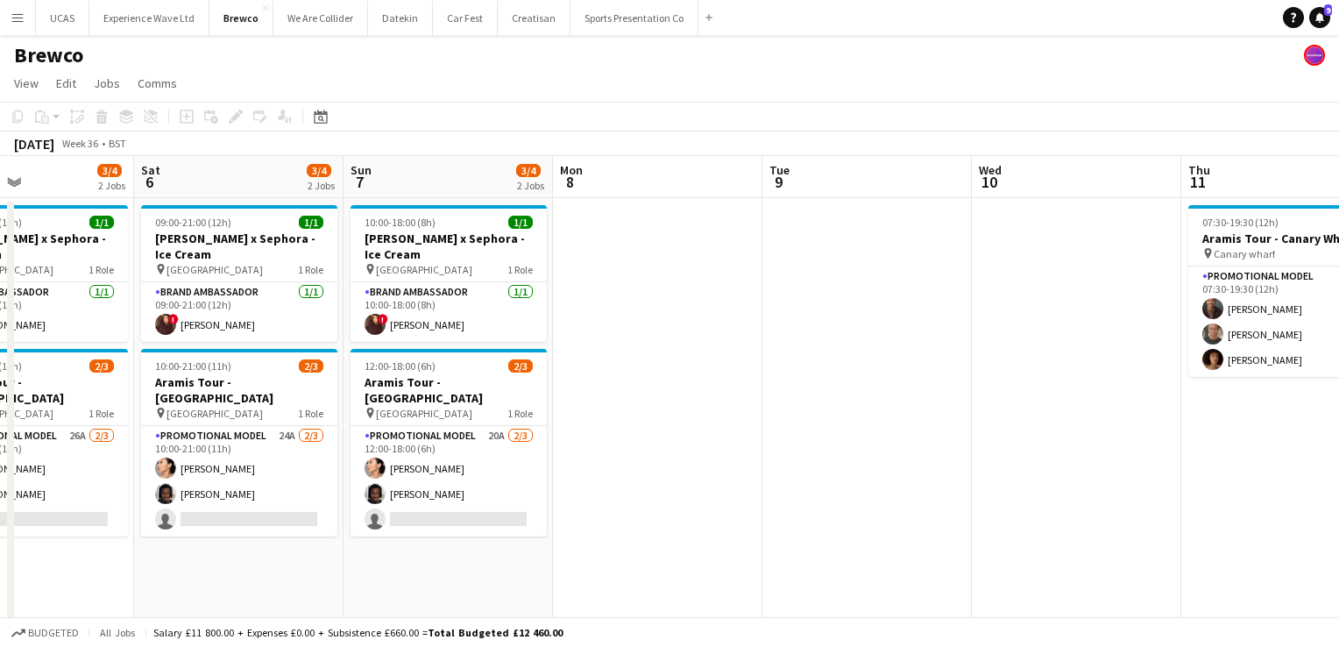
drag, startPoint x: 1255, startPoint y: 436, endPoint x: 593, endPoint y: 481, distance: 663.2
click at [593, 481] on app-calendar-viewport "Wed 3 2/3 1 Job Thu 4 3/3 1 Job Fri 5 3/4 2 Jobs Sat 6 3/4 2 Jobs Sun 7 3/4 2 J…" at bounding box center [669, 455] width 1339 height 599
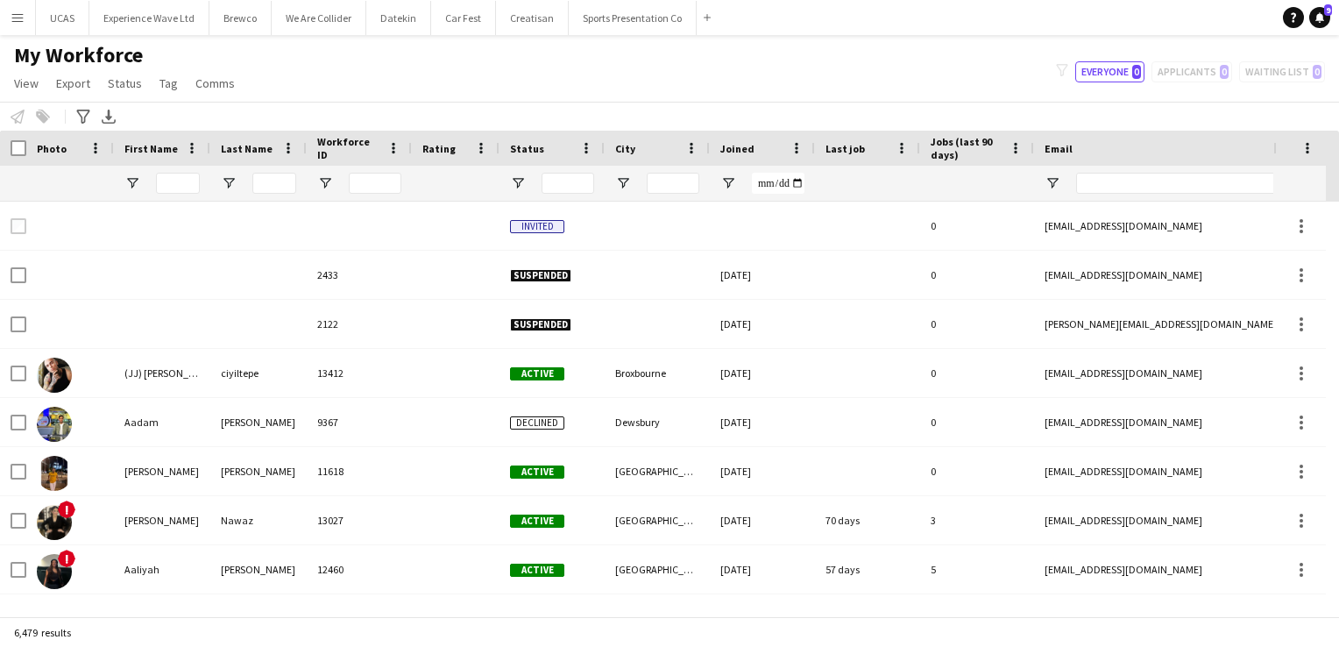
click at [174, 87] on span "Tag" at bounding box center [169, 83] width 18 height 16
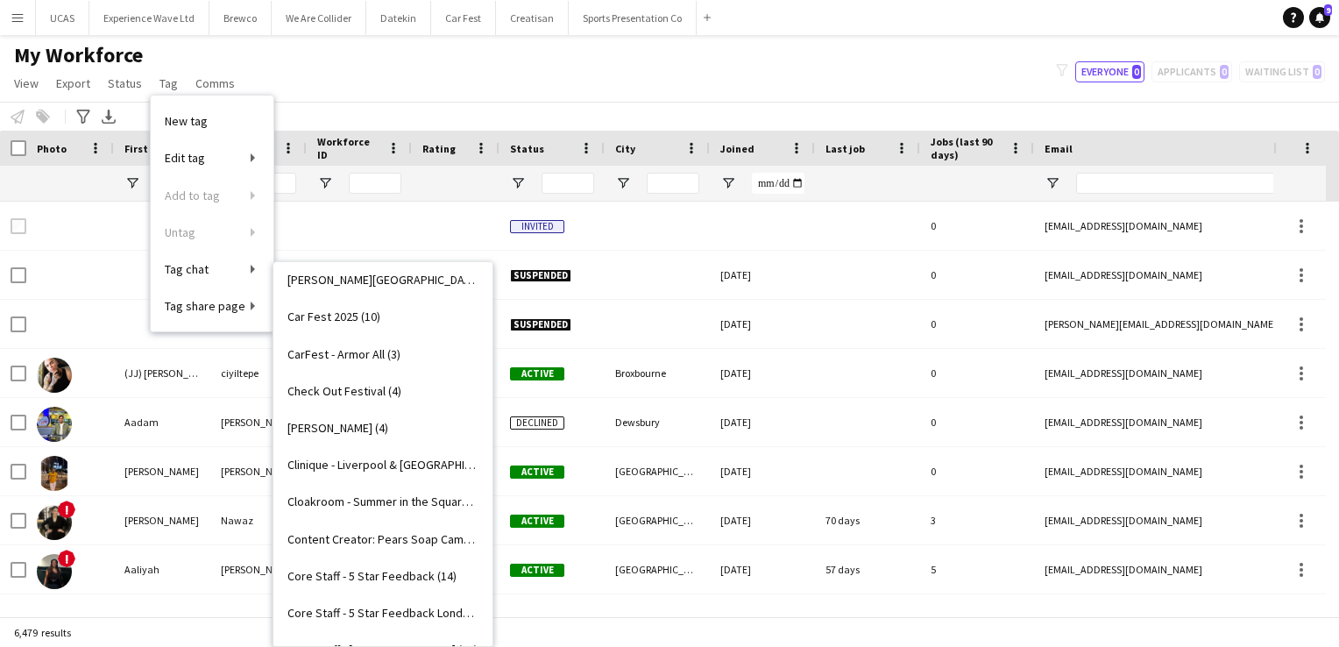
scroll to position [701, 0]
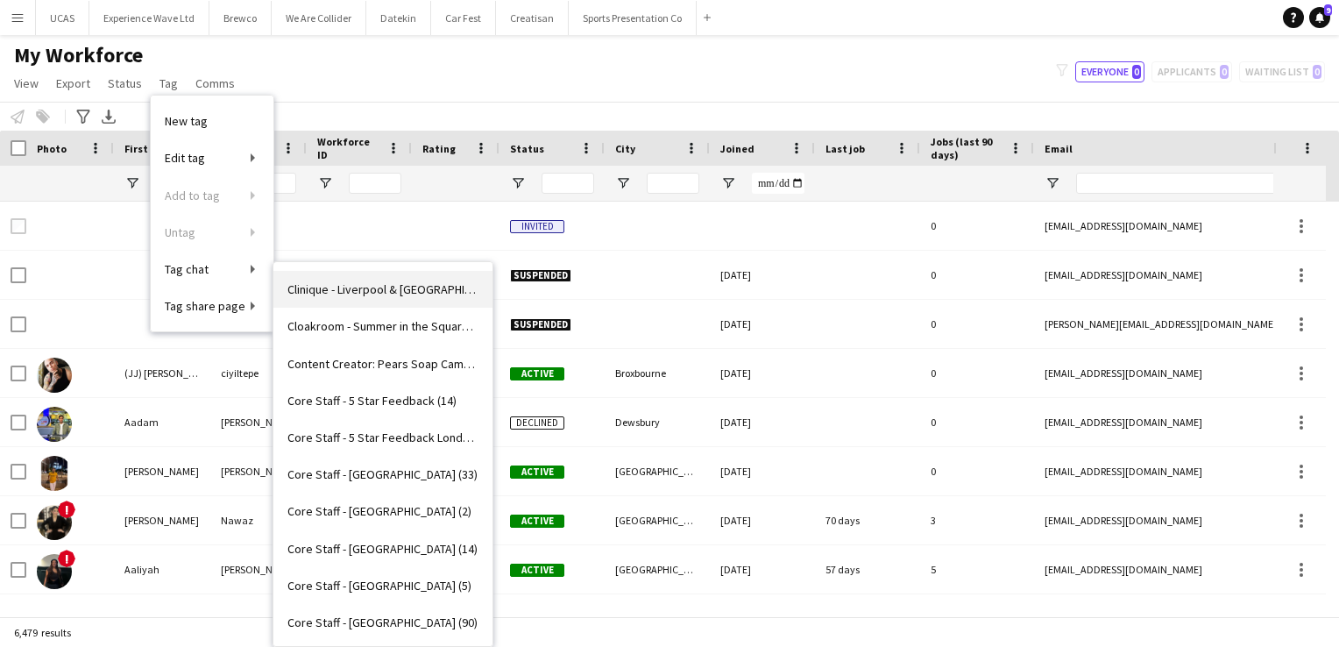
click at [392, 286] on span "Clinique - Liverpool & [GEOGRAPHIC_DATA] (4)" at bounding box center [382, 289] width 191 height 16
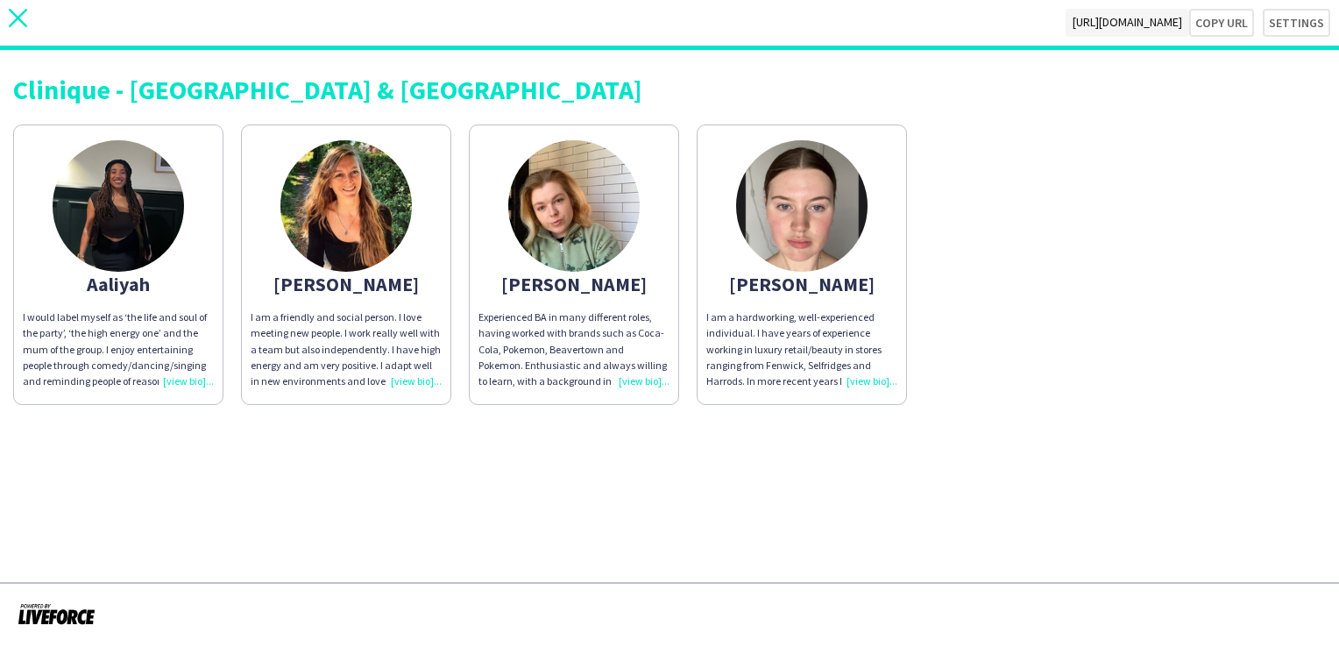
click at [21, 21] on icon at bounding box center [18, 18] width 18 height 18
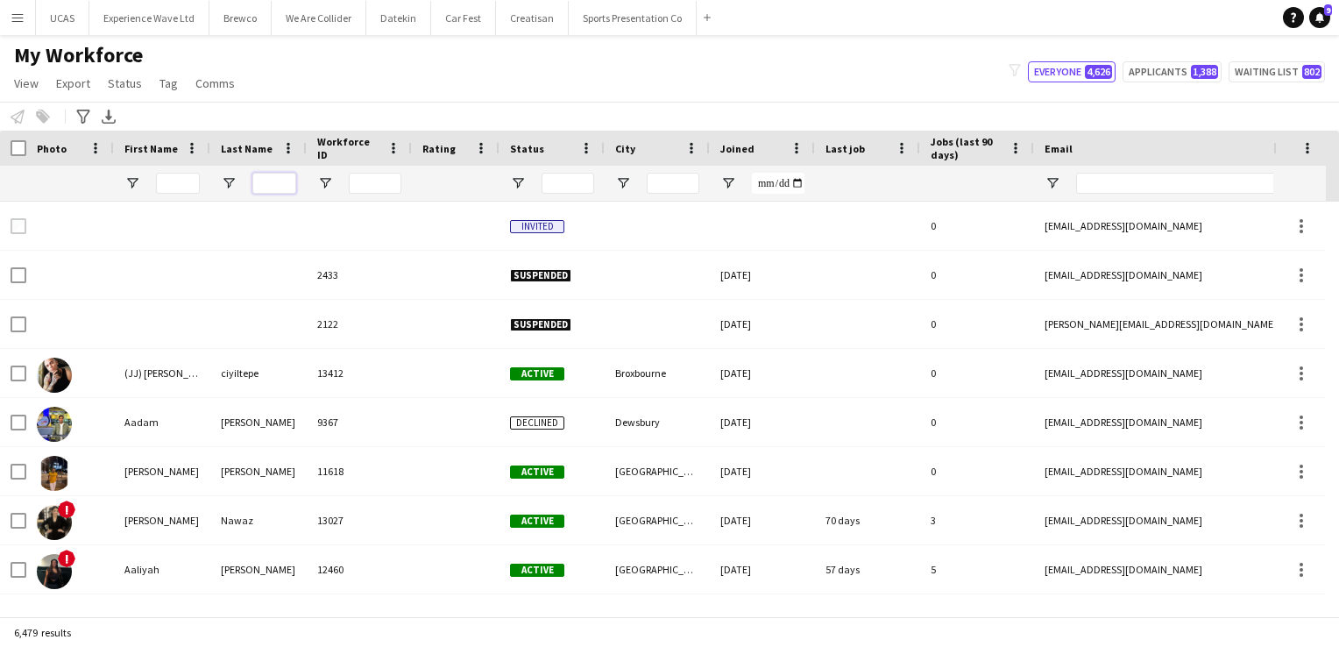
click at [266, 187] on input "Last Name Filter Input" at bounding box center [274, 183] width 44 height 21
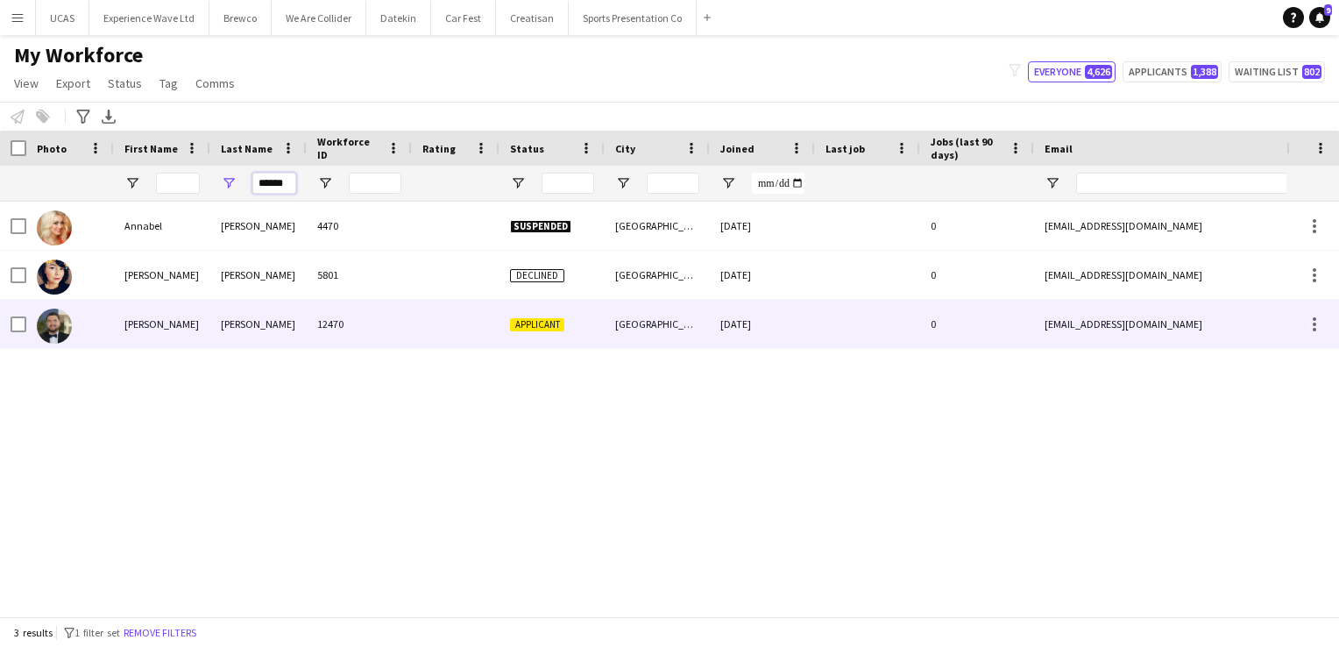
type input "******"
click at [279, 338] on div "Rafferty" at bounding box center [258, 324] width 96 height 48
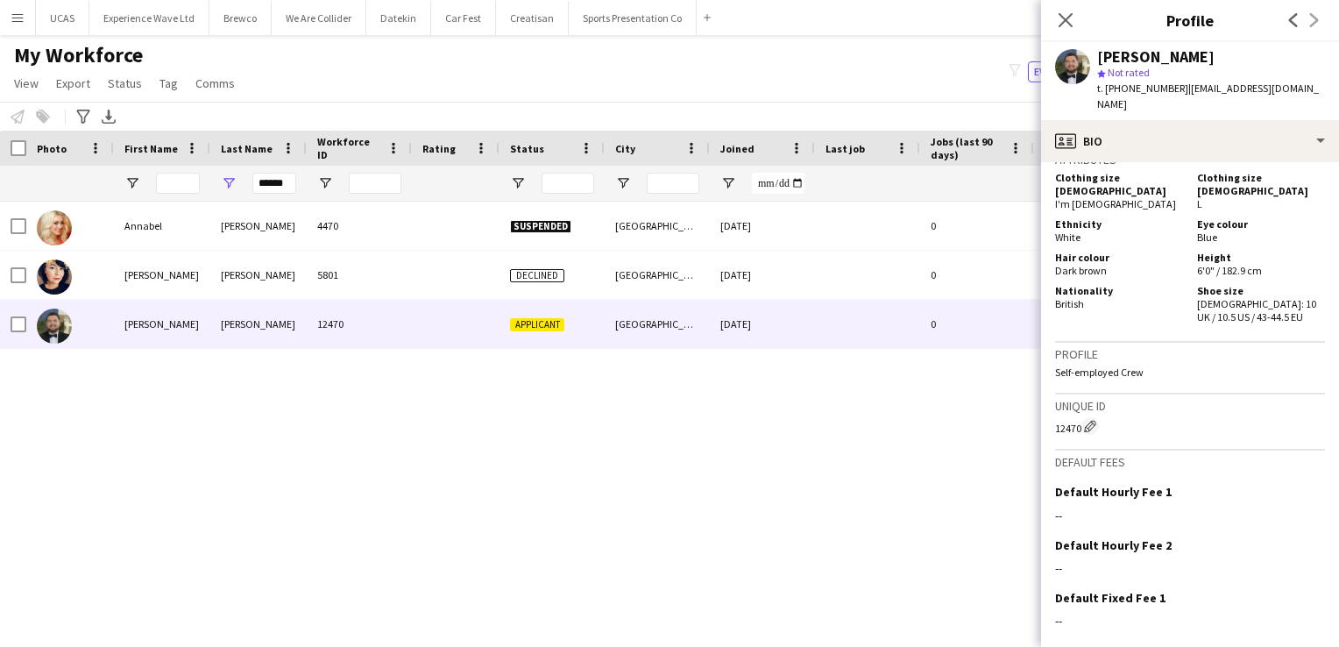
scroll to position [938, 0]
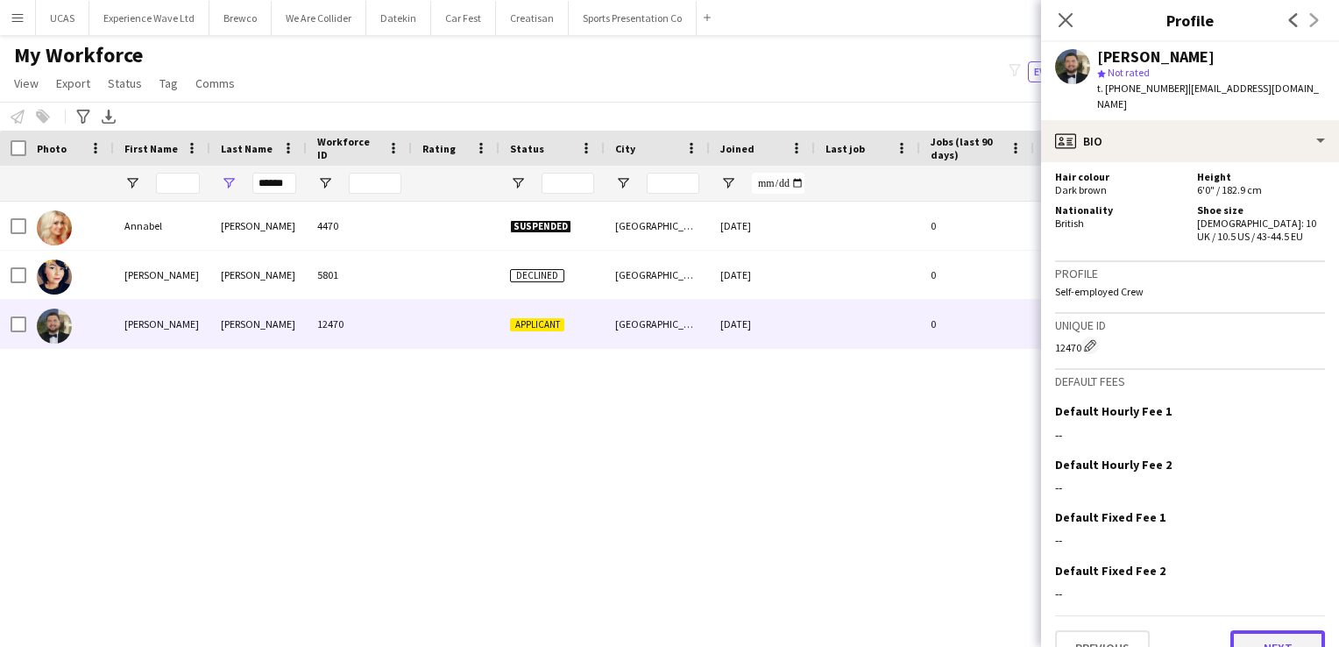
click at [1274, 630] on button "Next" at bounding box center [1278, 647] width 95 height 35
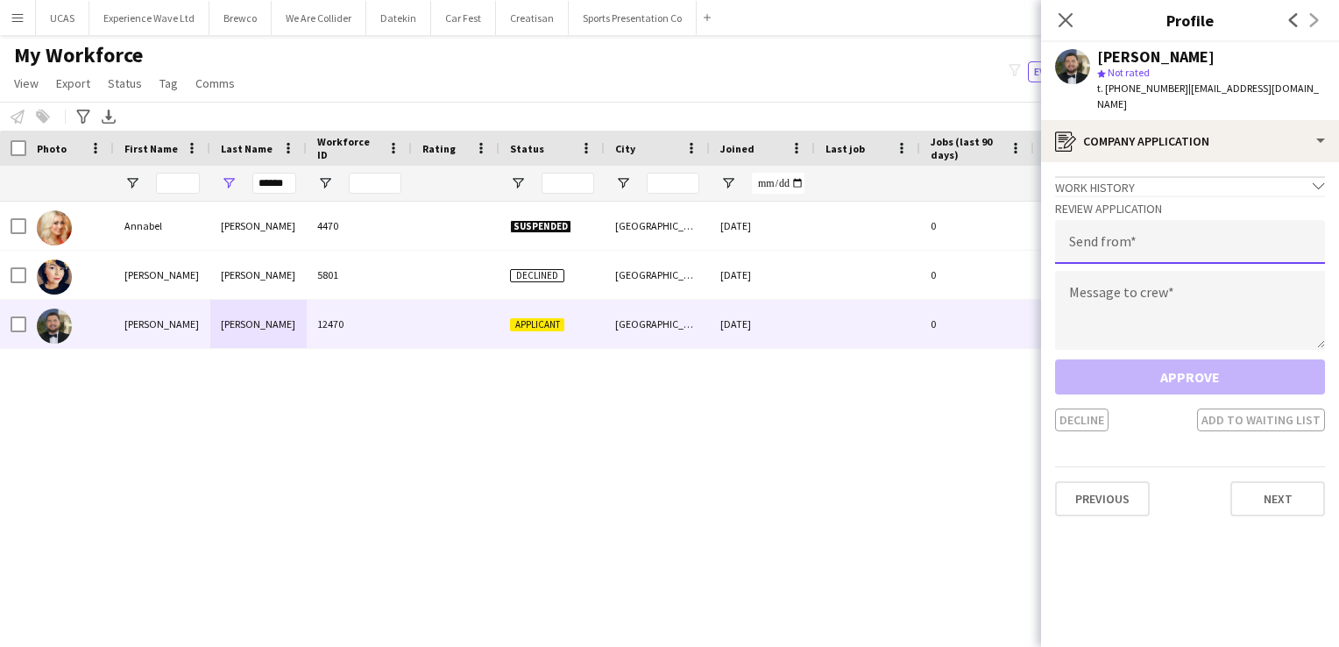
click at [1130, 242] on input "email" at bounding box center [1190, 242] width 270 height 44
type input "**********"
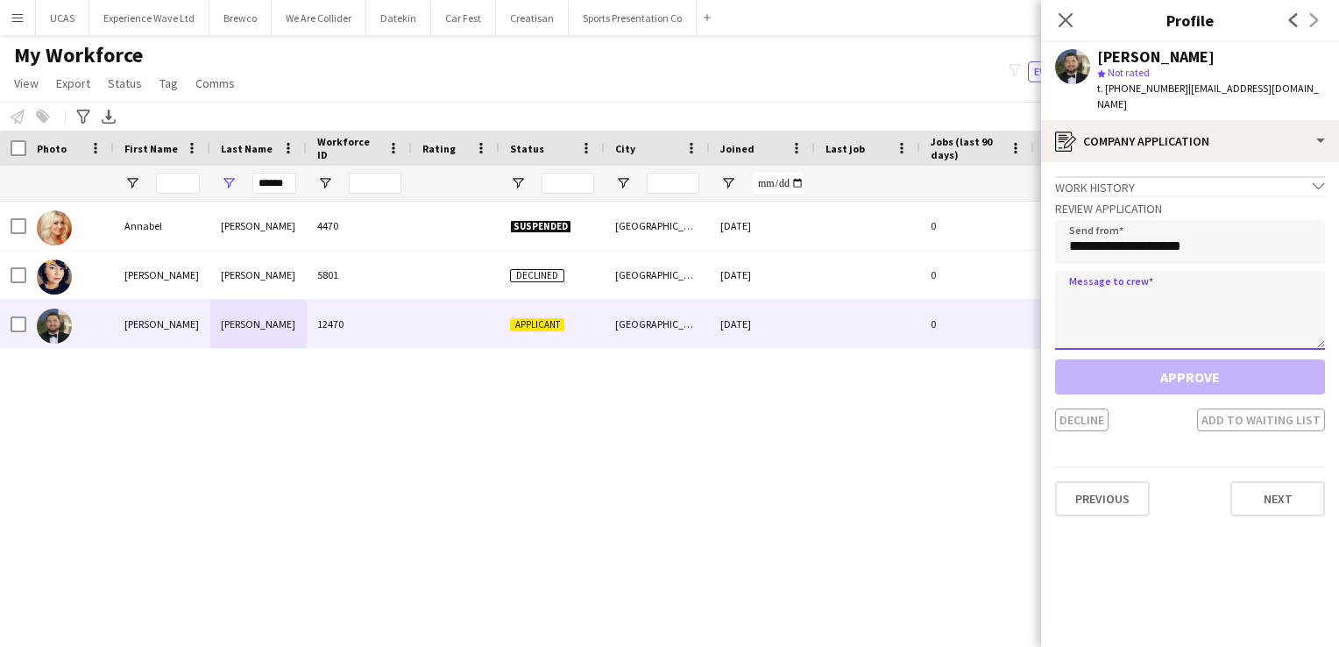
click at [1129, 307] on textarea at bounding box center [1190, 310] width 270 height 79
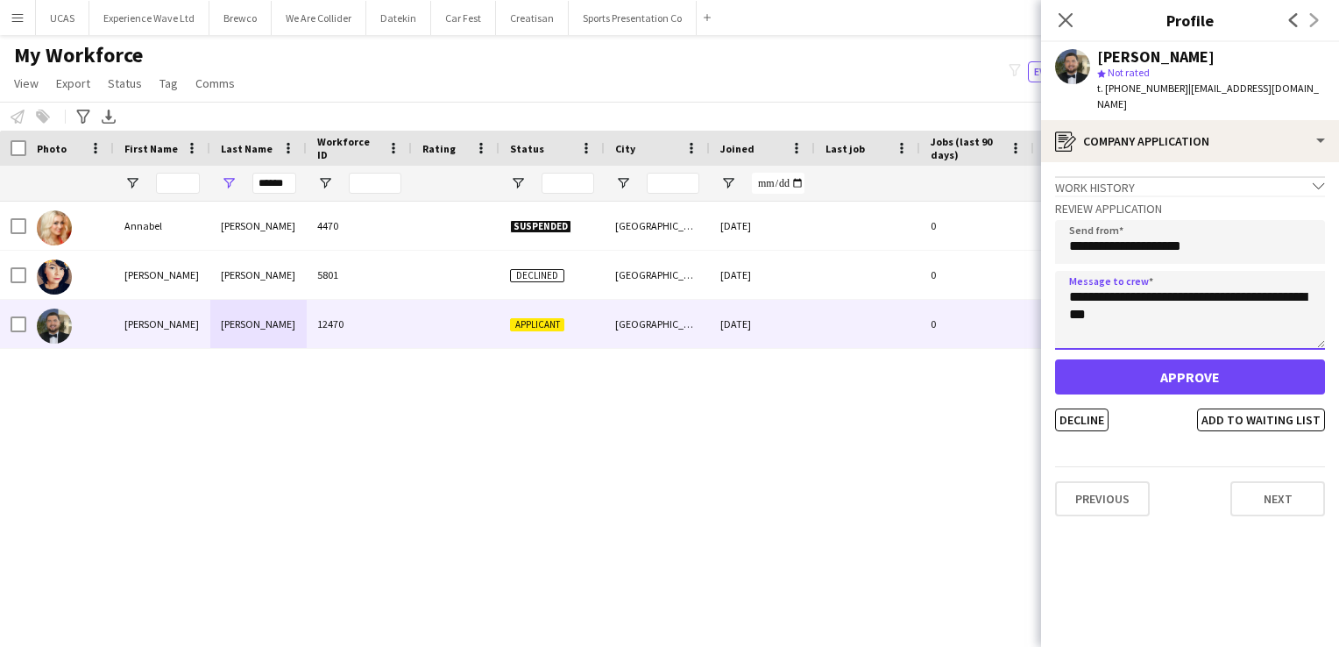
type textarea "**********"
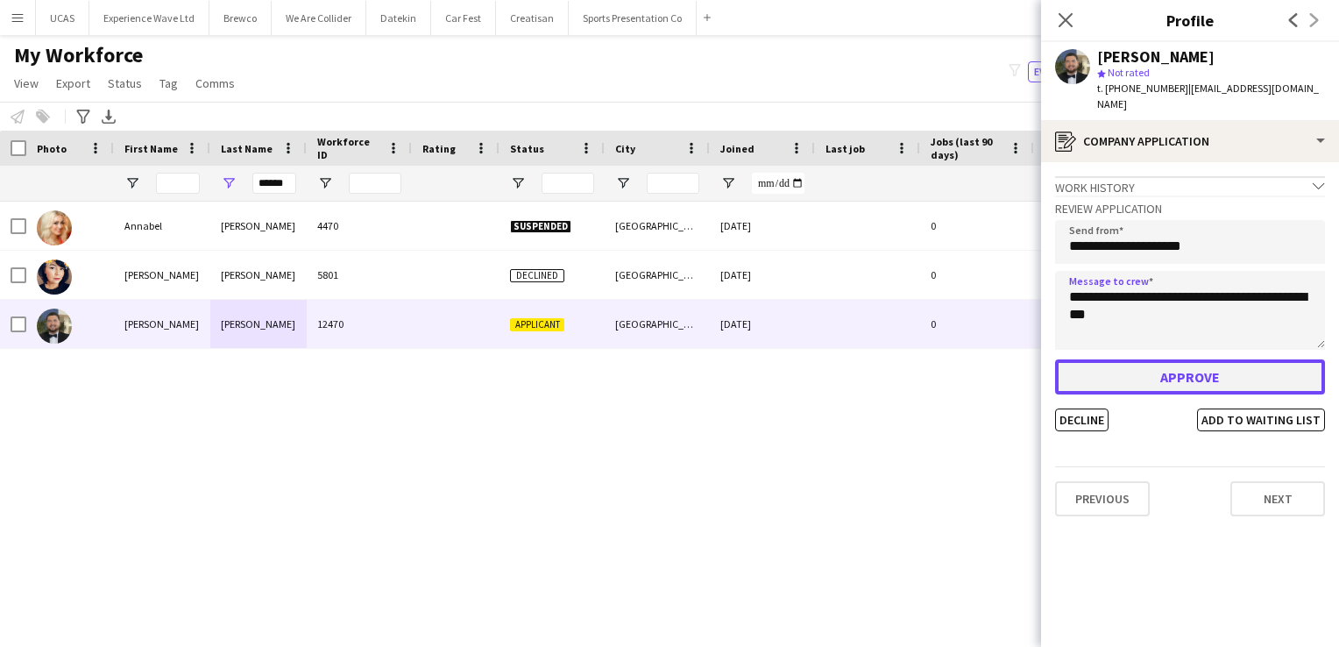
click at [1178, 361] on button "Approve" at bounding box center [1190, 376] width 270 height 35
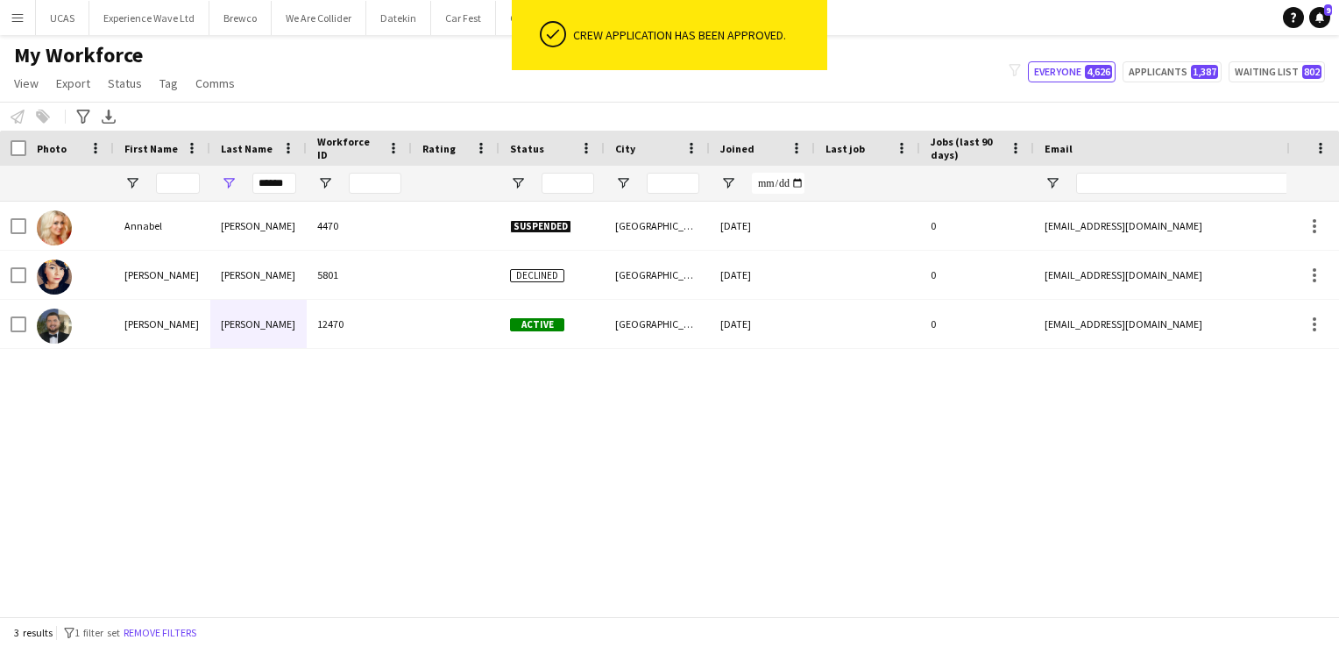
click at [407, 337] on div "12470" at bounding box center [359, 324] width 105 height 48
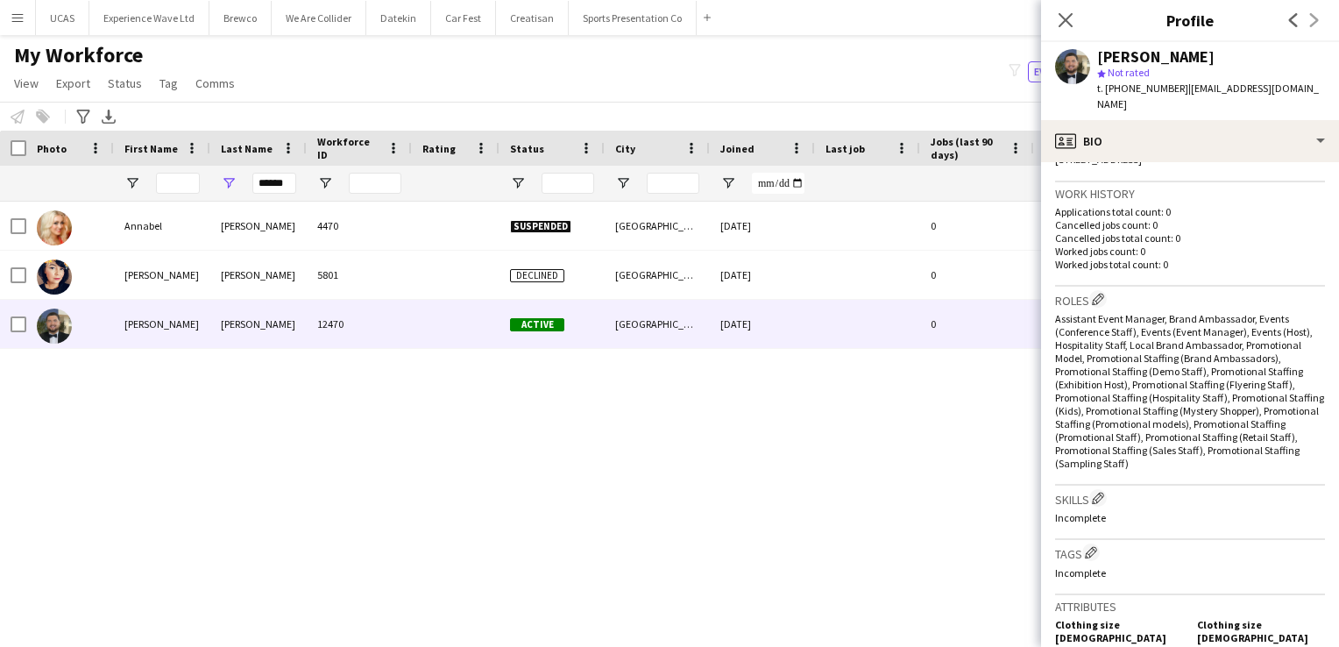
scroll to position [438, 0]
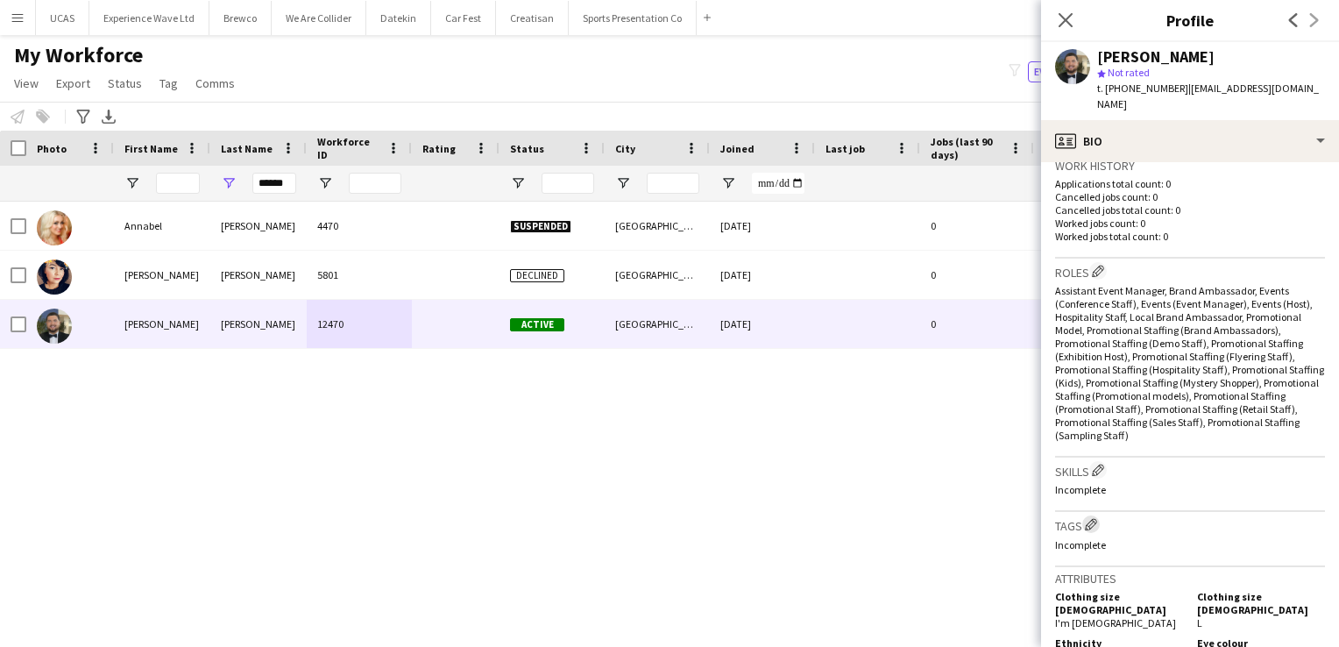
click at [1092, 518] on app-icon "Edit crew company tags" at bounding box center [1091, 524] width 12 height 12
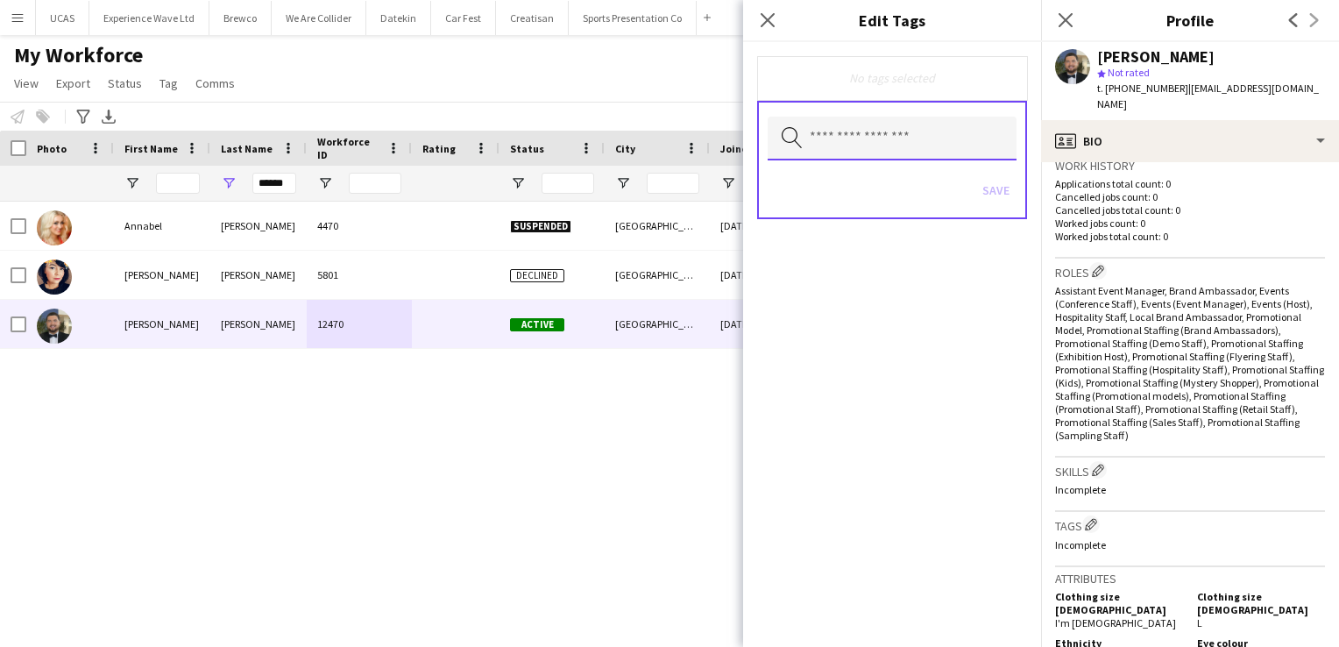
click at [858, 142] on input "text" at bounding box center [892, 139] width 249 height 44
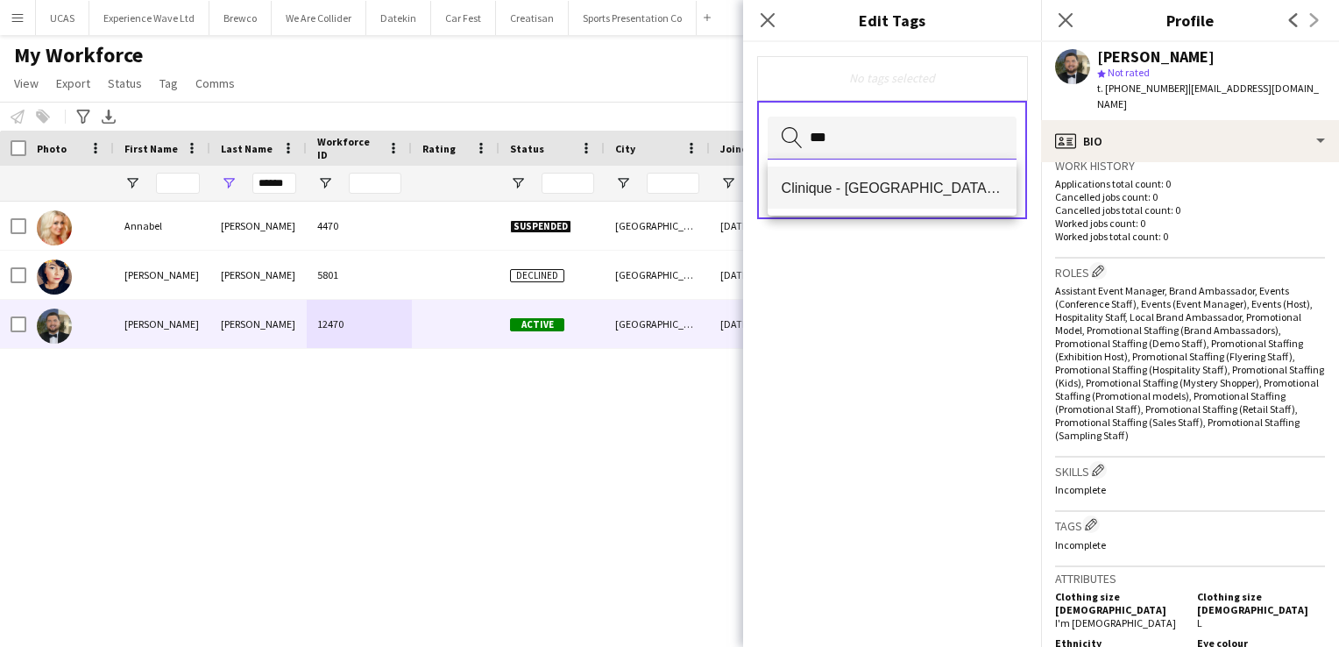
type input "***"
click at [874, 195] on span "Clinique - [GEOGRAPHIC_DATA] & [GEOGRAPHIC_DATA]" at bounding box center [893, 188] width 222 height 17
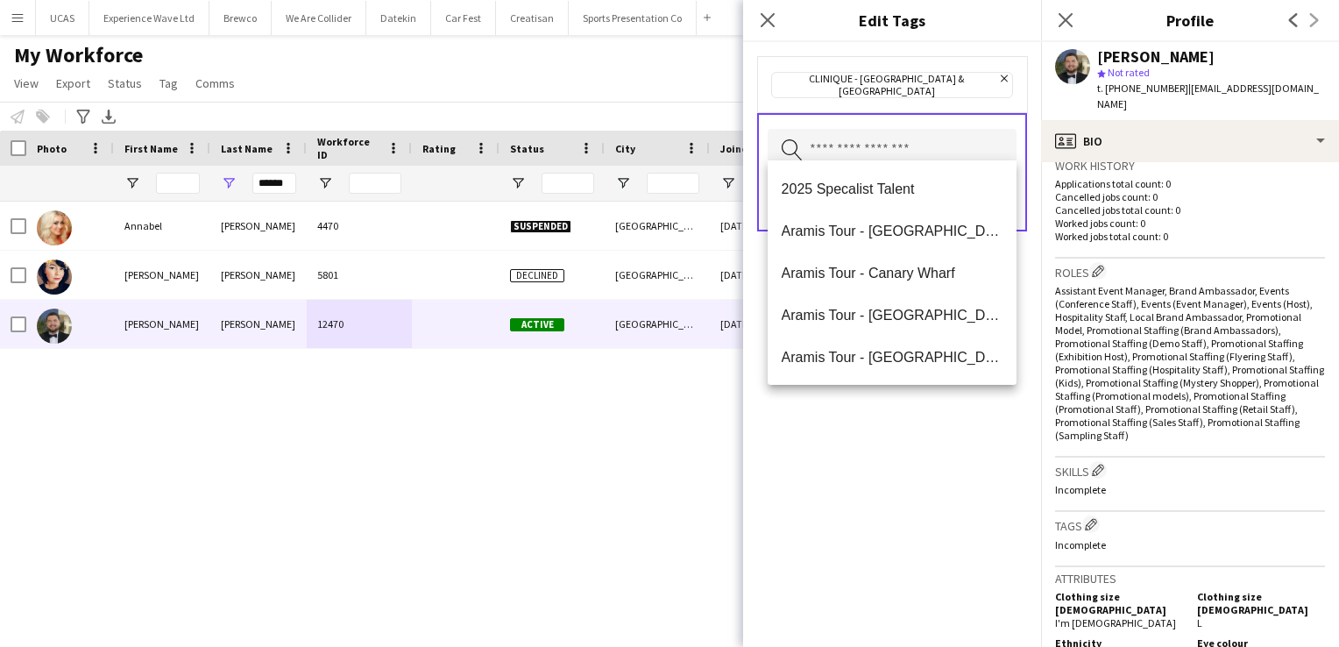
click at [929, 490] on div "Clinique - Liverpool & Manchester Remove Search by tag name Save" at bounding box center [892, 344] width 298 height 605
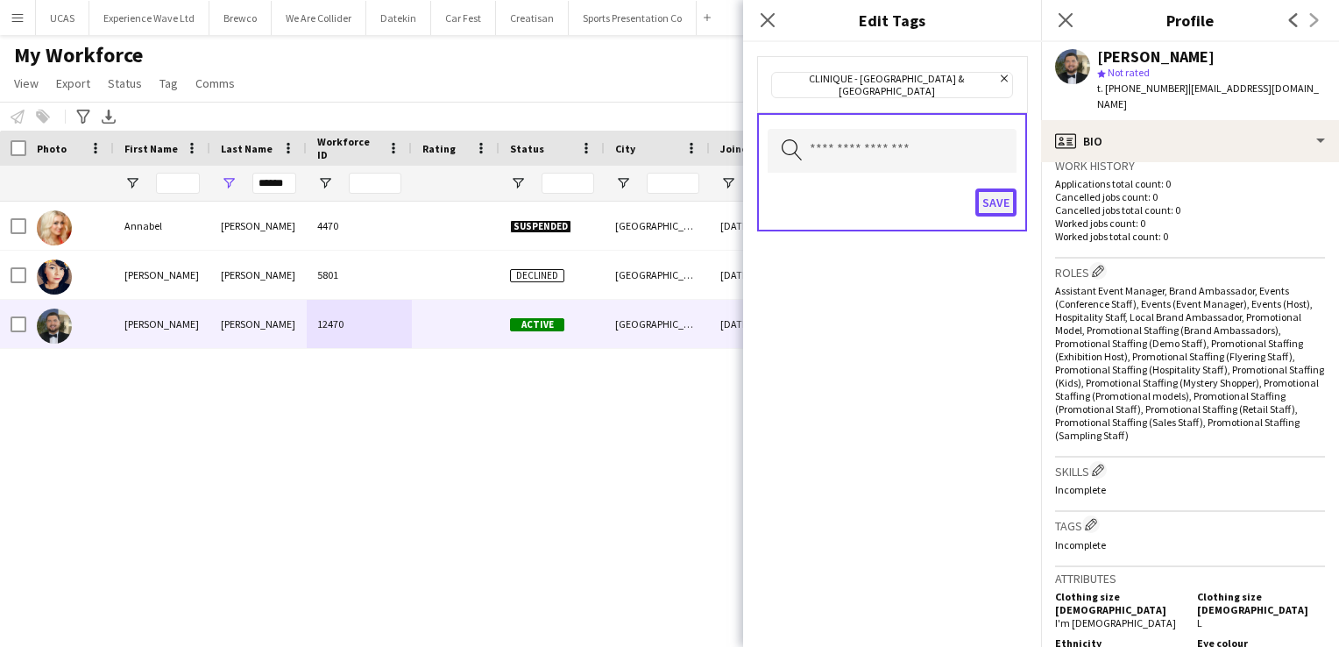
click at [992, 195] on button "Save" at bounding box center [996, 202] width 41 height 28
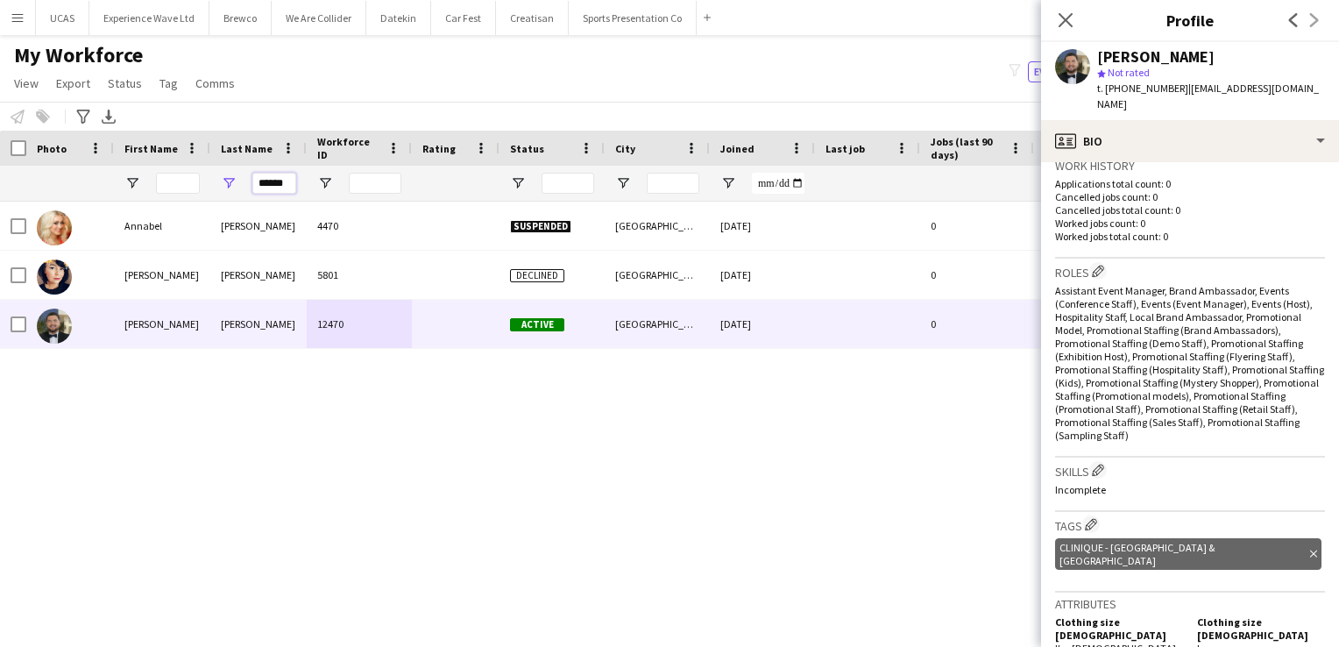
drag, startPoint x: 289, startPoint y: 182, endPoint x: 249, endPoint y: 186, distance: 40.5
click at [249, 186] on div "******" at bounding box center [258, 183] width 96 height 35
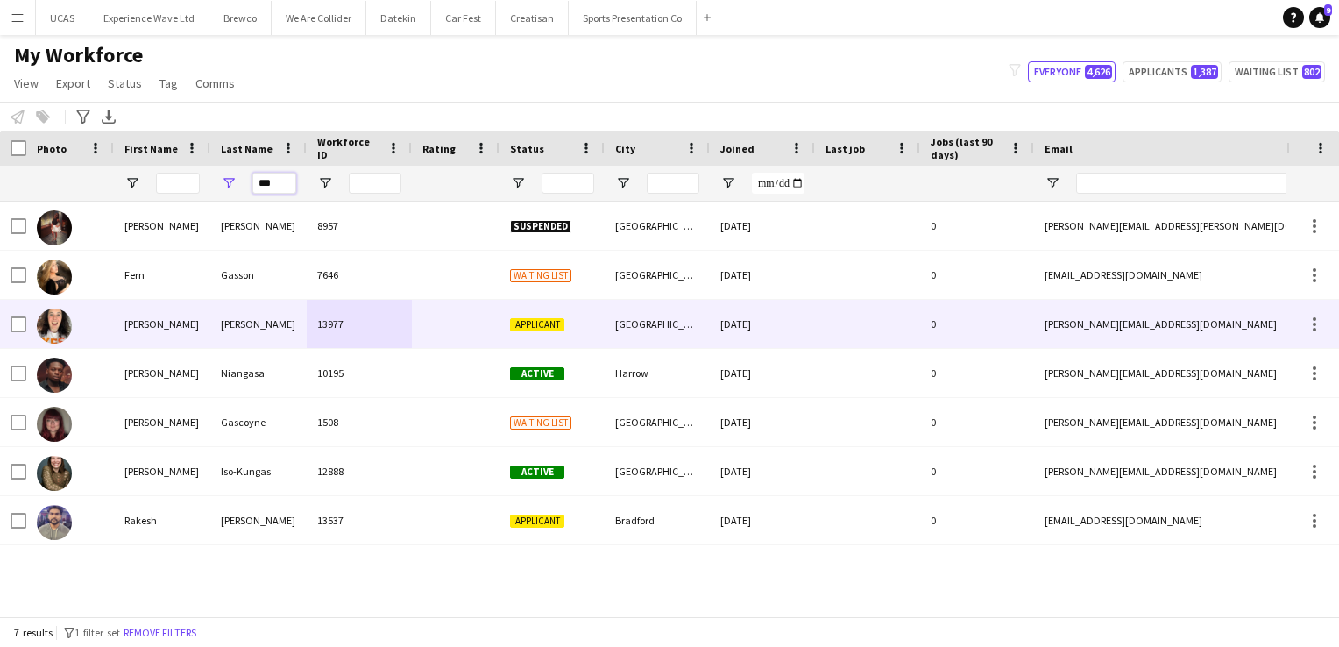
type input "***"
click at [228, 337] on div "Gaskell" at bounding box center [258, 324] width 96 height 48
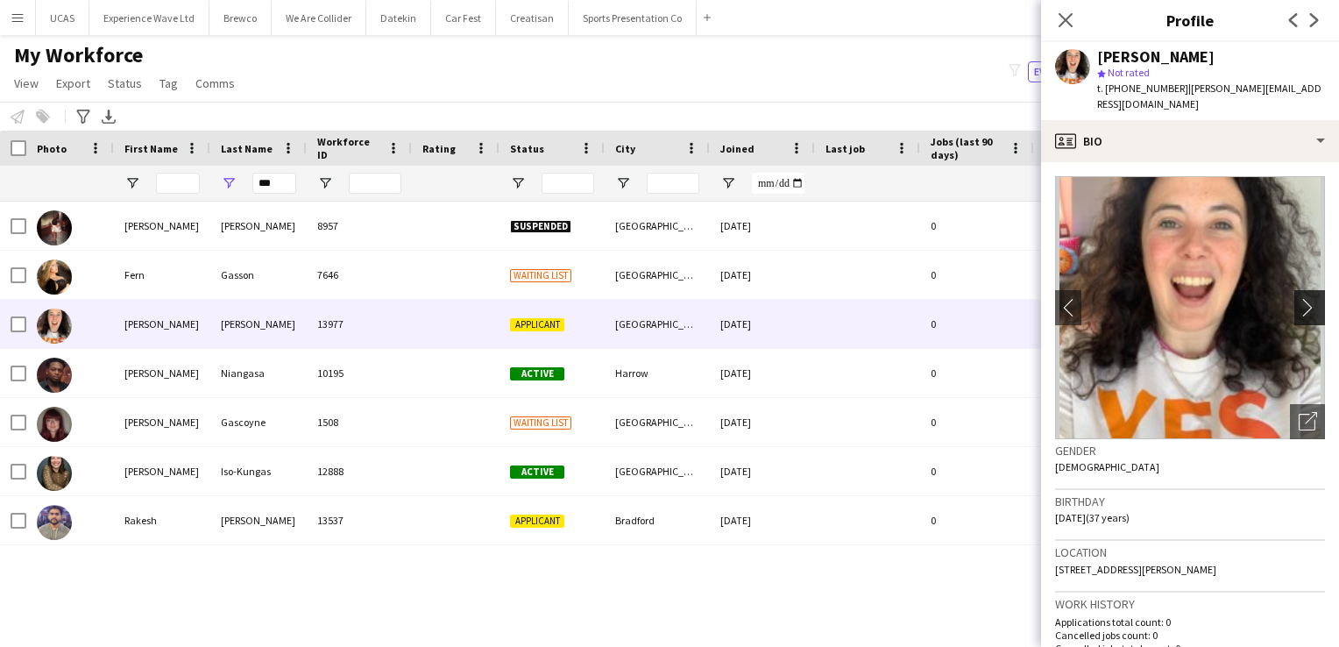
click at [1299, 298] on app-icon "chevron-right" at bounding box center [1312, 307] width 27 height 18
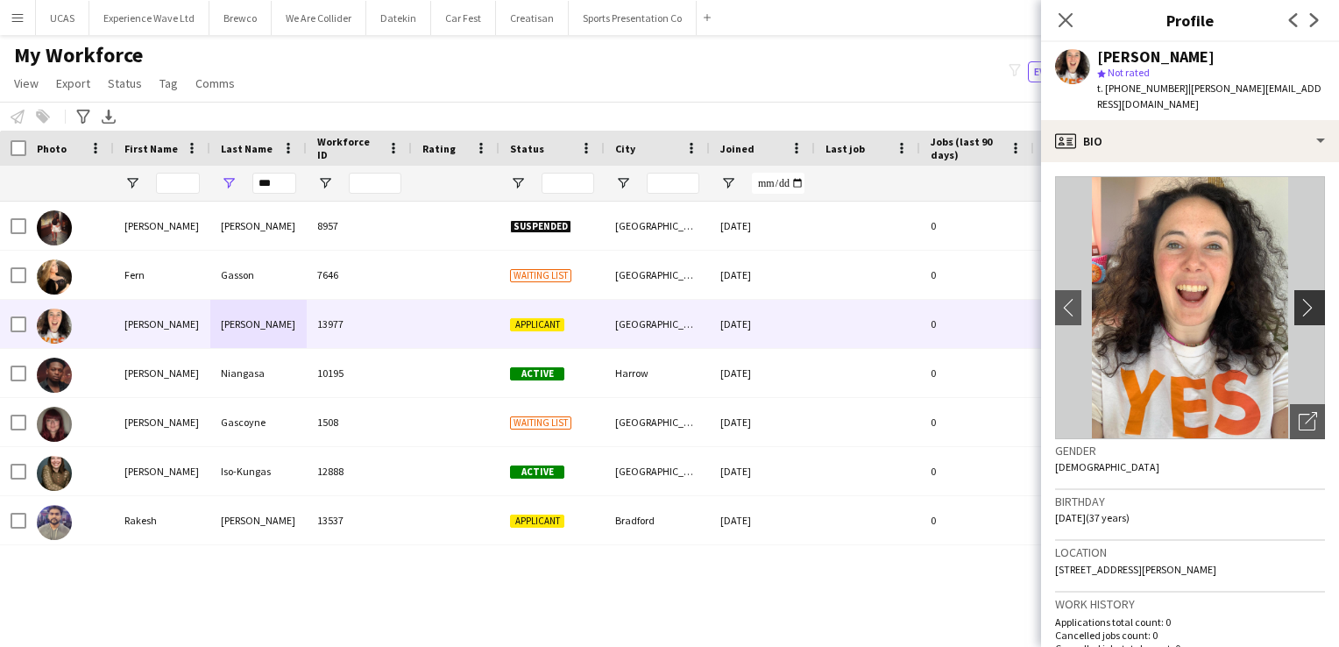
click at [1299, 298] on app-icon "chevron-right" at bounding box center [1312, 307] width 27 height 18
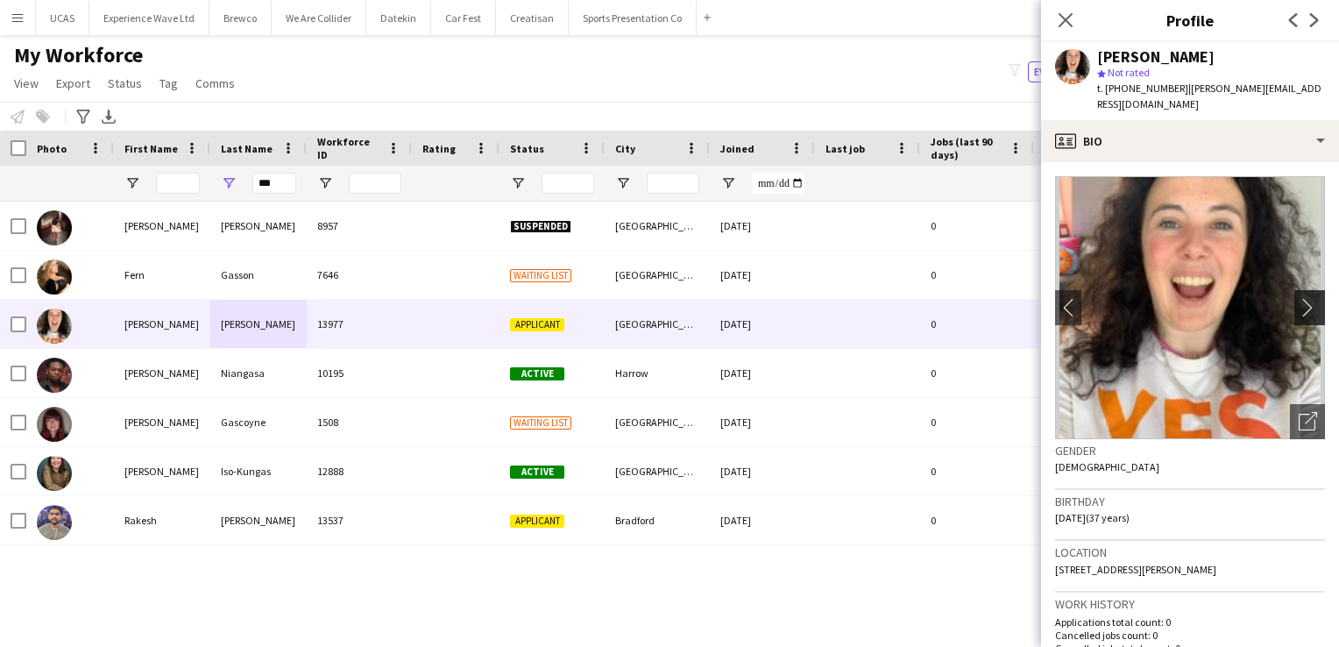
click at [1299, 298] on app-icon "chevron-right" at bounding box center [1312, 307] width 27 height 18
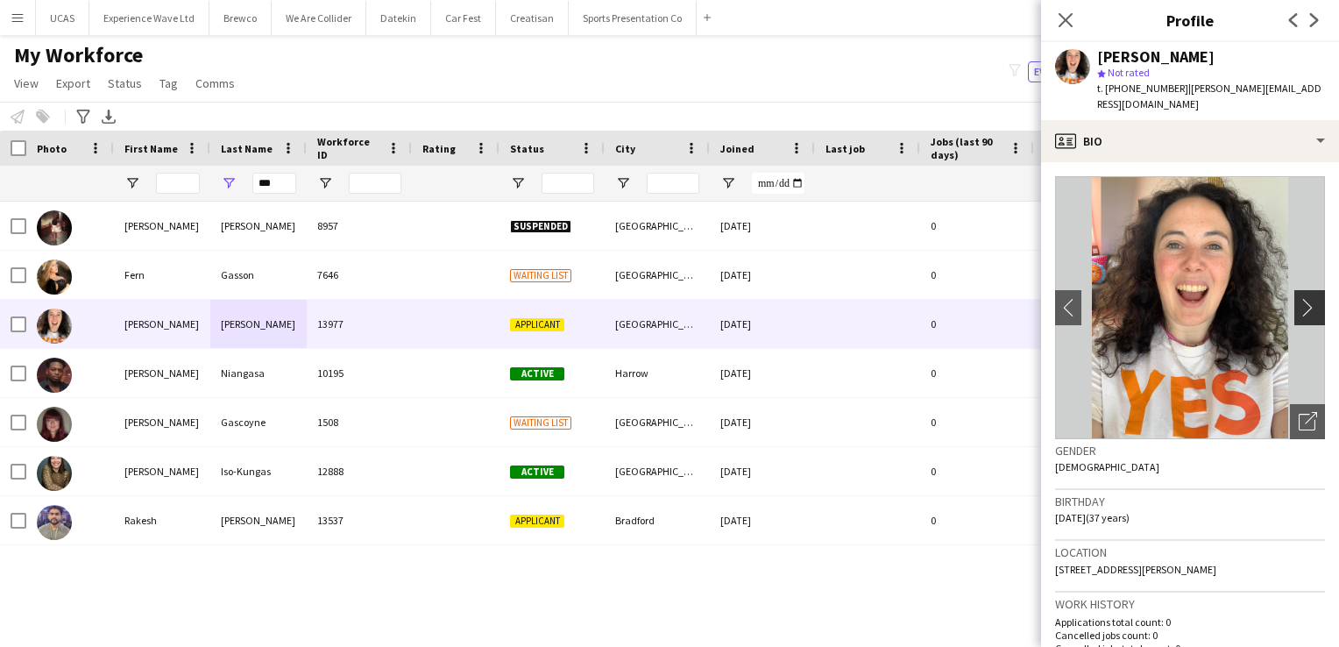
click at [1299, 298] on app-icon "chevron-right" at bounding box center [1312, 307] width 27 height 18
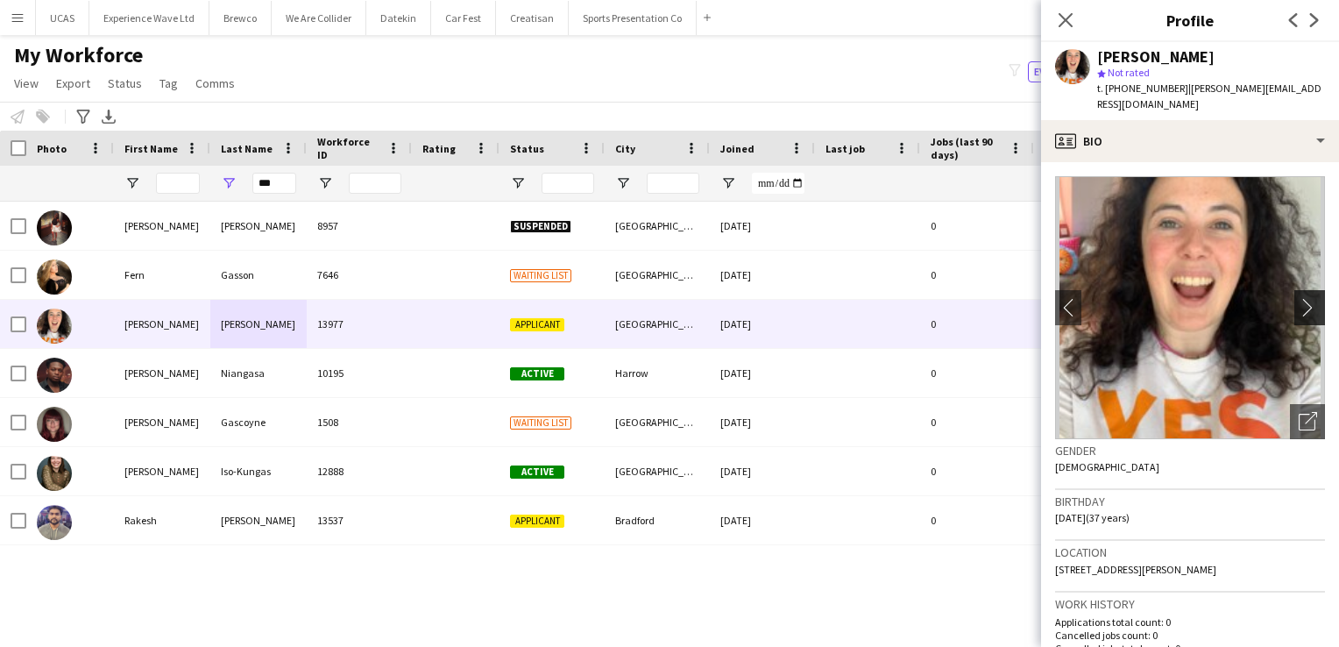
click at [1299, 298] on app-icon "chevron-right" at bounding box center [1312, 307] width 27 height 18
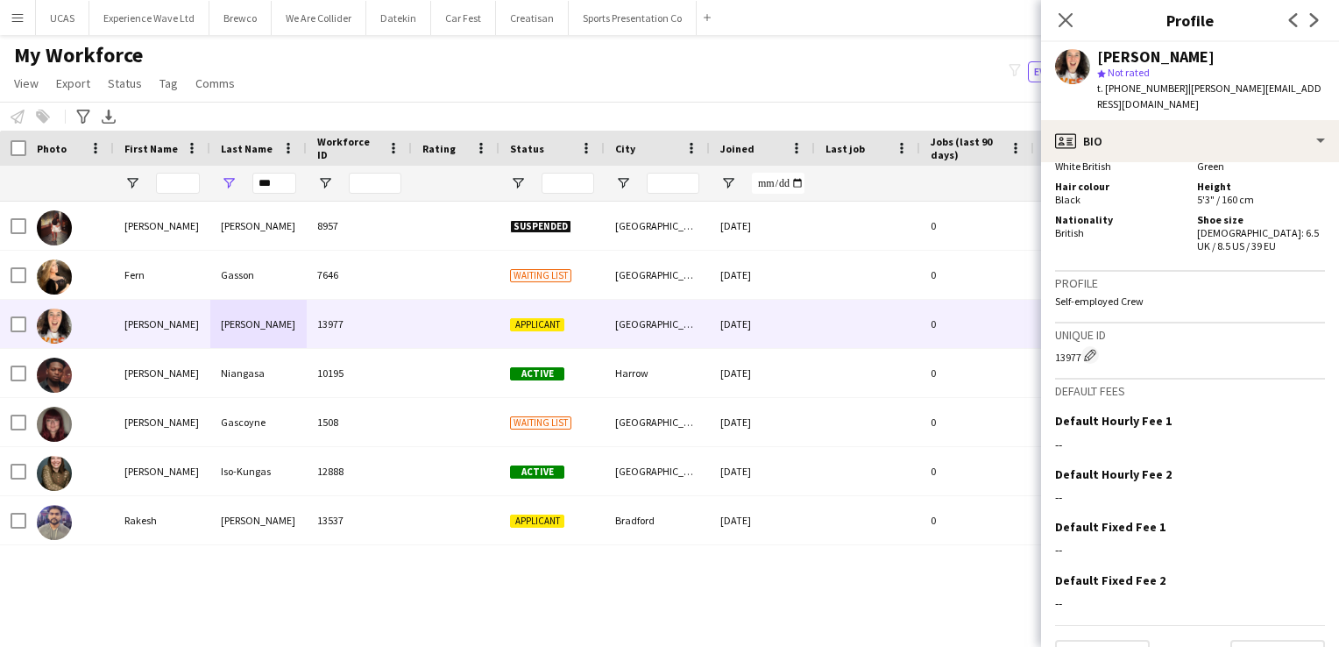
scroll to position [954, 0]
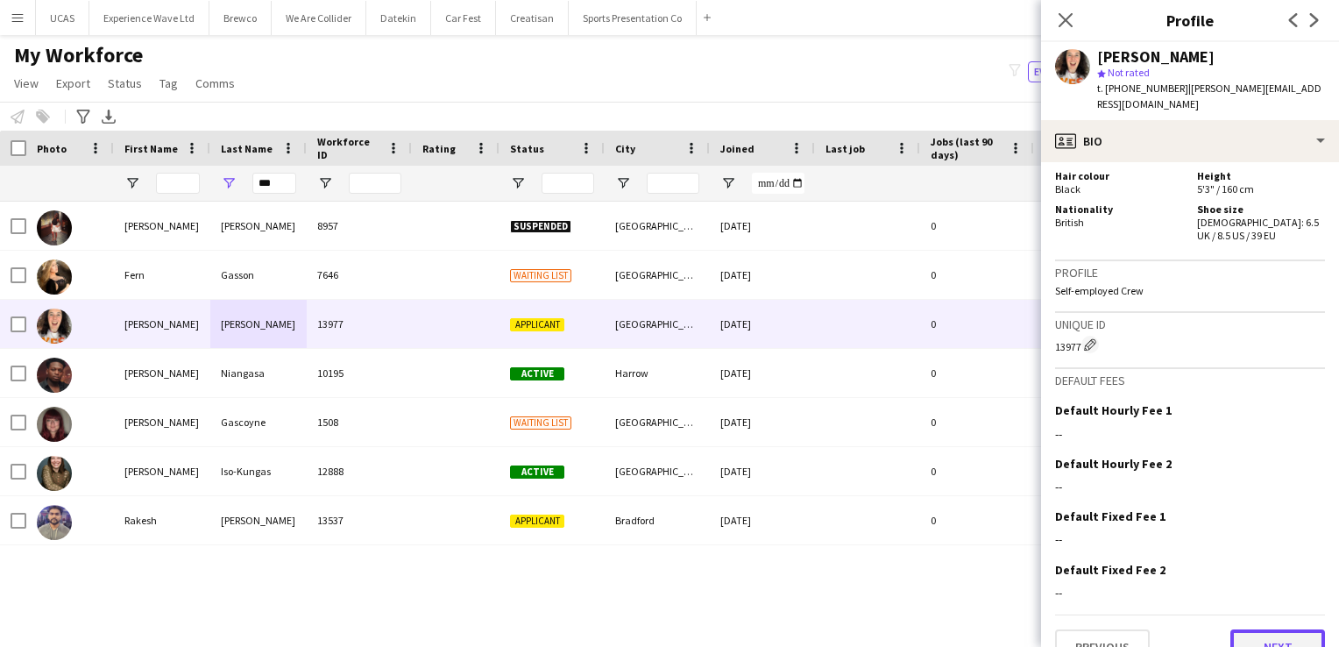
click at [1263, 629] on button "Next" at bounding box center [1278, 646] width 95 height 35
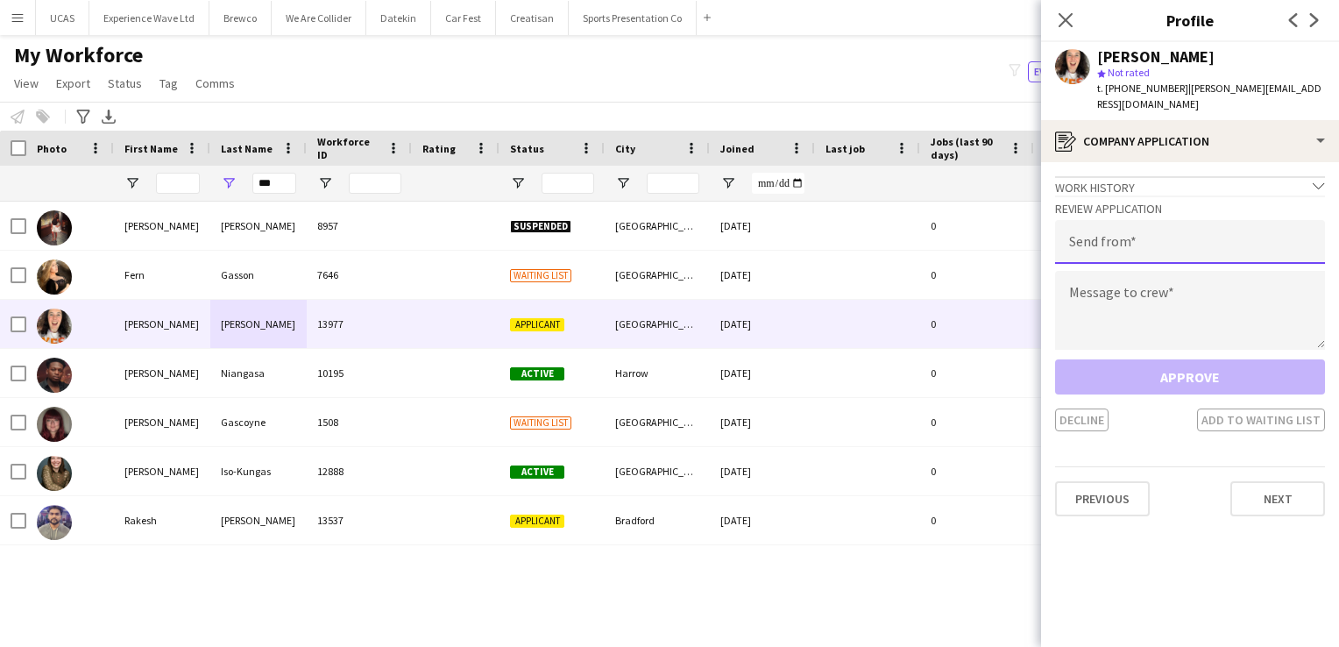
click at [1103, 228] on input "email" at bounding box center [1190, 242] width 270 height 44
type input "**********"
click at [1121, 307] on textarea at bounding box center [1190, 310] width 270 height 79
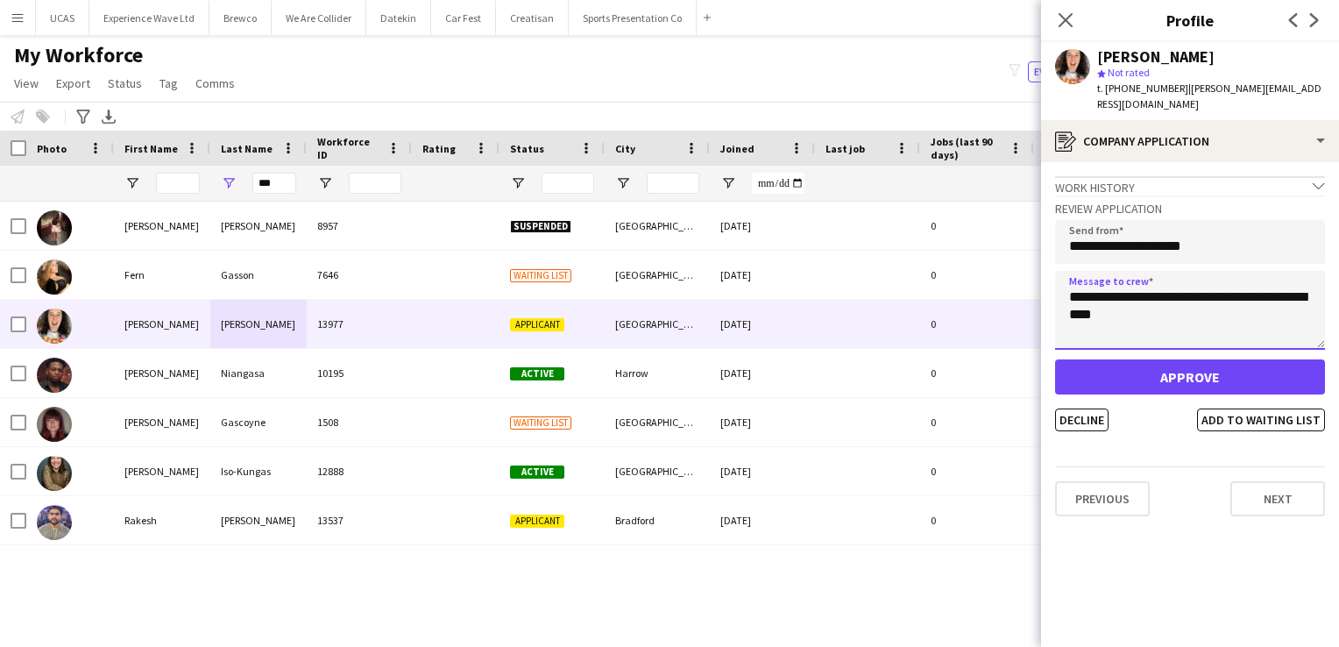
type textarea "**********"
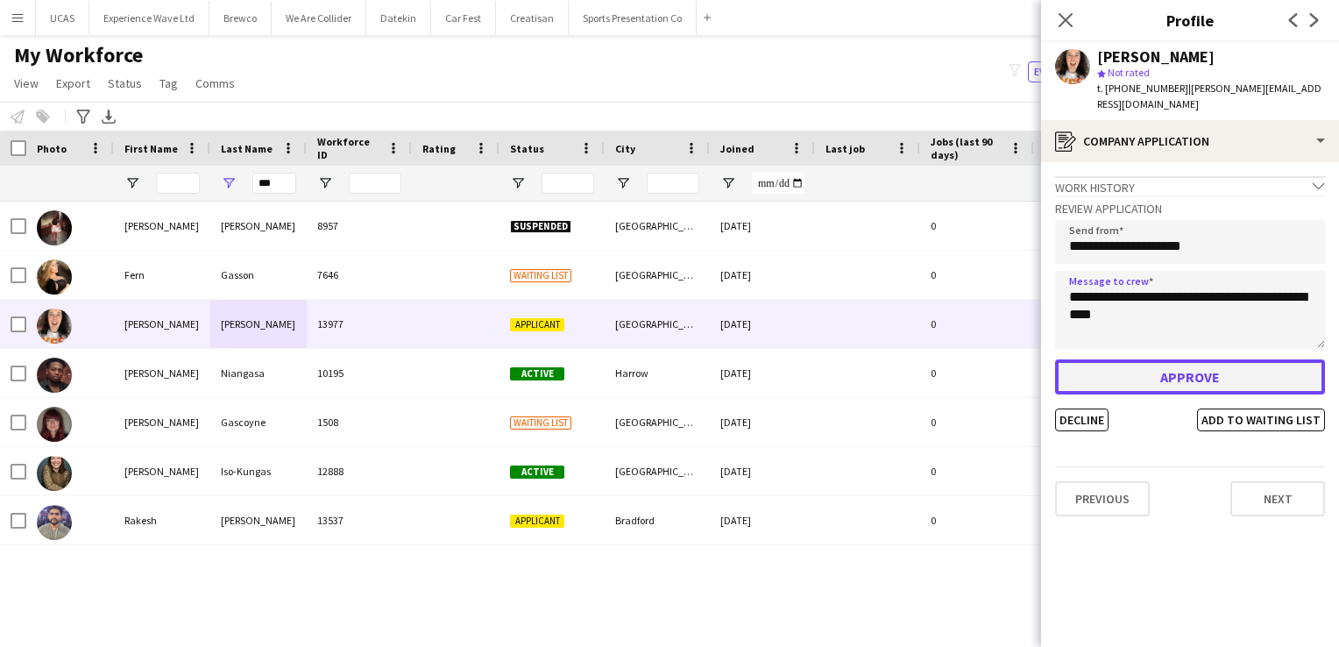
click at [1147, 361] on button "Approve" at bounding box center [1190, 376] width 270 height 35
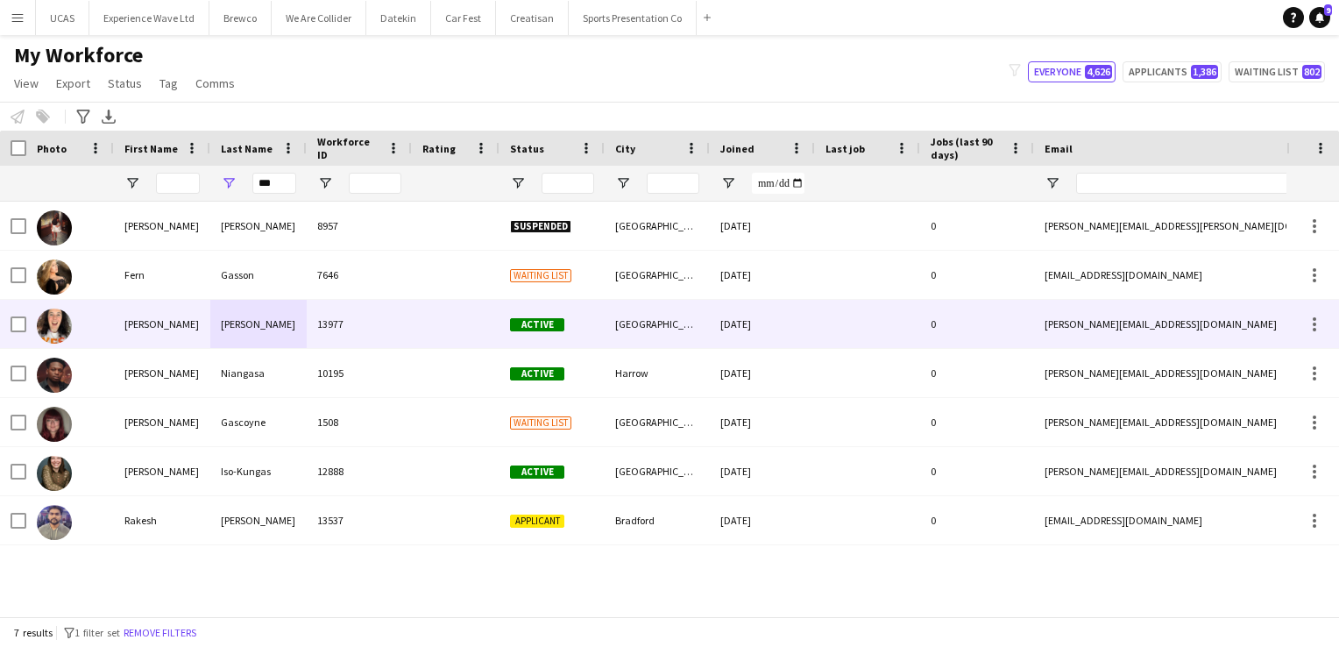
click at [392, 331] on div "13977" at bounding box center [359, 324] width 105 height 48
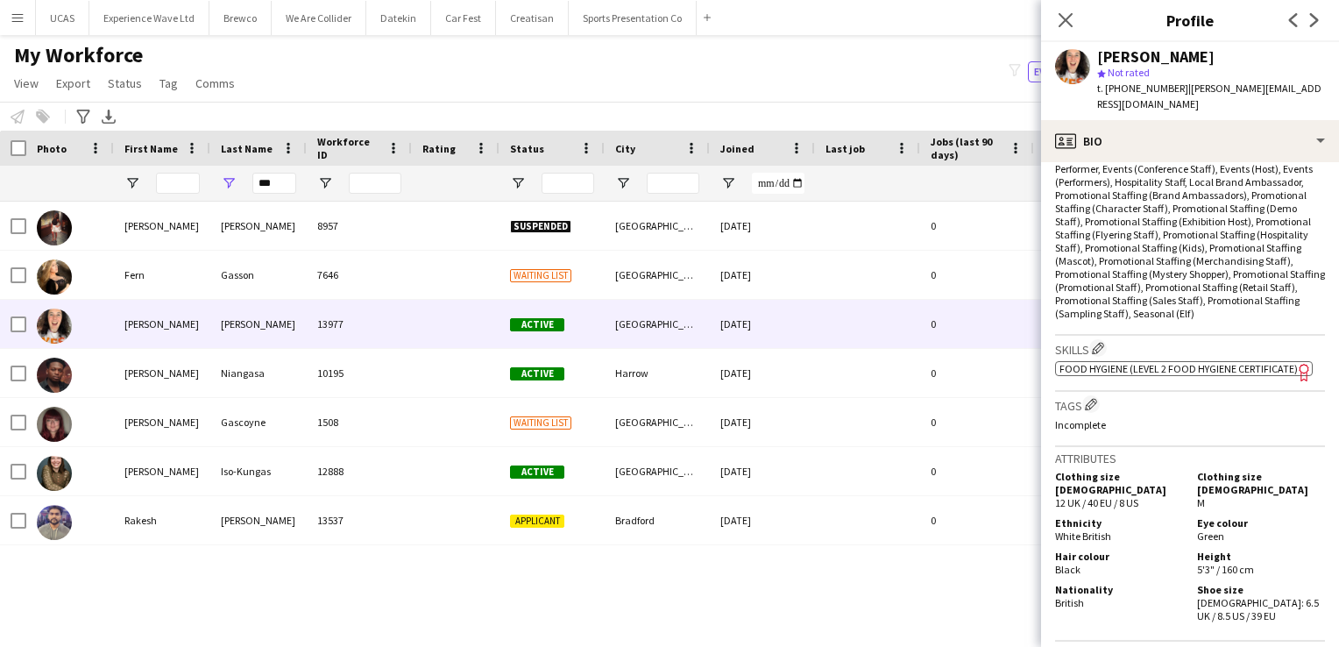
scroll to position [701, 0]
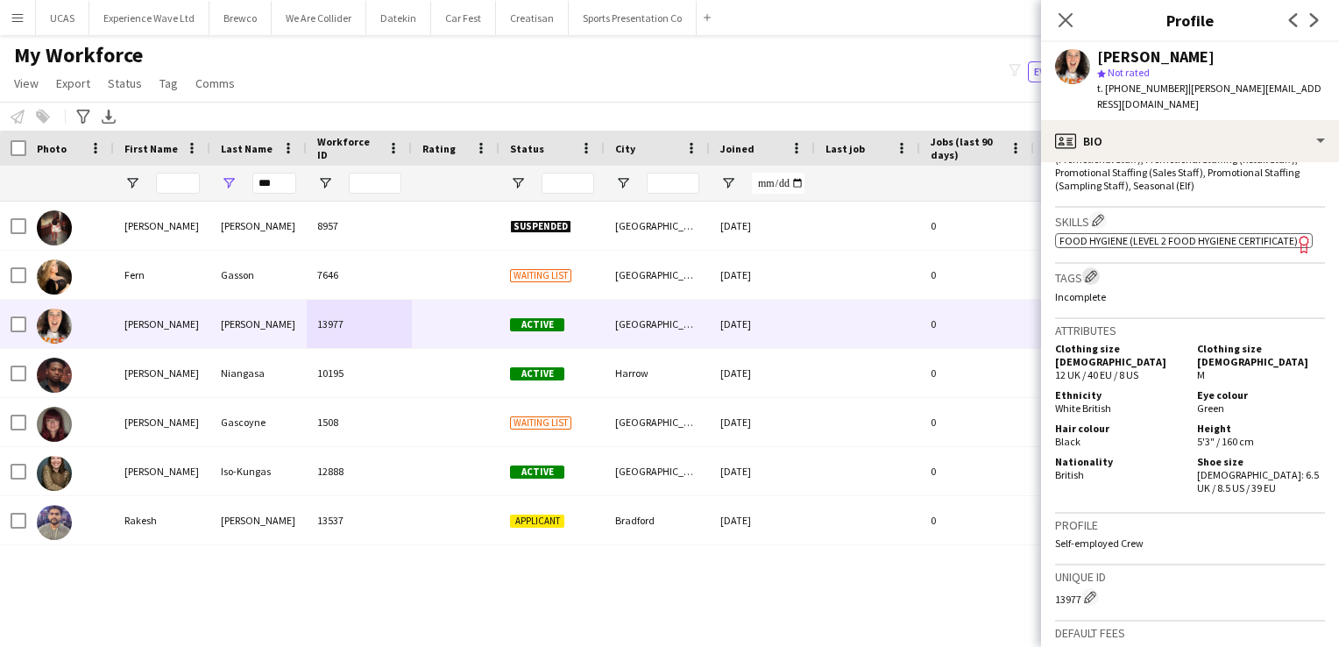
click at [1087, 270] on app-icon "Edit crew company tags" at bounding box center [1091, 276] width 12 height 12
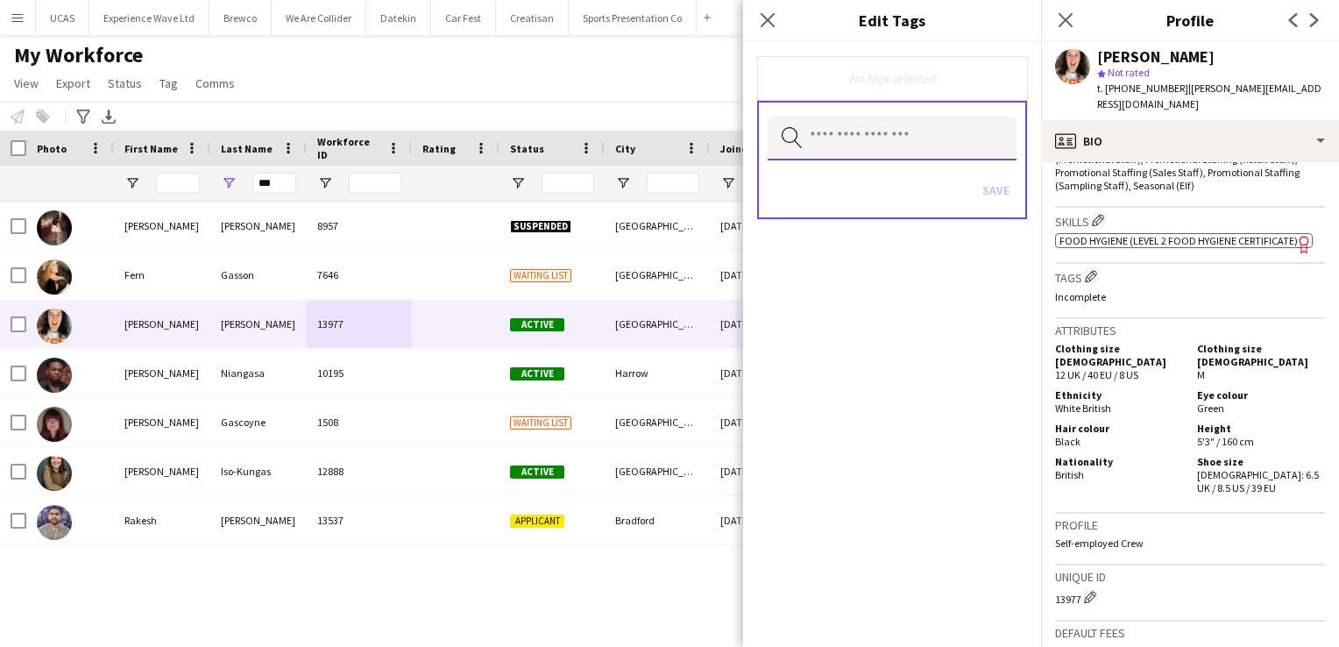
click at [857, 138] on input "text" at bounding box center [892, 139] width 249 height 44
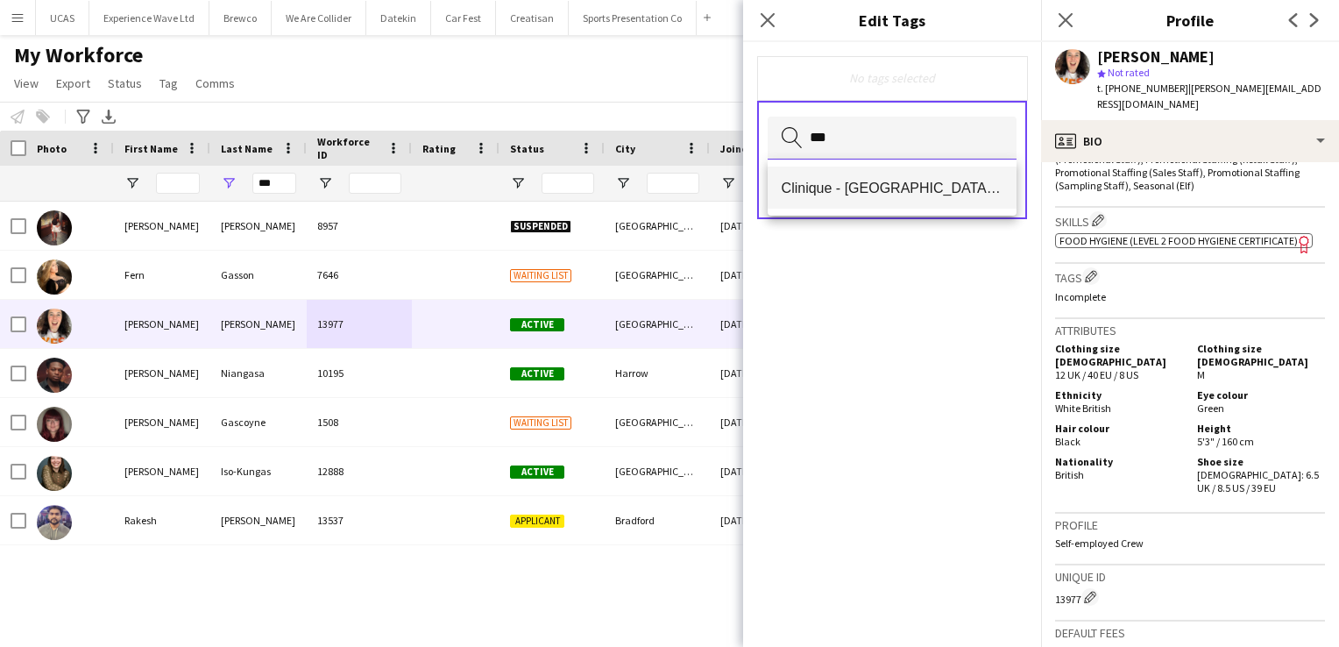
type input "***"
click at [880, 184] on span "Clinique - [GEOGRAPHIC_DATA] & [GEOGRAPHIC_DATA]" at bounding box center [893, 188] width 222 height 17
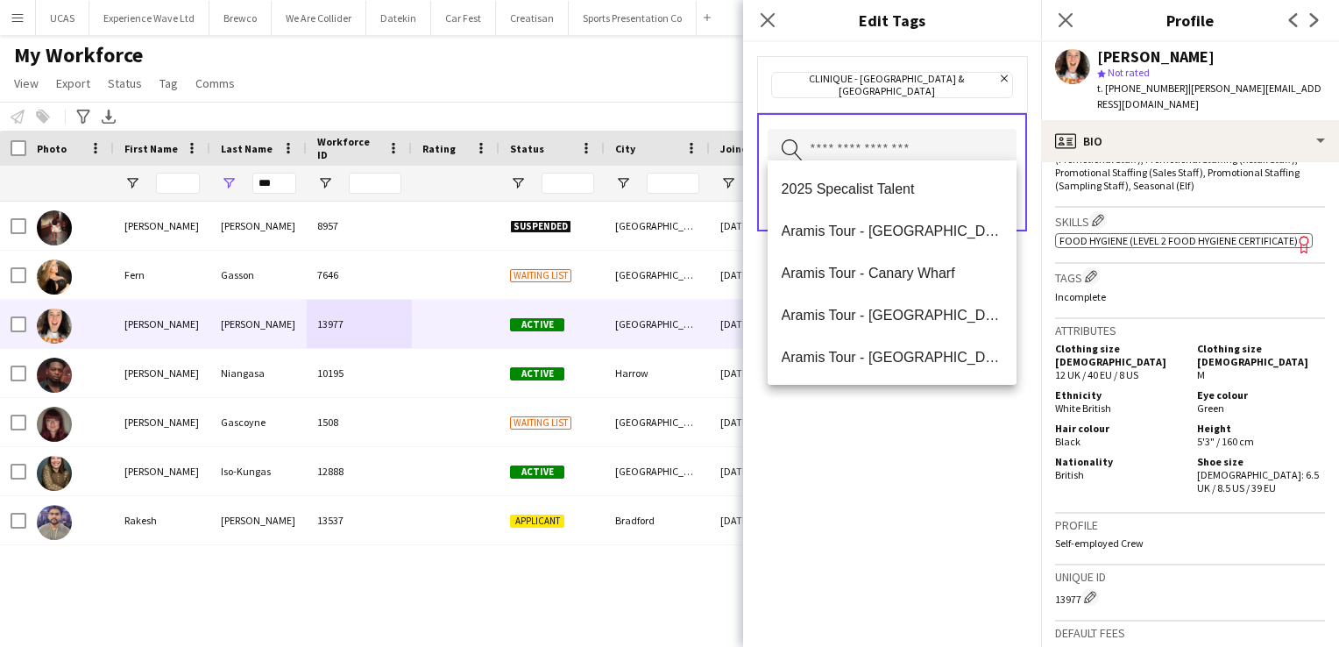
click at [940, 452] on div "Clinique - Liverpool & Manchester Remove Search by tag name Save" at bounding box center [892, 344] width 298 height 605
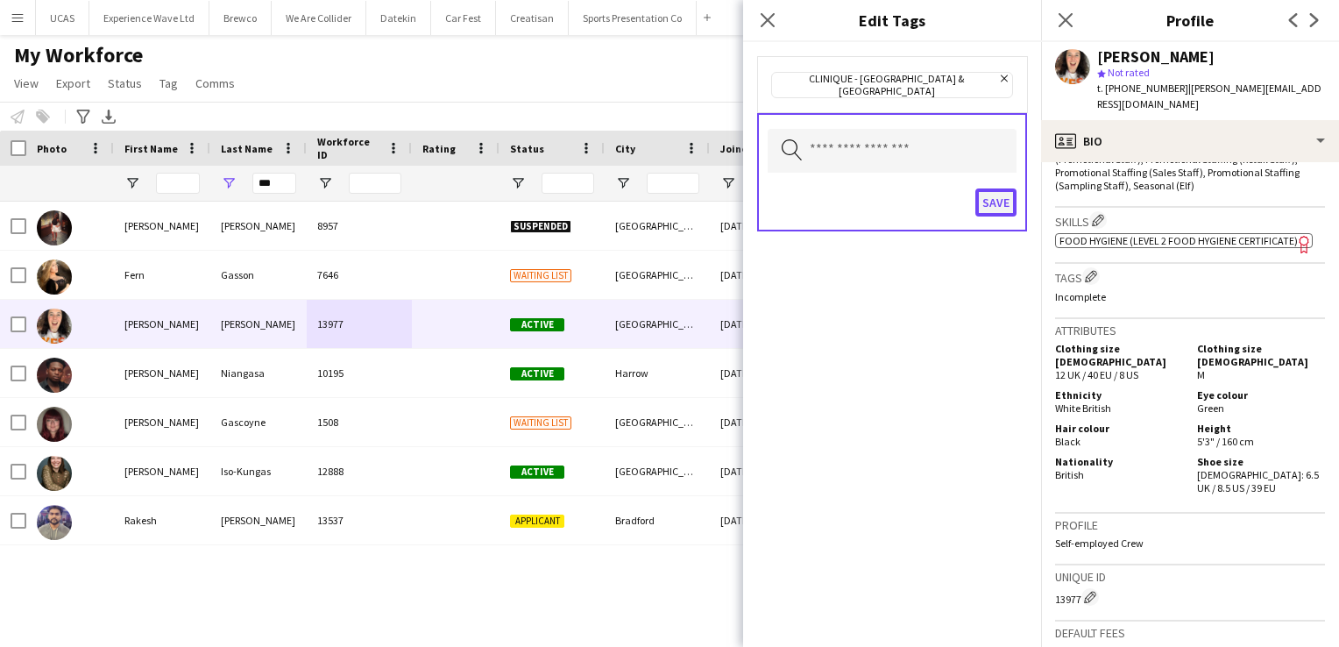
click at [992, 188] on button "Save" at bounding box center [996, 202] width 41 height 28
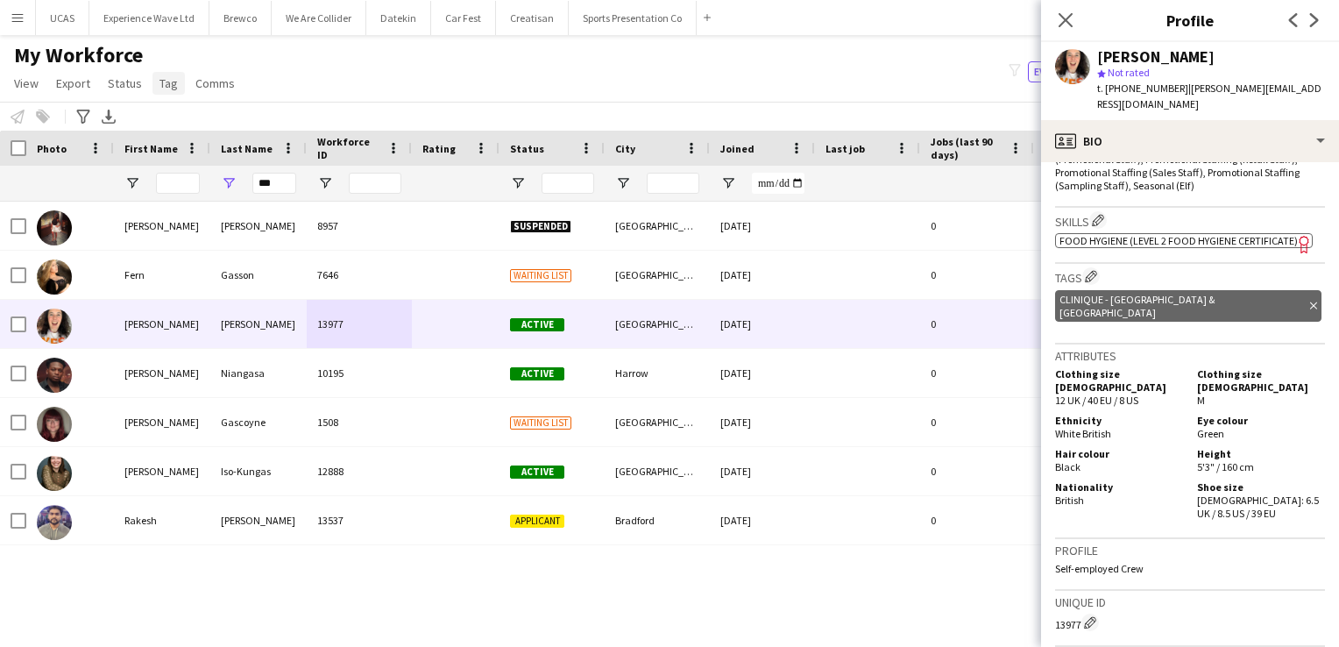
click at [160, 86] on span "Tag" at bounding box center [169, 83] width 18 height 16
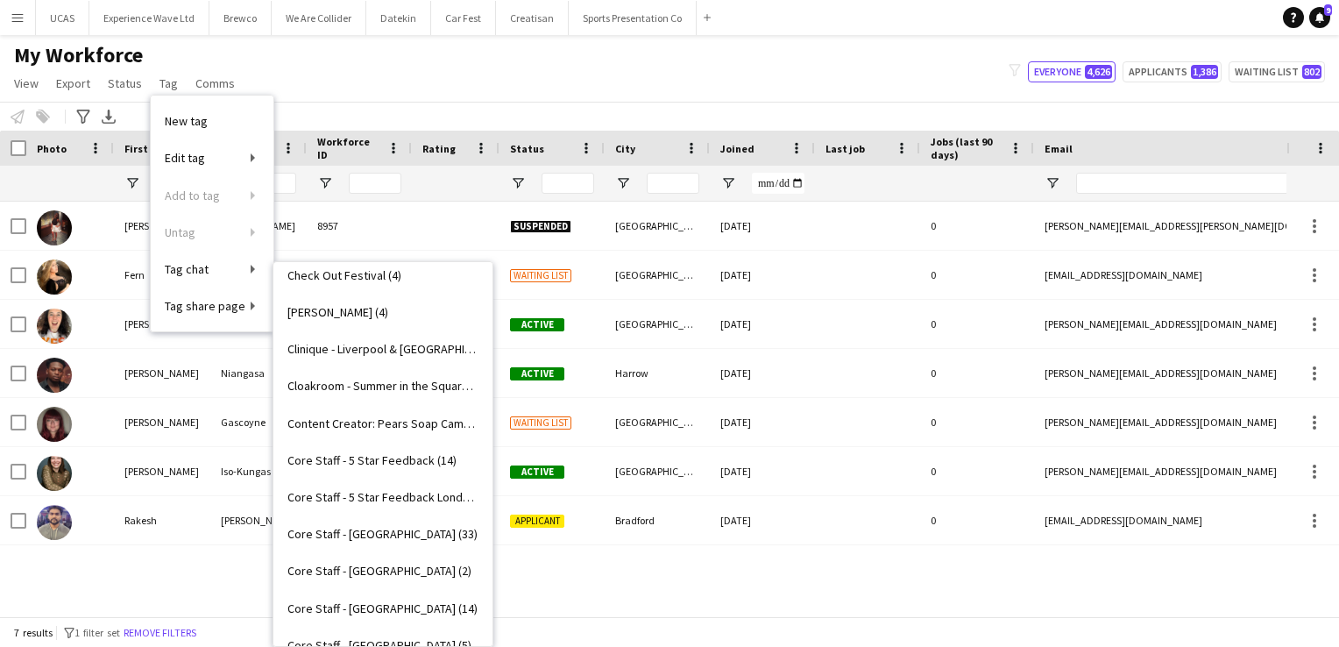
scroll to position [614, 0]
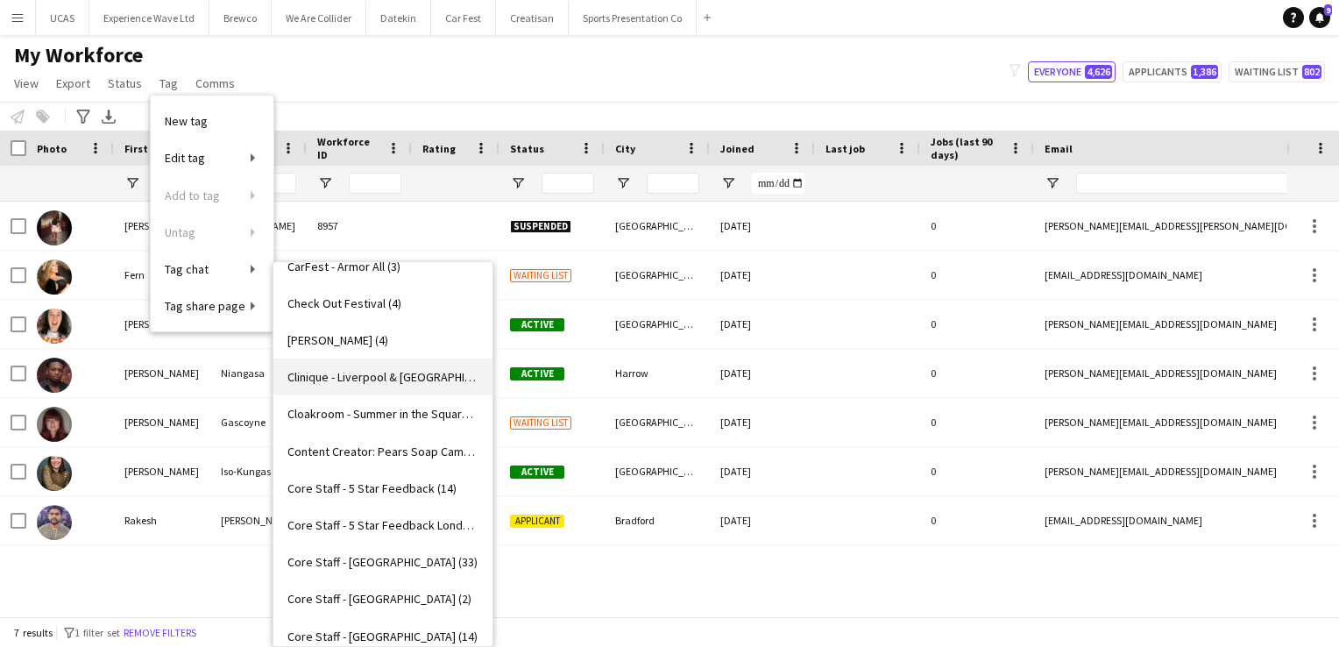
click at [368, 377] on span "Clinique - Liverpool & [GEOGRAPHIC_DATA] (4)" at bounding box center [382, 377] width 191 height 16
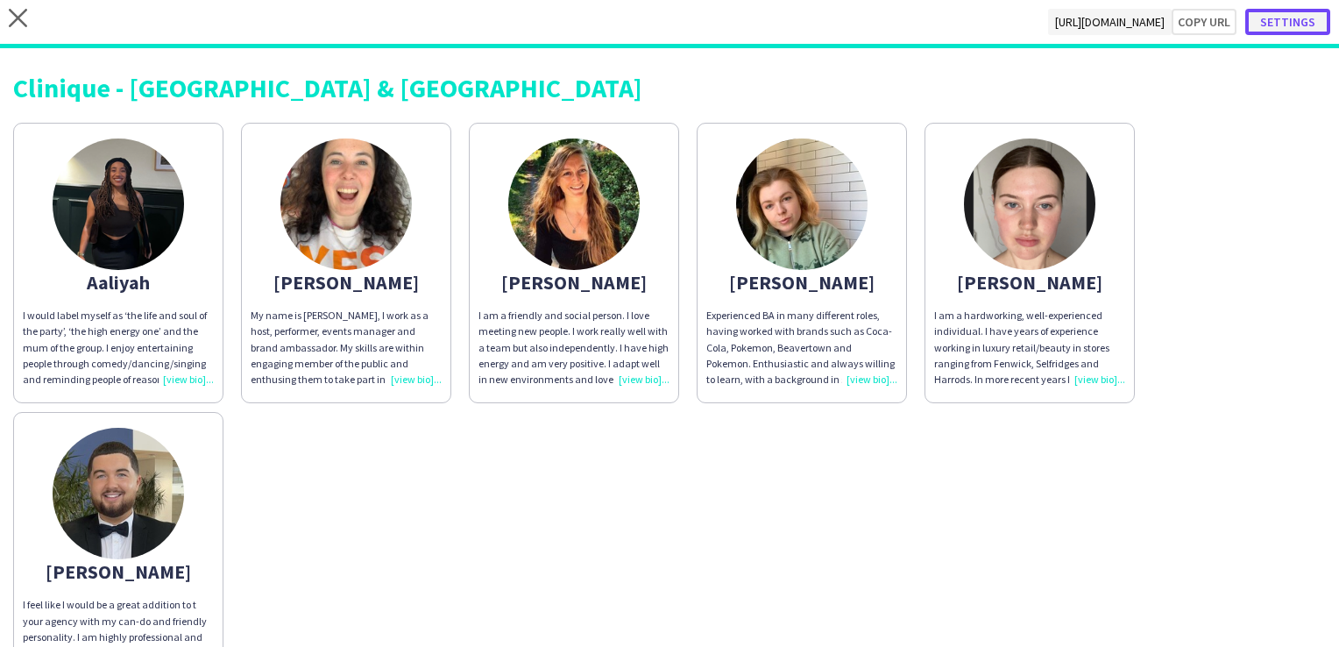
click at [1270, 15] on button "Settings" at bounding box center [1287, 22] width 85 height 26
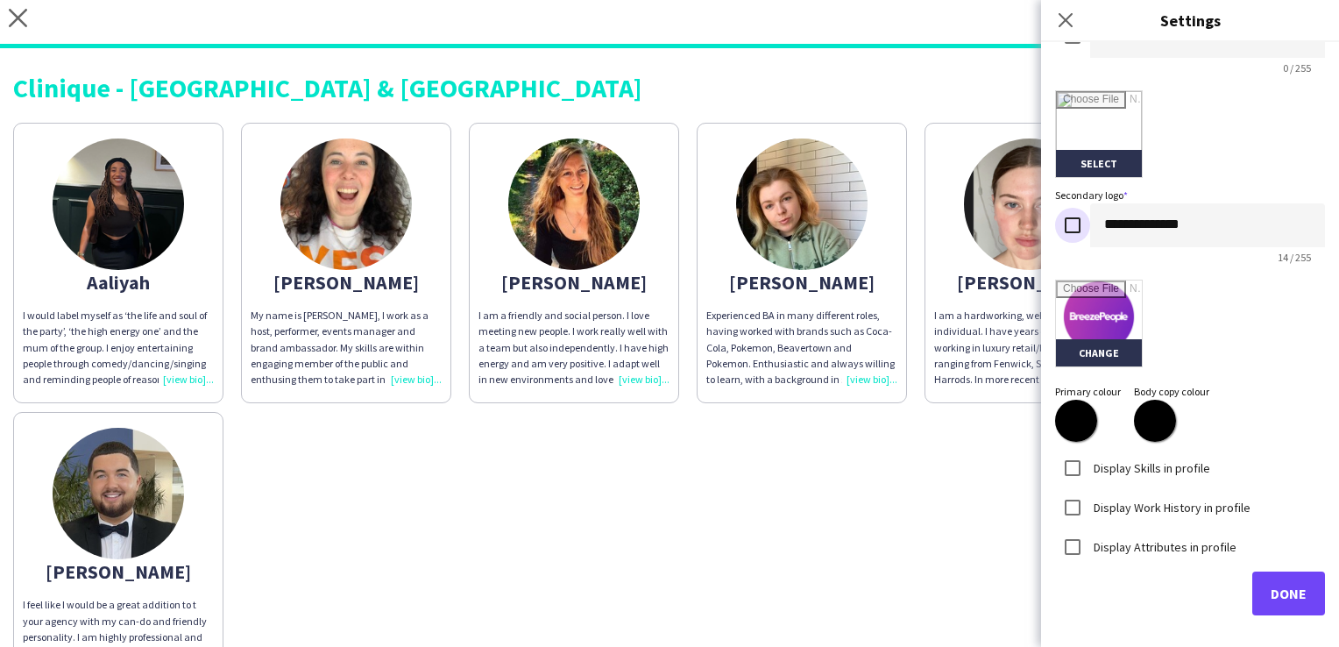
scroll to position [379, 0]
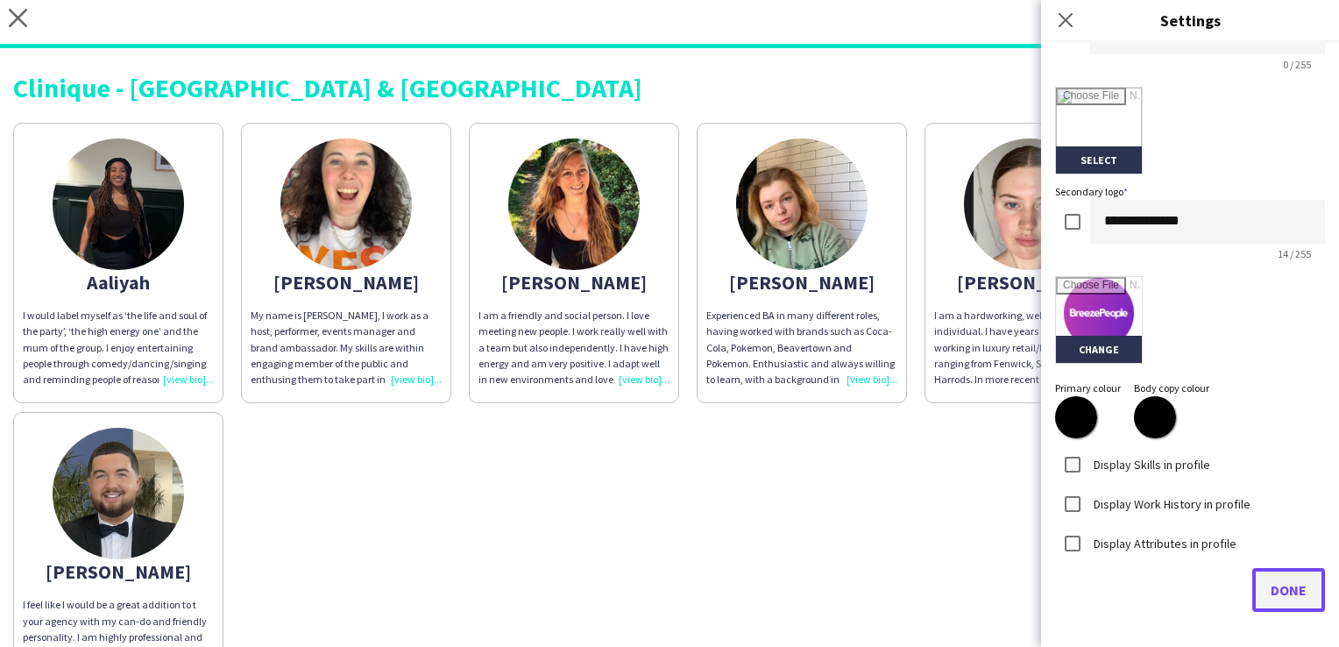
click at [1282, 586] on span "Done" at bounding box center [1289, 590] width 36 height 18
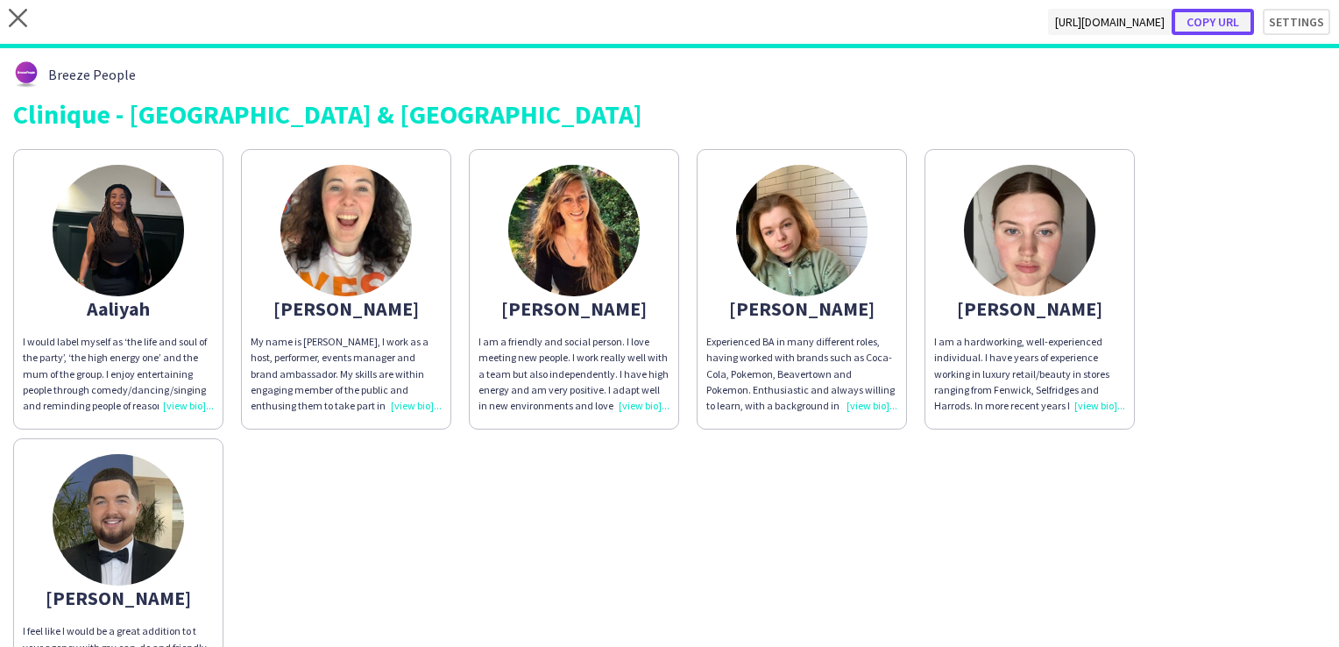
click at [1213, 27] on button "Copy url" at bounding box center [1213, 22] width 82 height 26
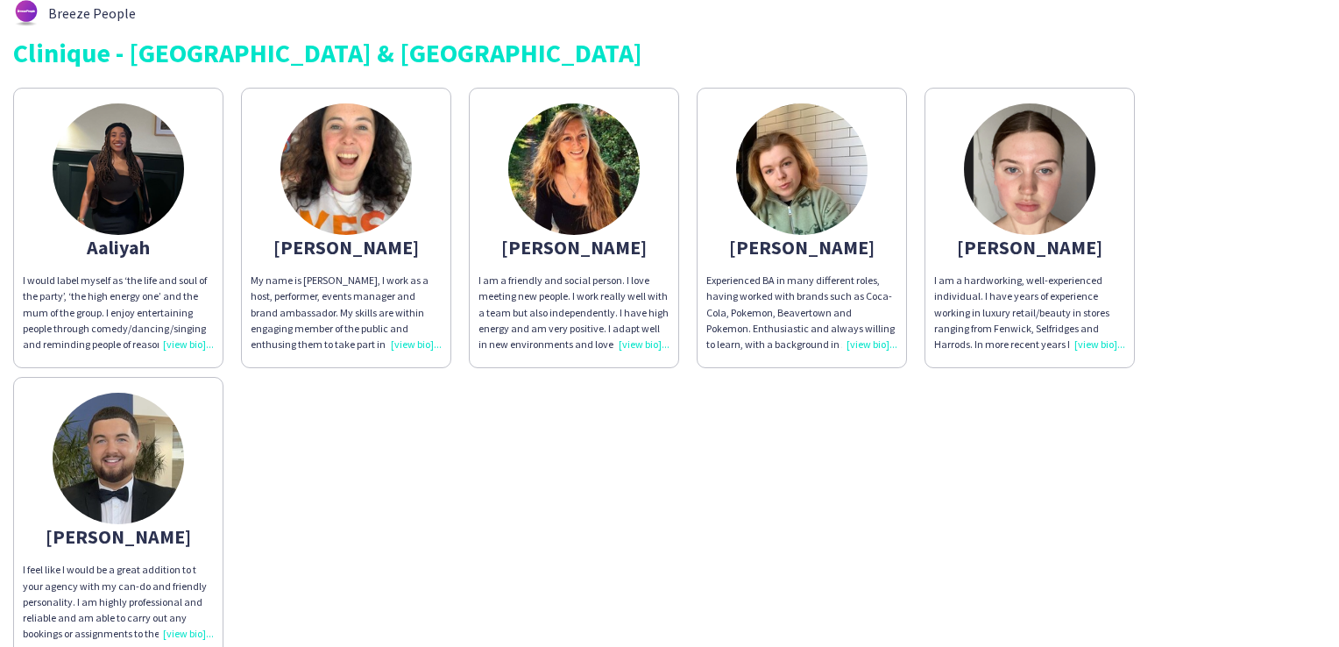
scroll to position [0, 0]
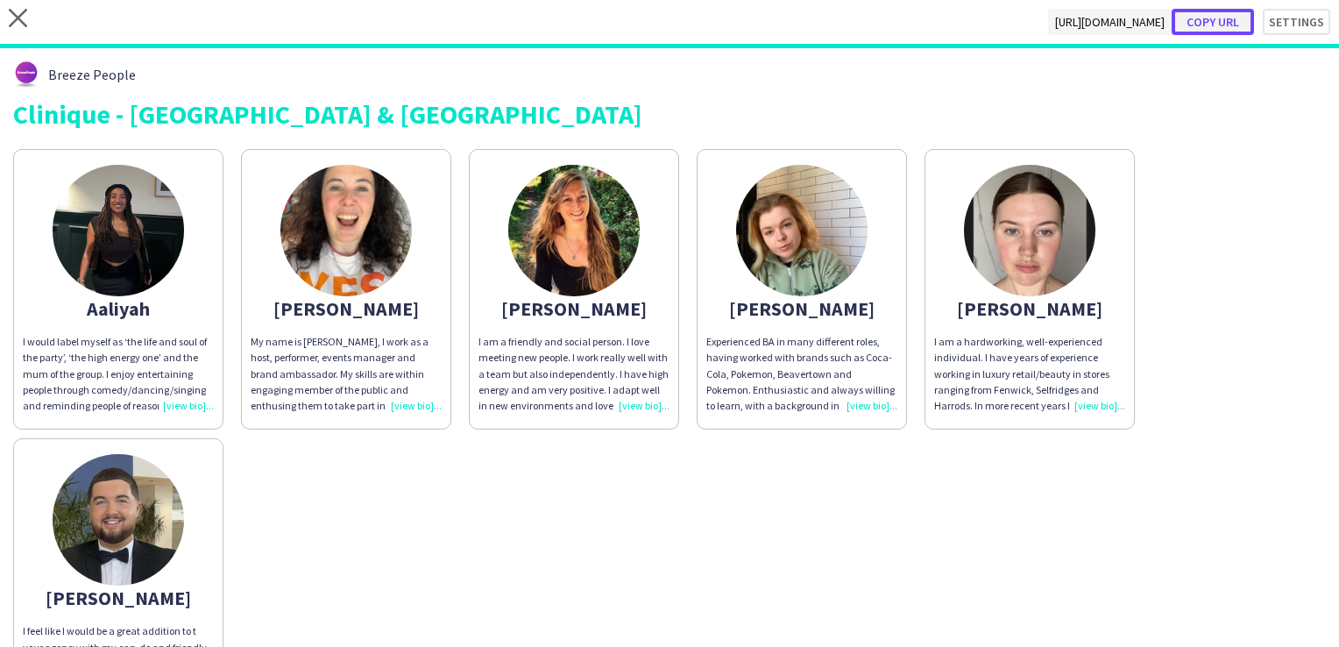
click at [1200, 25] on button "Copy url" at bounding box center [1213, 22] width 82 height 26
